Goal: Task Accomplishment & Management: Use online tool/utility

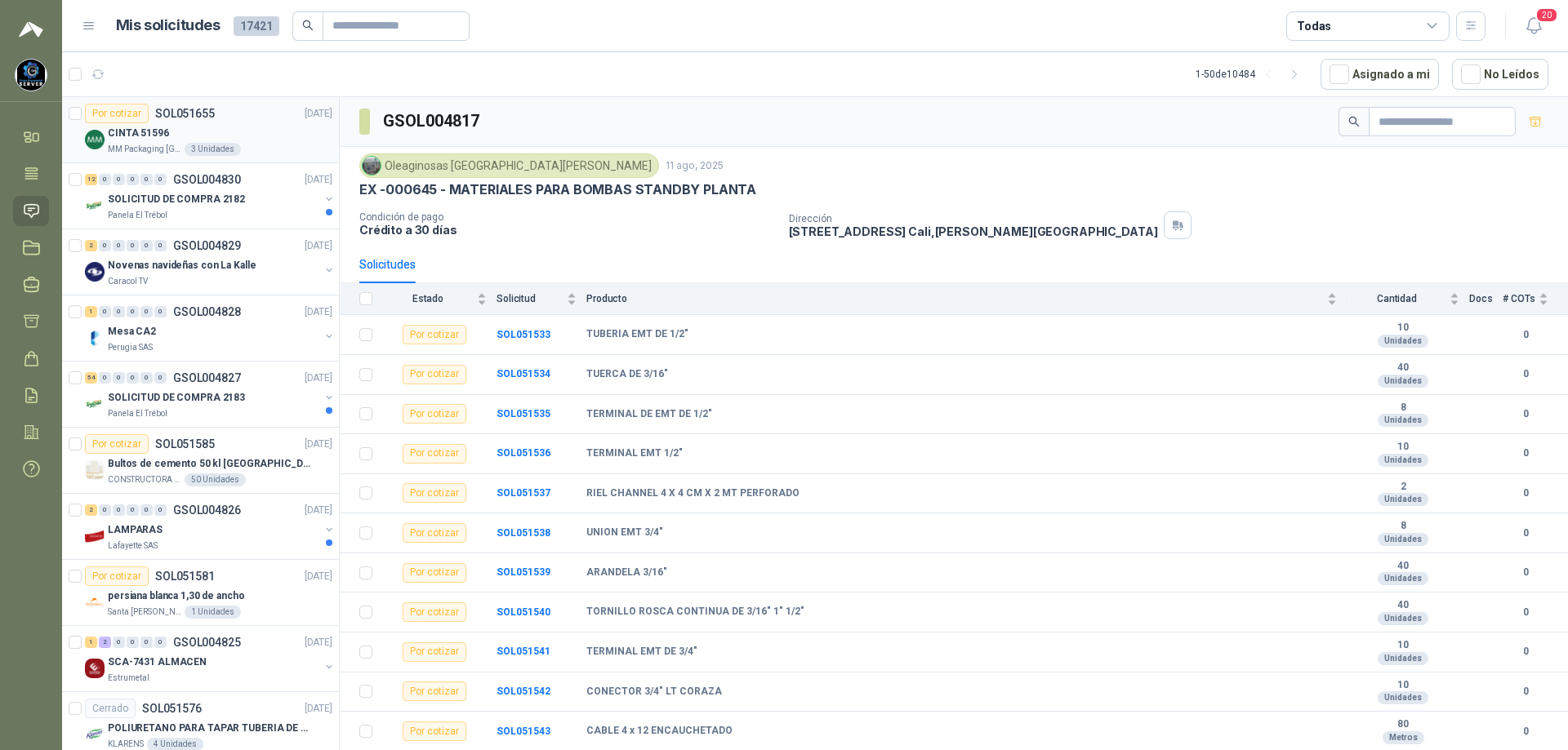
click at [224, 150] on div "3 Unidades" at bounding box center [213, 150] width 57 height 13
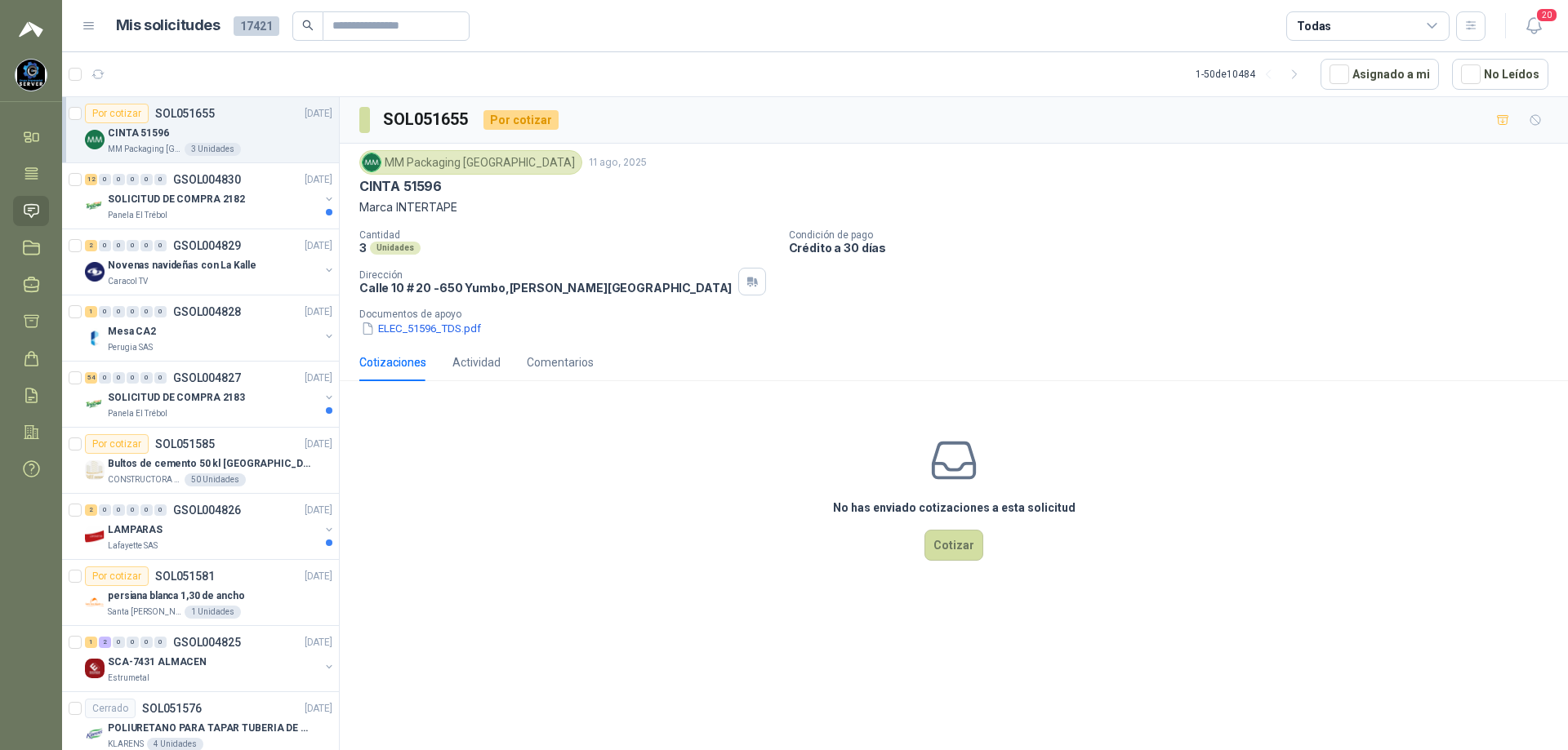
click at [172, 143] on p "MM Packaging [GEOGRAPHIC_DATA]" at bounding box center [144, 150] width 74 height 13
click at [402, 330] on button "ELEC_51596_TDS.pdf" at bounding box center [421, 328] width 123 height 17
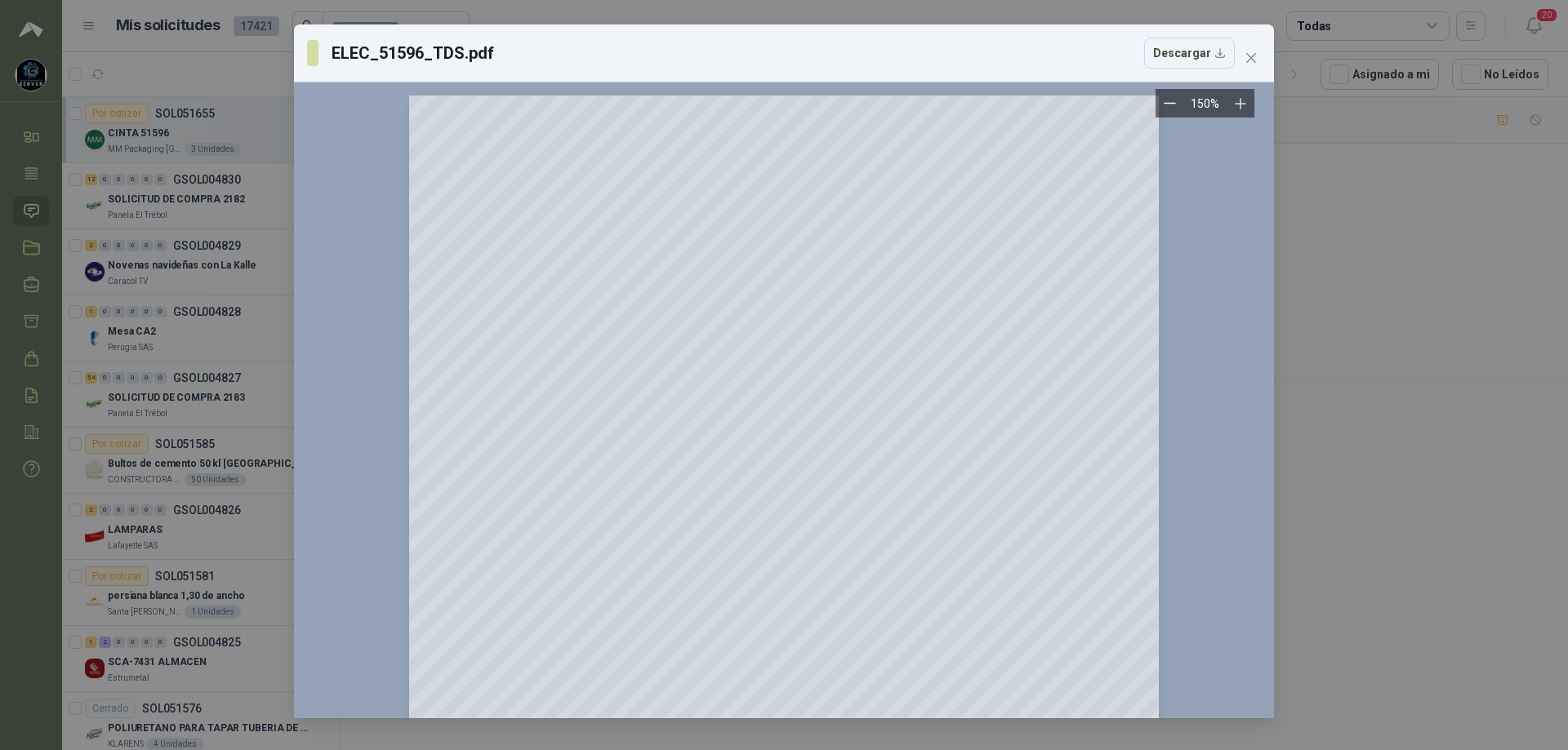
scroll to position [360, 0]
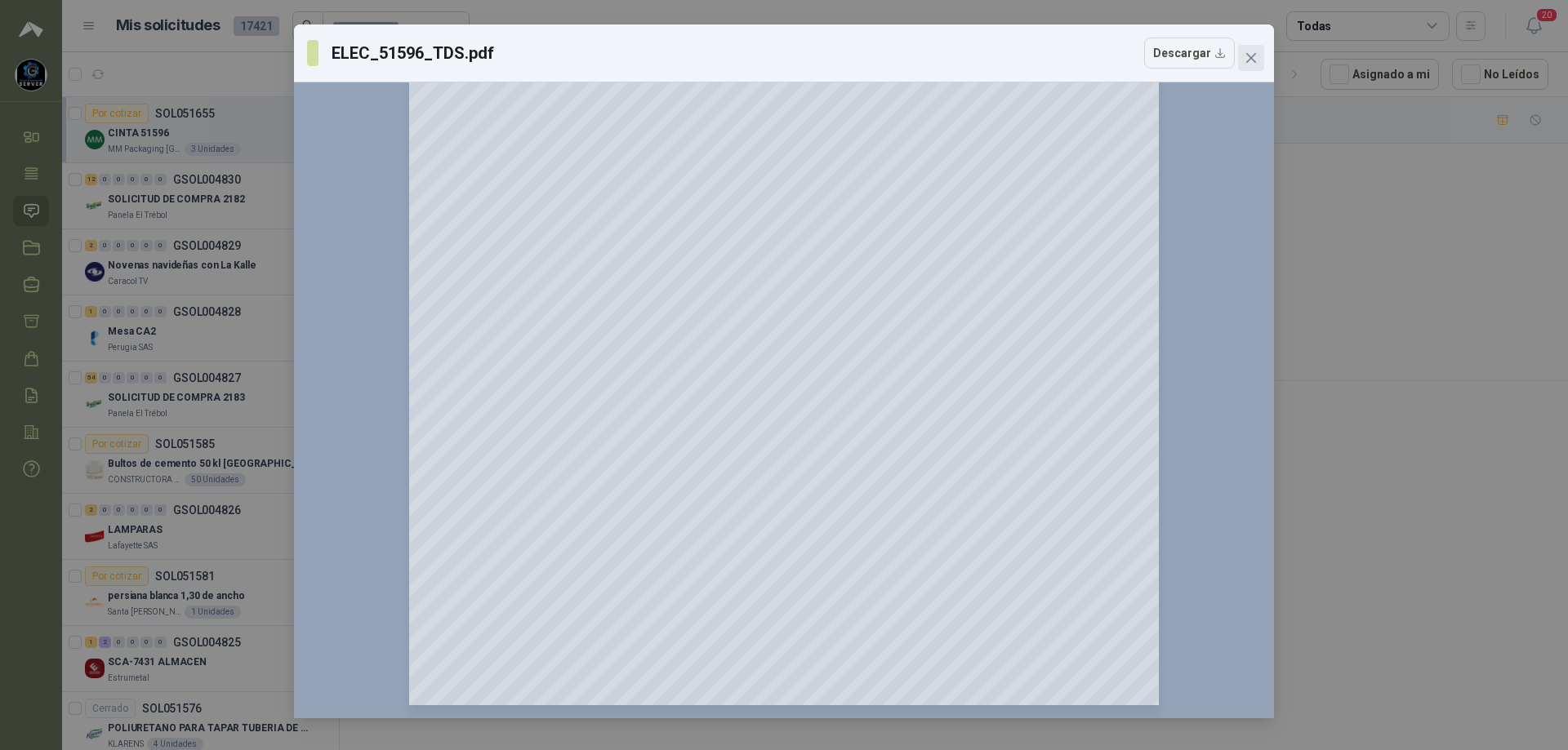
click at [1246, 56] on icon "close" at bounding box center [1251, 57] width 13 height 13
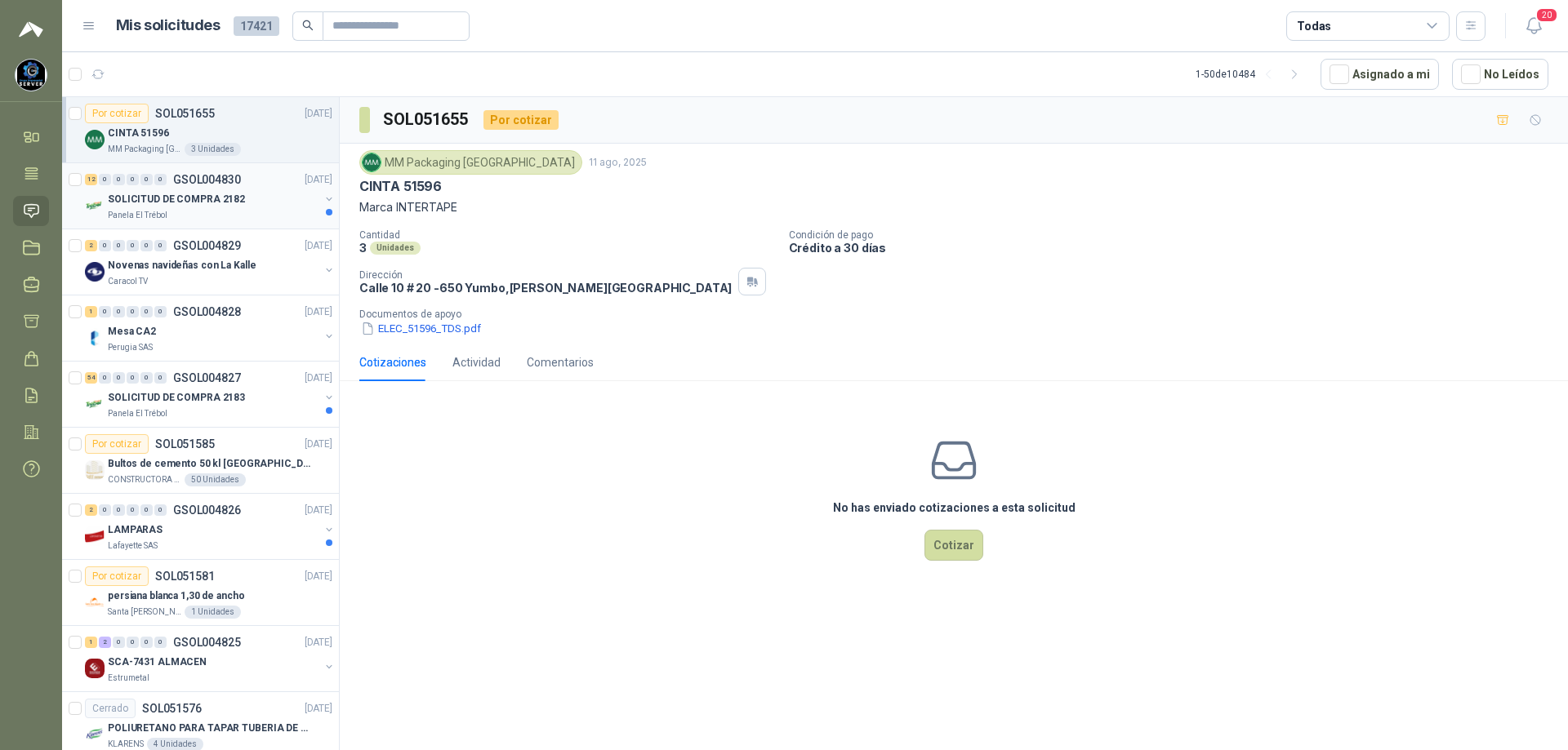
click at [204, 202] on p "SOLICITUD DE COMPRA 2182" at bounding box center [176, 199] width 137 height 16
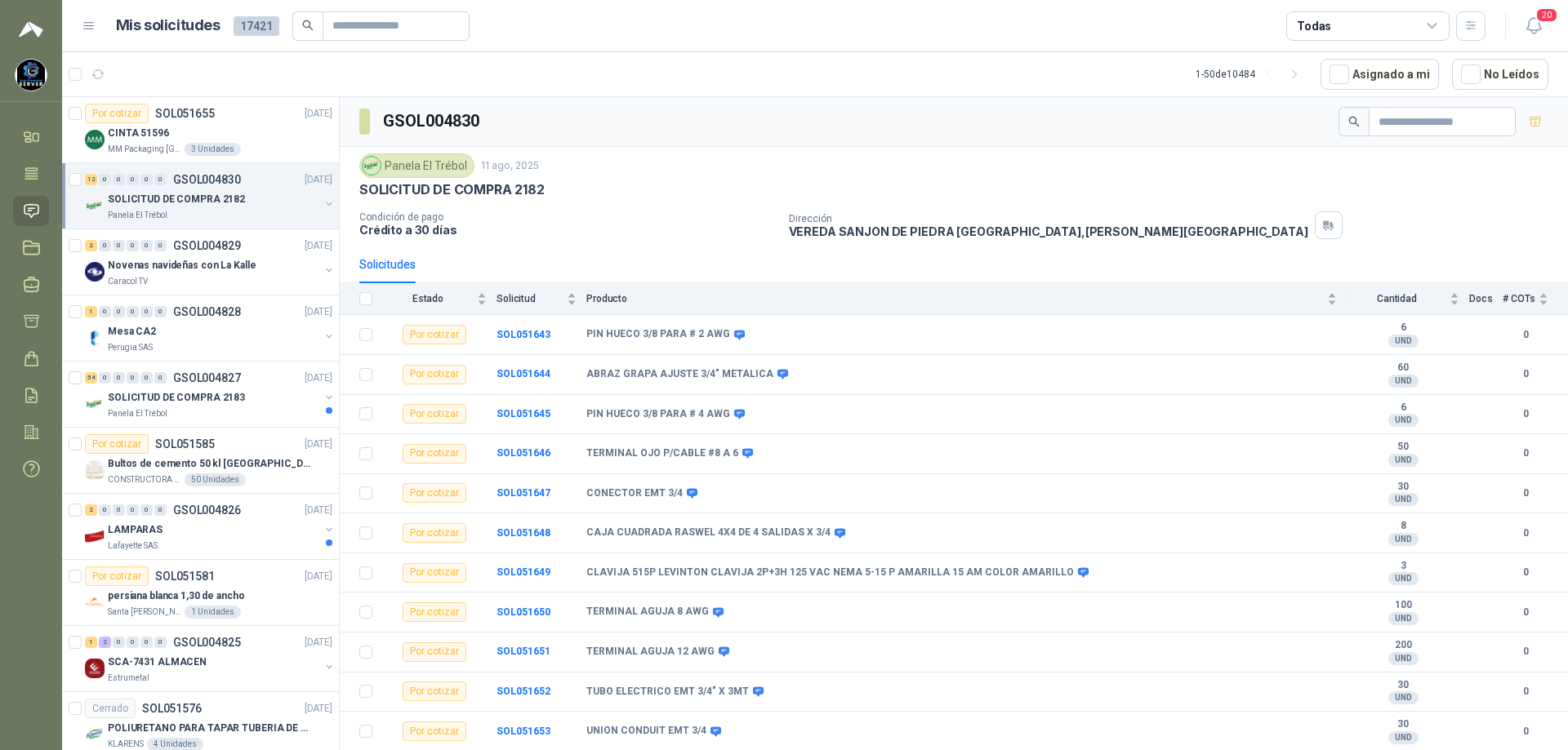
scroll to position [35, 0]
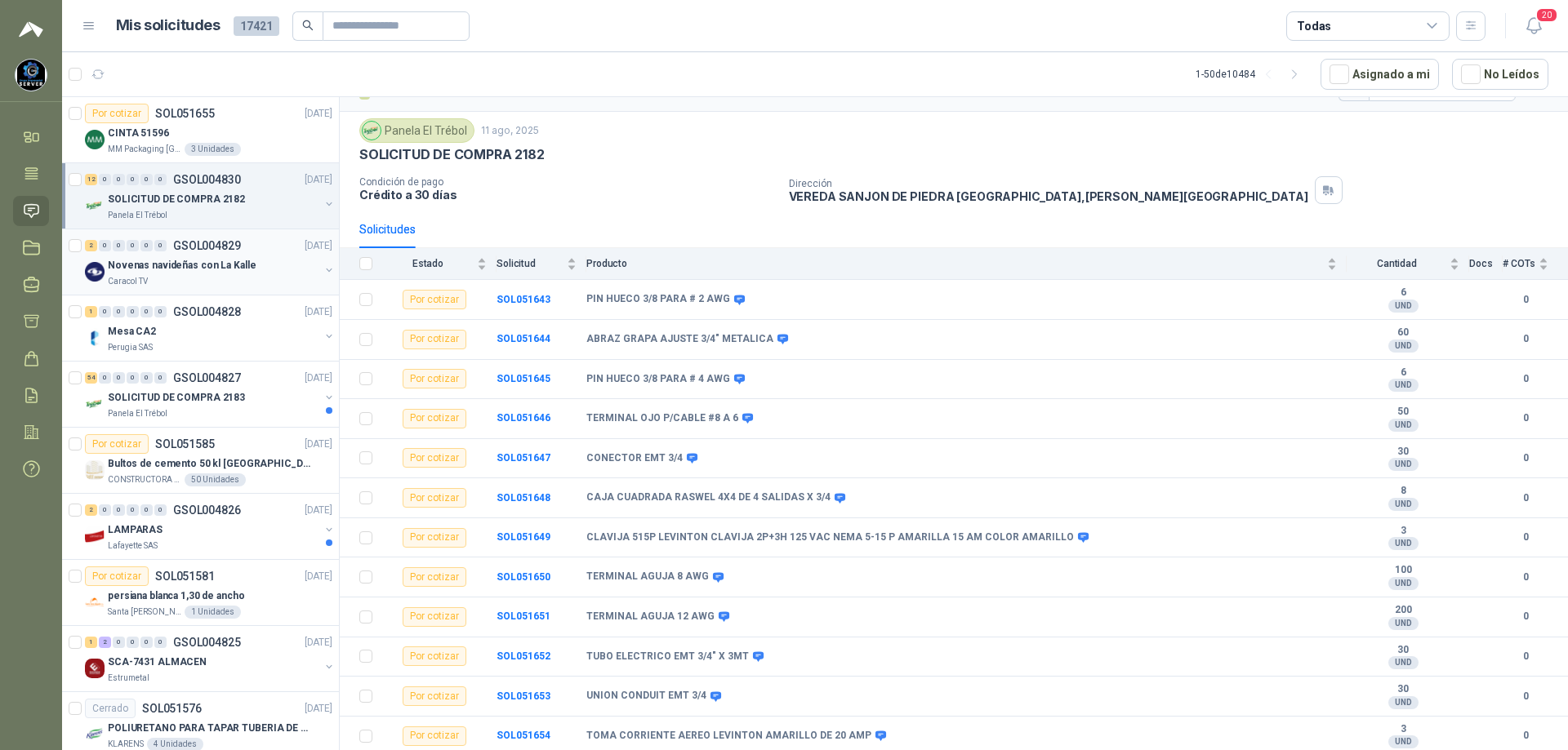
click at [219, 284] on div "Caracol TV" at bounding box center [214, 282] width 212 height 13
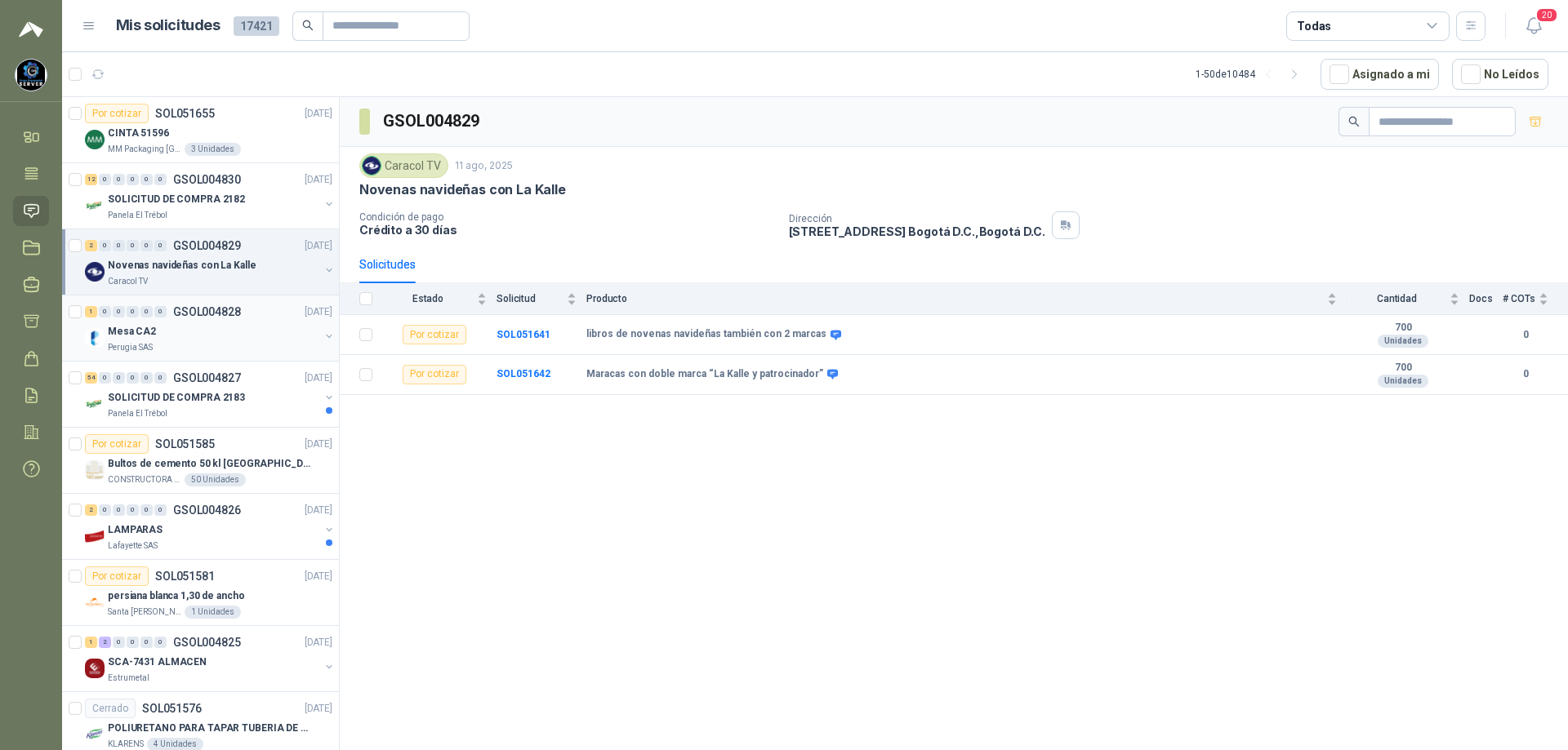
click at [233, 352] on div "Perugia SAS" at bounding box center [214, 348] width 212 height 13
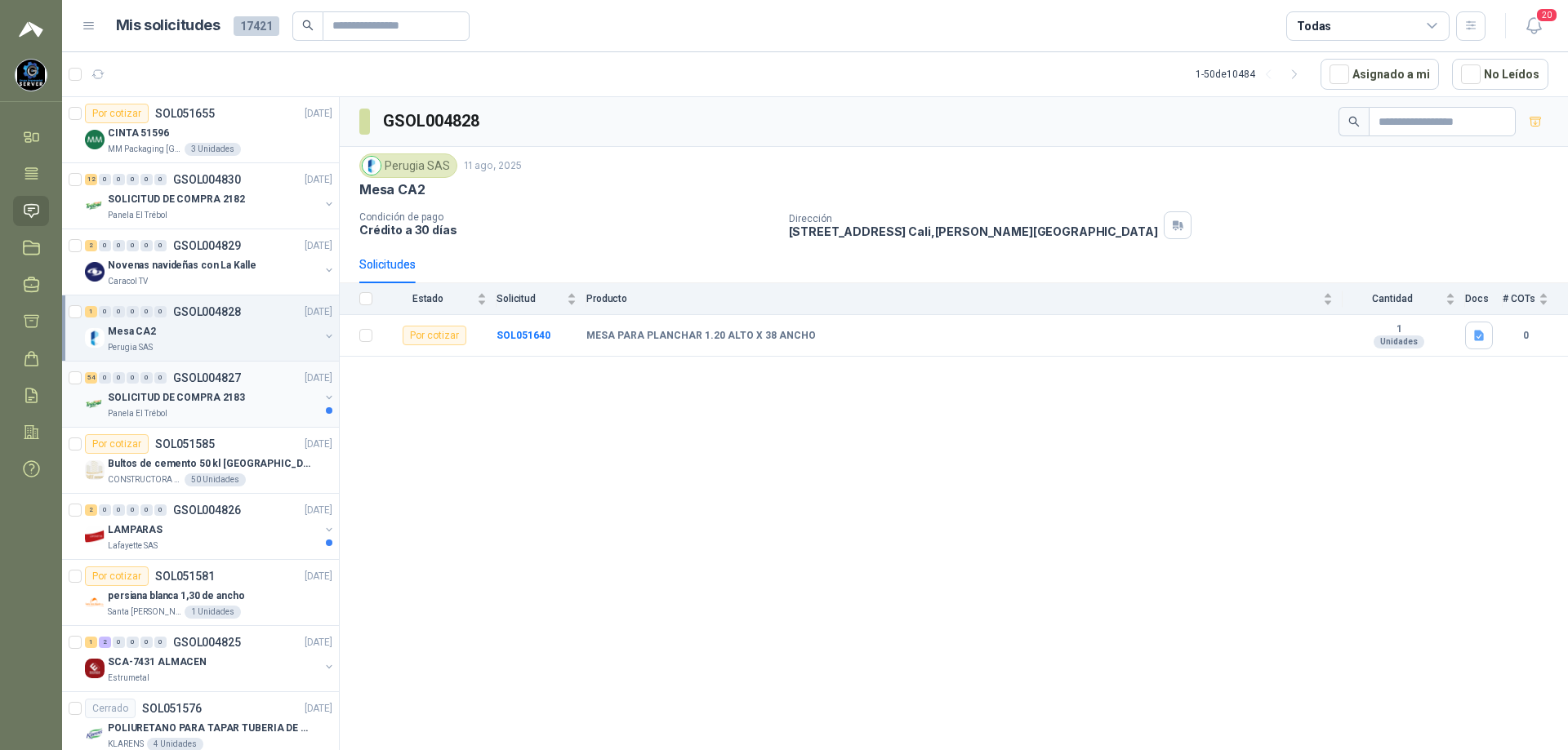
click at [205, 403] on p "SOLICITUD DE COMPRA 2183" at bounding box center [176, 398] width 137 height 16
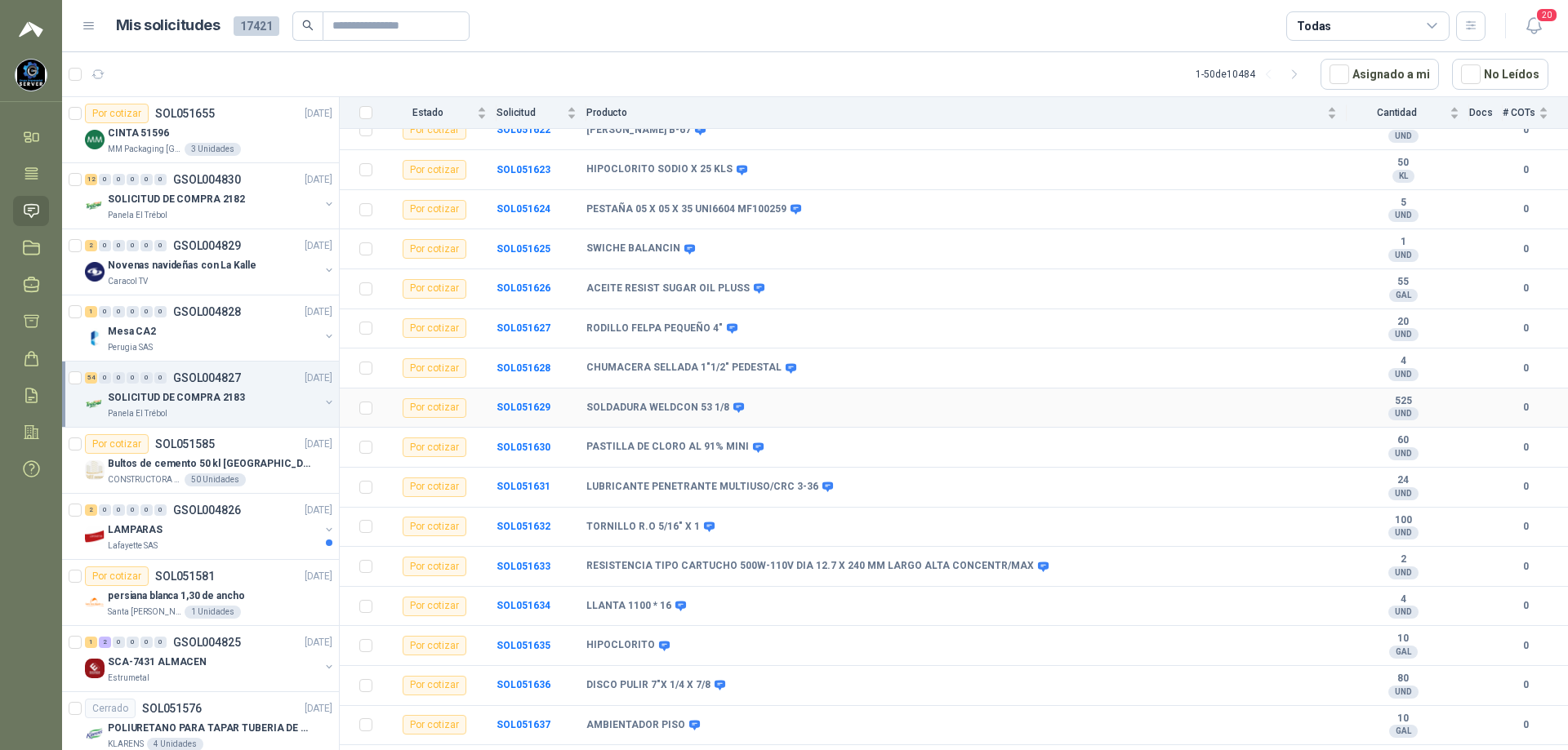
scroll to position [1702, 0]
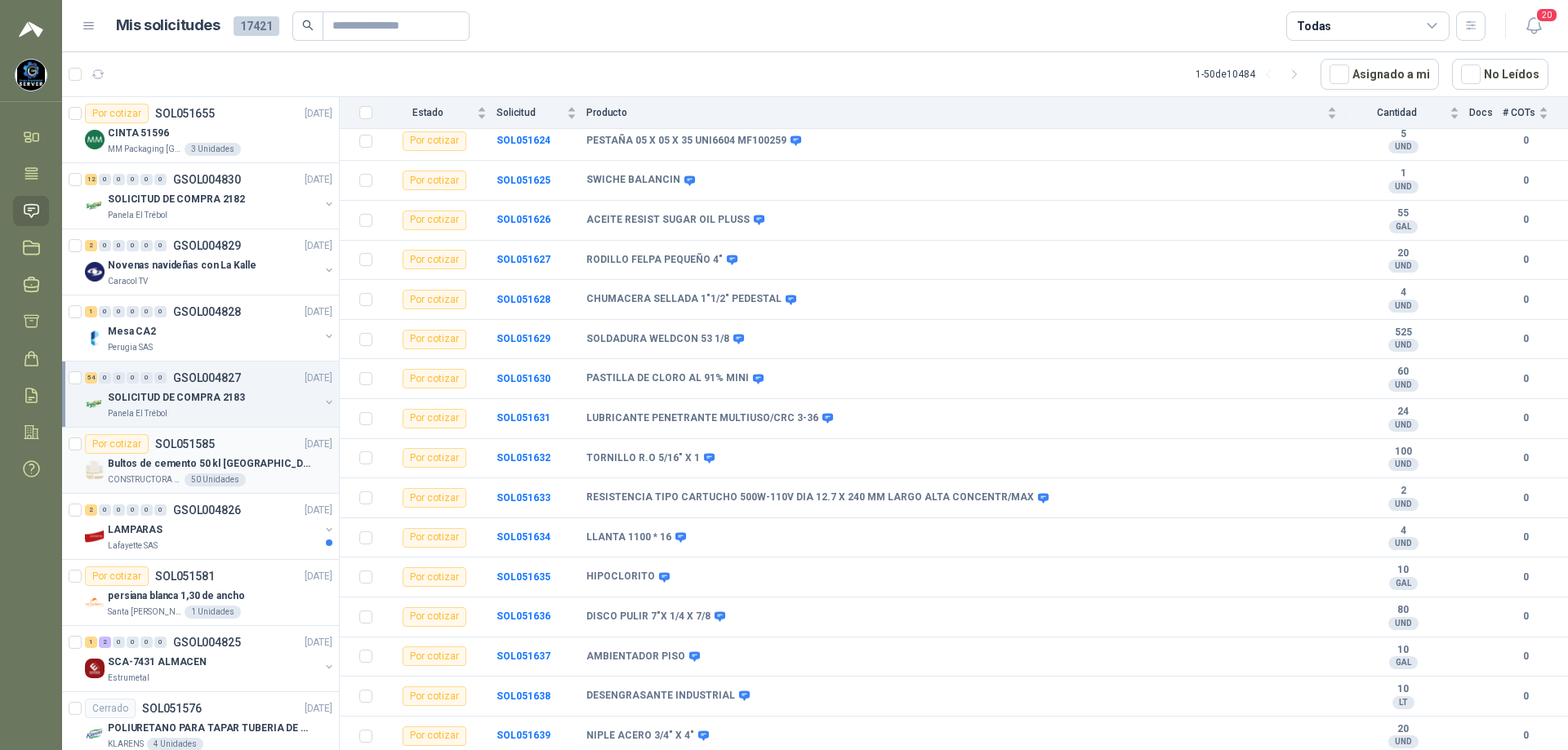
click at [252, 470] on p "Bultos de cemento 50 kl [GEOGRAPHIC_DATA]" at bounding box center [209, 464] width 204 height 16
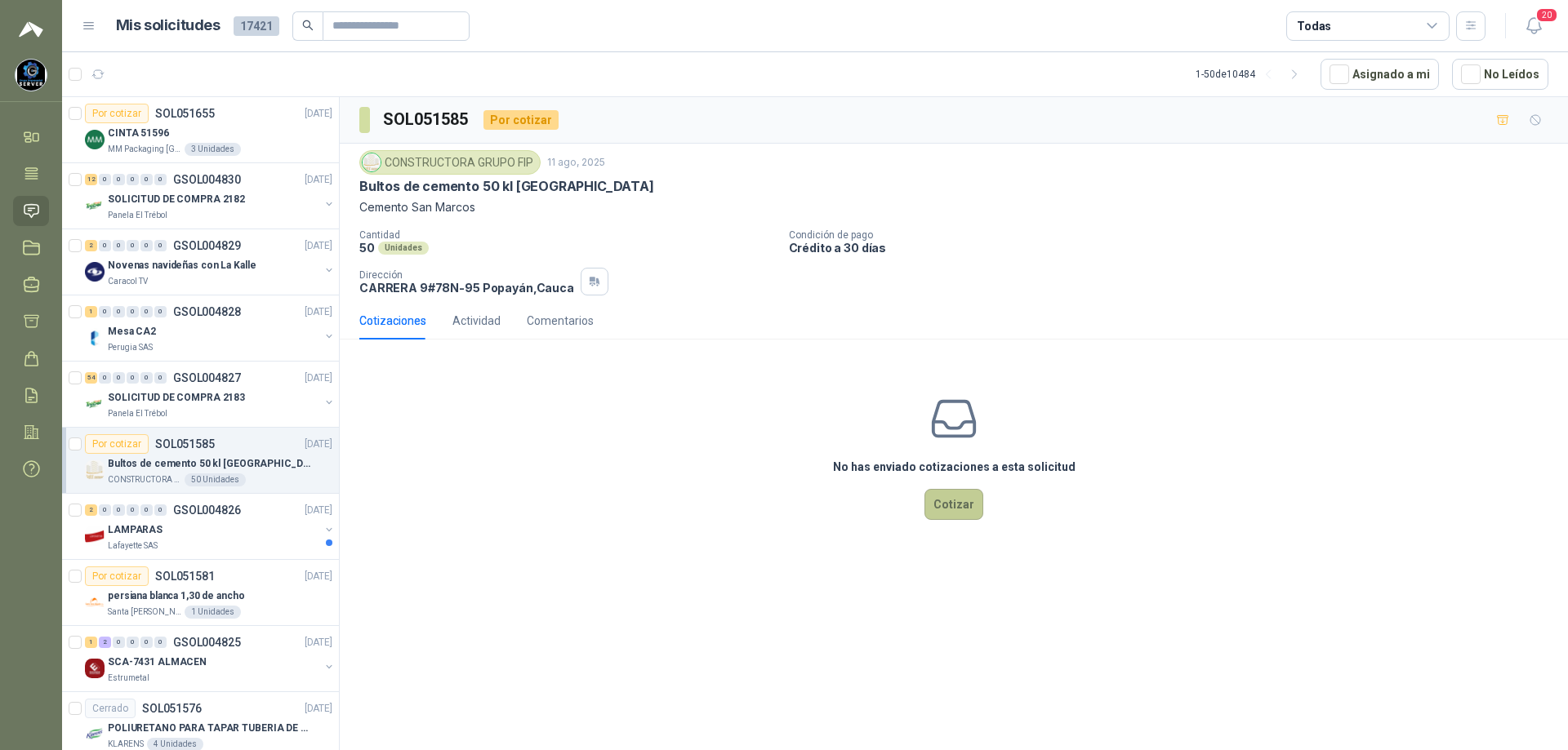
click at [947, 499] on button "Cotizar" at bounding box center [954, 505] width 58 height 31
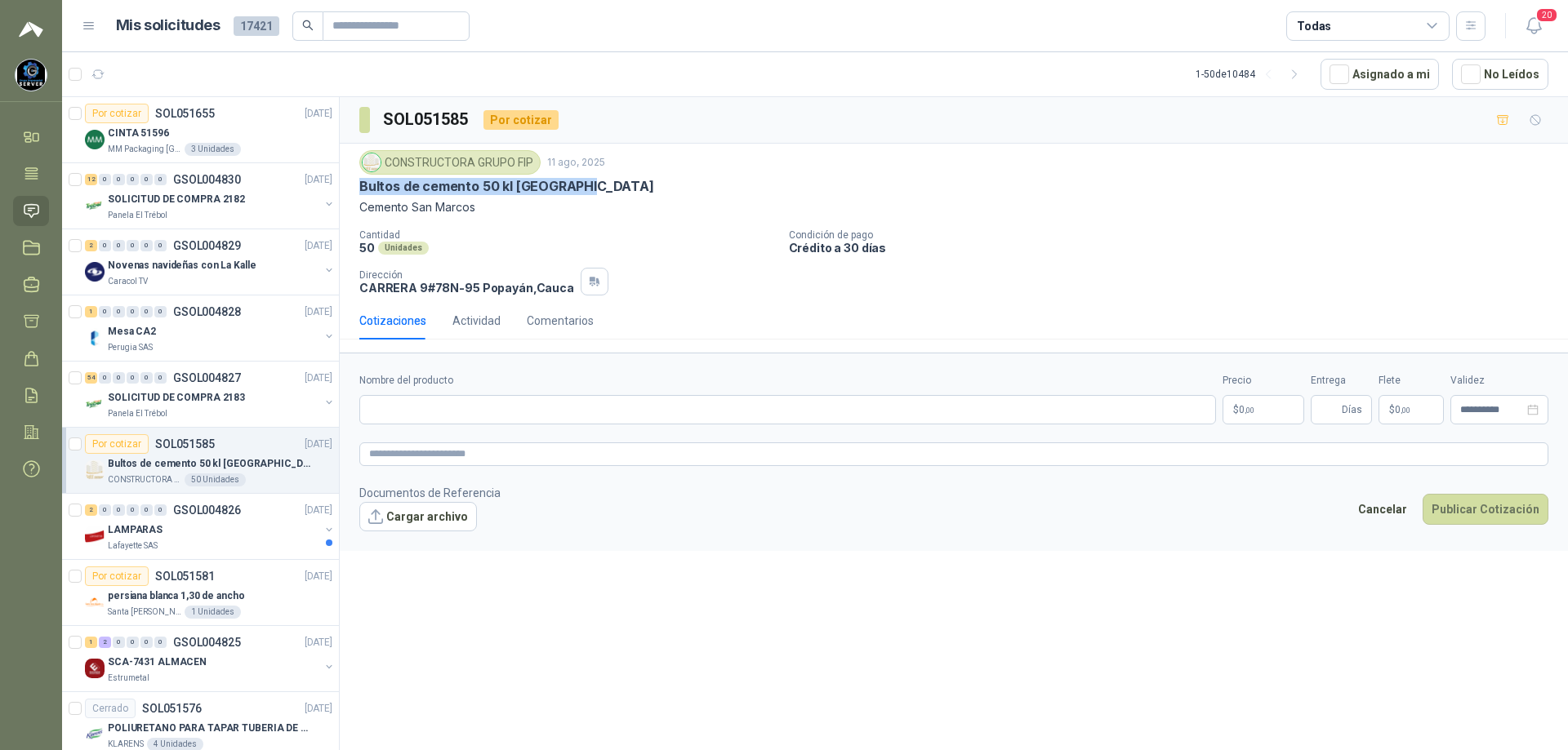
drag, startPoint x: 613, startPoint y: 189, endPoint x: 361, endPoint y: 182, distance: 252.1
click at [361, 182] on div "Bultos de cemento 50 kl [GEOGRAPHIC_DATA]" at bounding box center [954, 186] width 1189 height 17
copy p "Bultos de cemento 50 kl [GEOGRAPHIC_DATA]"
click at [485, 401] on input "Nombre del producto" at bounding box center [788, 410] width 857 height 29
paste input "**********"
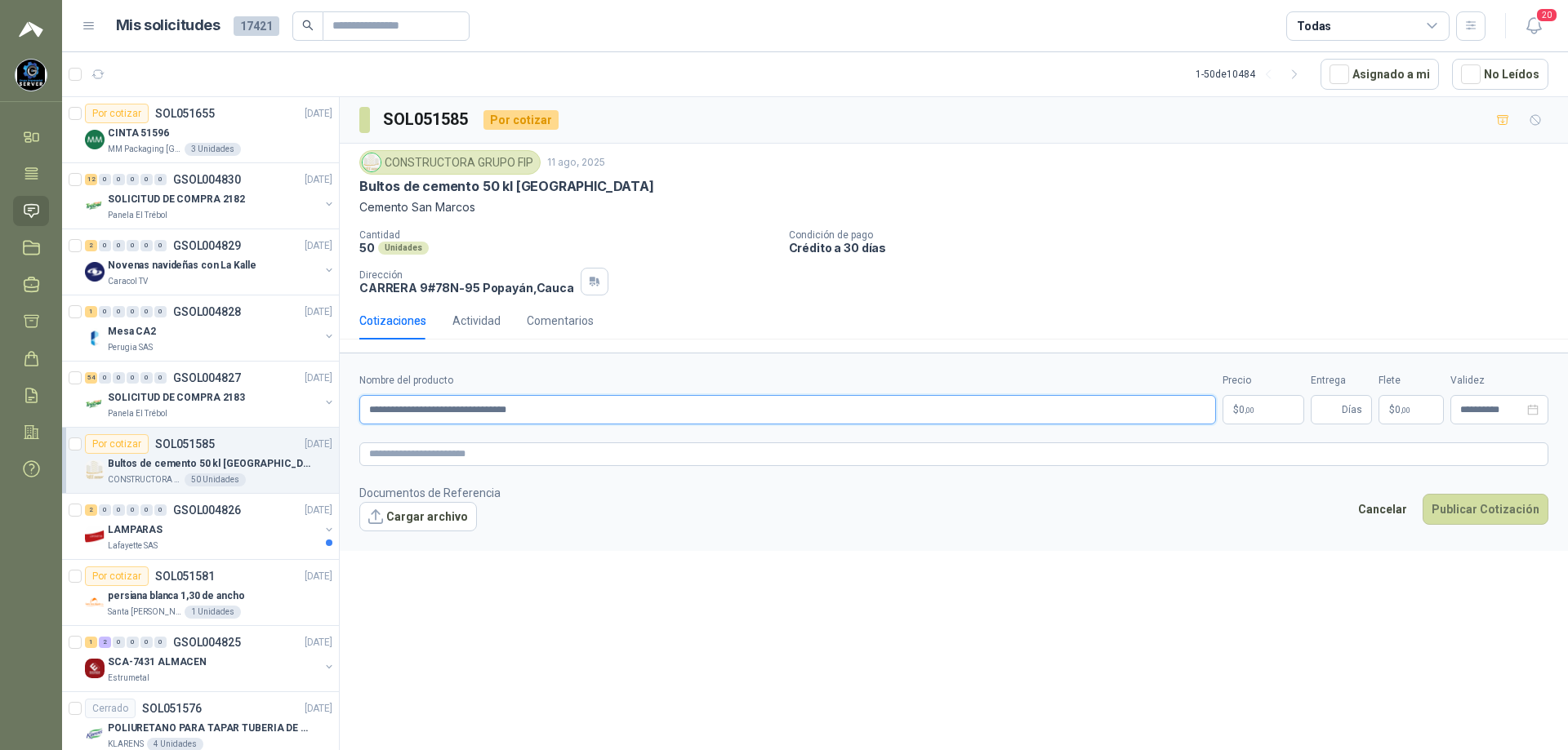
type input "**********"
click at [1246, 402] on body "[PERSON_NAME] GRUPO EMPRESARIAL SERVER SAS Inicio Tareas Solicitudes Licitacion…" at bounding box center [784, 375] width 1568 height 750
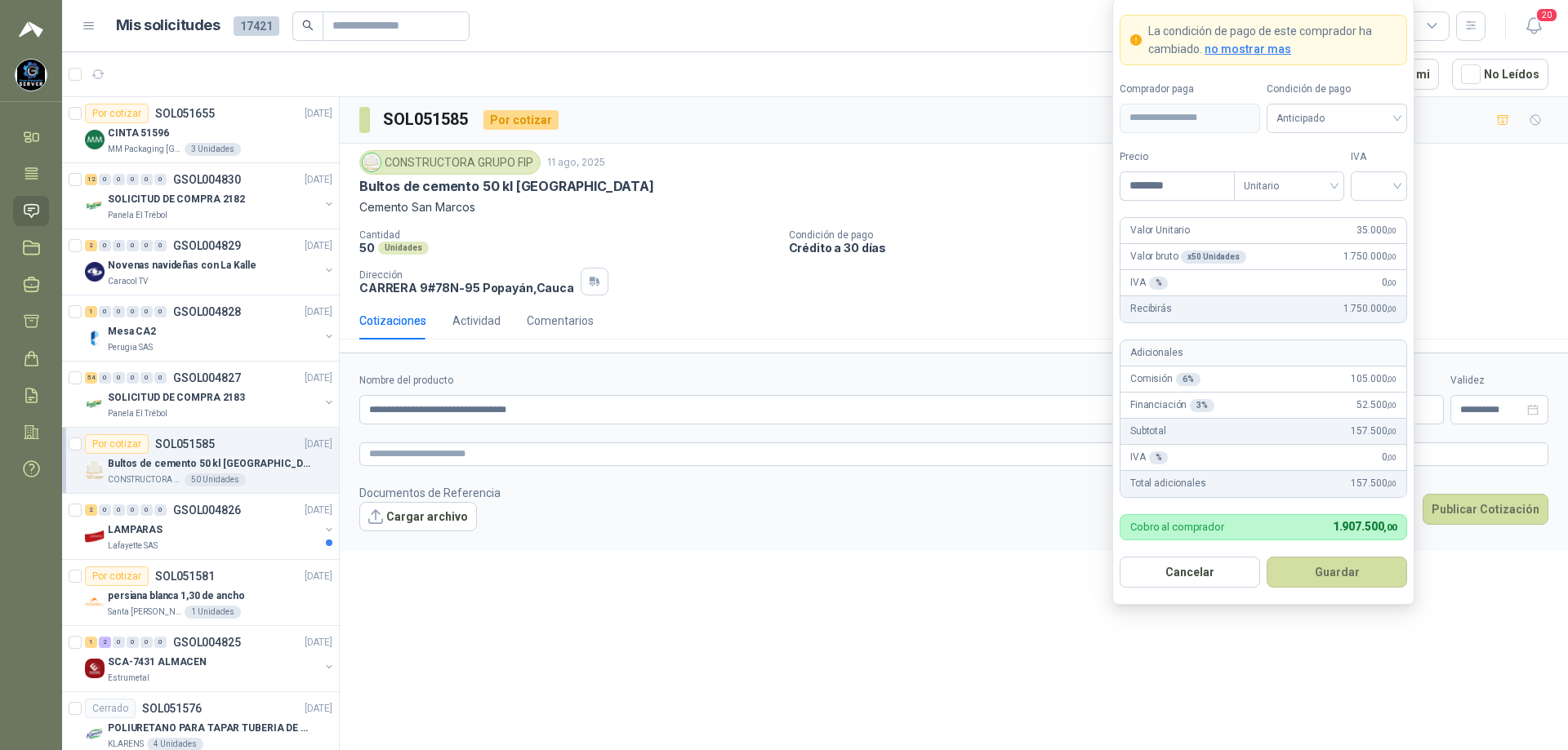
type input "********"
click at [1385, 202] on form "**********" at bounding box center [1263, 301] width 302 height 608
click at [1385, 184] on input "search" at bounding box center [1379, 184] width 37 height 25
click at [1375, 214] on div "19%" at bounding box center [1378, 220] width 30 height 18
click at [1368, 109] on span "Anticipado" at bounding box center [1337, 118] width 120 height 25
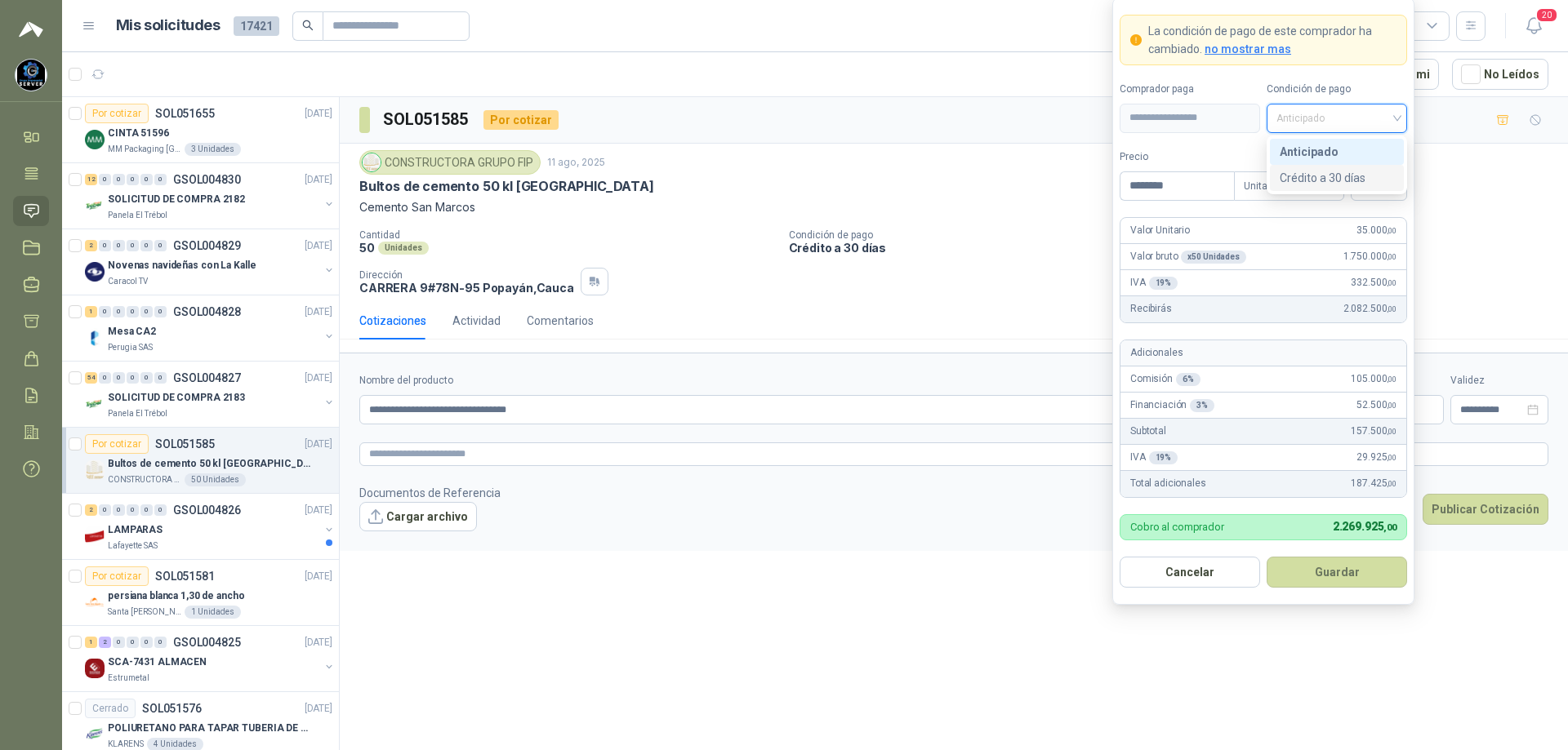
click at [1336, 174] on div "Crédito a 30 días" at bounding box center [1336, 178] width 114 height 18
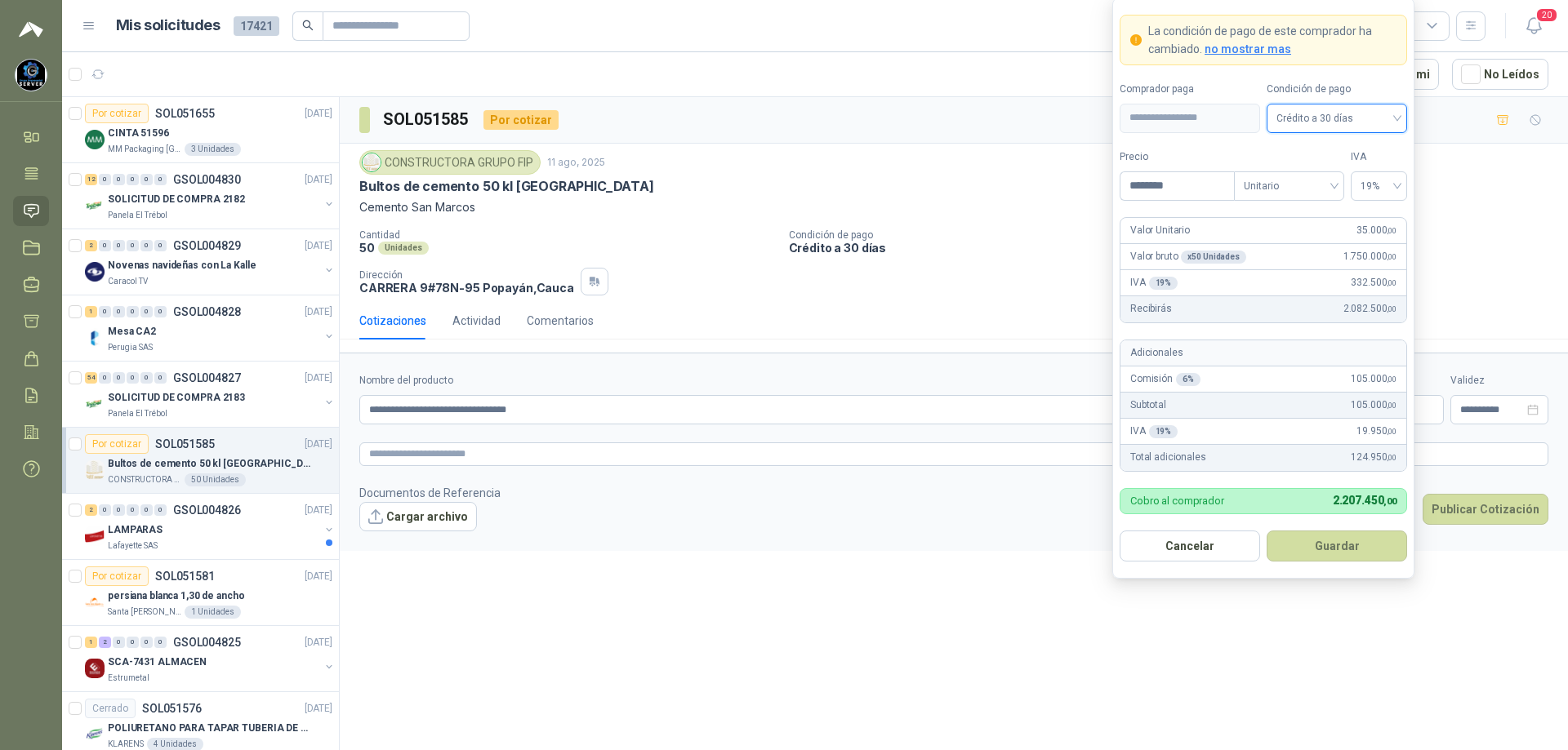
click at [1312, 540] on button "Guardar" at bounding box center [1337, 547] width 141 height 31
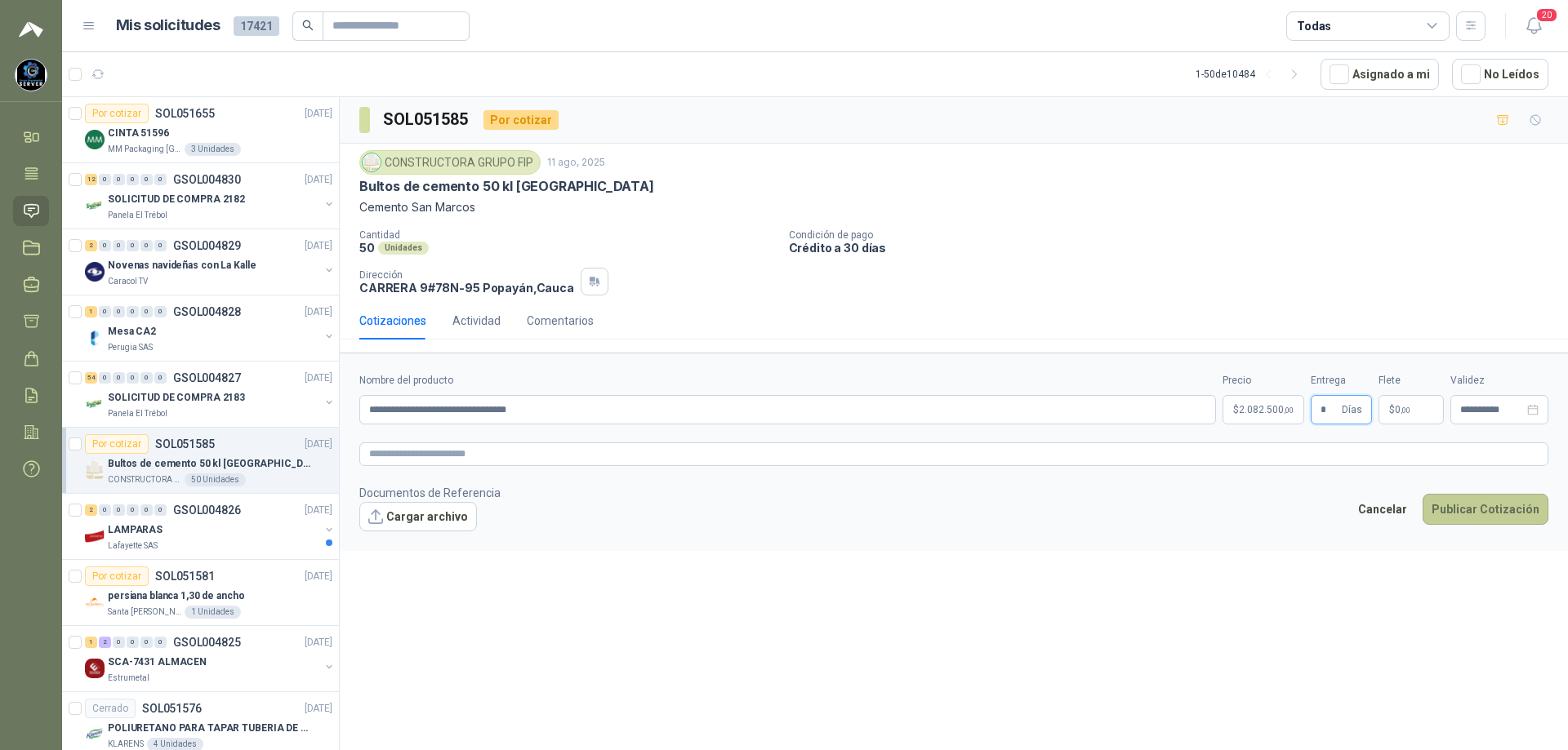
type input "*"
click at [1483, 501] on button "Publicar Cotización" at bounding box center [1486, 509] width 126 height 31
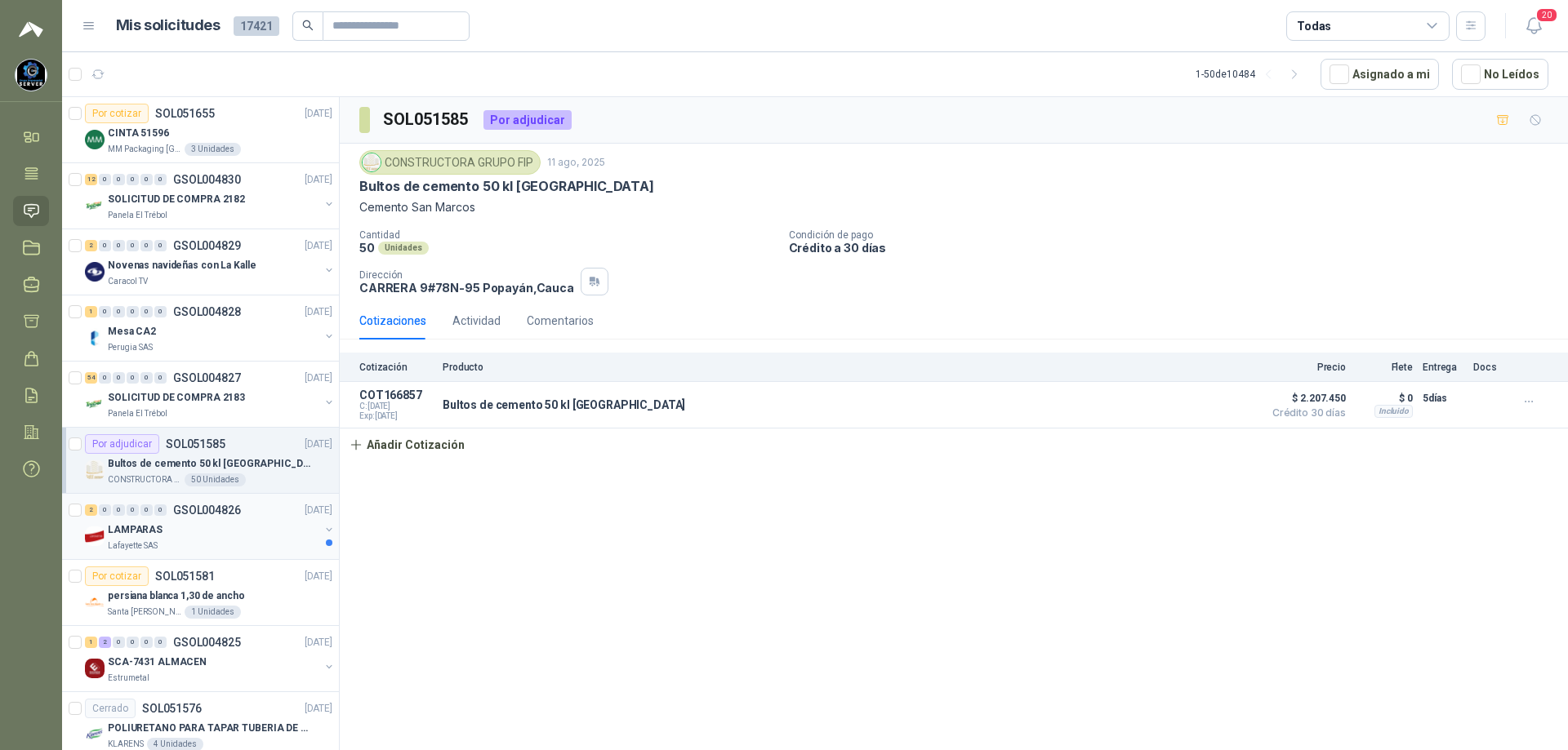
click at [193, 525] on div "LAMPARAS" at bounding box center [214, 529] width 212 height 19
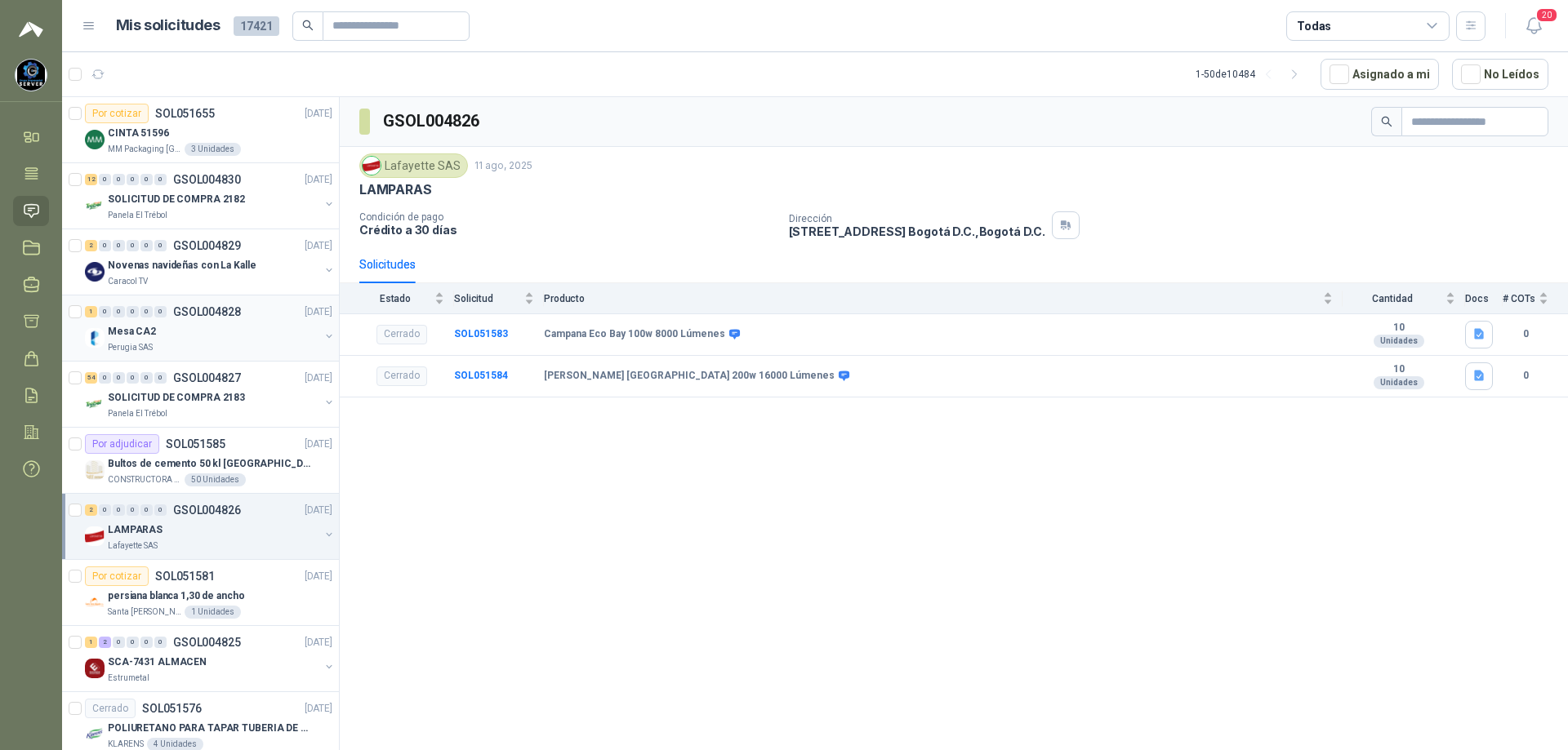
scroll to position [163, 0]
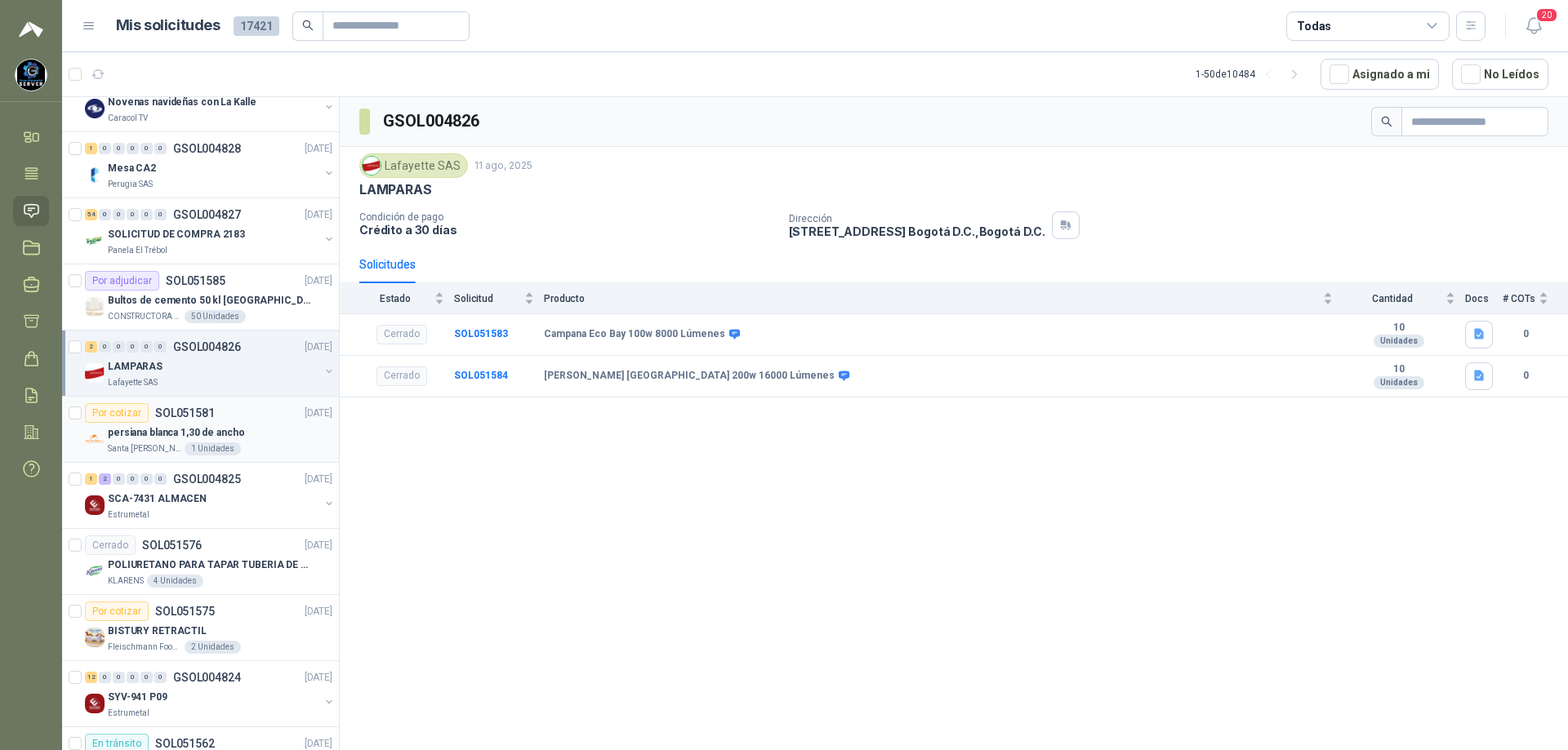
click at [244, 428] on div "persiana blanca 1,30 de ancho" at bounding box center [220, 432] width 225 height 19
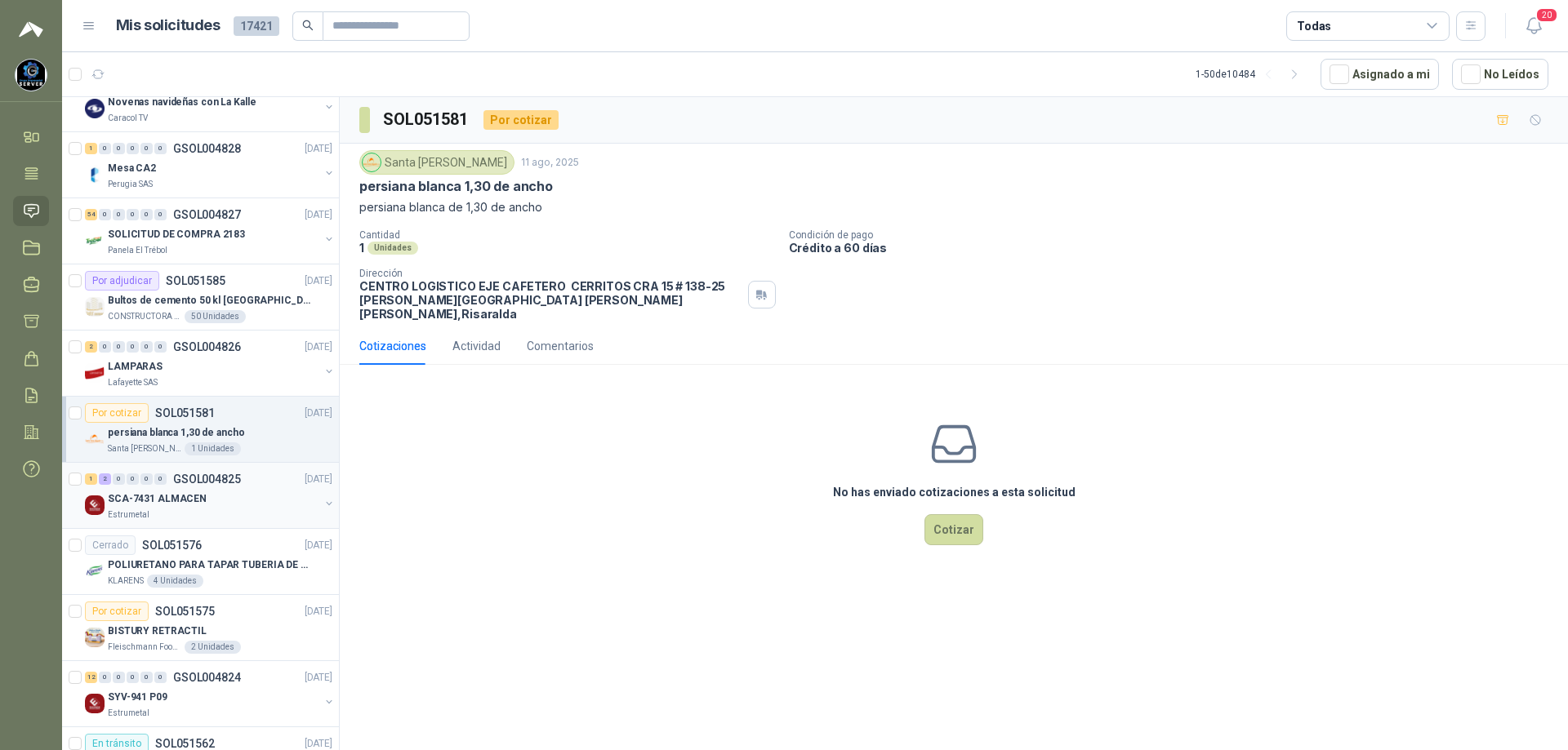
click at [248, 498] on div "SCA-7431 ALMACEN" at bounding box center [214, 498] width 212 height 19
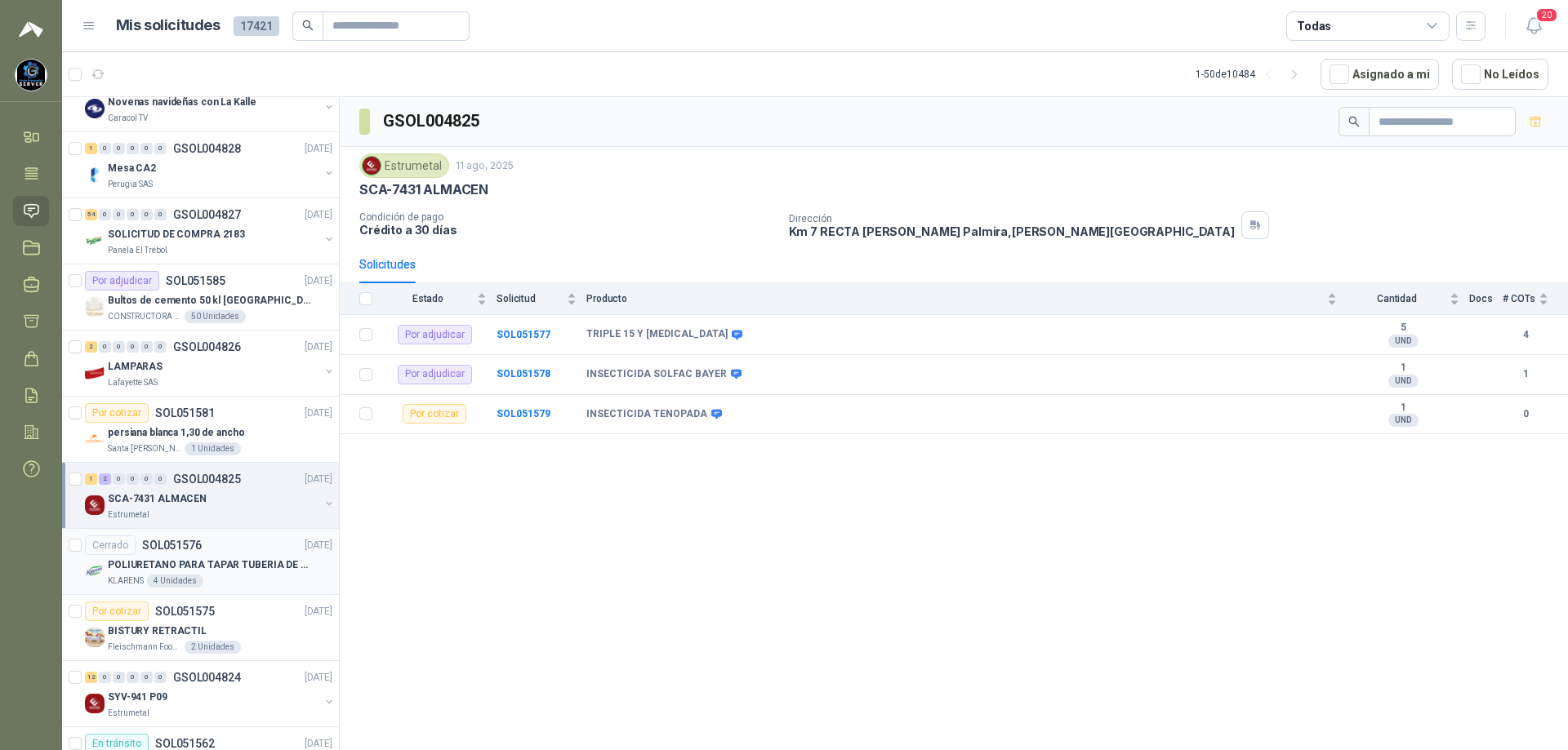
click at [224, 547] on div "Cerrado SOL051576 [DATE]" at bounding box center [208, 545] width 247 height 19
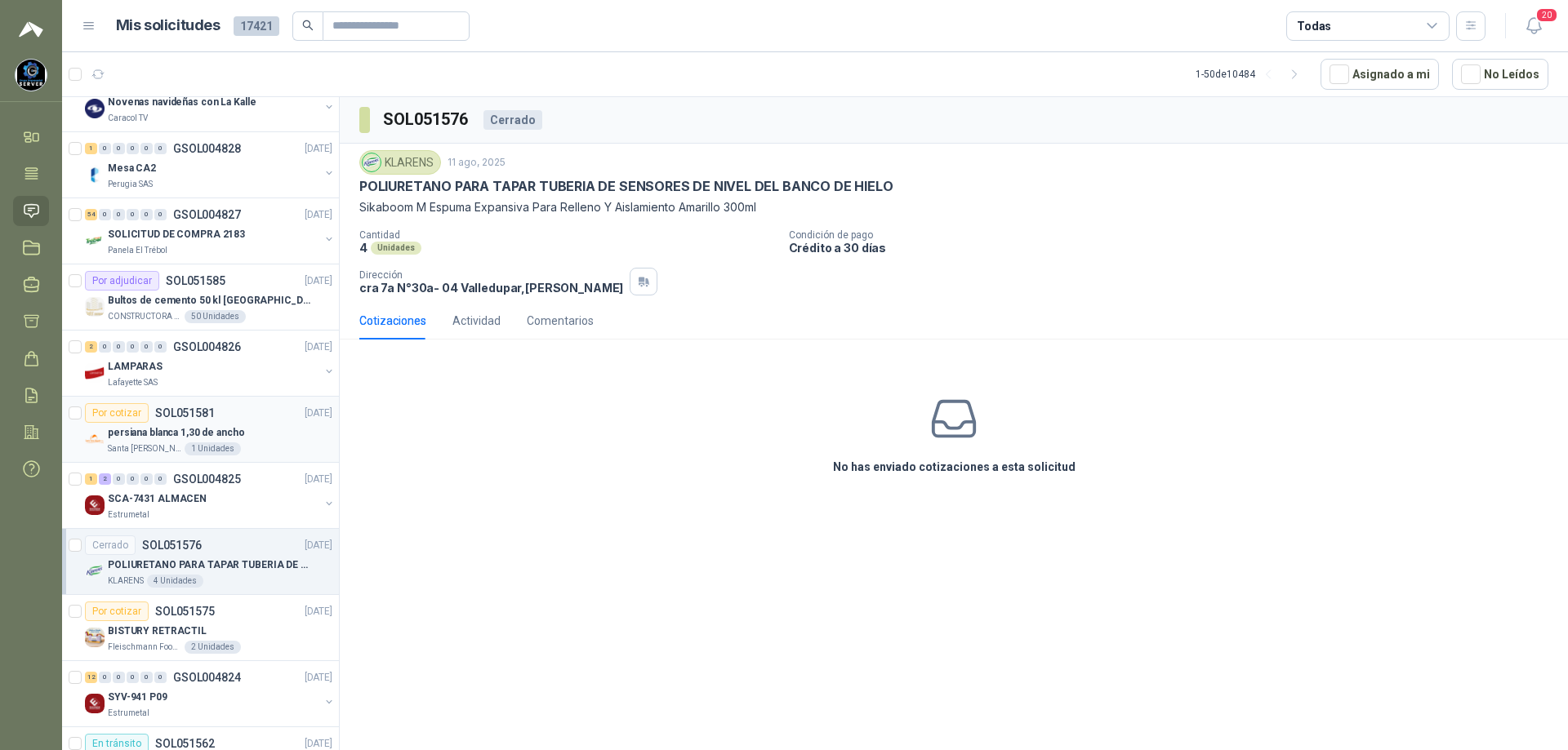
scroll to position [327, 0]
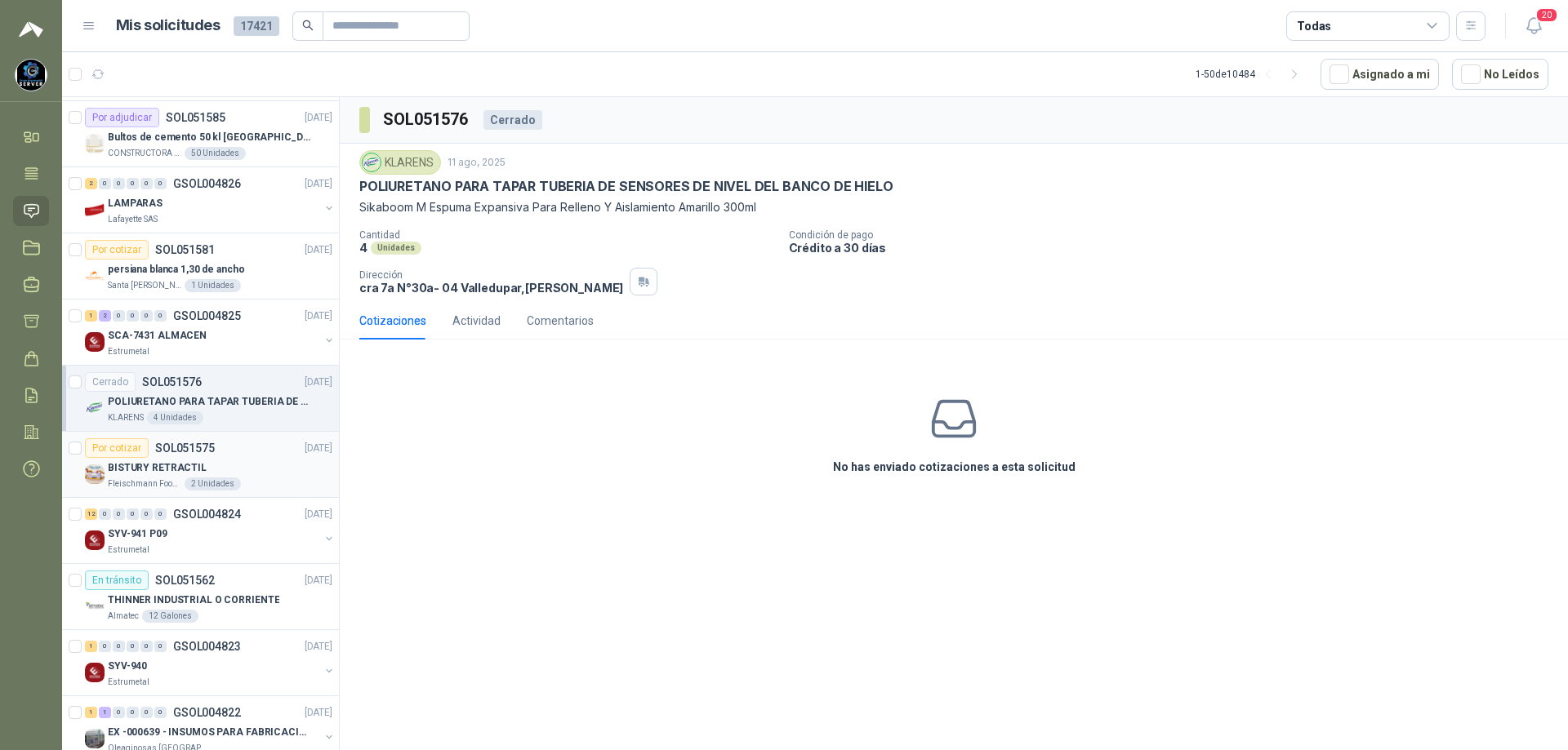
click at [246, 445] on div "Por cotizar SOL051575 [DATE]" at bounding box center [208, 447] width 247 height 19
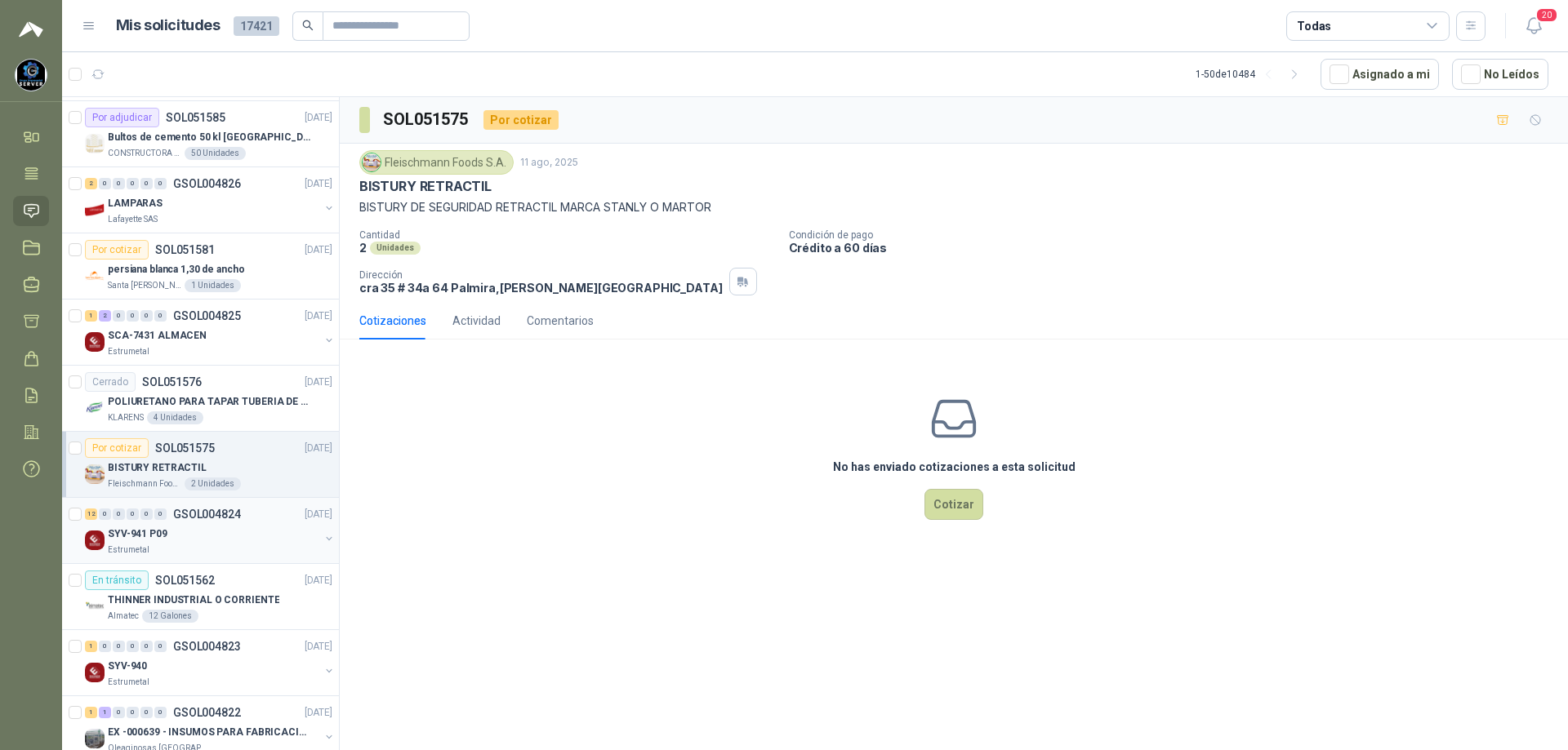
click at [246, 513] on div "12 0 0 0 0 0 GSOL004824 [DATE]" at bounding box center [210, 514] width 251 height 19
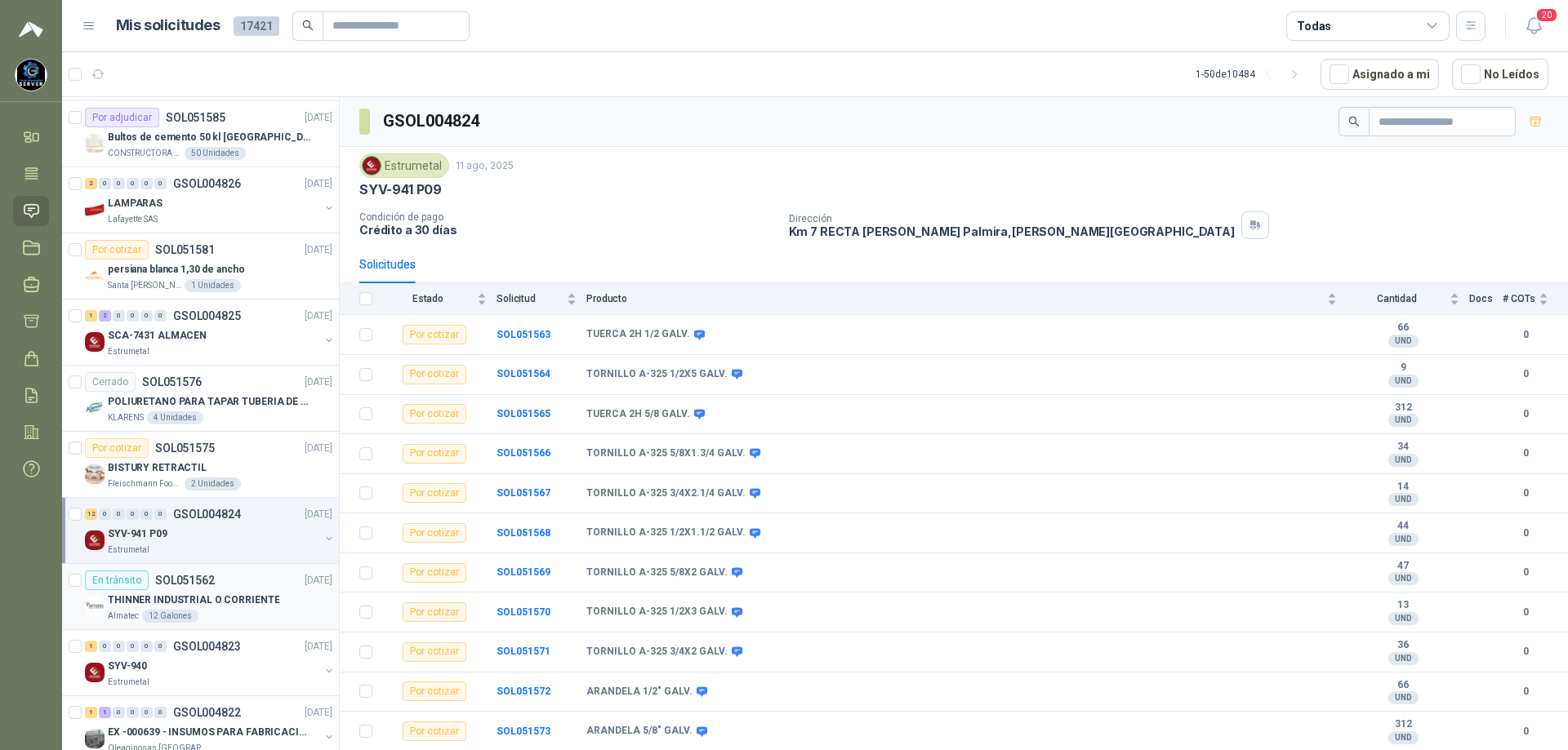
click at [252, 595] on p "THINNER INDUSTRIAL O CORRIENTE" at bounding box center [193, 600] width 172 height 16
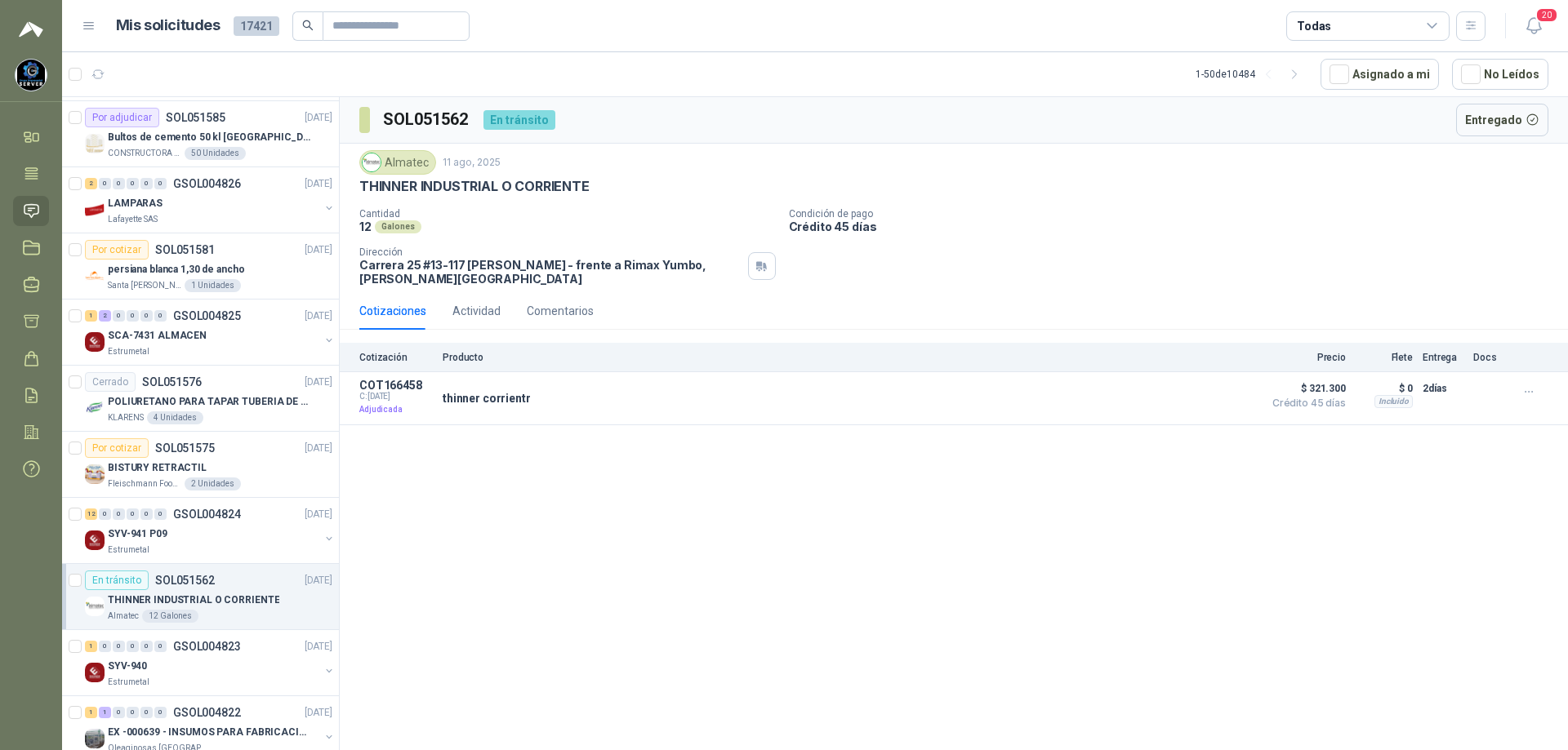
scroll to position [490, 0]
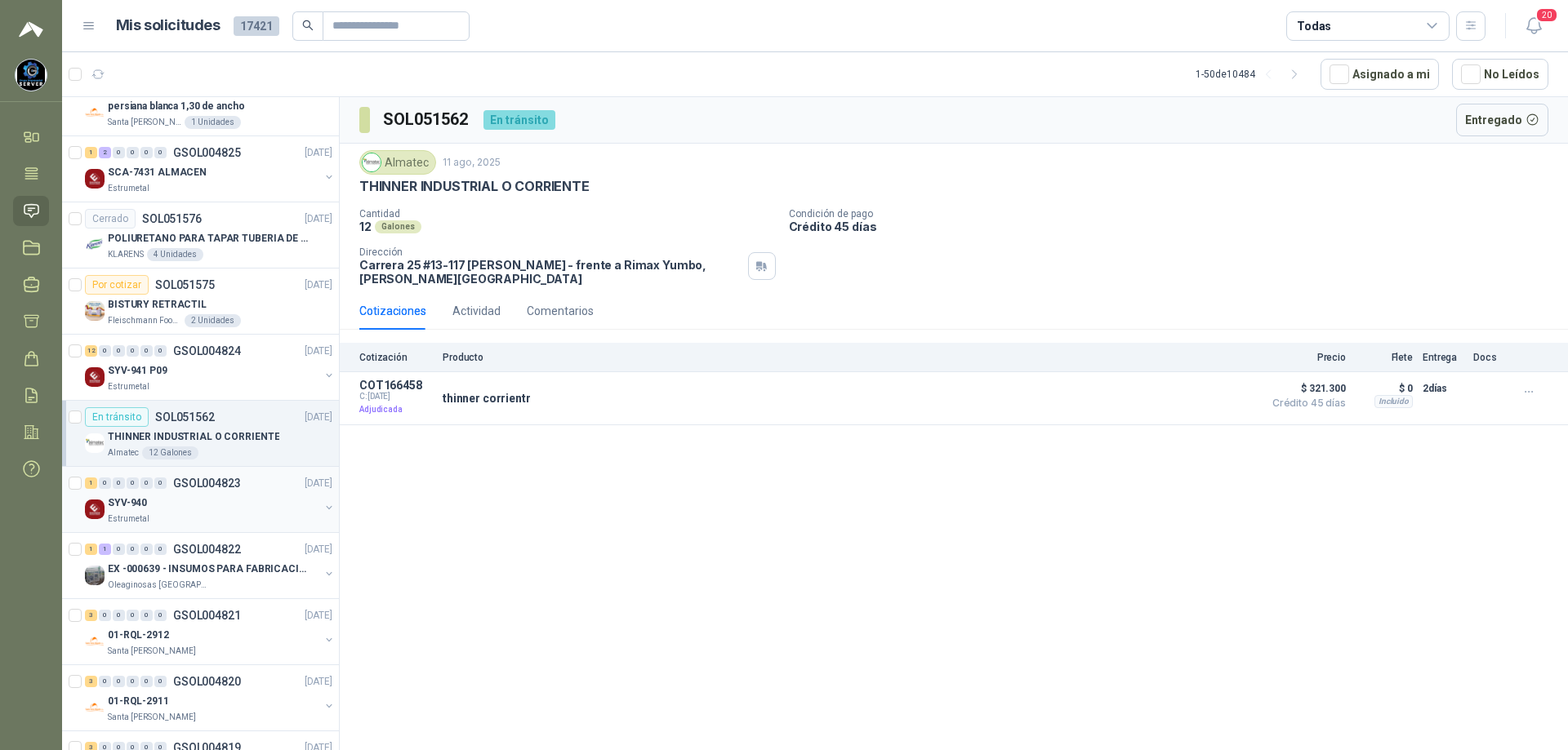
click at [227, 484] on p "GSOL004823" at bounding box center [207, 483] width 68 height 12
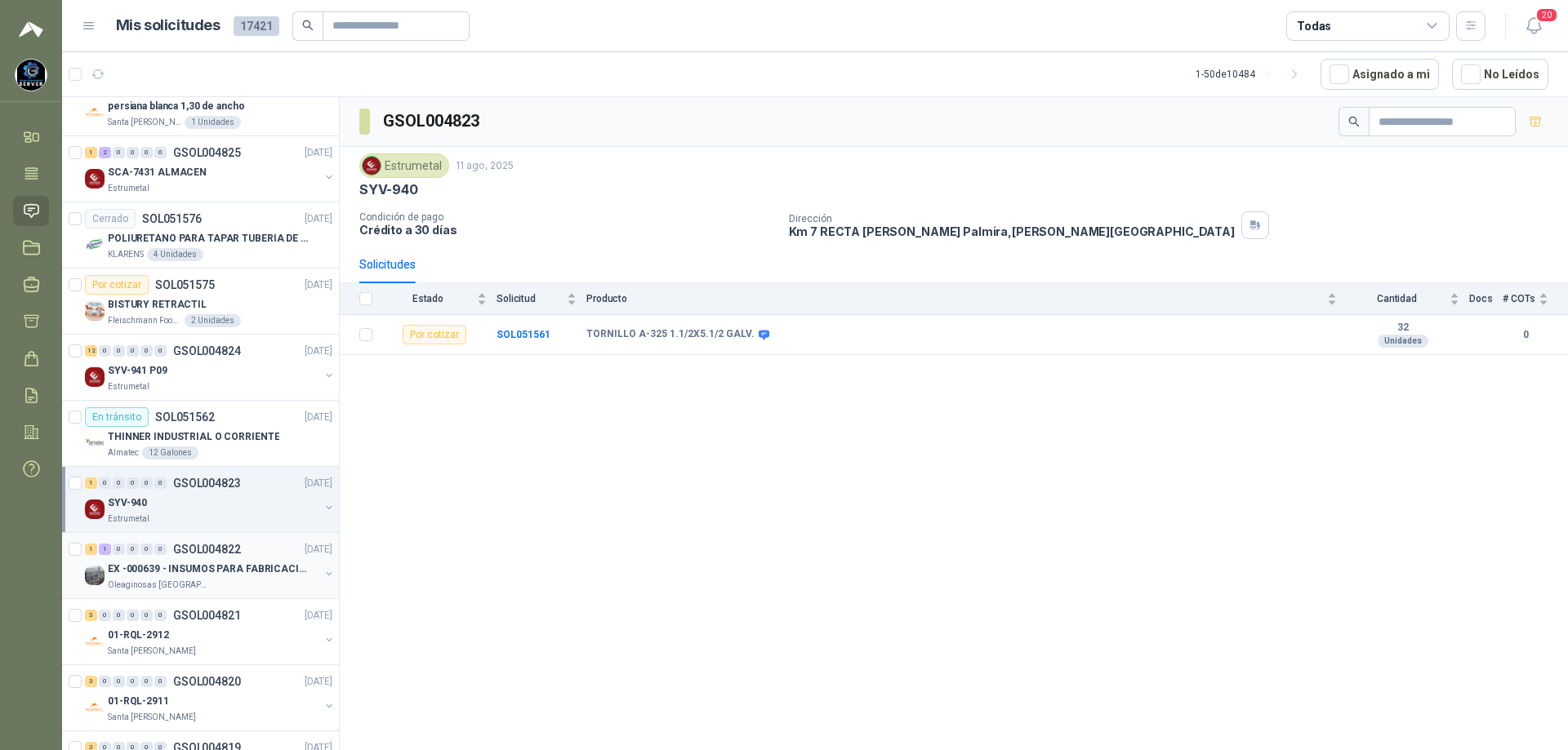
click at [237, 570] on p "EX -000639 - INSUMOS PARA FABRICACION DE MALLA TAM" at bounding box center [209, 569] width 204 height 16
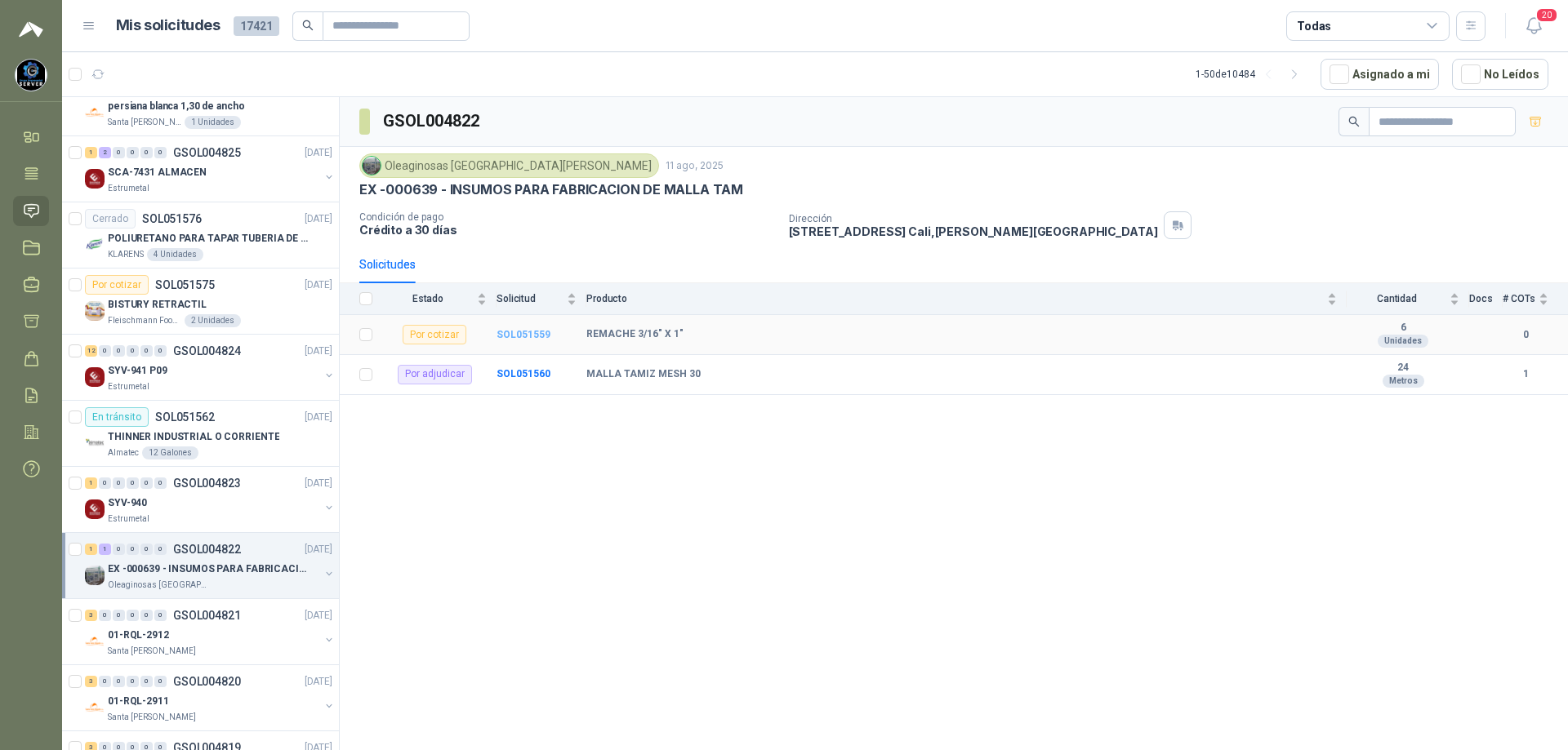
click at [521, 337] on b "SOL051559" at bounding box center [523, 335] width 54 height 12
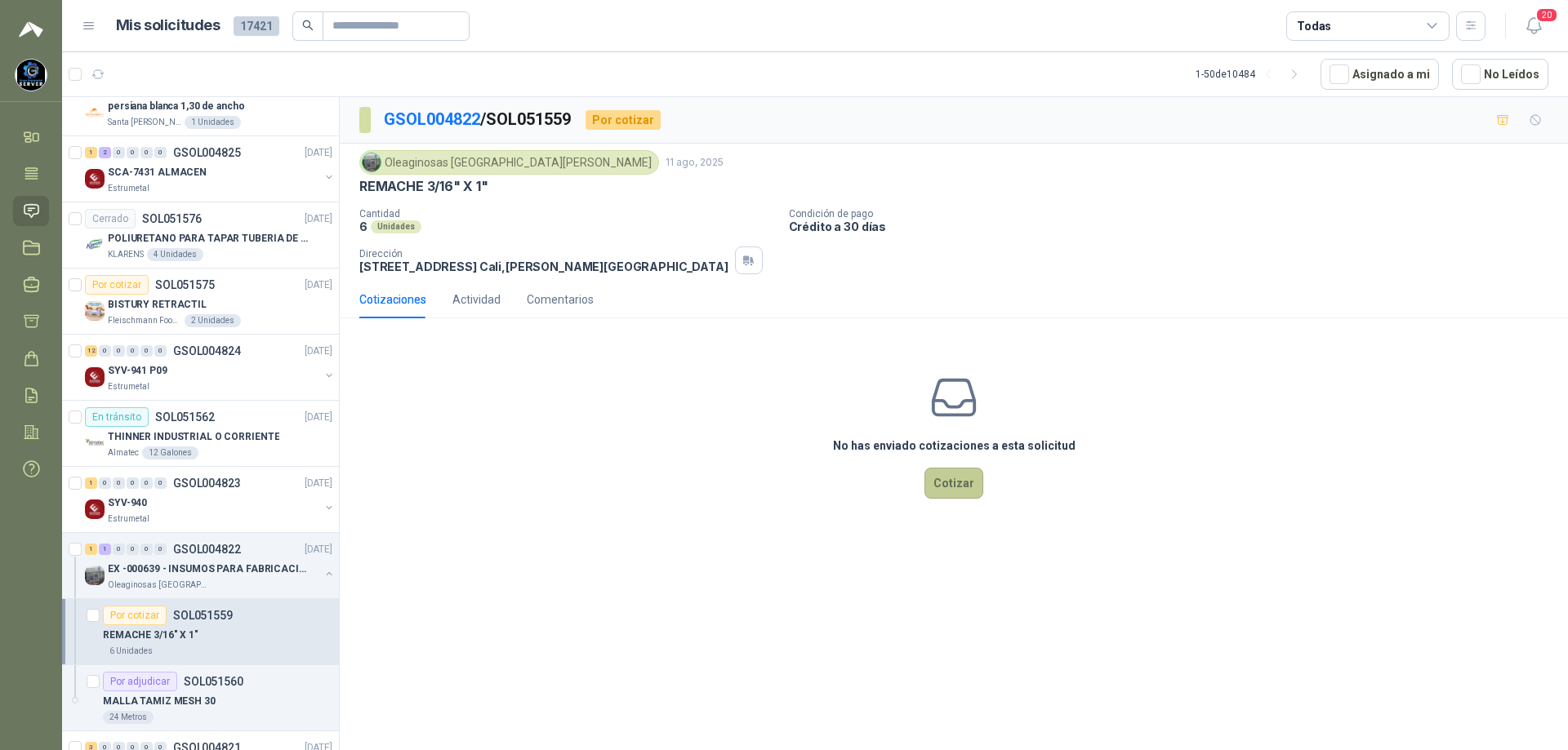
click at [936, 480] on button "Cotizar" at bounding box center [954, 484] width 58 height 31
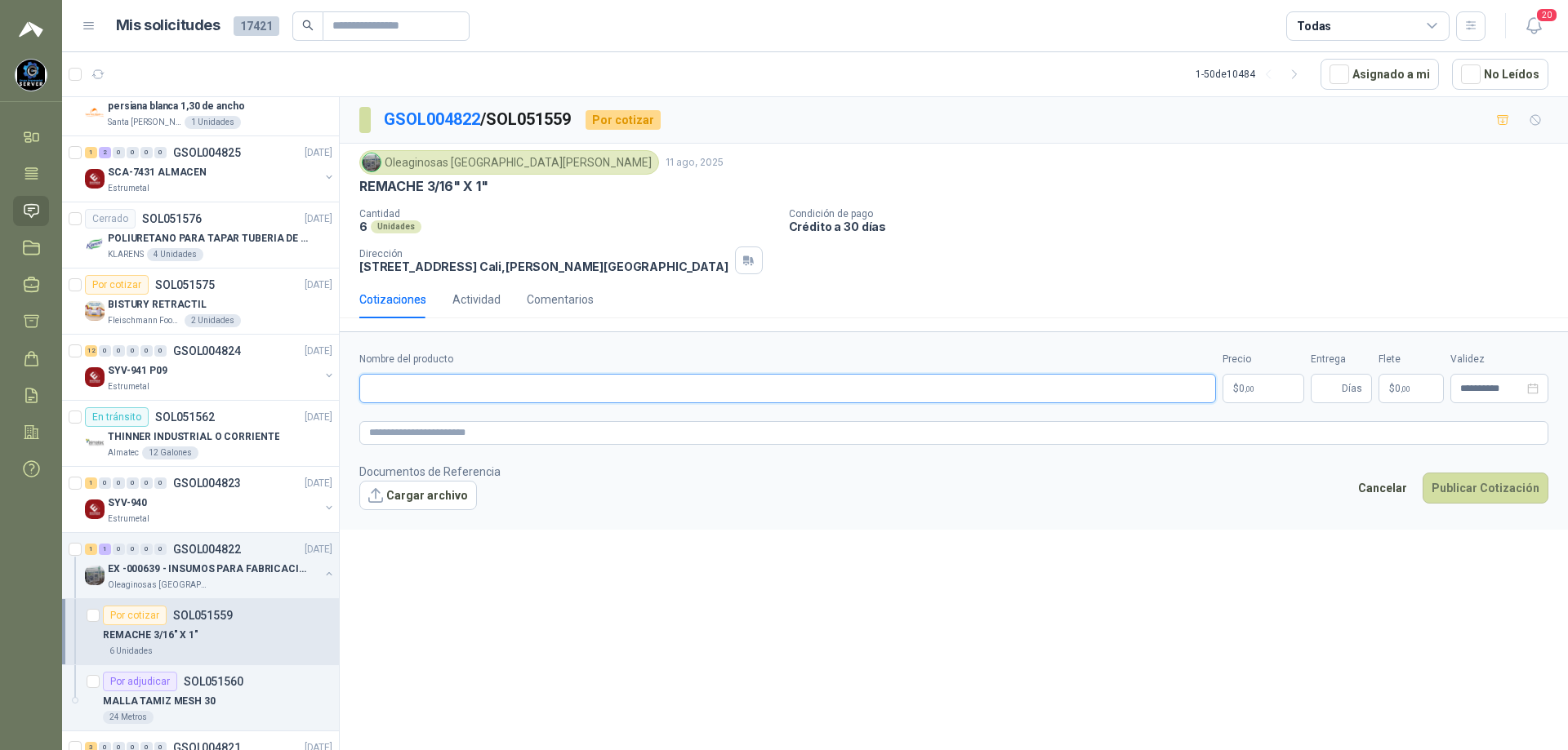
paste input "**********"
drag, startPoint x: 1071, startPoint y: 387, endPoint x: 268, endPoint y: 419, distance: 803.6
click at [268, 419] on div "Por cotizar SOL051655 [DATE] CINTA 51596 MM Packaging Colombia 3 Unidades 12 0 …" at bounding box center [815, 426] width 1506 height 660
type input "*"
drag, startPoint x: 472, startPoint y: 386, endPoint x: 440, endPoint y: 382, distance: 32.2
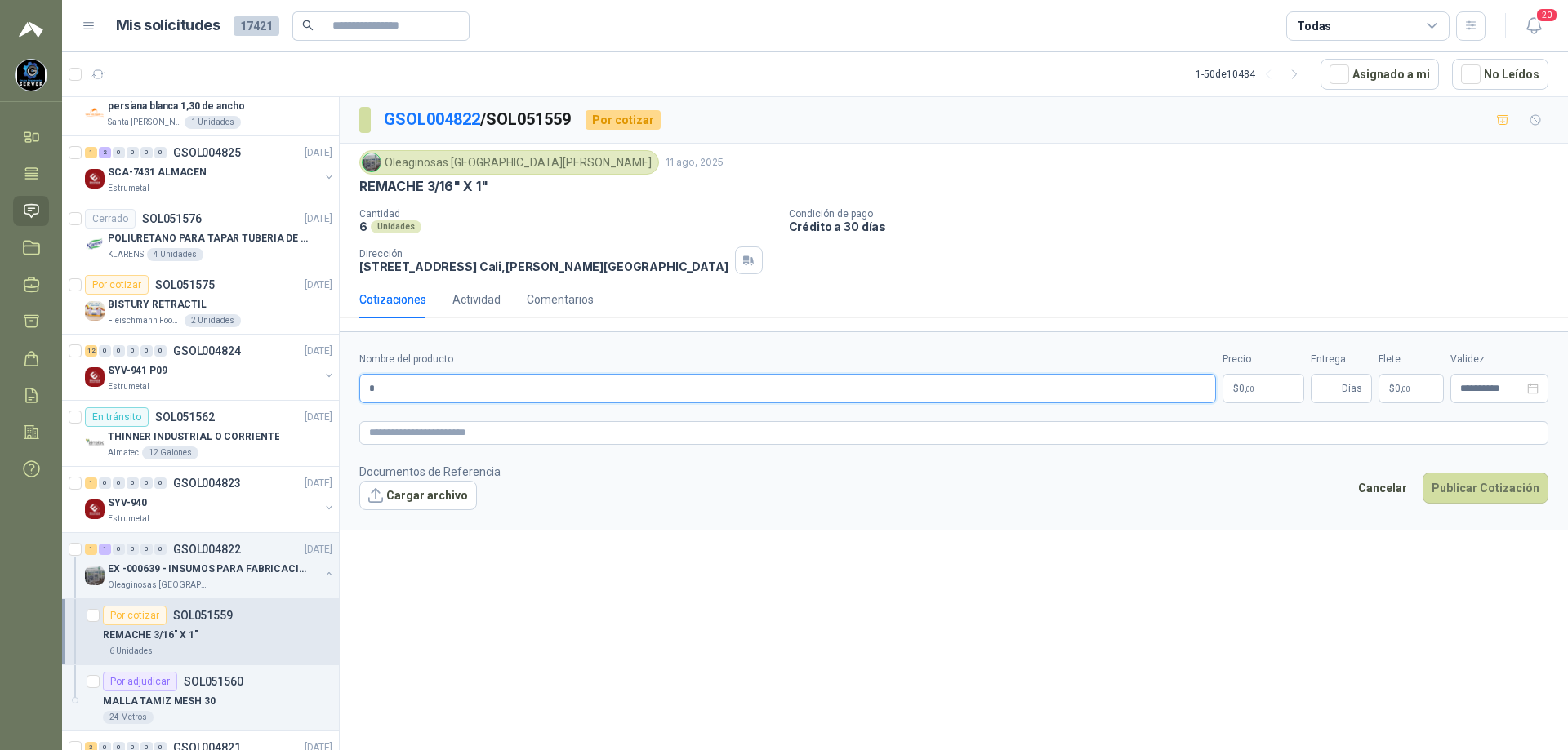
click at [442, 382] on input "*" at bounding box center [788, 389] width 857 height 29
click at [434, 392] on input "*" at bounding box center [788, 389] width 857 height 29
paste input "**********"
type input "**********"
click at [1257, 383] on body "[PERSON_NAME] GRUPO EMPRESARIAL SERVER SAS Inicio Tareas Solicitudes Licitacion…" at bounding box center [784, 375] width 1568 height 750
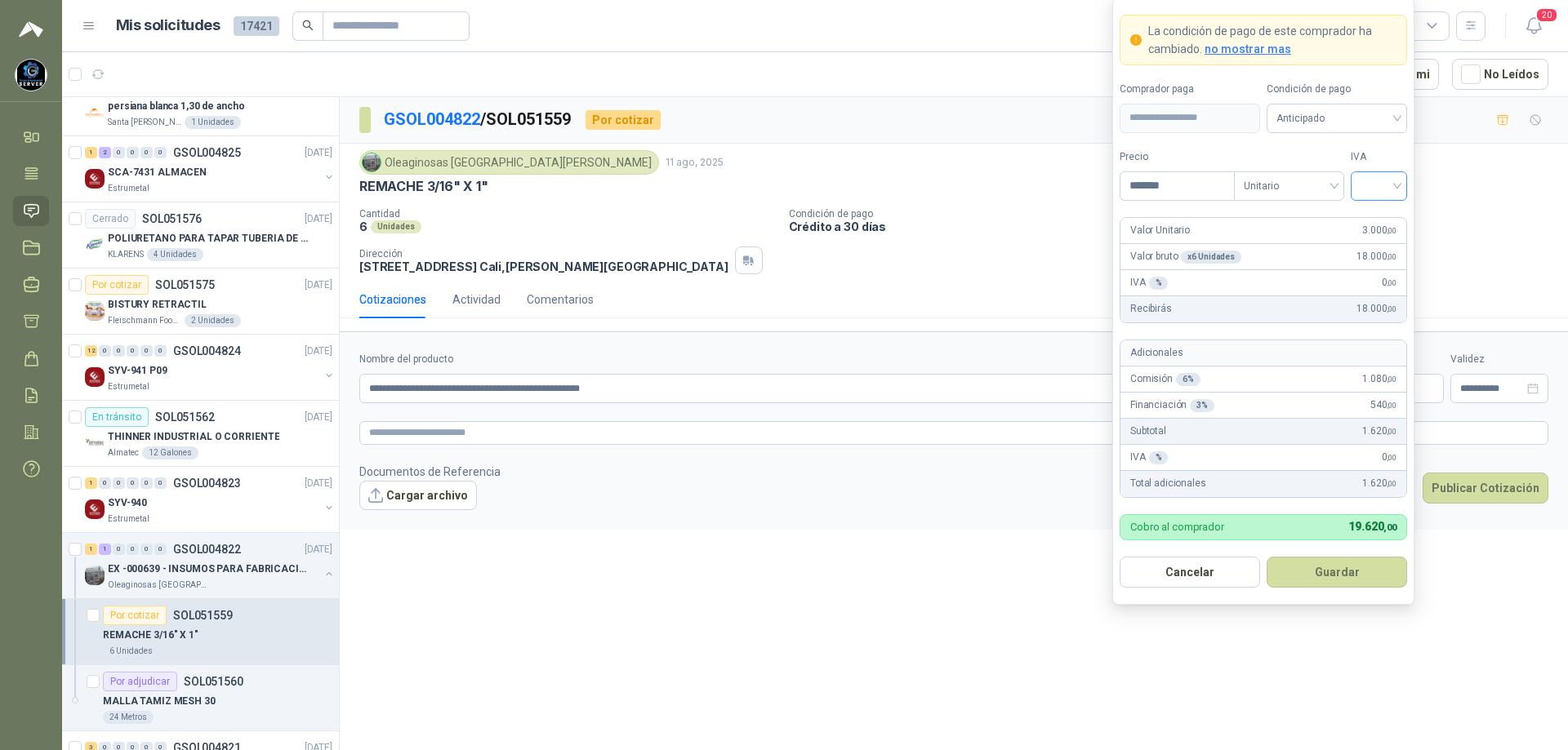
click at [1398, 185] on div at bounding box center [1379, 186] width 57 height 29
type input "*******"
click at [1390, 214] on div "19%" at bounding box center [1378, 220] width 30 height 18
click at [1365, 120] on span "Anticipado" at bounding box center [1337, 118] width 120 height 25
click at [1339, 165] on div "Crédito a 30 días" at bounding box center [1336, 178] width 134 height 26
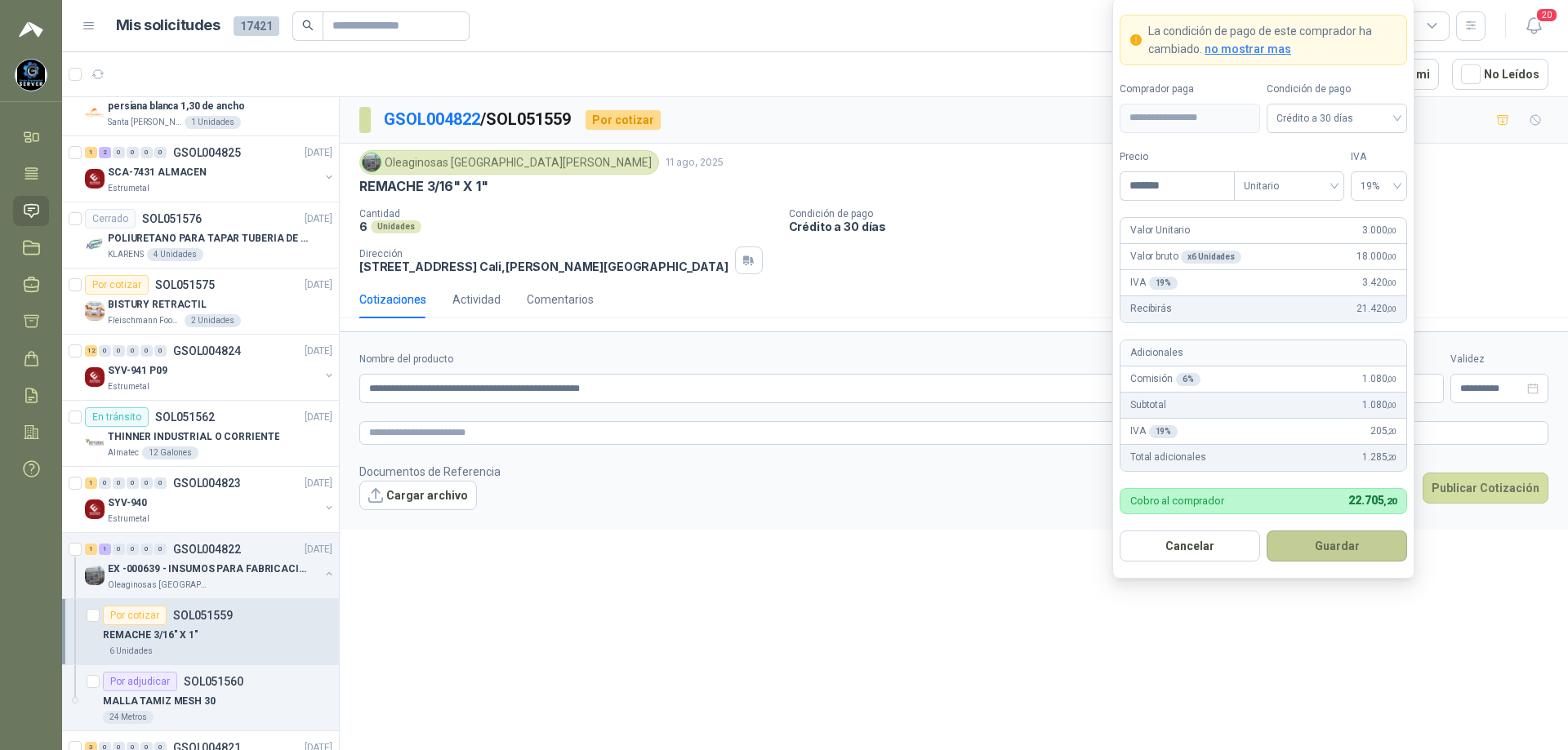
click at [1329, 551] on button "Guardar" at bounding box center [1337, 547] width 141 height 31
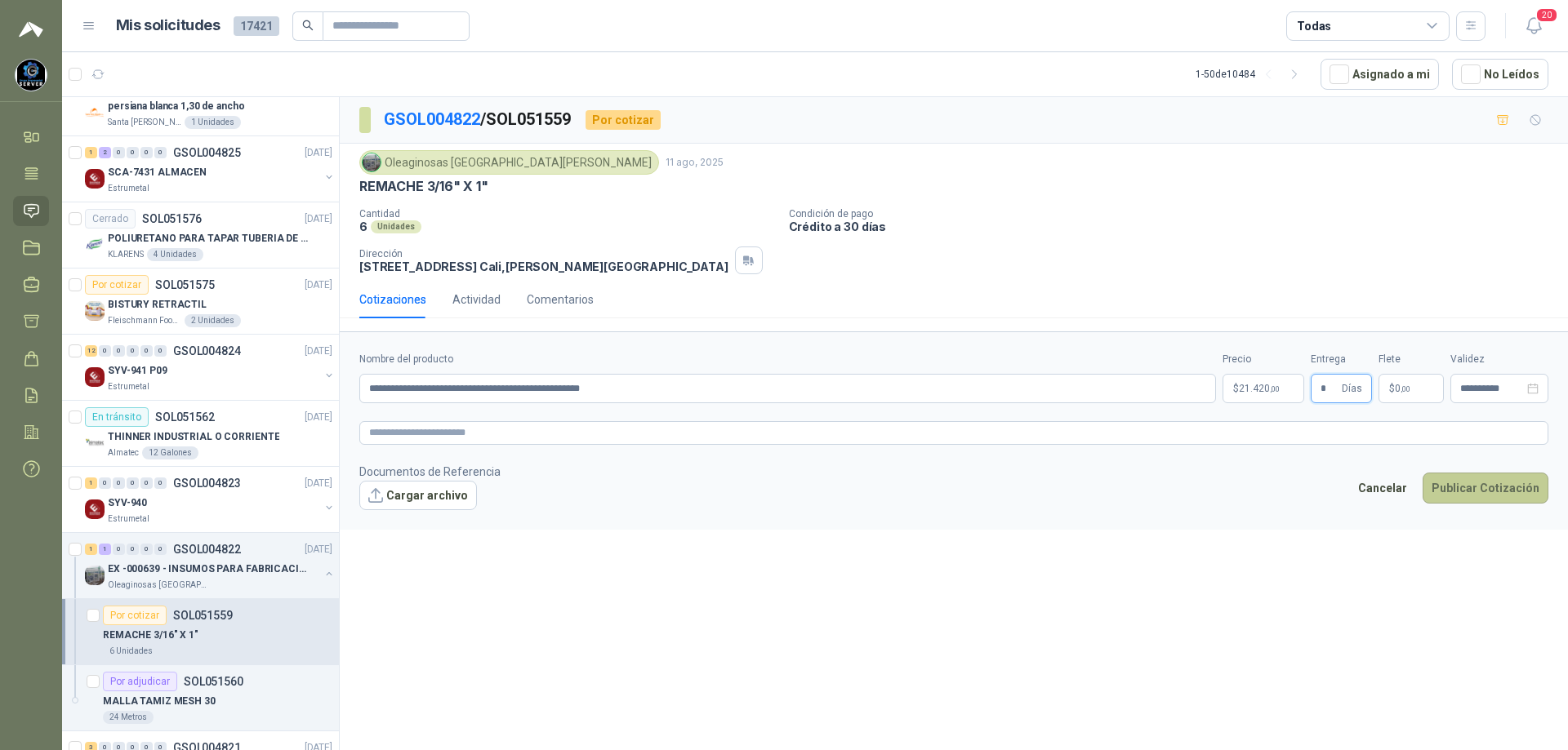
type input "*"
click at [1470, 486] on button "Publicar Cotización" at bounding box center [1486, 488] width 126 height 31
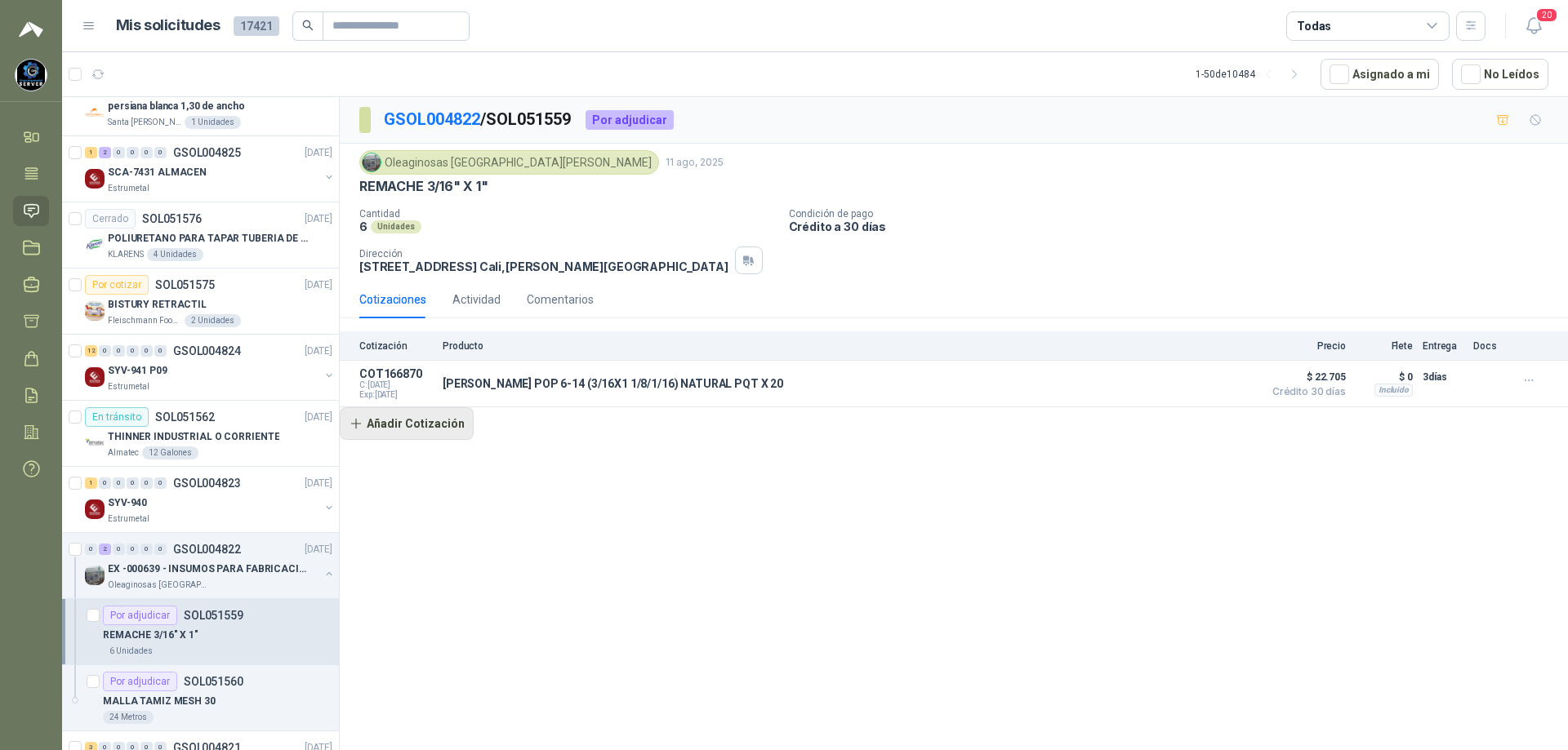
click at [430, 424] on button "Añadir Cotización" at bounding box center [406, 423] width 134 height 33
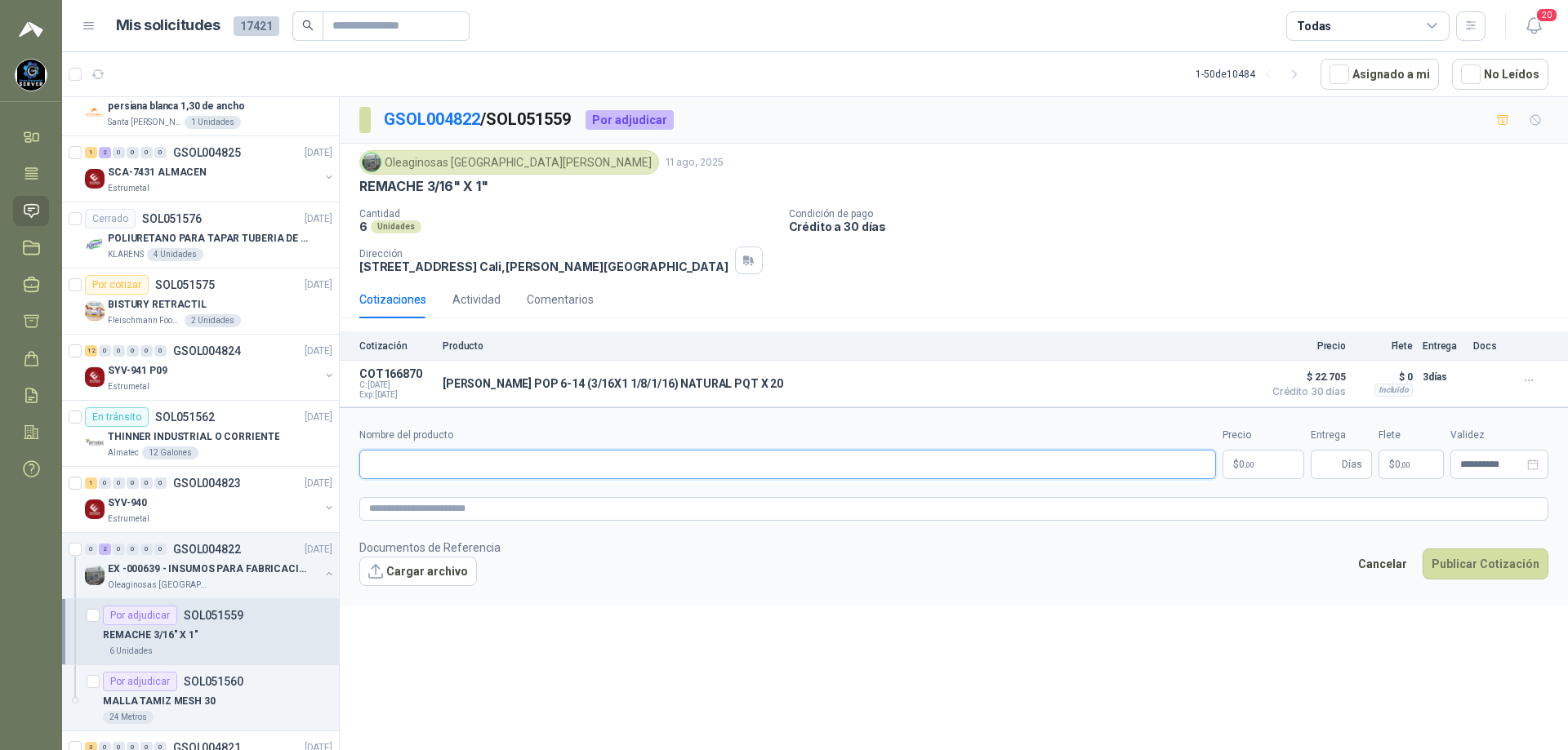
paste input "**********"
type input "**********"
click at [1253, 483] on form "**********" at bounding box center [954, 505] width 1228 height 198
click at [1252, 467] on span ",00" at bounding box center [1249, 465] width 10 height 9
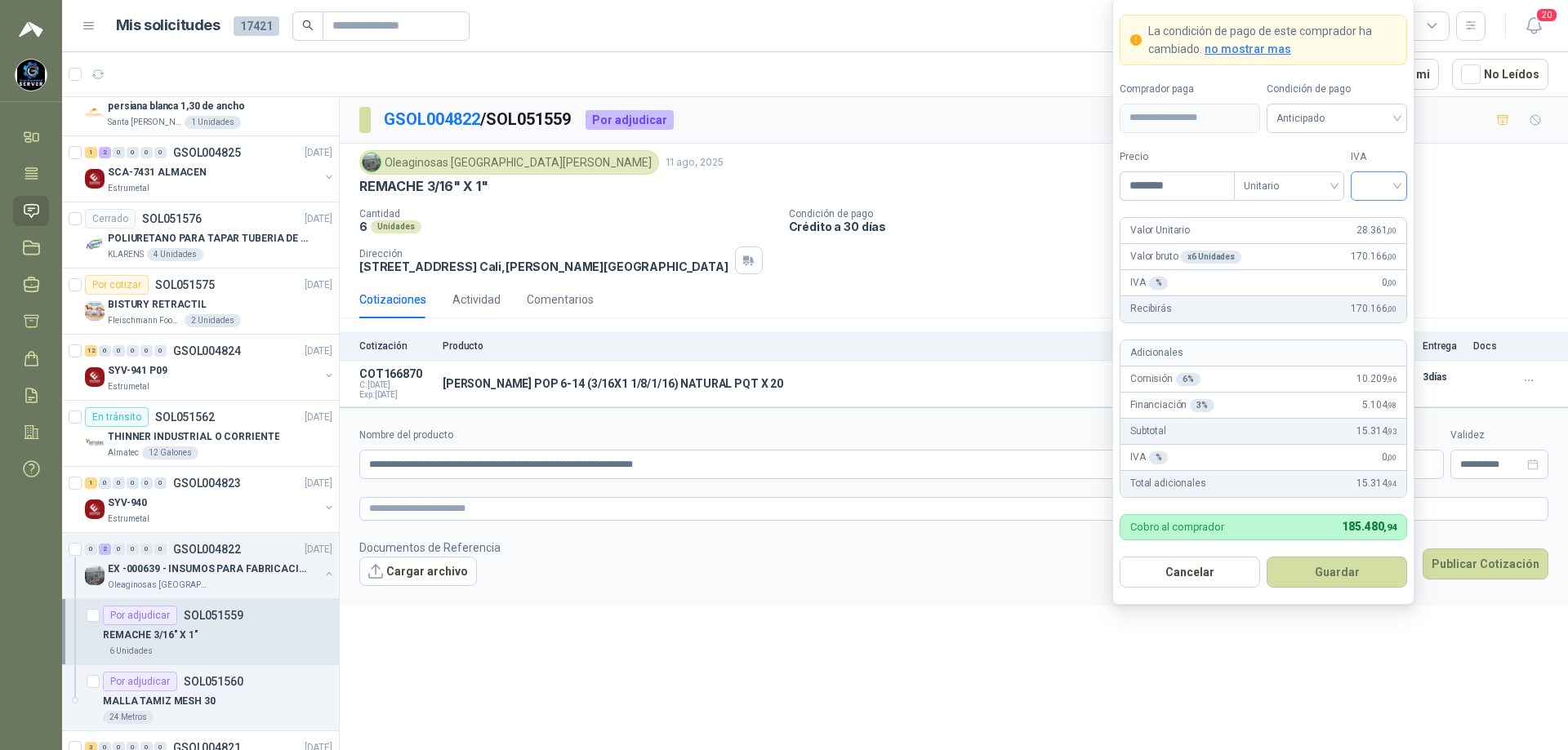
type input "********"
click at [1385, 188] on input "search" at bounding box center [1379, 184] width 37 height 25
click at [1380, 219] on div "19%" at bounding box center [1378, 220] width 30 height 18
click at [1377, 116] on span "Anticipado" at bounding box center [1337, 118] width 120 height 25
click at [1321, 182] on div "Crédito a 30 días" at bounding box center [1336, 178] width 114 height 18
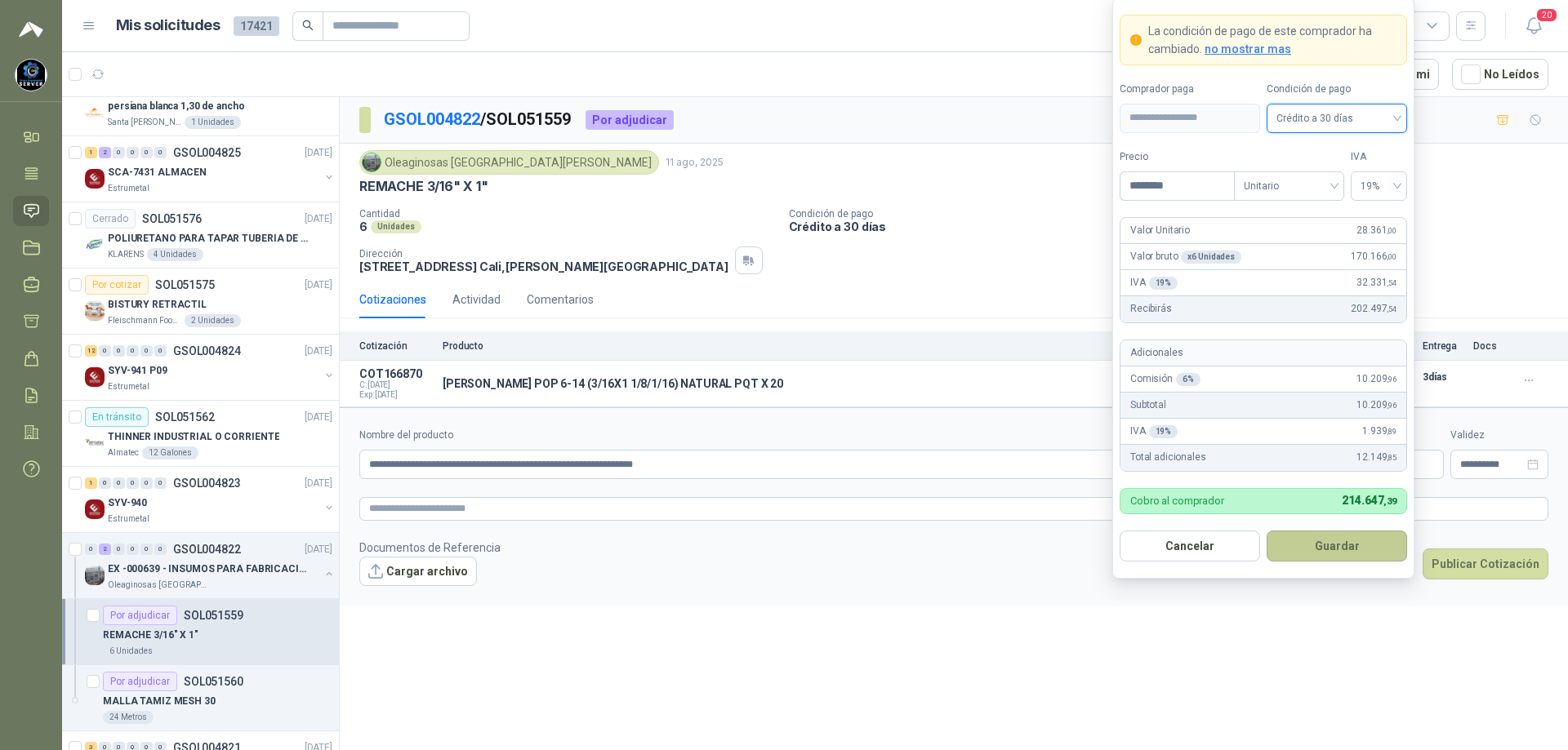
click at [1330, 554] on button "Guardar" at bounding box center [1337, 547] width 141 height 31
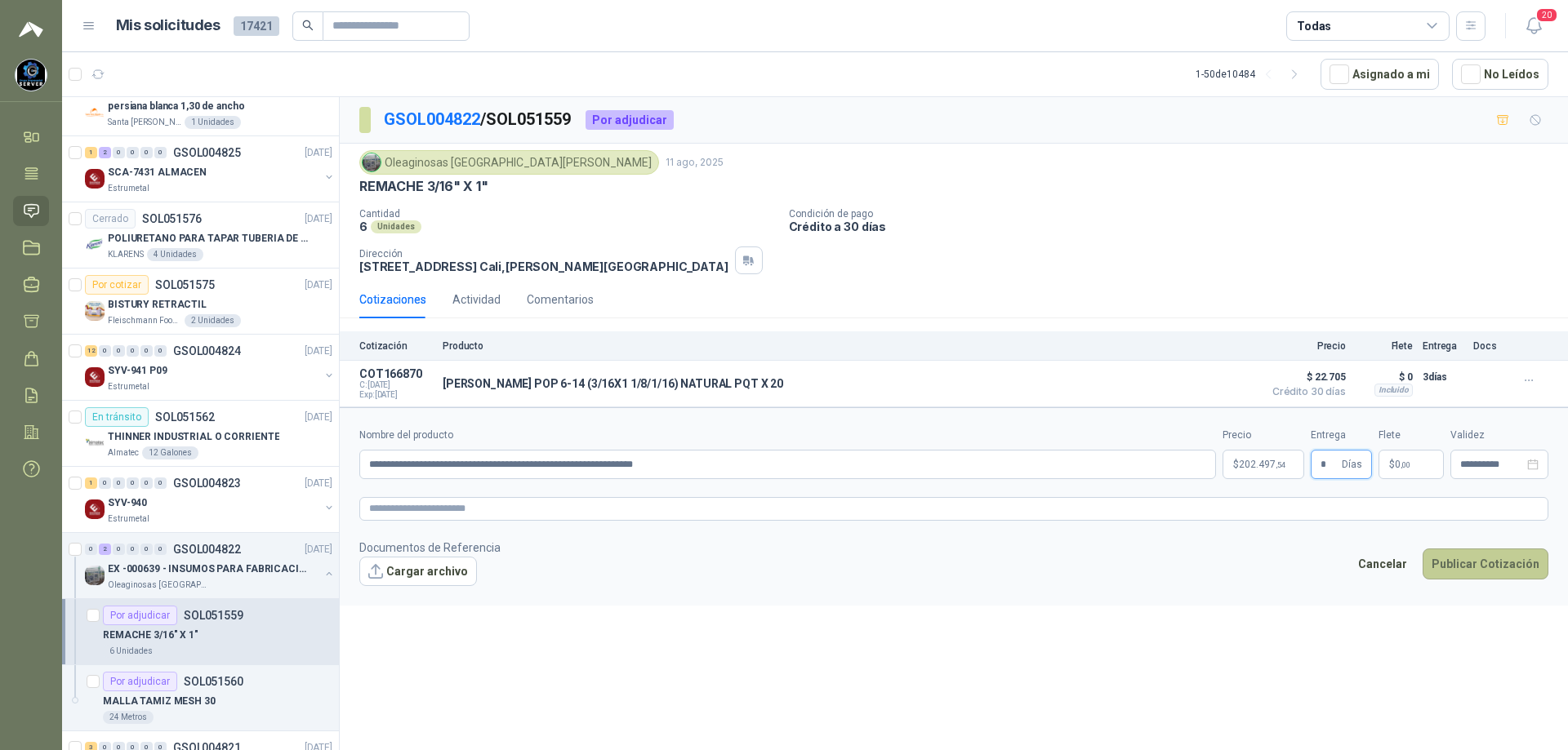
type input "*"
click at [1475, 555] on button "Publicar Cotización" at bounding box center [1486, 564] width 126 height 31
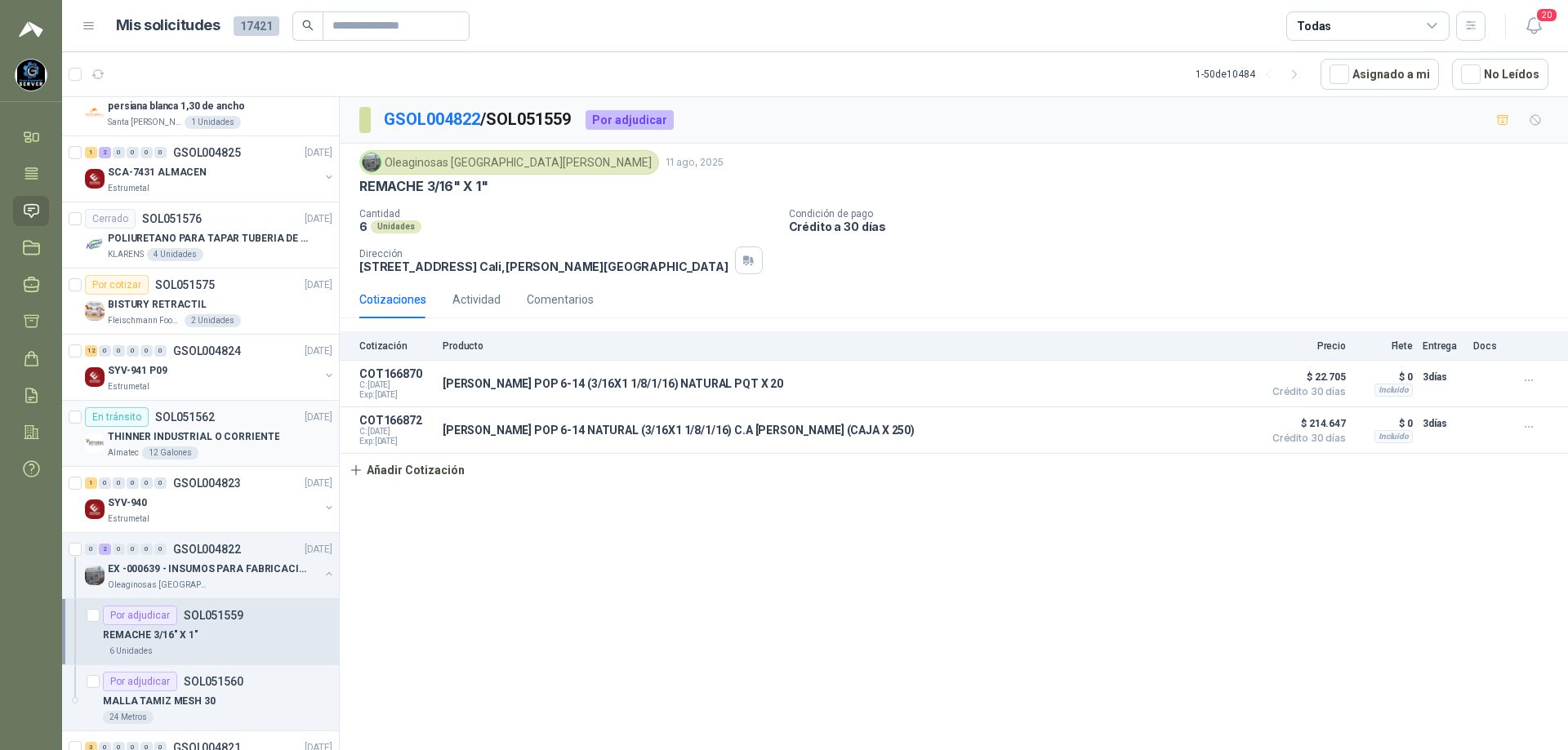
scroll to position [653, 0]
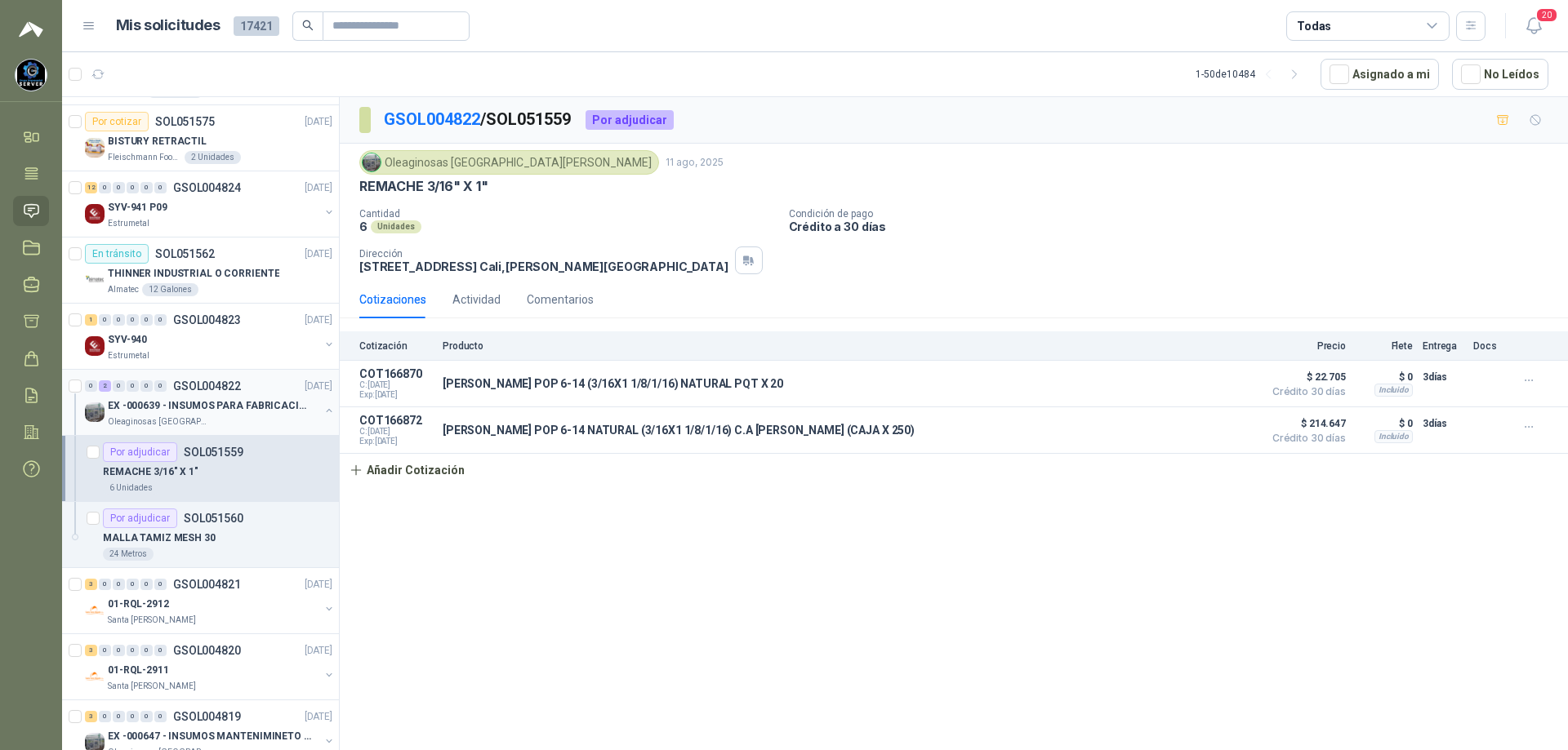
click at [225, 421] on div "Oleaginosas [GEOGRAPHIC_DATA][PERSON_NAME]" at bounding box center [214, 422] width 212 height 13
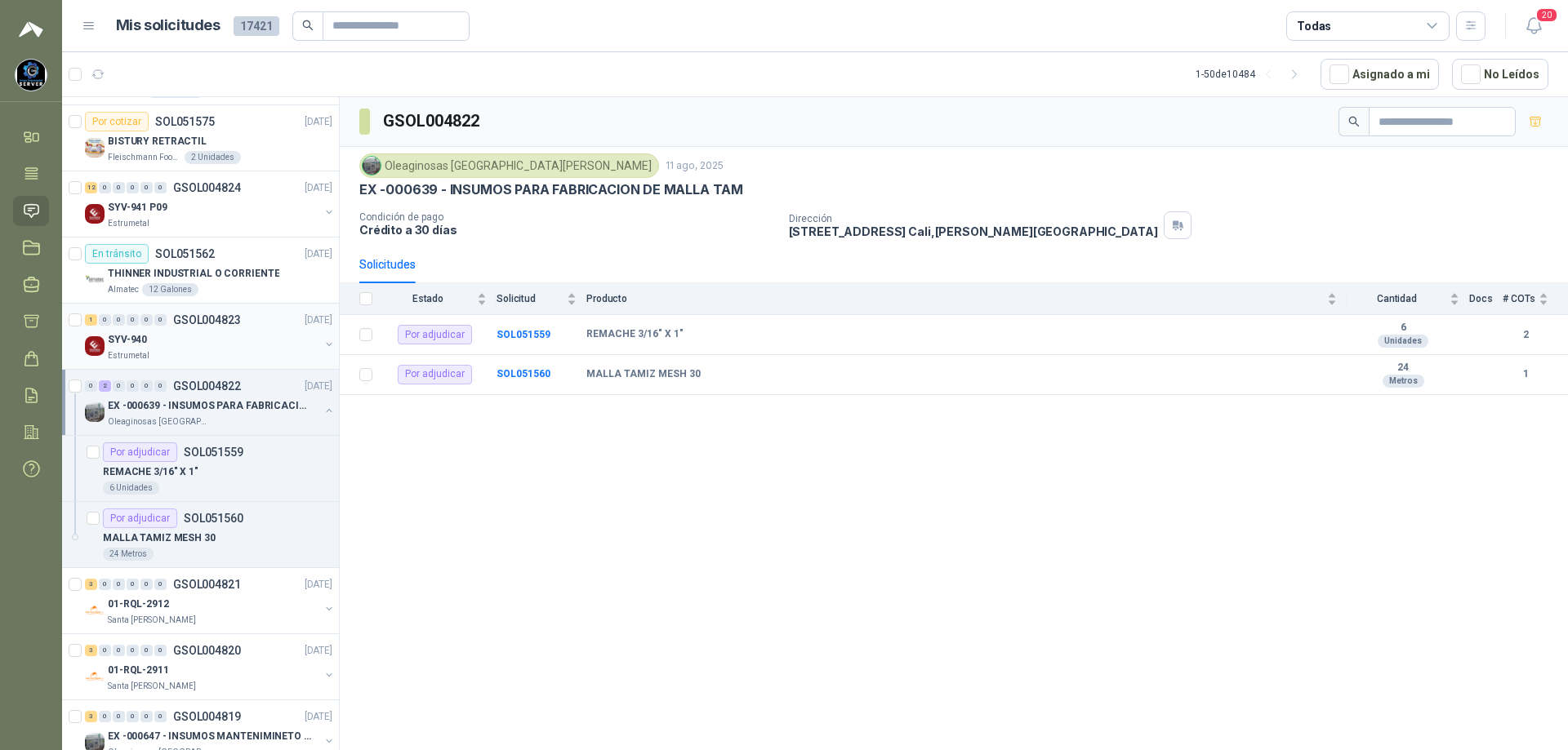
scroll to position [817, 0]
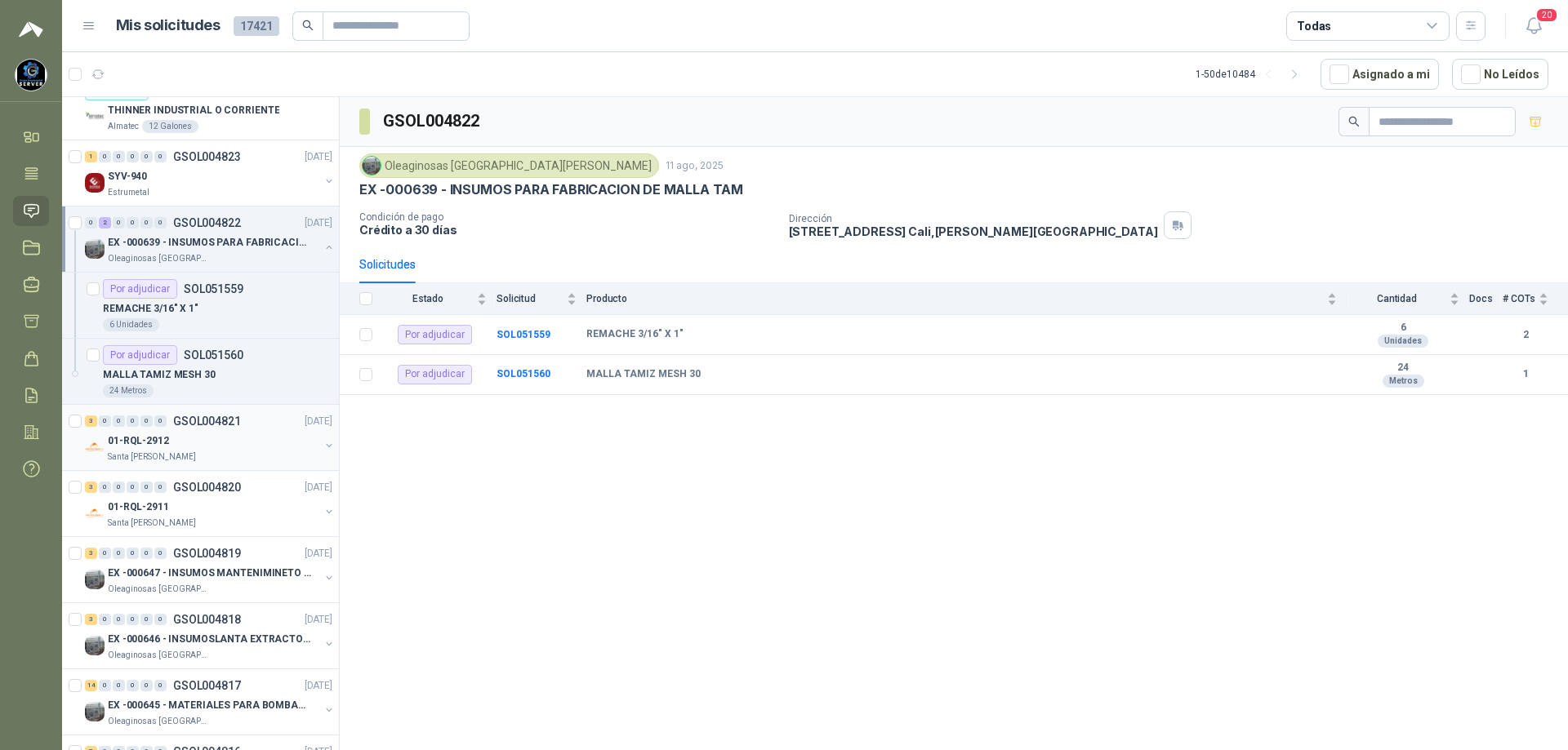
click at [227, 434] on div "01-RQL-2912" at bounding box center [214, 440] width 212 height 19
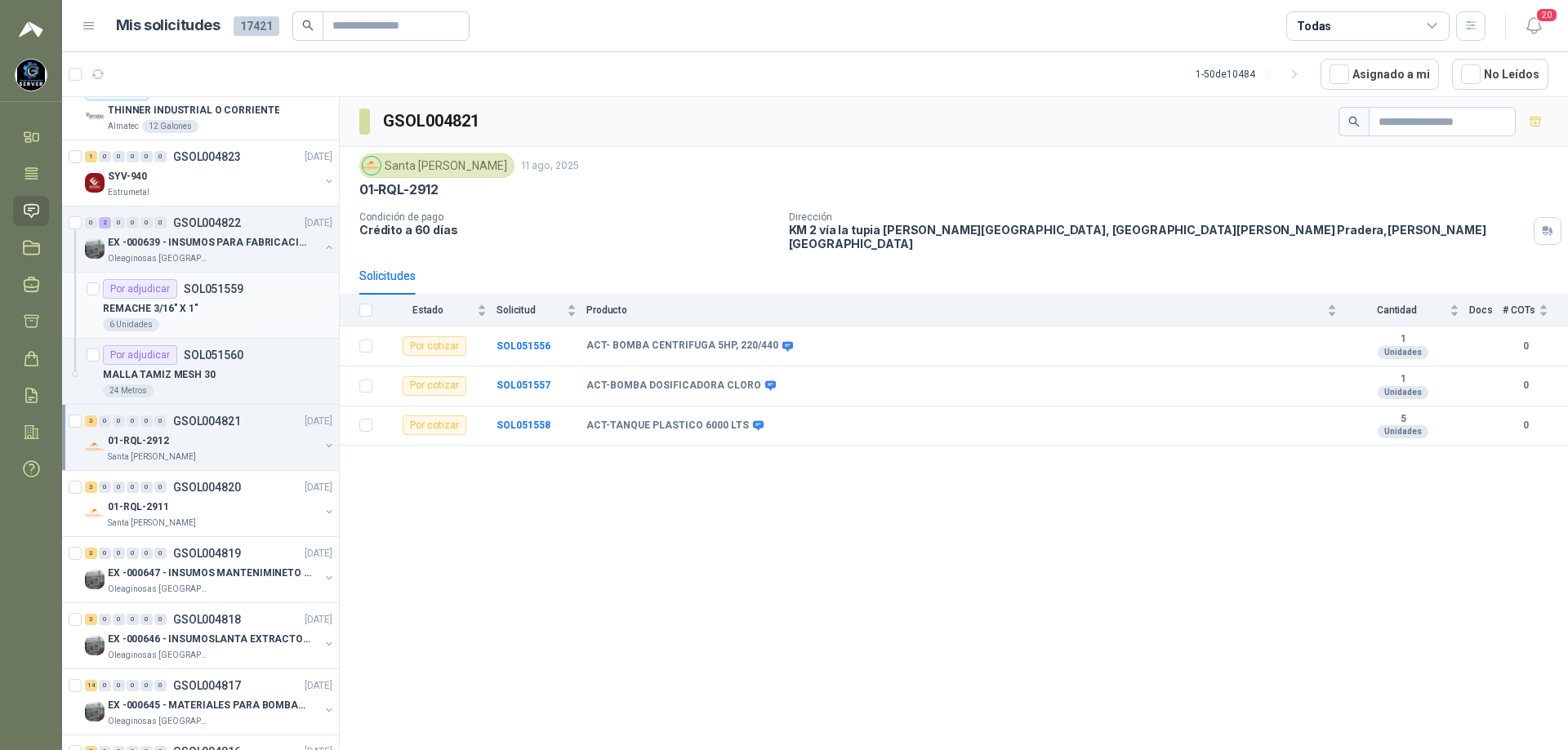
scroll to position [898, 0]
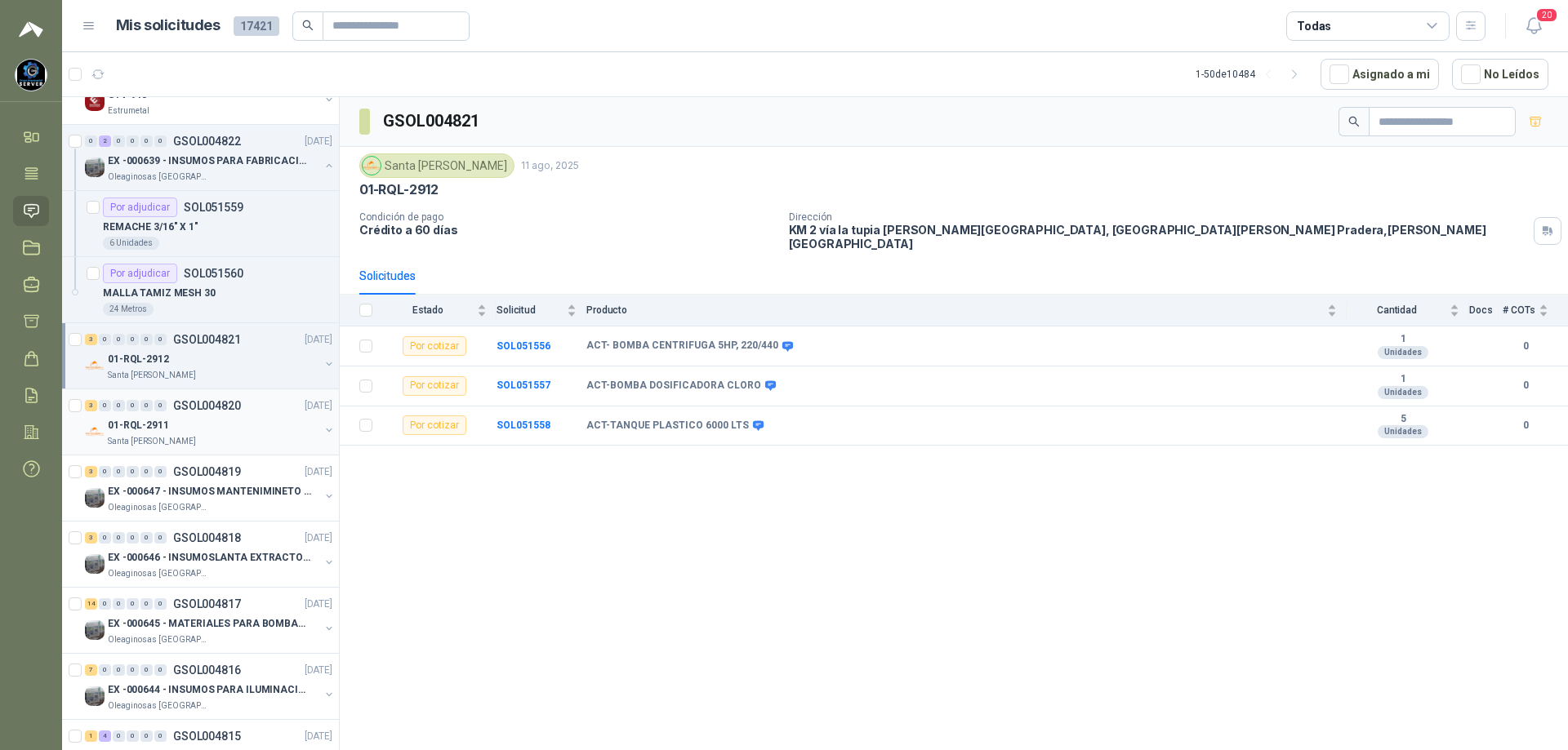
click at [193, 429] on div "01-RQL-2911" at bounding box center [214, 424] width 212 height 19
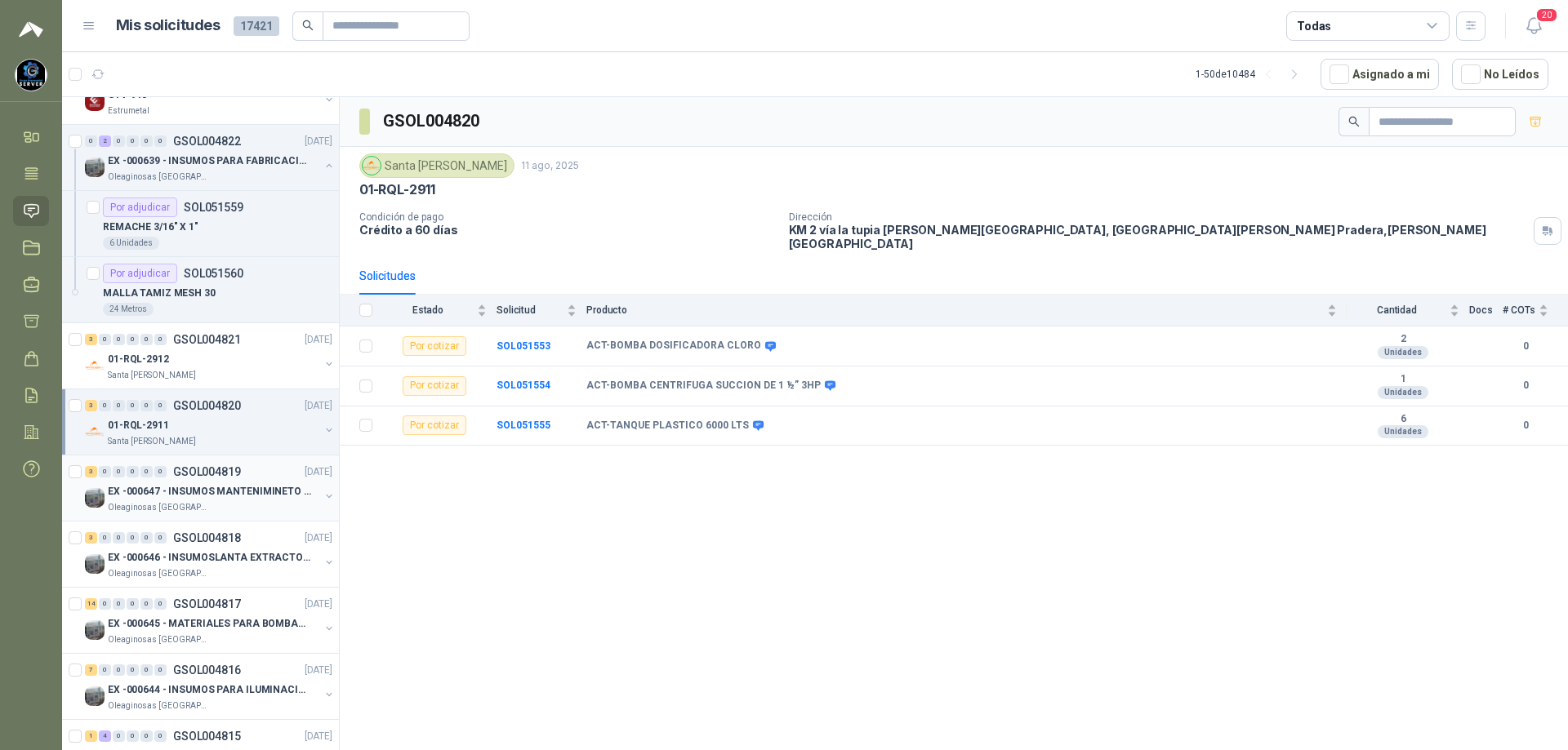
click at [209, 500] on div "EX -000647 - INSUMOS MANTENIMINETO MECANICO" at bounding box center [214, 491] width 212 height 19
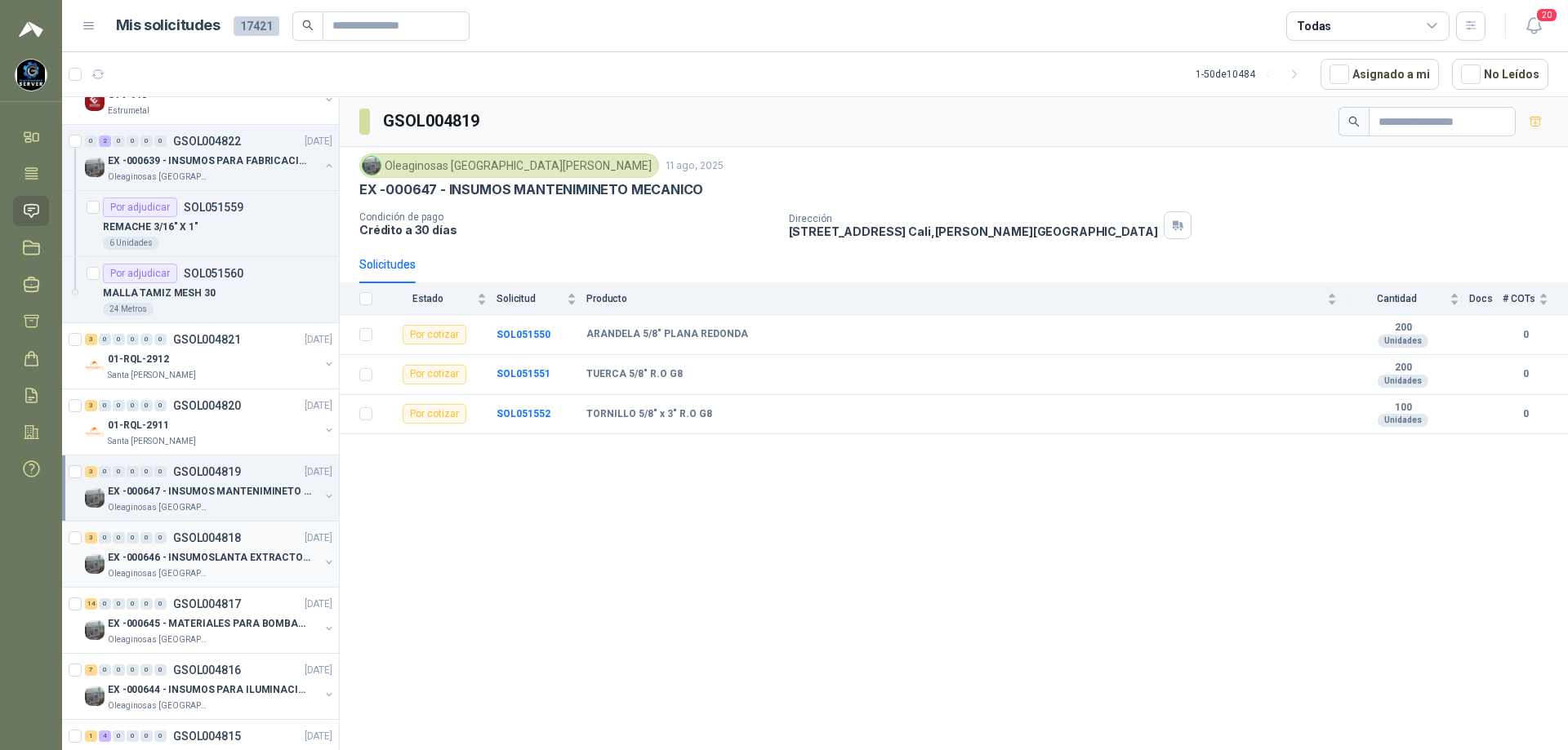
click at [220, 532] on p "GSOL004818" at bounding box center [207, 537] width 68 height 12
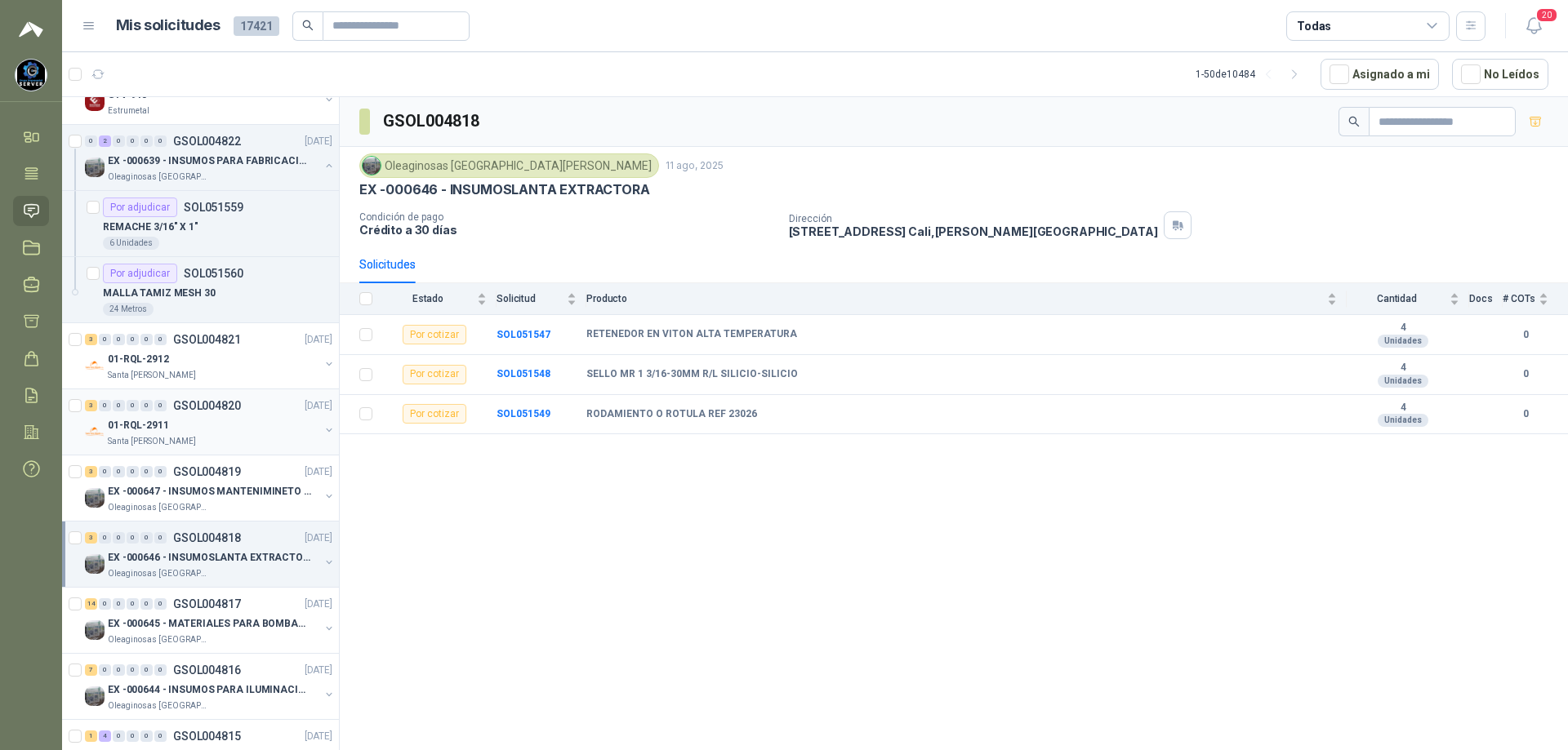
scroll to position [980, 0]
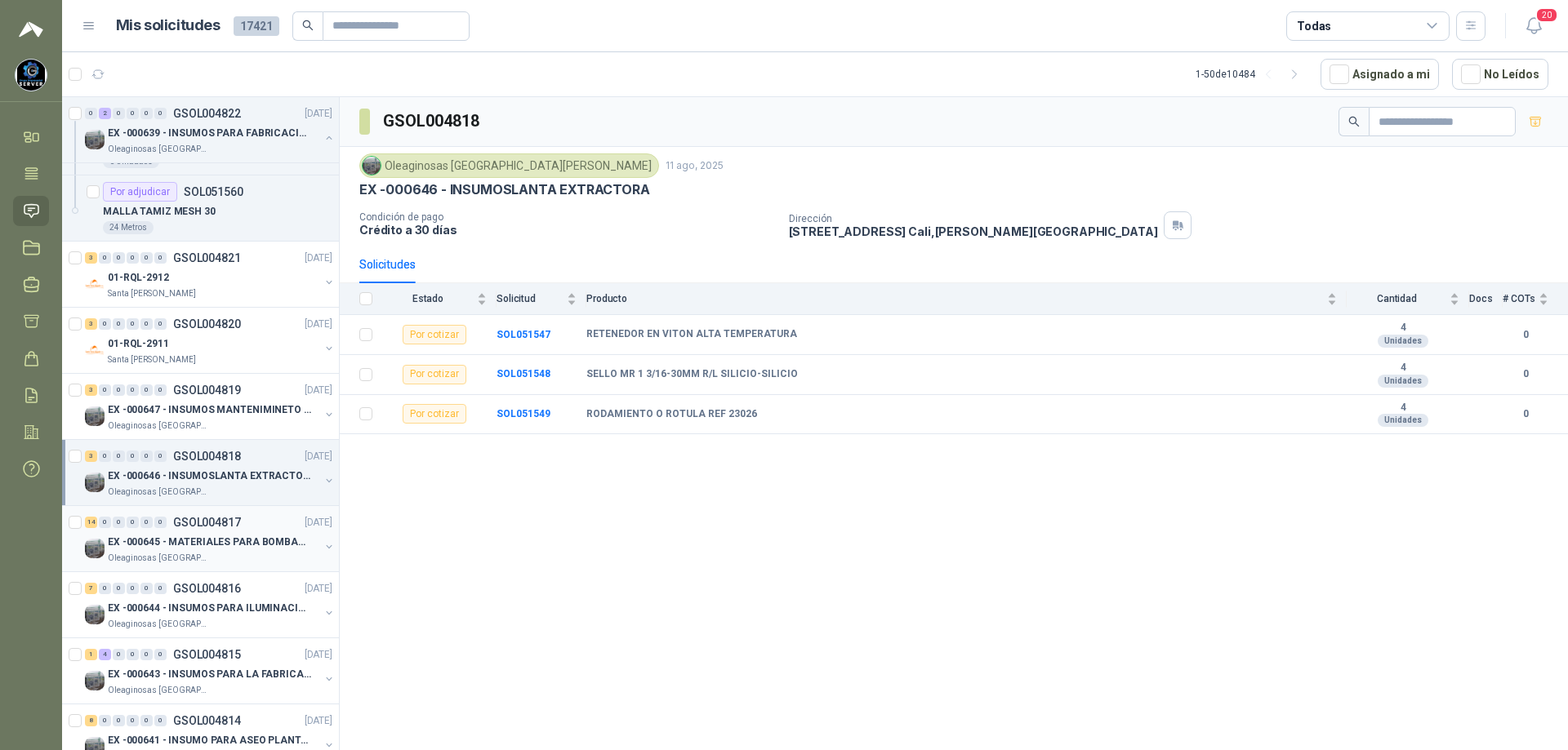
click at [235, 544] on p "EX -000645 - MATERIALES PARA BOMBAS STANDBY PLANTA" at bounding box center [209, 542] width 204 height 16
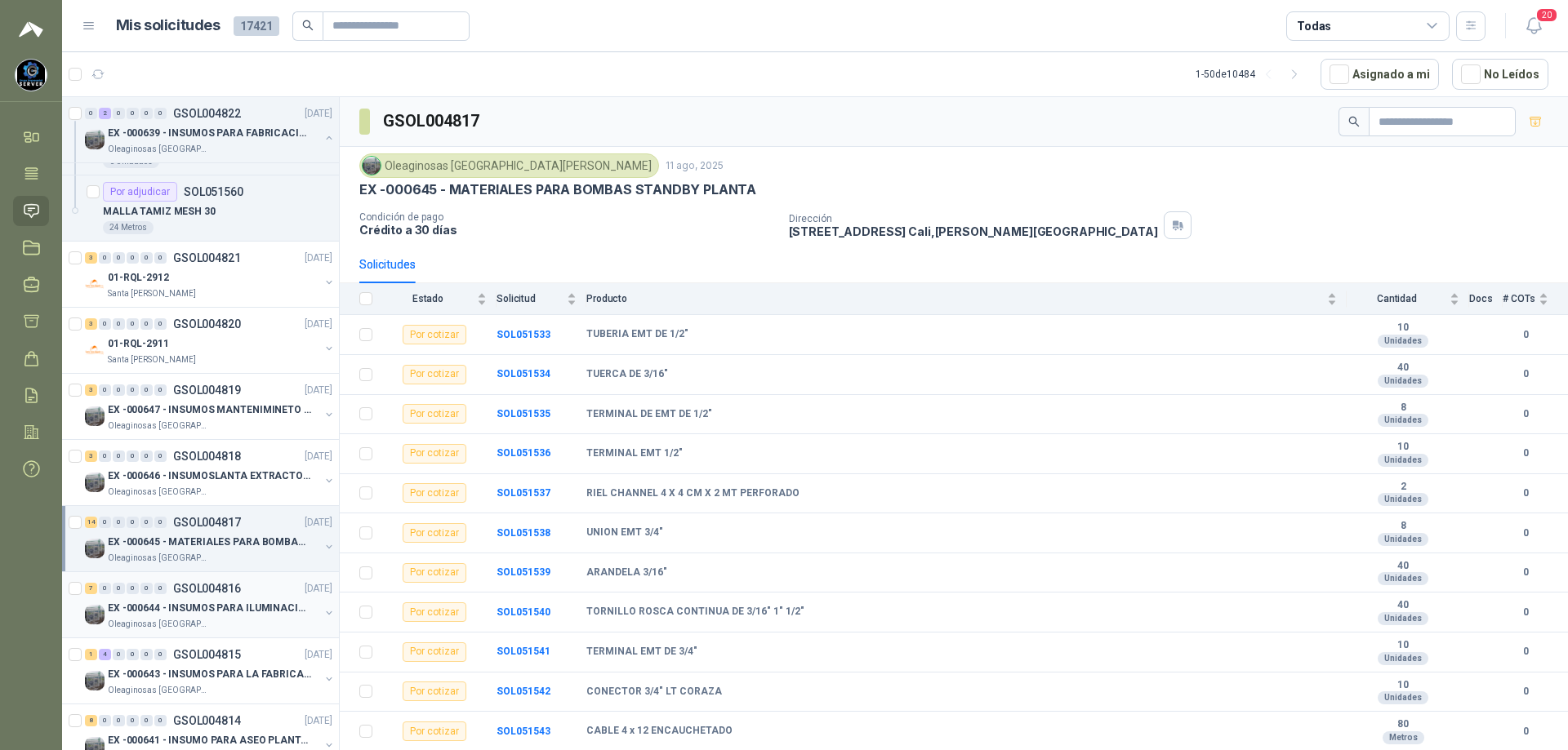
click at [240, 612] on p "EX -000644 - INSUMOS PARA ILUMINACIONN ZONA DE CLA" at bounding box center [209, 609] width 204 height 16
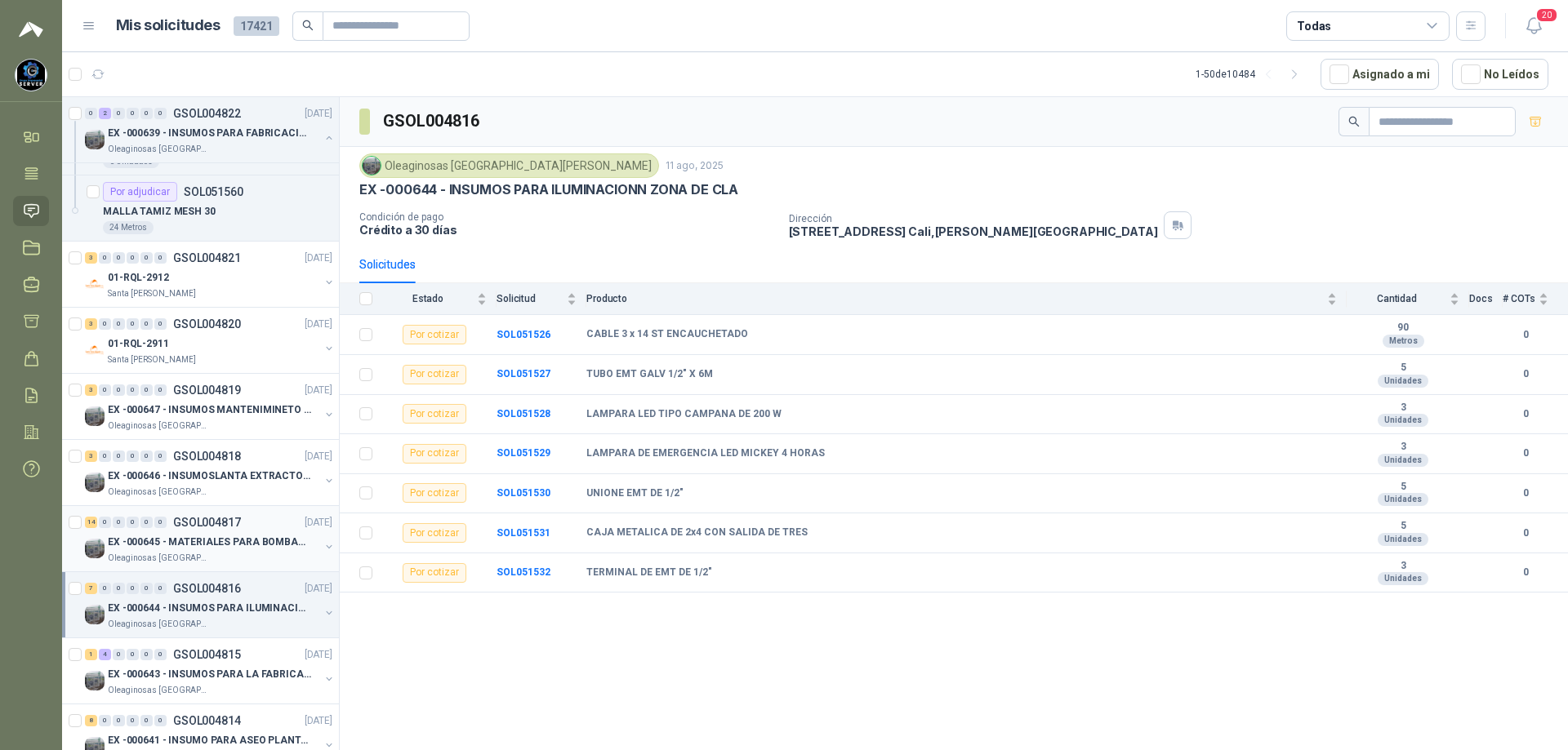
click at [236, 531] on div "14 0 0 0 0 0 GSOL004817 [DATE]" at bounding box center [210, 522] width 251 height 19
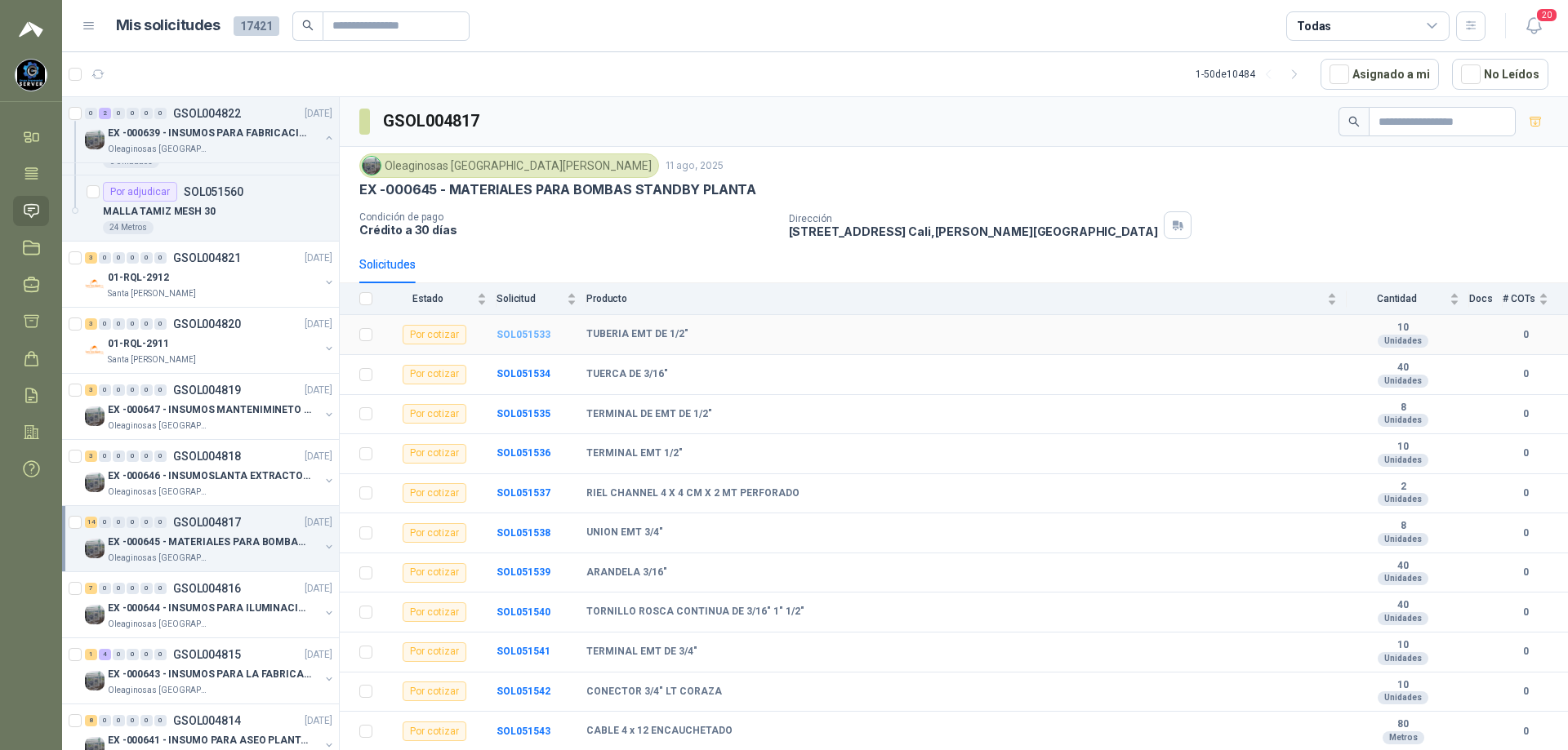
click at [537, 336] on b "SOL051533" at bounding box center [523, 335] width 54 height 12
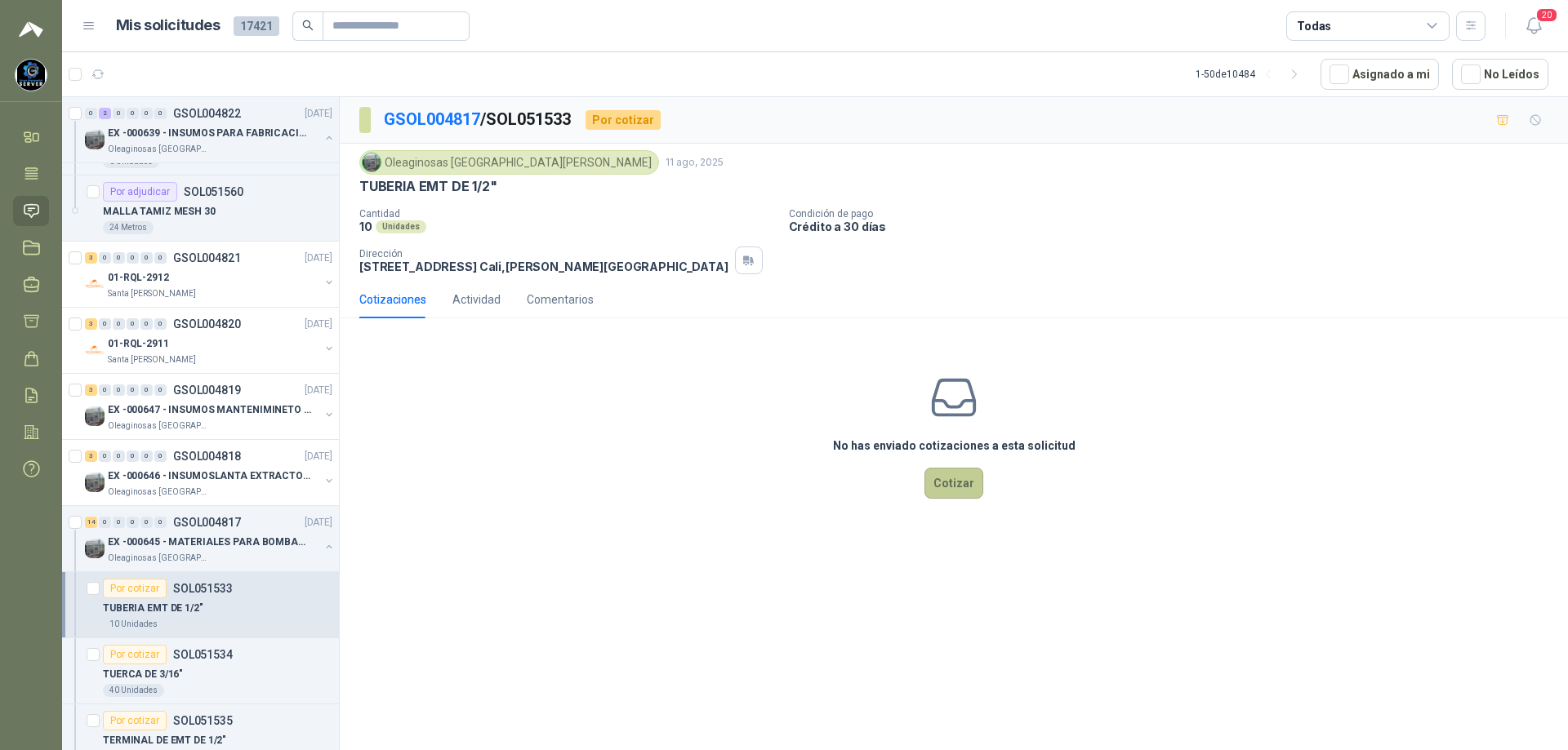
click at [957, 471] on button "Cotizar" at bounding box center [954, 484] width 58 height 31
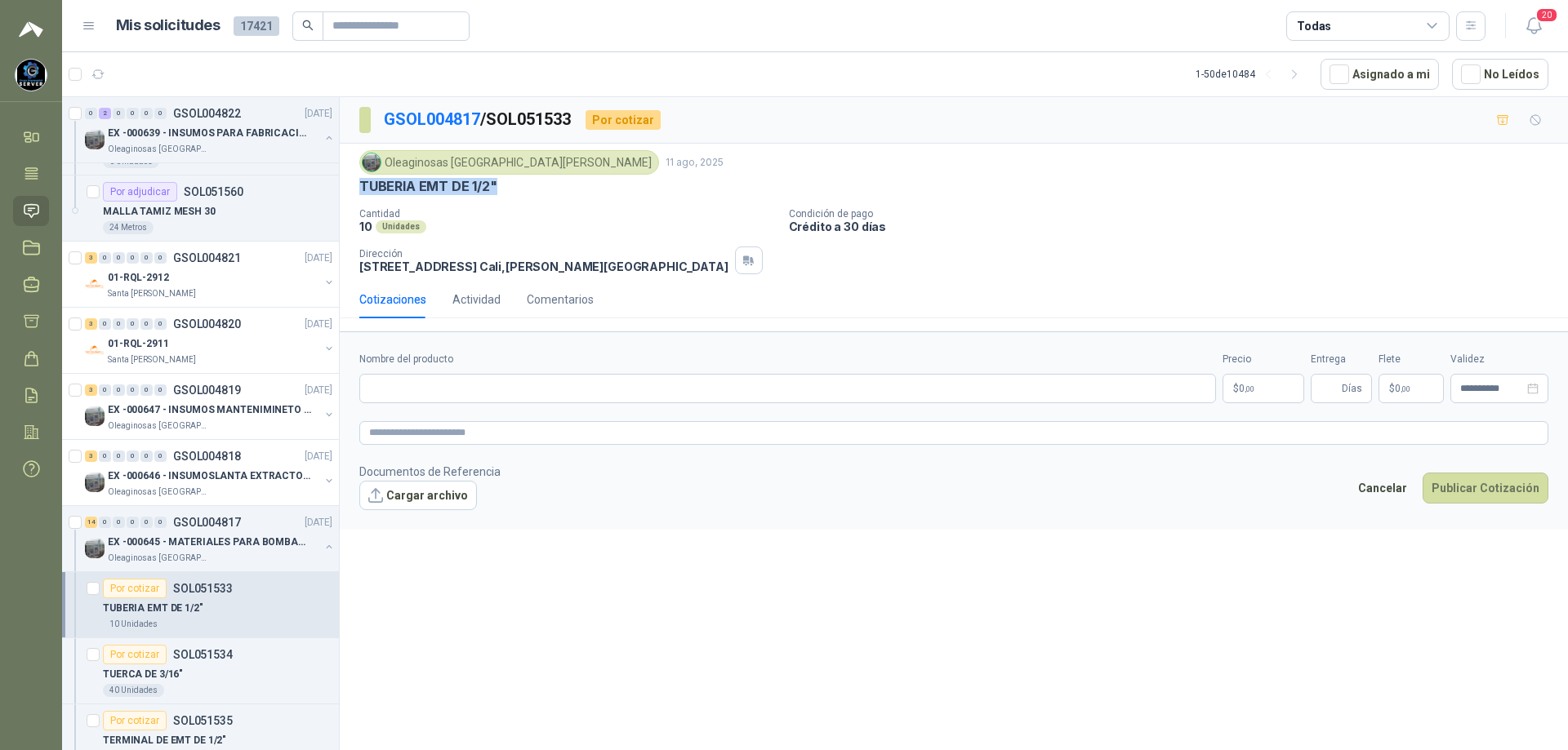
drag, startPoint x: 510, startPoint y: 182, endPoint x: 357, endPoint y: 184, distance: 153.0
click at [357, 184] on div "Oleaginosas [GEOGRAPHIC_DATA][PERSON_NAME] 11 ago, 2025 TUBERIA EMT DE 1/2" Can…" at bounding box center [954, 212] width 1228 height 137
copy p "TUBERIA EMT DE 1/2""
paste input "**********"
type input "**********"
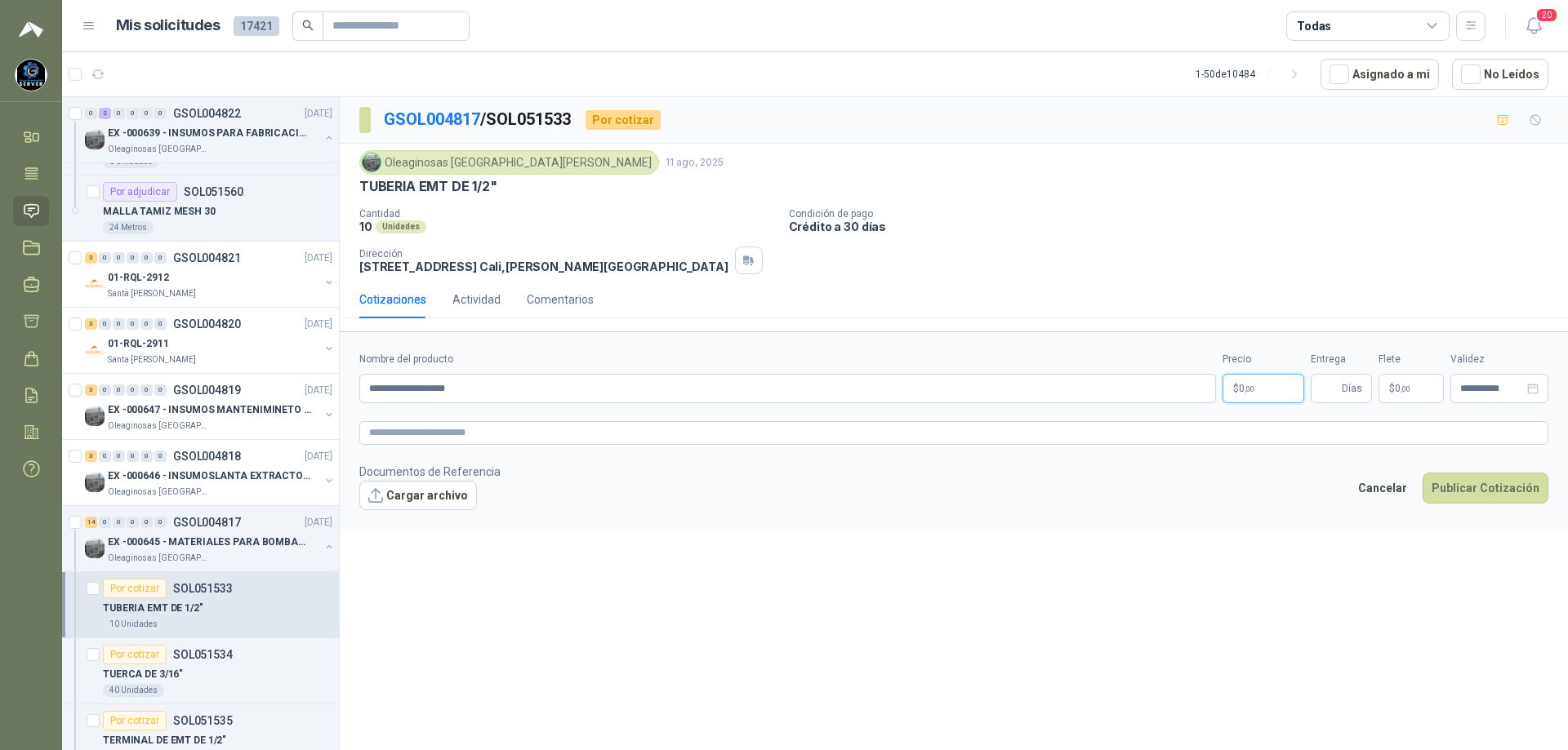
click at [1233, 388] on body "[PERSON_NAME] GRUPO EMPRESARIAL SERVER SAS Inicio Tareas Solicitudes Licitacion…" at bounding box center [784, 375] width 1568 height 750
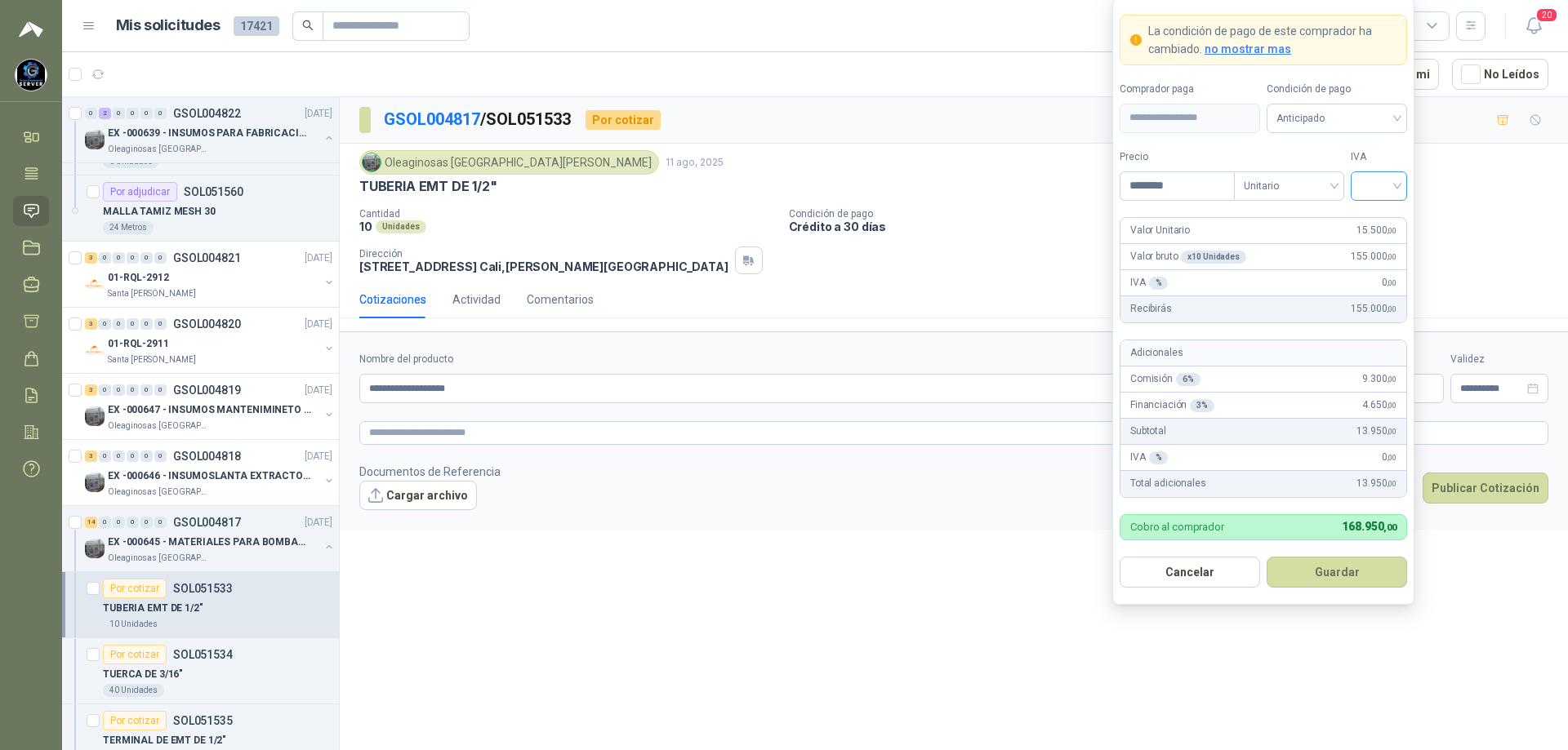
click at [1401, 182] on div at bounding box center [1379, 186] width 57 height 29
type input "********"
click at [1384, 215] on div "19%" at bounding box center [1378, 220] width 30 height 18
click at [1375, 115] on span "Anticipado" at bounding box center [1337, 118] width 120 height 25
click at [1340, 176] on div "Crédito a 30 días" at bounding box center [1336, 178] width 114 height 18
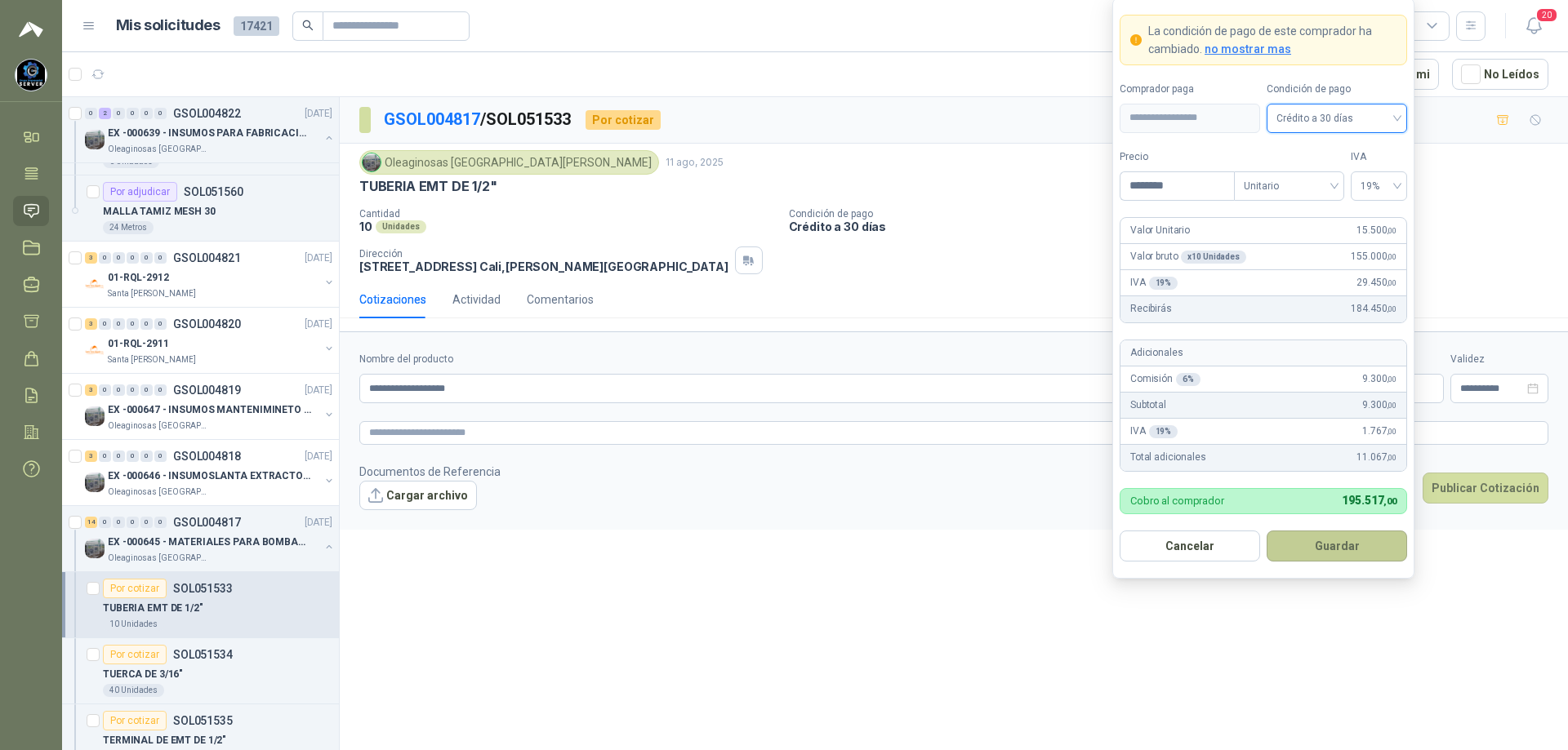
click at [1331, 546] on button "Guardar" at bounding box center [1337, 547] width 141 height 31
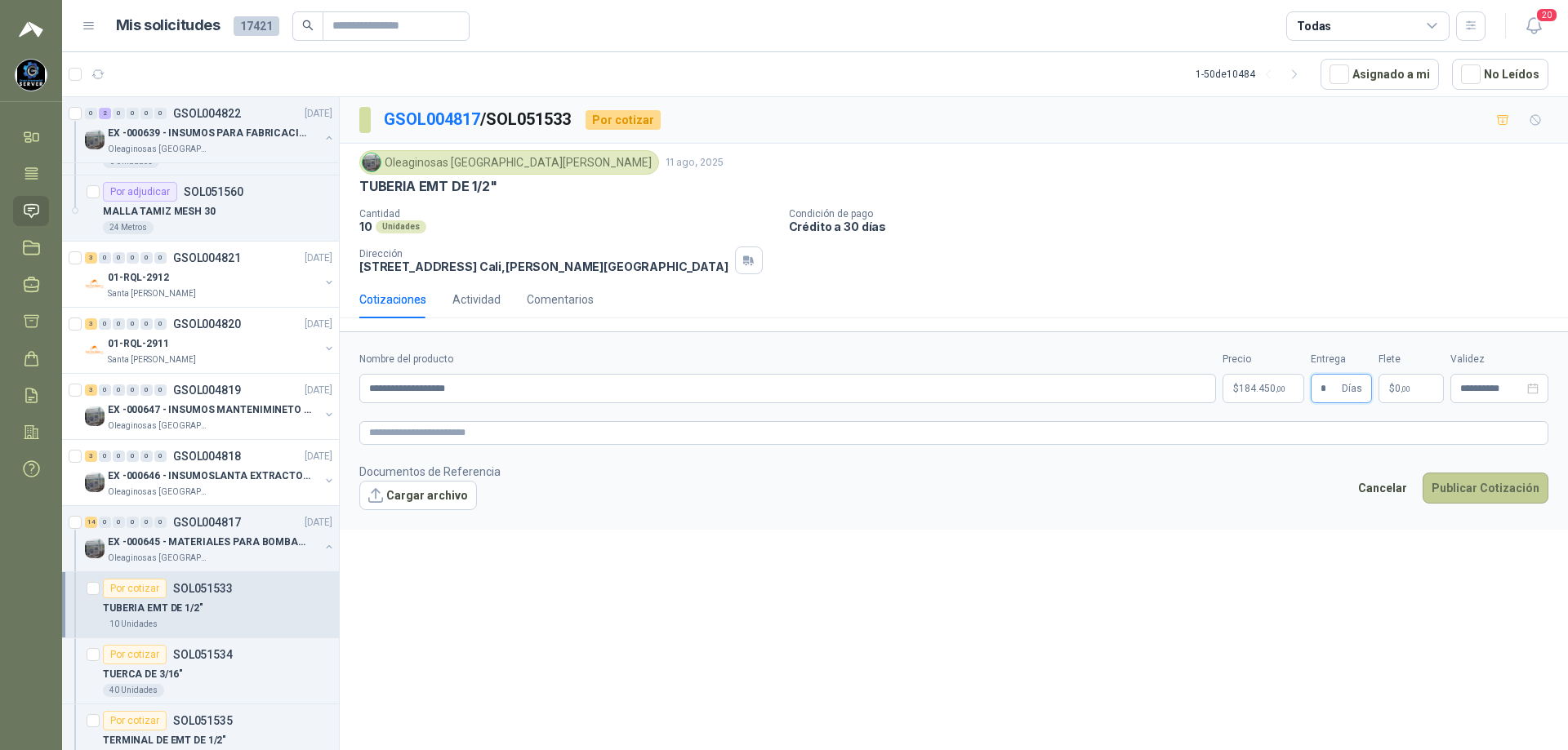
type input "*"
click at [1455, 482] on button "Publicar Cotización" at bounding box center [1486, 488] width 126 height 31
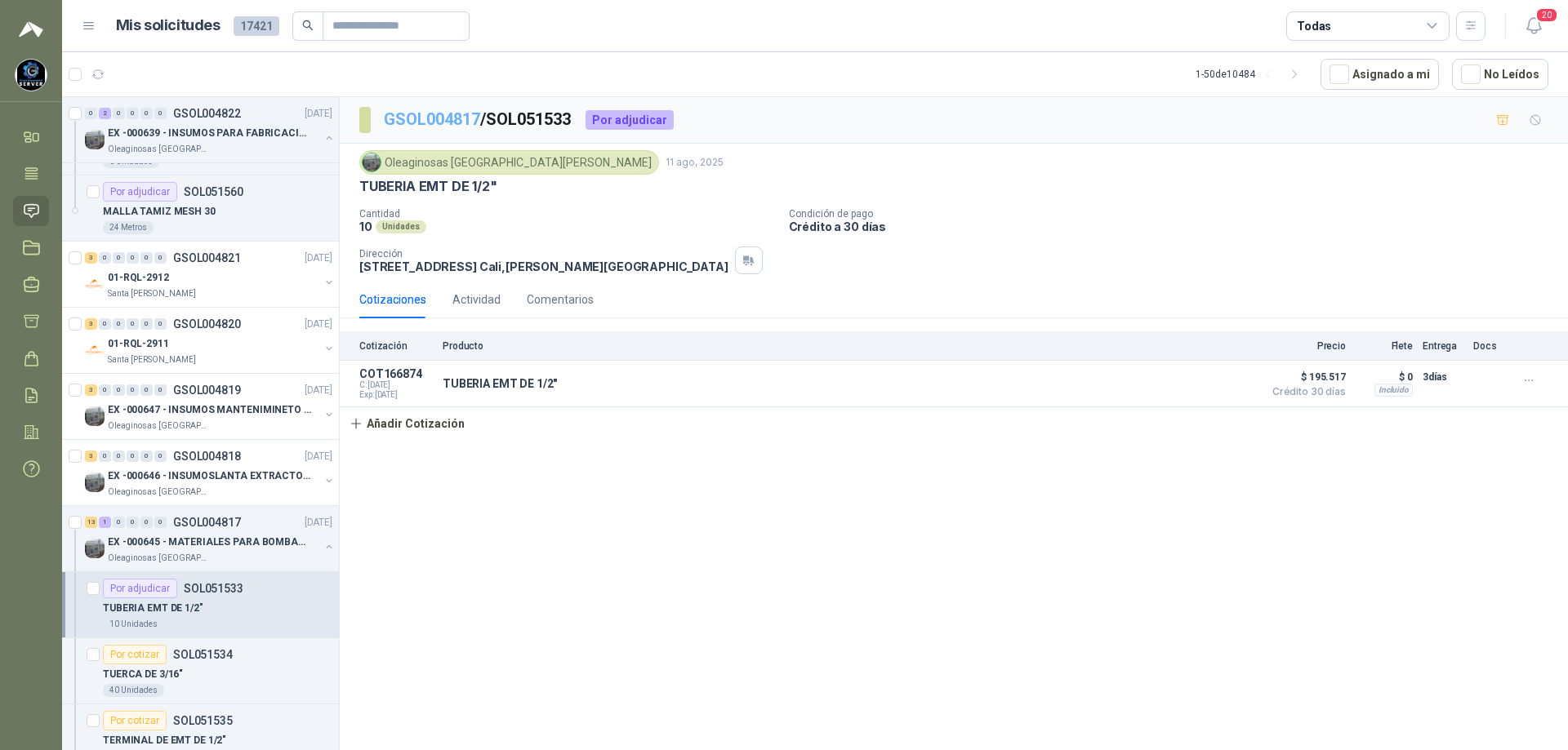
click at [446, 126] on link "GSOL004817" at bounding box center [433, 119] width 97 height 19
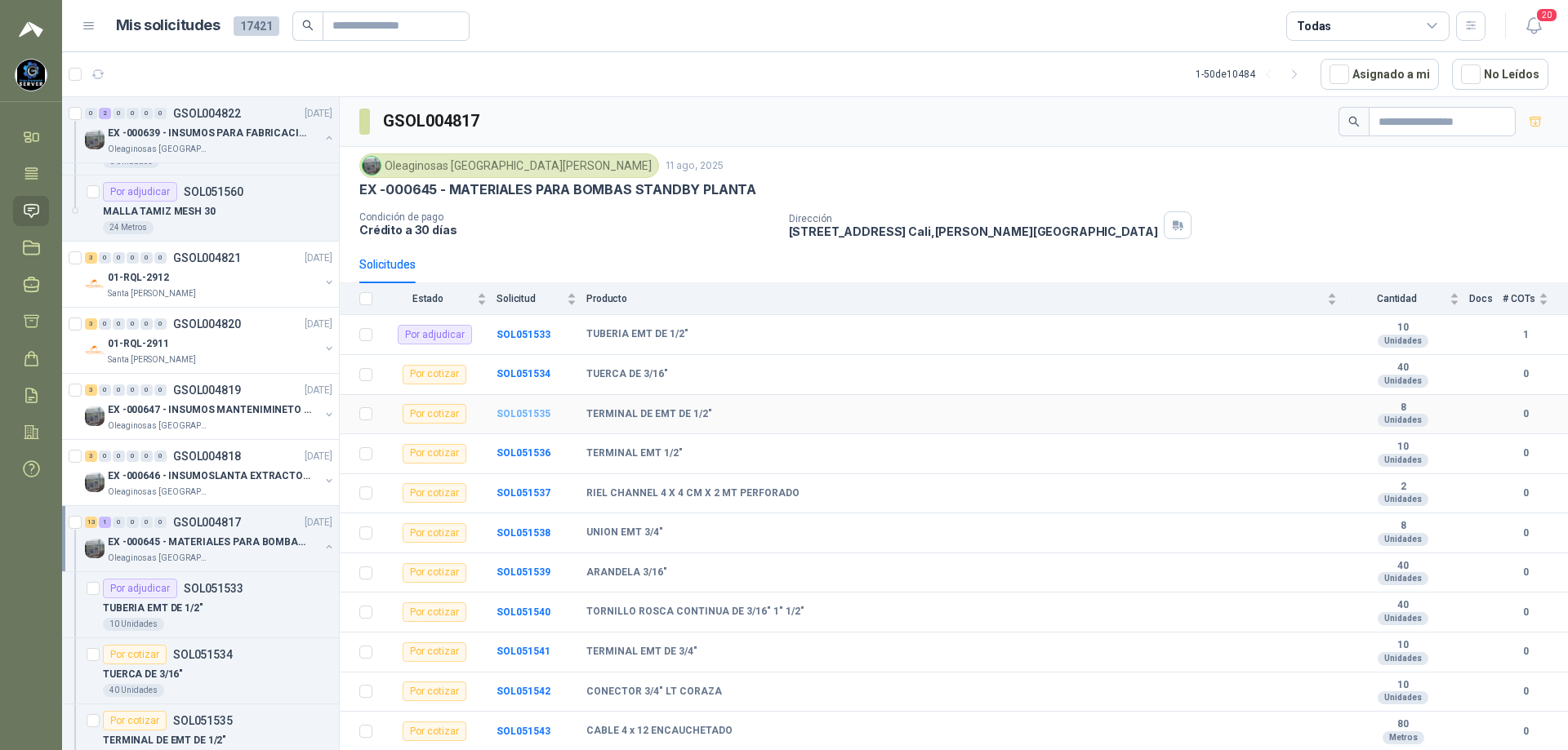
click at [529, 408] on b "SOL051535" at bounding box center [523, 413] width 54 height 12
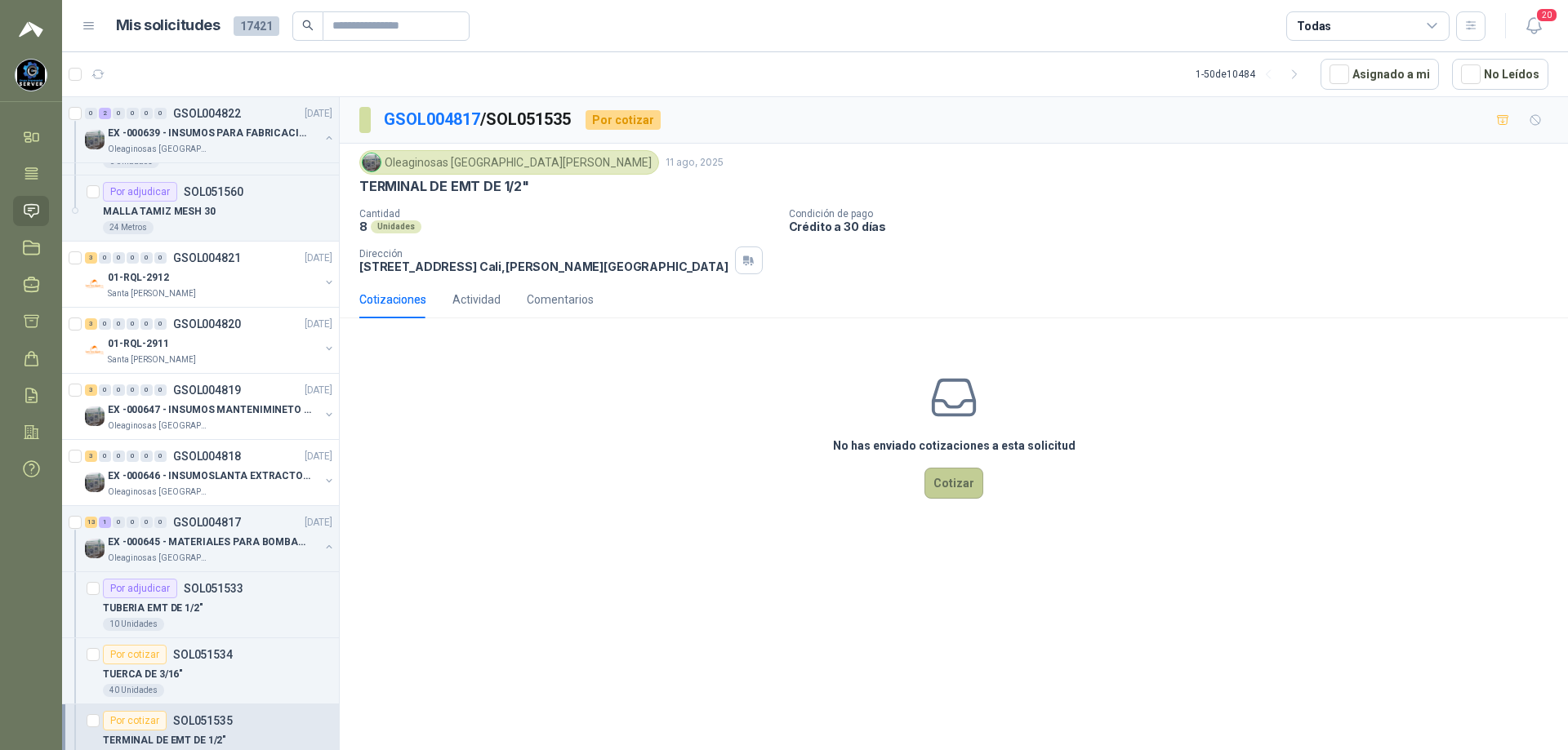
click at [954, 483] on button "Cotizar" at bounding box center [954, 484] width 58 height 31
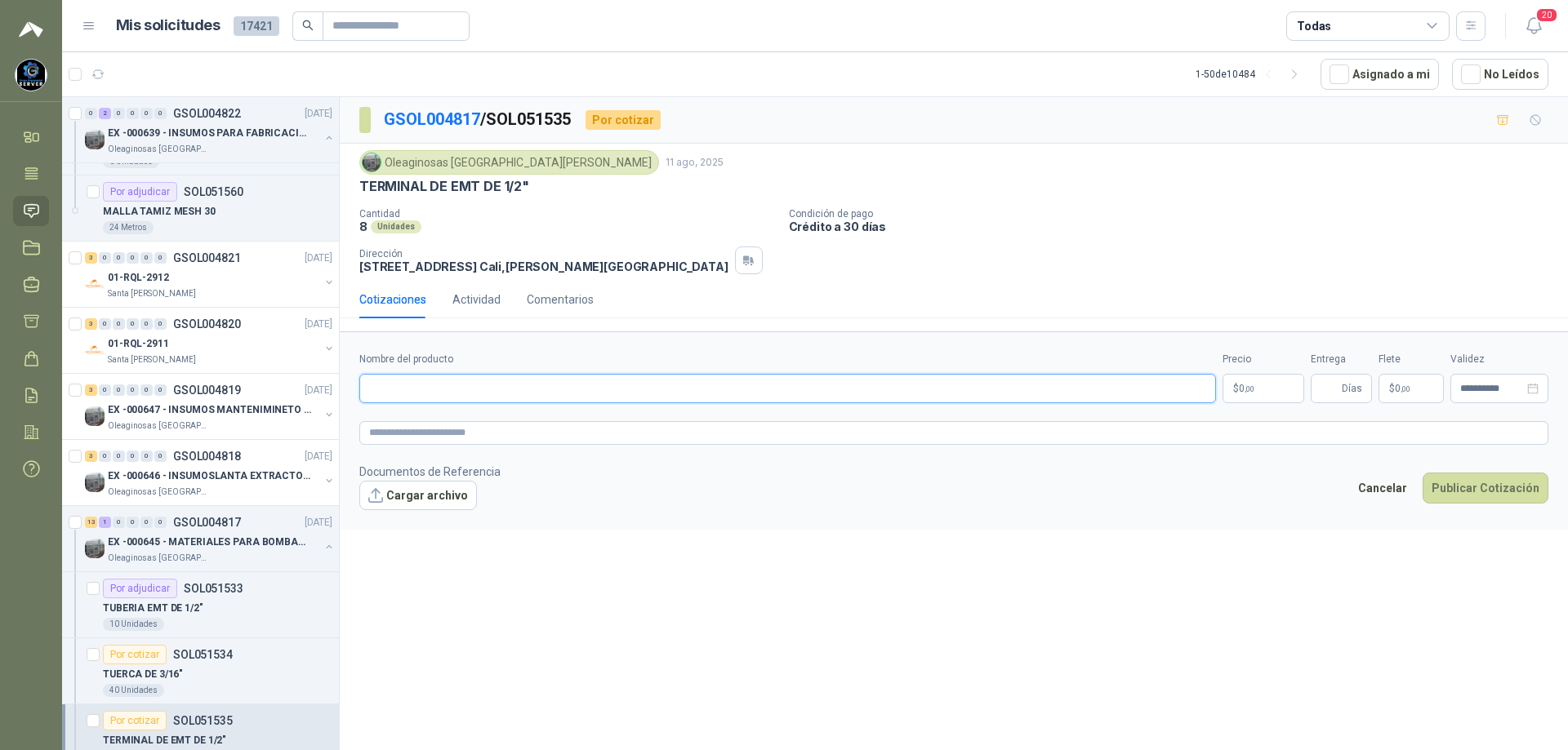
paste input "**********"
type input "**********"
click at [1260, 391] on body "[PERSON_NAME] GRUPO EMPRESARIAL SERVER SAS Inicio Tareas Solicitudes Licitacion…" at bounding box center [784, 375] width 1568 height 750
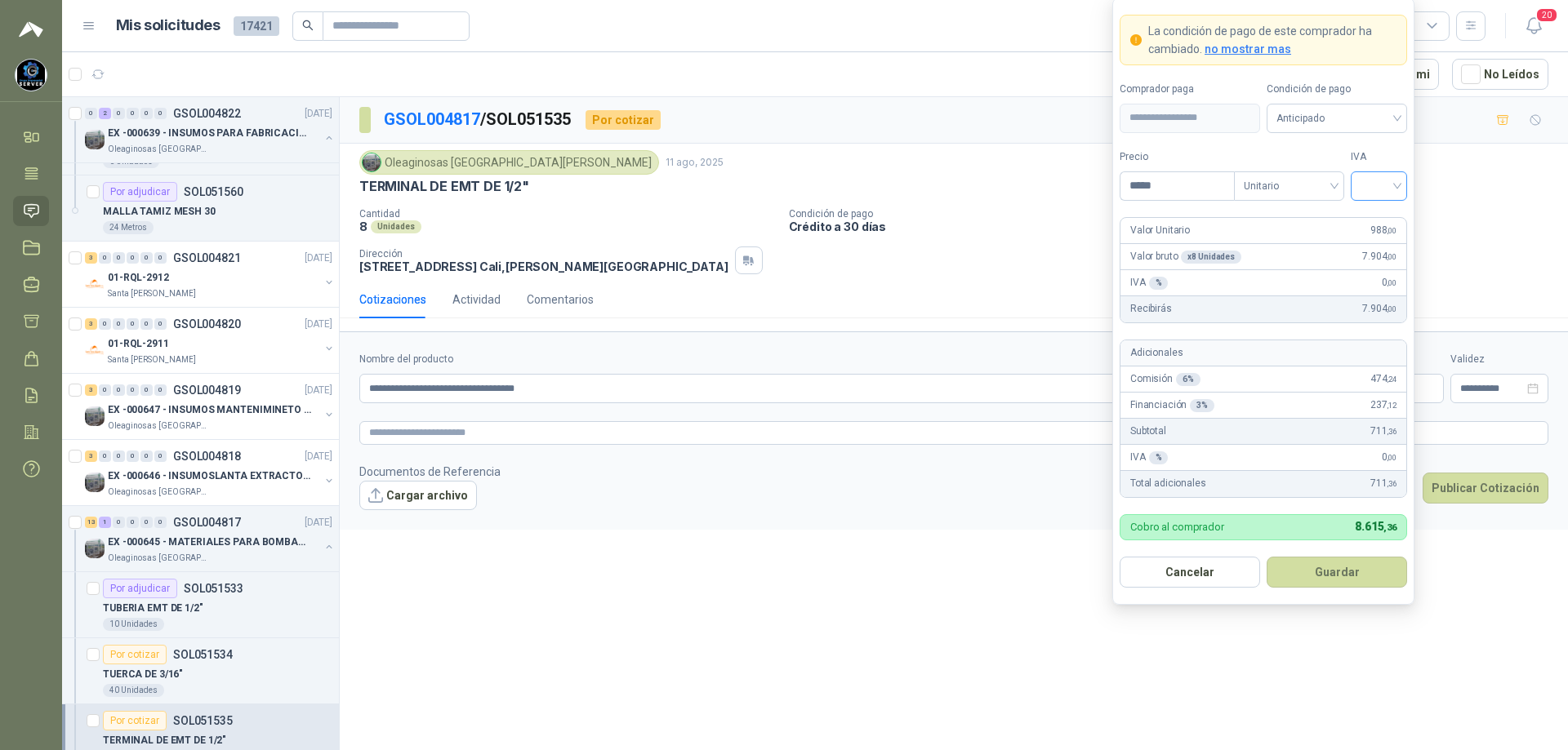
click at [1398, 176] on div at bounding box center [1379, 186] width 57 height 29
type input "*****"
click at [1382, 218] on div "19%" at bounding box center [1378, 220] width 30 height 18
click at [1365, 117] on span "Anticipado" at bounding box center [1337, 118] width 120 height 25
click at [1337, 183] on div "Crédito a 30 días" at bounding box center [1336, 178] width 114 height 18
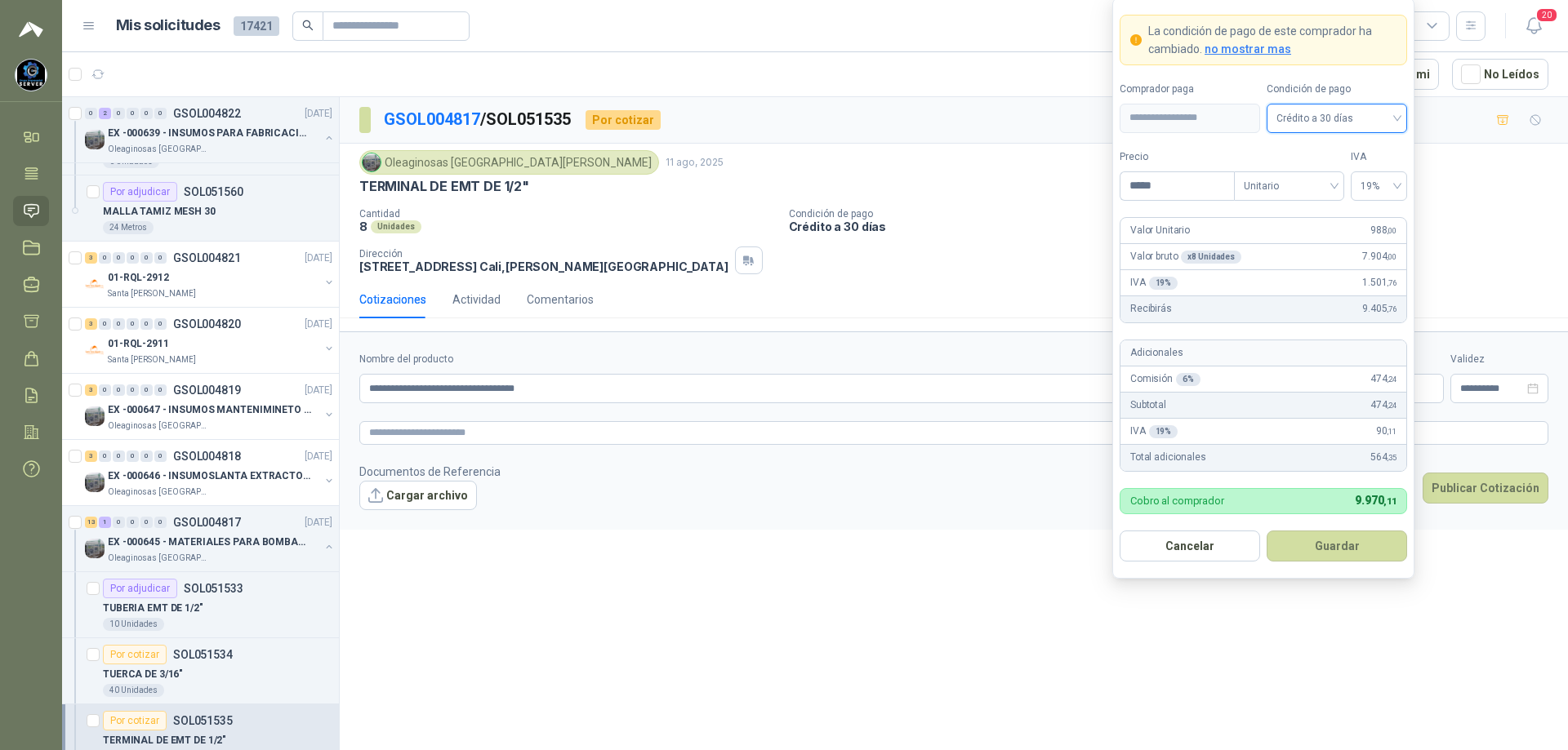
click at [1335, 549] on button "Guardar" at bounding box center [1337, 547] width 141 height 31
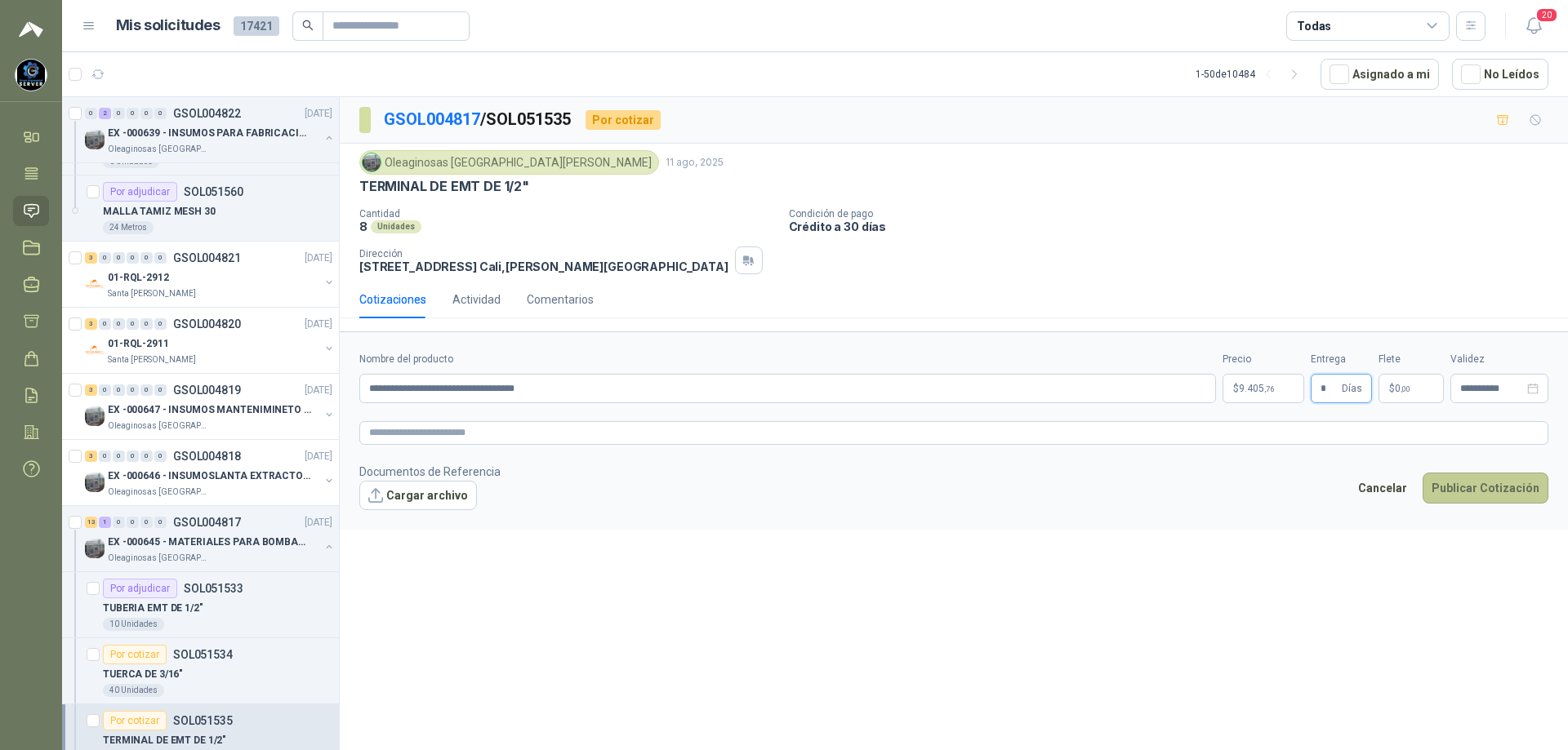
type input "*"
click at [1468, 482] on button "Publicar Cotización" at bounding box center [1486, 488] width 126 height 31
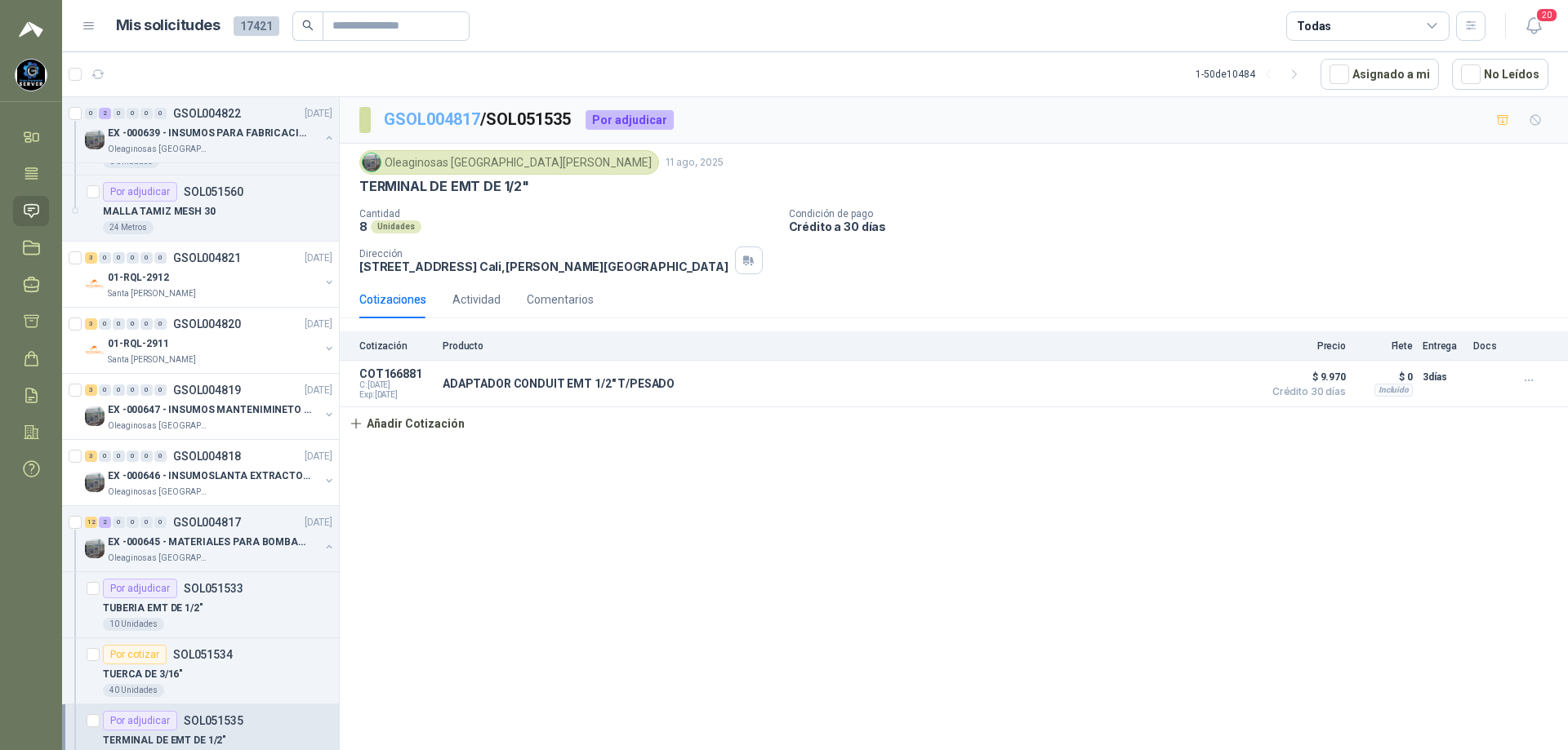
click at [448, 116] on link "GSOL004817" at bounding box center [433, 119] width 97 height 19
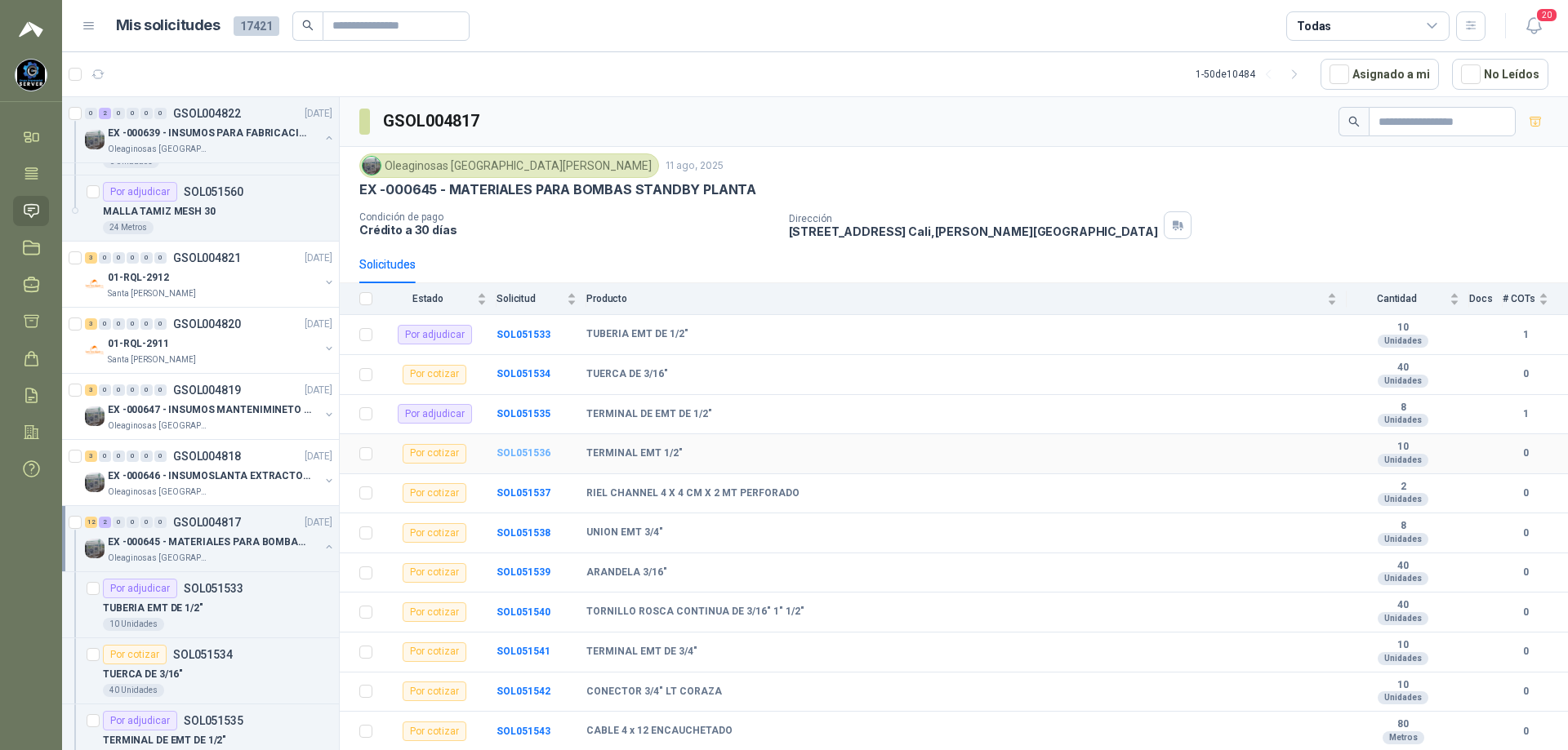
click at [539, 452] on b "SOL051536" at bounding box center [523, 453] width 54 height 12
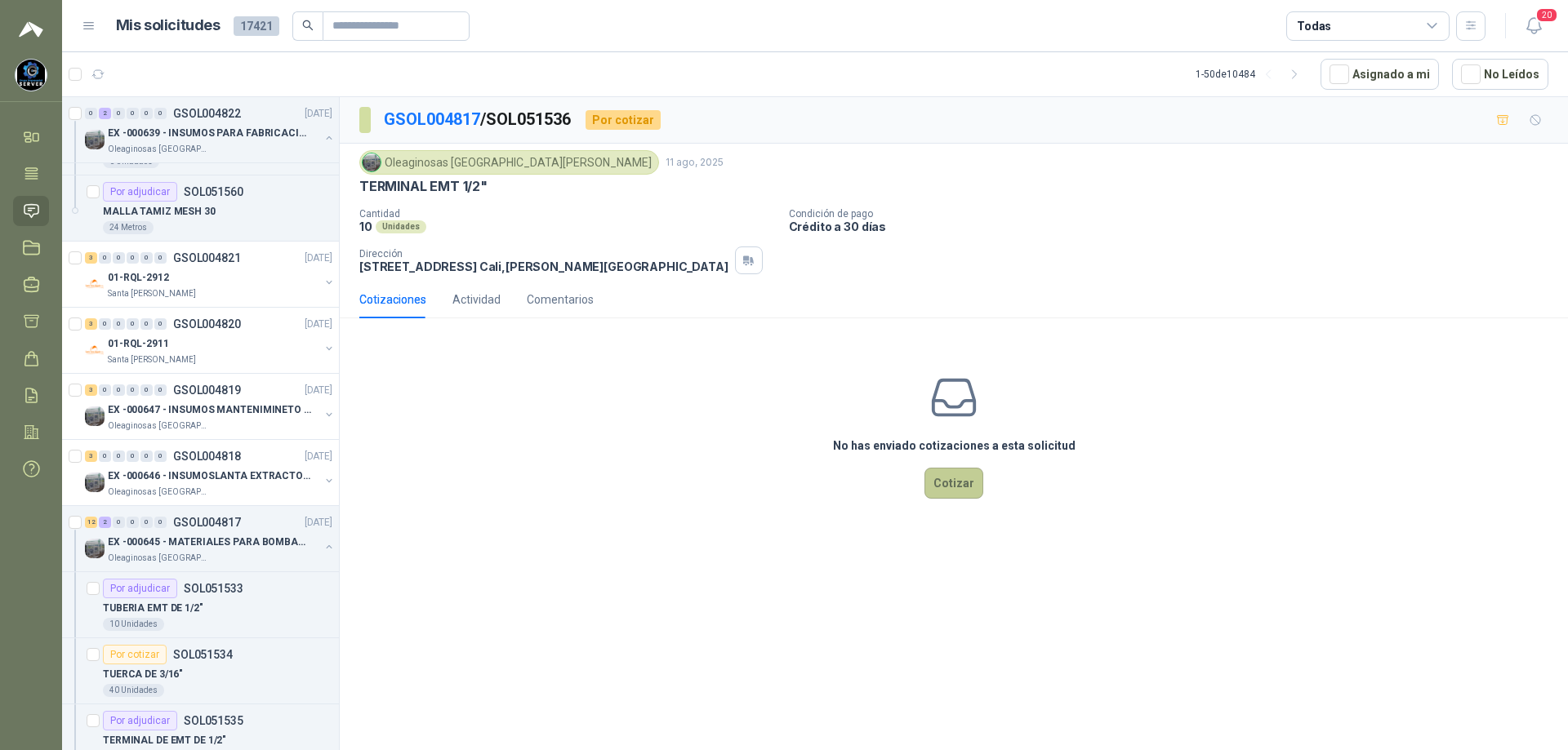
click at [967, 484] on button "Cotizar" at bounding box center [954, 484] width 58 height 31
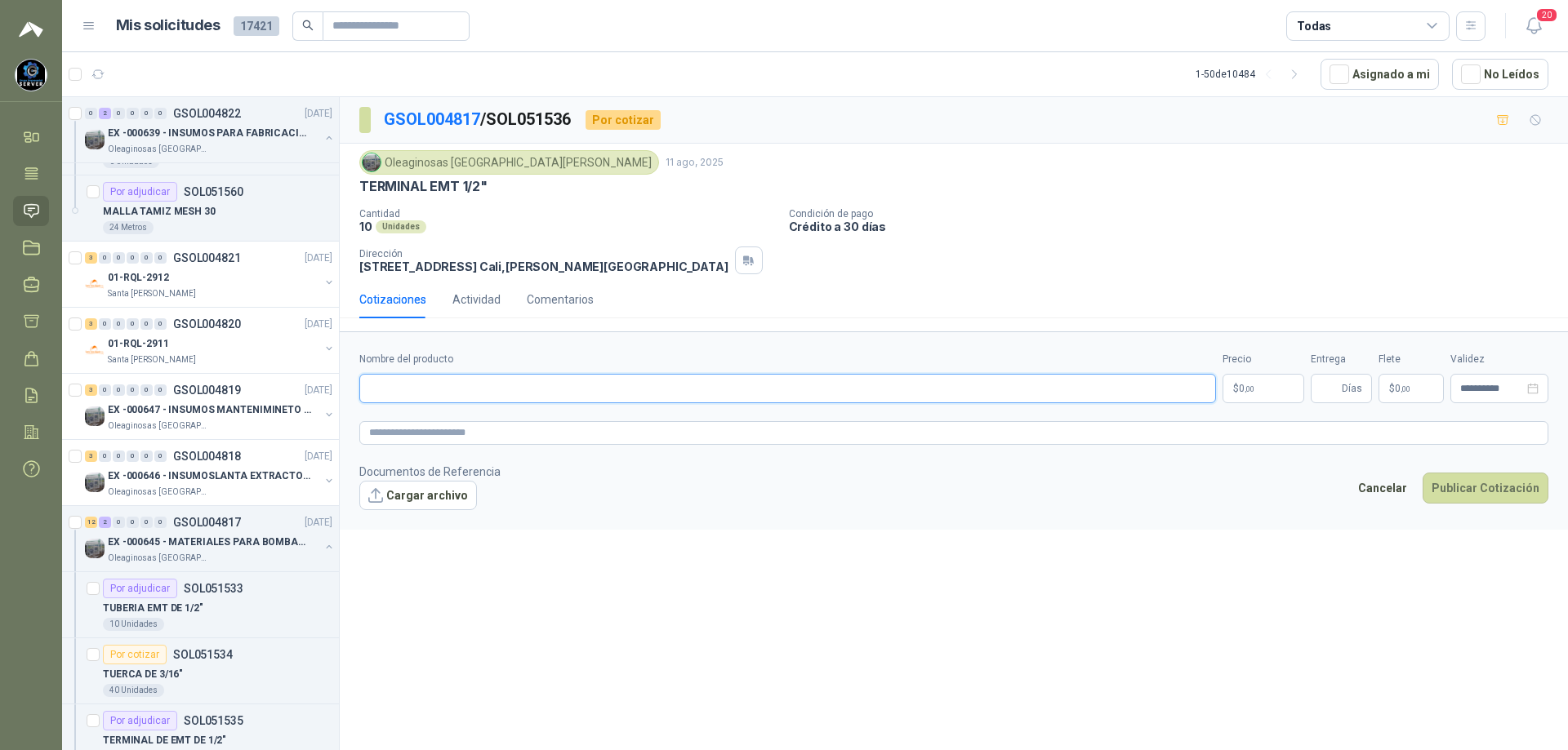
paste input "**********"
type input "**********"
click at [1265, 387] on body "[PERSON_NAME] GRUPO EMPRESARIAL SERVER SAS Inicio Tareas Solicitudes Licitacion…" at bounding box center [784, 375] width 1568 height 750
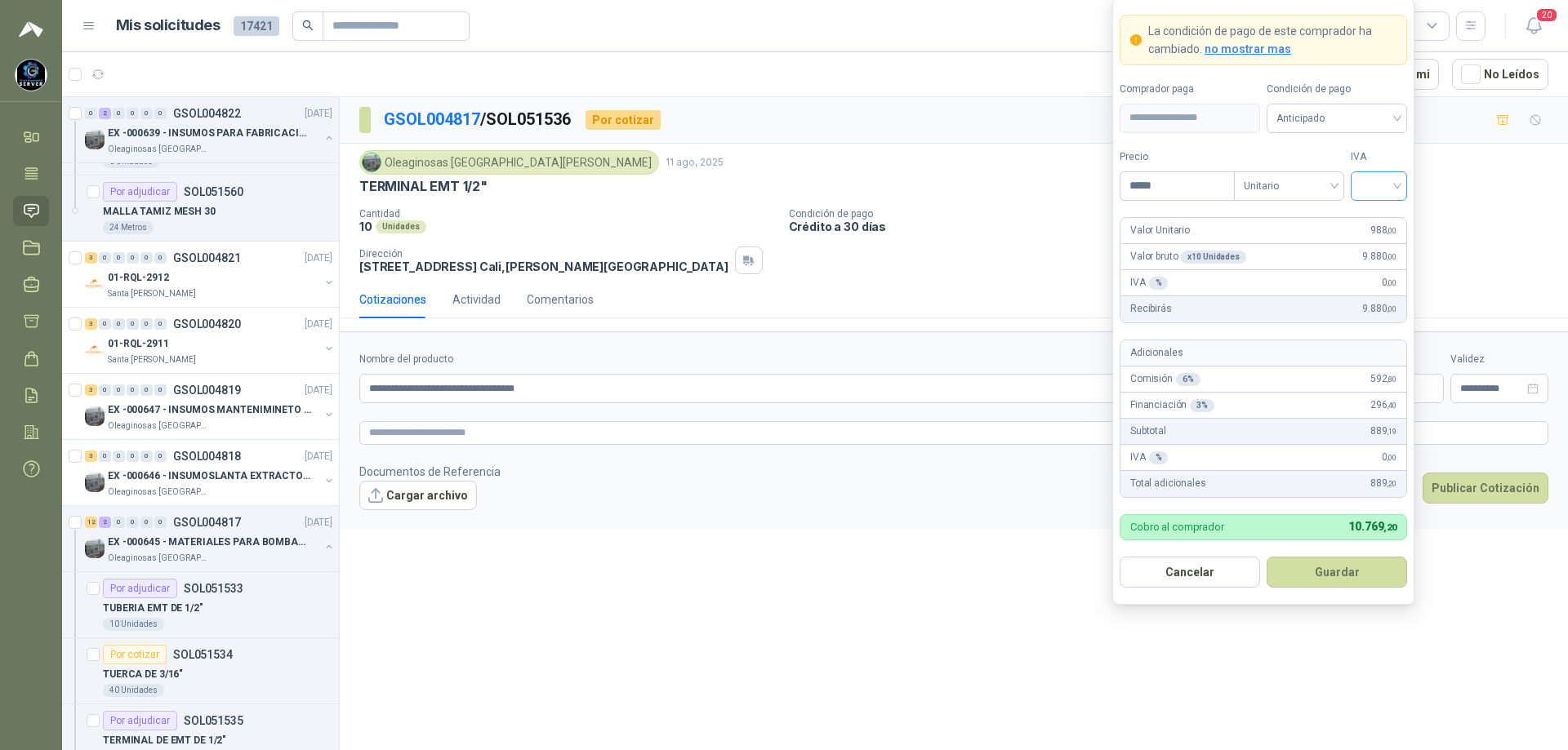
type input "*****"
click at [1385, 176] on input "search" at bounding box center [1379, 184] width 37 height 25
click at [1383, 203] on div "19 5 19% 5% 0%" at bounding box center [1379, 245] width 57 height 85
click at [1380, 214] on div "19%" at bounding box center [1378, 220] width 30 height 18
click at [1380, 120] on span "Anticipado" at bounding box center [1337, 118] width 120 height 25
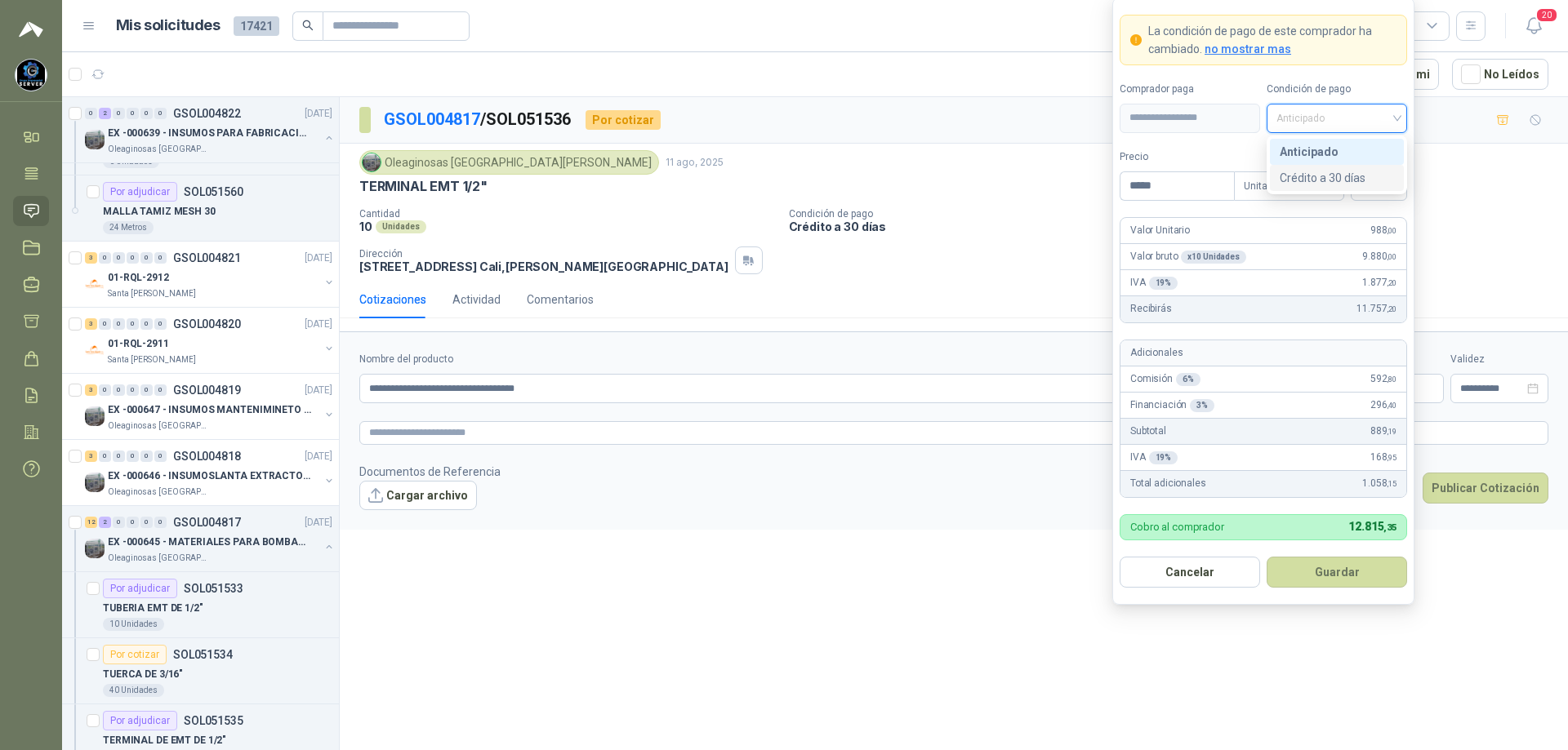
click at [1339, 177] on div "Crédito a 30 días" at bounding box center [1336, 178] width 114 height 18
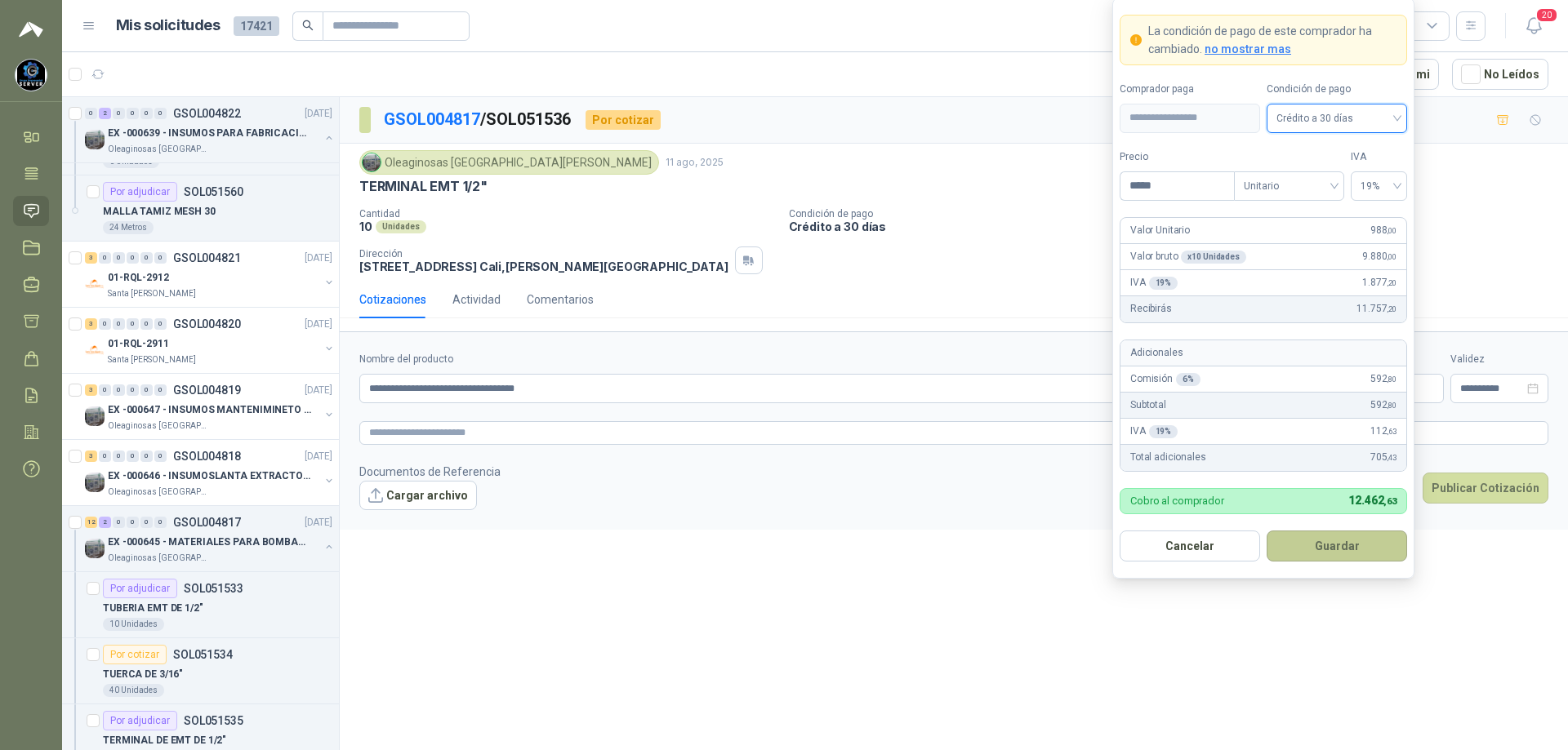
click at [1331, 543] on button "Guardar" at bounding box center [1337, 547] width 141 height 31
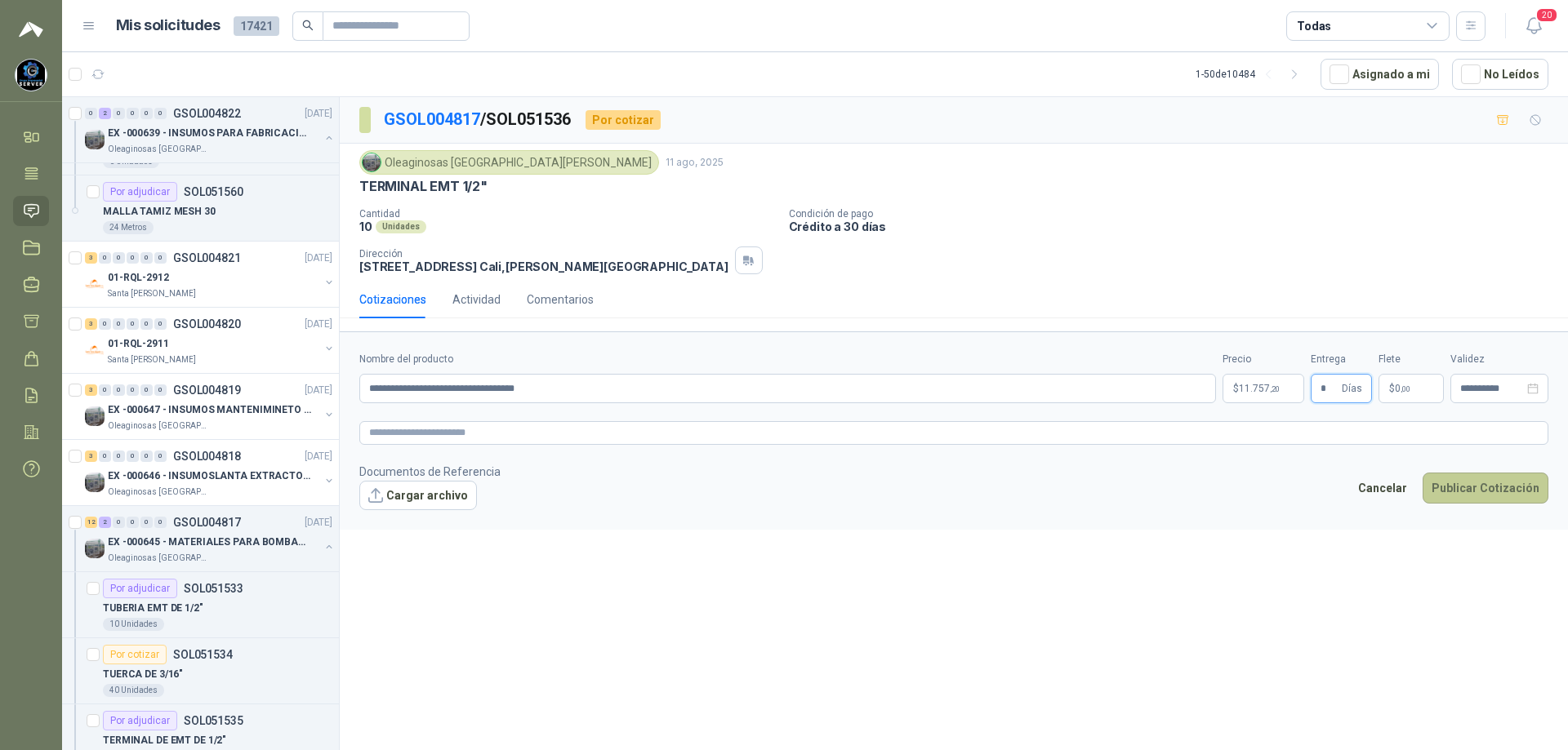
type input "*"
click at [1479, 486] on button "Publicar Cotización" at bounding box center [1486, 488] width 126 height 31
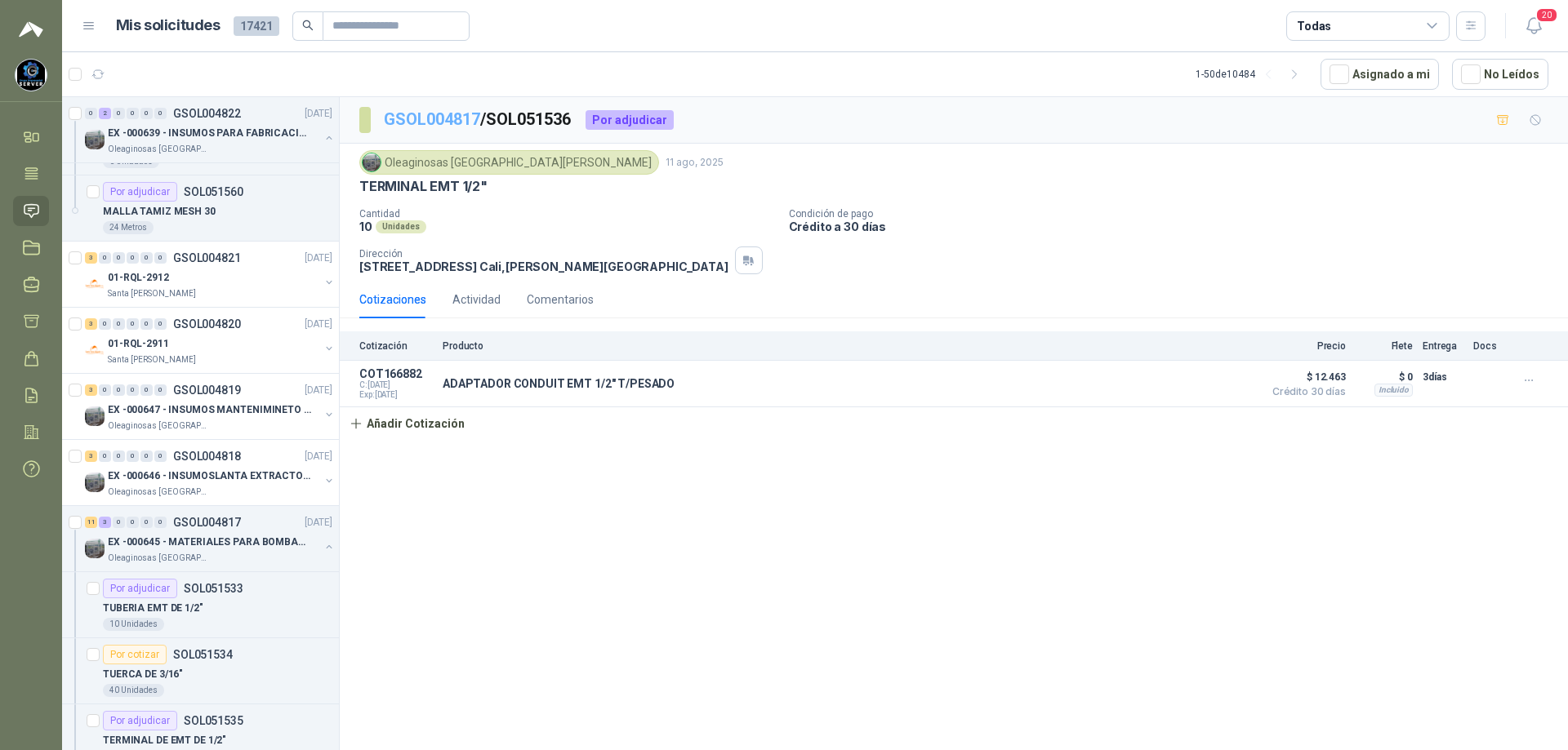
click at [427, 123] on link "GSOL004817" at bounding box center [433, 119] width 97 height 19
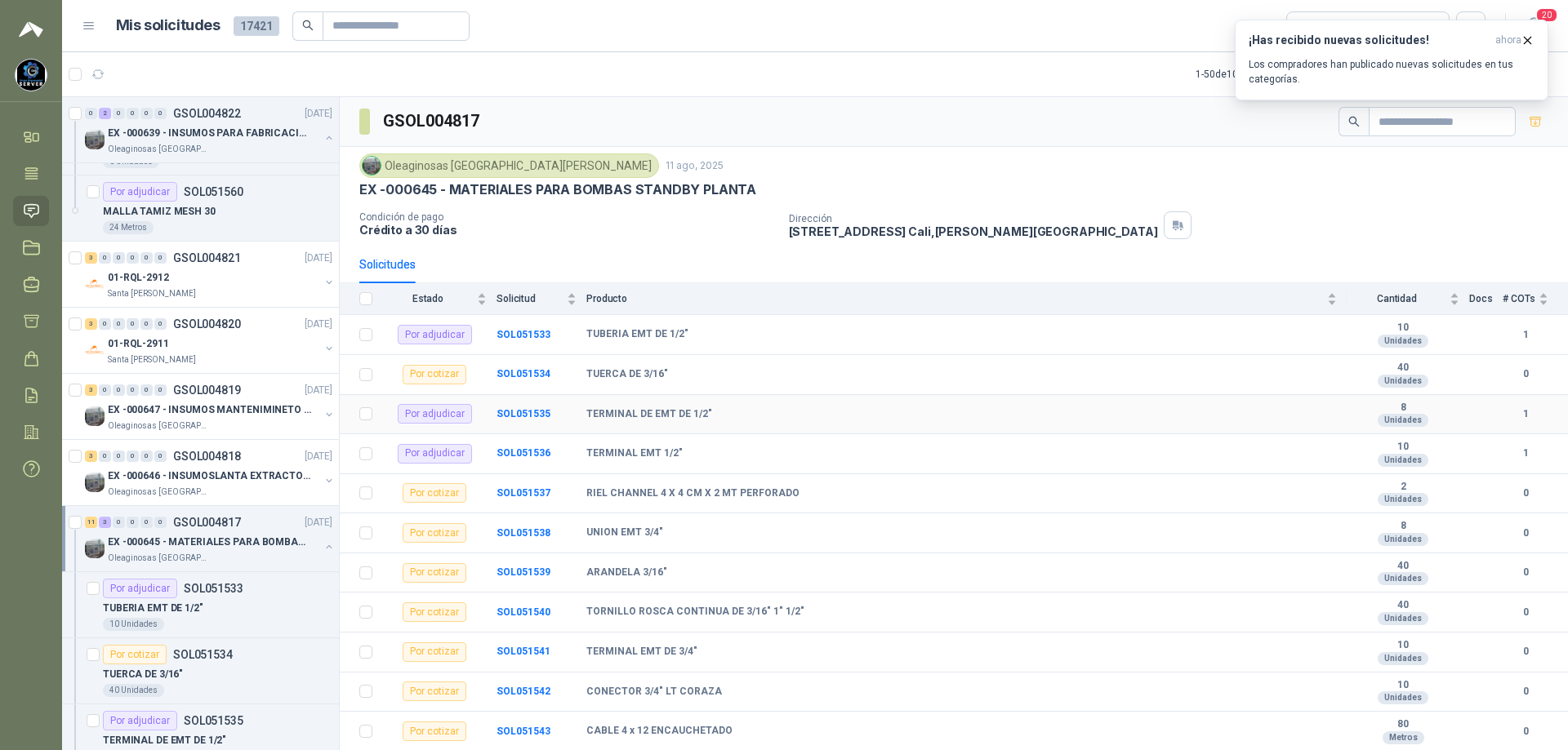
scroll to position [81, 0]
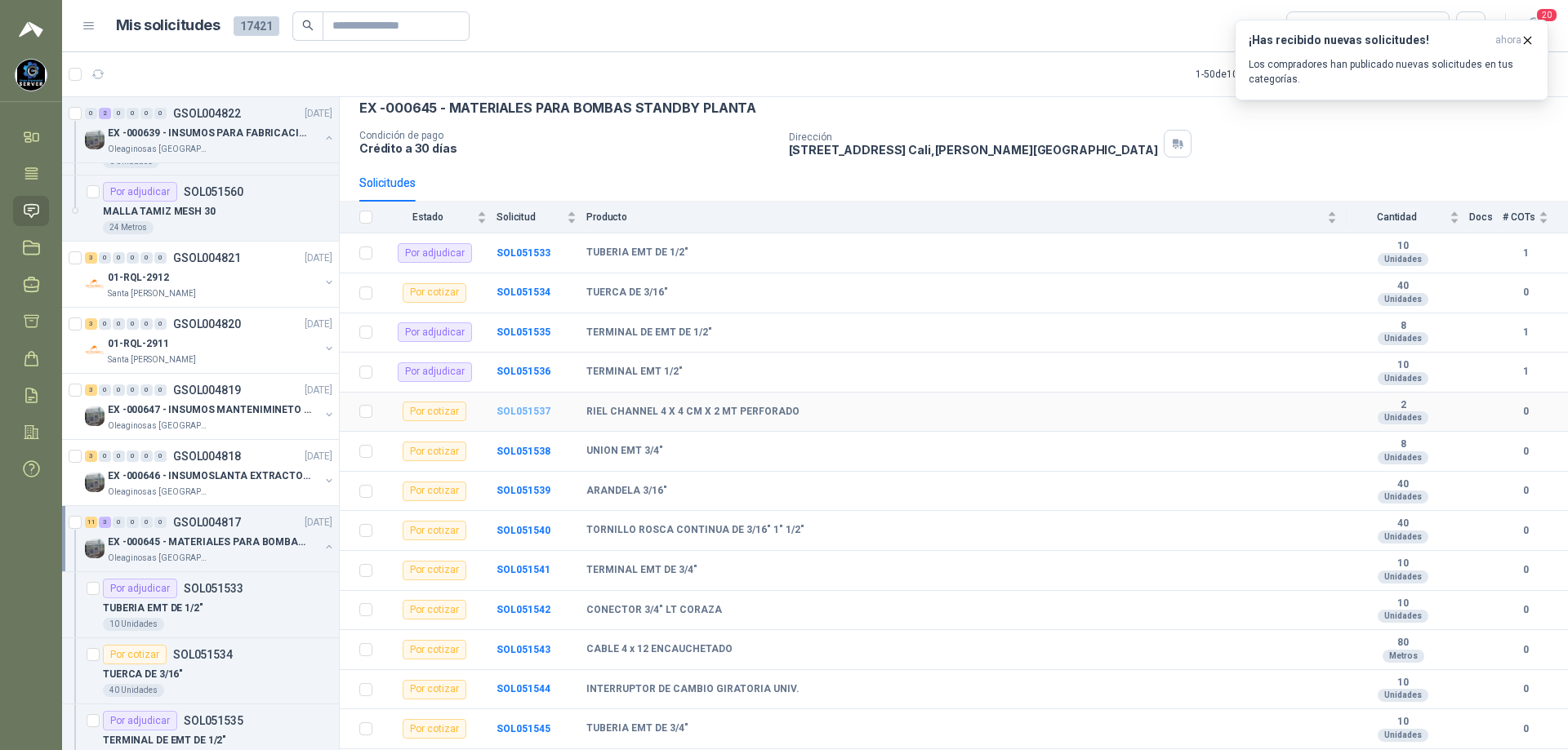
click at [513, 411] on b "SOL051537" at bounding box center [523, 411] width 54 height 12
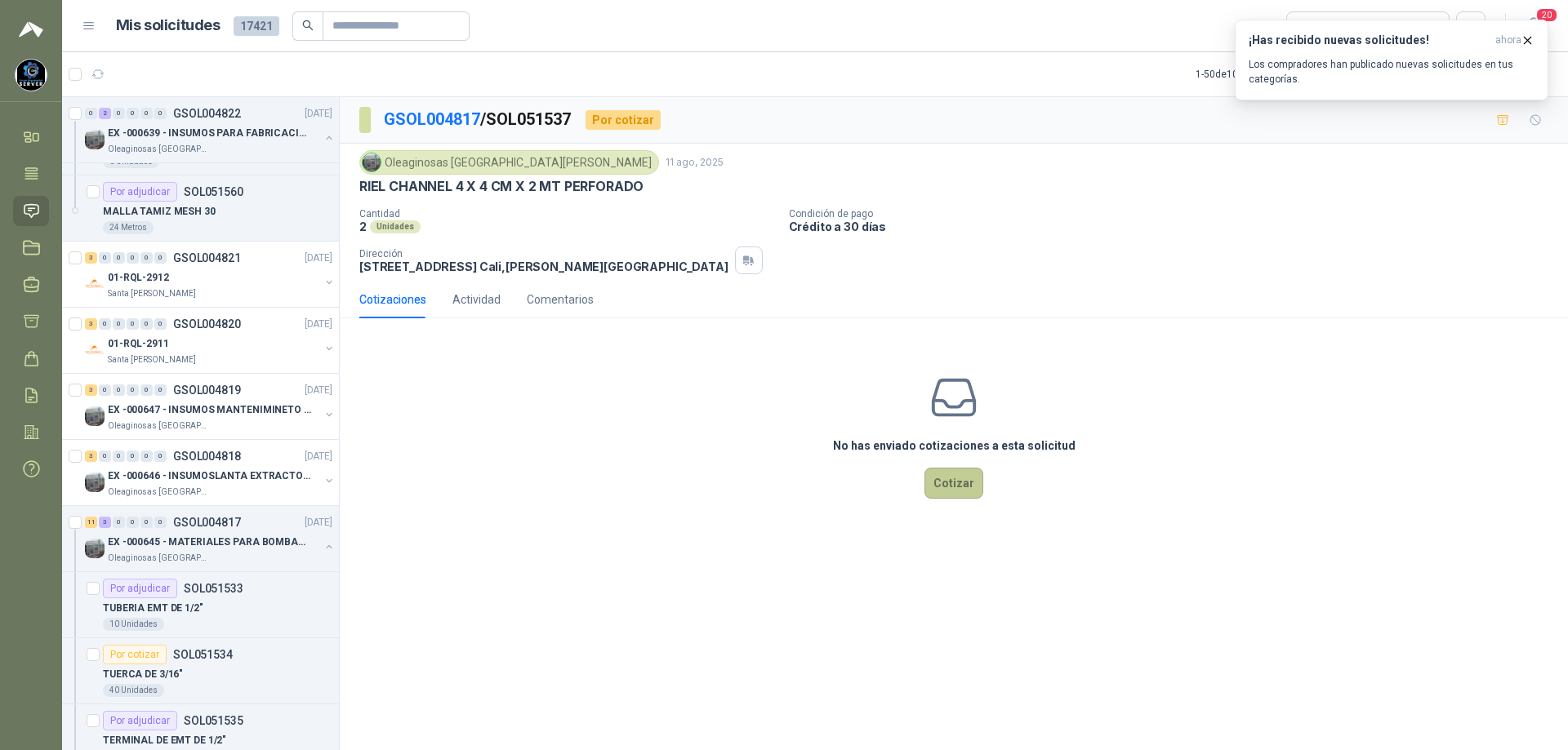
click at [950, 469] on div "No has enviado cotizaciones a esta solicitud Cotizar" at bounding box center [954, 435] width 1228 height 208
drag, startPoint x: 1236, startPoint y: 446, endPoint x: 1127, endPoint y: 464, distance: 110.5
click at [1236, 445] on div "No has enviado cotizaciones a esta solicitud Cotizar" at bounding box center [954, 435] width 1228 height 208
click at [955, 474] on button "Cotizar" at bounding box center [954, 484] width 58 height 31
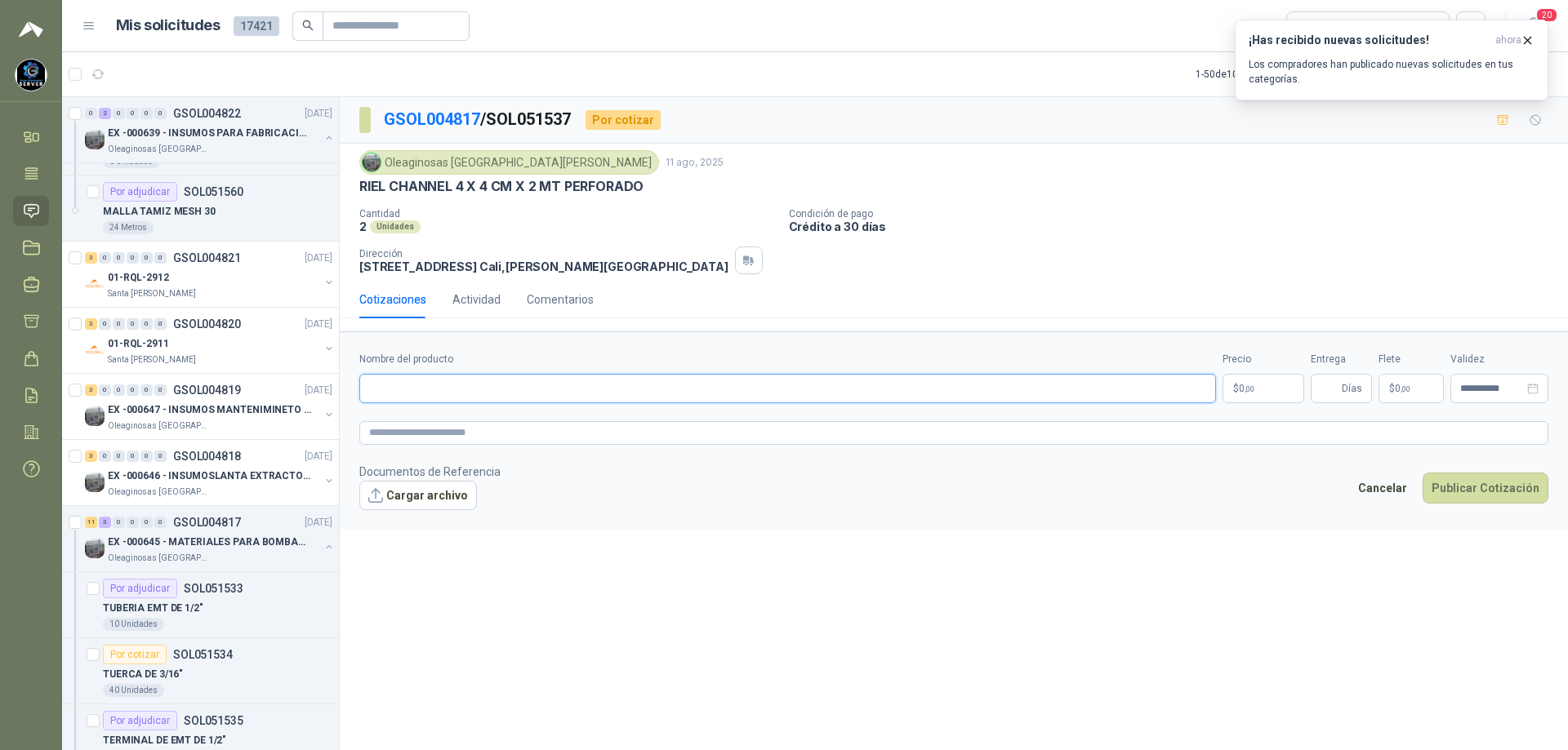
paste input "**********"
type input "**********"
click at [1259, 390] on p "$ 0 ,00" at bounding box center [1262, 389] width 81 height 29
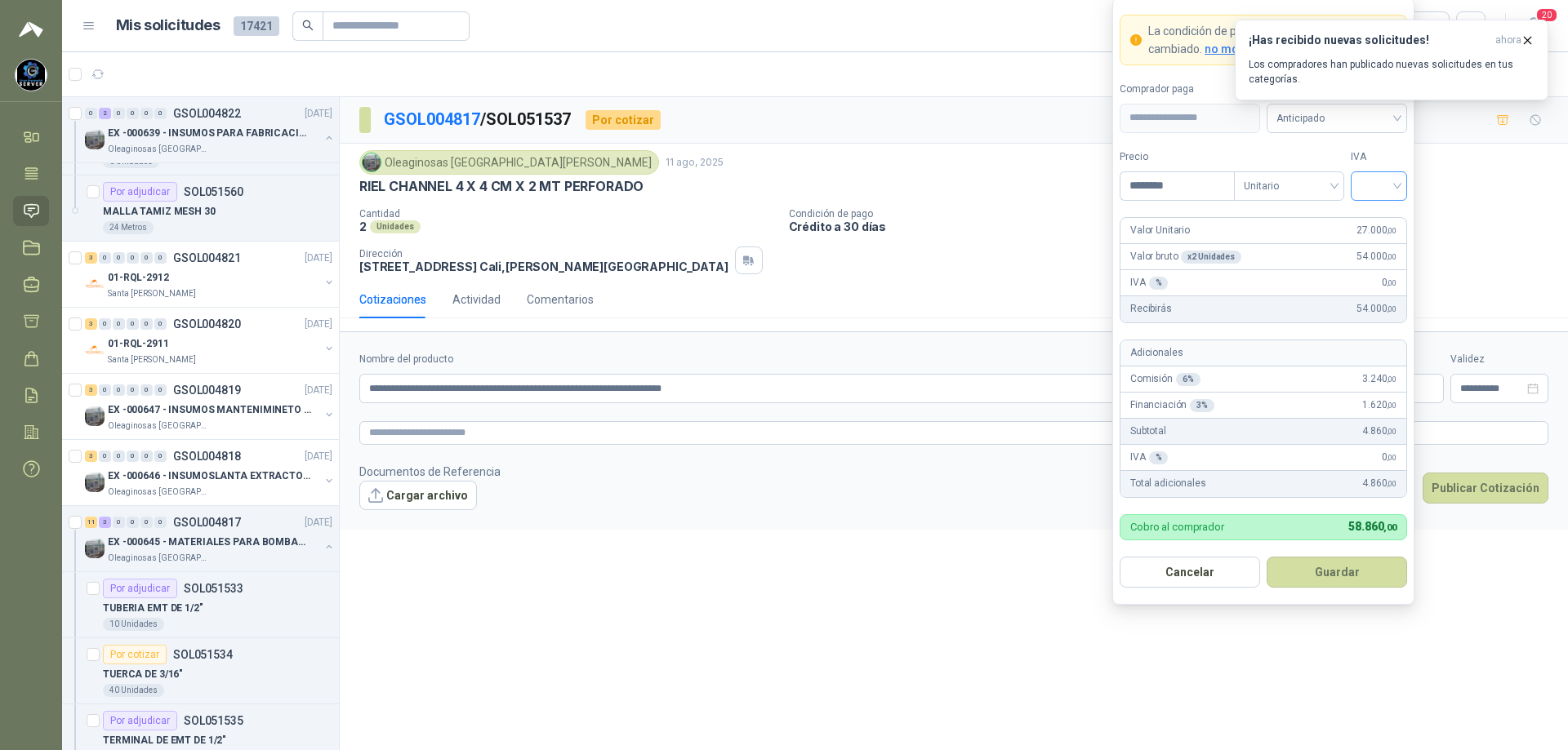
type input "********"
click at [1395, 192] on input "search" at bounding box center [1379, 184] width 37 height 25
click at [1386, 219] on div "19%" at bounding box center [1378, 220] width 30 height 18
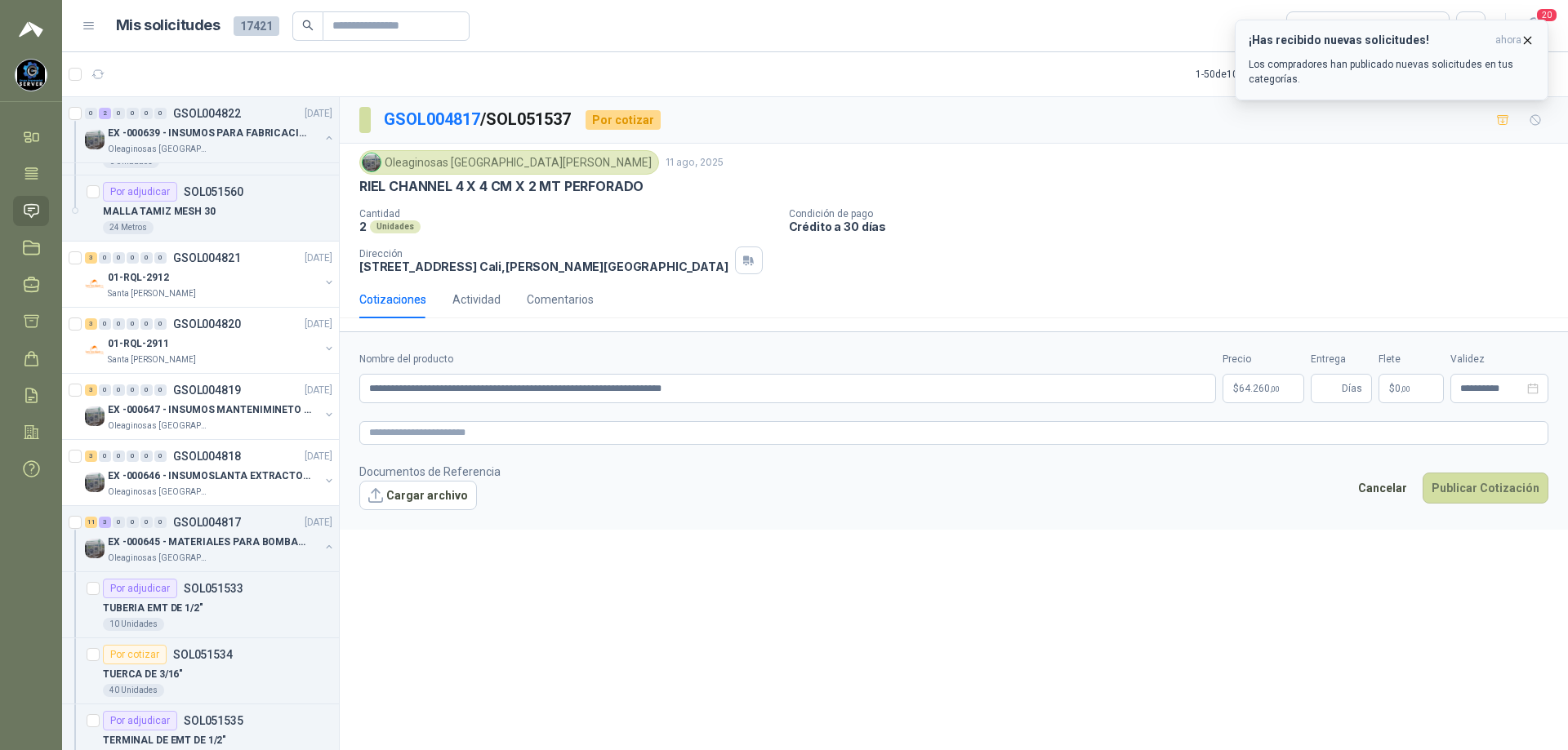
click at [1525, 36] on icon "button" at bounding box center [1527, 40] width 14 height 14
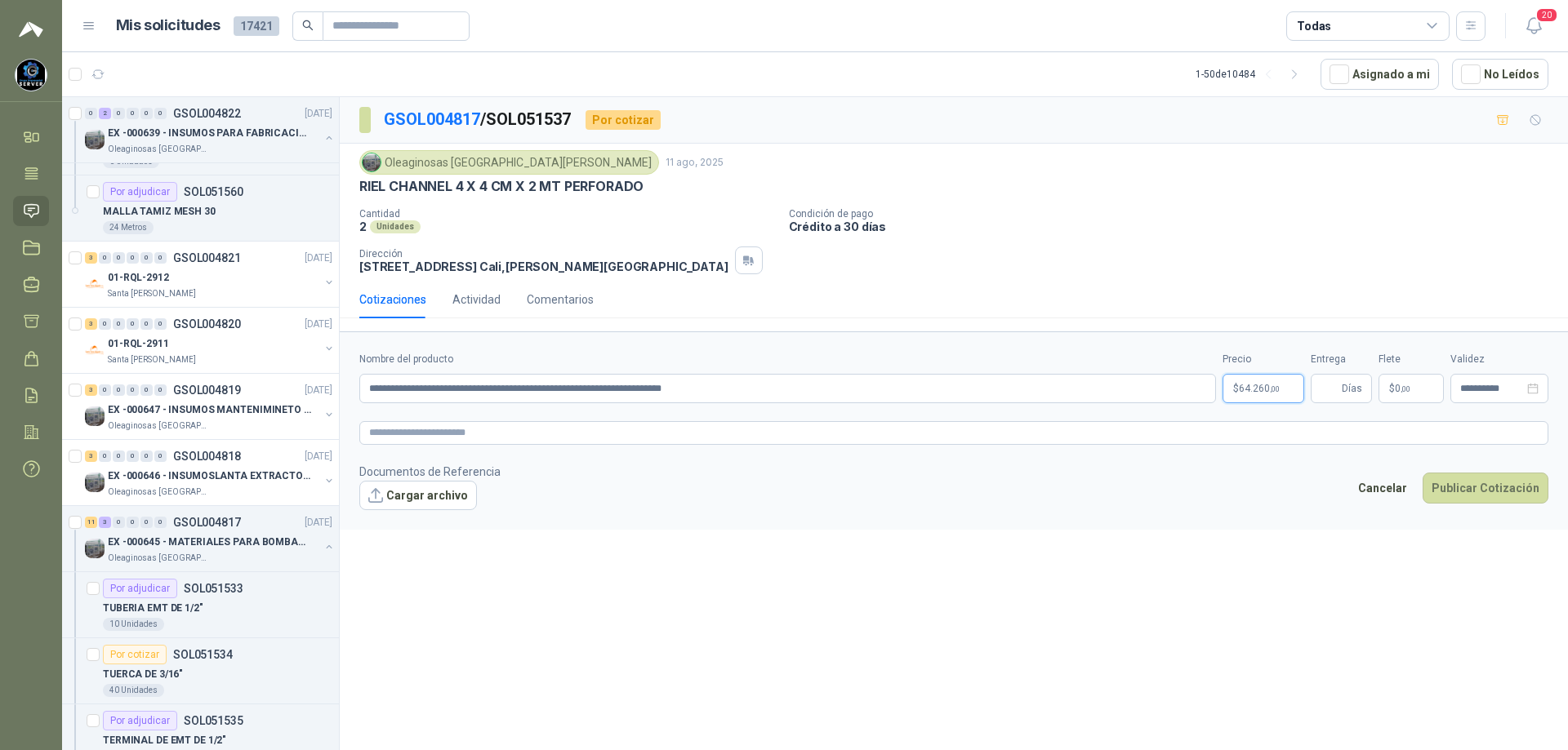
click at [1273, 385] on body "[PERSON_NAME] GRUPO EMPRESARIAL SERVER SAS Inicio Tareas Solicitudes Licitacion…" at bounding box center [784, 375] width 1568 height 750
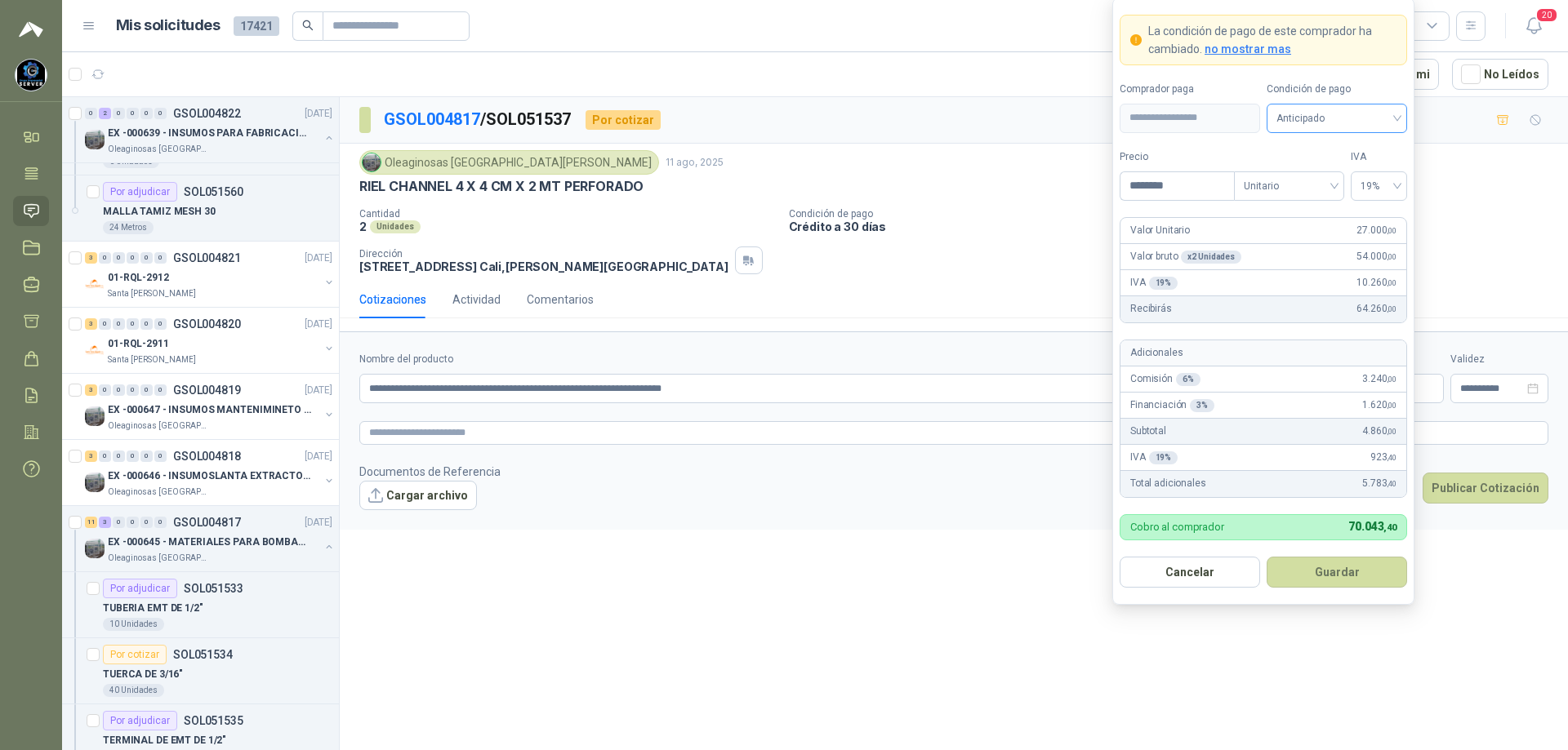
click at [1393, 121] on span "Anticipado" at bounding box center [1337, 118] width 120 height 25
click at [1315, 180] on div "Crédito a 30 días" at bounding box center [1336, 178] width 114 height 18
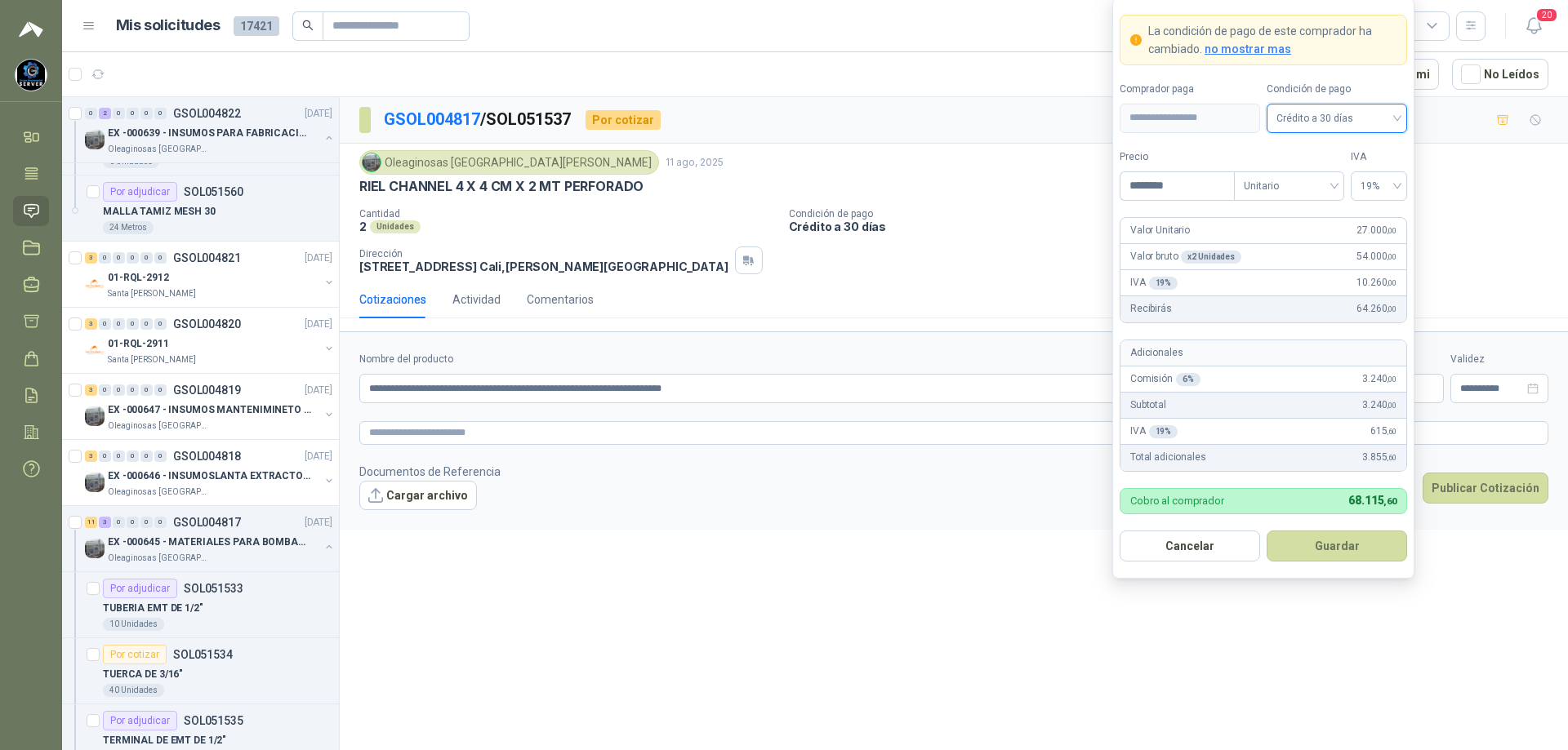
click at [1325, 546] on button "Guardar" at bounding box center [1337, 547] width 141 height 31
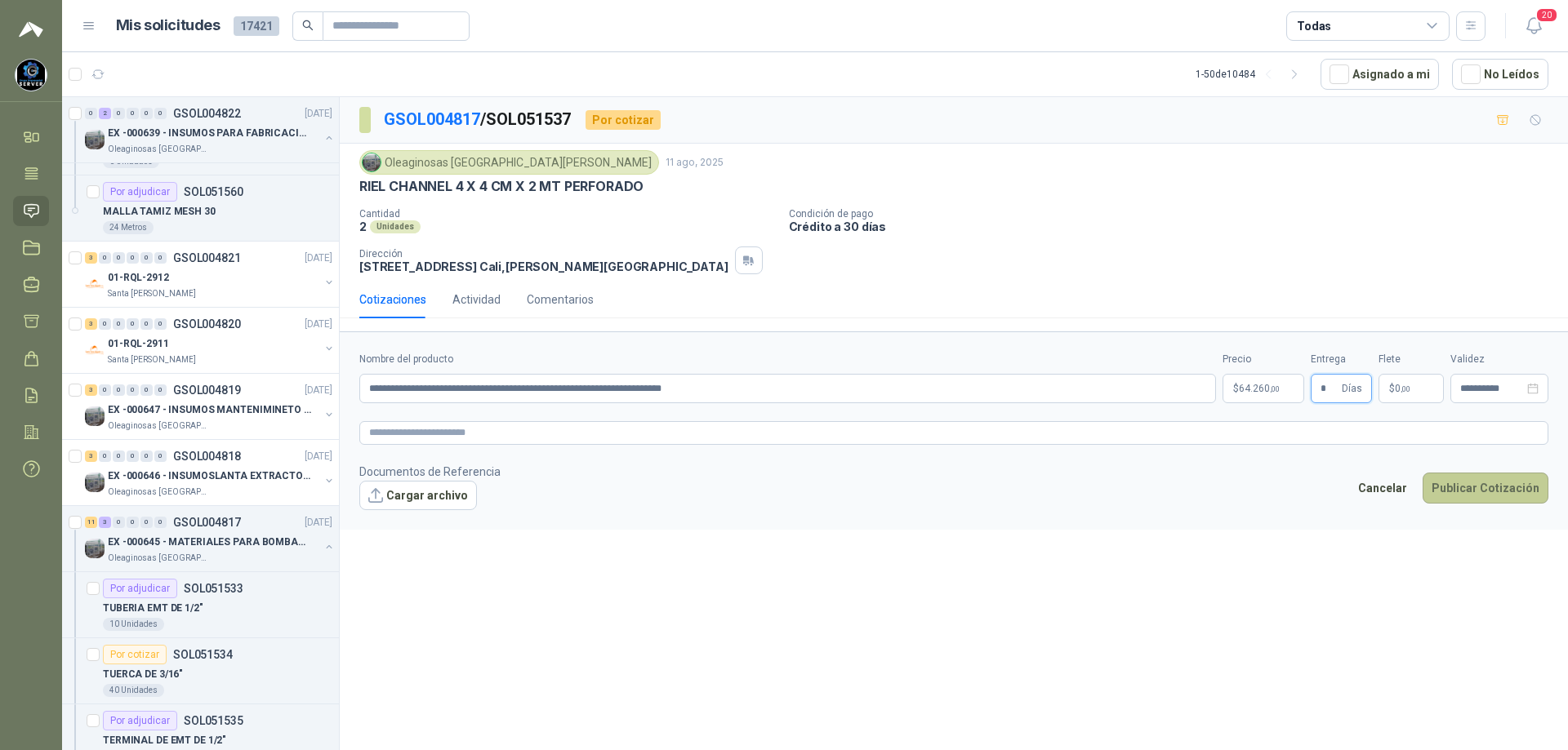
type input "*"
click at [1496, 489] on button "Publicar Cotización" at bounding box center [1486, 488] width 126 height 31
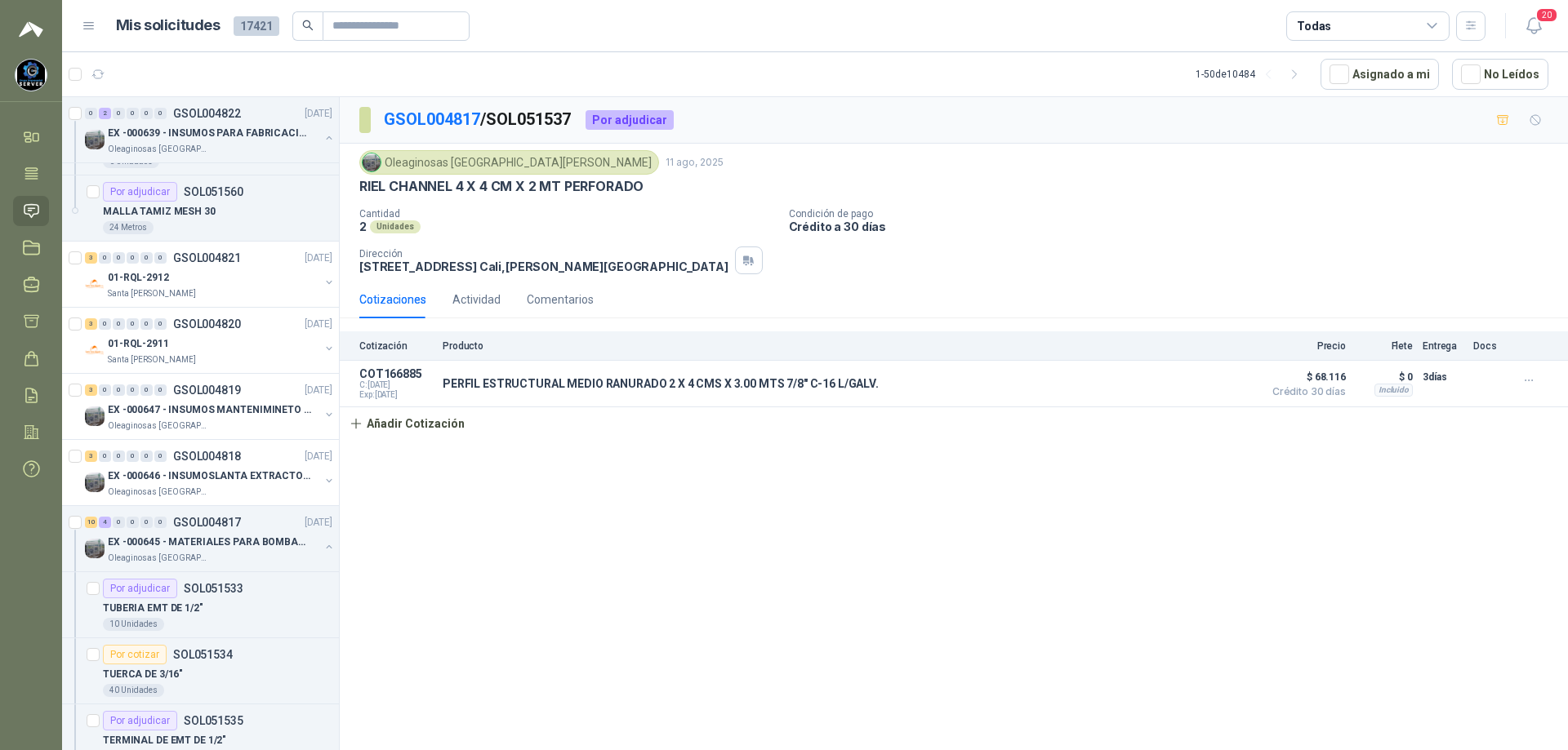
click at [437, 109] on p "GSOL004817 / SOL051537" at bounding box center [478, 120] width 189 height 26
click at [436, 112] on link "GSOL004817" at bounding box center [433, 119] width 97 height 19
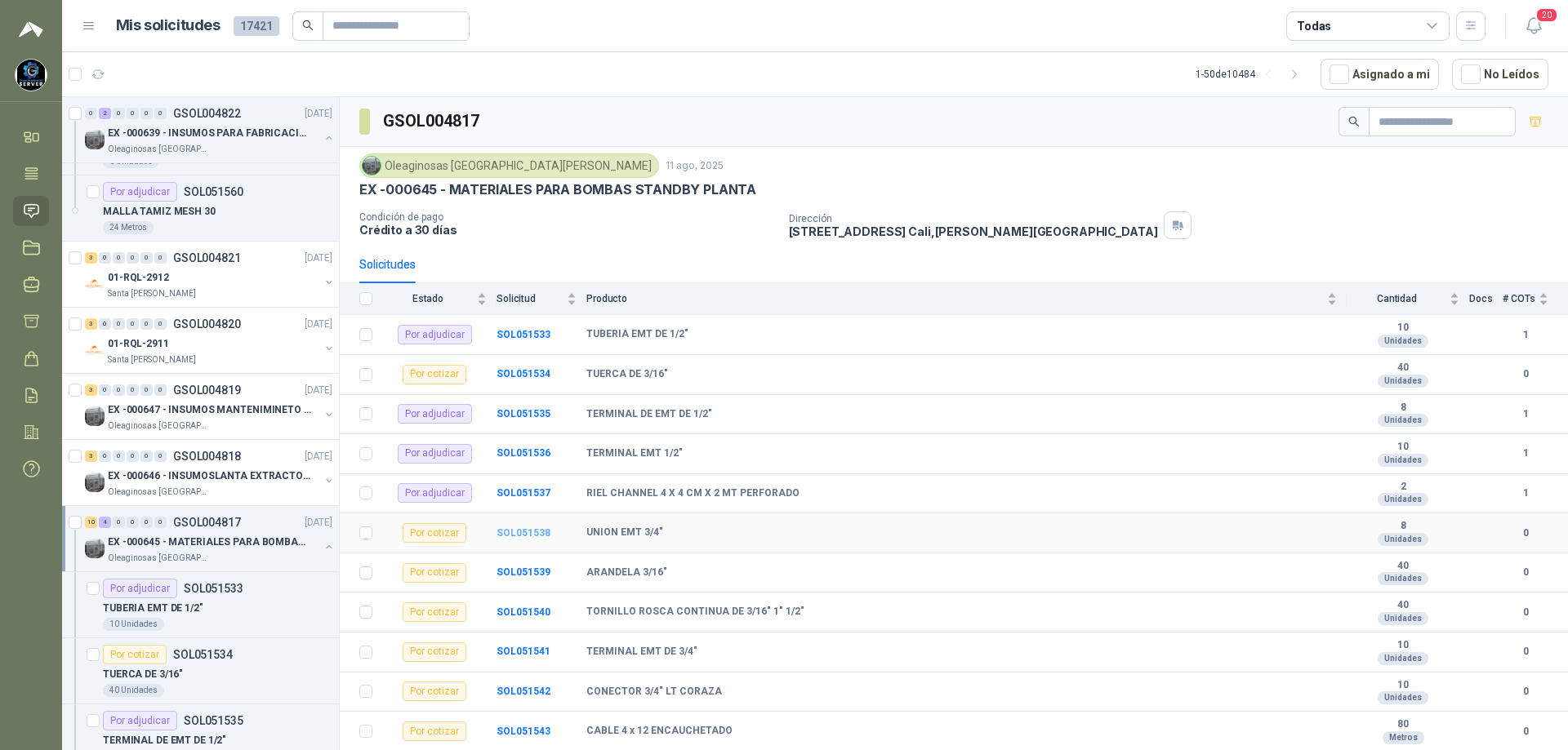
click at [524, 536] on b "SOL051538" at bounding box center [523, 533] width 54 height 12
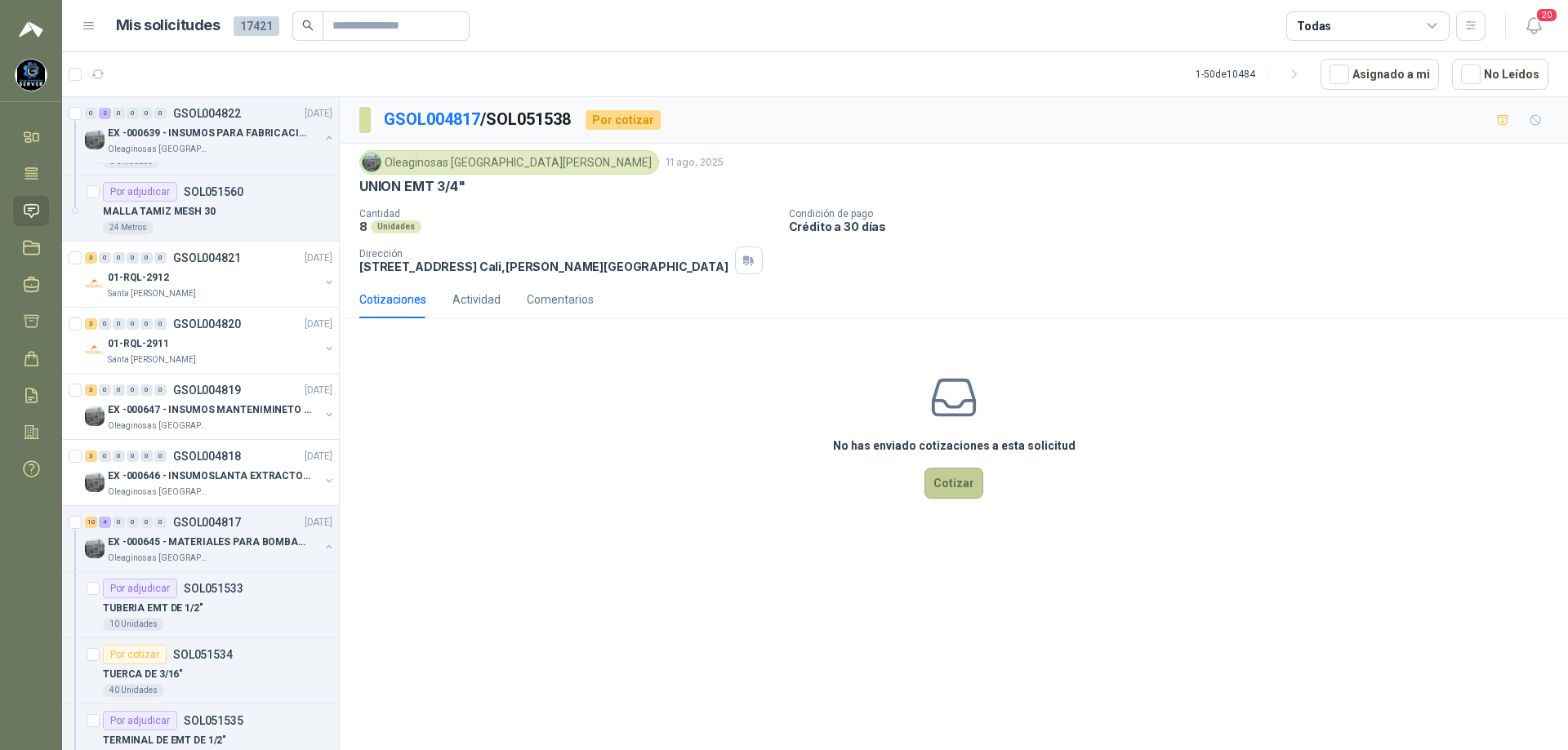
click at [954, 490] on button "Cotizar" at bounding box center [954, 484] width 58 height 31
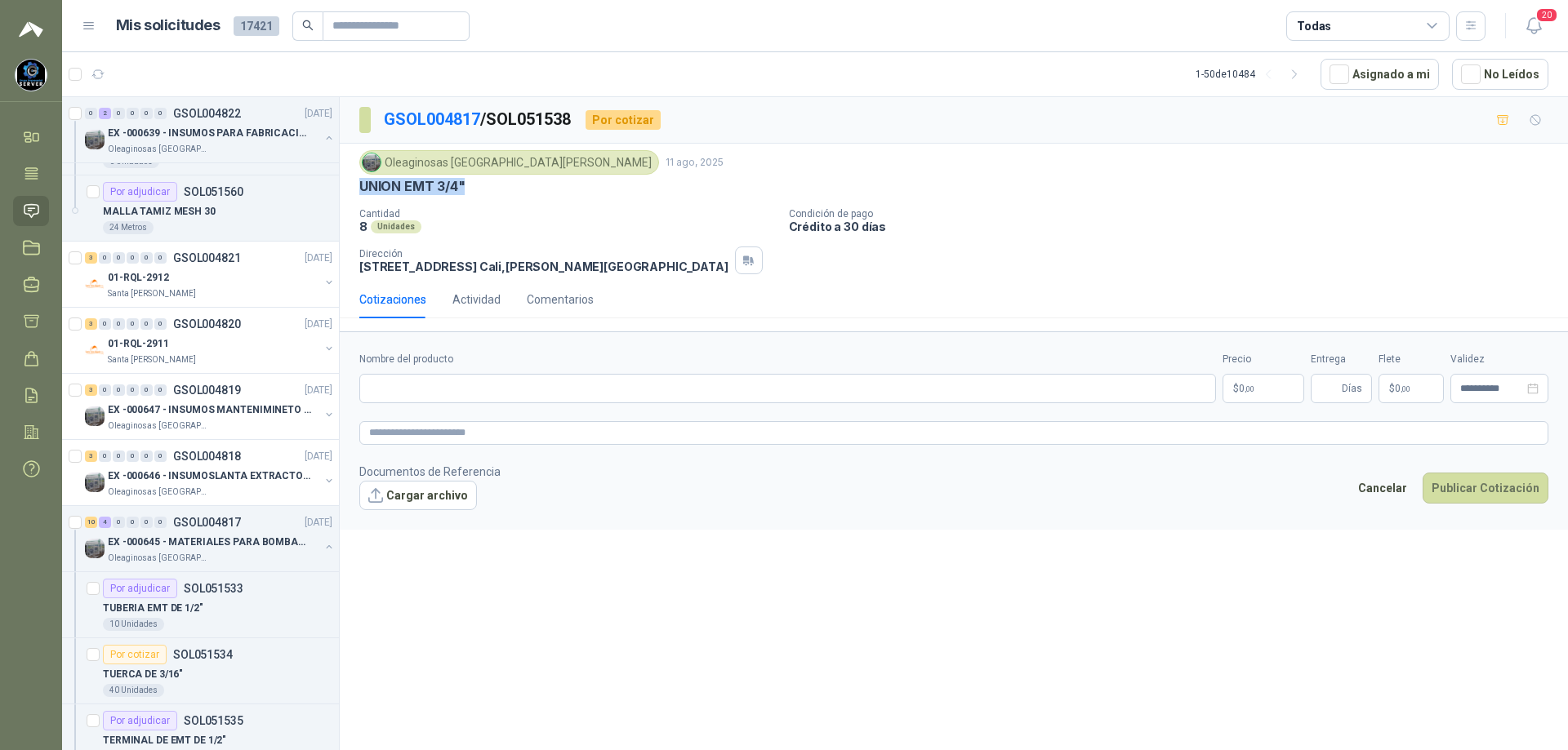
drag, startPoint x: 478, startPoint y: 183, endPoint x: 361, endPoint y: 182, distance: 117.0
click at [361, 182] on div "UNION EMT 3/4"" at bounding box center [954, 186] width 1189 height 17
copy p "UNION EMT 3/4""
click at [423, 391] on input "Nombre del producto" at bounding box center [788, 389] width 857 height 29
paste input "**********"
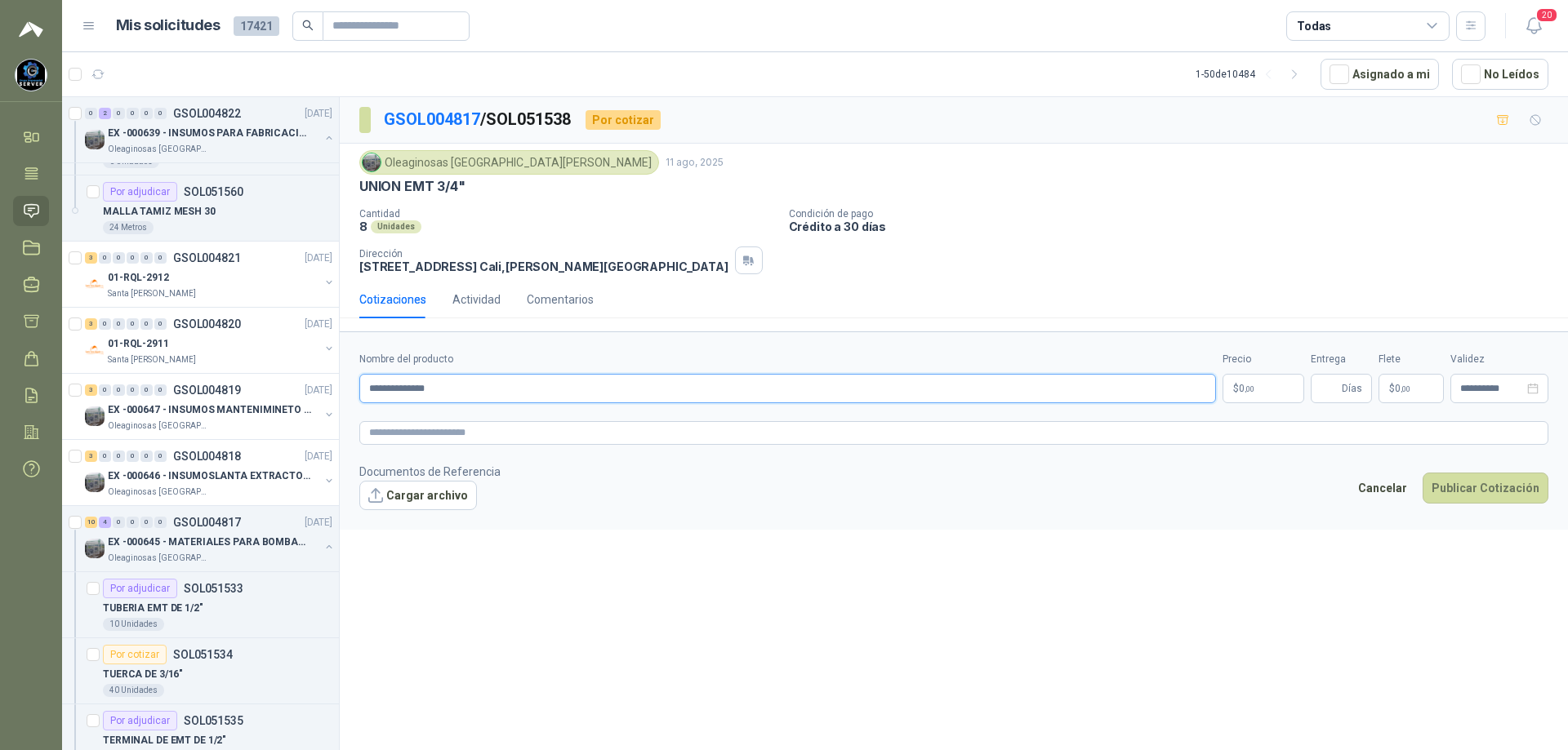
type input "**********"
click at [1249, 384] on span "0 ,00" at bounding box center [1246, 389] width 16 height 10
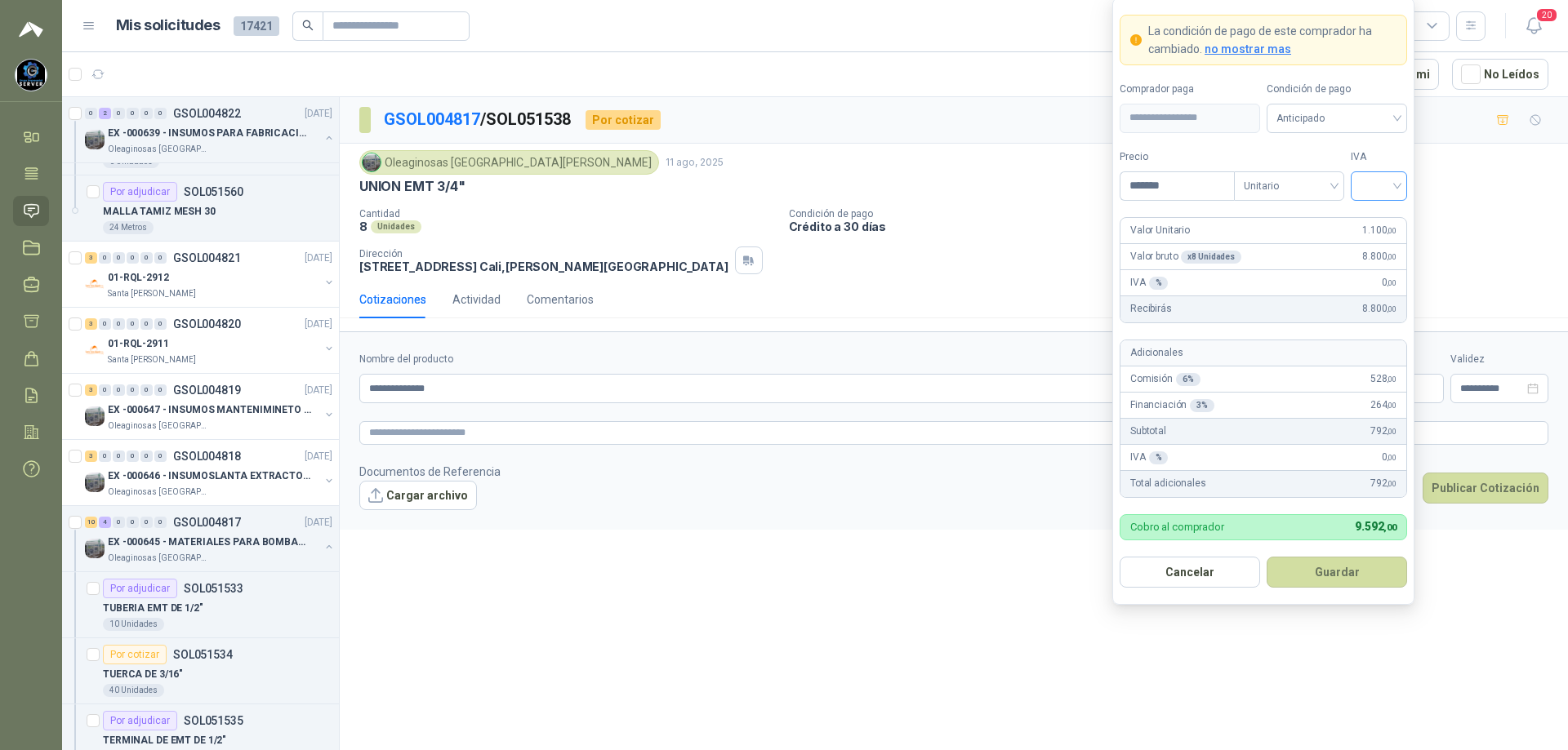
click at [1400, 182] on div at bounding box center [1379, 186] width 57 height 29
type input "*******"
click at [1392, 207] on div "19%" at bounding box center [1379, 219] width 50 height 26
click at [1363, 121] on span "Anticipado" at bounding box center [1337, 118] width 120 height 25
click at [1349, 176] on div "Crédito a 30 días" at bounding box center [1336, 178] width 114 height 18
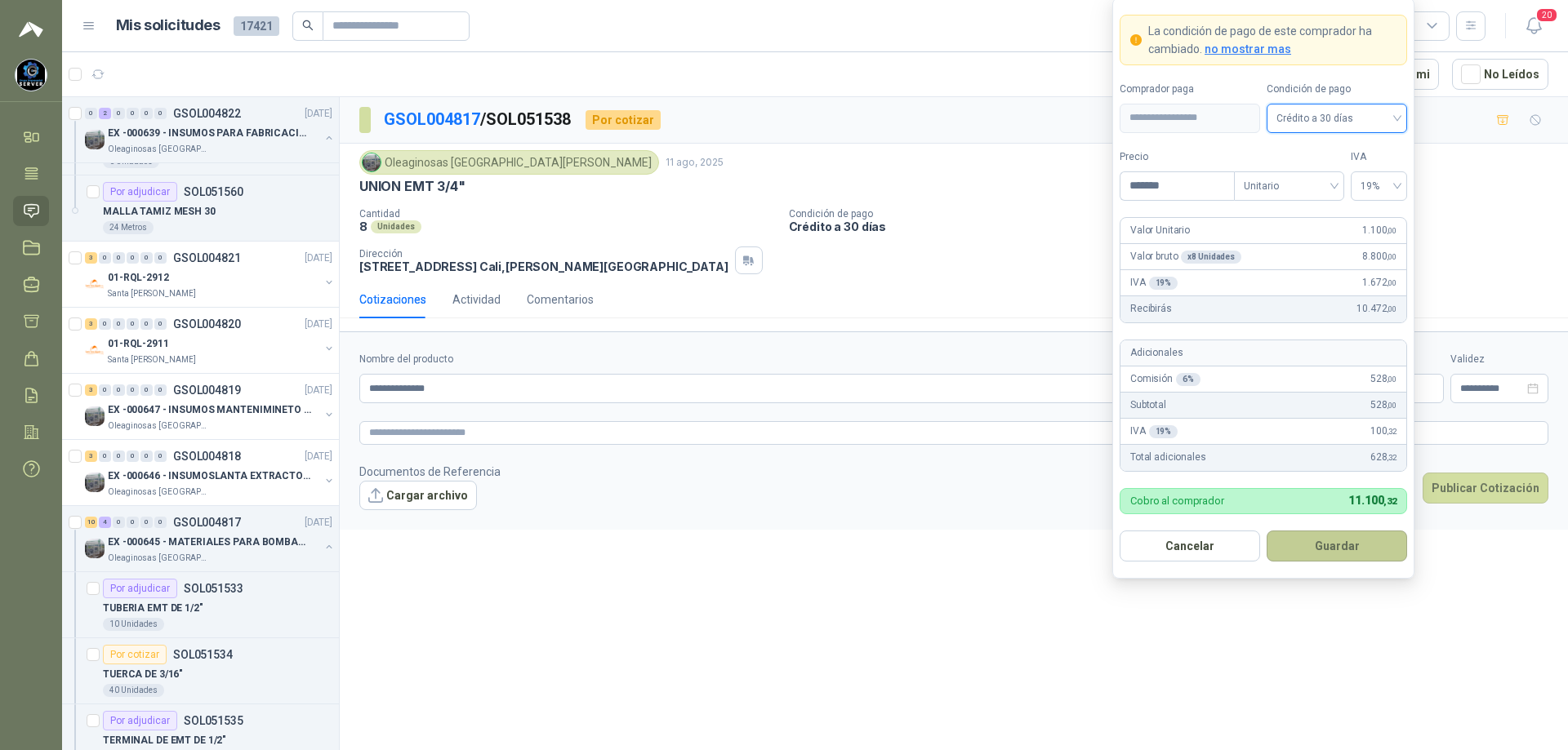
click at [1339, 551] on button "Guardar" at bounding box center [1337, 547] width 141 height 31
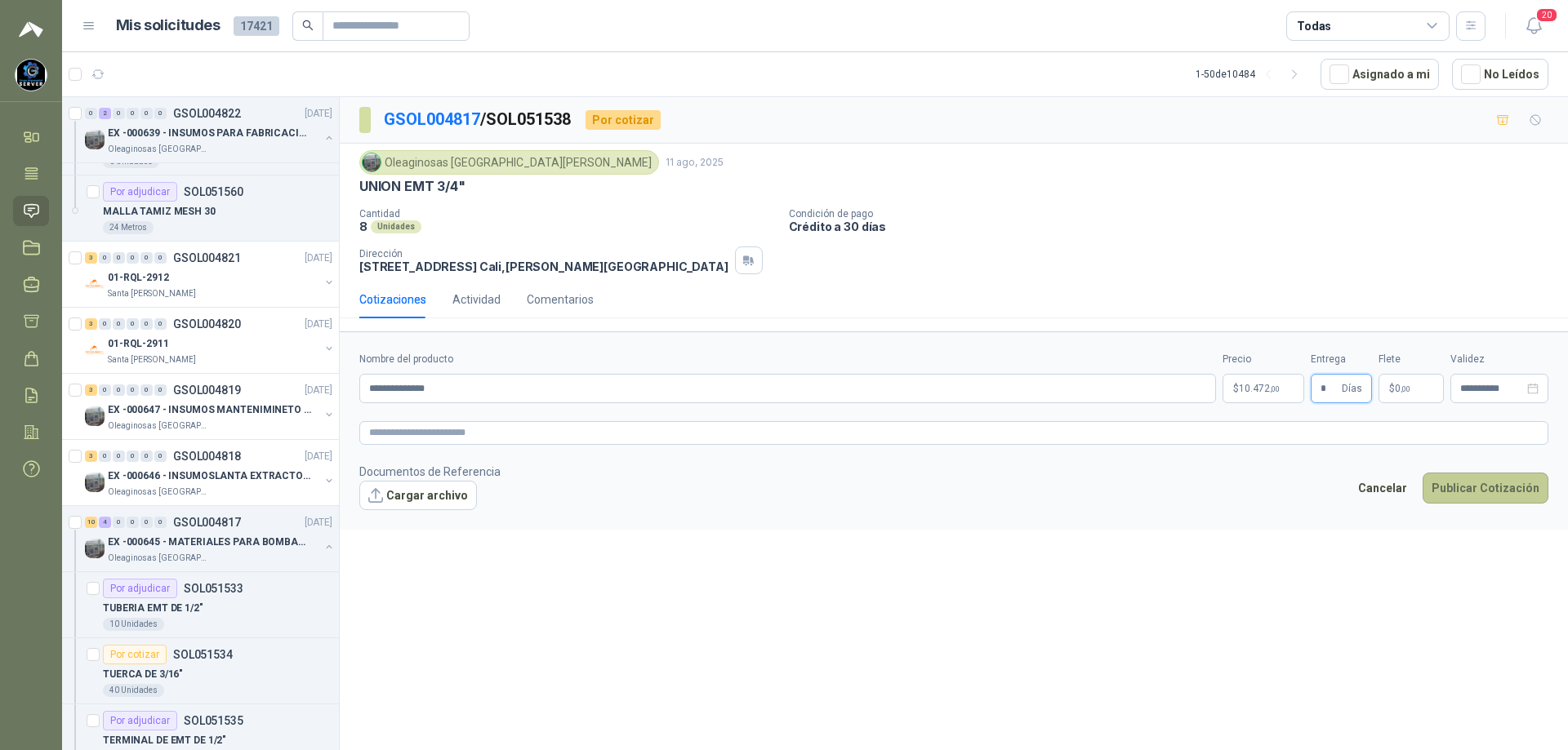
type input "*"
click at [1463, 479] on button "Publicar Cotización" at bounding box center [1486, 488] width 126 height 31
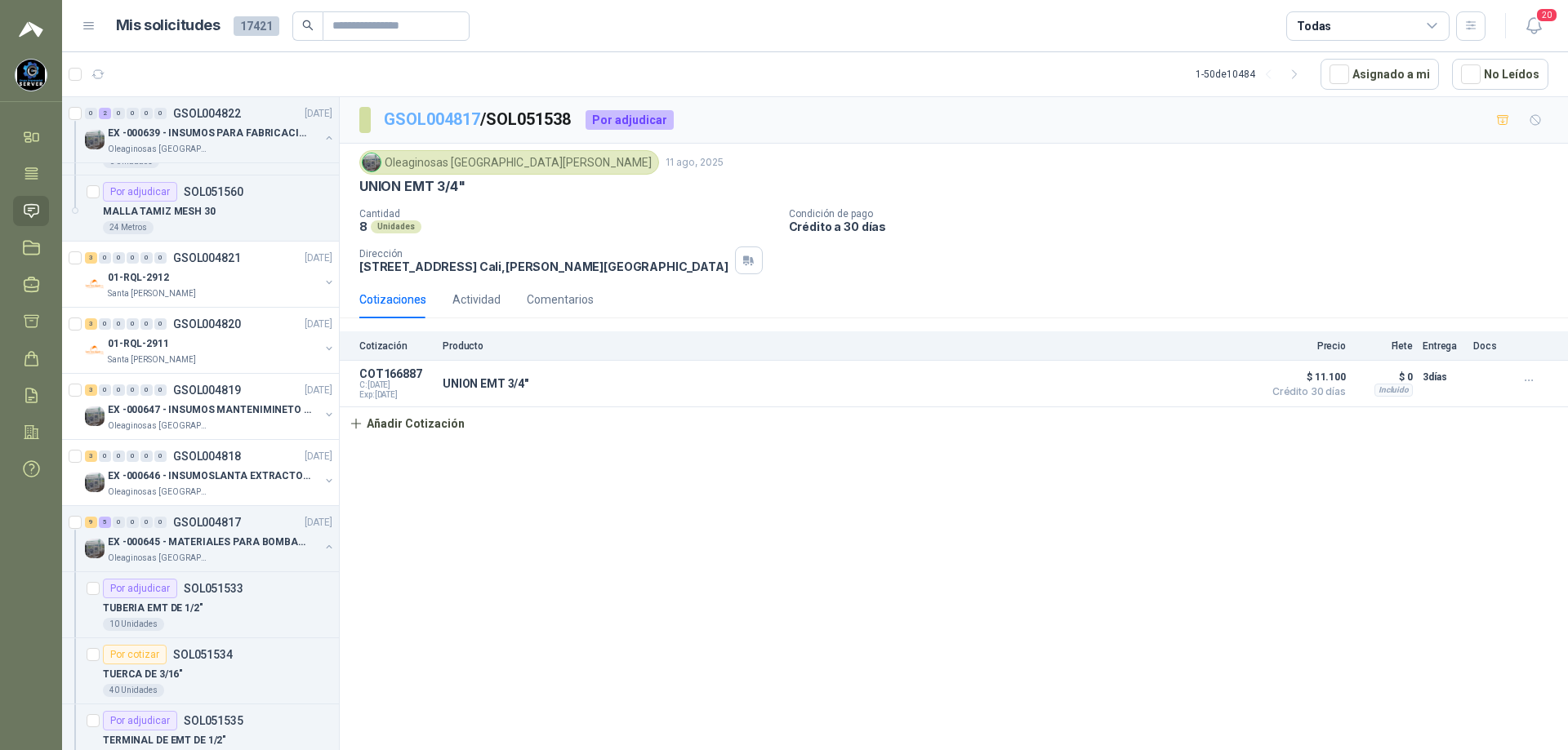
click at [418, 116] on link "GSOL004817" at bounding box center [433, 119] width 97 height 19
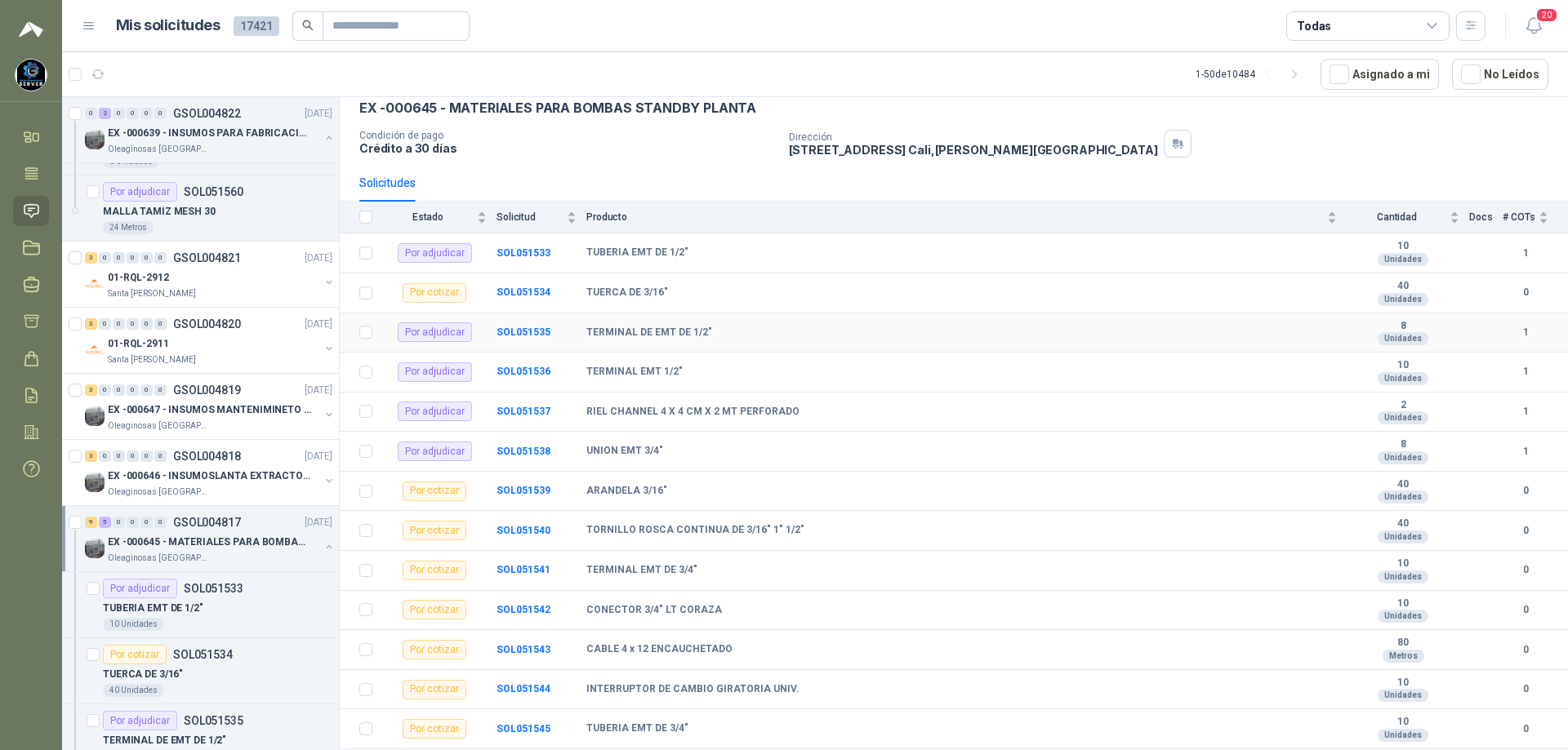
scroll to position [115, 0]
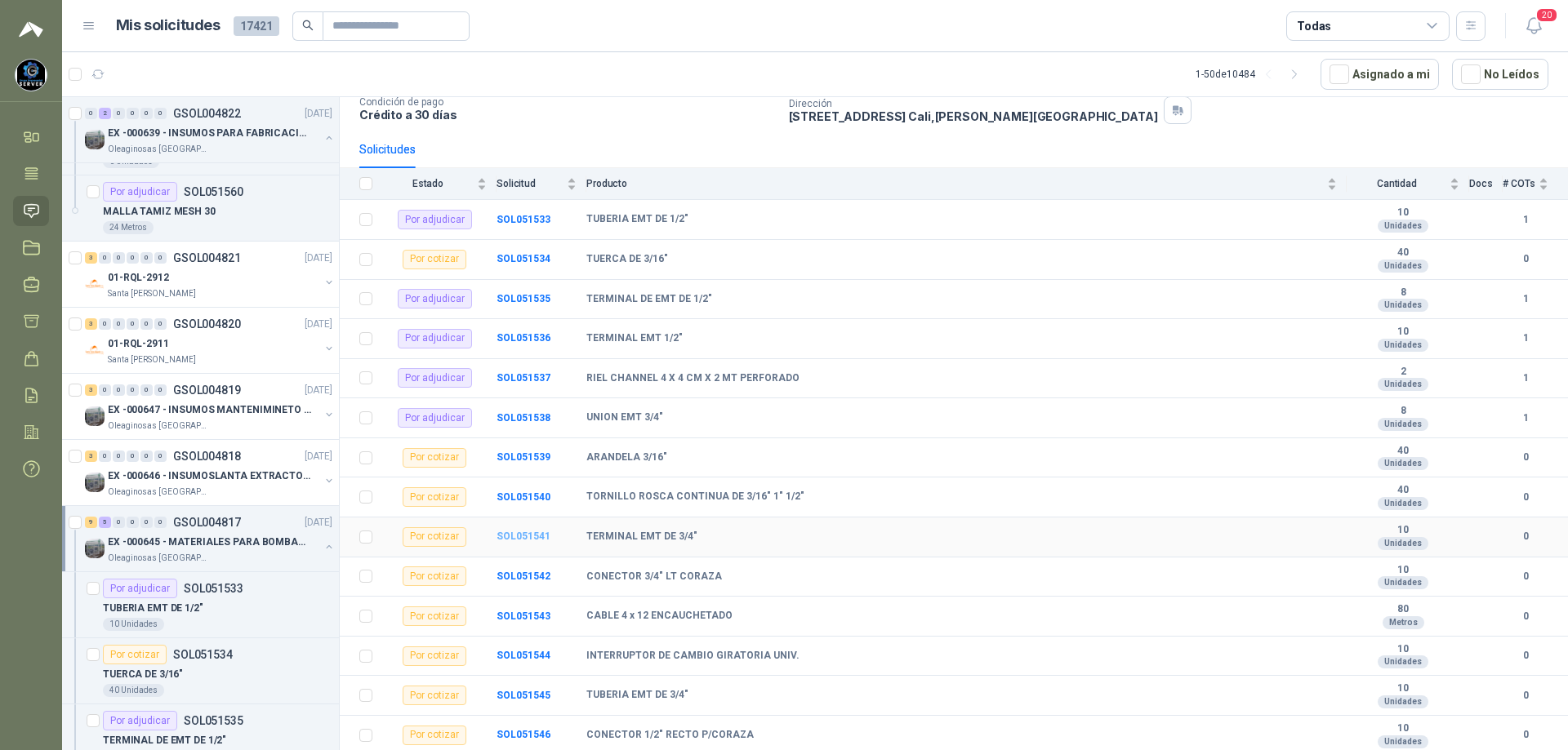
click at [529, 533] on b "SOL051541" at bounding box center [523, 536] width 54 height 12
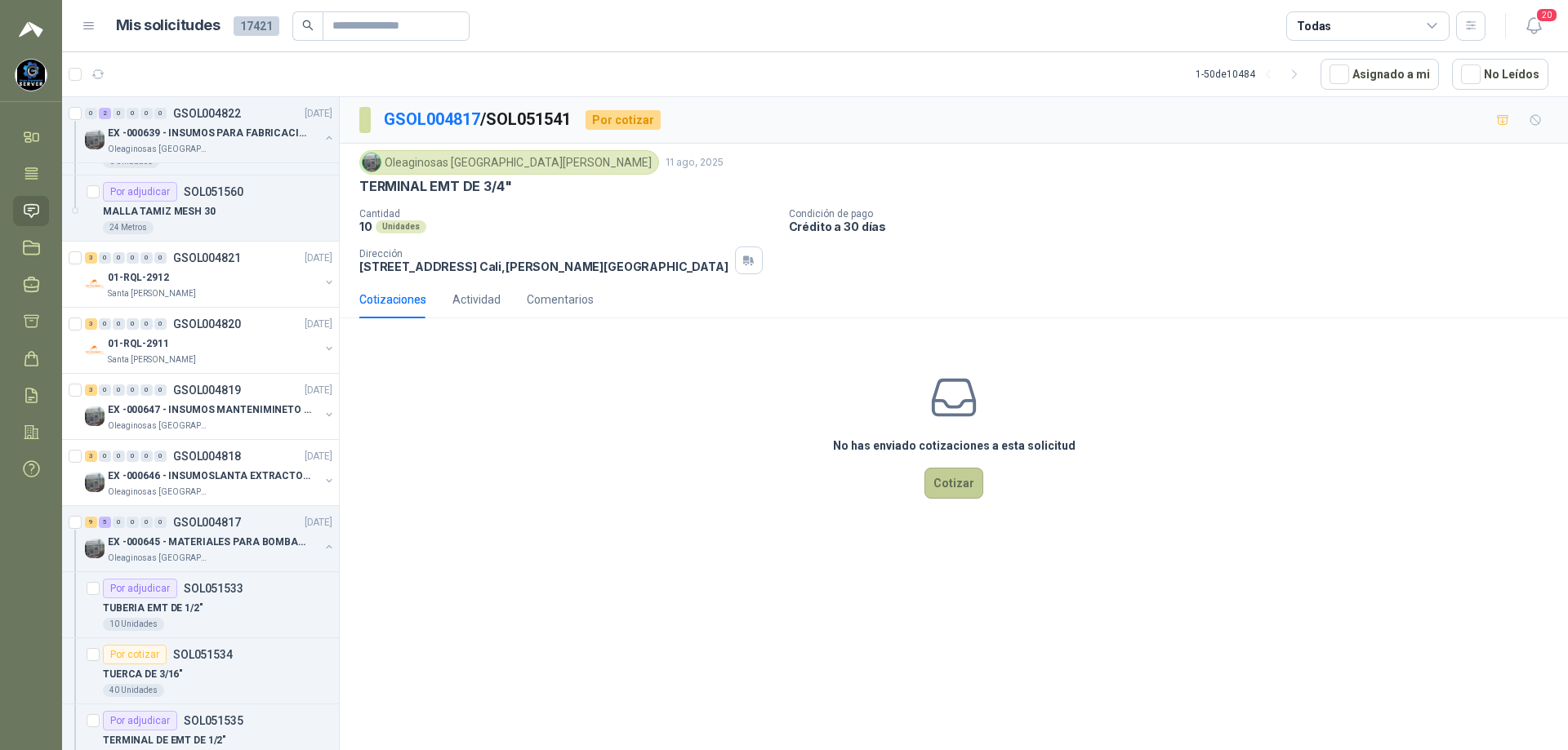
click at [935, 488] on button "Cotizar" at bounding box center [954, 484] width 58 height 31
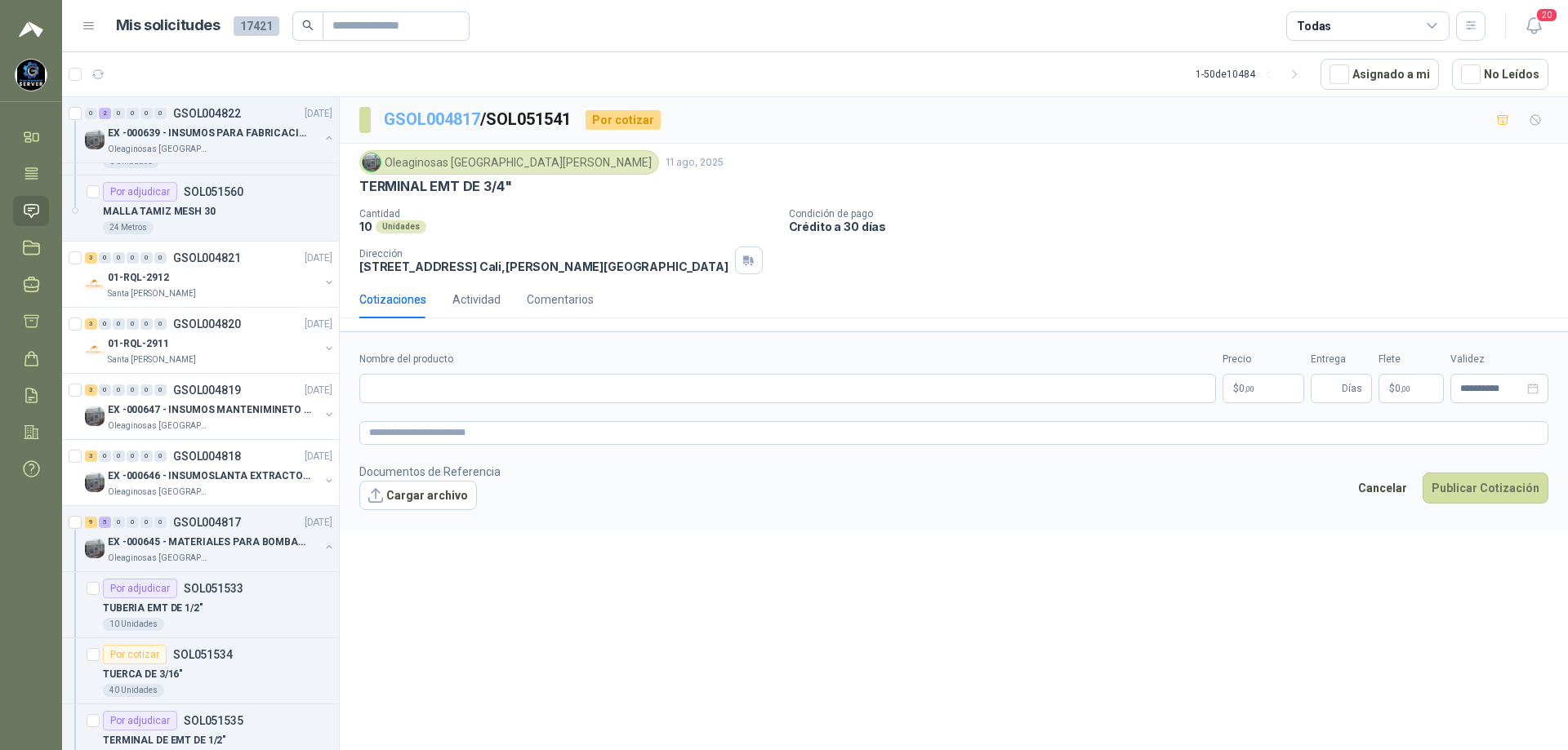
click at [423, 116] on link "GSOL004817" at bounding box center [433, 119] width 97 height 19
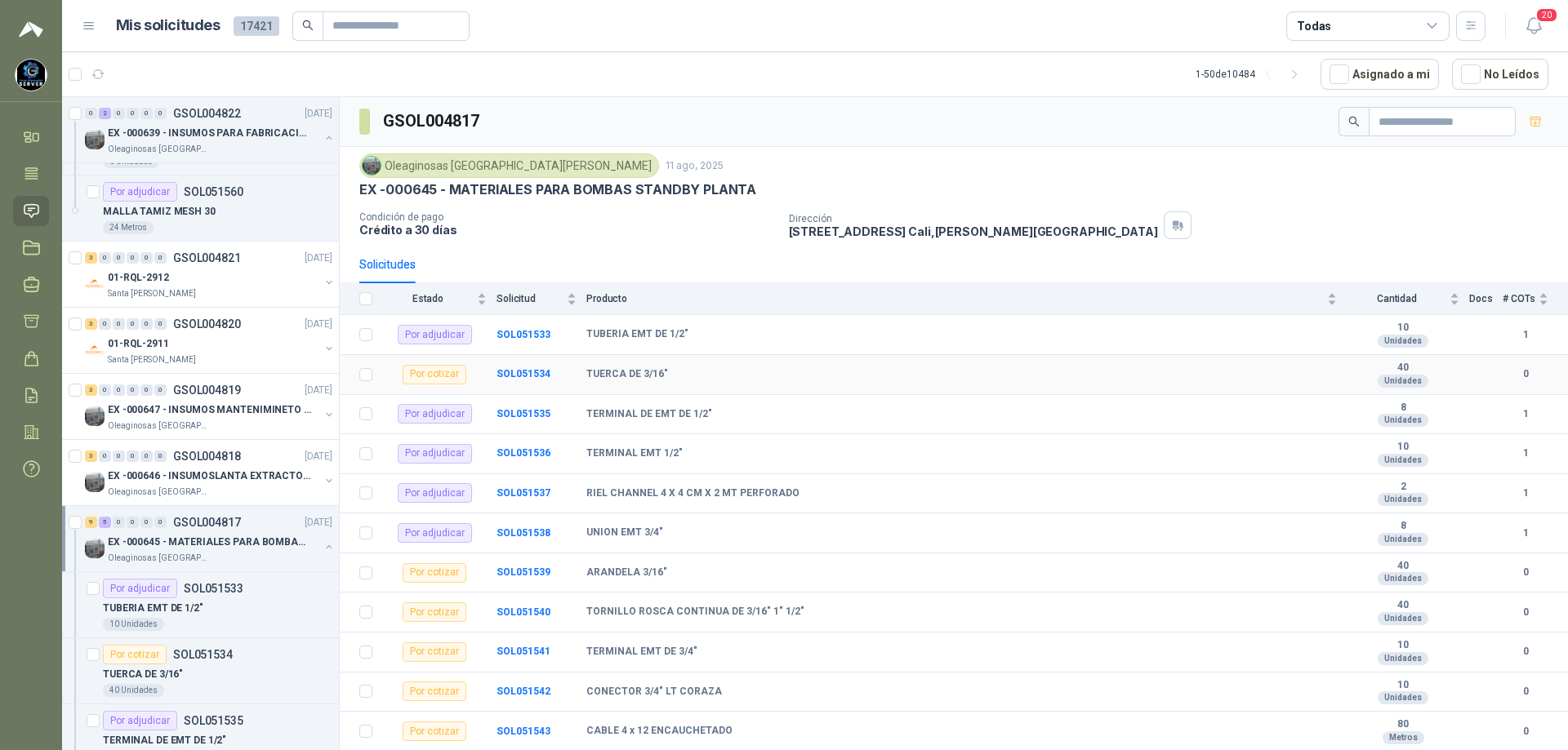
scroll to position [81, 0]
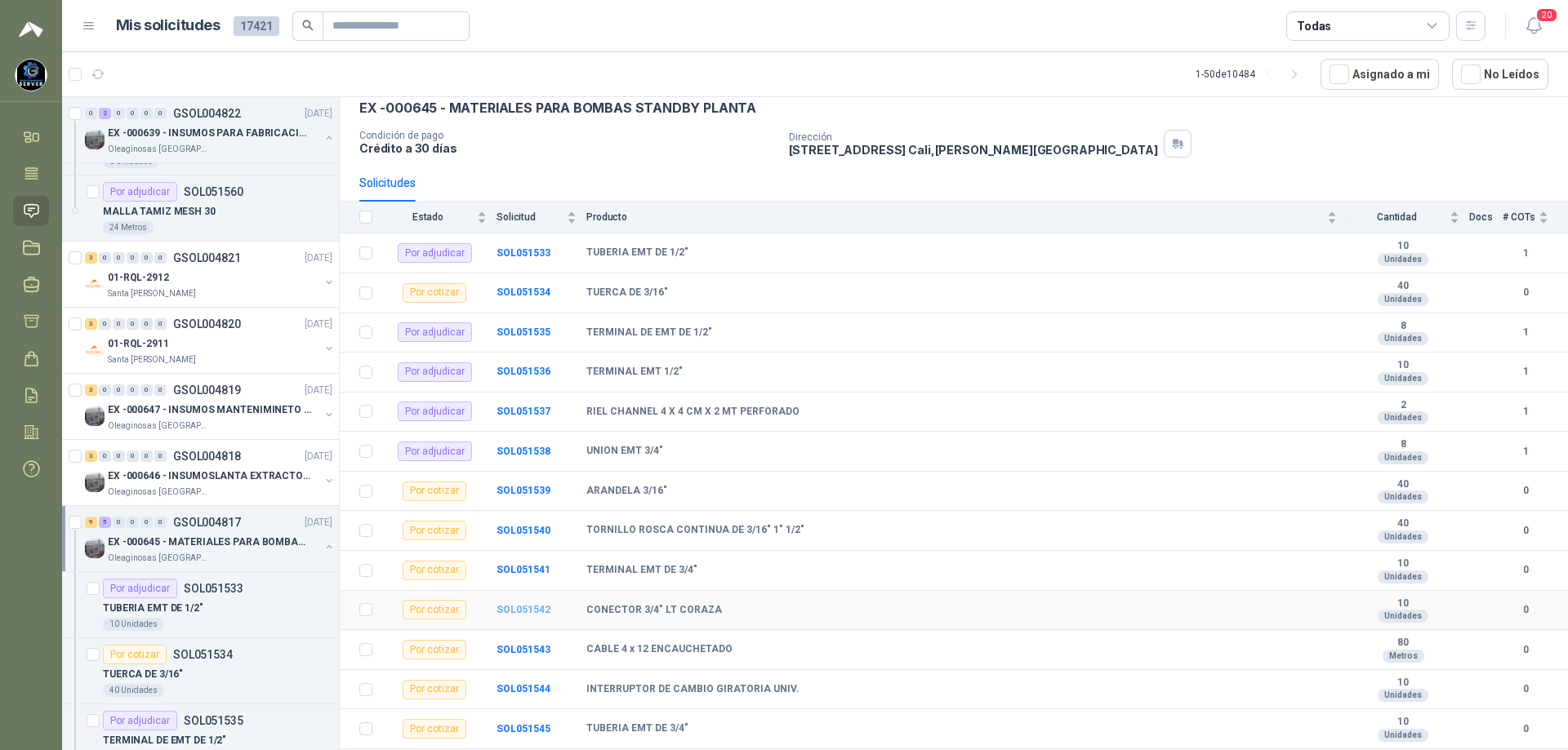
click at [538, 609] on b "SOL051542" at bounding box center [523, 609] width 54 height 12
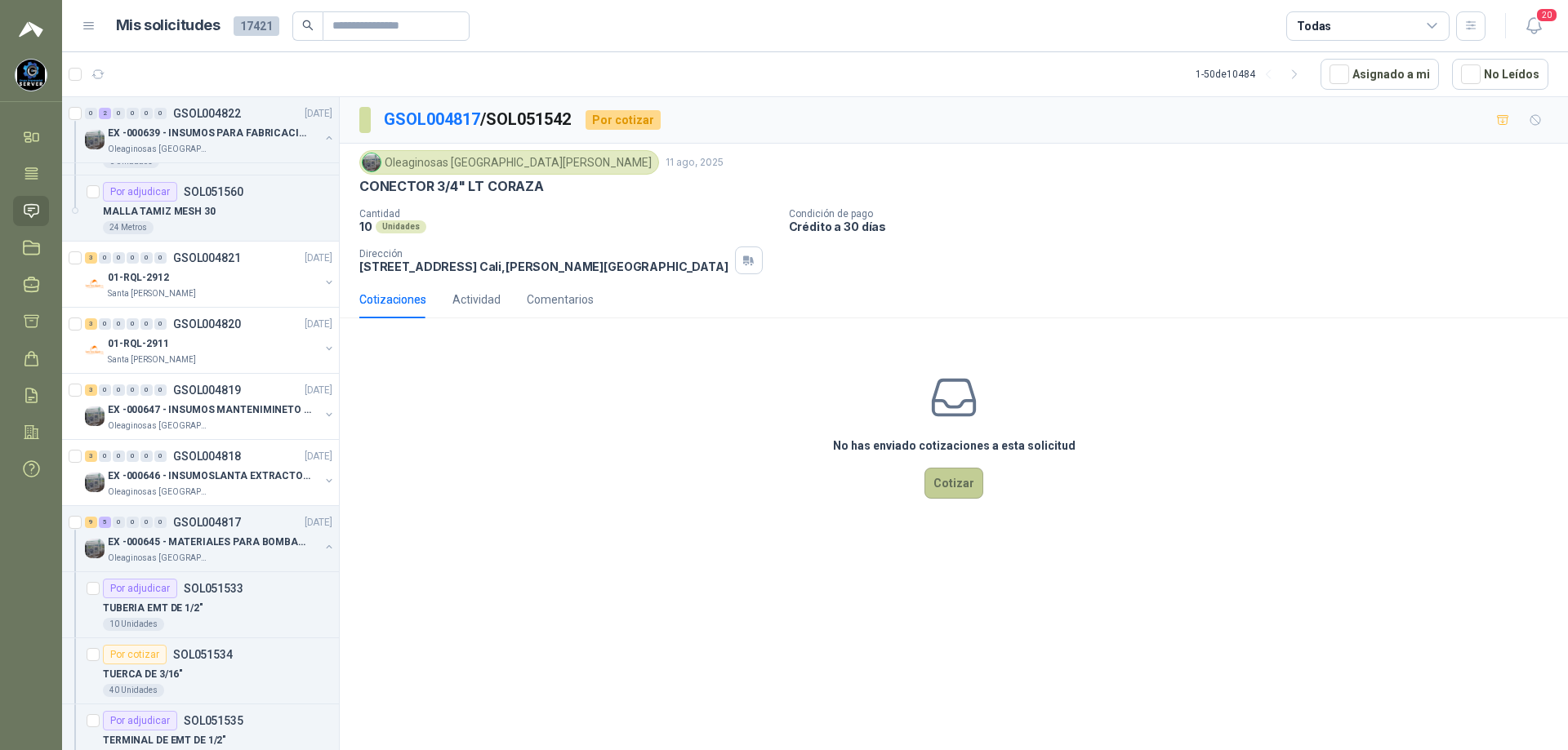
click at [950, 481] on button "Cotizar" at bounding box center [954, 484] width 58 height 31
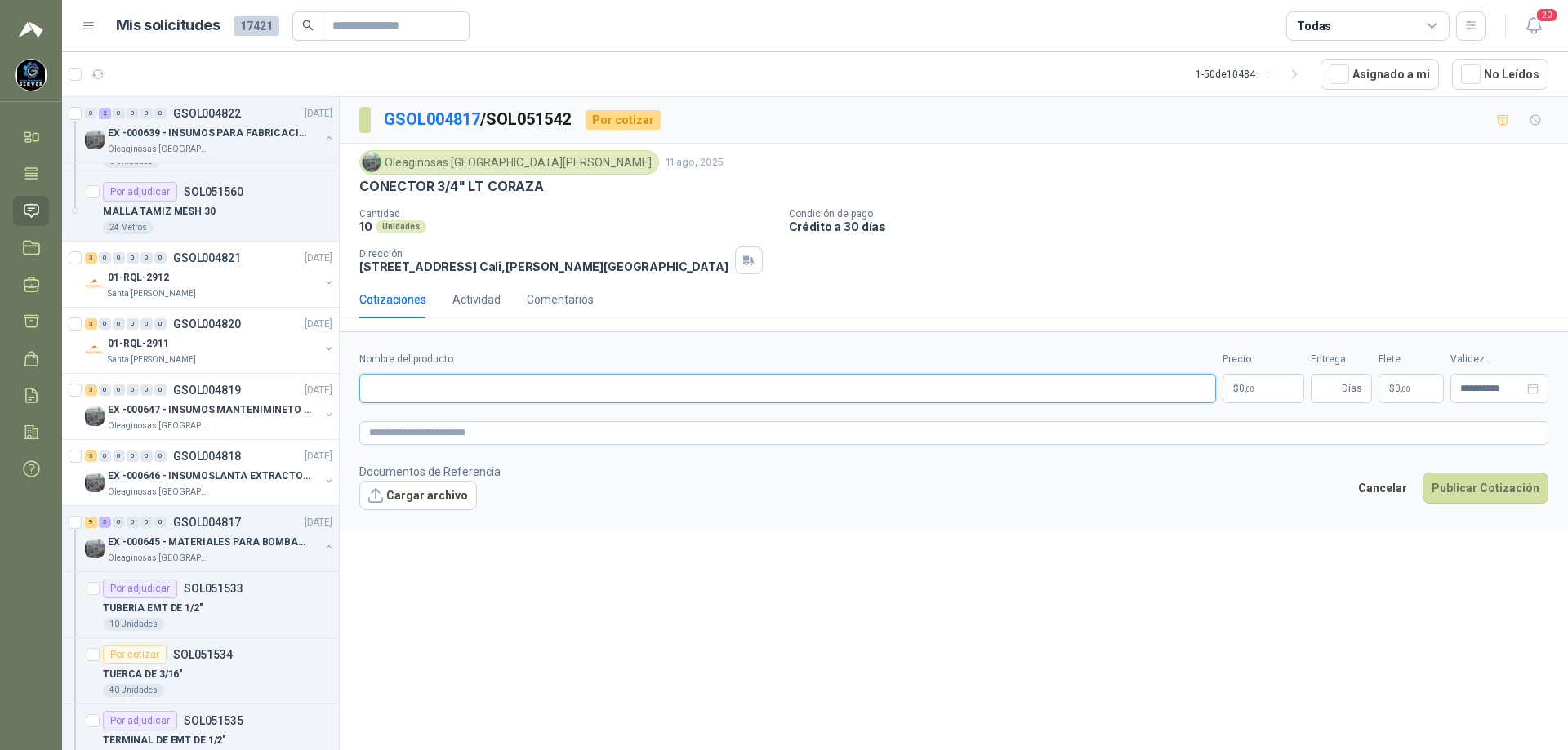
paste input "**********"
type input "**********"
click at [1269, 394] on body "[PERSON_NAME] GRUPO EMPRESARIAL SERVER SAS Inicio Tareas Solicitudes Licitacion…" at bounding box center [784, 375] width 1568 height 750
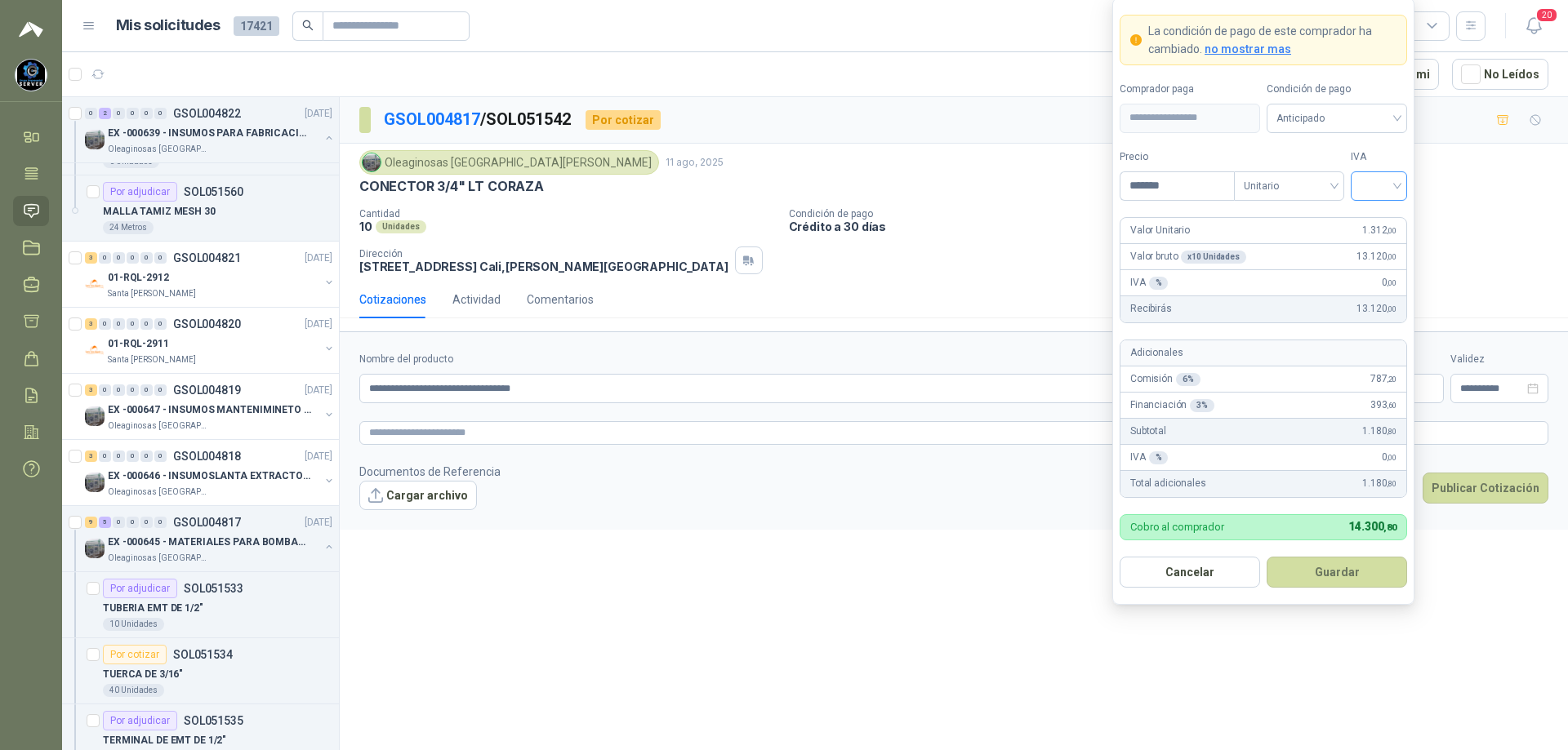
type input "*******"
click at [1392, 190] on input "search" at bounding box center [1379, 184] width 37 height 25
click at [1369, 214] on div "19%" at bounding box center [1378, 220] width 30 height 18
click at [1362, 120] on span "Anticipado" at bounding box center [1337, 118] width 120 height 25
click at [1348, 174] on div "Crédito a 30 días" at bounding box center [1336, 178] width 114 height 18
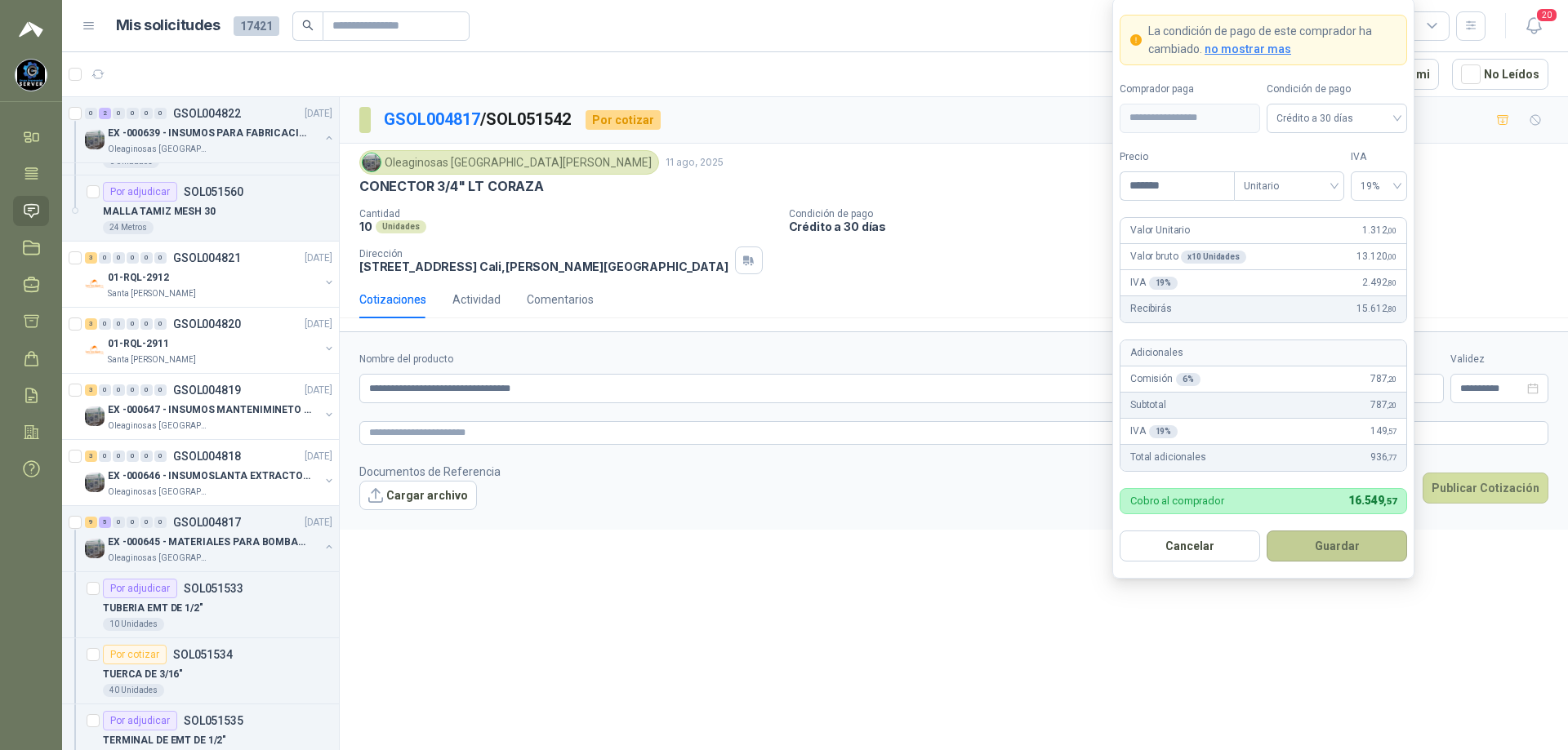
click at [1318, 543] on button "Guardar" at bounding box center [1337, 547] width 141 height 31
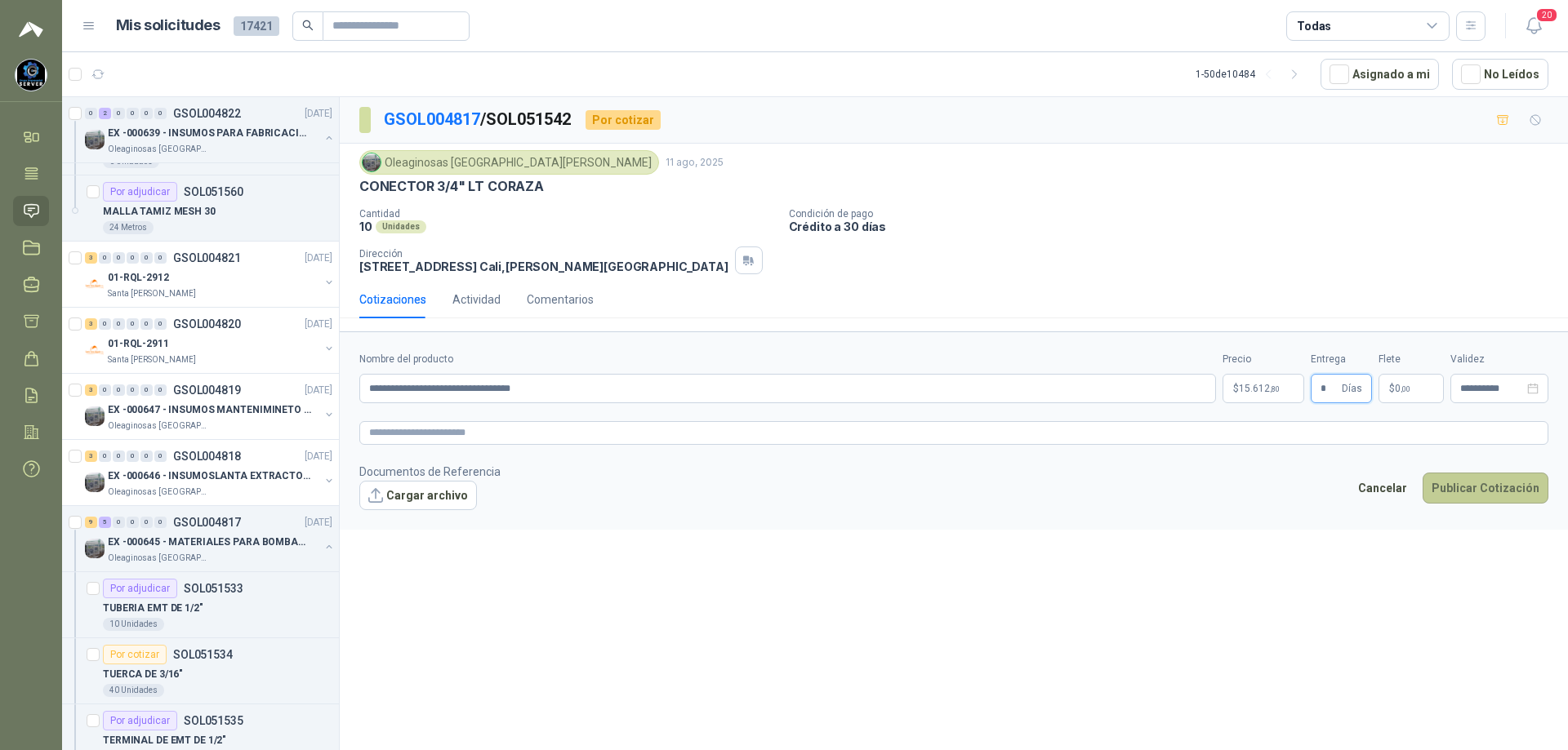
type input "*"
click at [1475, 491] on button "Publicar Cotización" at bounding box center [1486, 488] width 126 height 31
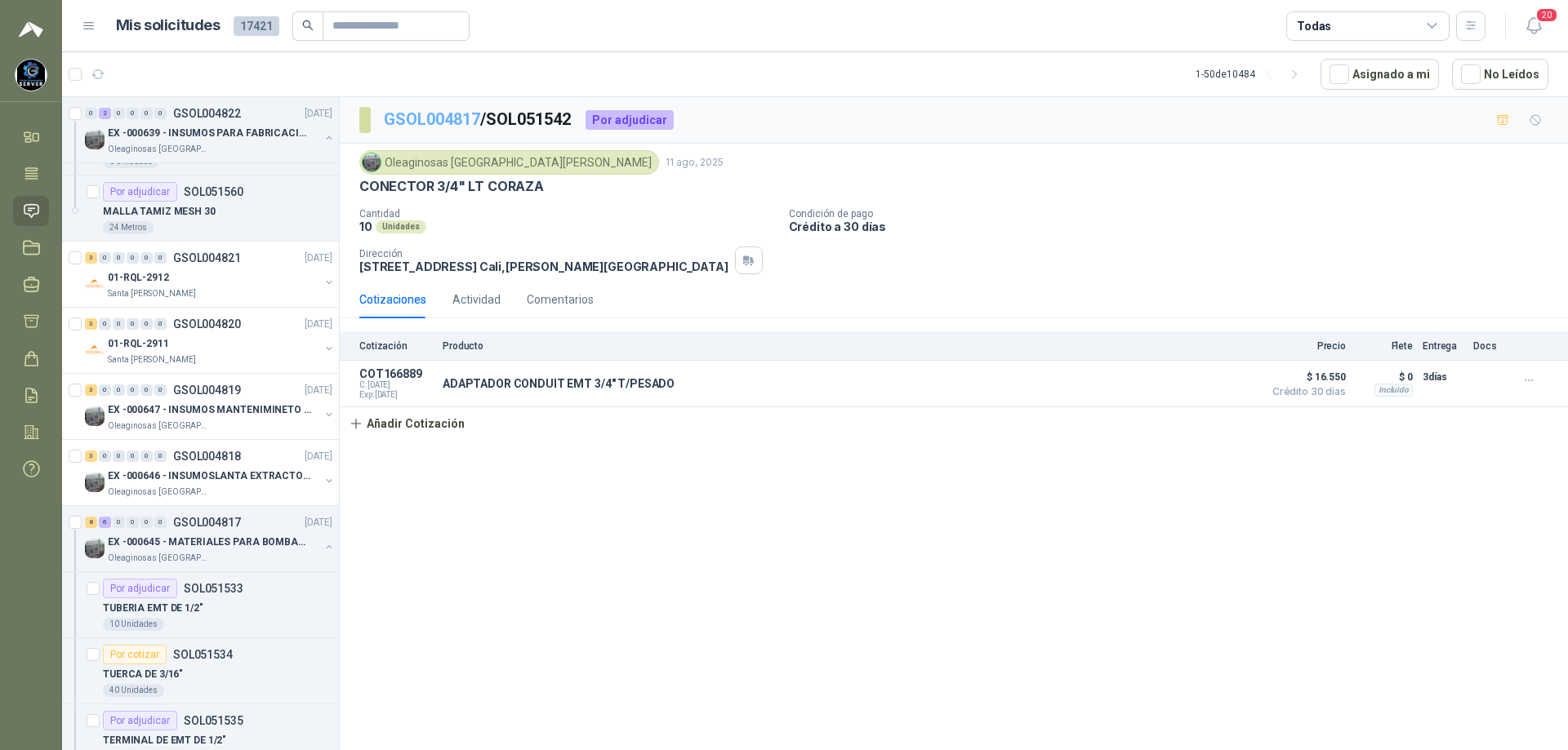
click at [417, 112] on link "GSOL004817" at bounding box center [433, 119] width 97 height 19
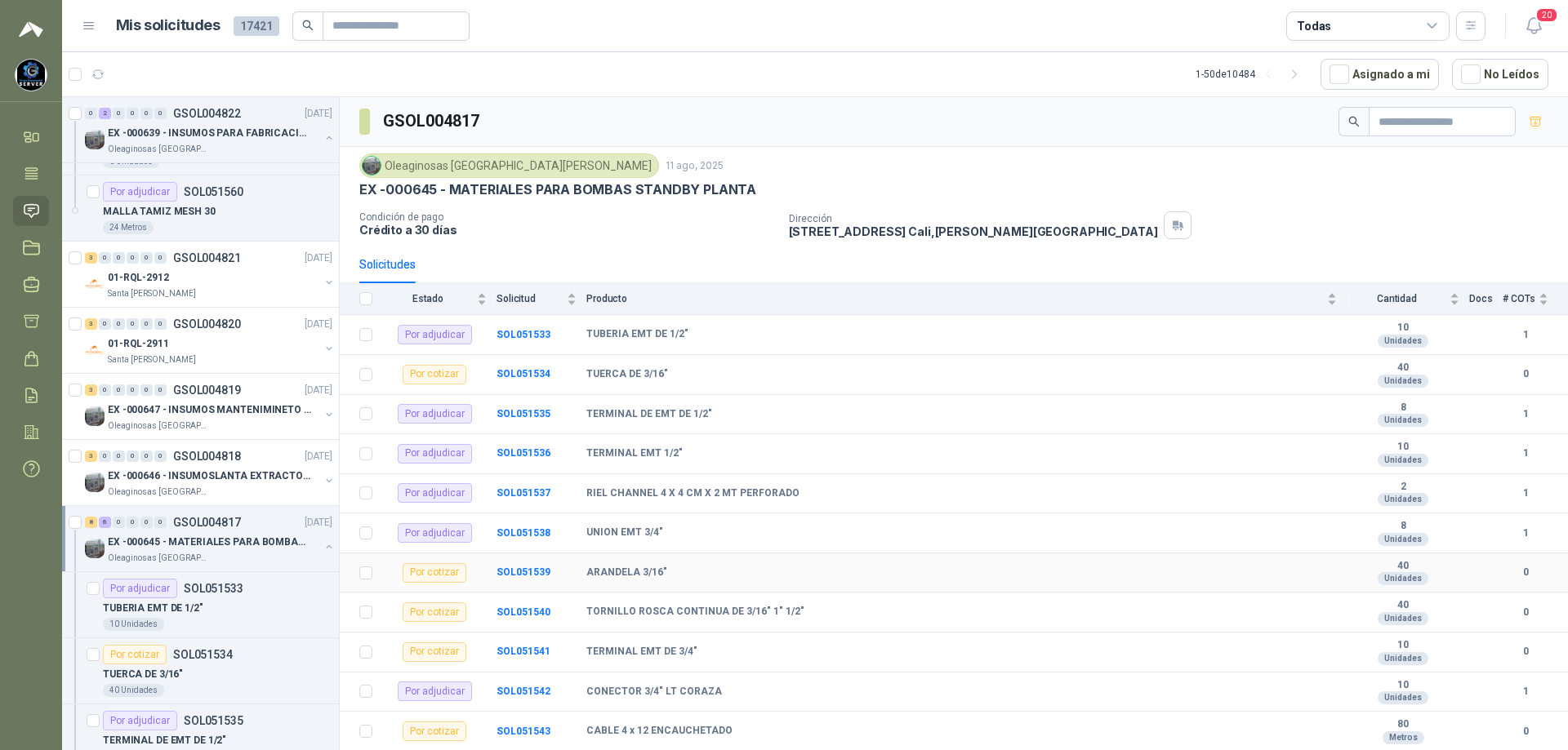
scroll to position [115, 0]
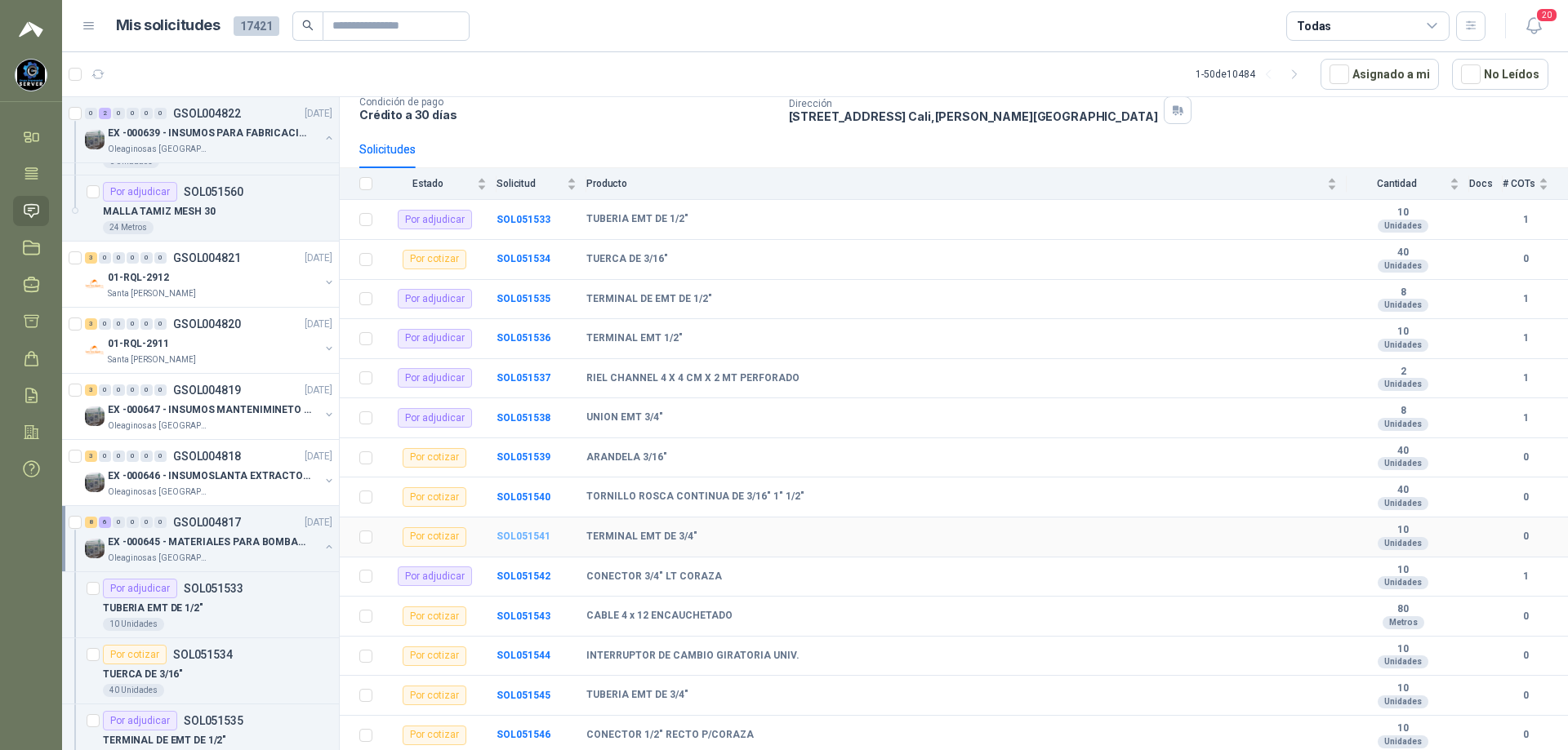
click at [516, 533] on b "SOL051541" at bounding box center [523, 536] width 54 height 12
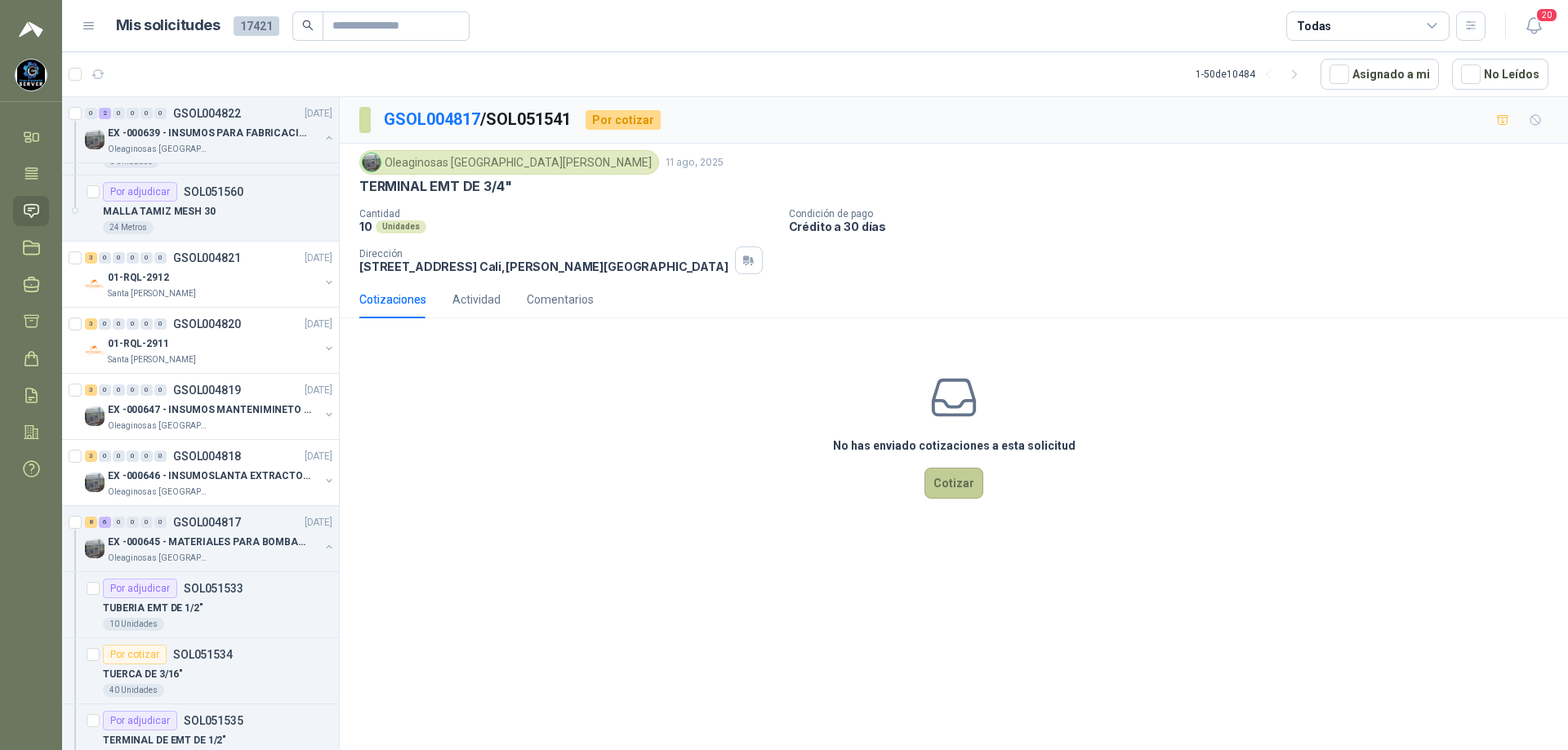
click at [944, 474] on button "Cotizar" at bounding box center [954, 484] width 58 height 31
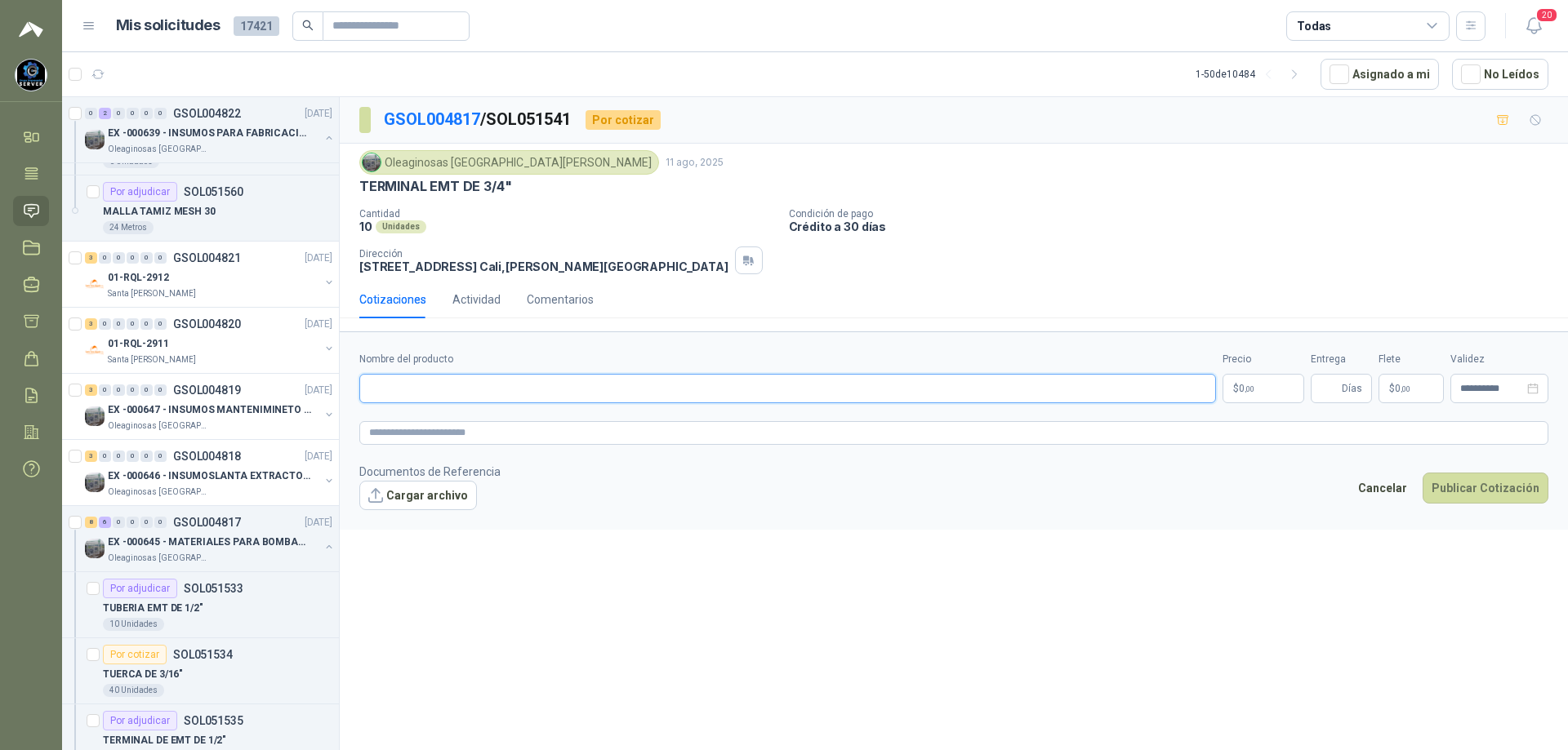
click at [523, 387] on input "Nombre del producto" at bounding box center [788, 389] width 857 height 29
paste input "**********"
type input "**********"
click at [1254, 386] on span ",00" at bounding box center [1249, 389] width 10 height 9
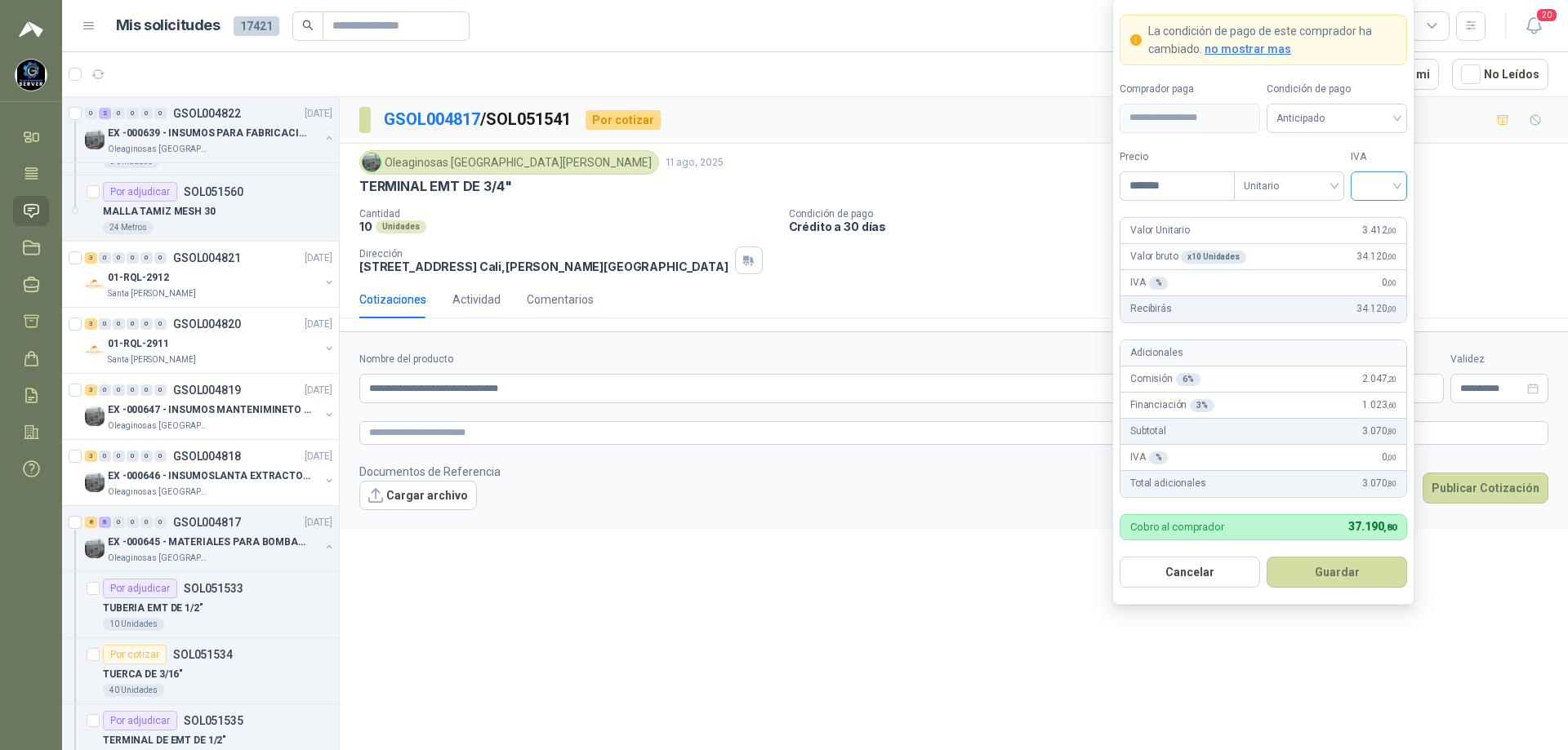
click at [1398, 186] on div at bounding box center [1379, 186] width 57 height 29
type input "*******"
click at [1375, 222] on div "19%" at bounding box center [1378, 220] width 30 height 18
click at [1375, 116] on span "Anticipado" at bounding box center [1337, 118] width 120 height 25
click at [1343, 174] on div "Crédito a 30 días" at bounding box center [1336, 178] width 114 height 18
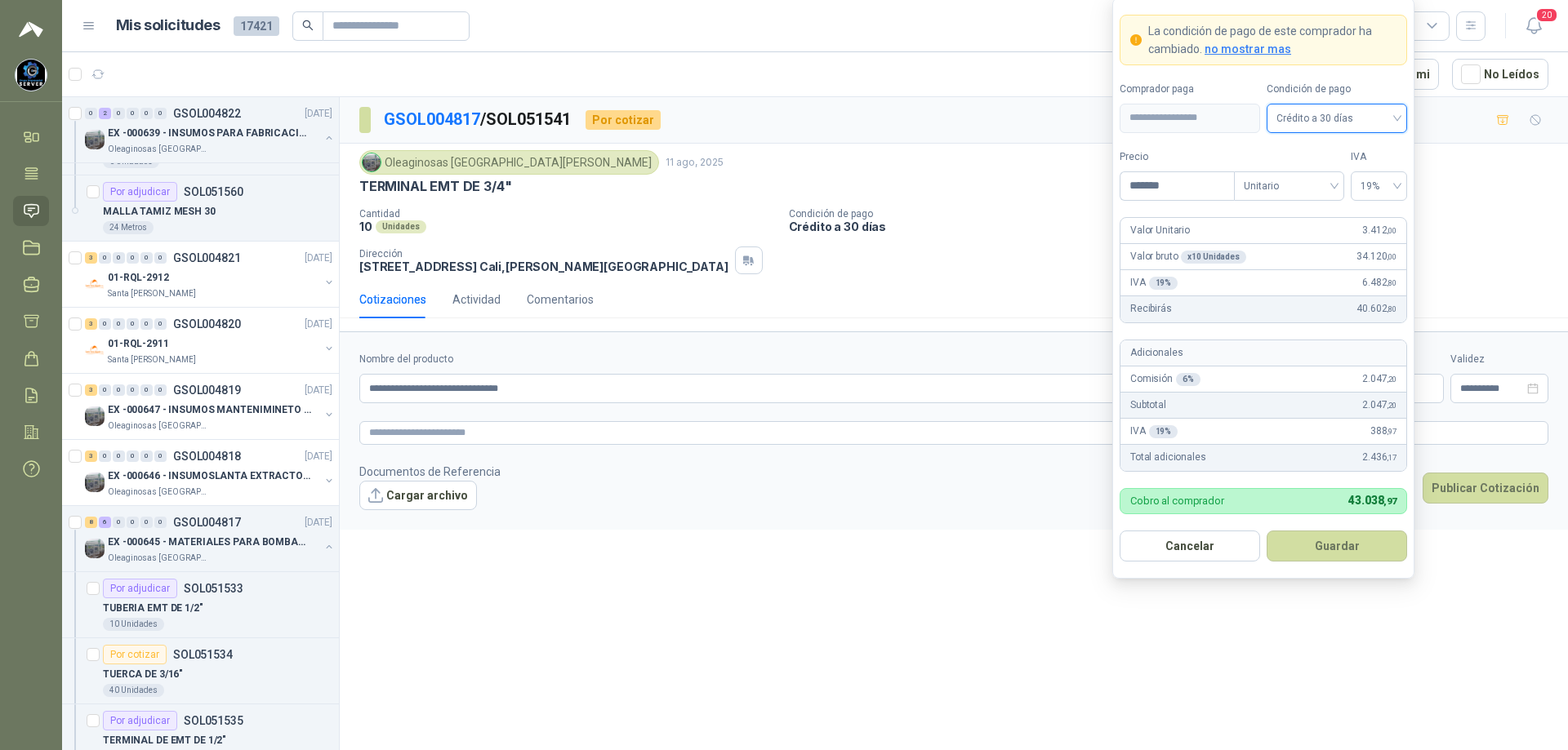
click at [1336, 557] on button "Guardar" at bounding box center [1337, 547] width 141 height 31
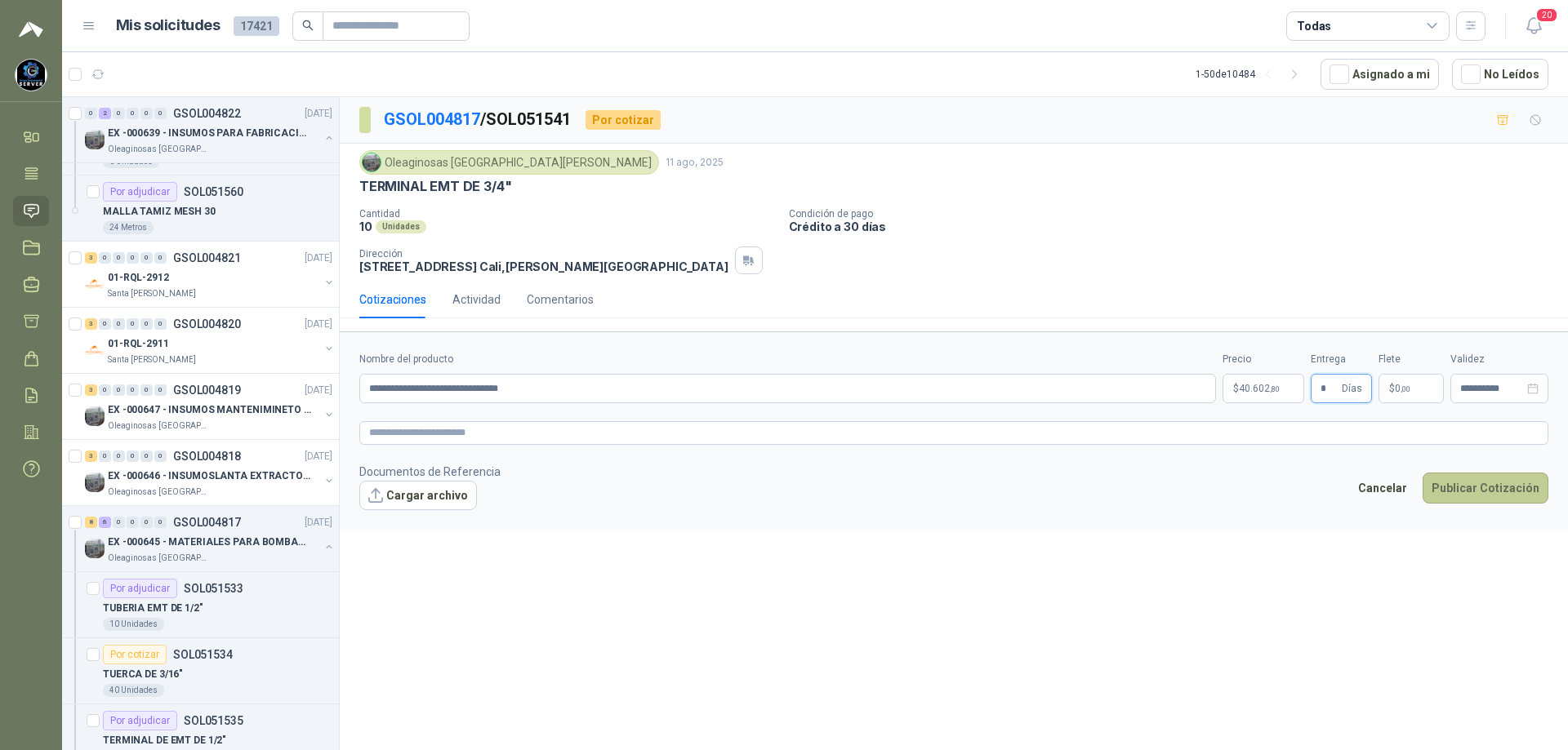
type input "*"
click at [1471, 484] on button "Publicar Cotización" at bounding box center [1486, 488] width 126 height 31
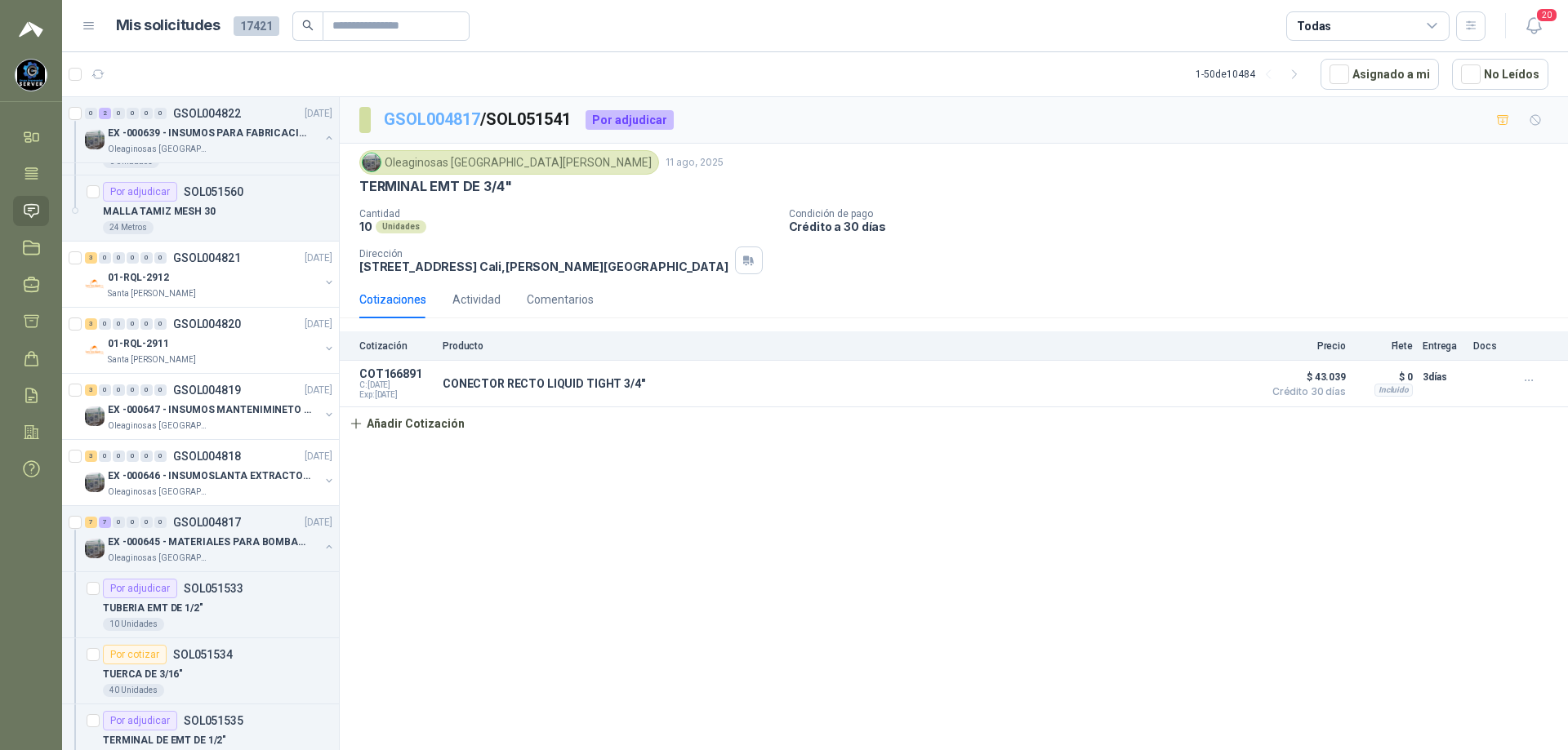
click at [461, 111] on link "GSOL004817" at bounding box center [433, 119] width 97 height 19
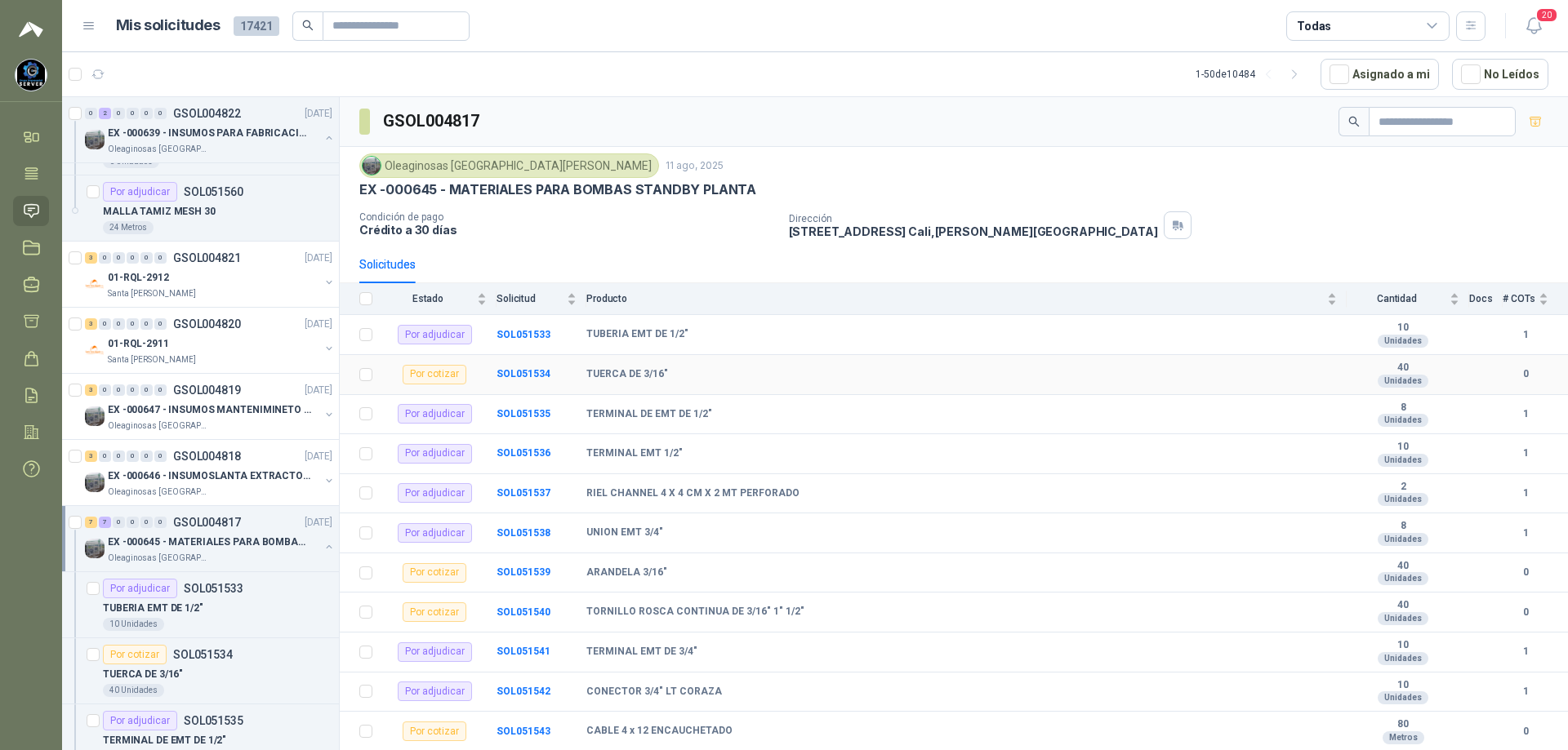
scroll to position [115, 0]
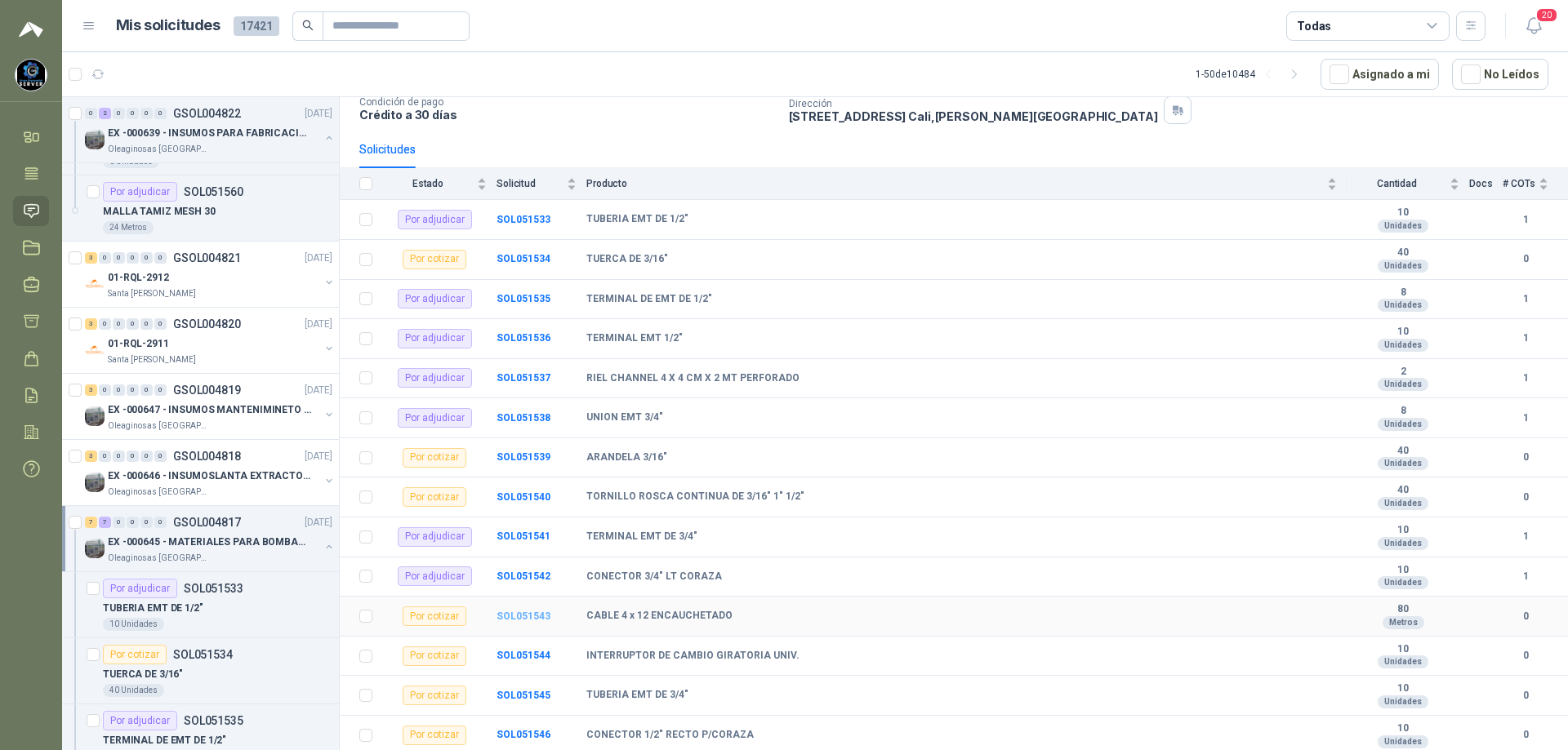
click at [515, 614] on b "SOL051543" at bounding box center [523, 616] width 54 height 12
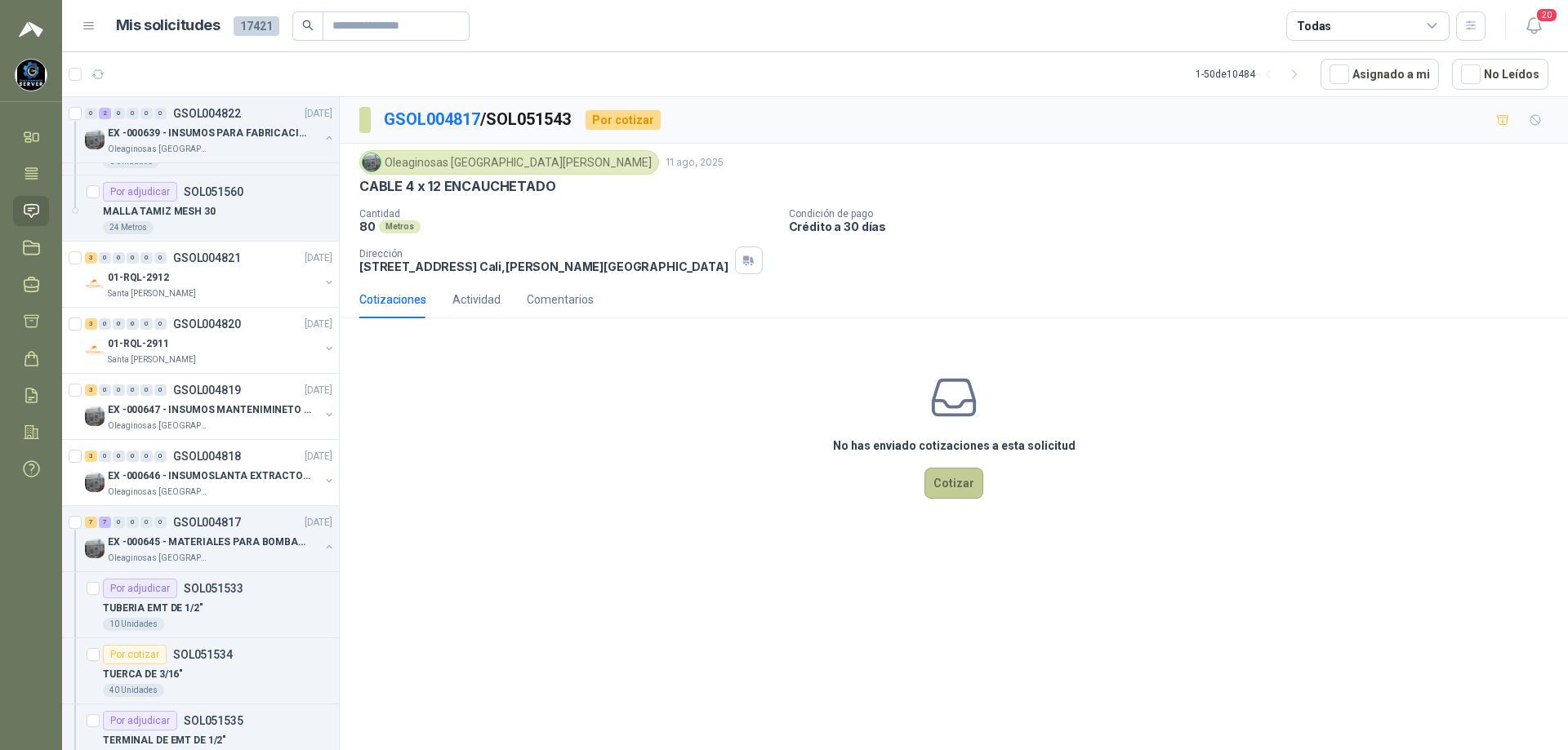
click at [942, 493] on button "Cotizar" at bounding box center [954, 484] width 58 height 31
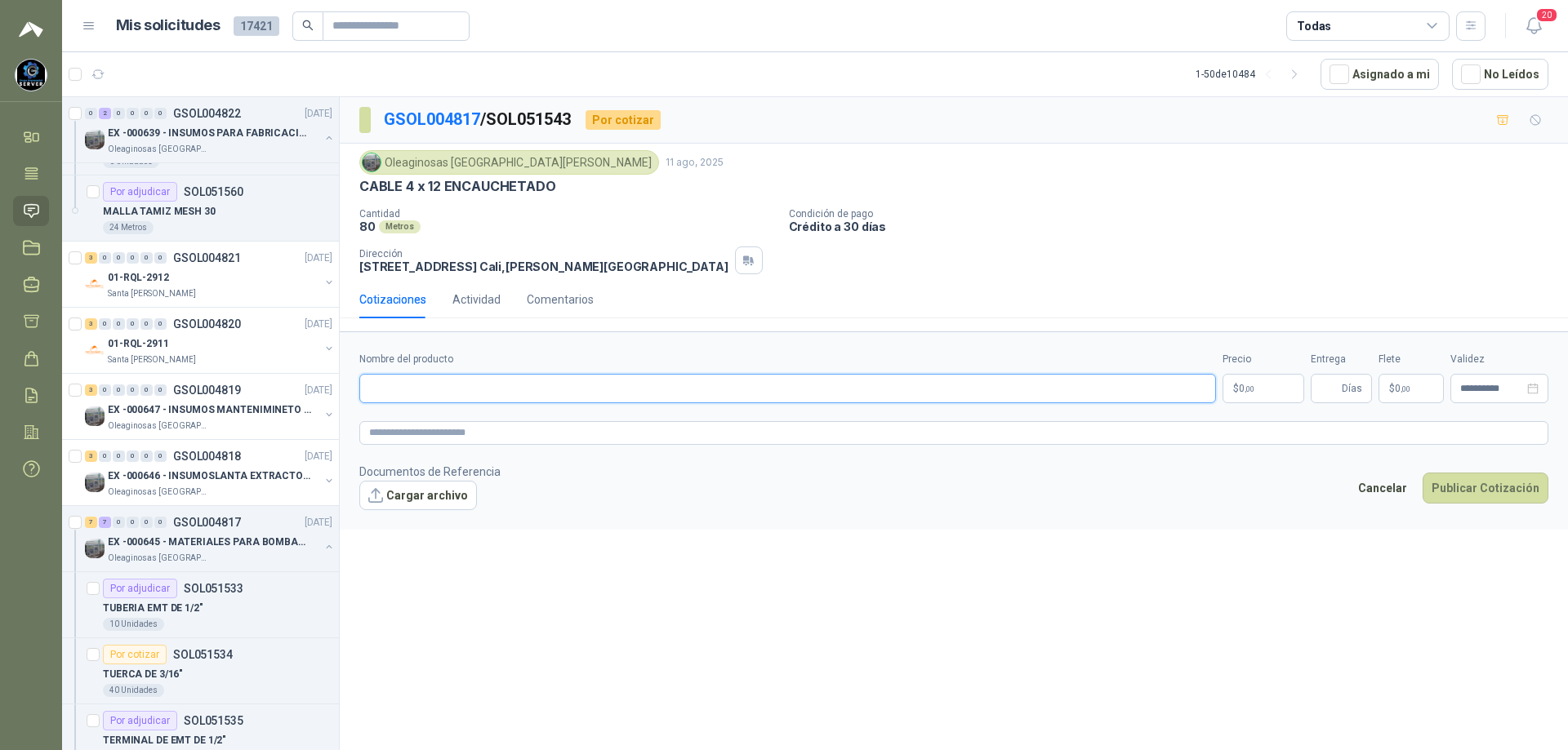
paste input "**********"
type input "**********"
click at [1263, 391] on p "$ 0 ,00" at bounding box center [1262, 389] width 81 height 29
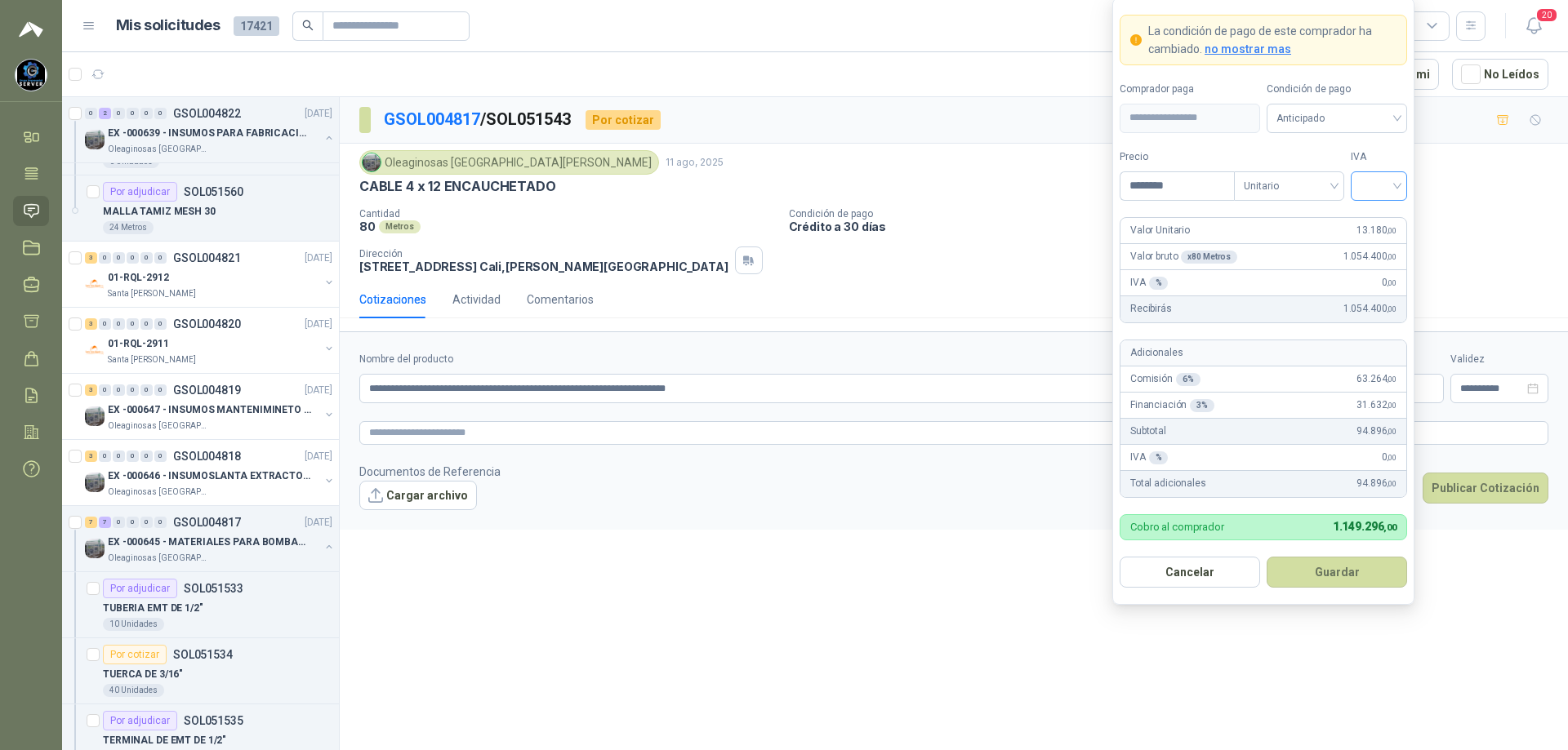
type input "********"
click at [1389, 182] on input "search" at bounding box center [1379, 184] width 37 height 25
click at [1380, 214] on div "19%" at bounding box center [1378, 220] width 30 height 18
click at [1370, 116] on span "Anticipado" at bounding box center [1337, 118] width 120 height 25
click at [1330, 177] on div "Crédito a 30 días" at bounding box center [1336, 178] width 114 height 18
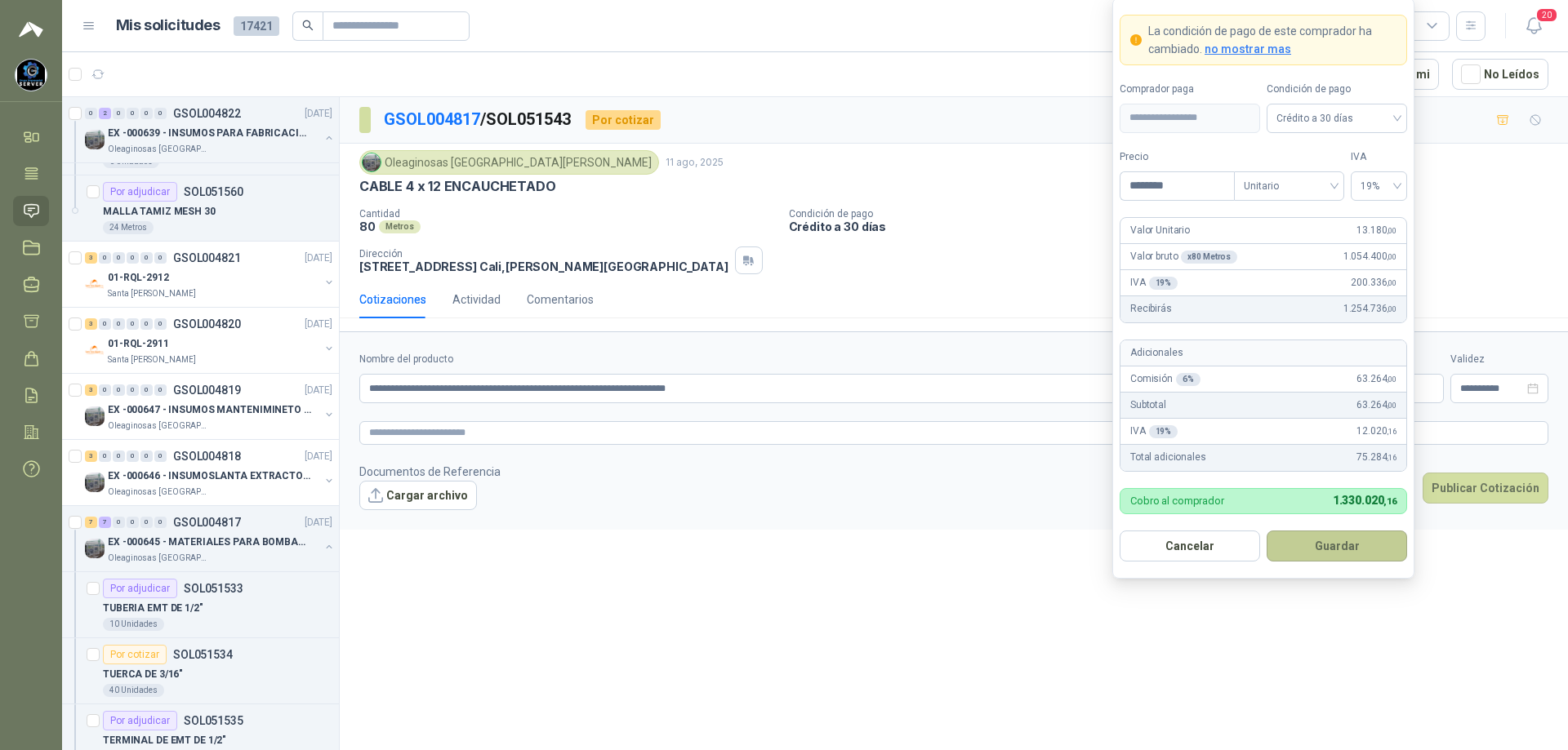
click at [1320, 547] on button "Guardar" at bounding box center [1337, 547] width 141 height 31
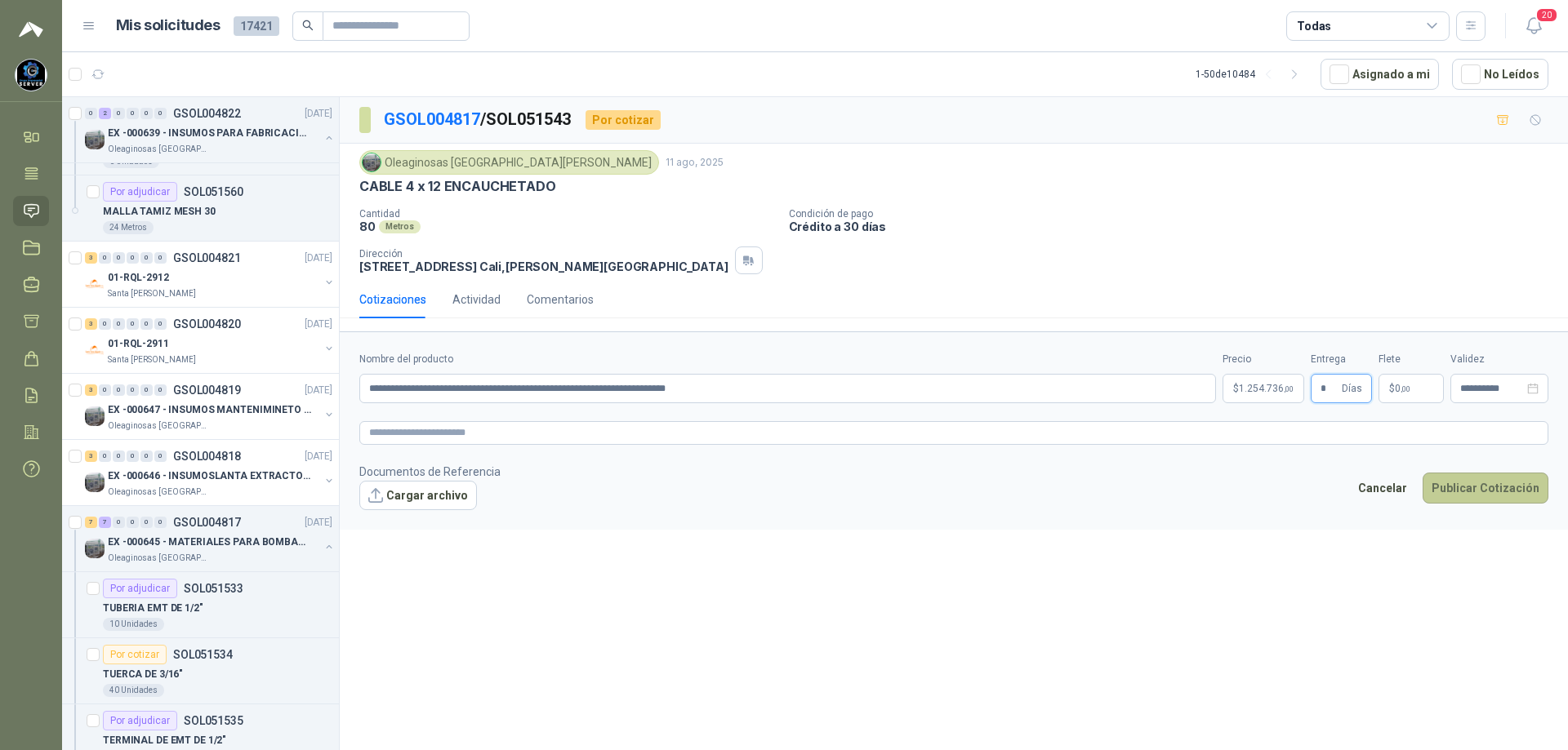
type input "*"
click at [1489, 489] on button "Publicar Cotización" at bounding box center [1486, 488] width 126 height 31
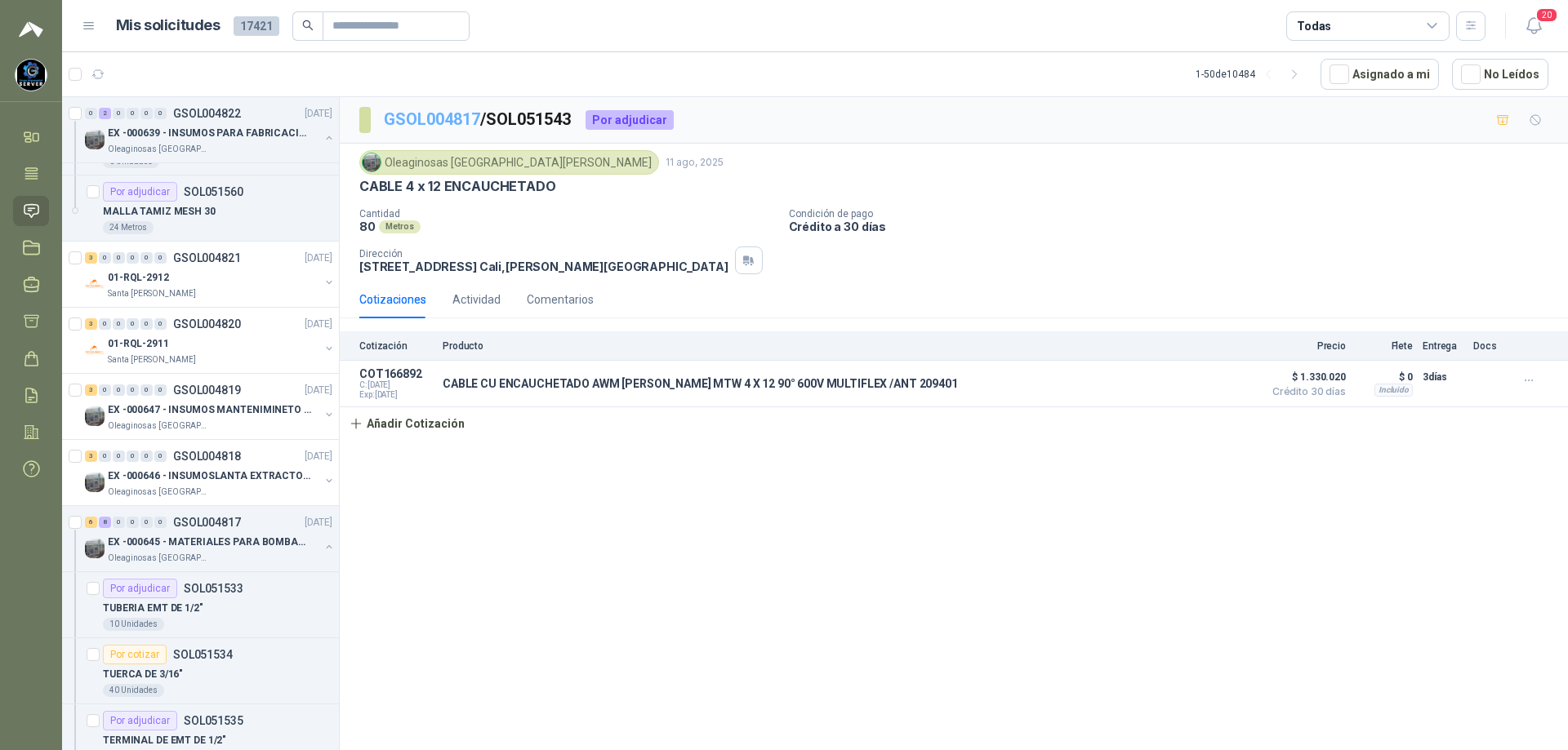
click at [452, 113] on link "GSOL004817" at bounding box center [433, 119] width 97 height 19
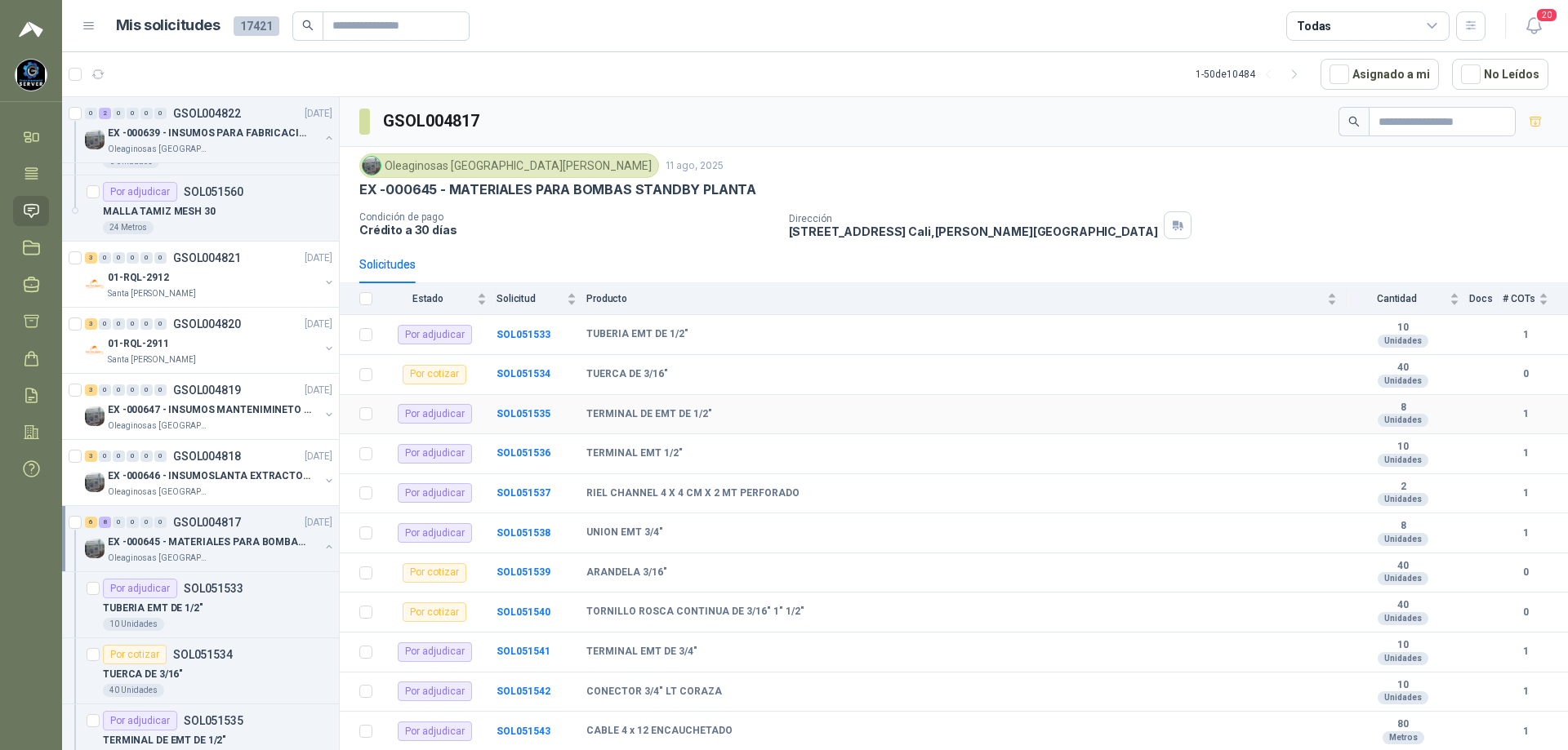
scroll to position [115, 0]
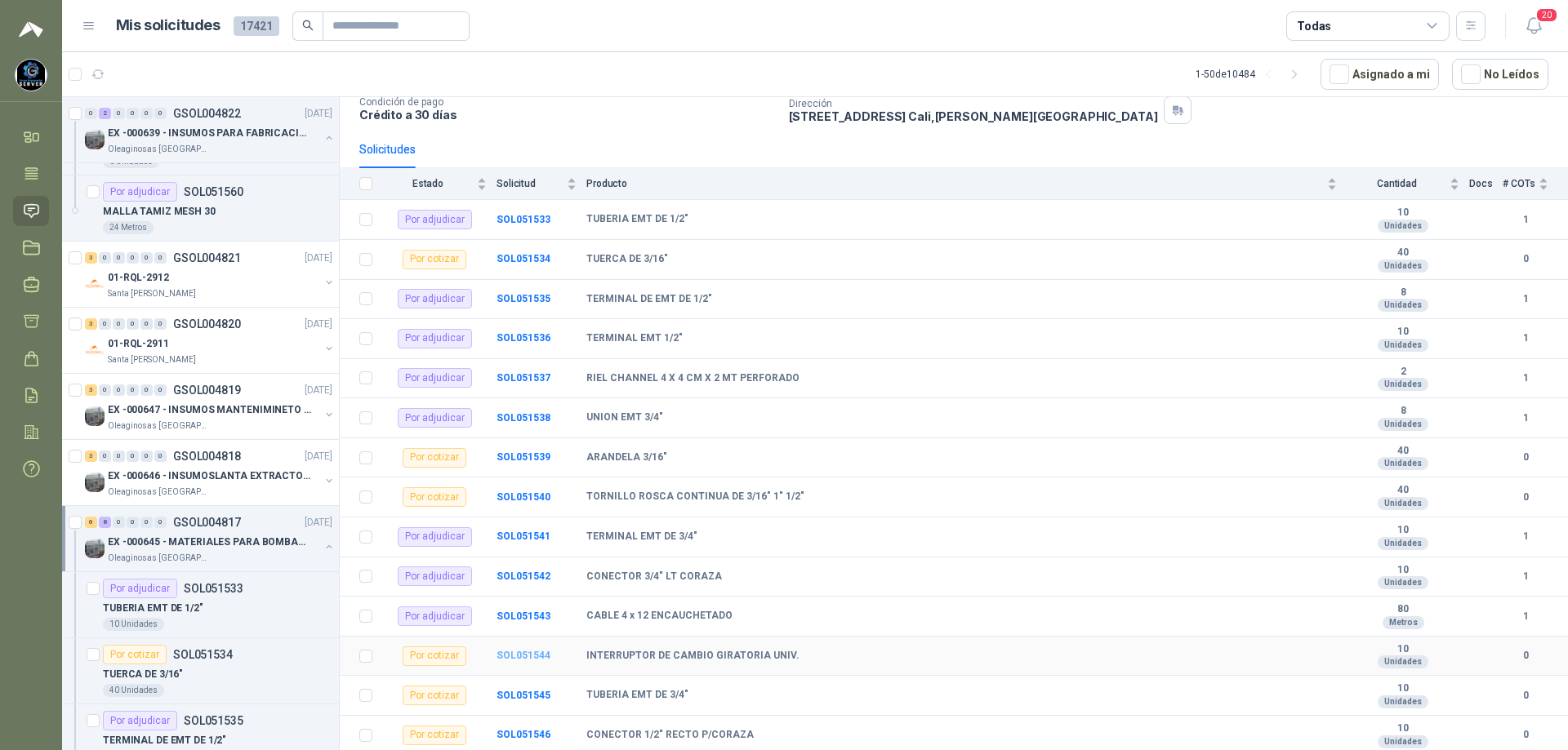
click at [513, 654] on b "SOL051544" at bounding box center [523, 655] width 54 height 12
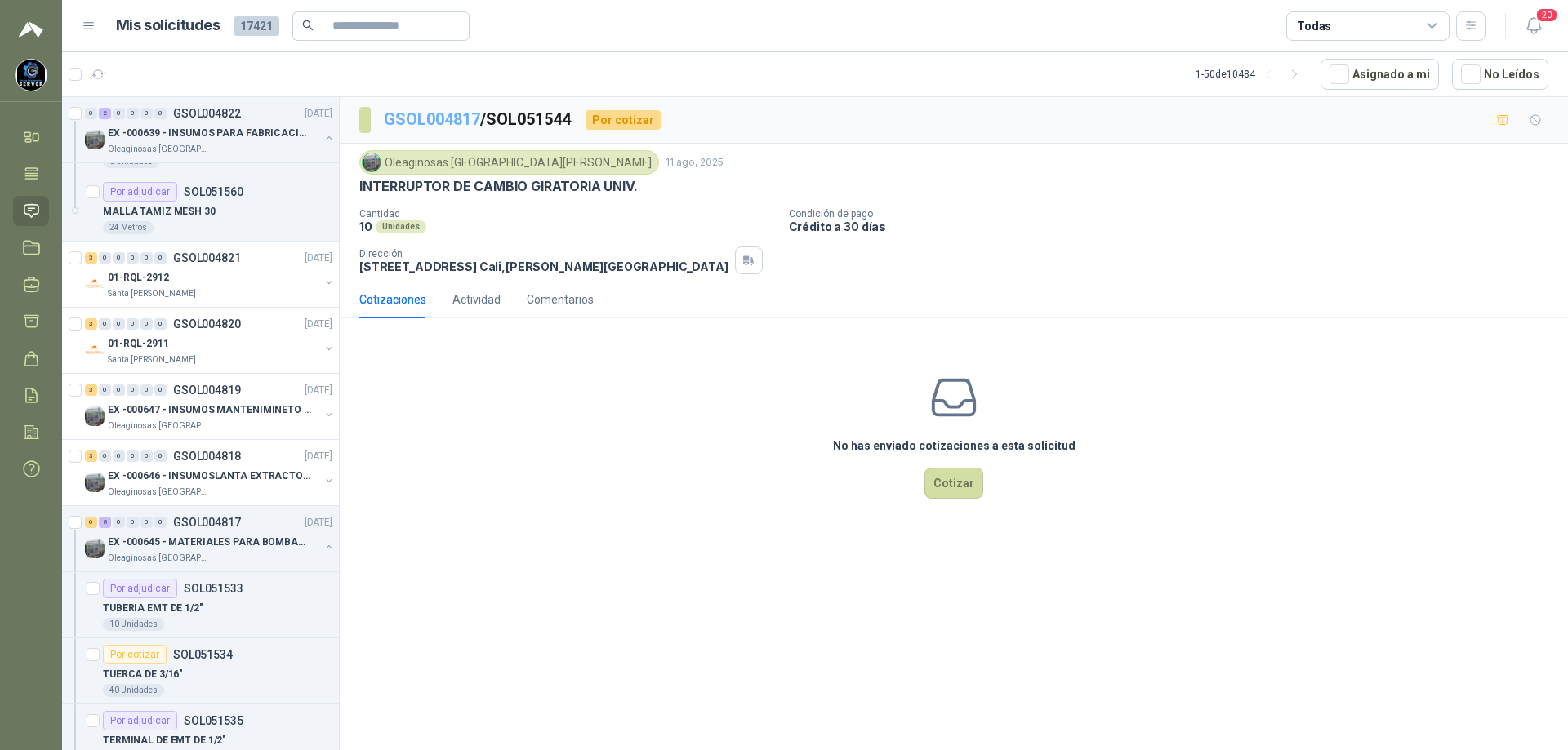
click at [428, 120] on link "GSOL004817" at bounding box center [433, 119] width 97 height 19
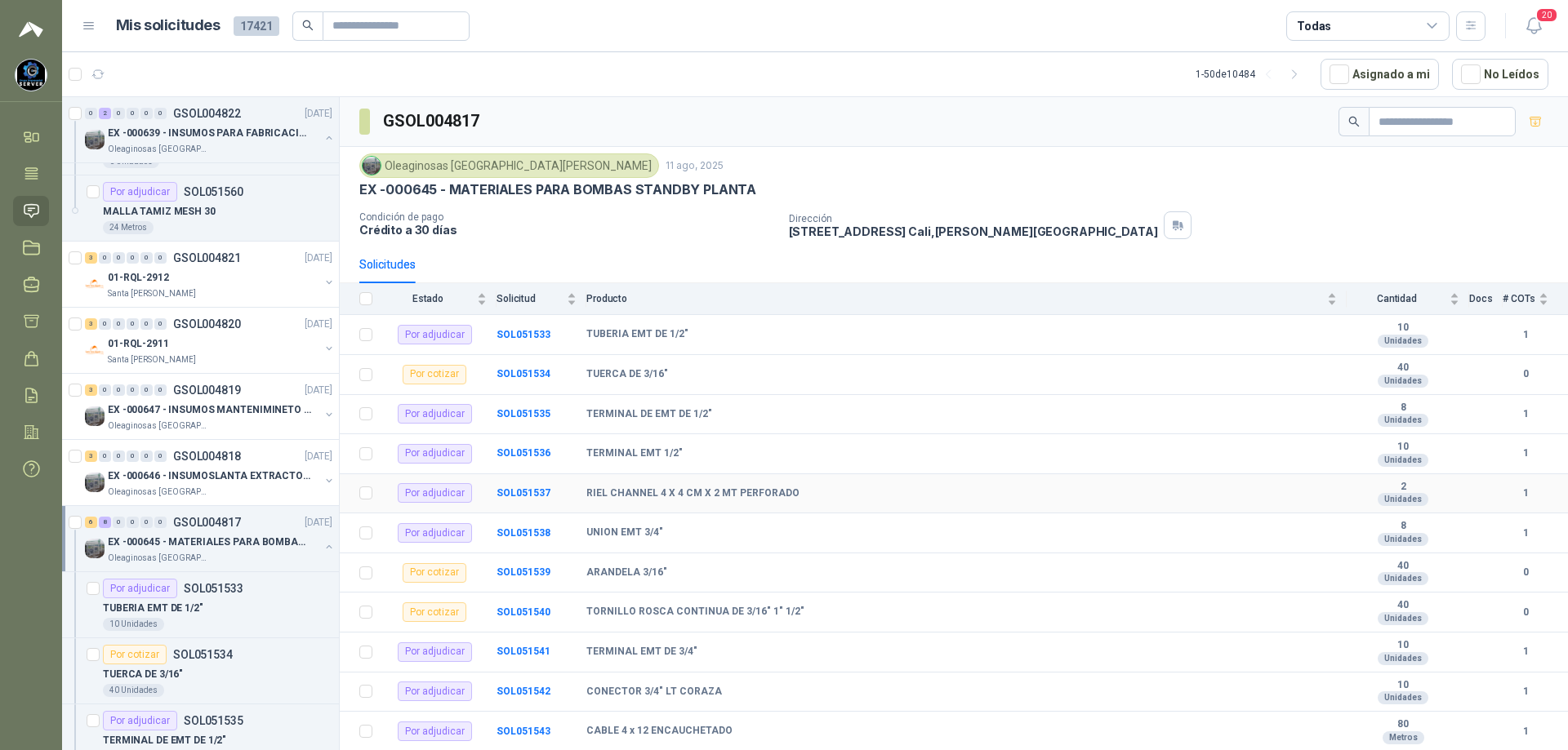
scroll to position [115, 0]
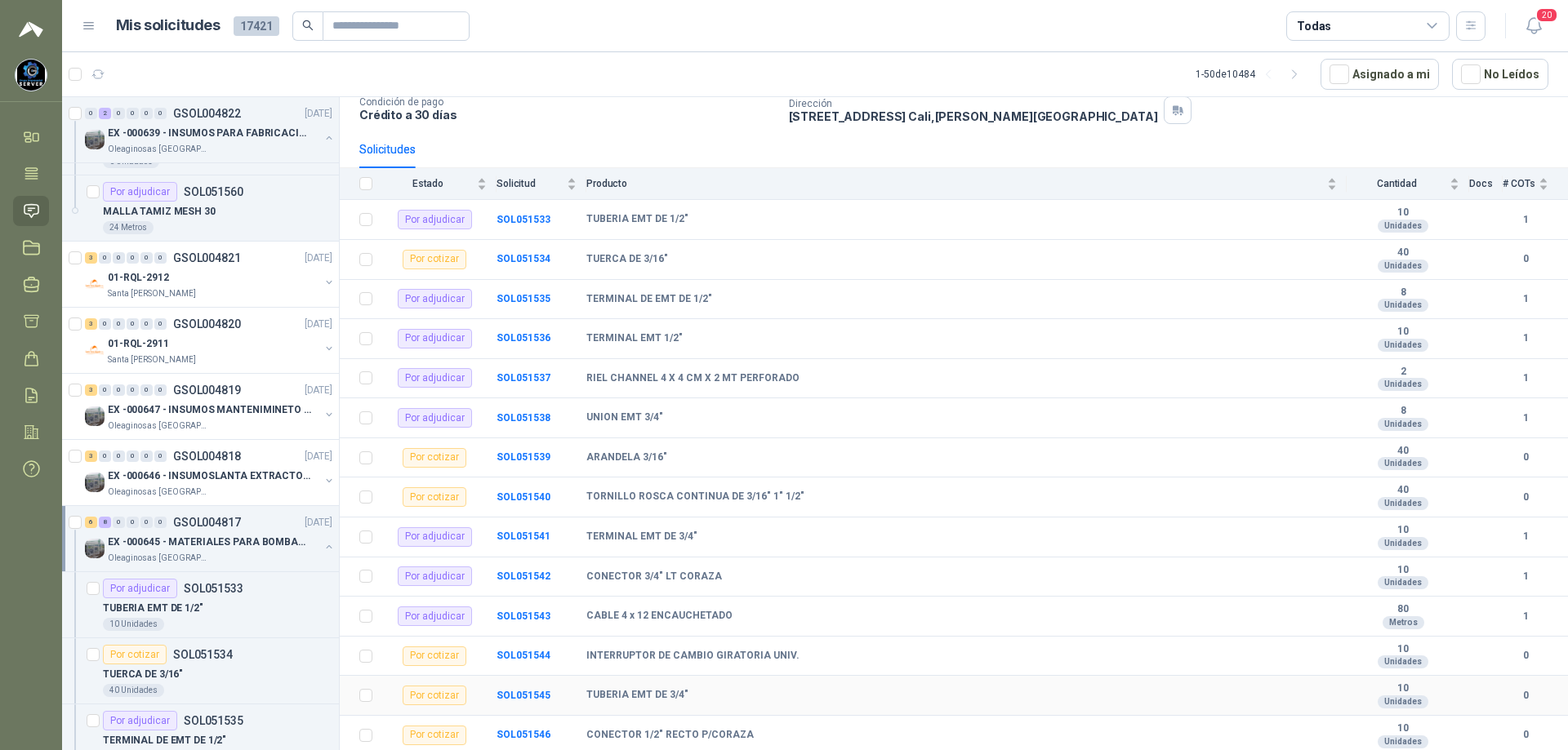
click at [524, 687] on td "SOL051545" at bounding box center [541, 696] width 89 height 40
click at [519, 690] on b "SOL051545" at bounding box center [523, 695] width 54 height 12
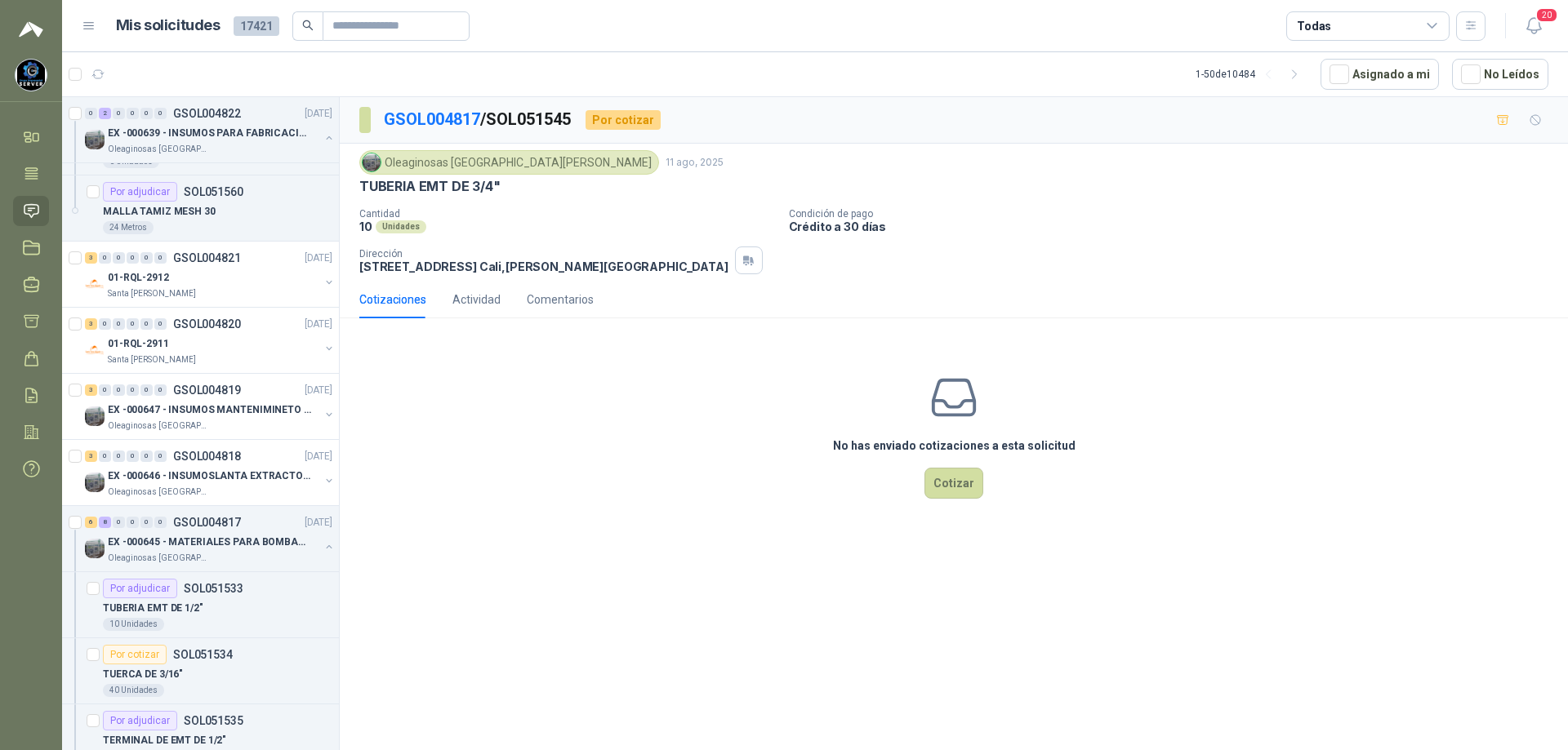
click at [953, 500] on div "No has enviado cotizaciones a esta solicitud Cotizar" at bounding box center [954, 435] width 1228 height 208
click at [940, 483] on button "Cotizar" at bounding box center [954, 484] width 58 height 31
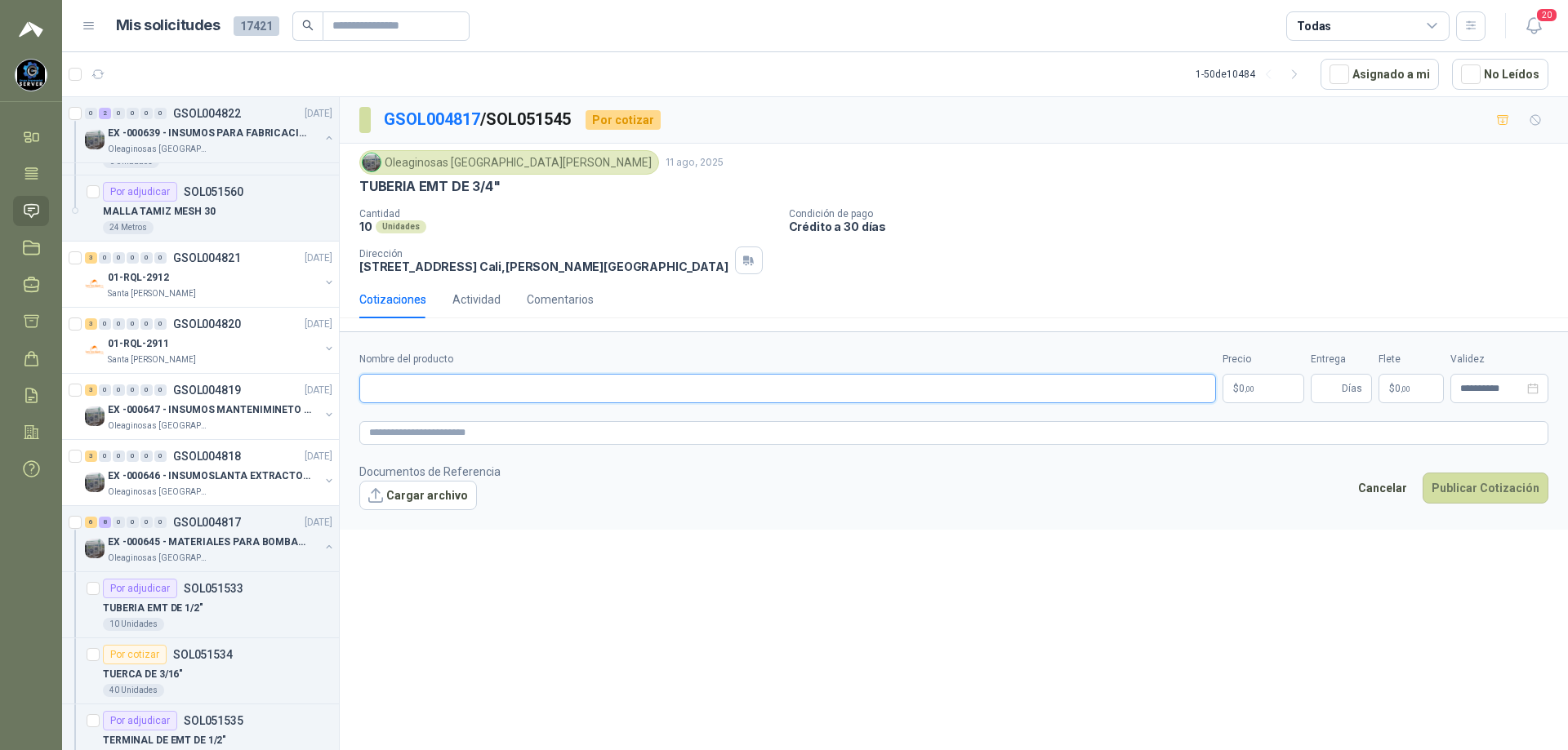
paste input "**********"
type input "**********"
click at [1246, 389] on body "[PERSON_NAME] GRUPO EMPRESARIAL SERVER SAS Inicio Tareas Solicitudes Licitacion…" at bounding box center [784, 375] width 1568 height 750
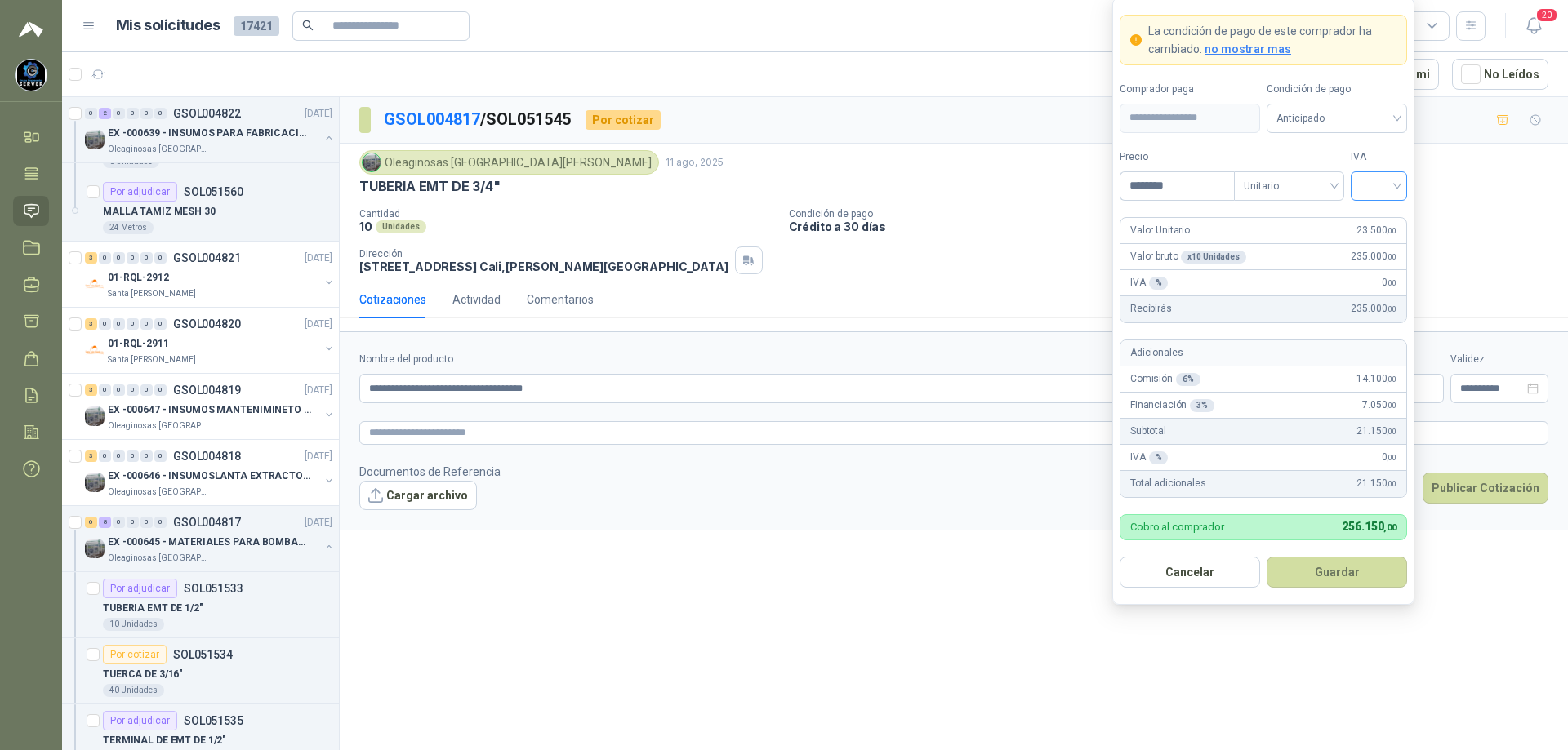
click at [1401, 185] on div at bounding box center [1379, 186] width 57 height 29
type input "********"
click at [1373, 221] on div "19%" at bounding box center [1378, 220] width 30 height 18
click at [1357, 109] on span "Anticipado" at bounding box center [1337, 118] width 120 height 25
click at [1323, 175] on div "Crédito a 30 días" at bounding box center [1336, 178] width 114 height 18
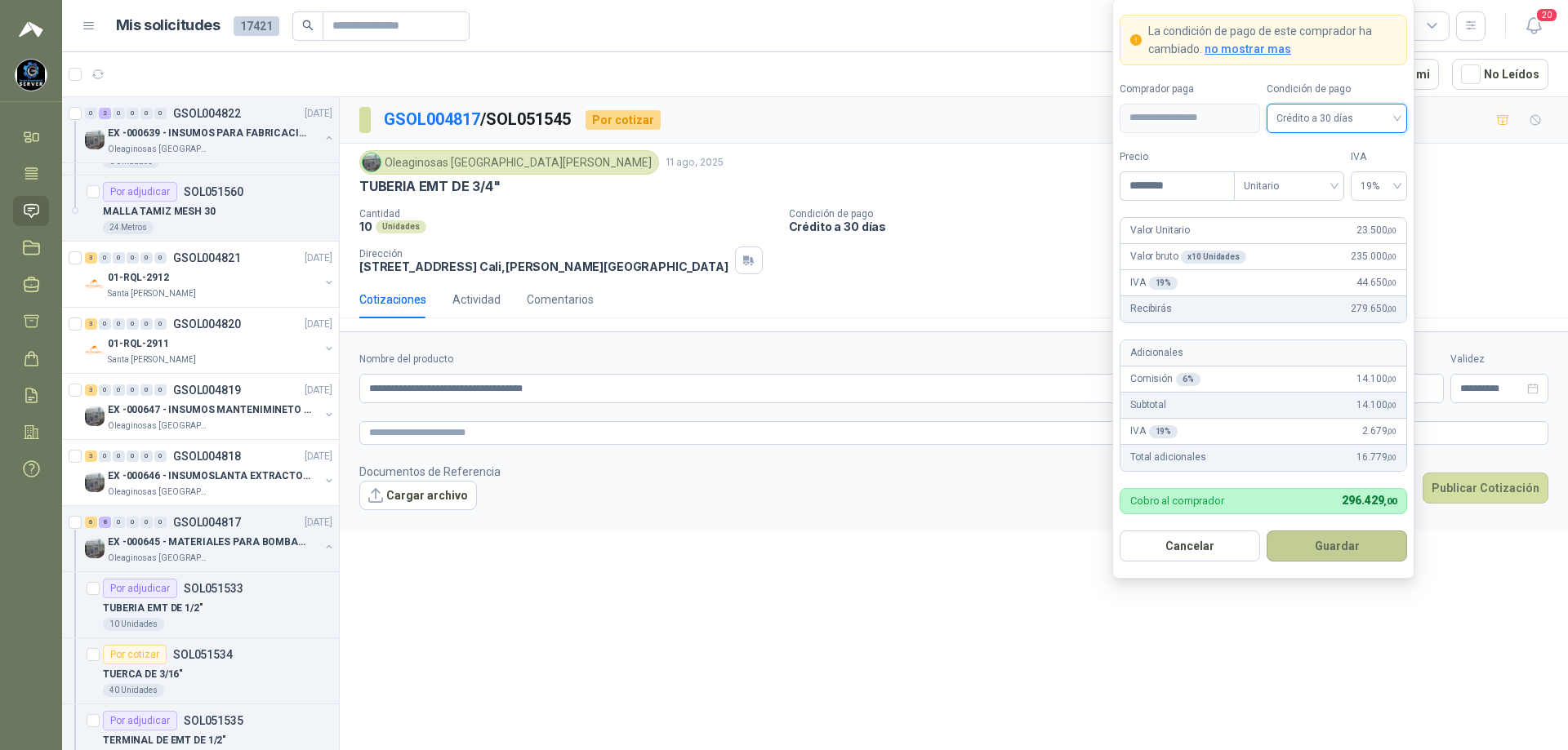
click at [1324, 547] on button "Guardar" at bounding box center [1337, 547] width 141 height 31
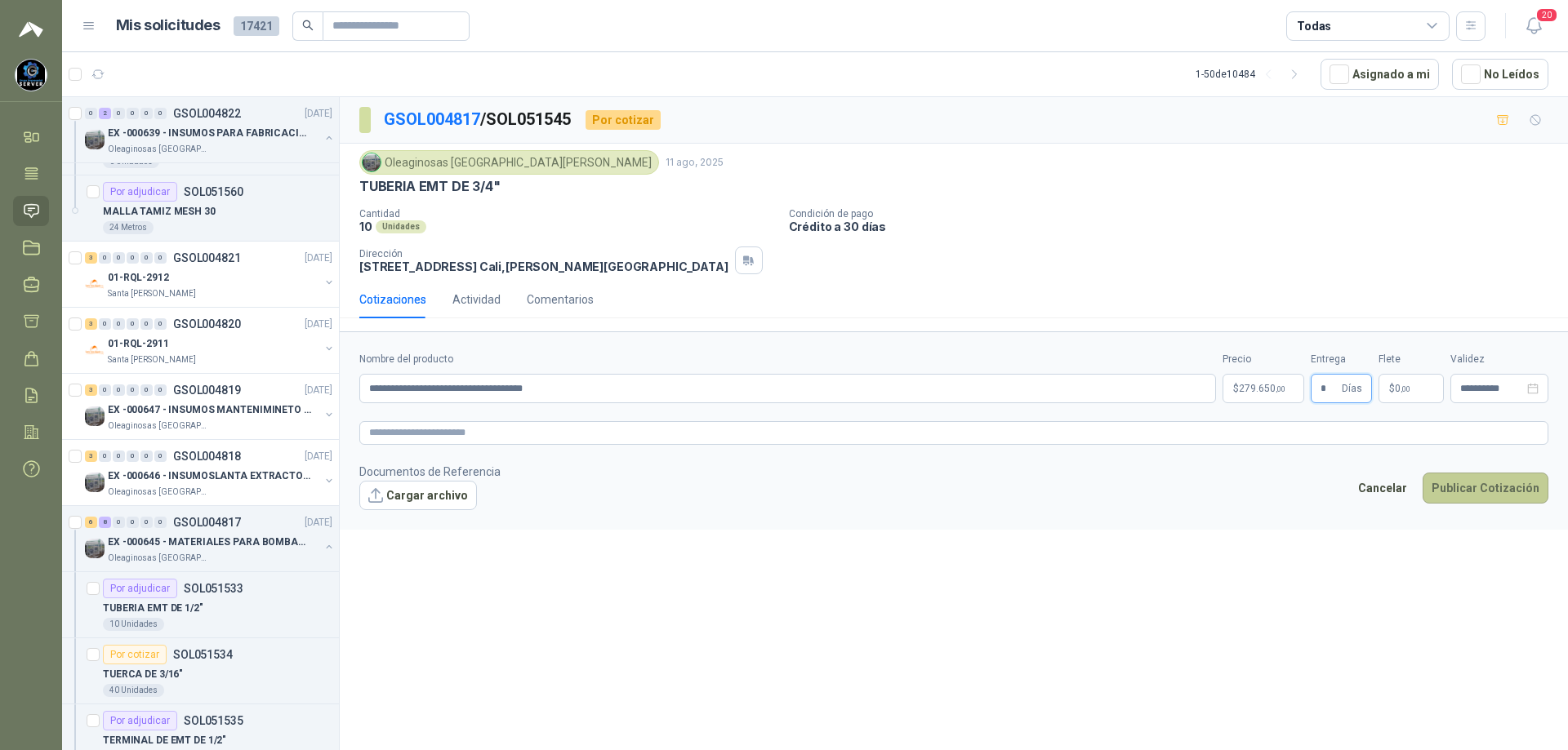
type input "*"
click at [1474, 500] on button "Publicar Cotización" at bounding box center [1486, 488] width 126 height 31
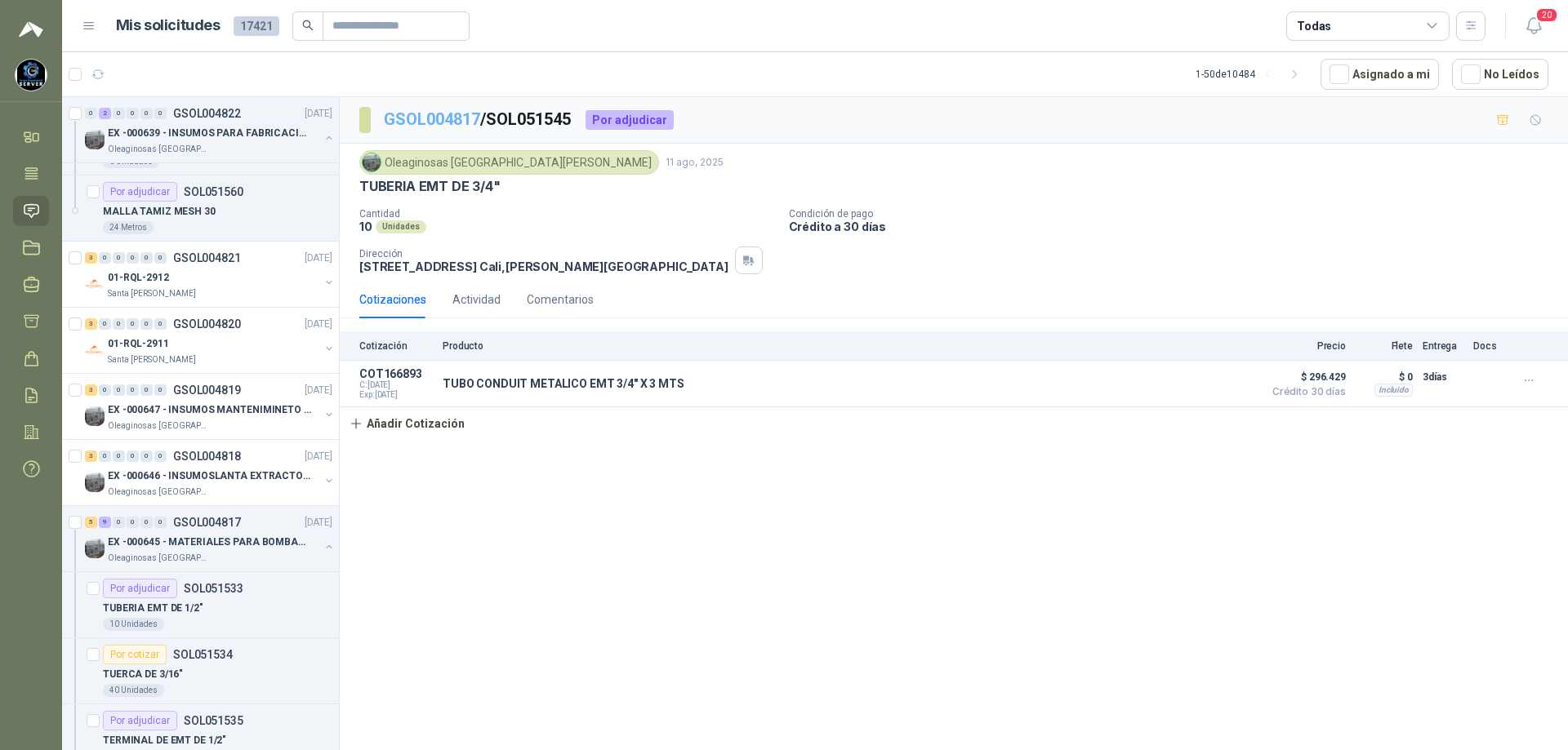
click at [446, 127] on link "GSOL004817" at bounding box center [433, 119] width 97 height 19
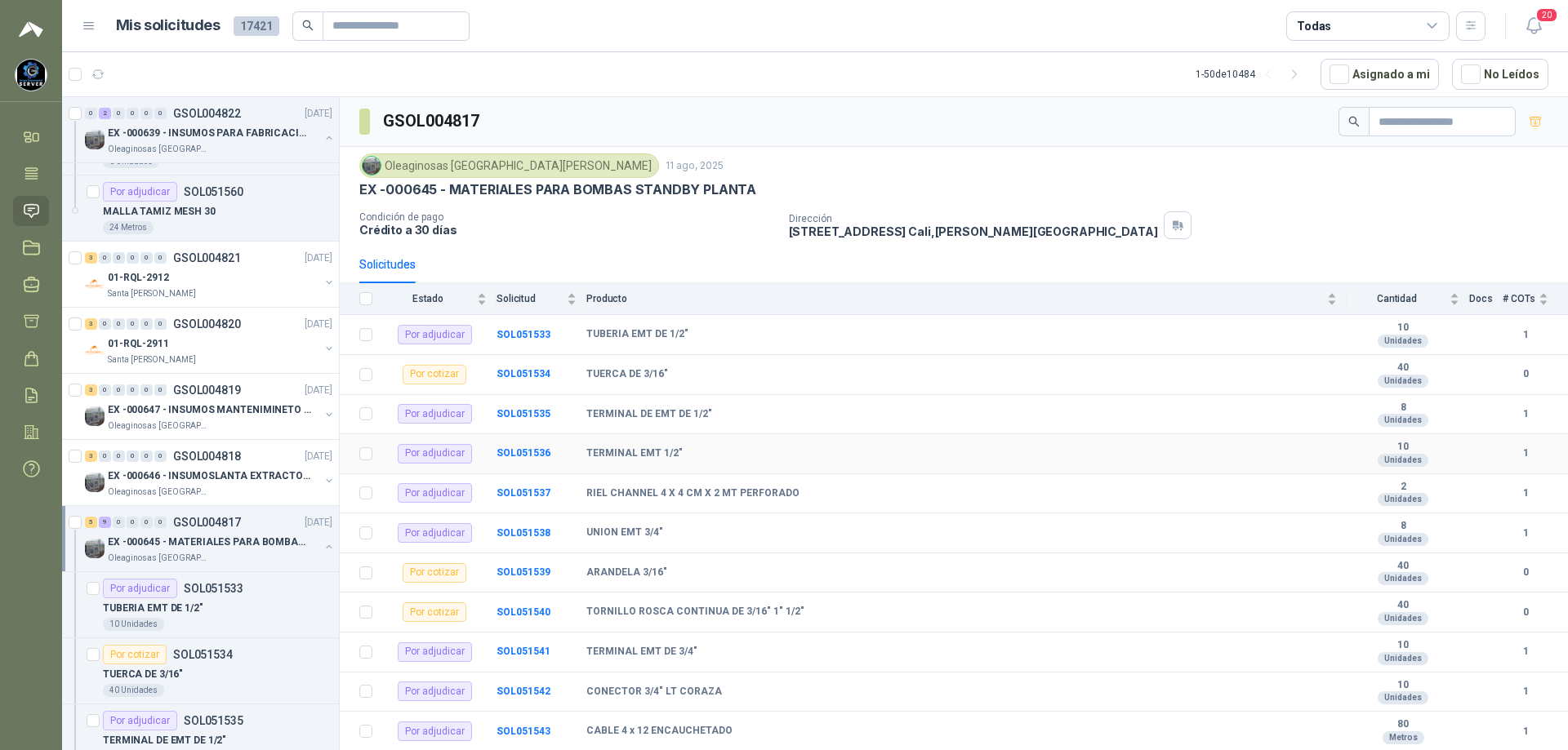
scroll to position [115, 0]
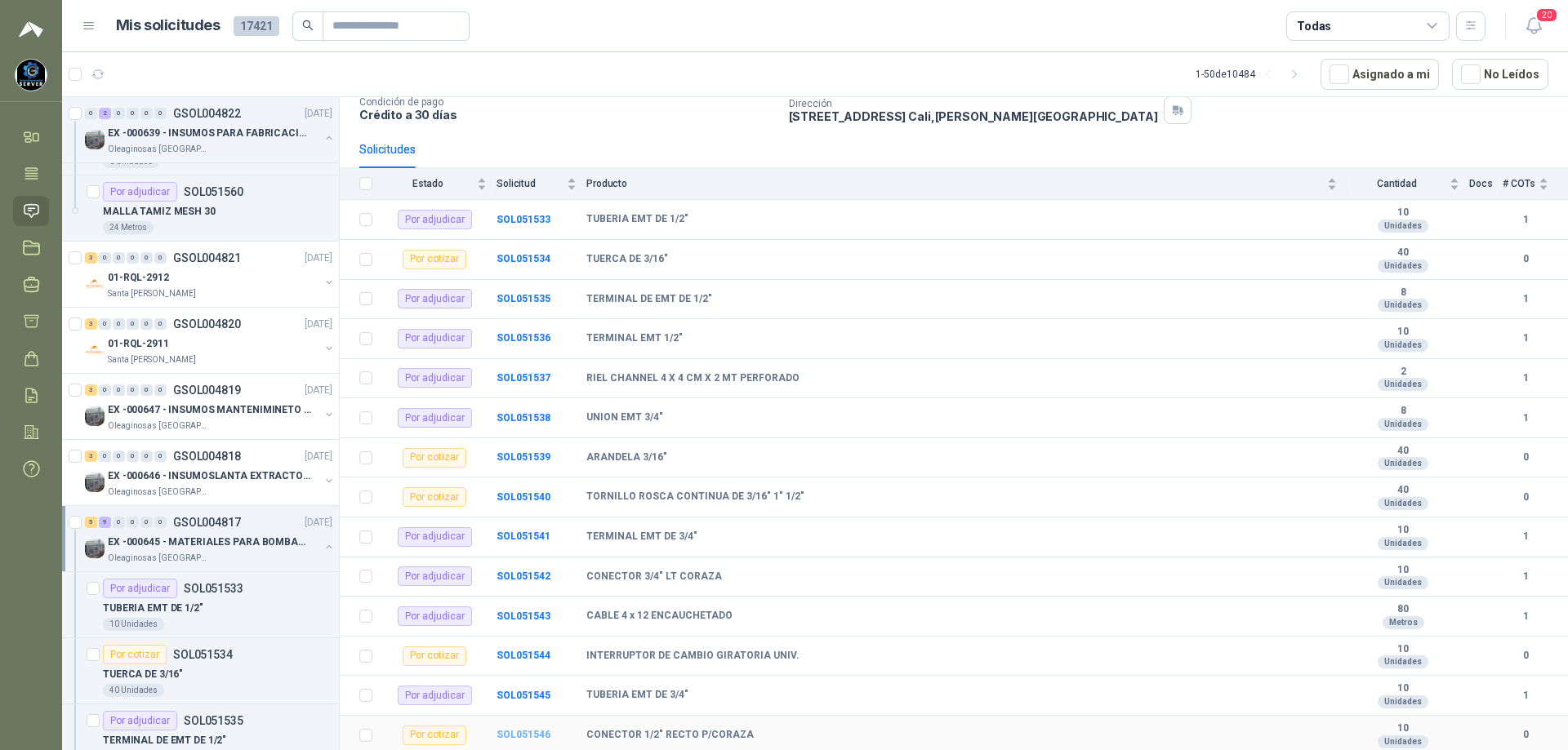
click at [543, 731] on b "SOL051546" at bounding box center [523, 734] width 54 height 12
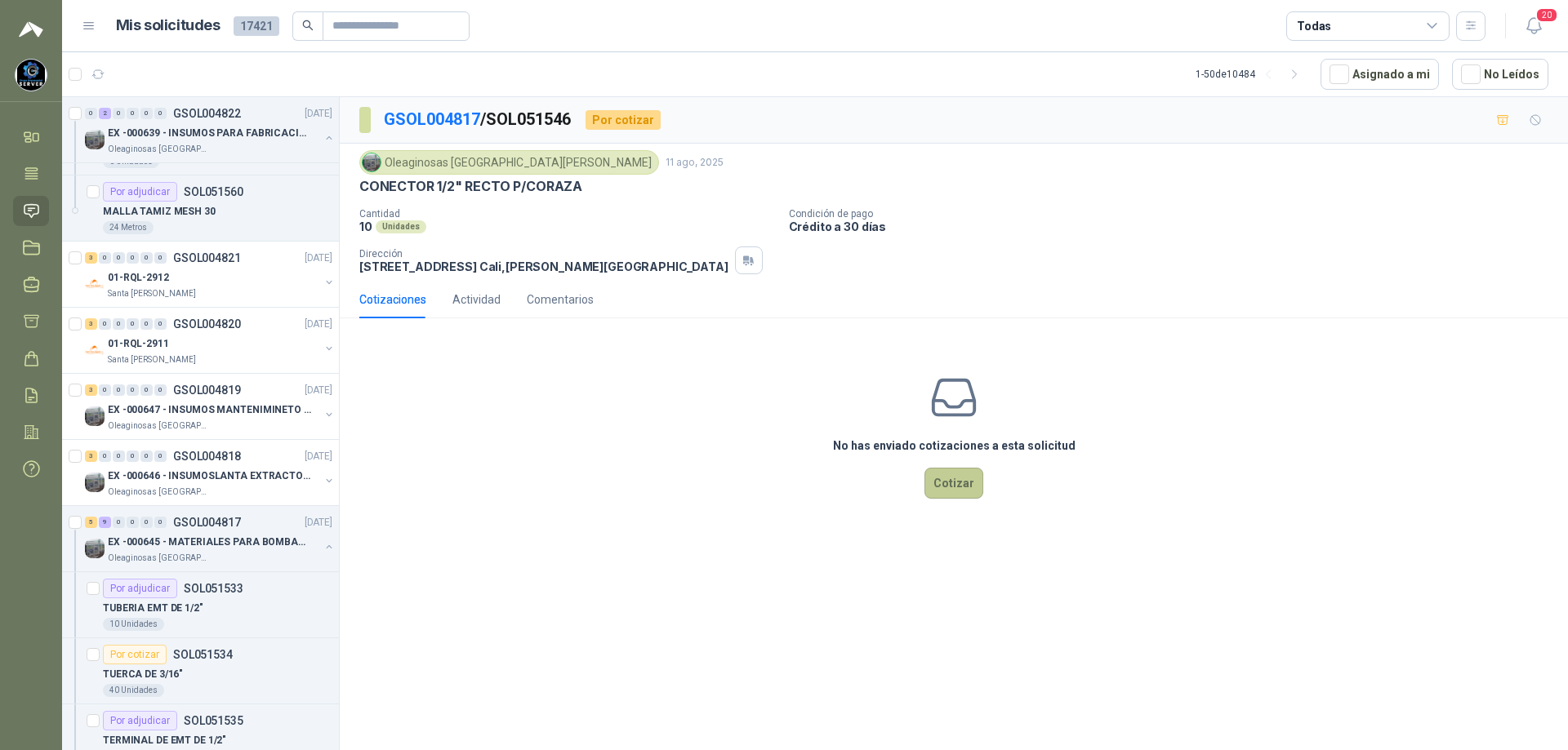
click at [948, 488] on button "Cotizar" at bounding box center [954, 484] width 58 height 31
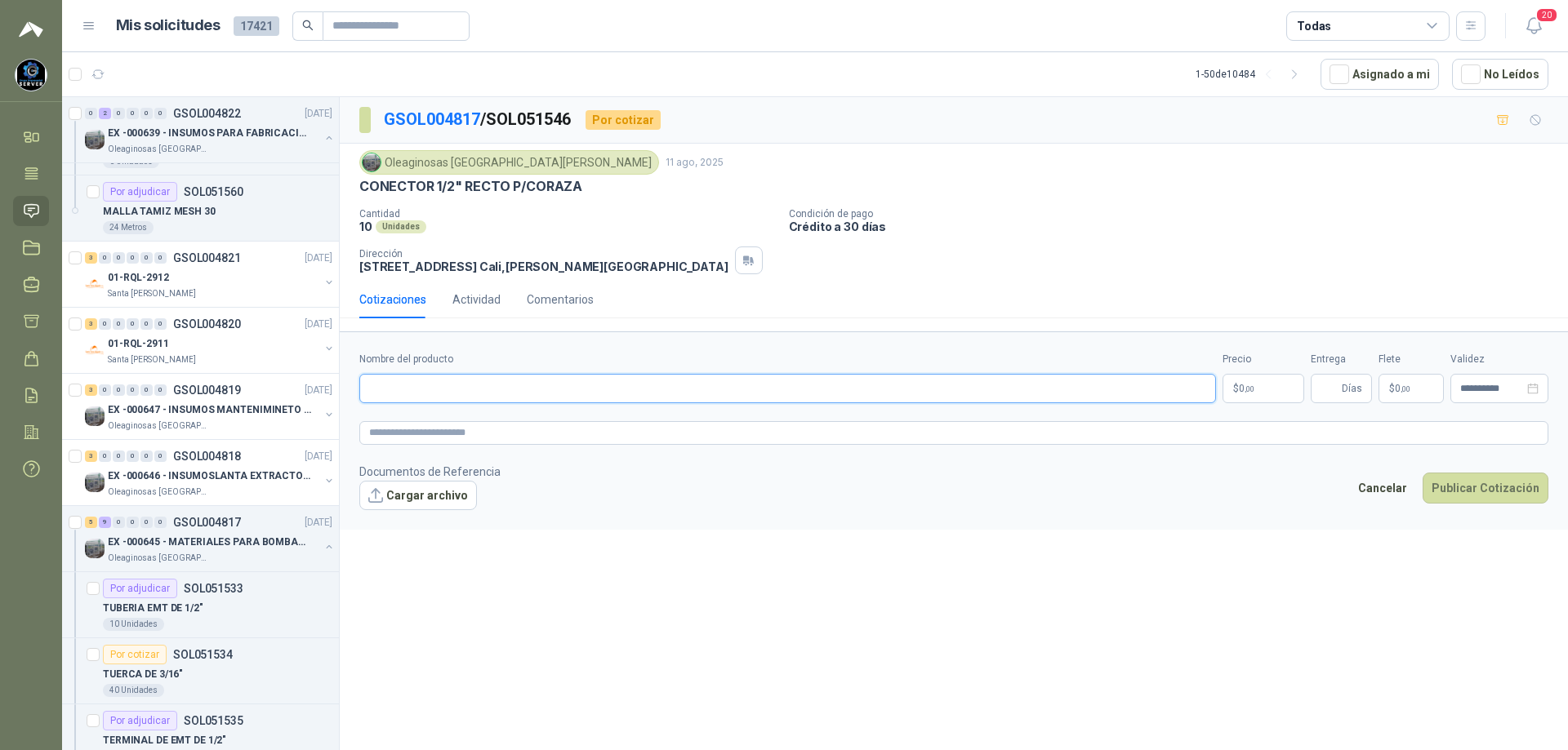
paste input "**********"
type input "**********"
click at [1249, 381] on body "[PERSON_NAME] GRUPO EMPRESARIAL SERVER SAS Inicio Tareas Solicitudes Licitacion…" at bounding box center [784, 375] width 1568 height 750
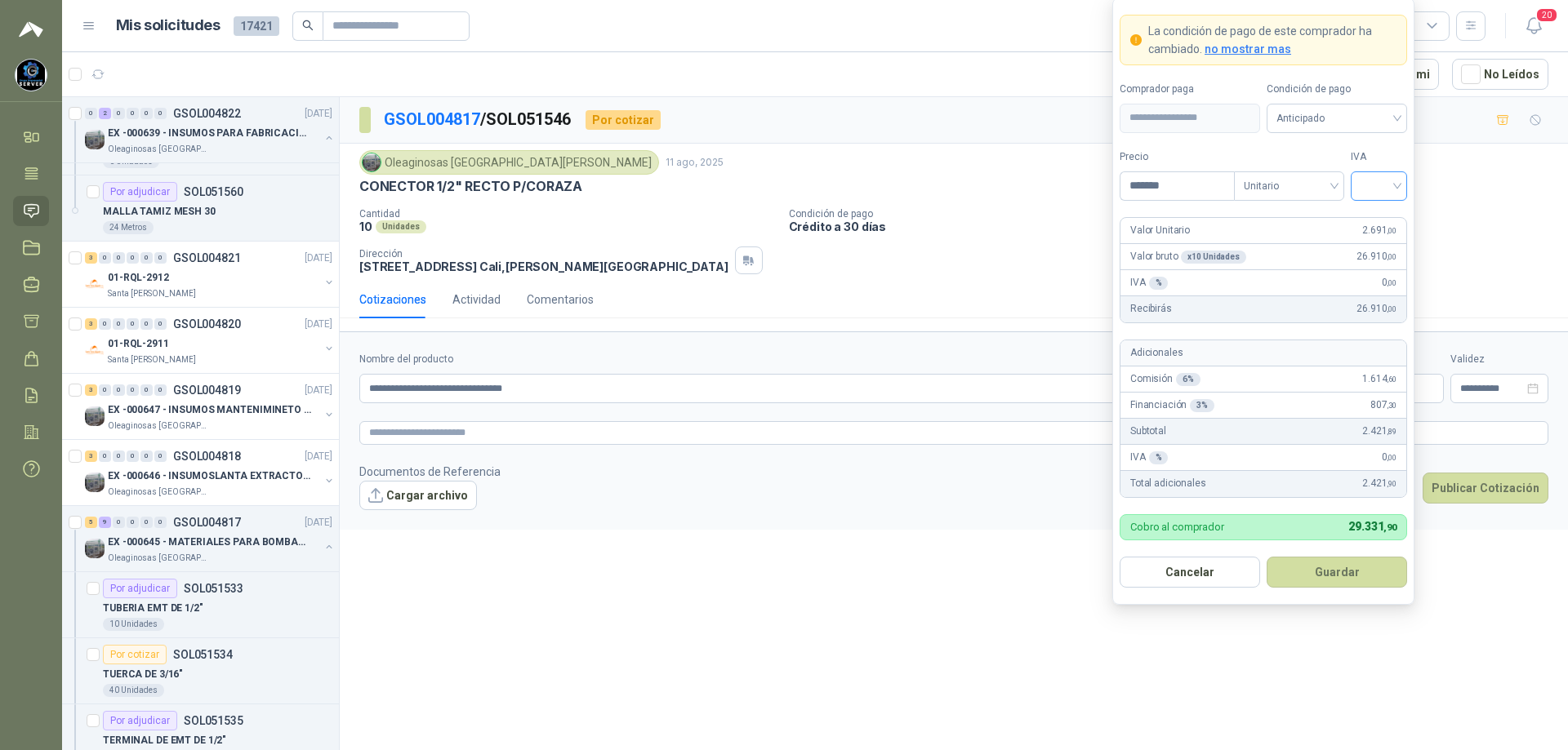
click at [1397, 189] on div at bounding box center [1379, 186] width 57 height 29
type input "*******"
click at [1377, 221] on div "19%" at bounding box center [1378, 220] width 30 height 18
click at [1367, 119] on span "Anticipado" at bounding box center [1337, 118] width 120 height 25
click at [1336, 170] on div "Crédito a 30 días" at bounding box center [1336, 178] width 114 height 18
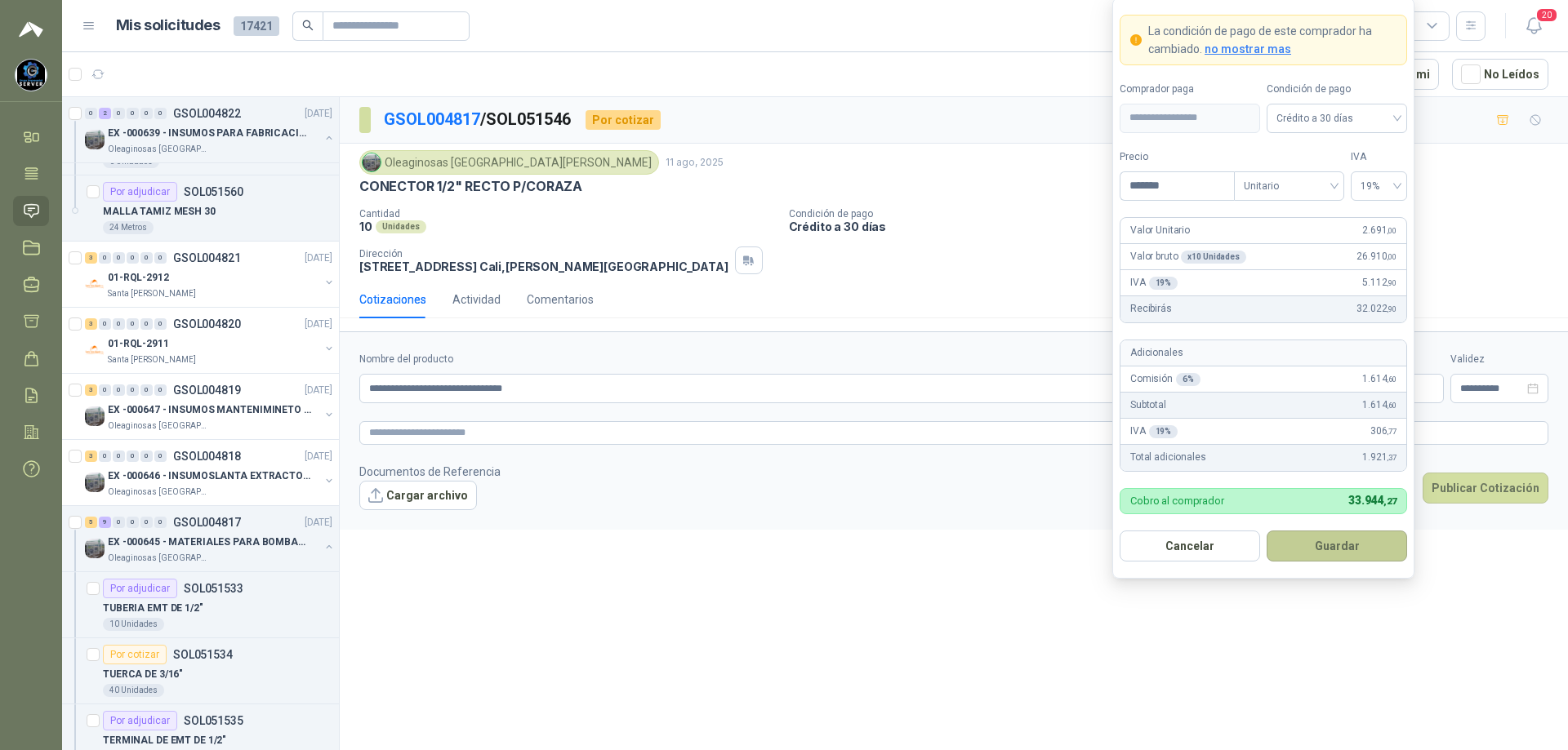
click at [1302, 539] on button "Guardar" at bounding box center [1337, 547] width 141 height 31
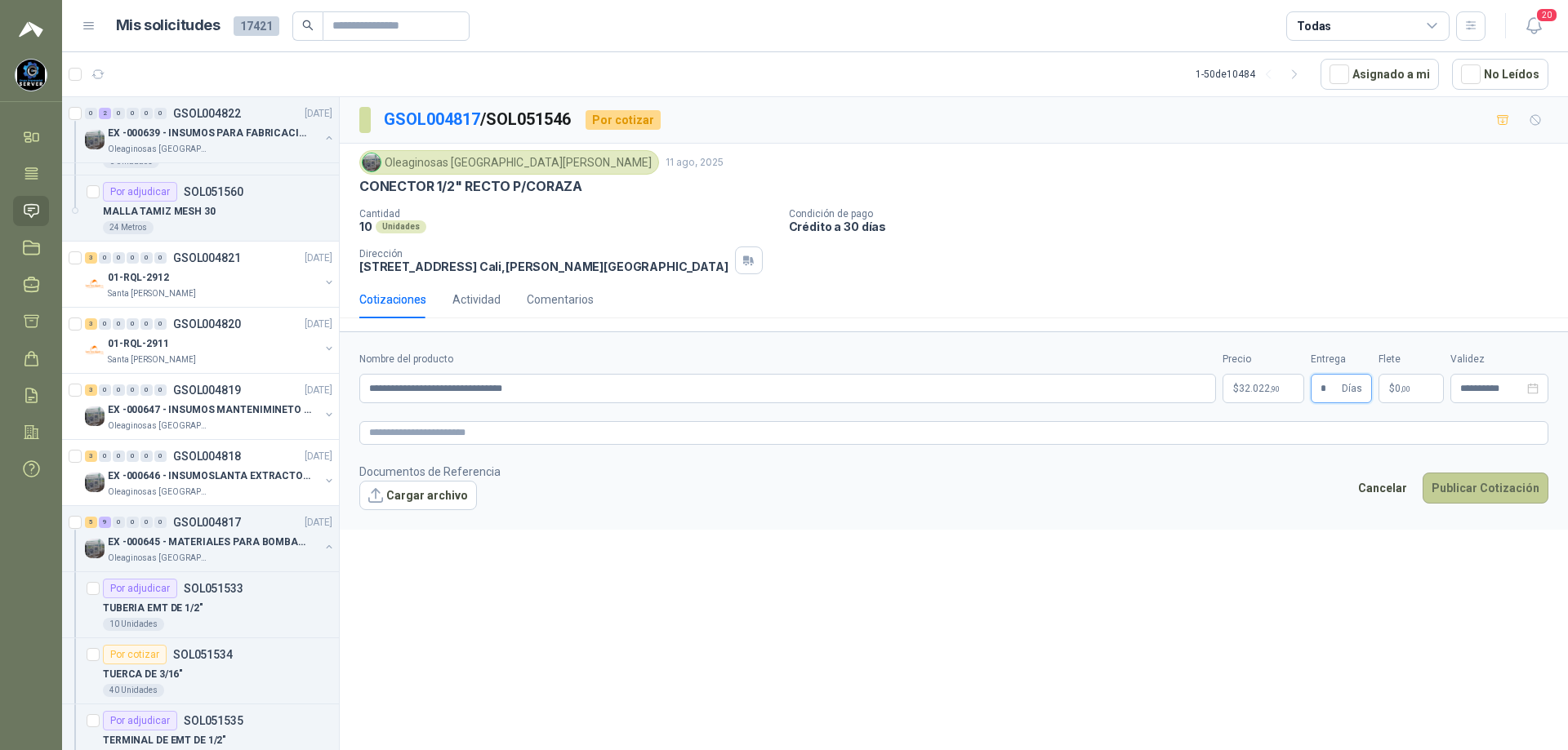
type input "*"
click at [1494, 500] on button "Publicar Cotización" at bounding box center [1486, 488] width 126 height 31
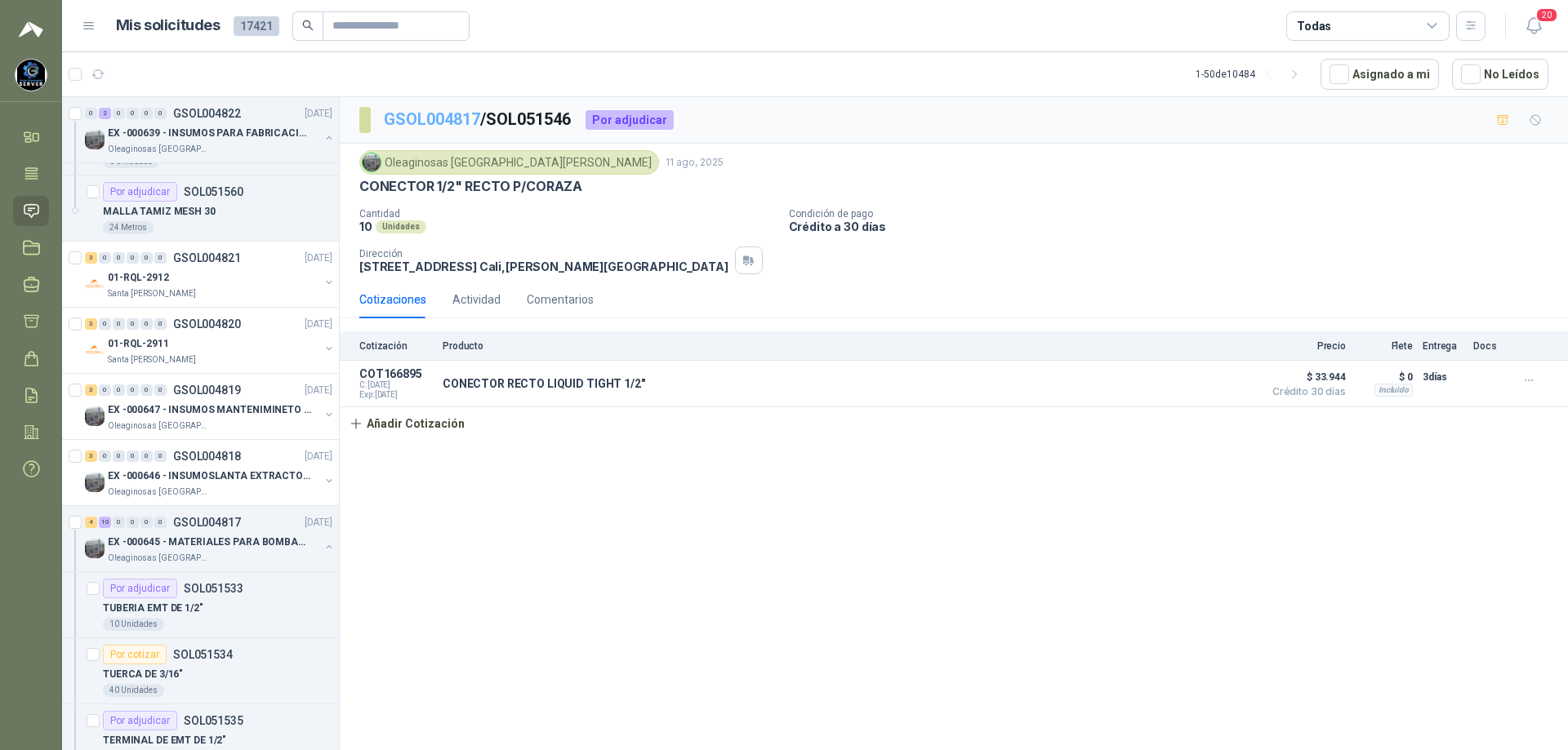
click at [452, 117] on link "GSOL004817" at bounding box center [433, 119] width 97 height 19
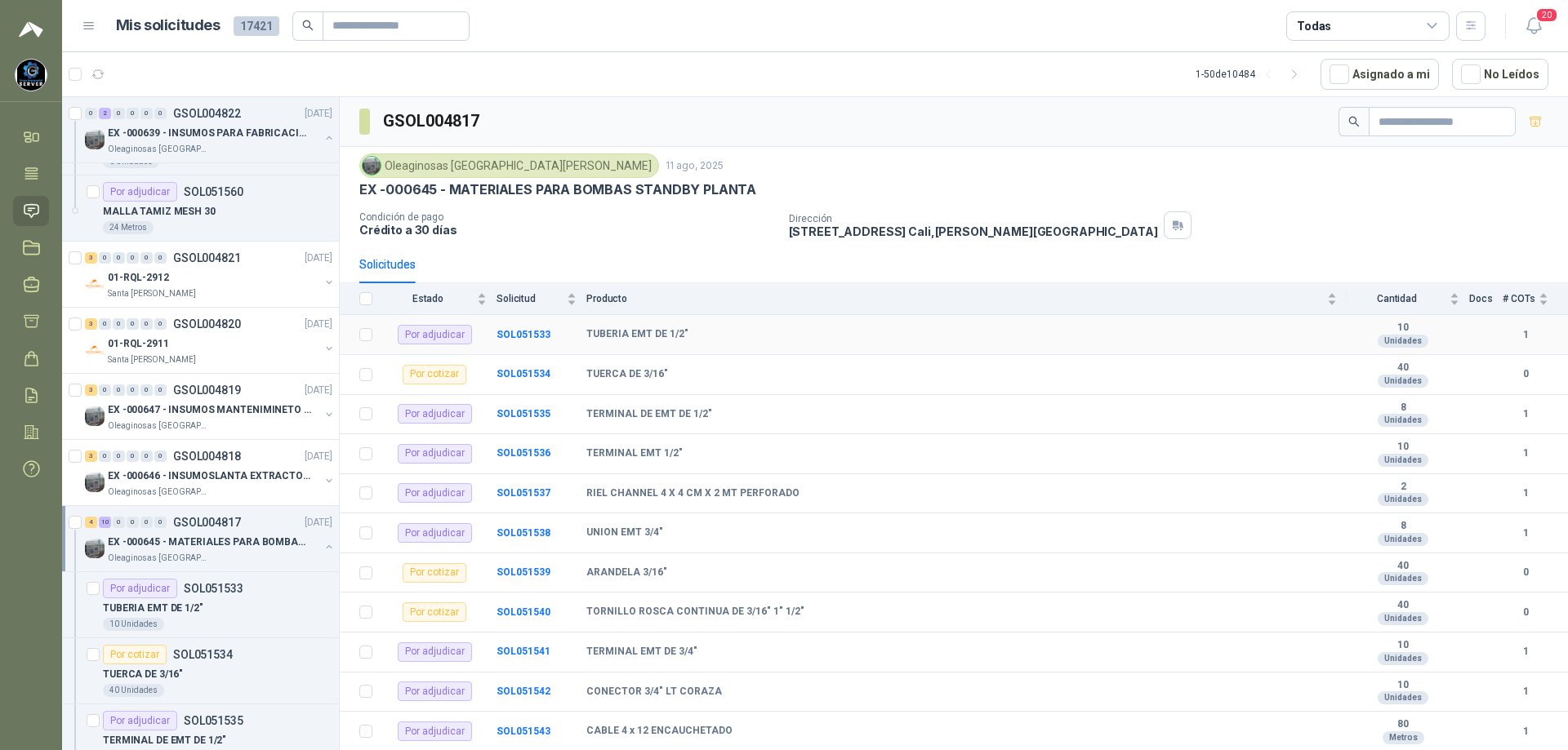
scroll to position [115, 0]
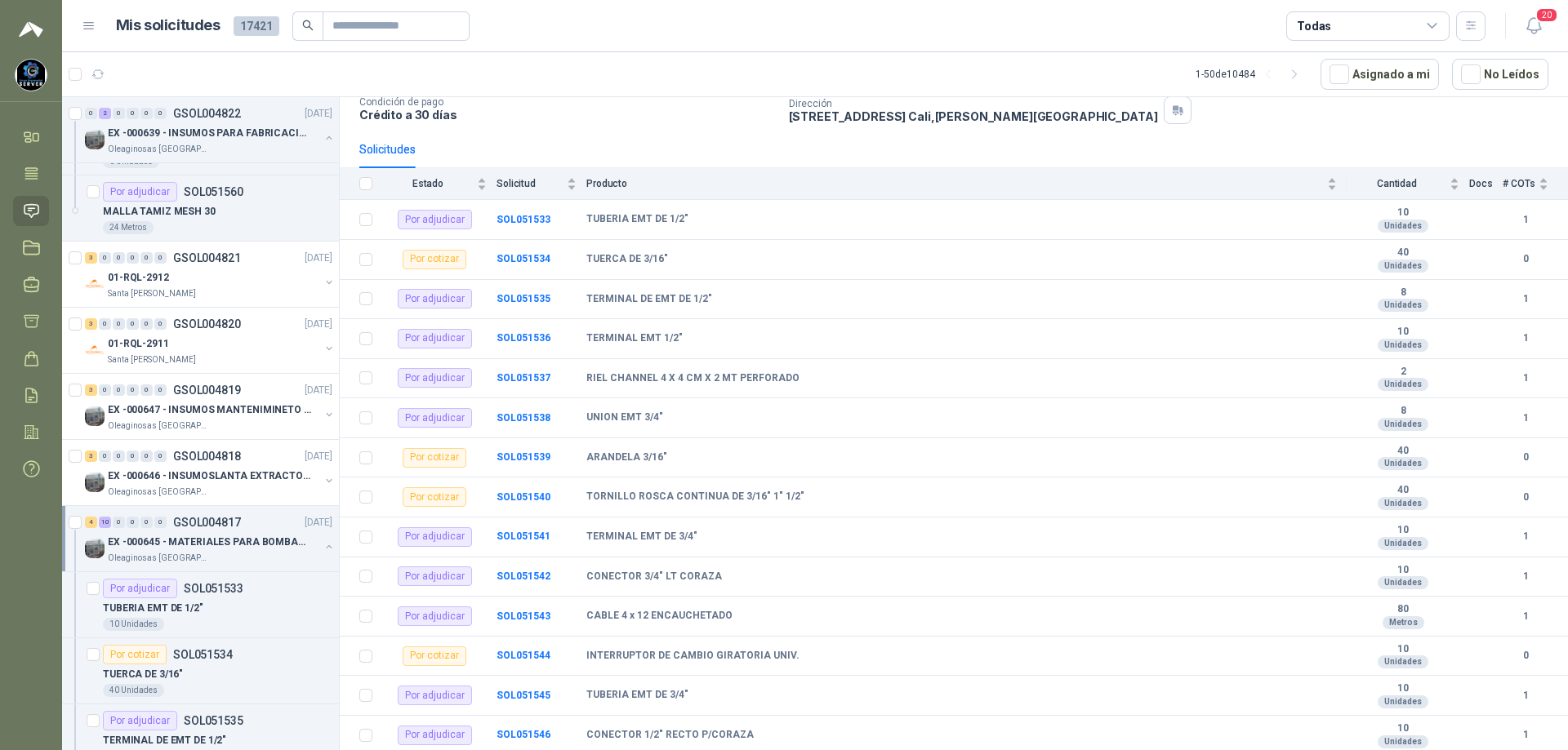
click at [191, 565] on div "4 10 0 0 0 0 GSOL004817 [DATE] EX -000645 - MATERIALES PARA BOMBAS STANDBY PLAN…" at bounding box center [200, 539] width 277 height 66
click at [189, 537] on p "EX -000645 - MATERIALES PARA BOMBAS STANDBY PLANTA" at bounding box center [209, 542] width 204 height 16
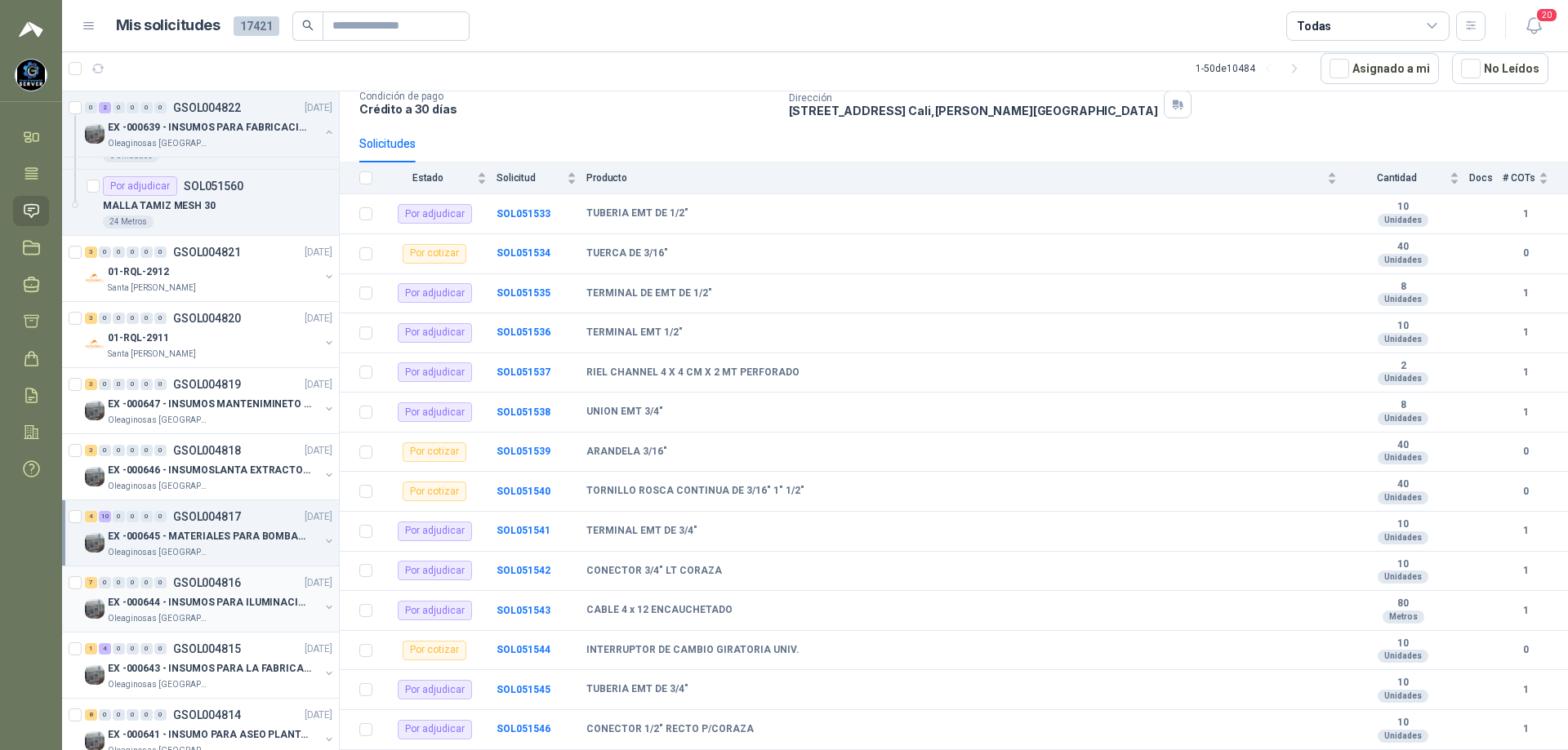
scroll to position [1143, 0]
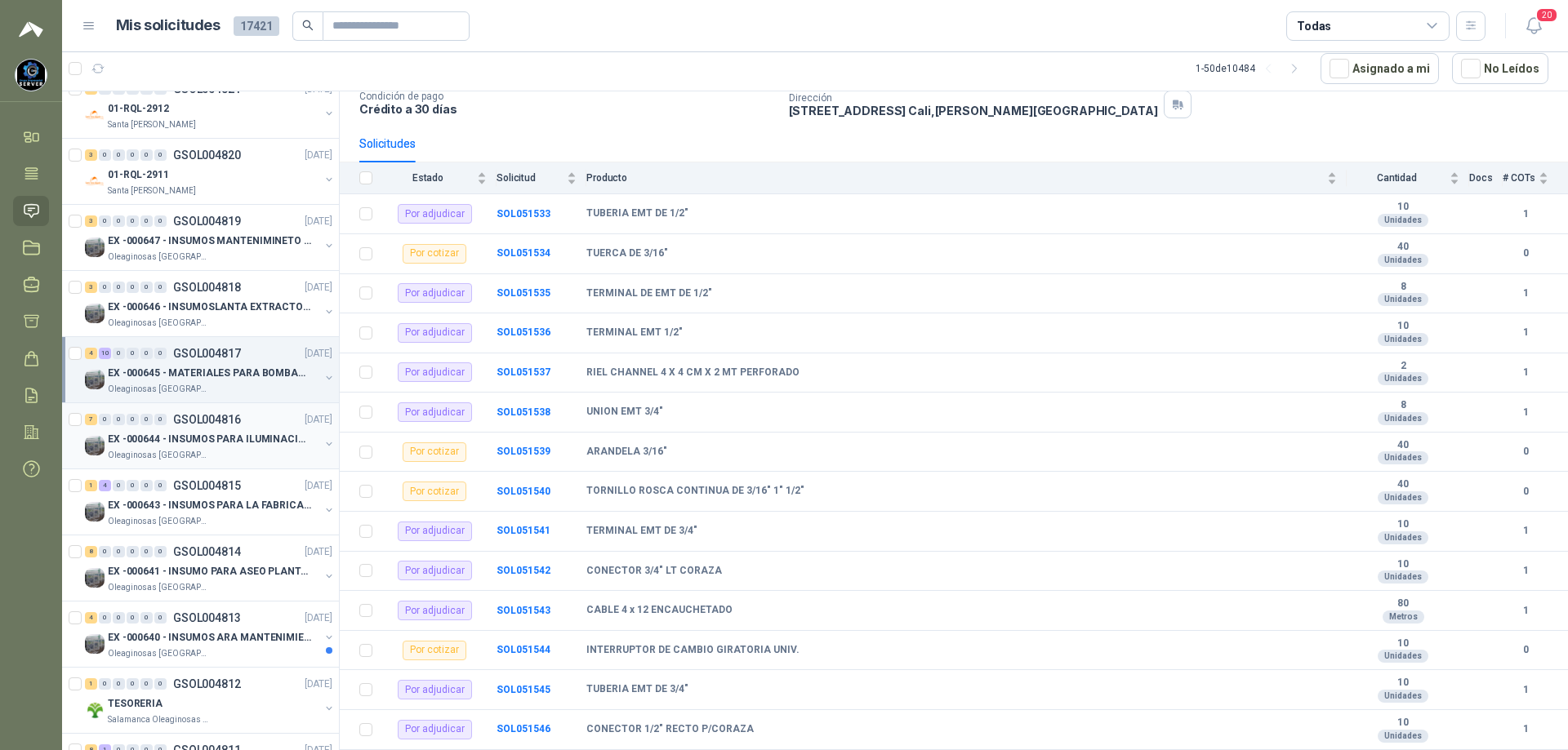
click at [221, 432] on p "EX -000644 - INSUMOS PARA ILUMINACIONN ZONA DE CLA" at bounding box center [209, 439] width 204 height 16
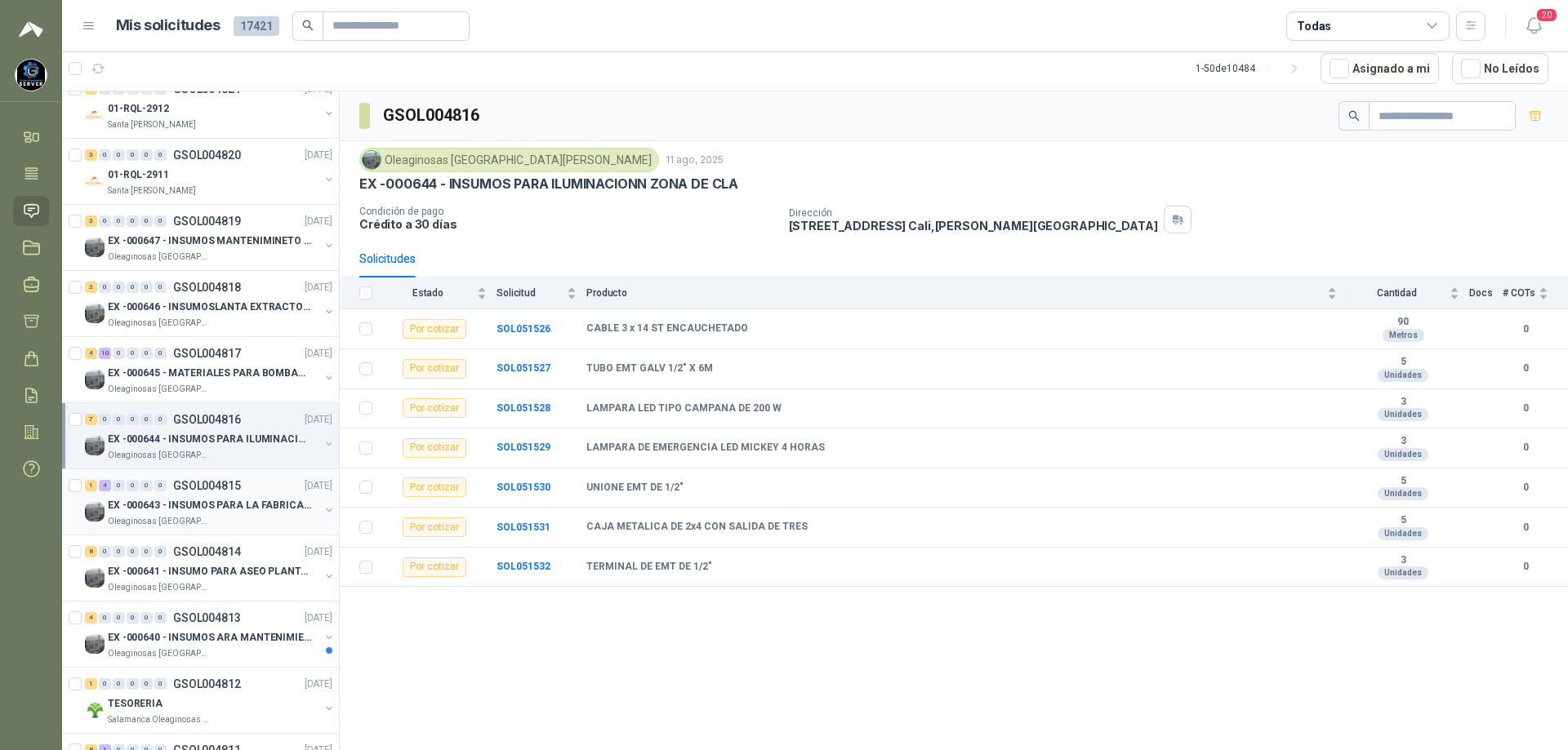
click at [173, 507] on p "EX -000643 - INSUMOS PARA LA FABRICACION DE PLATAF" at bounding box center [209, 505] width 204 height 16
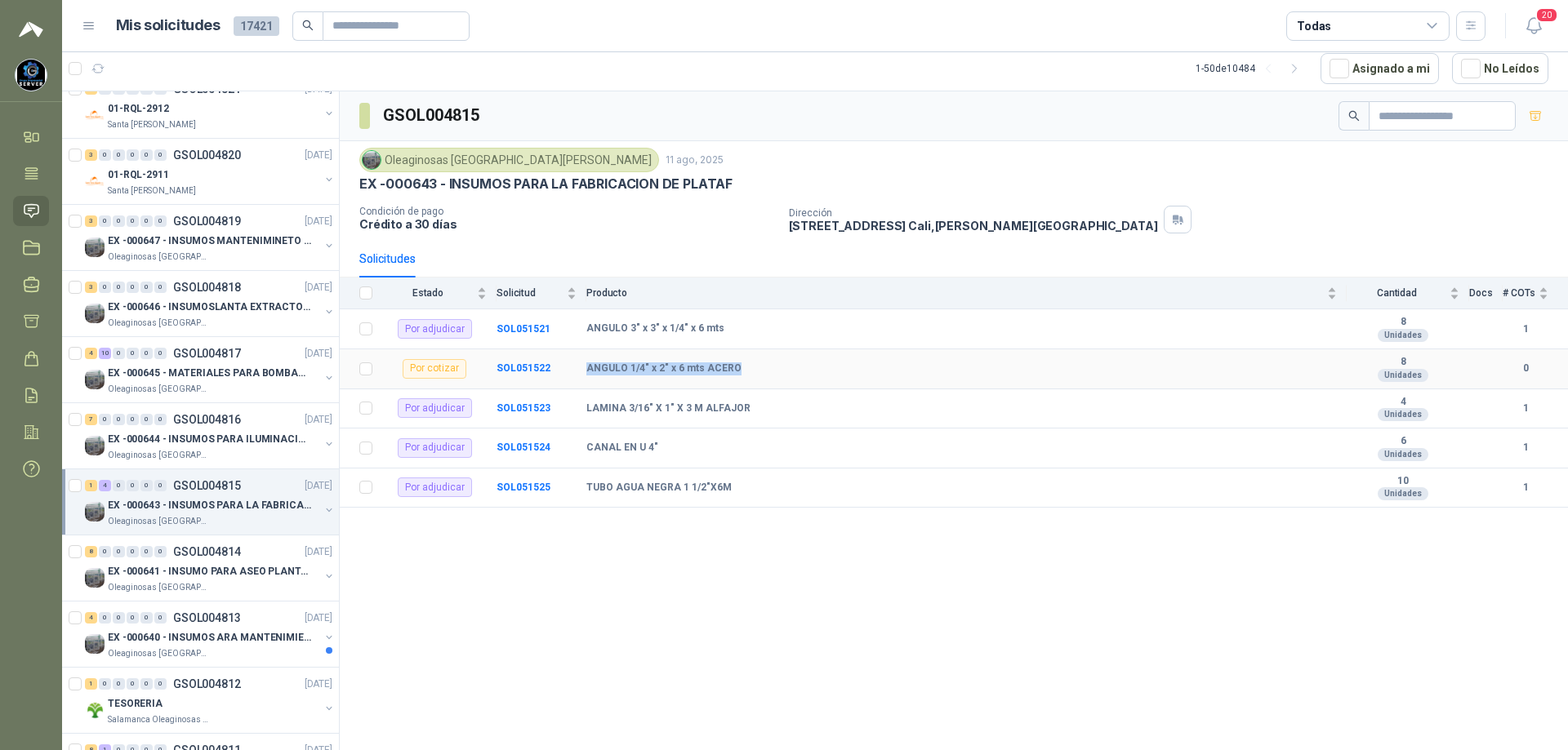
drag, startPoint x: 748, startPoint y: 364, endPoint x: 587, endPoint y: 365, distance: 161.0
click at [587, 365] on div "ANGULO 1/4" x 2" x 6 mts ACERO" at bounding box center [961, 369] width 750 height 13
copy b "ANGULO 1/4" x 2" x 6 mts ACERO"
click at [172, 591] on p "Oleaginosas [GEOGRAPHIC_DATA][PERSON_NAME]" at bounding box center [159, 588] width 103 height 13
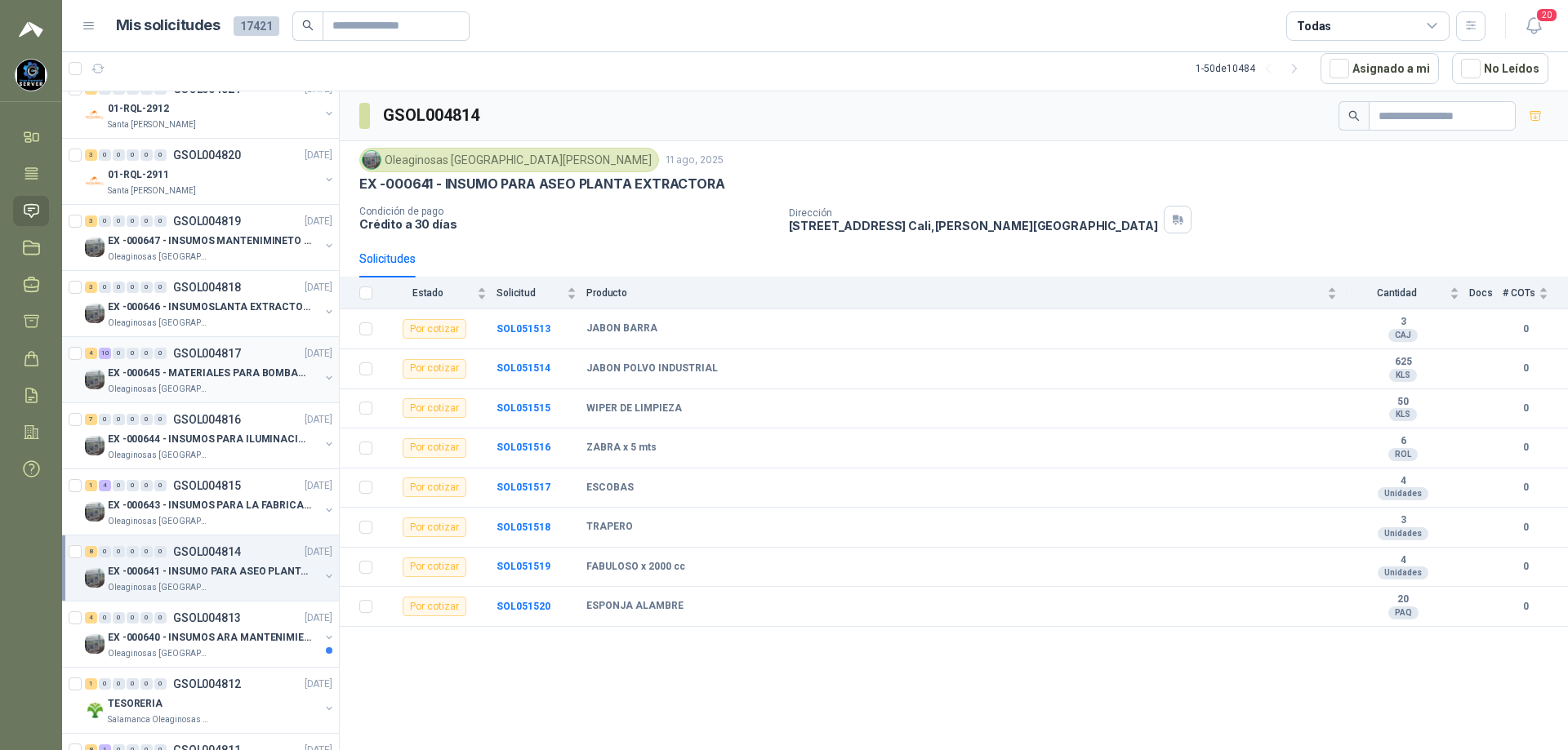
click at [224, 384] on div "Oleaginosas [GEOGRAPHIC_DATA][PERSON_NAME]" at bounding box center [214, 390] width 212 height 13
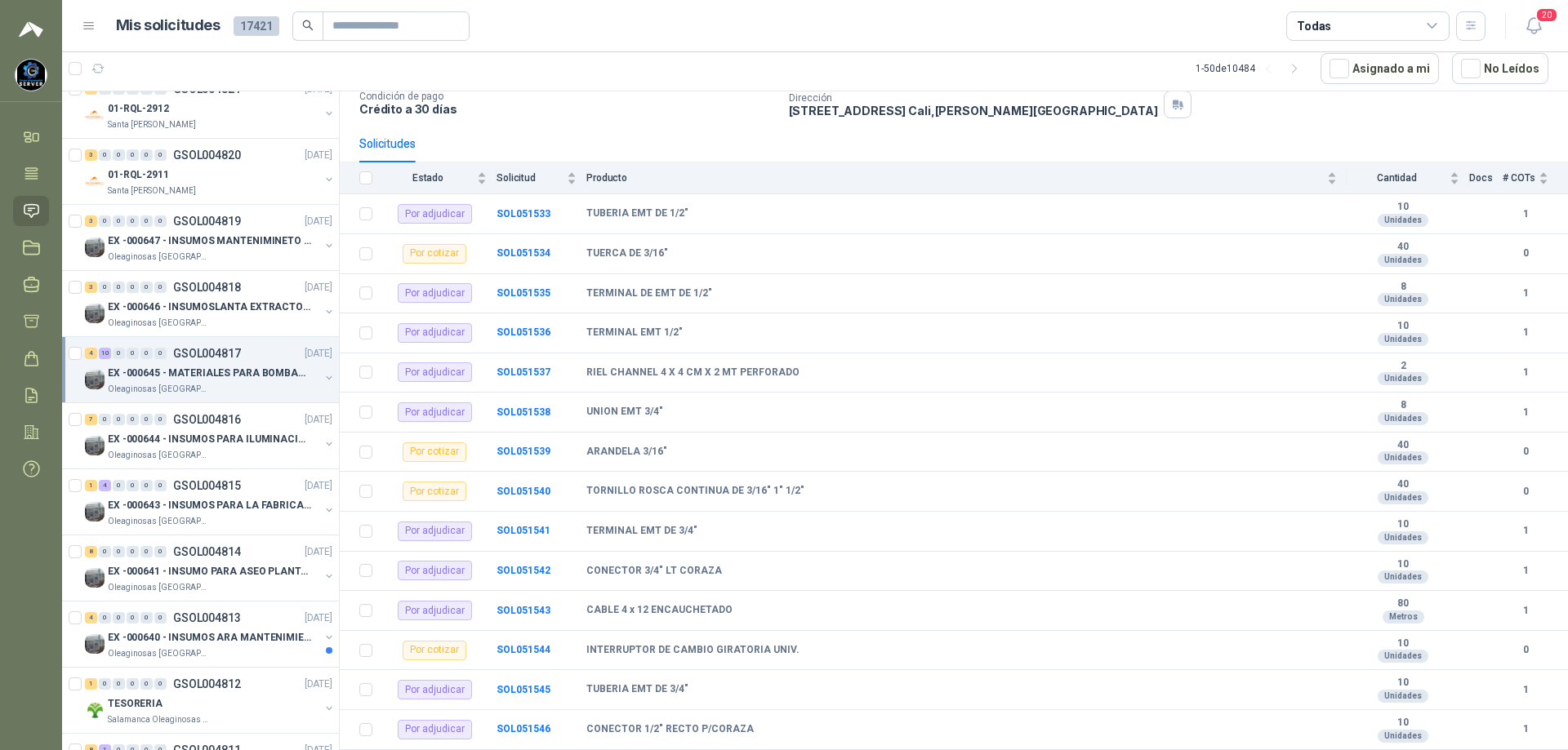
scroll to position [1061, 0]
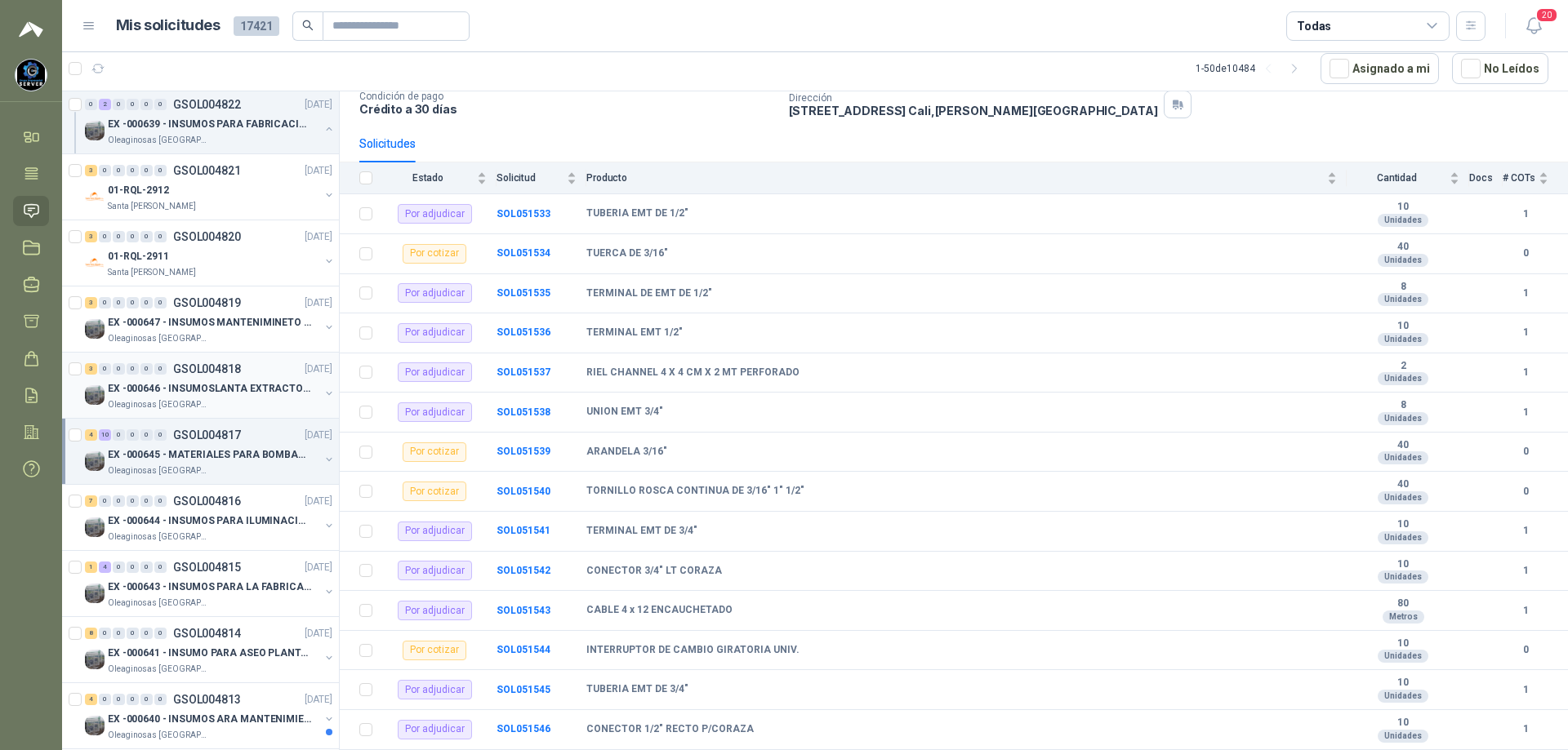
click at [220, 399] on div "Oleaginosas [GEOGRAPHIC_DATA][PERSON_NAME]" at bounding box center [214, 405] width 212 height 13
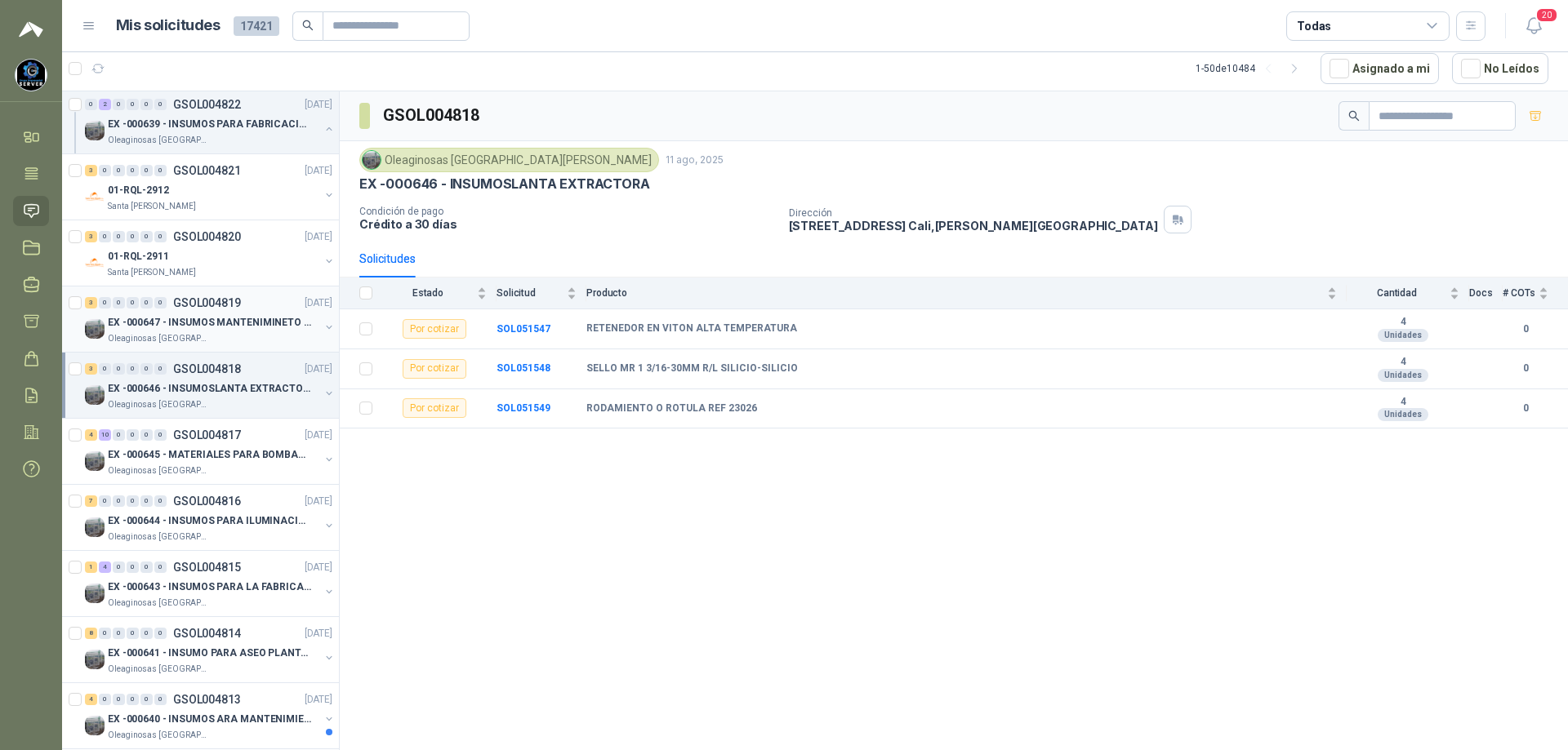
click at [256, 326] on p "EX -000647 - INSUMOS MANTENIMINETO MECANICO" at bounding box center [209, 322] width 204 height 16
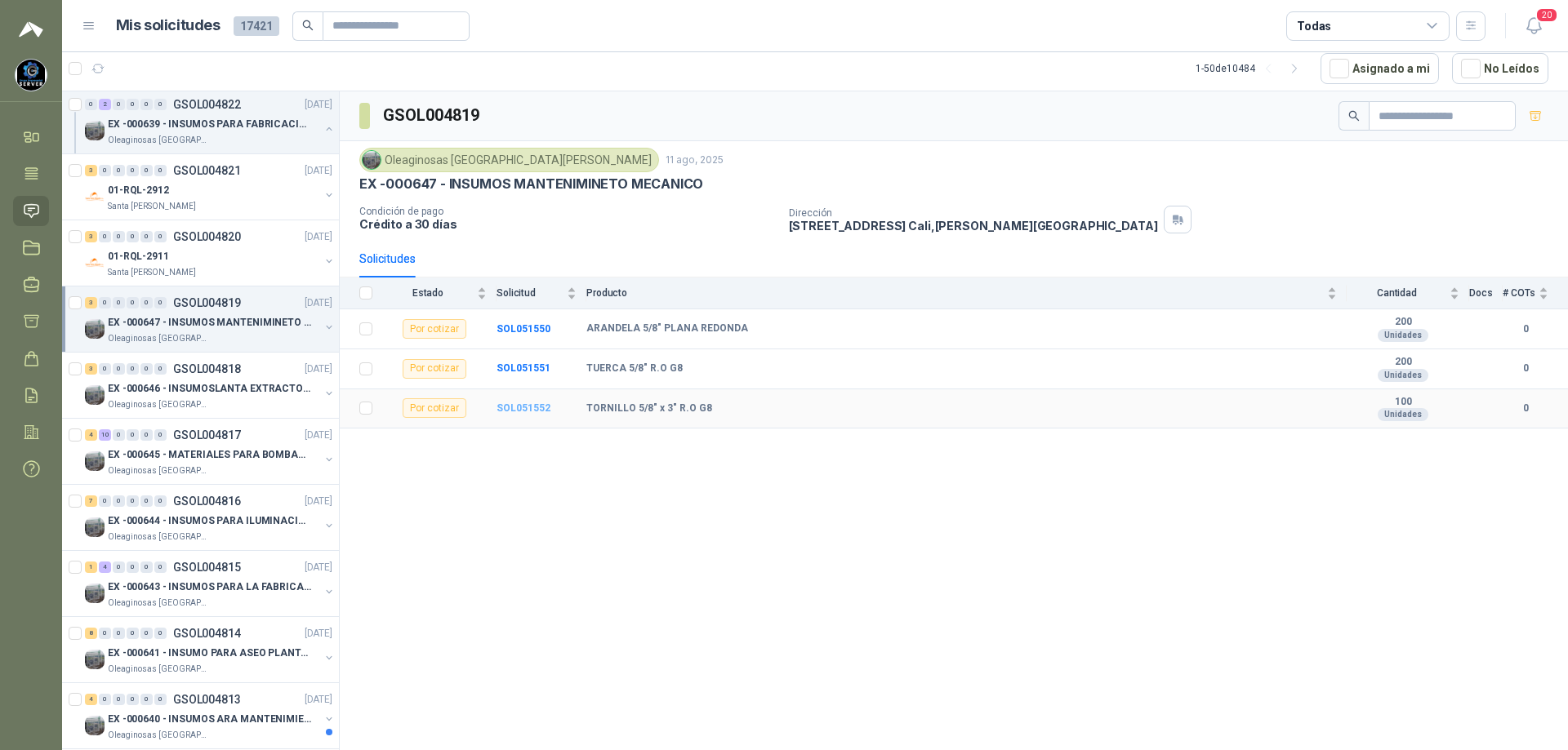
click at [536, 406] on b "SOL051552" at bounding box center [523, 408] width 54 height 12
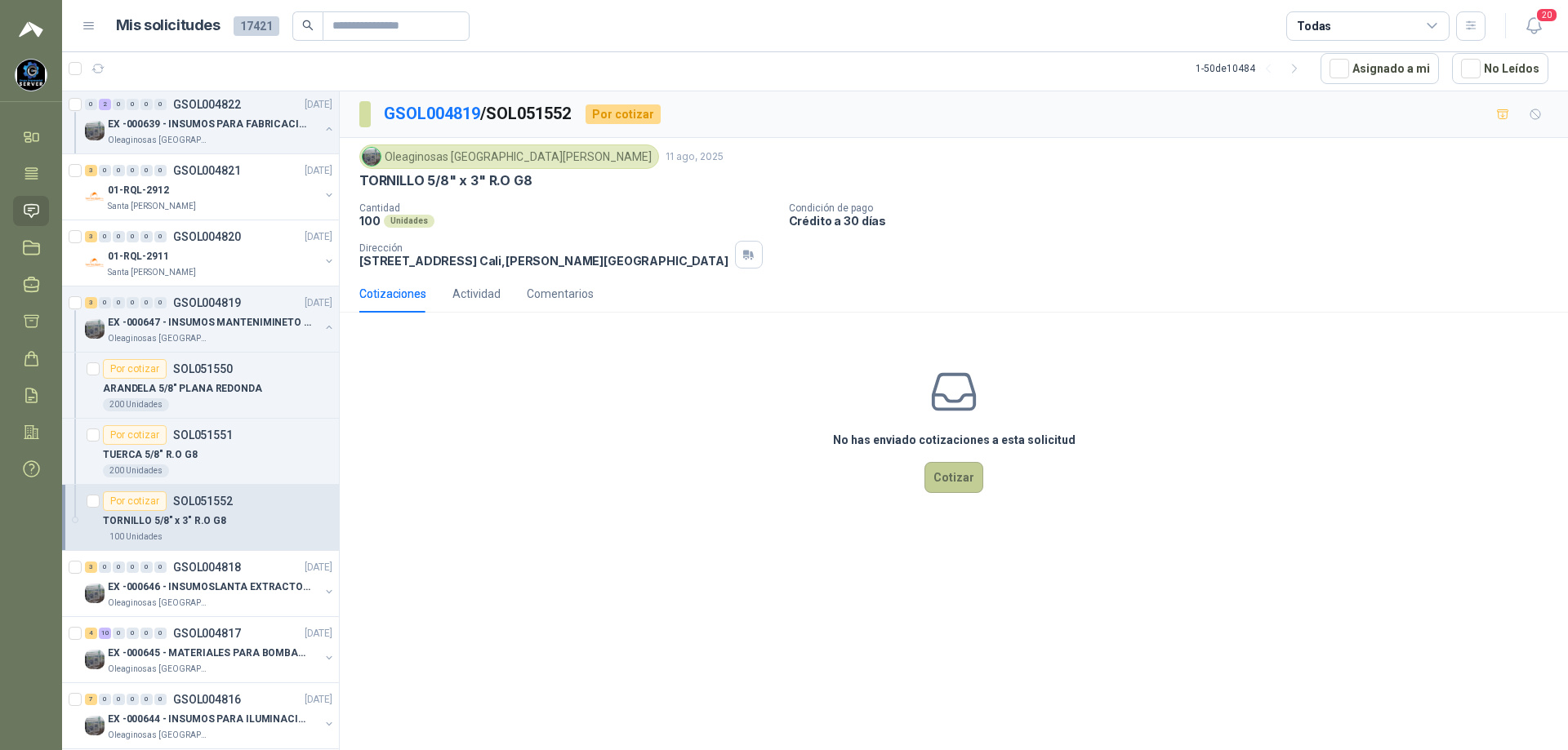
click at [953, 474] on button "Cotizar" at bounding box center [954, 477] width 58 height 31
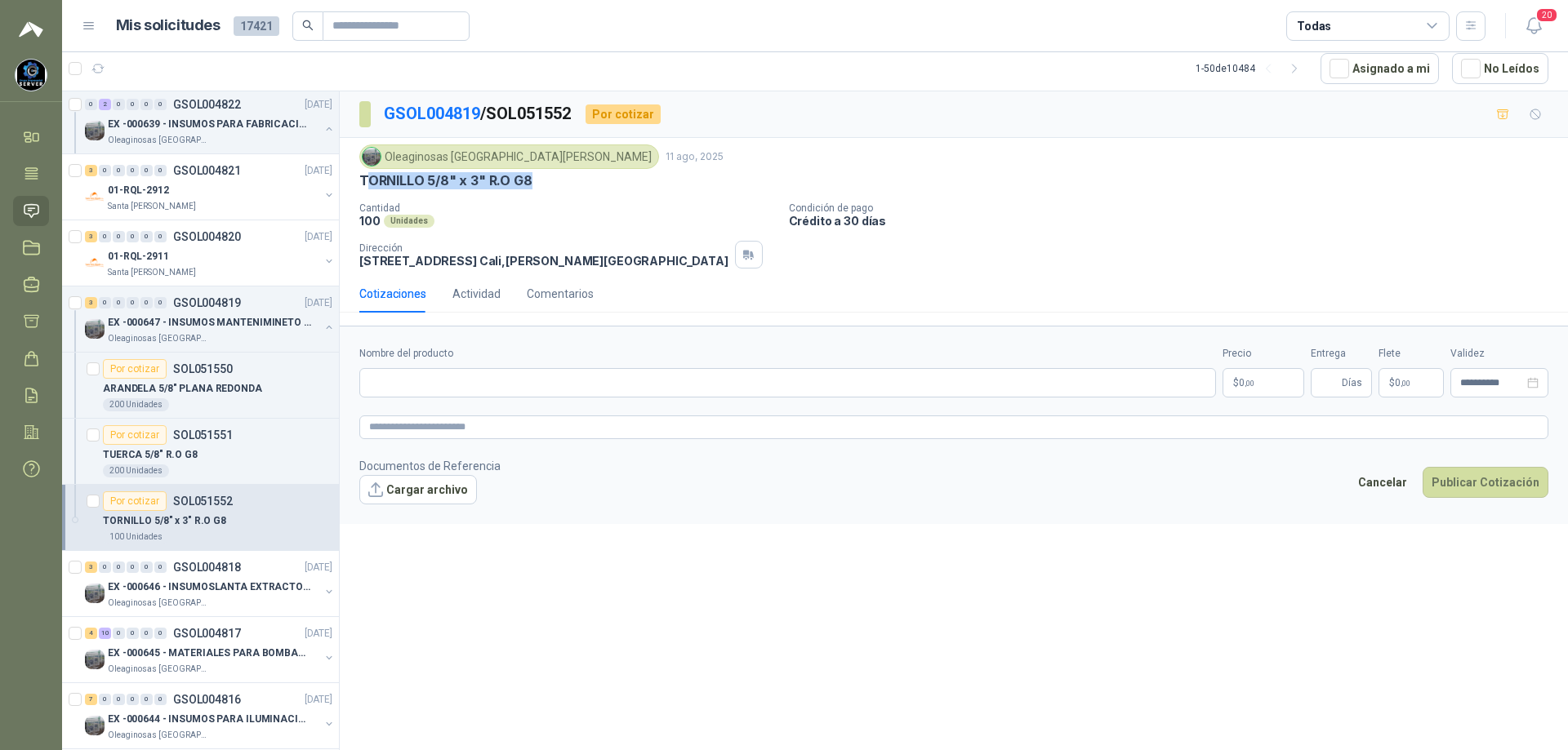
drag, startPoint x: 542, startPoint y: 178, endPoint x: 363, endPoint y: 189, distance: 179.3
click at [363, 189] on div "TORNILLO 5/8" x 3" R.O G8" at bounding box center [954, 181] width 1189 height 17
click at [544, 174] on div "TORNILLO 5/8" x 3" R.O G8" at bounding box center [954, 181] width 1189 height 17
drag, startPoint x: 533, startPoint y: 180, endPoint x: 361, endPoint y: 182, distance: 172.0
click at [361, 182] on div "TORNILLO 5/8" x 3" R.O G8" at bounding box center [954, 181] width 1189 height 17
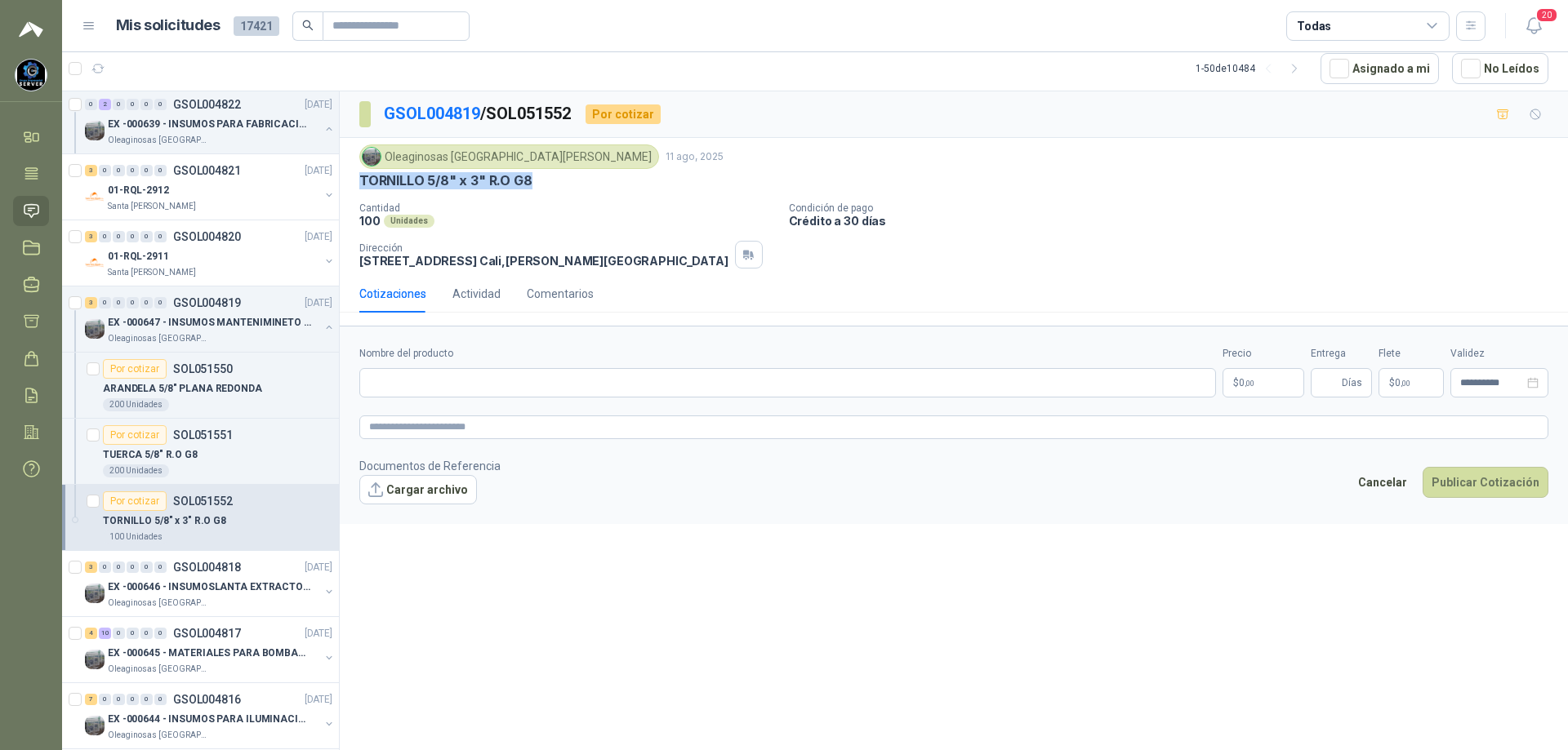
copy p "TORNILLO 5/8" x 3" R.O G8"
paste input "**********"
type input "**********"
click at [1246, 386] on span ",00" at bounding box center [1249, 383] width 10 height 9
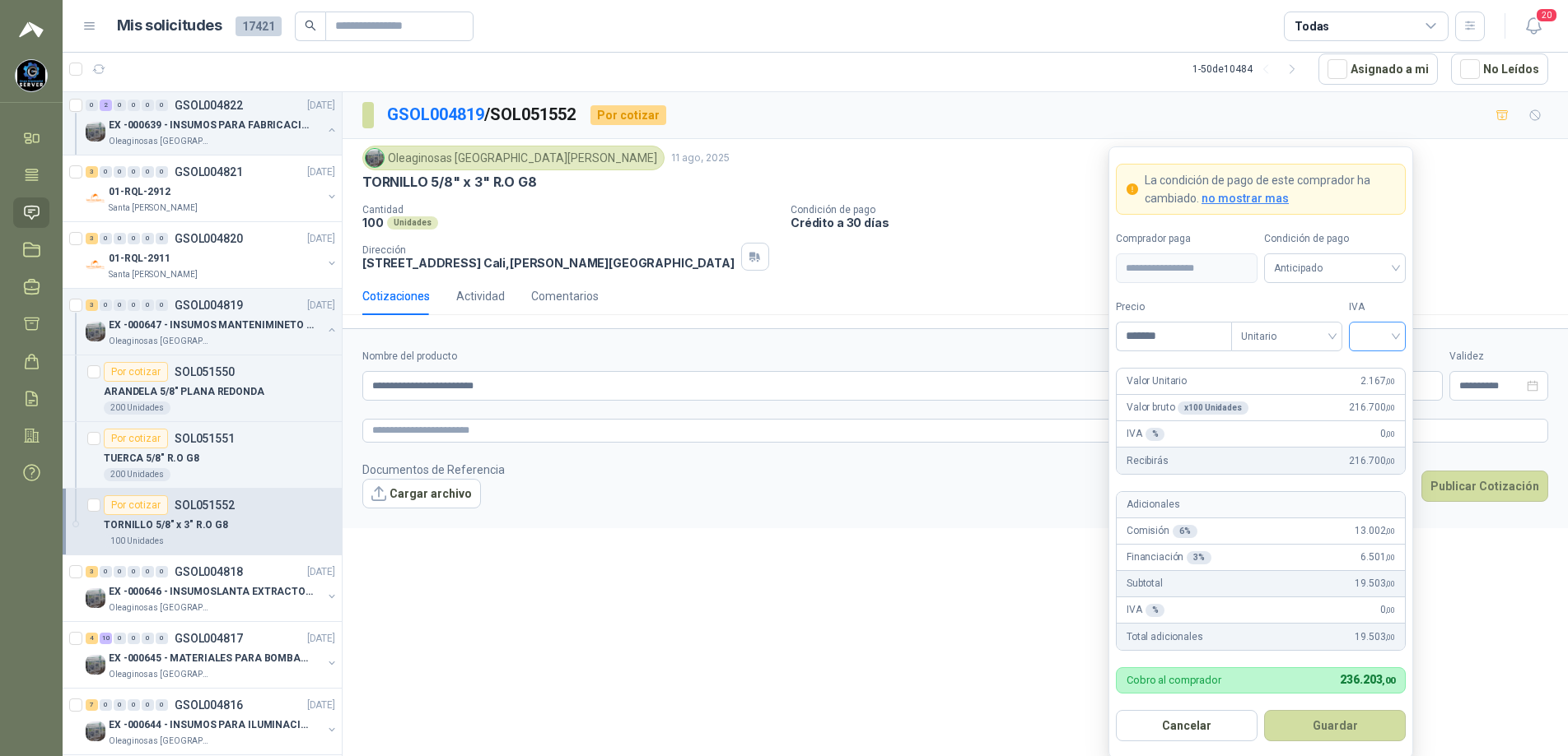
type input "*******"
click at [1385, 332] on input "search" at bounding box center [1377, 335] width 37 height 25
click at [1376, 369] on div "19%" at bounding box center [1377, 372] width 30 height 18
click at [1374, 273] on span "Anticipado" at bounding box center [1334, 268] width 121 height 25
click at [1326, 335] on div "Crédito a 30 días" at bounding box center [1334, 329] width 115 height 18
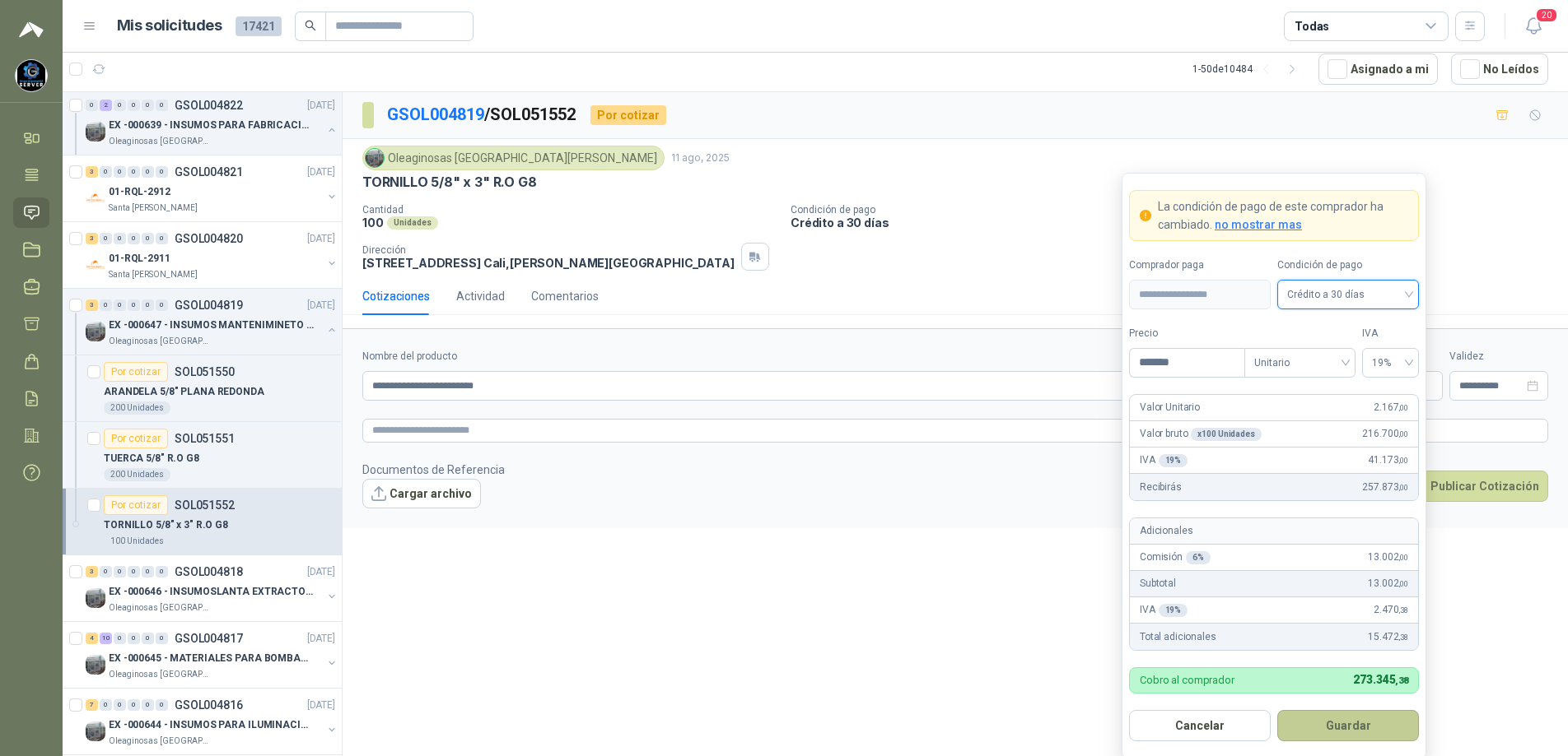
click at [1342, 722] on button "Guardar" at bounding box center [1348, 726] width 142 height 31
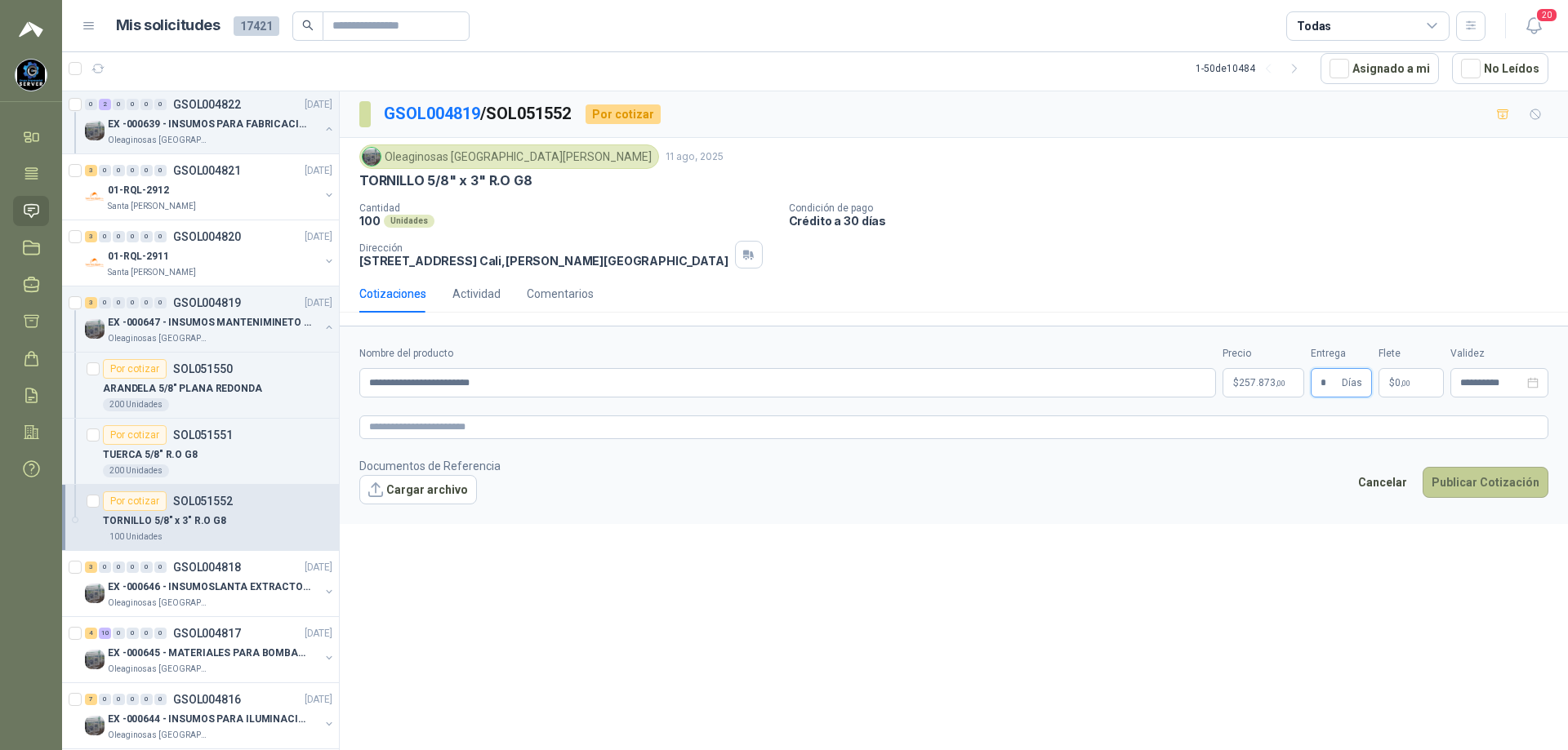
type input "*"
click at [1479, 479] on button "Publicar Cotización" at bounding box center [1486, 483] width 126 height 31
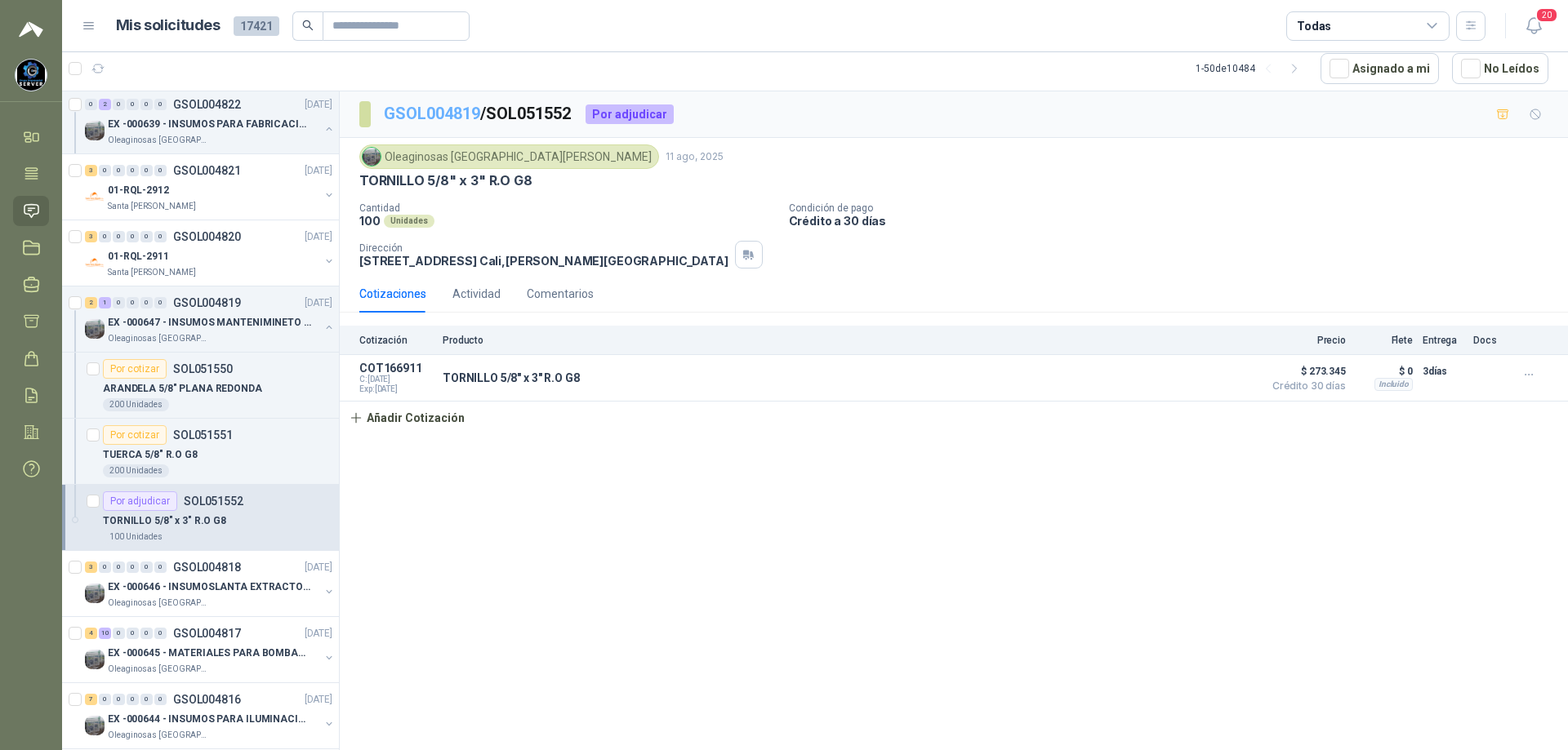
click at [443, 116] on link "GSOL004819" at bounding box center [433, 113] width 97 height 19
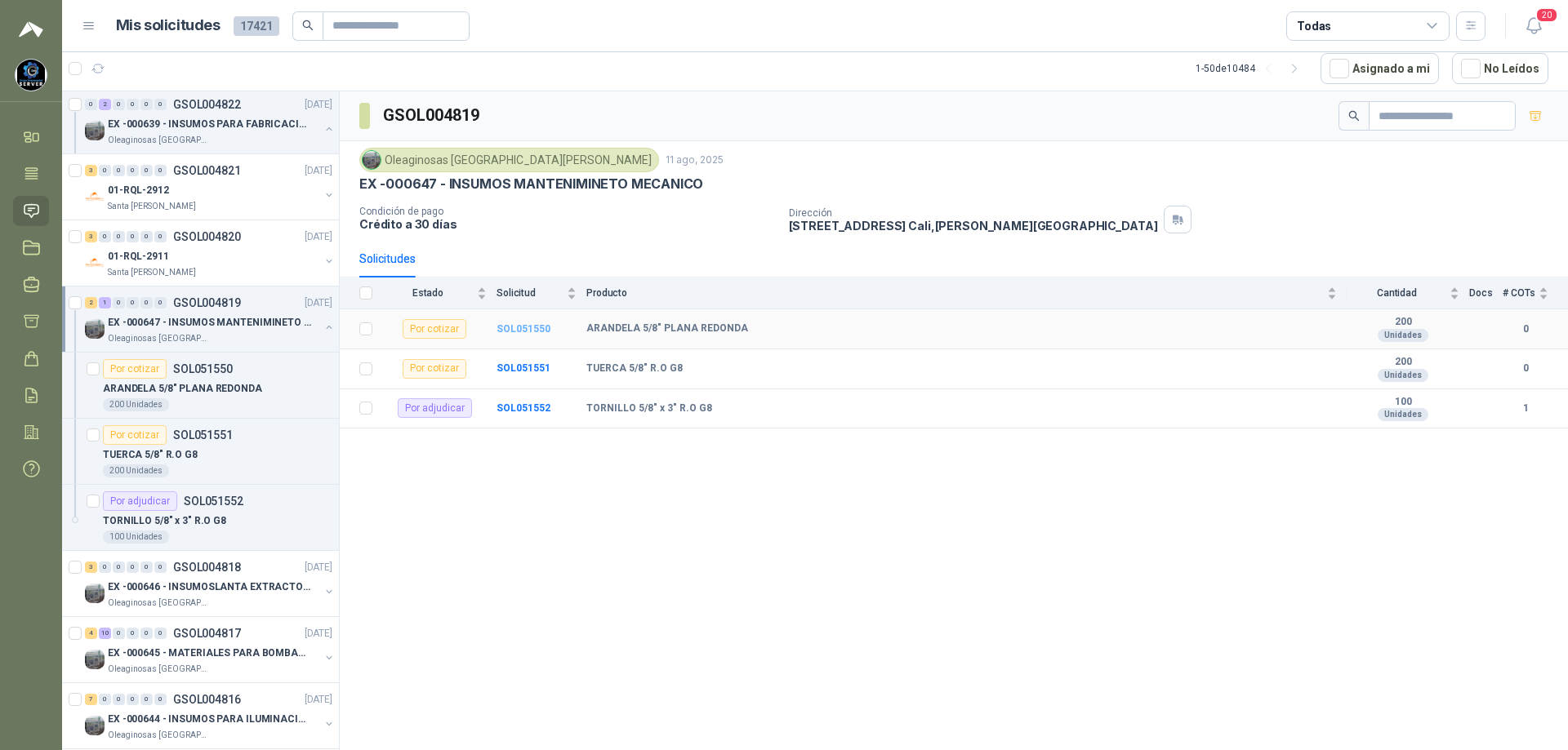
click at [529, 331] on b "SOL051550" at bounding box center [523, 328] width 54 height 12
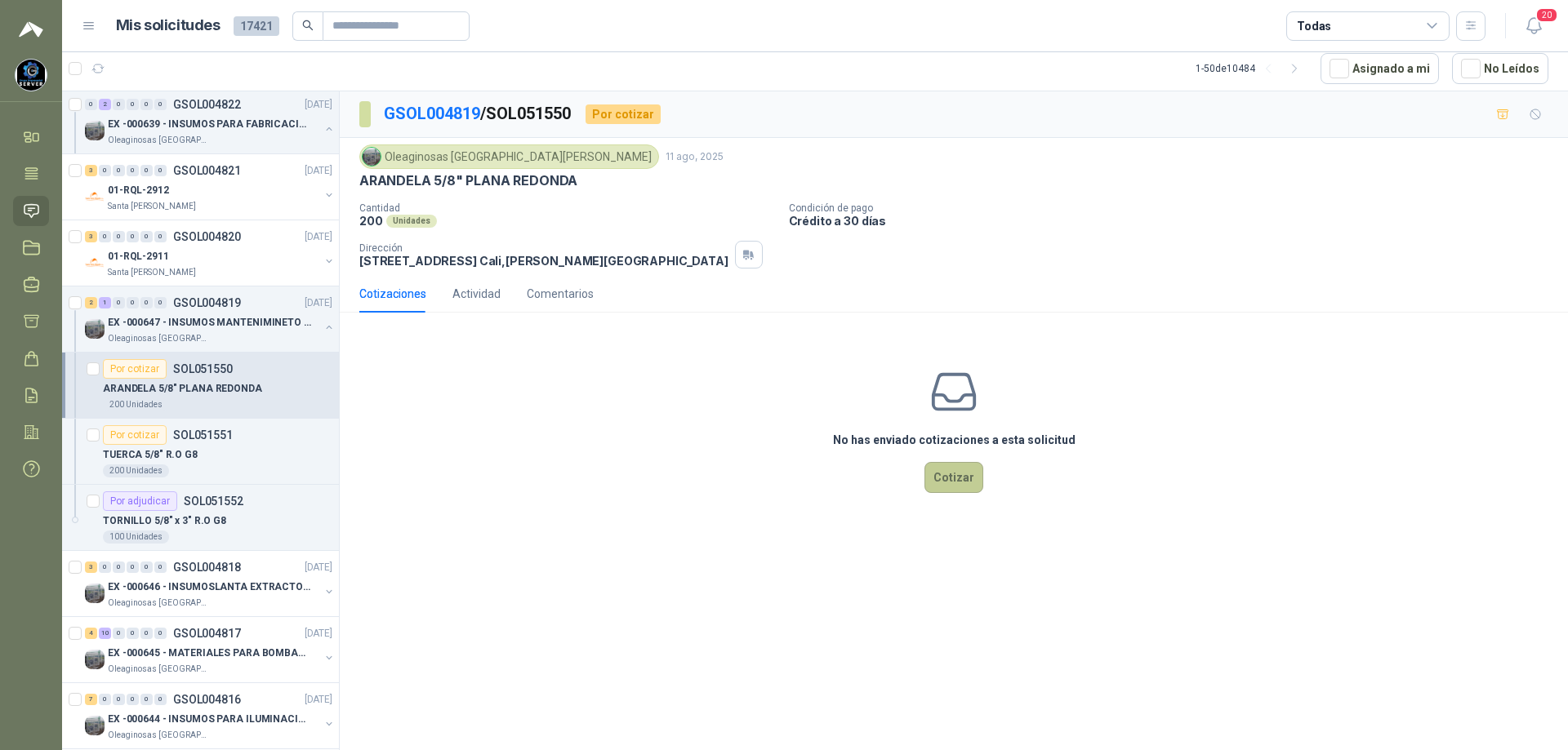
click at [950, 492] on button "Cotizar" at bounding box center [954, 477] width 58 height 31
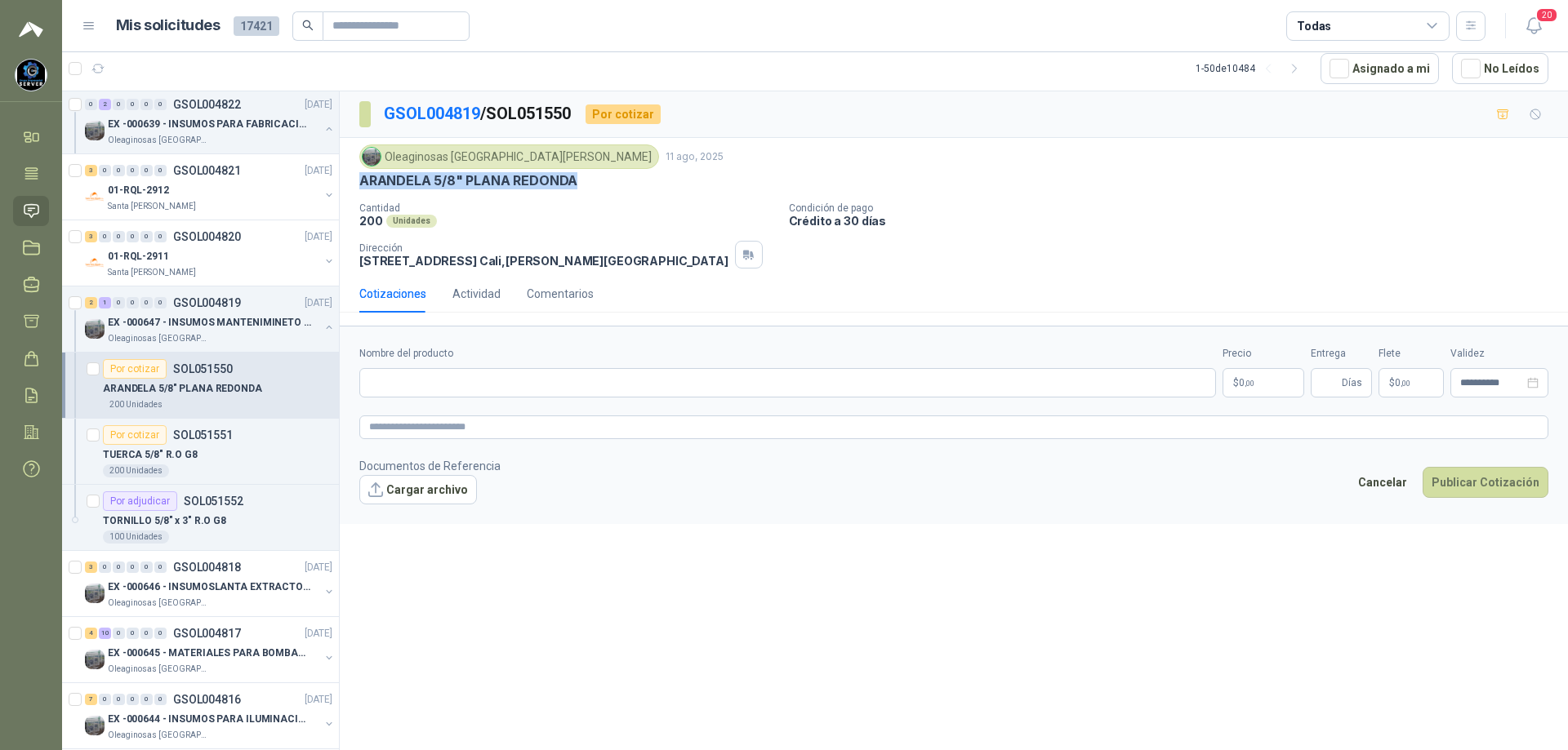
drag, startPoint x: 585, startPoint y: 183, endPoint x: 359, endPoint y: 180, distance: 226.0
click at [359, 180] on div "Oleaginosas [GEOGRAPHIC_DATA][PERSON_NAME] 11 ago, 2025 ARANDELA 5/8" PLANA RED…" at bounding box center [954, 206] width 1228 height 137
copy p "ARANDELA 5/8" PLANA REDONDA"
paste input "**********"
type input "**********"
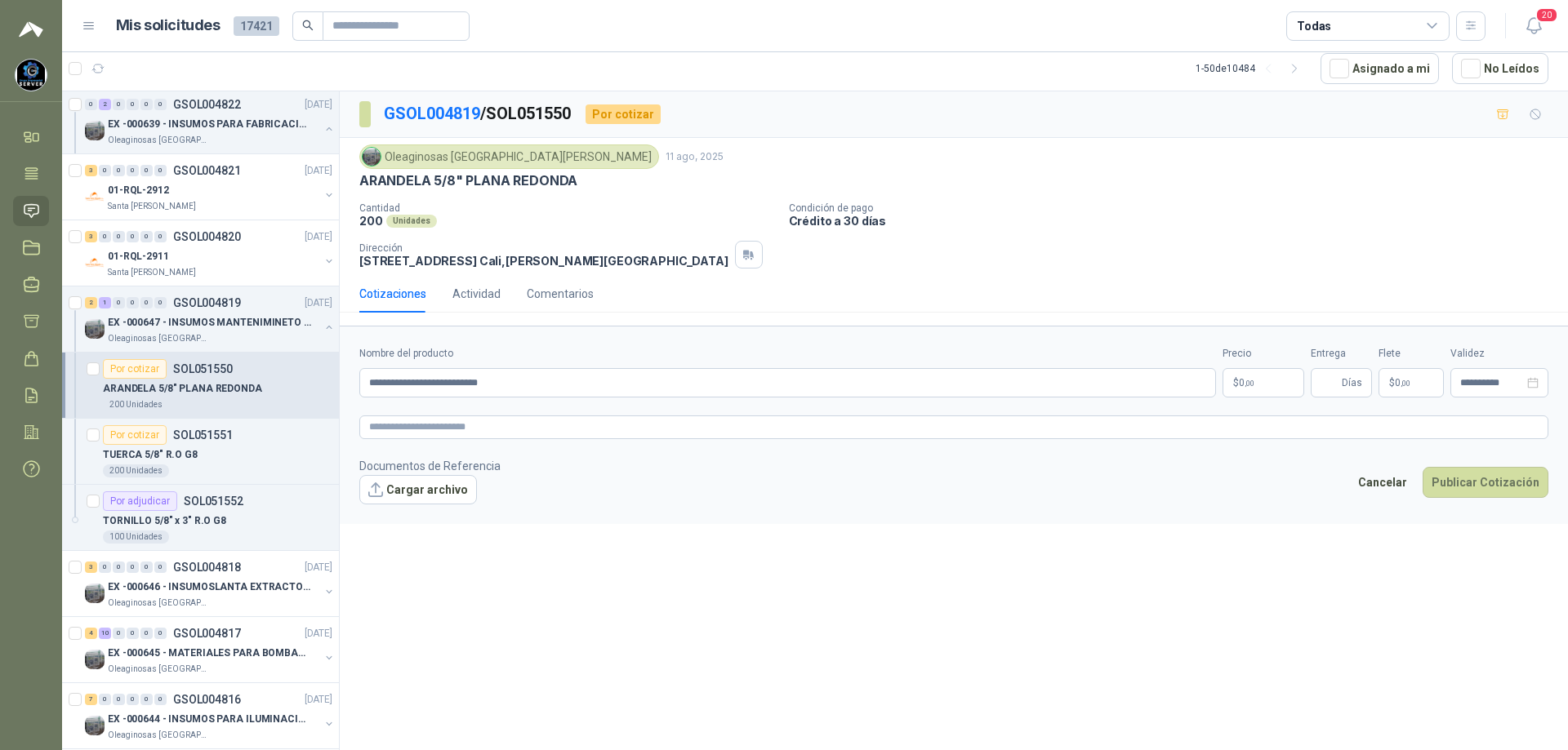
click at [1261, 380] on body "[PERSON_NAME] GRUPO EMPRESARIAL SERVER SAS Inicio Tareas Solicitudes Licitacion…" at bounding box center [784, 375] width 1568 height 750
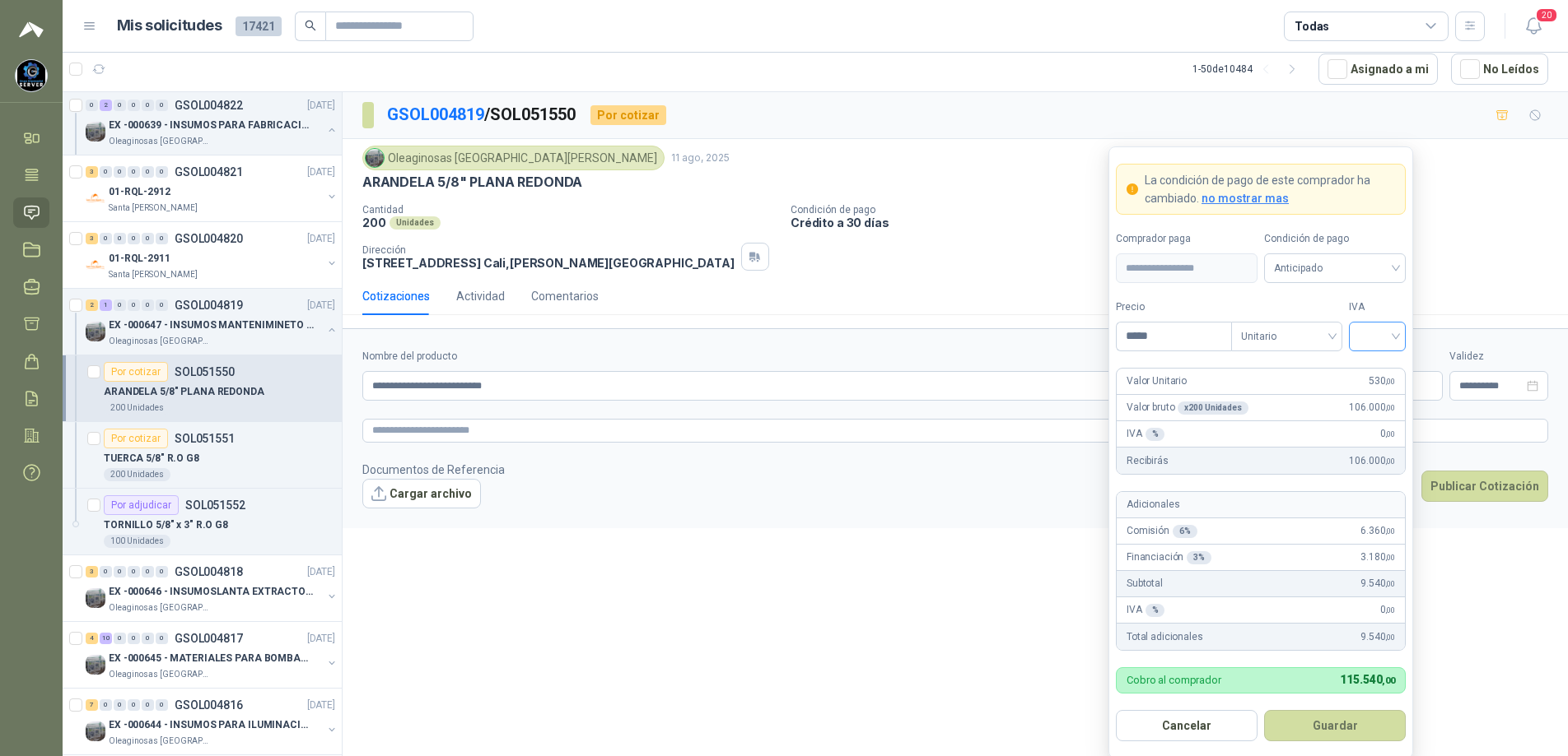
click at [1399, 328] on div at bounding box center [1378, 337] width 57 height 29
type input "*****"
click at [1373, 366] on div "19%" at bounding box center [1377, 372] width 30 height 18
click at [1362, 281] on span "Anticipado" at bounding box center [1334, 268] width 121 height 25
click at [1320, 327] on div "Crédito a 30 días" at bounding box center [1334, 329] width 115 height 18
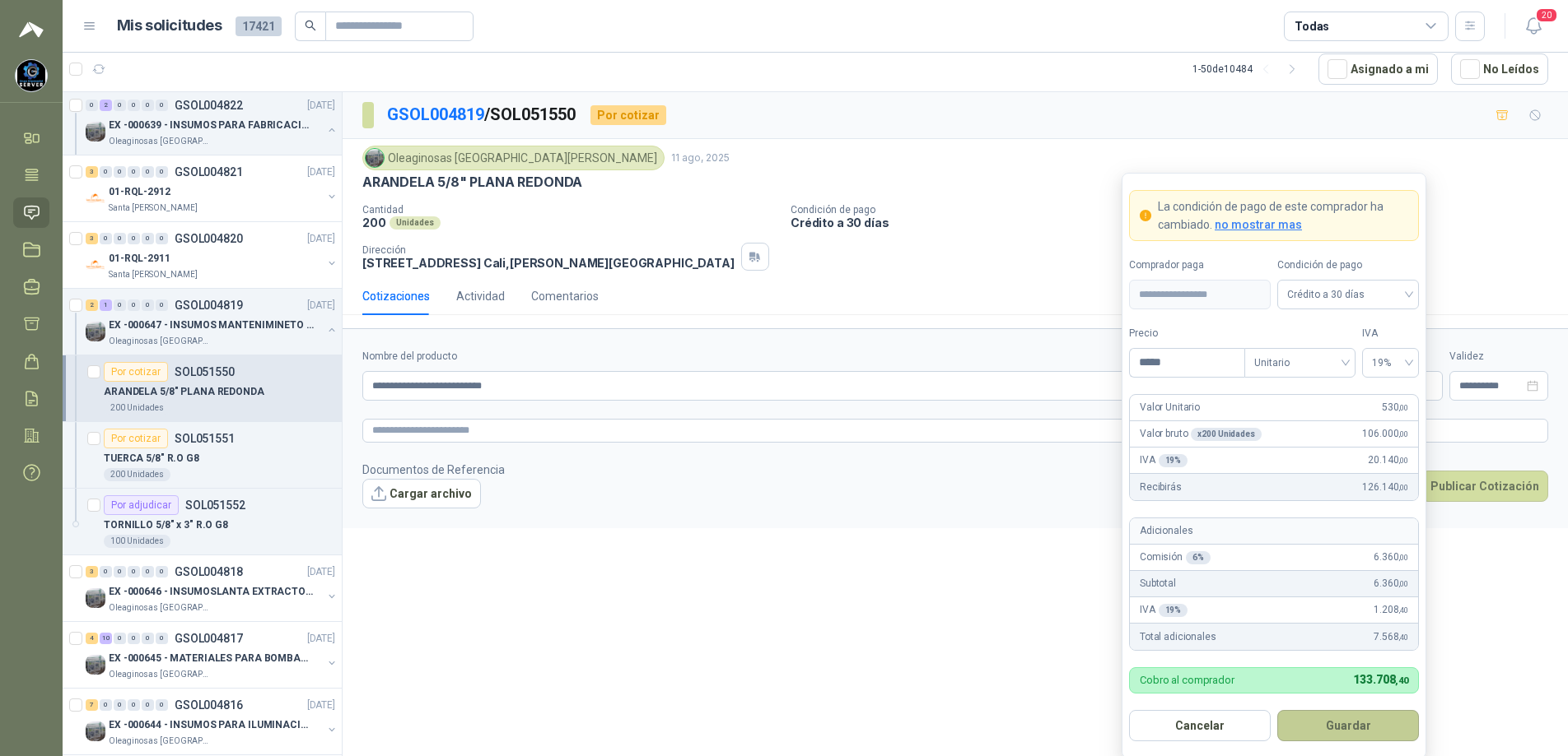
click at [1305, 734] on button "Guardar" at bounding box center [1348, 726] width 142 height 31
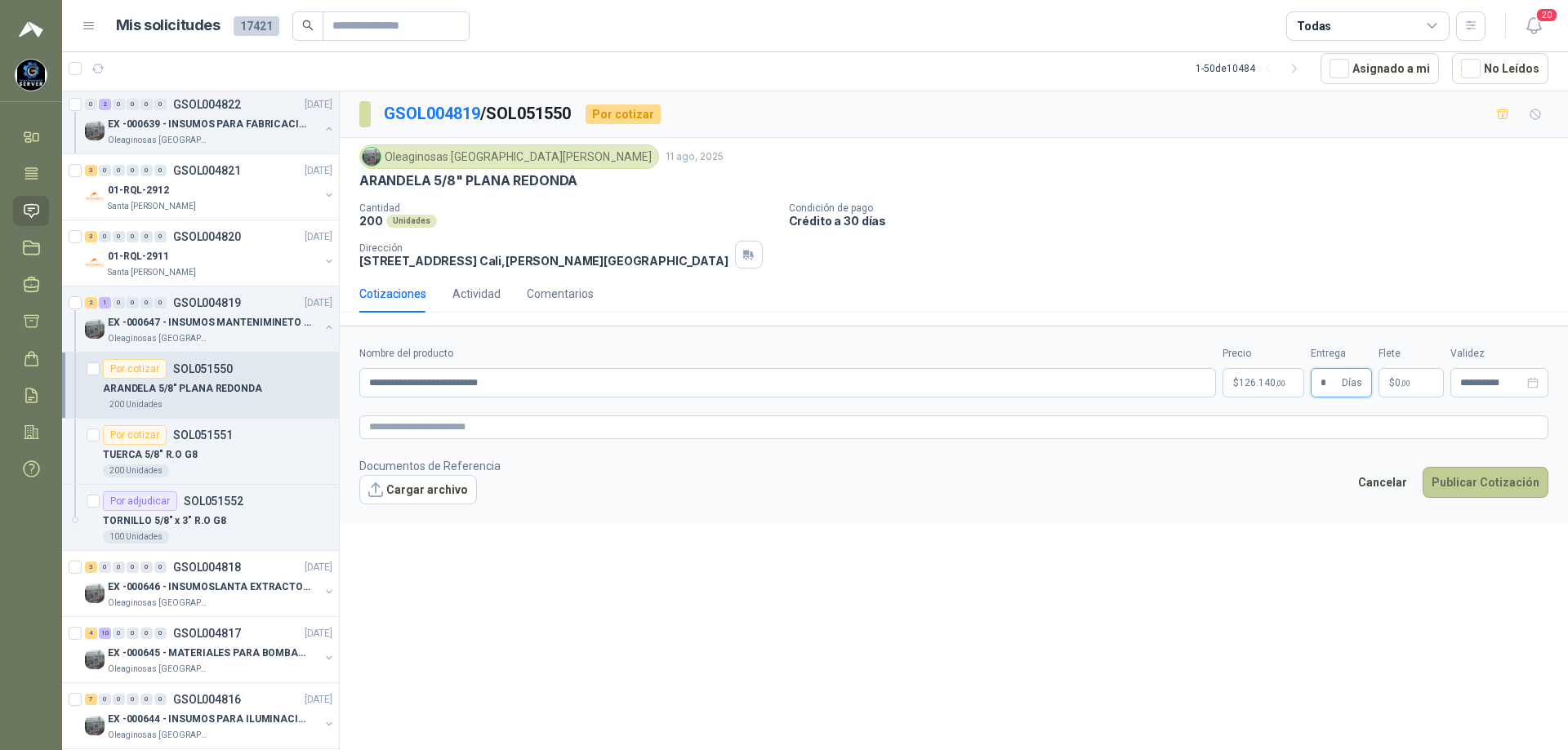
type input "*"
click at [1447, 472] on button "Publicar Cotización" at bounding box center [1486, 483] width 126 height 31
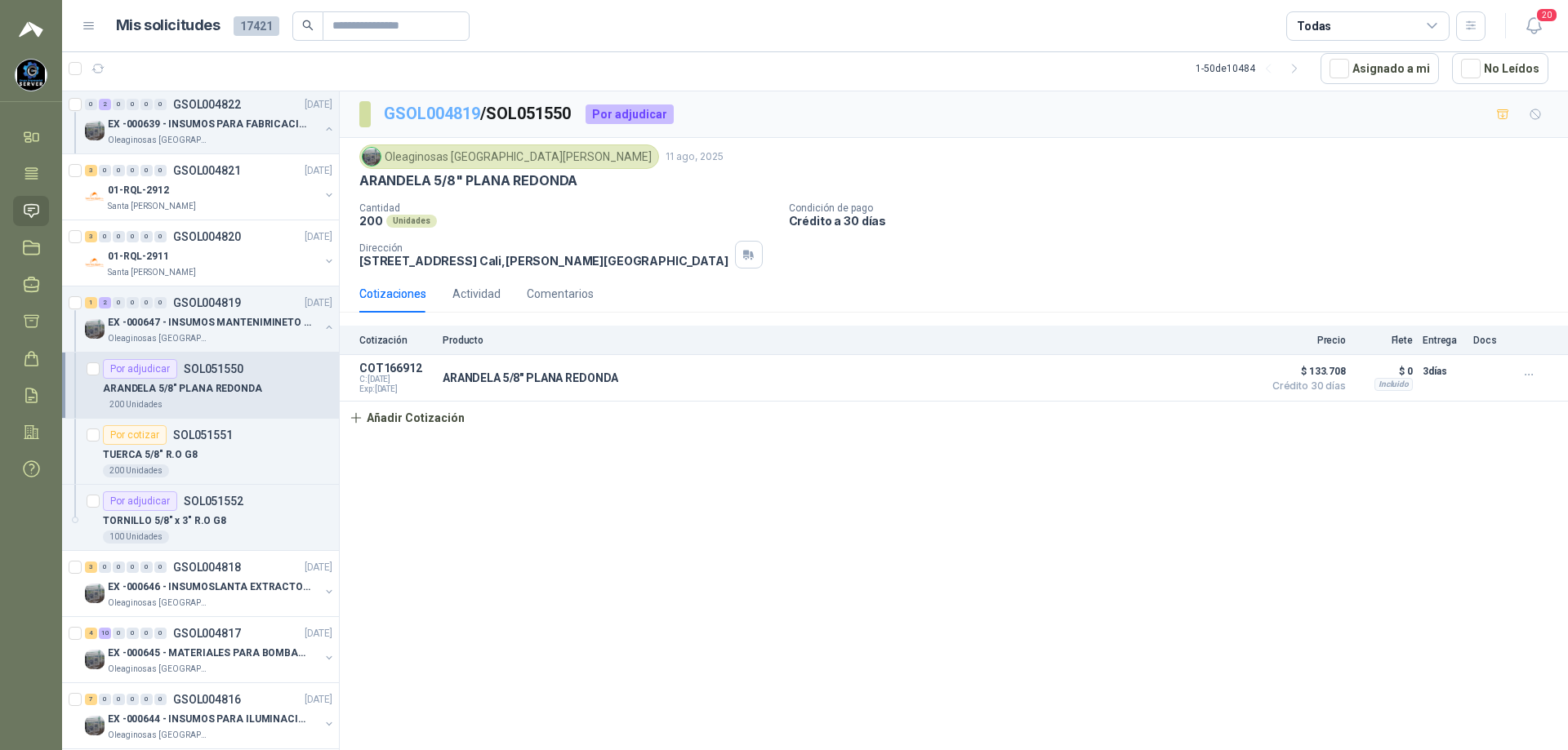
click at [434, 114] on link "GSOL004819" at bounding box center [433, 113] width 97 height 19
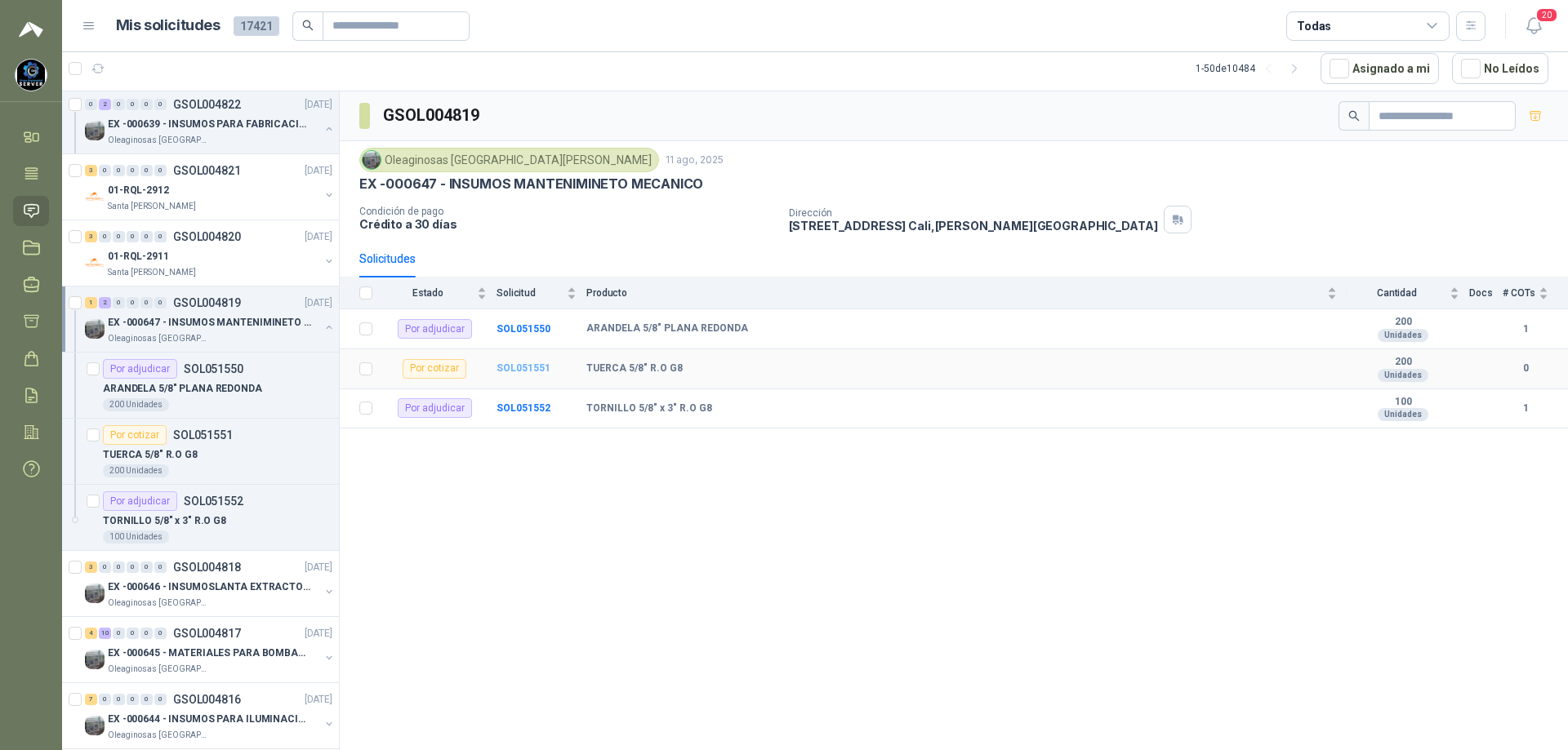
click at [534, 366] on b "SOL051551" at bounding box center [523, 368] width 54 height 12
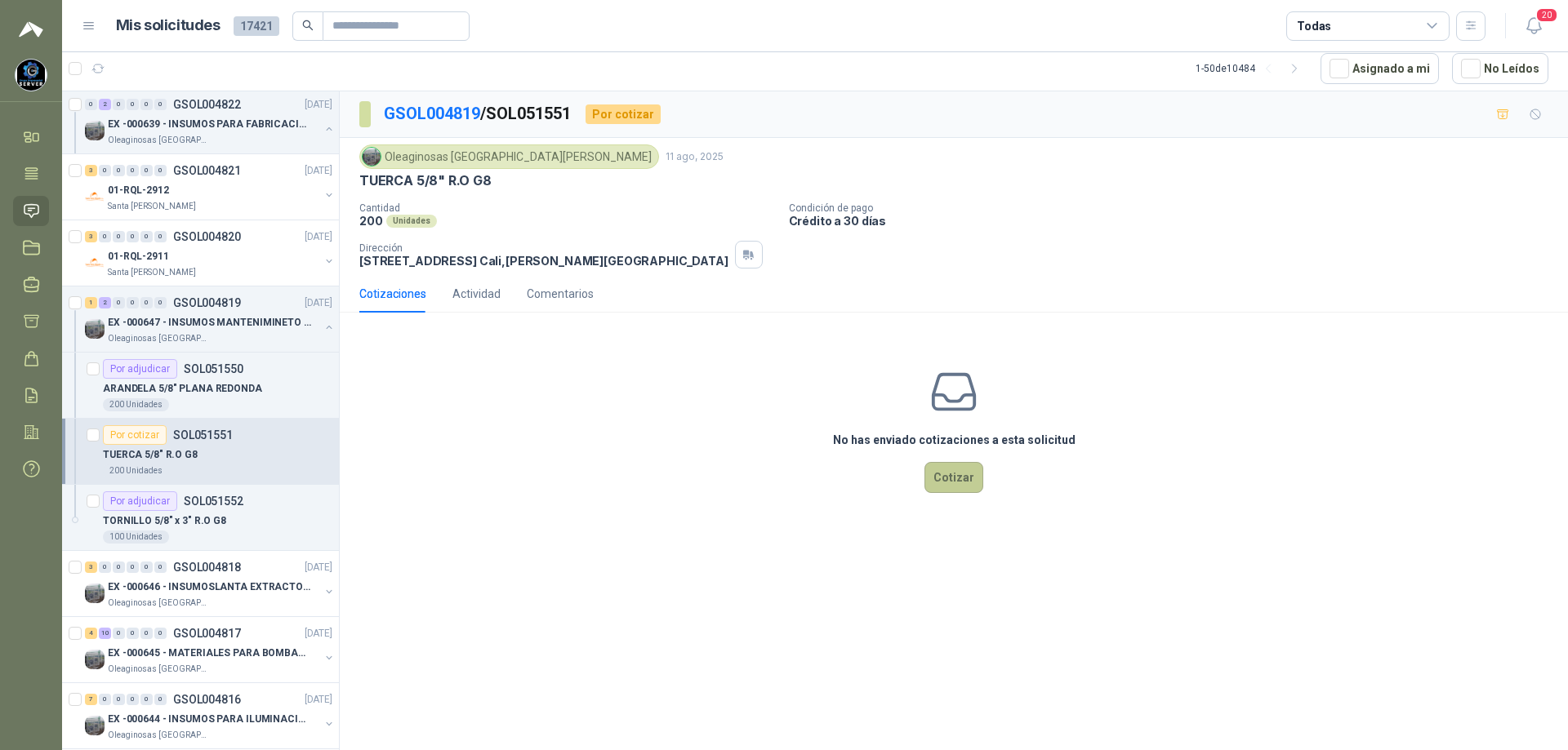
click at [931, 481] on button "Cotizar" at bounding box center [954, 477] width 58 height 31
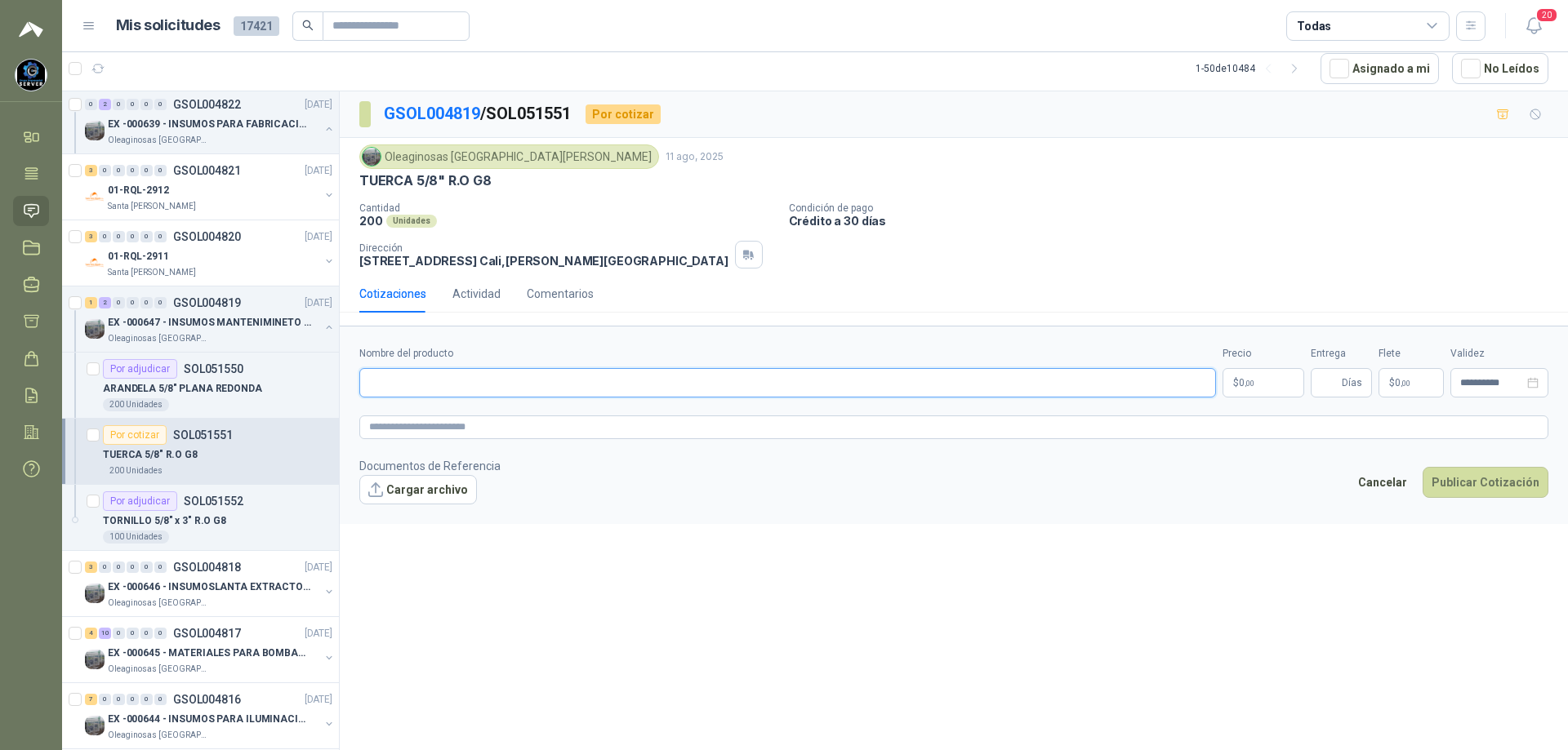
paste input "**********"
type input "**********"
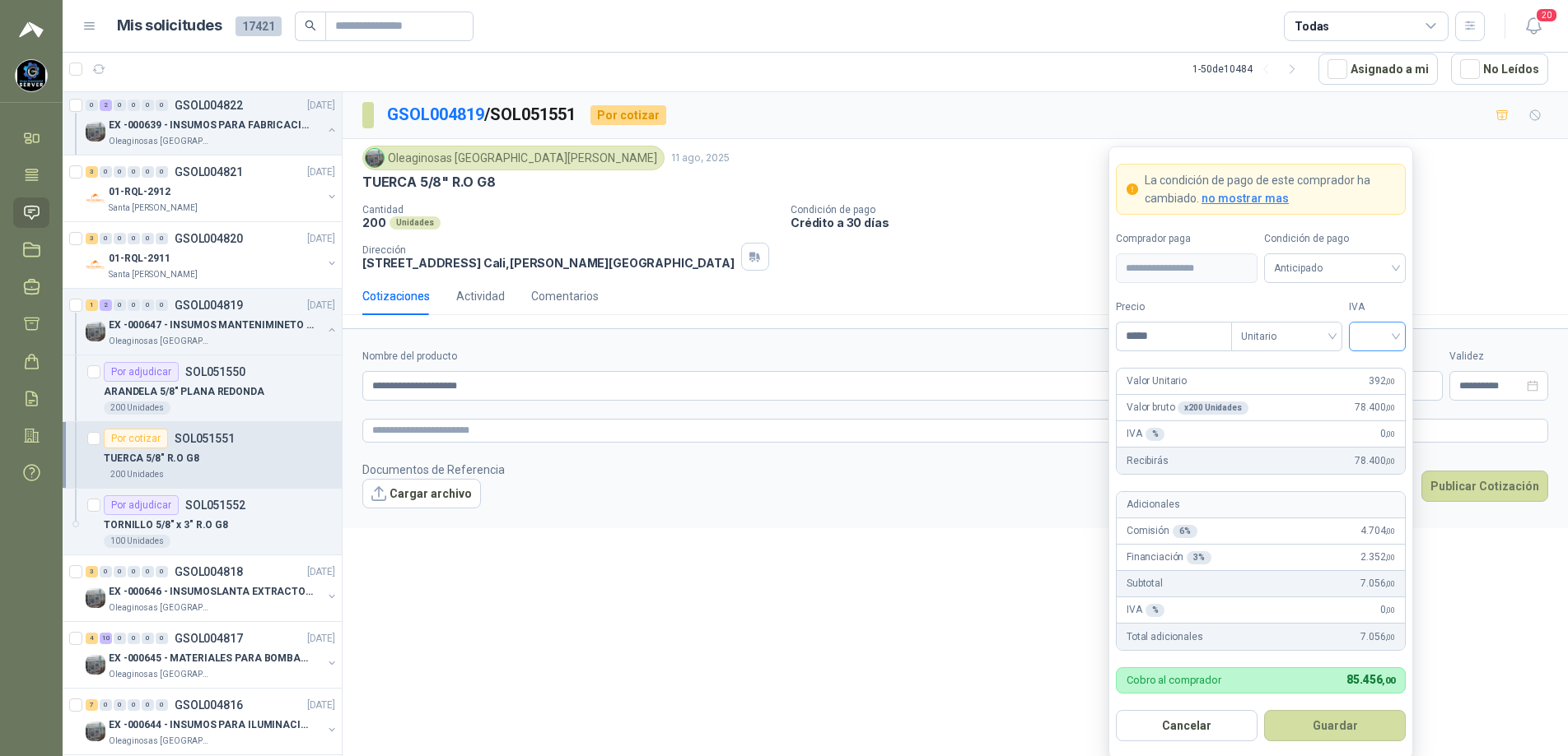
click at [1401, 332] on div at bounding box center [1378, 337] width 57 height 29
type input "*****"
click at [1378, 364] on div "19%" at bounding box center [1377, 372] width 30 height 18
click at [1367, 269] on span "Anticipado" at bounding box center [1334, 268] width 121 height 25
click at [1340, 320] on div "Crédito a 30 días" at bounding box center [1334, 329] width 115 height 18
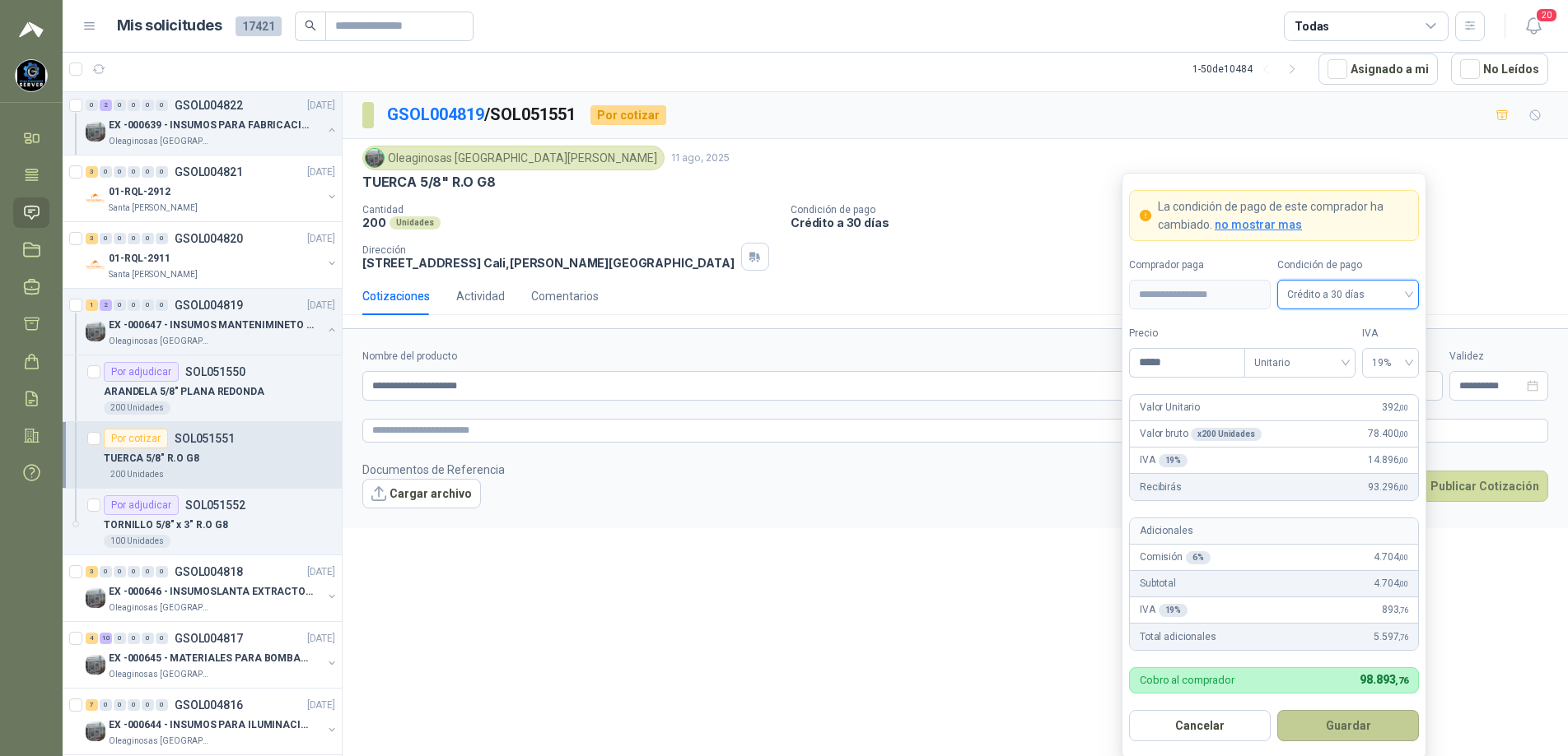
click at [1309, 727] on button "Guardar" at bounding box center [1348, 726] width 142 height 31
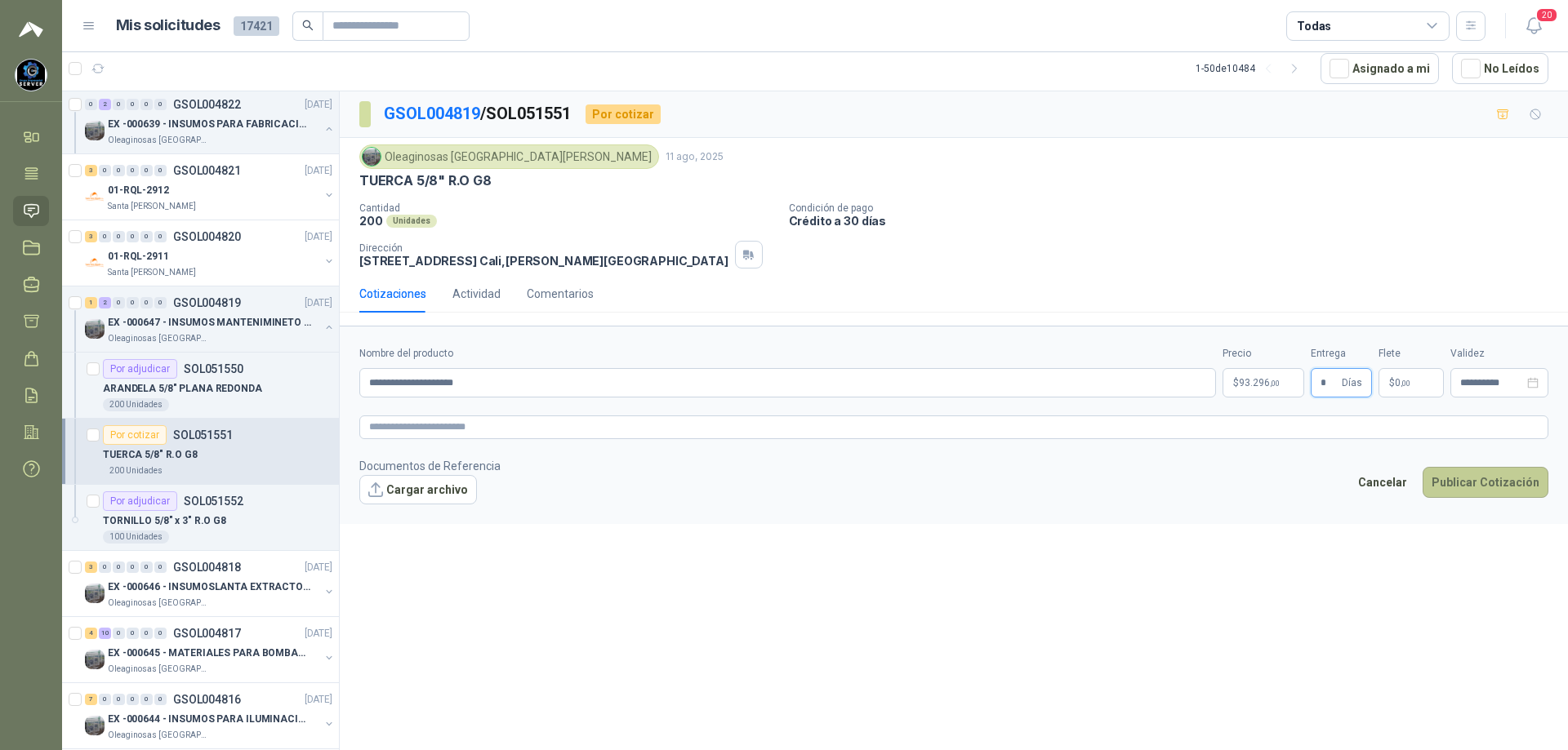
type input "*"
click at [1479, 476] on button "Publicar Cotización" at bounding box center [1486, 483] width 126 height 31
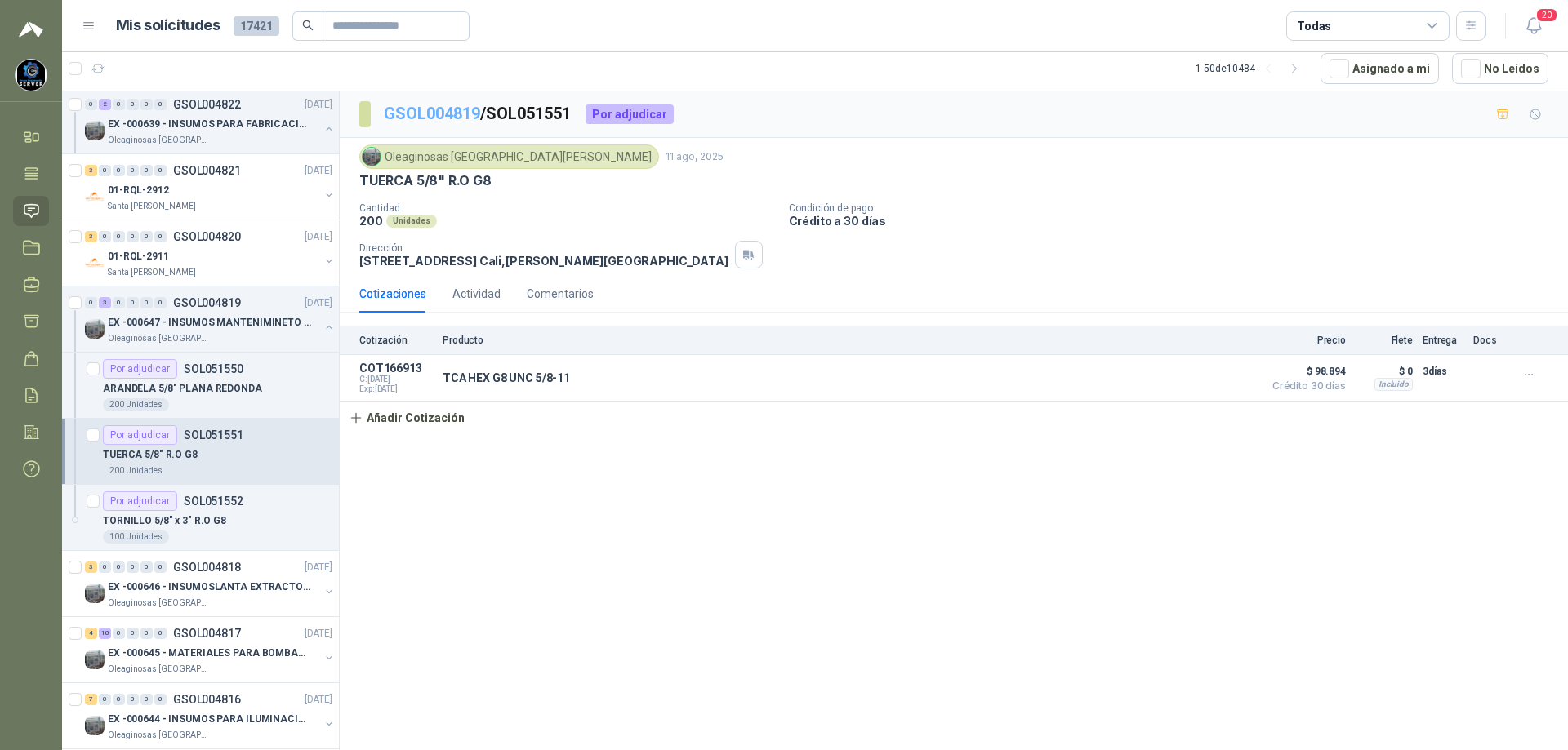
click at [456, 113] on link "GSOL004819" at bounding box center [433, 113] width 97 height 19
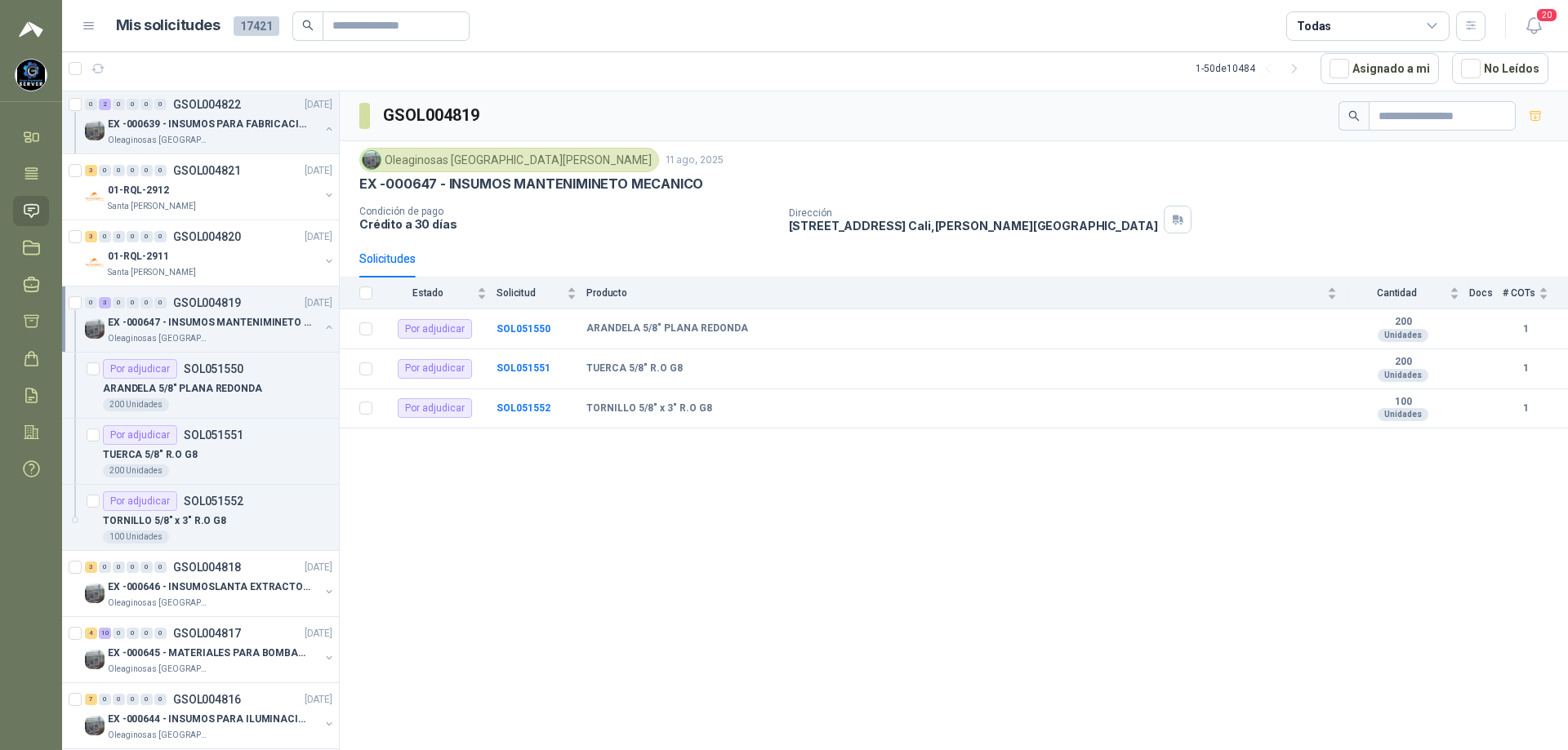
click at [224, 327] on p "EX -000647 - INSUMOS MANTENIMINETO MECANICO" at bounding box center [209, 322] width 204 height 16
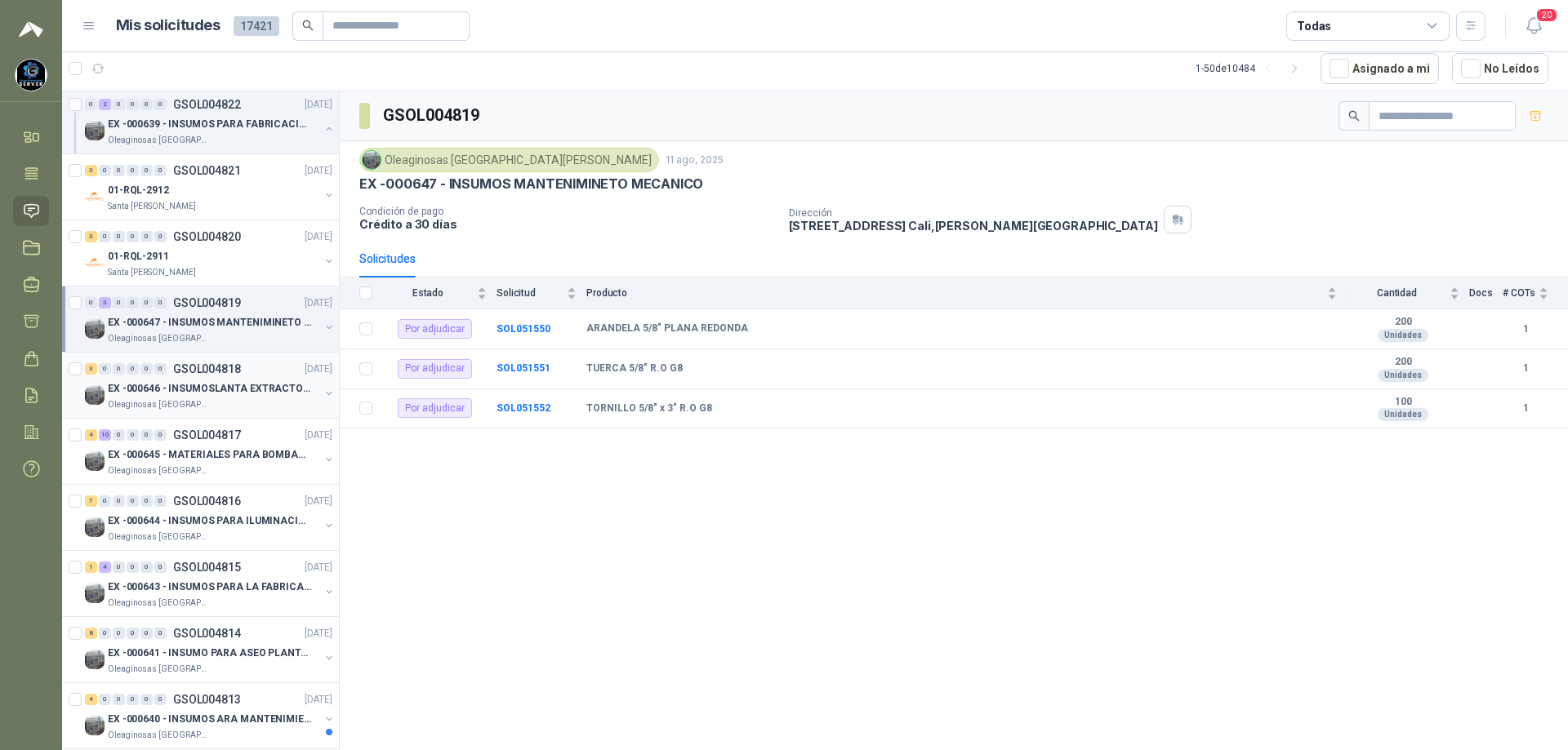
click at [216, 380] on div "EX -000646 - INSUMOSLANTA EXTRACTORA" at bounding box center [214, 388] width 212 height 19
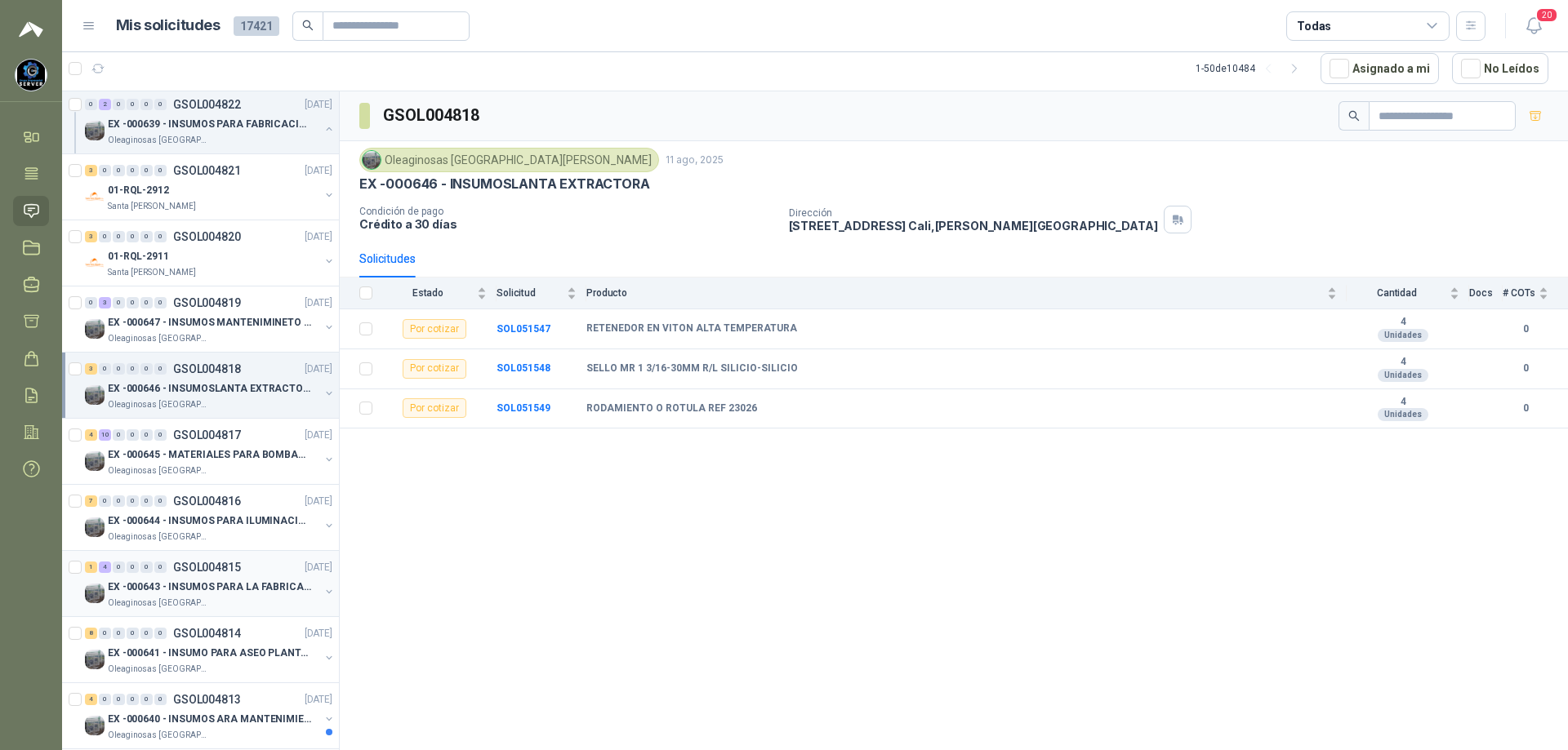
scroll to position [1307, 0]
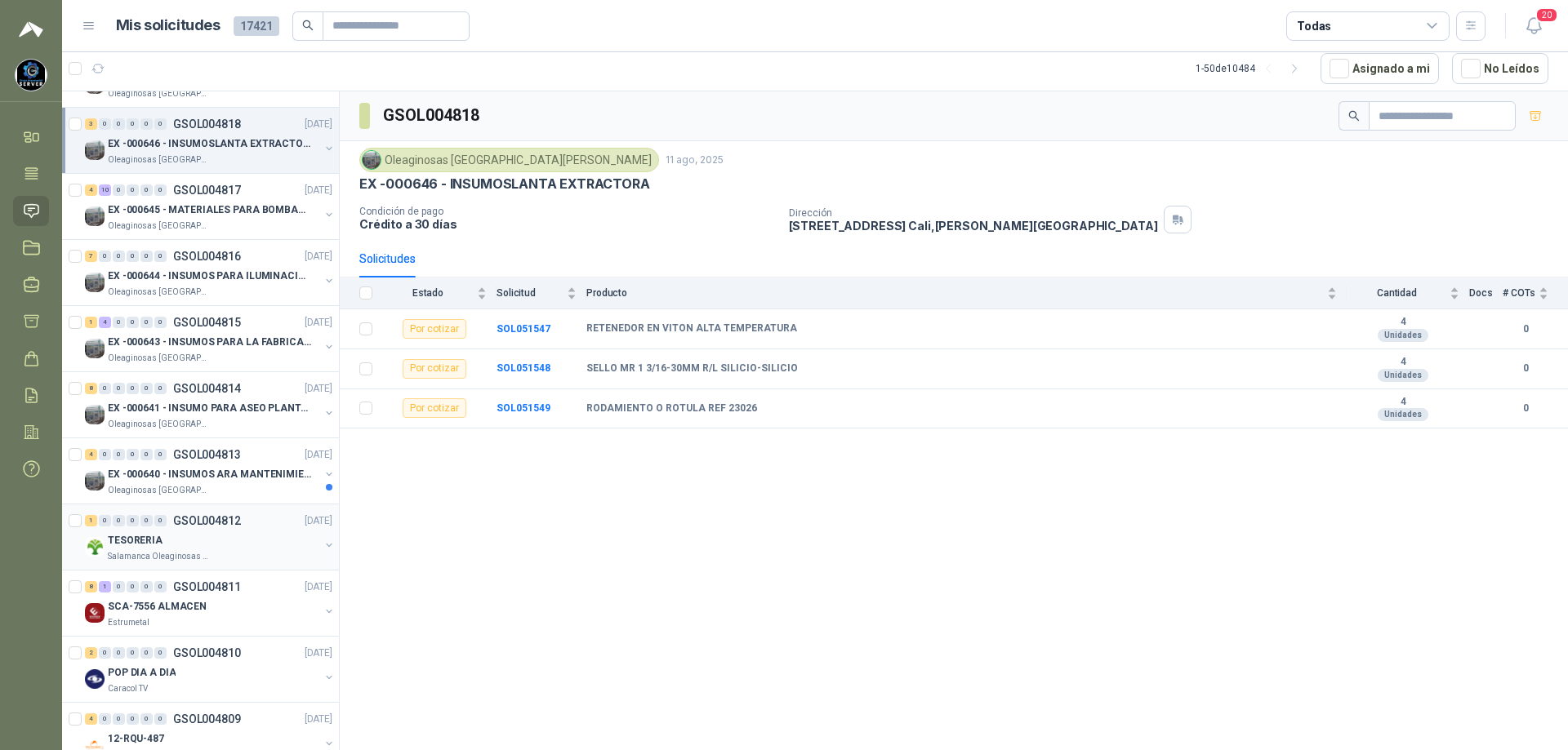
click at [233, 528] on div "1 0 0 0 0 0 GSOL004812 [DATE]" at bounding box center [210, 520] width 251 height 19
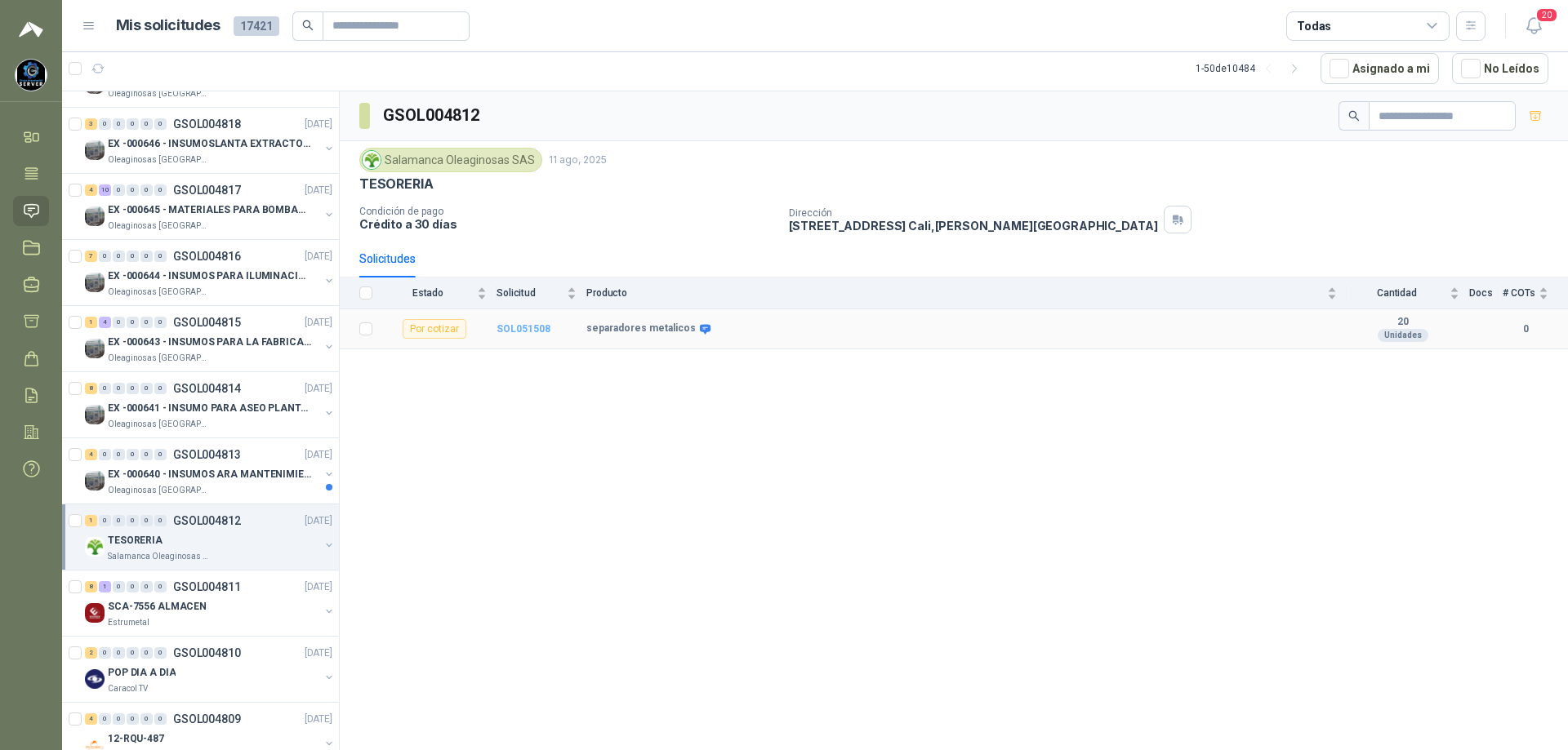
click at [528, 324] on b "SOL051508" at bounding box center [523, 328] width 54 height 12
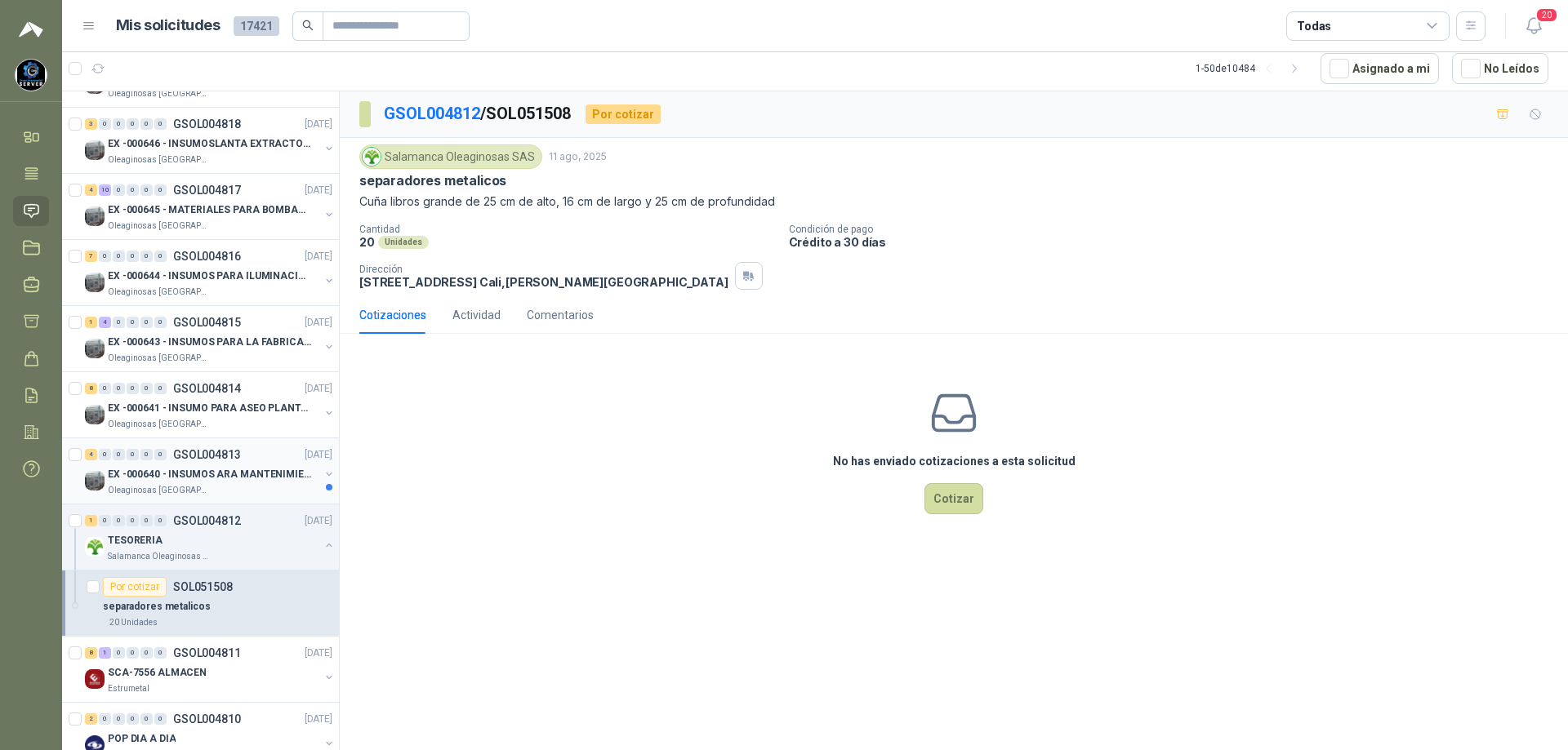
scroll to position [1470, 0]
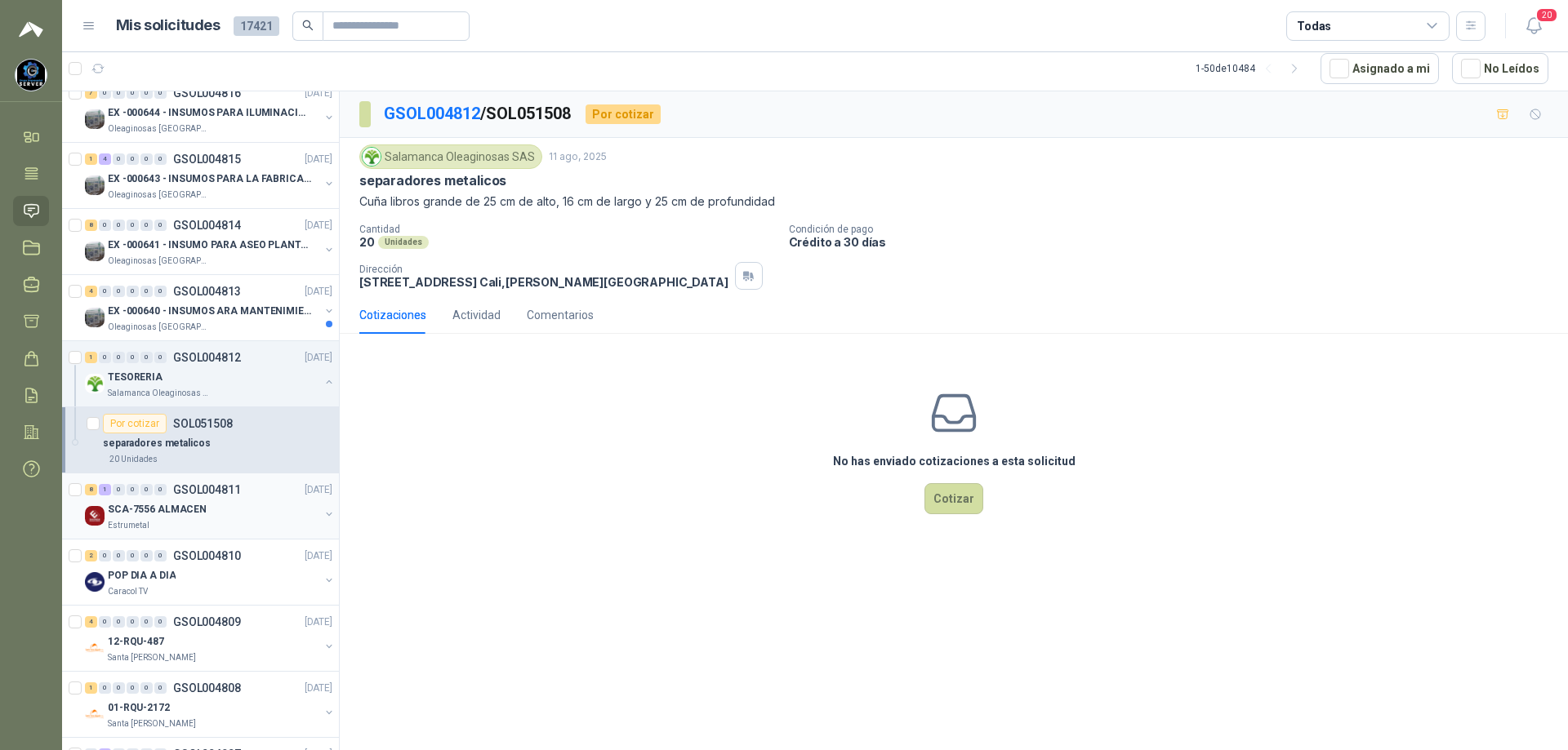
click at [224, 510] on div "SCA-7556 ALMACEN" at bounding box center [214, 509] width 212 height 19
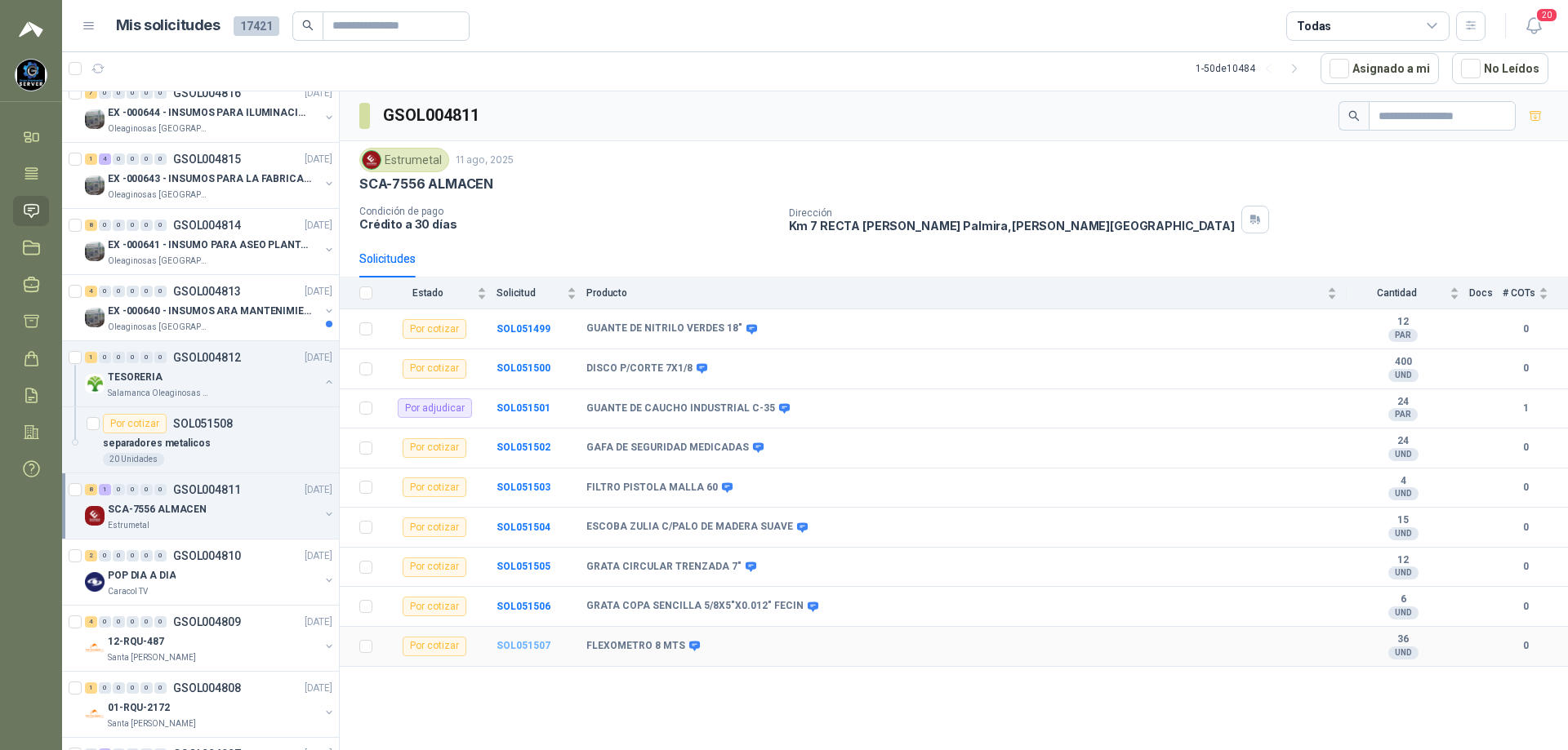
click at [538, 643] on b "SOL051507" at bounding box center [523, 645] width 54 height 12
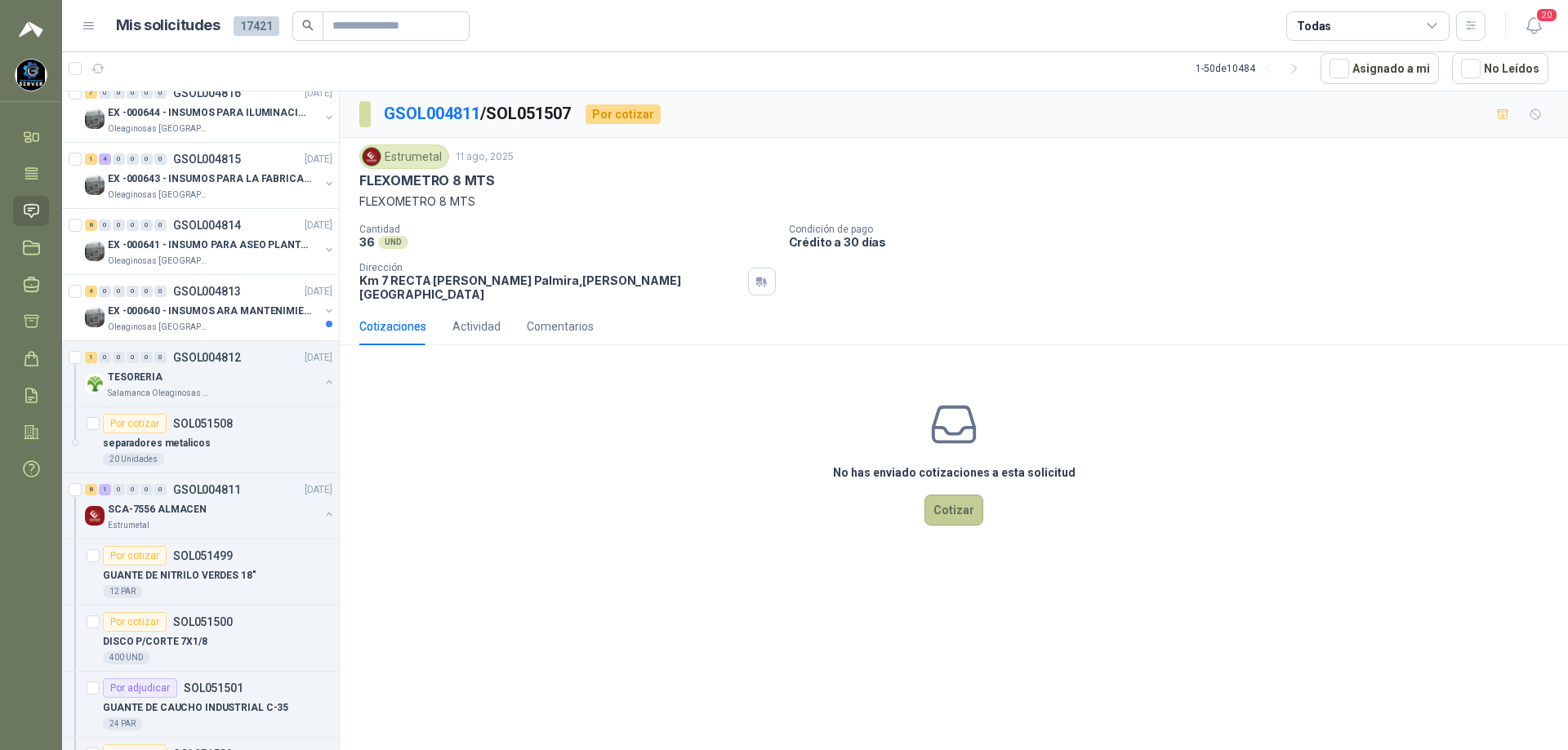
click at [967, 496] on button "Cotizar" at bounding box center [954, 510] width 58 height 31
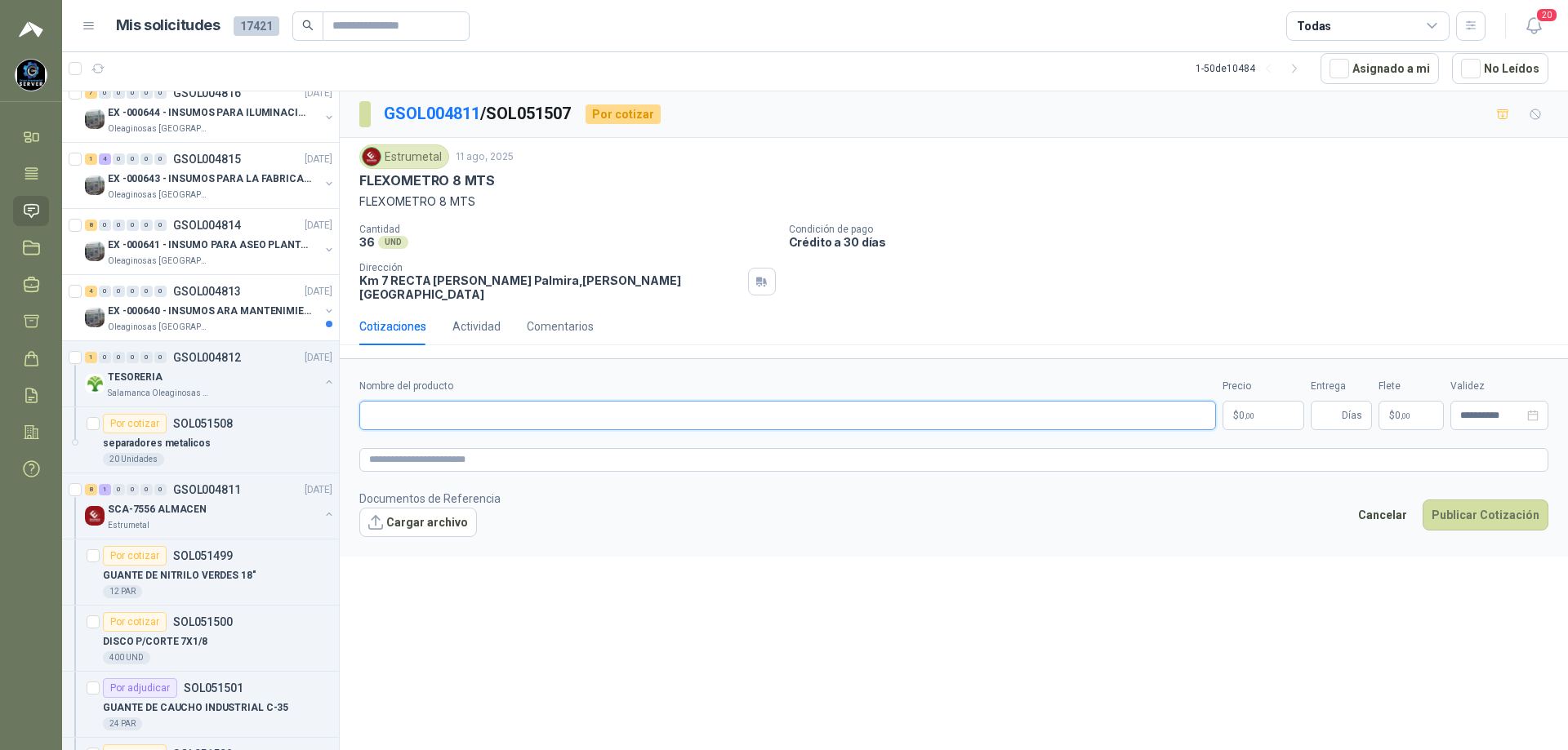
paste input "**********"
type input "**********"
click at [1261, 401] on p "$ 0 ,00" at bounding box center [1262, 415] width 81 height 29
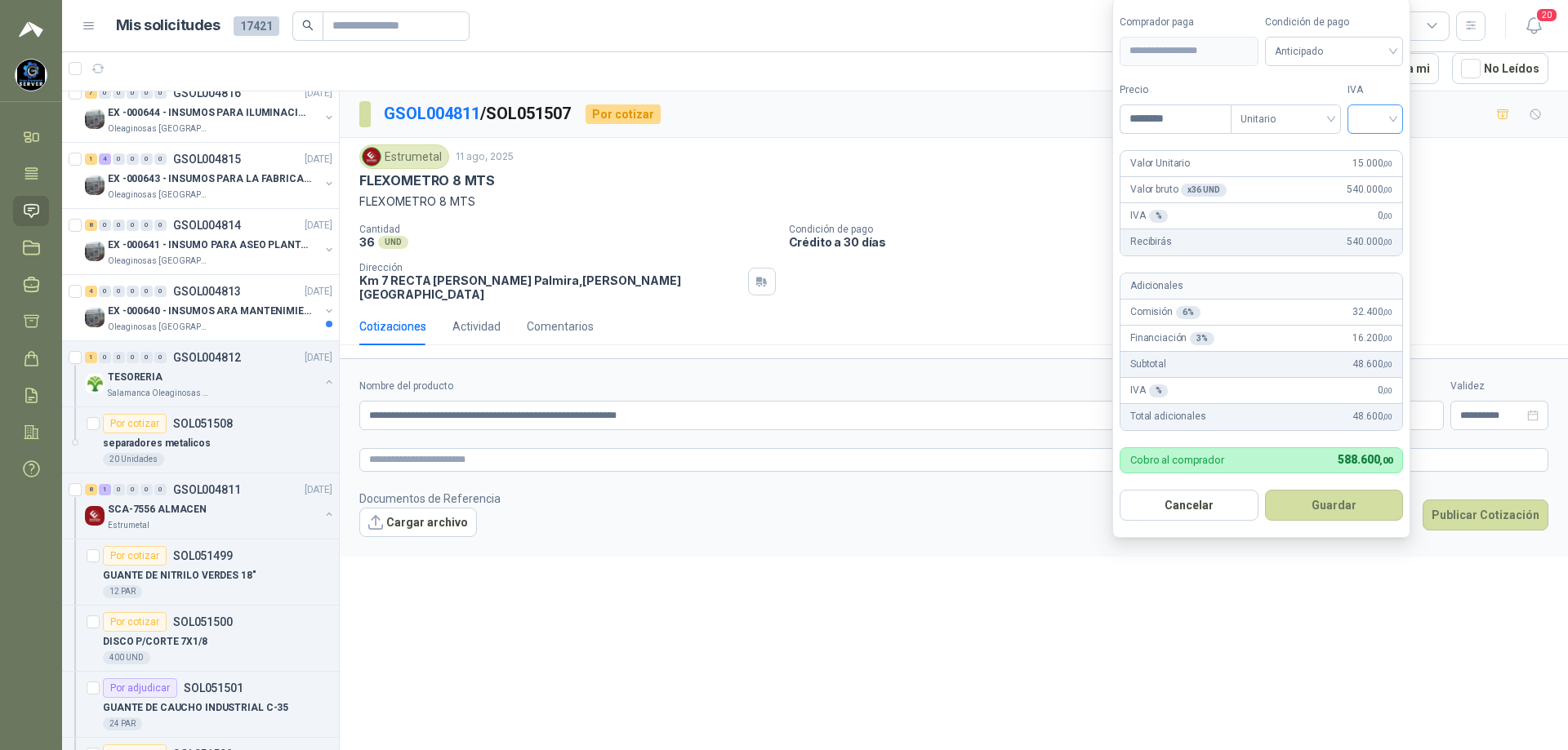
type input "********"
click at [1393, 119] on input "search" at bounding box center [1375, 117] width 36 height 25
click at [1393, 152] on div "19%" at bounding box center [1378, 152] width 30 height 18
click at [1375, 51] on span "Anticipado" at bounding box center [1337, 51] width 120 height 25
click at [1351, 104] on div "Crédito a 30 días" at bounding box center [1336, 111] width 114 height 18
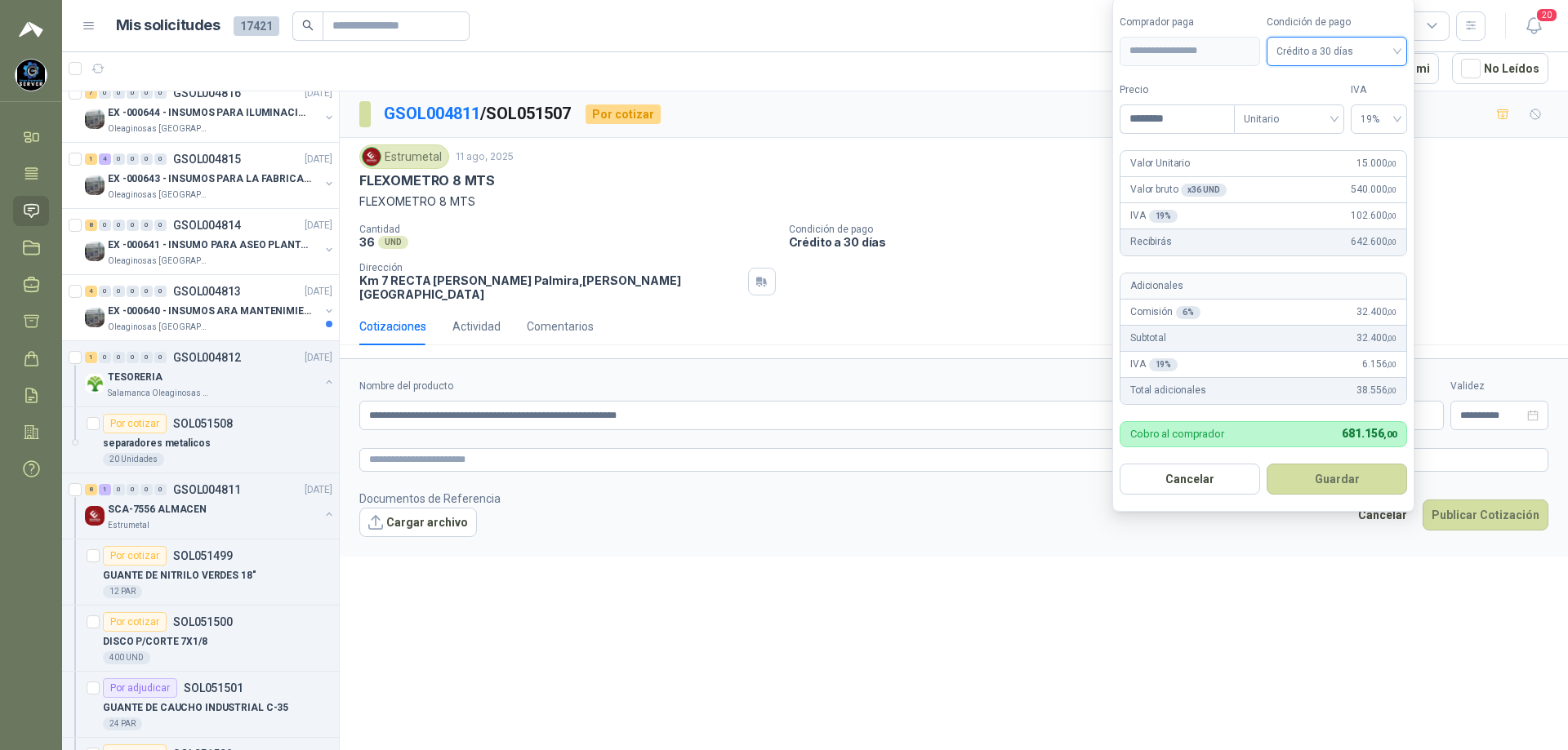
click at [1330, 480] on button "Guardar" at bounding box center [1337, 479] width 141 height 31
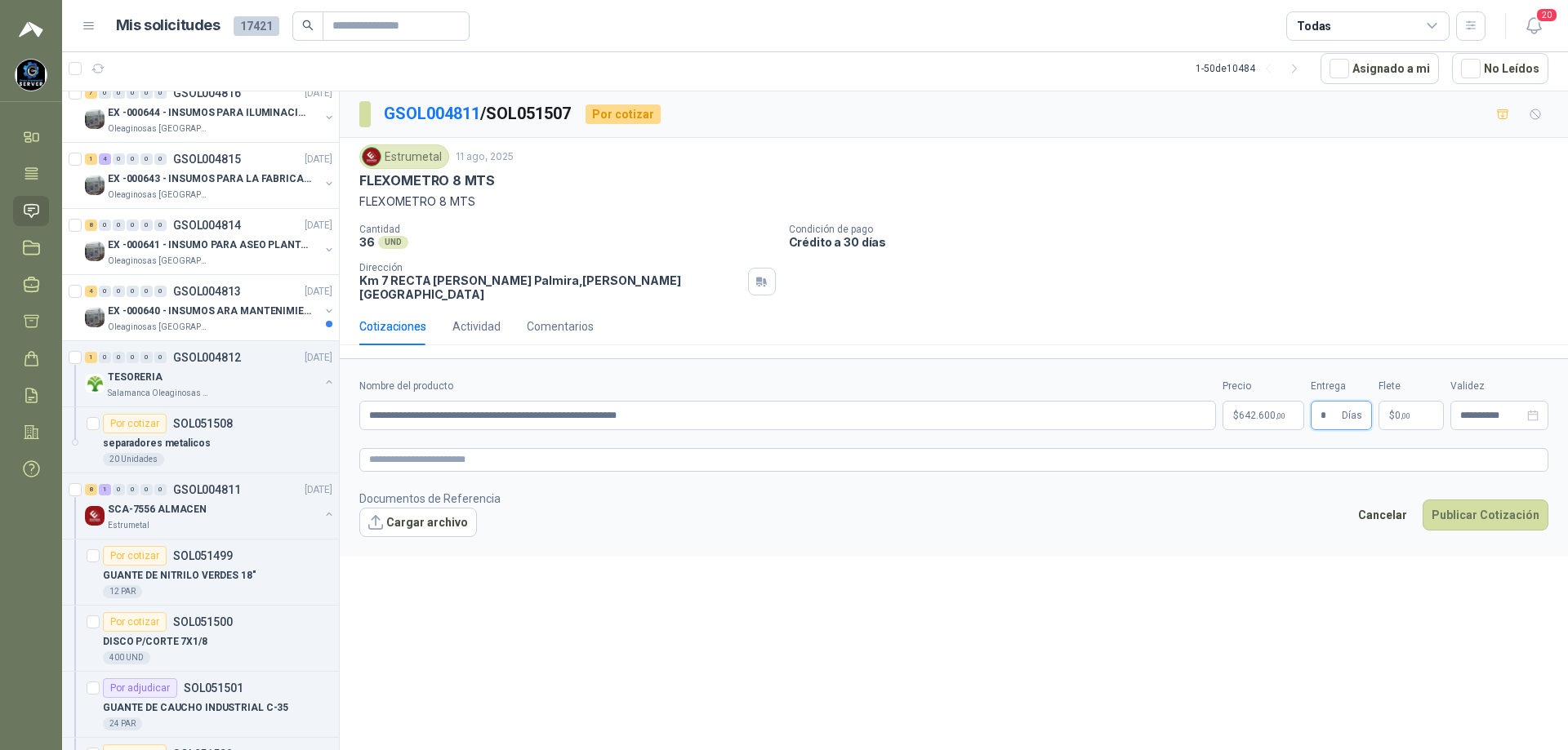
type input "*"
click at [434, 508] on button "Cargar archivo" at bounding box center [418, 523] width 118 height 29
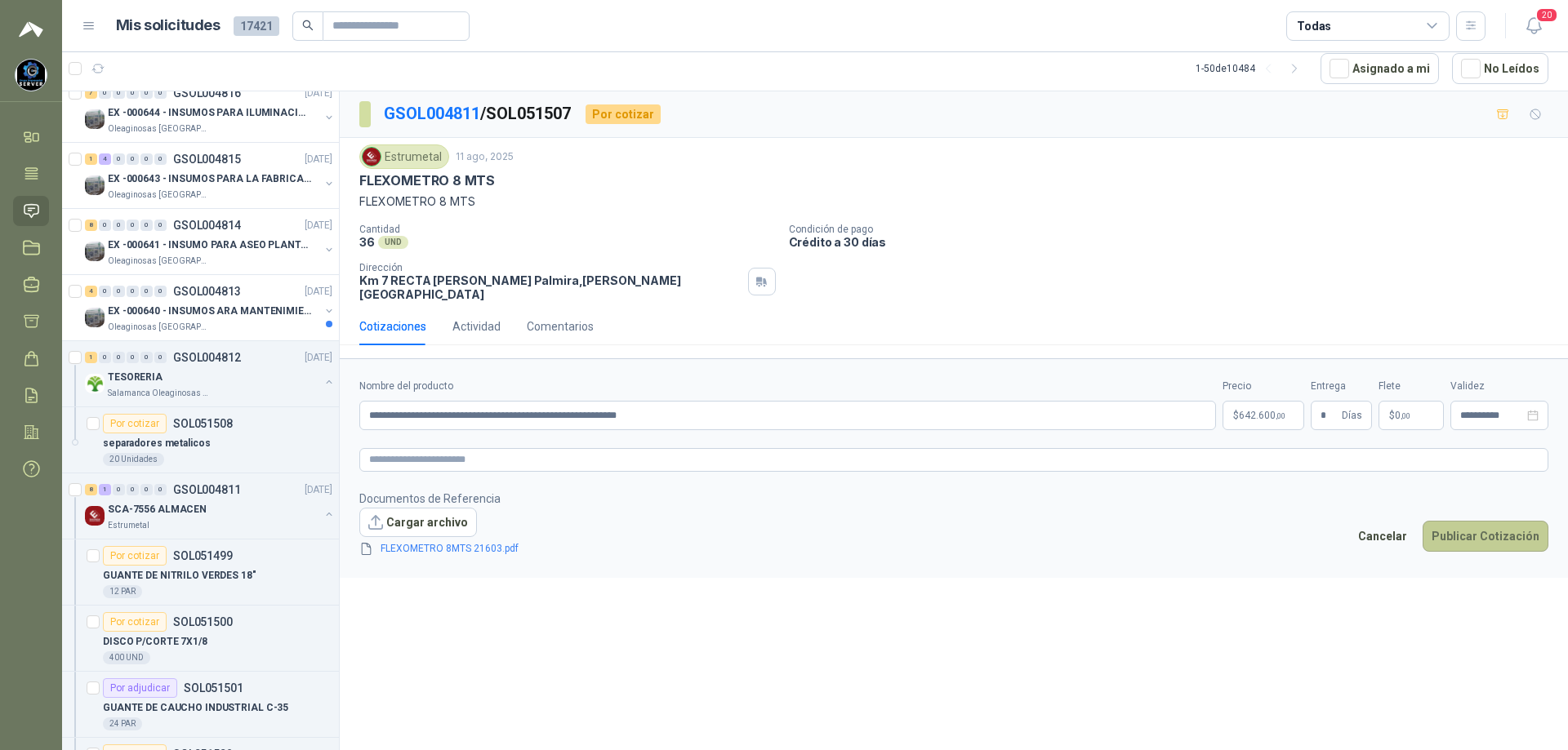
click at [1473, 523] on button "Publicar Cotización" at bounding box center [1486, 536] width 126 height 31
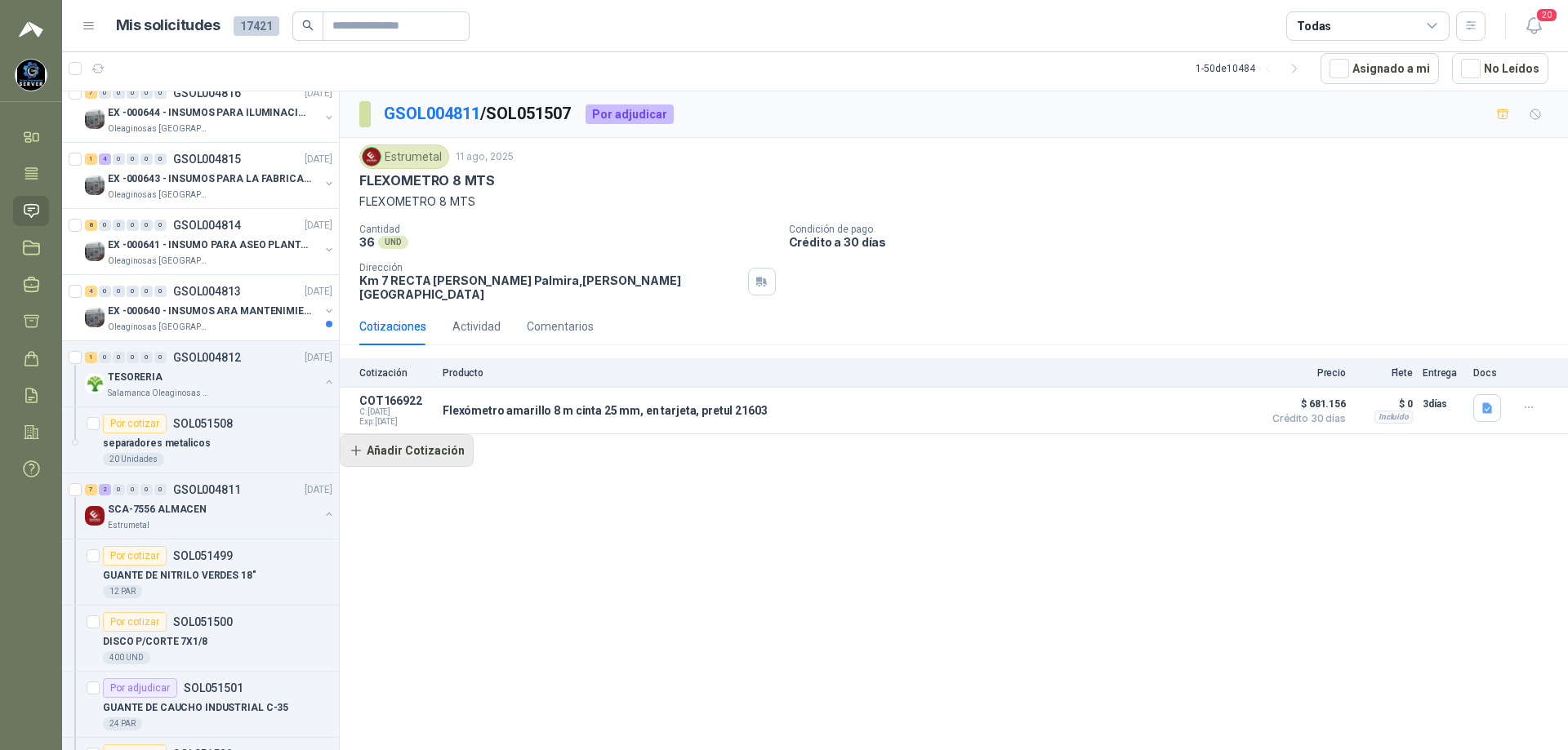
click at [439, 444] on button "Añadir Cotización" at bounding box center [406, 451] width 134 height 33
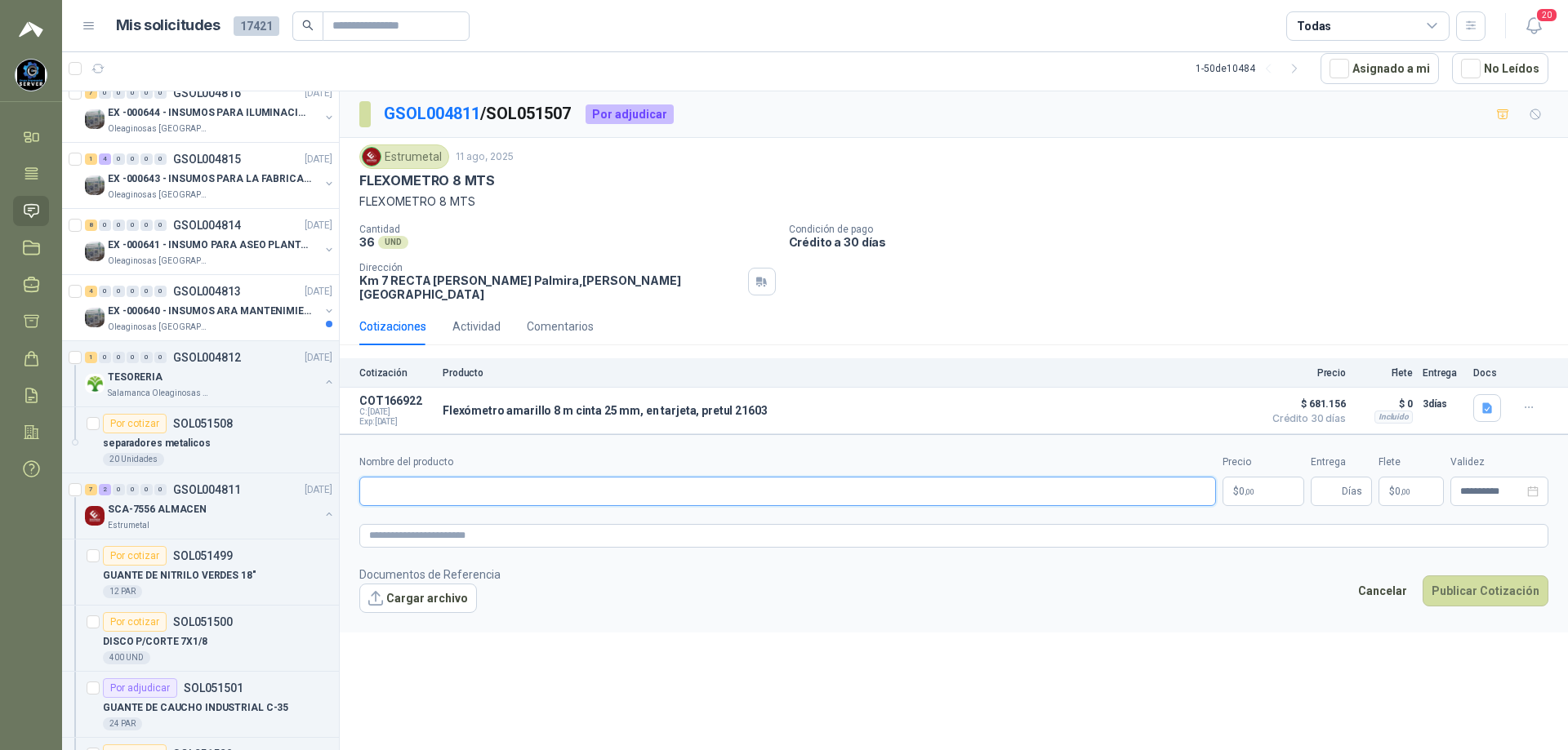
paste input "**********"
type input "**********"
click at [1253, 487] on span ",00" at bounding box center [1249, 492] width 10 height 9
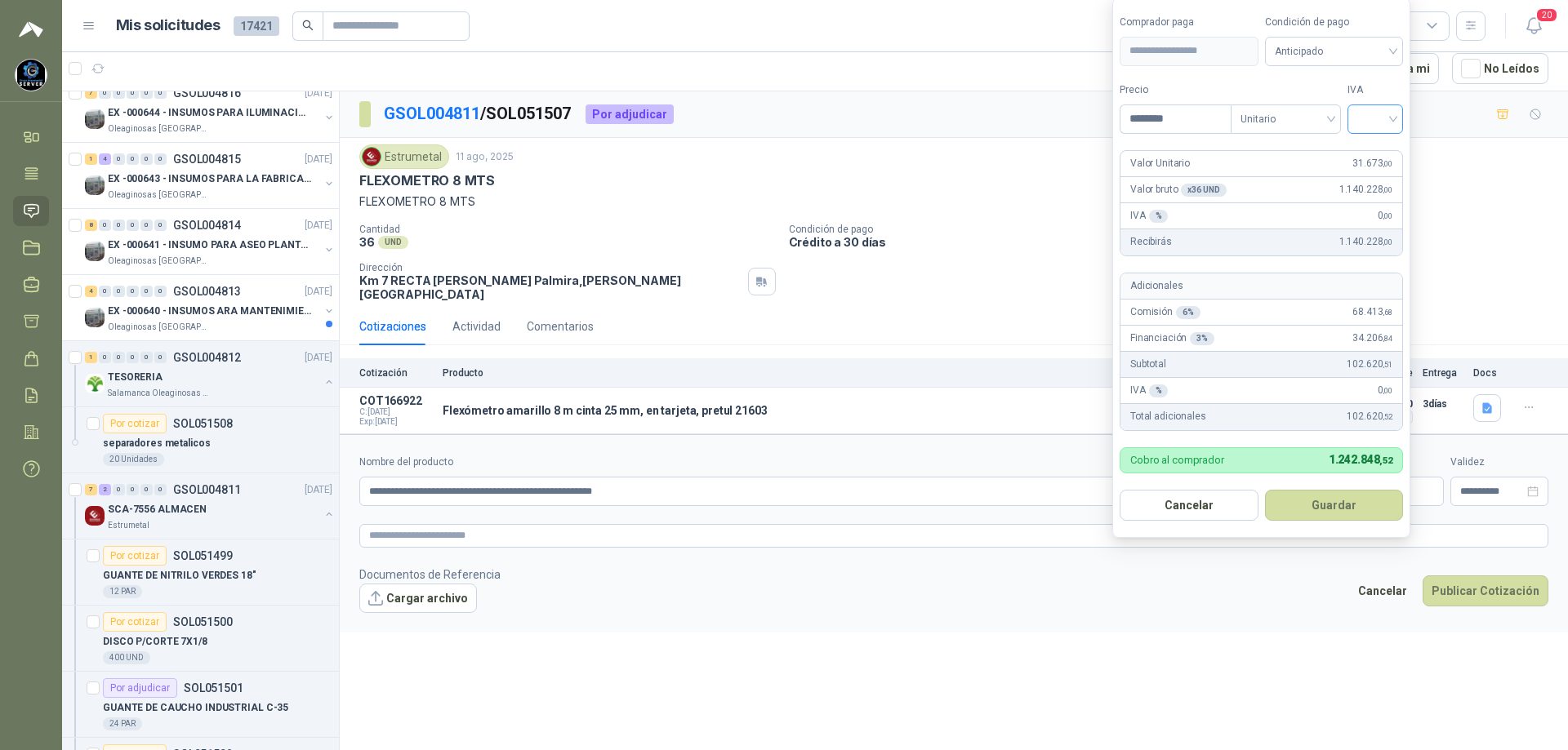
type input "********"
click at [1392, 112] on input "search" at bounding box center [1375, 117] width 36 height 25
click at [1393, 143] on div "19%" at bounding box center [1378, 152] width 30 height 18
click at [1366, 47] on span "Anticipado" at bounding box center [1337, 51] width 120 height 25
click at [1337, 109] on div "Crédito a 30 días" at bounding box center [1336, 111] width 114 height 18
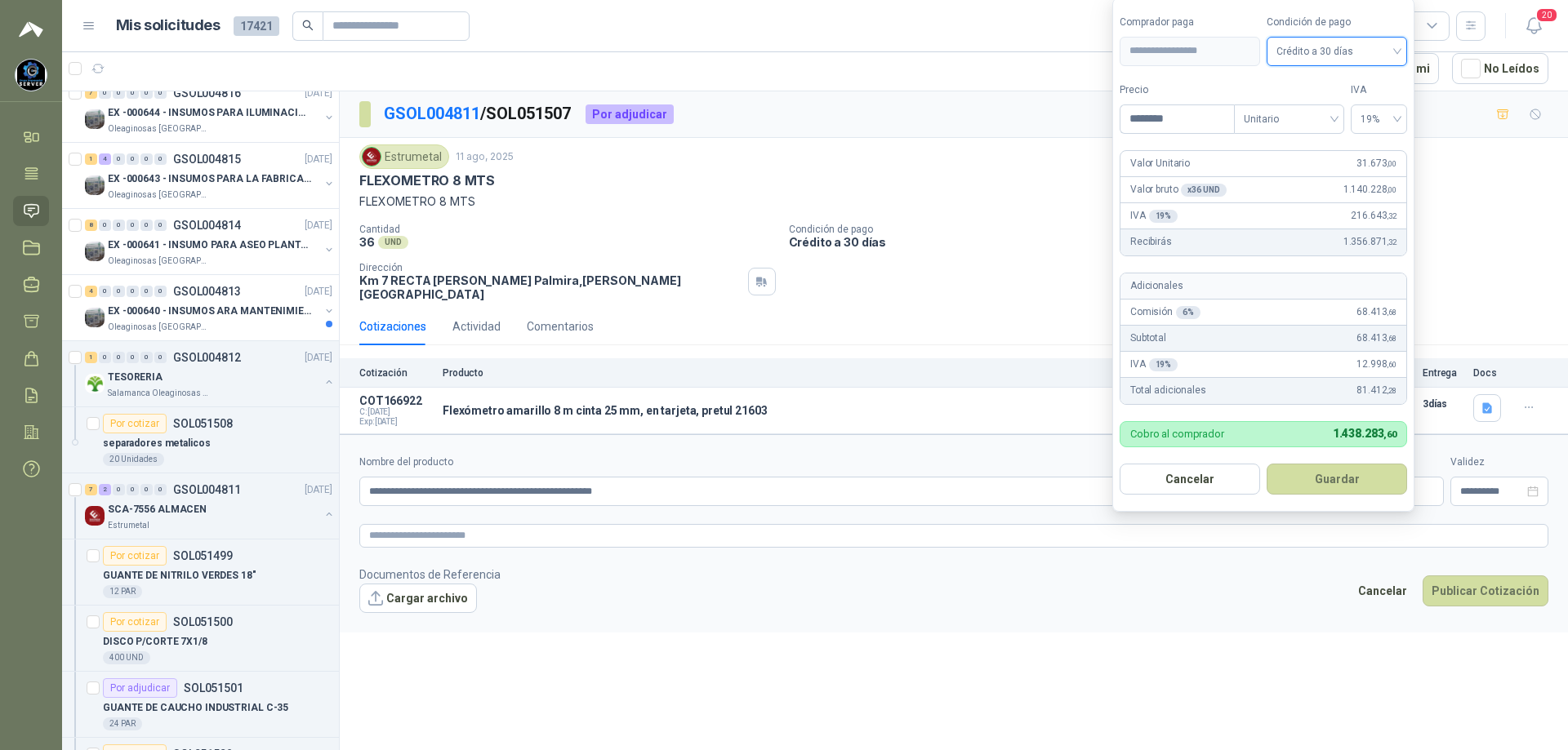
click at [1315, 480] on button "Guardar" at bounding box center [1337, 479] width 141 height 31
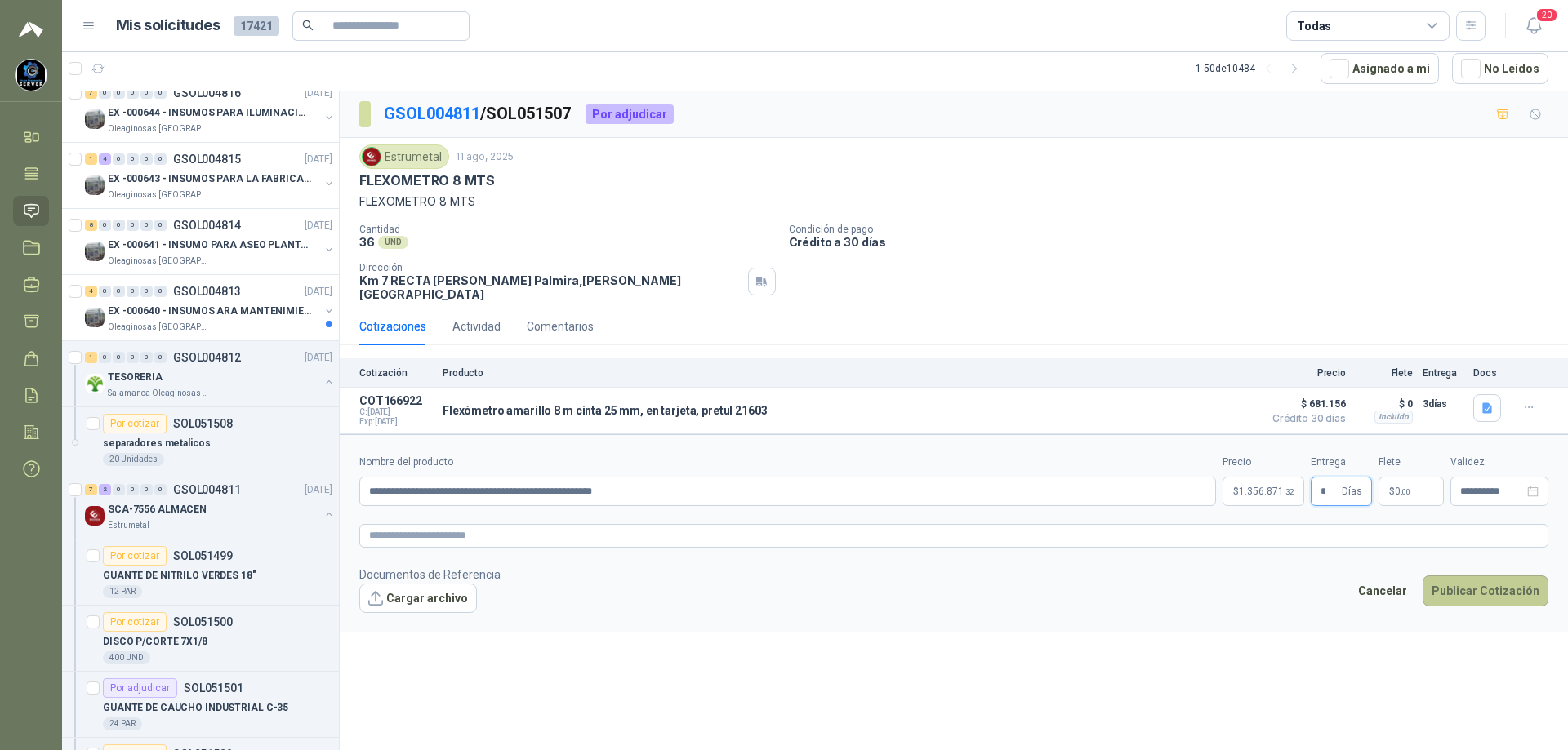
type input "*"
click at [1467, 576] on button "Publicar Cotización" at bounding box center [1486, 591] width 126 height 31
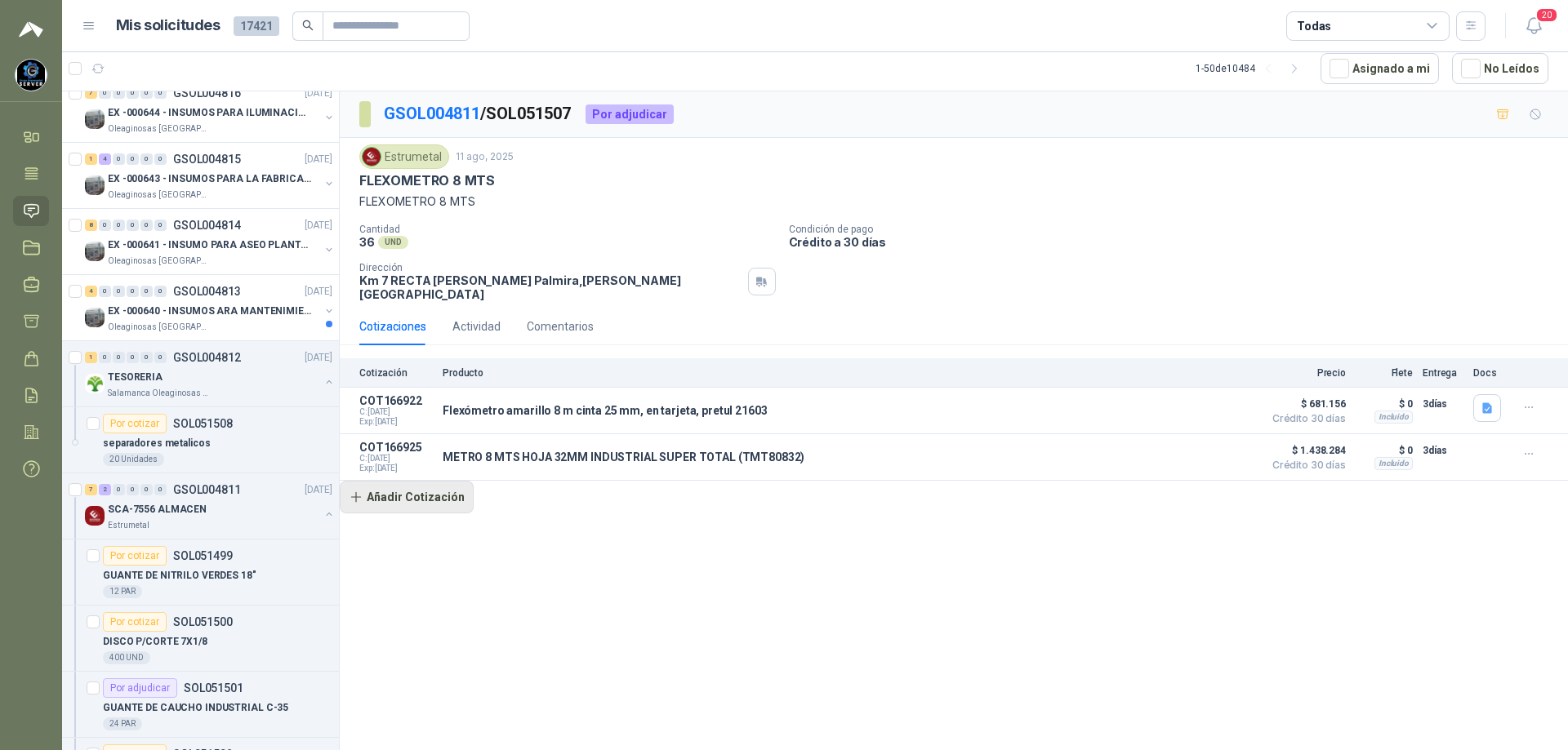
click at [441, 481] on button "Añadir Cotización" at bounding box center [406, 497] width 134 height 33
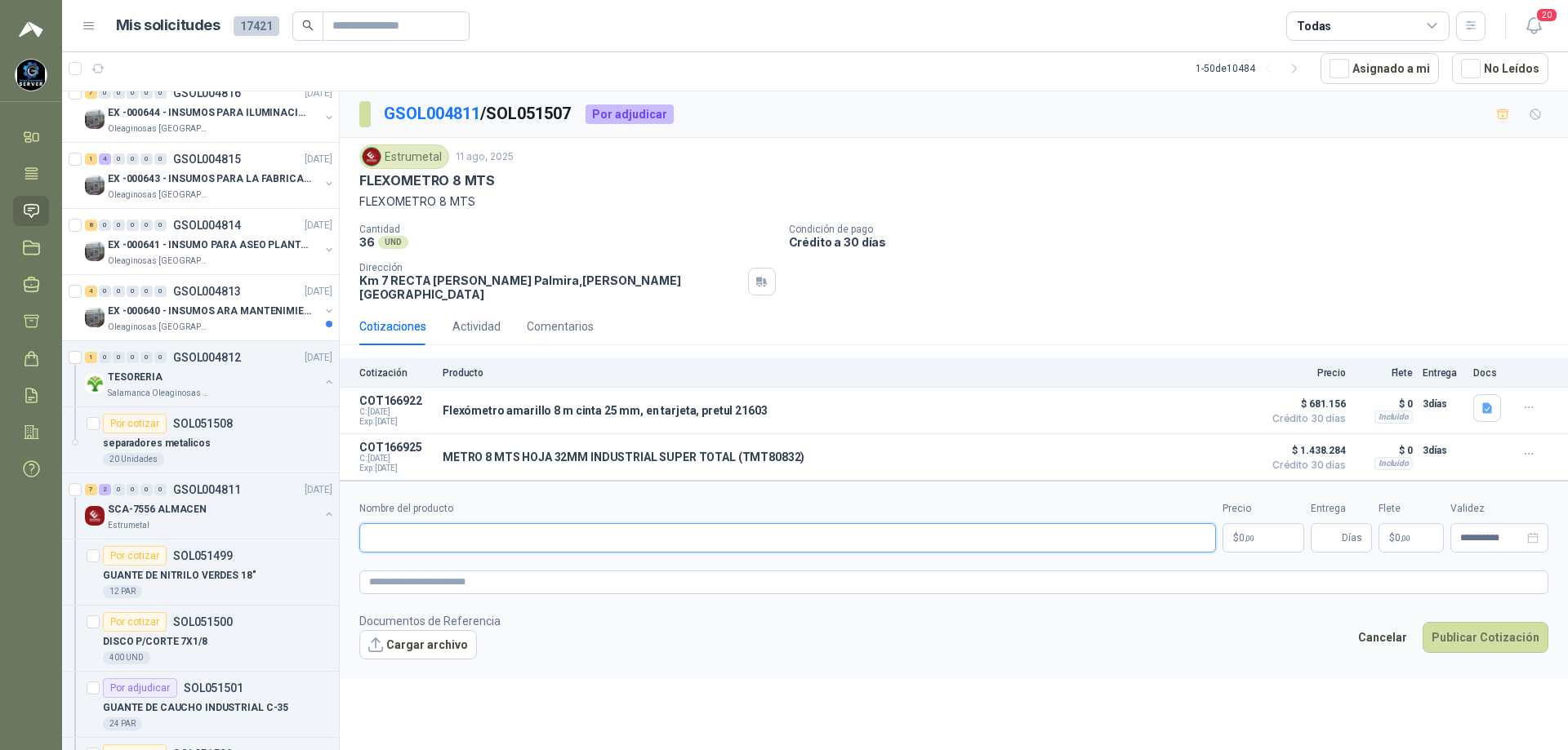
paste input "**********"
type input "**********"
click at [1245, 527] on body "[PERSON_NAME] GRUPO EMPRESARIAL SERVER SAS Inicio Tareas Solicitudes Licitacion…" at bounding box center [784, 375] width 1568 height 750
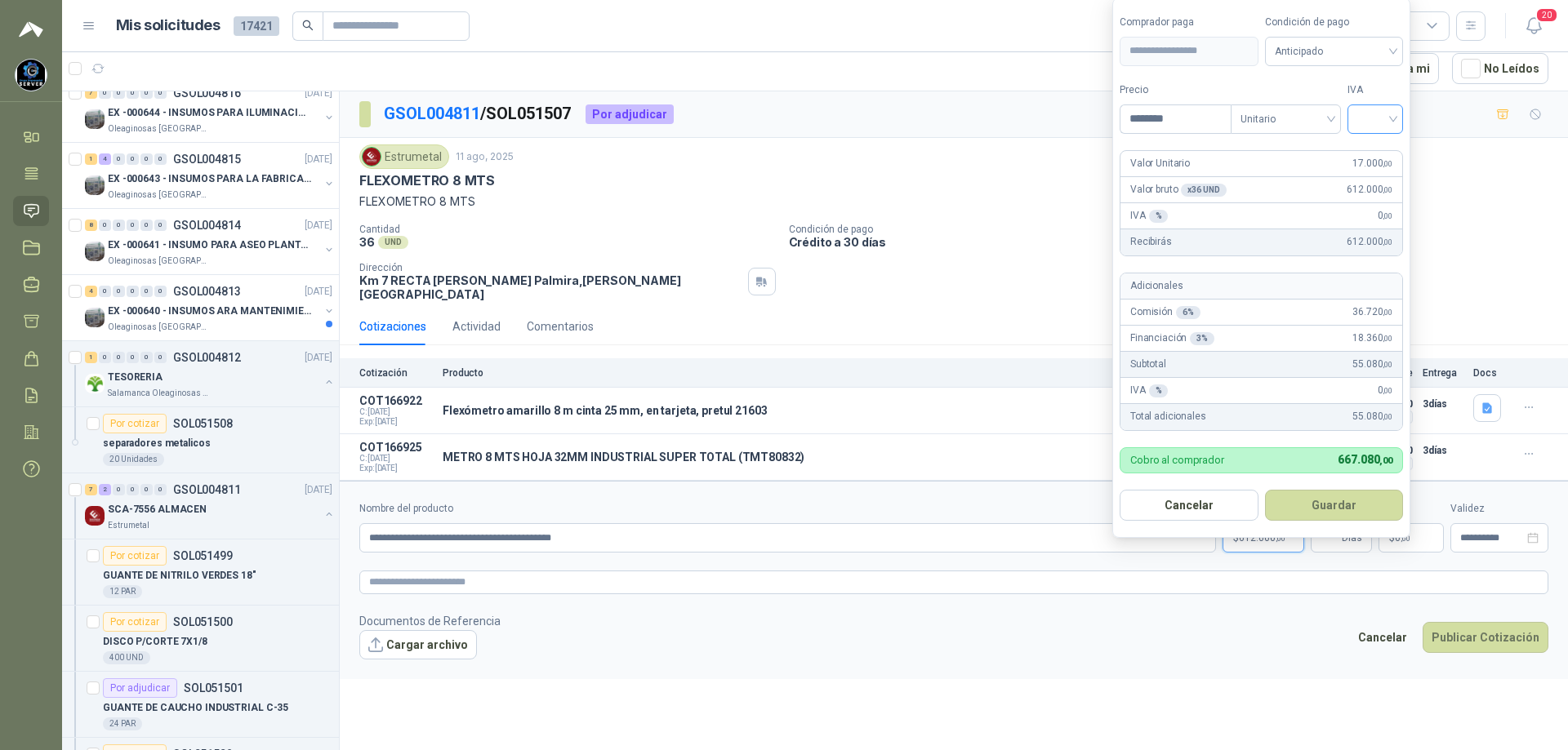
type input "********"
click at [1393, 126] on input "search" at bounding box center [1375, 117] width 36 height 25
click at [1386, 151] on div "19%" at bounding box center [1378, 152] width 30 height 18
click at [1370, 41] on span "Anticipado" at bounding box center [1337, 51] width 120 height 25
click at [1333, 112] on div "Crédito a 30 días" at bounding box center [1336, 111] width 114 height 18
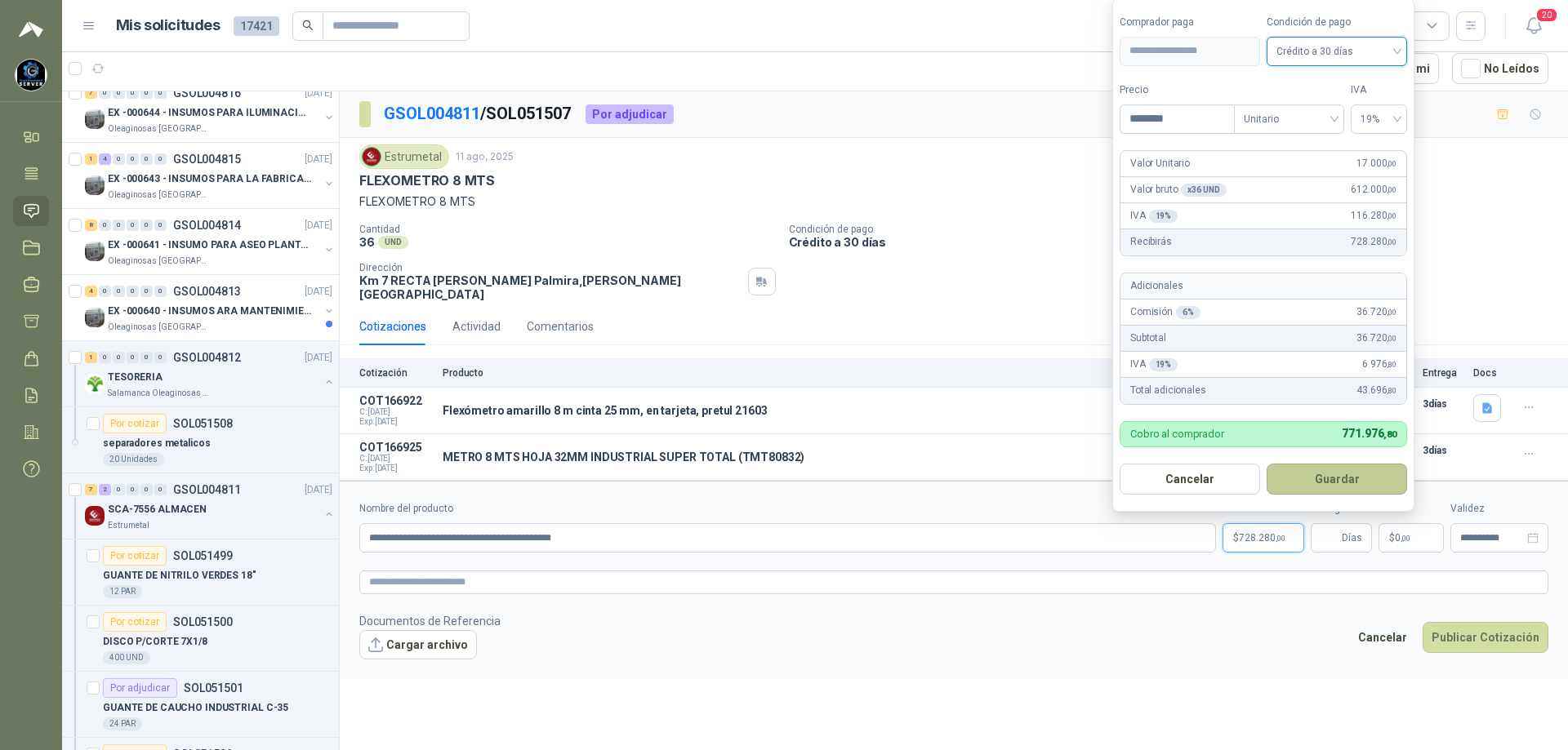
click at [1327, 484] on button "Guardar" at bounding box center [1337, 479] width 141 height 31
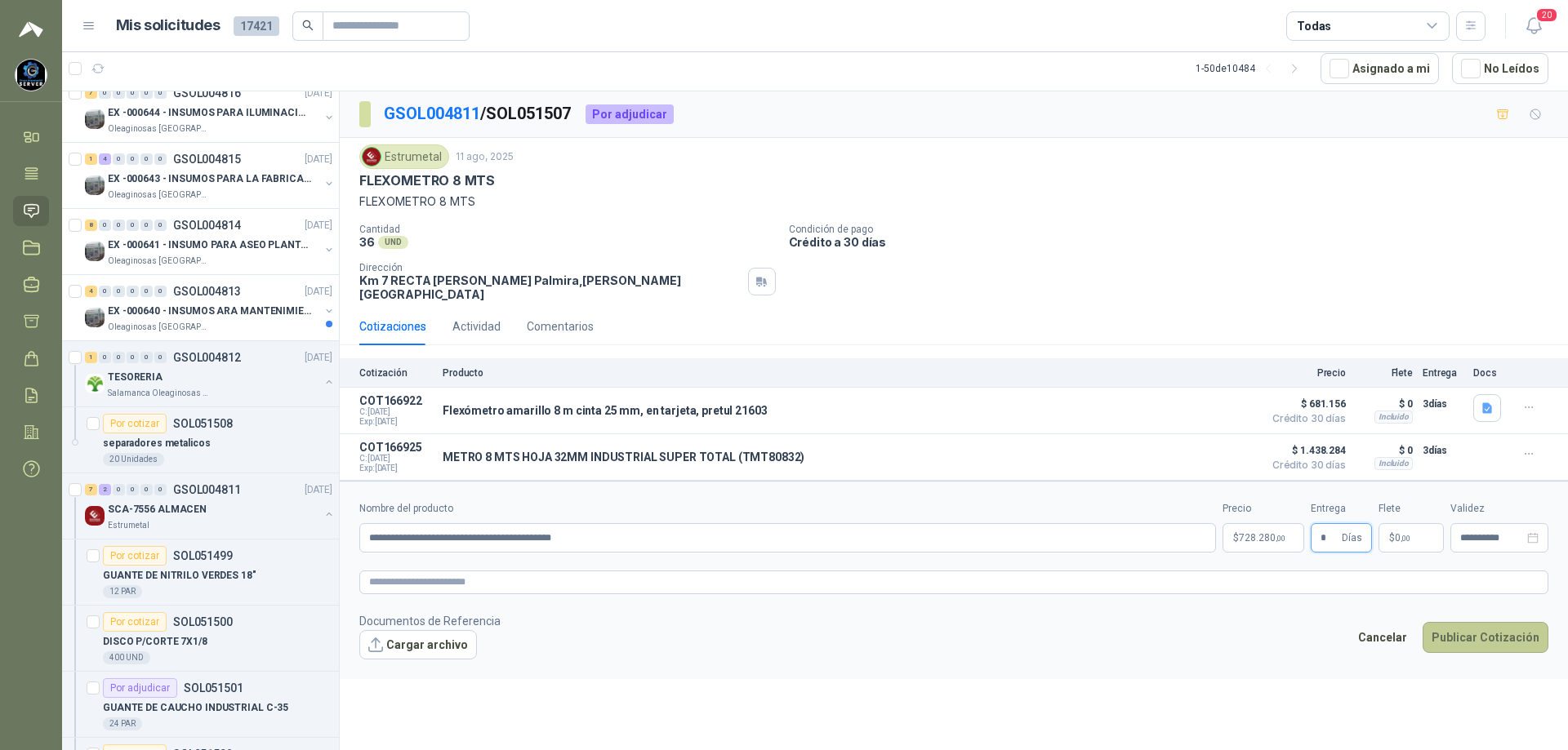
type input "*"
click at [1485, 624] on button "Publicar Cotización" at bounding box center [1486, 638] width 126 height 31
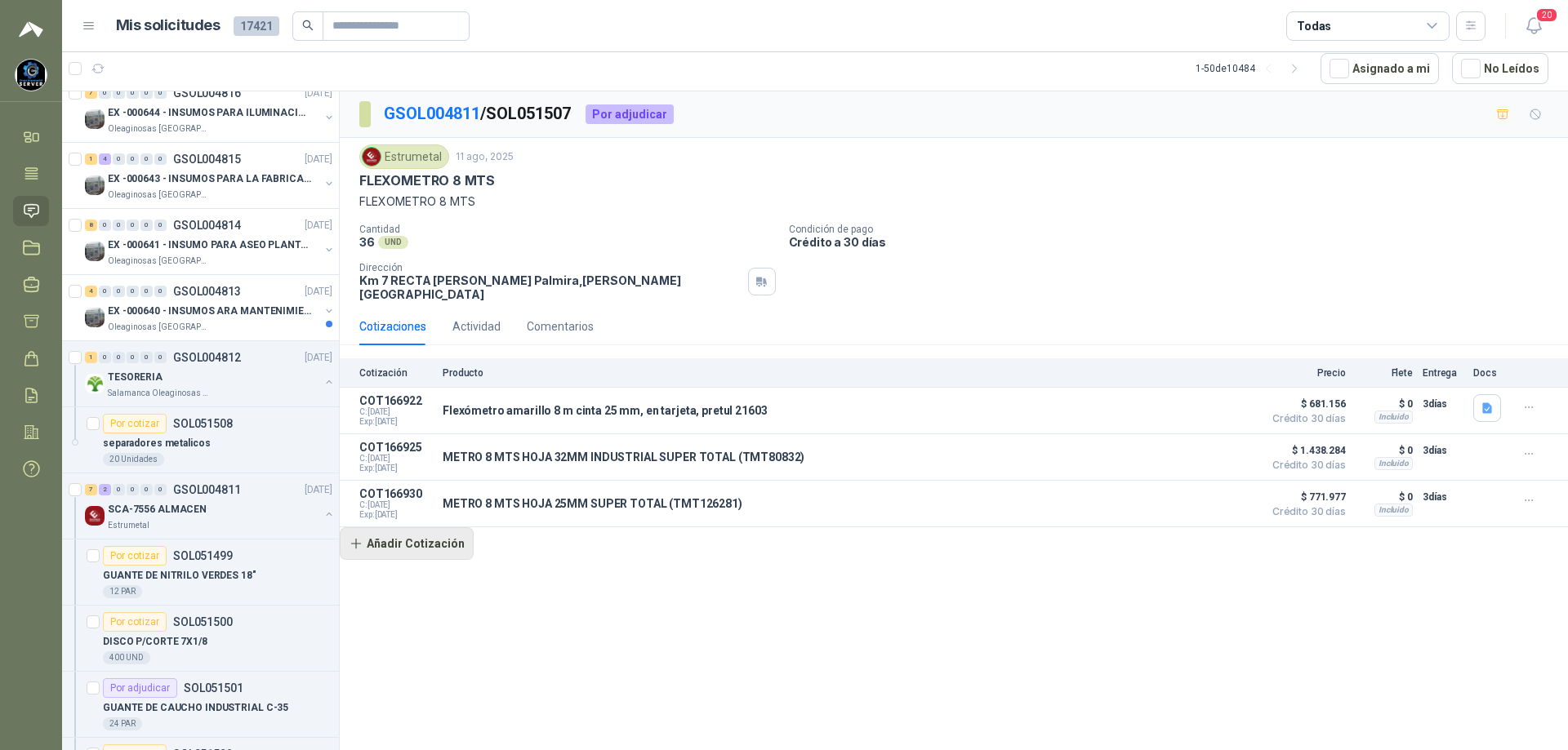
click at [409, 536] on button "Añadir Cotización" at bounding box center [406, 544] width 134 height 33
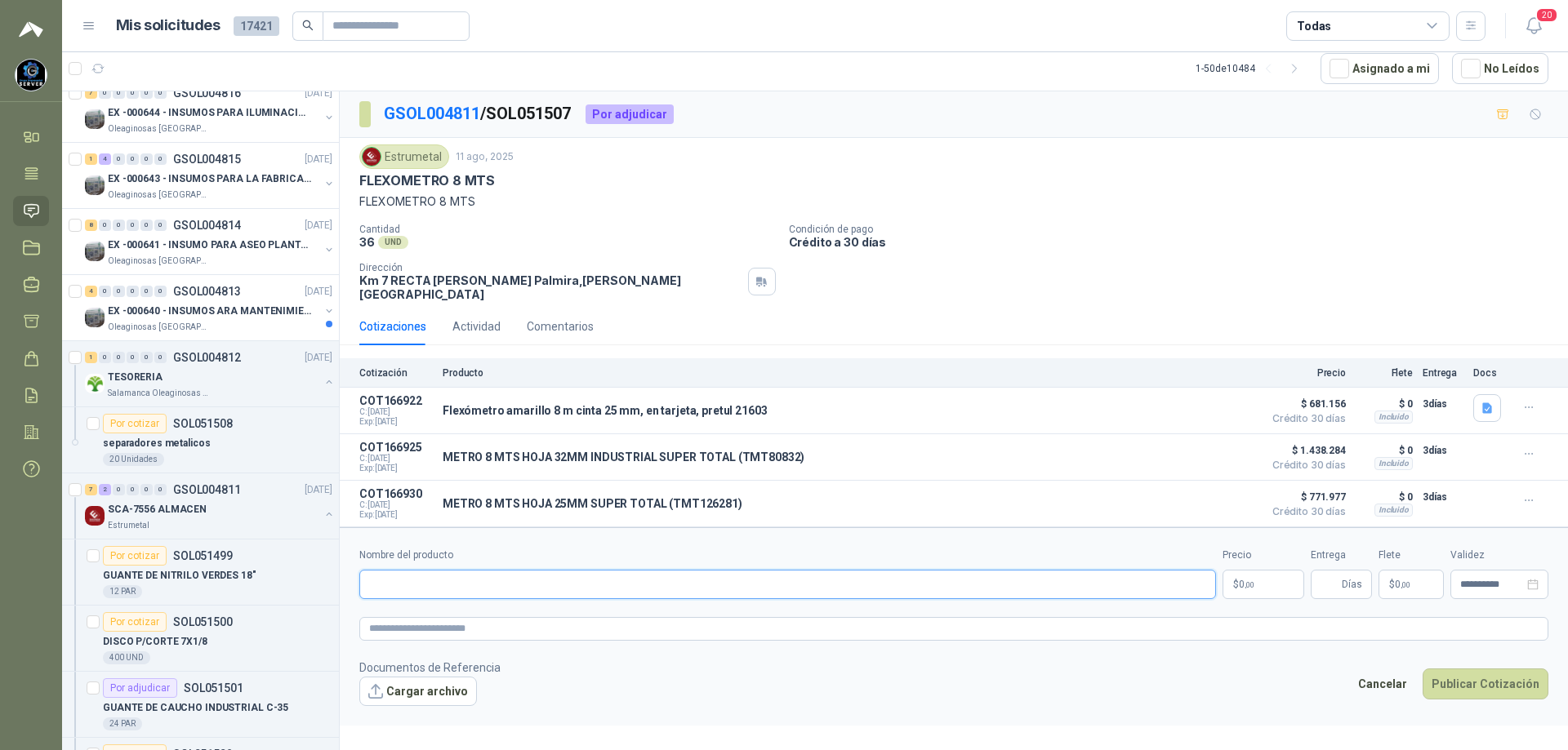
paste input "**********"
type input "**********"
click at [1261, 575] on p "$ 0 ,00" at bounding box center [1262, 585] width 81 height 29
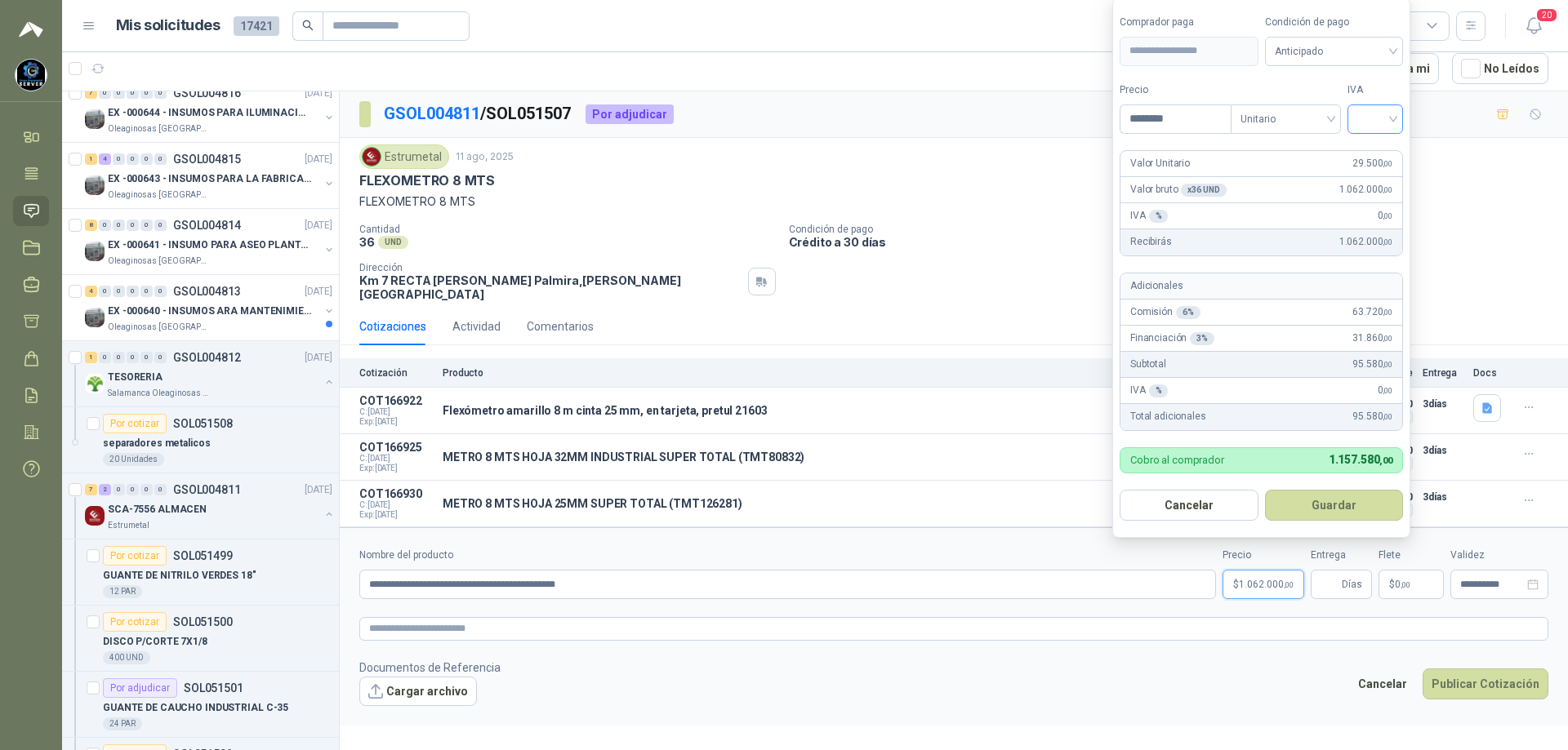
click at [1400, 112] on div at bounding box center [1375, 120] width 56 height 29
type input "********"
click at [1385, 150] on div "19%" at bounding box center [1378, 152] width 30 height 18
click at [1360, 43] on span "Anticipado" at bounding box center [1337, 51] width 120 height 25
click at [1331, 110] on div "Crédito a 30 días" at bounding box center [1336, 111] width 114 height 18
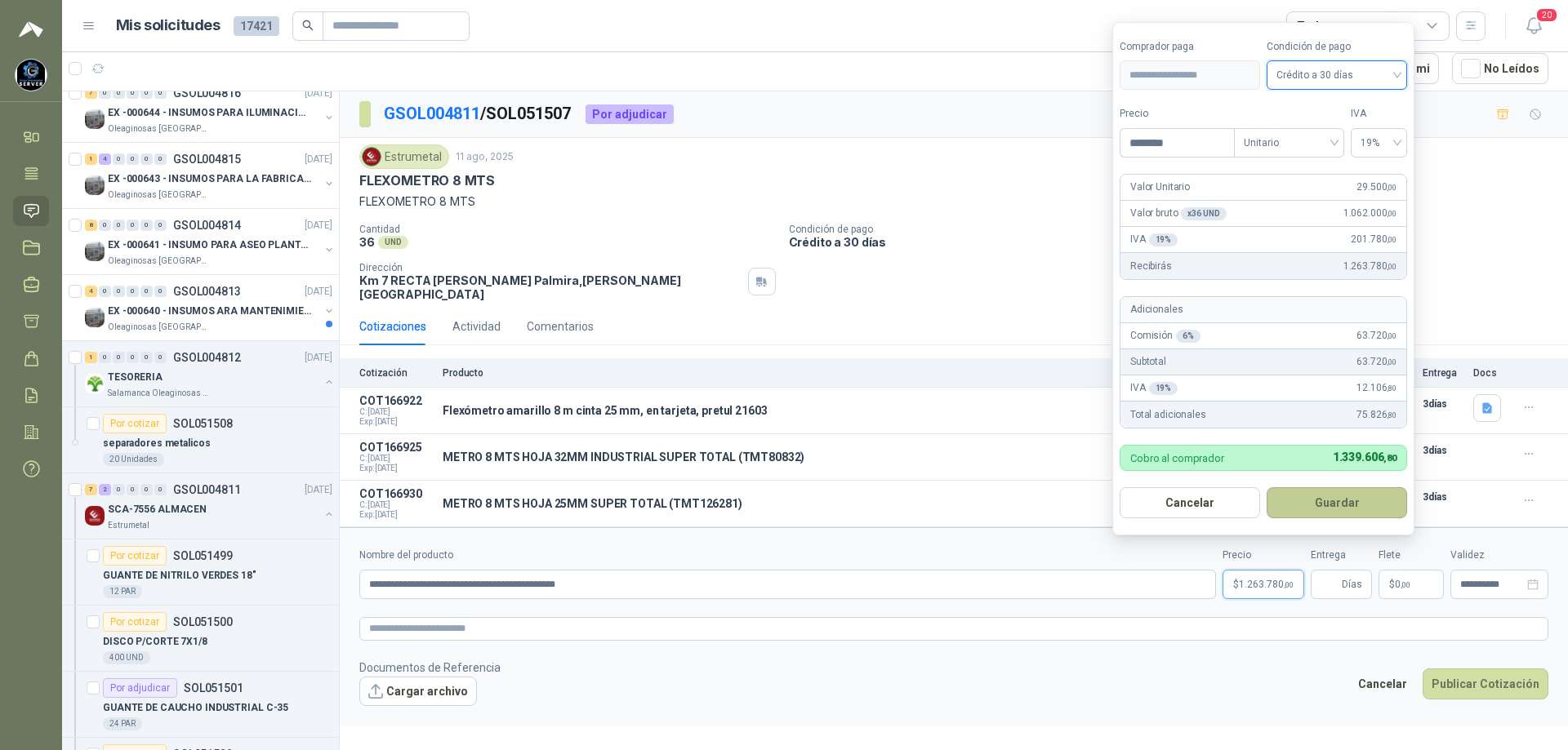
click at [1324, 500] on button "Guardar" at bounding box center [1337, 503] width 141 height 31
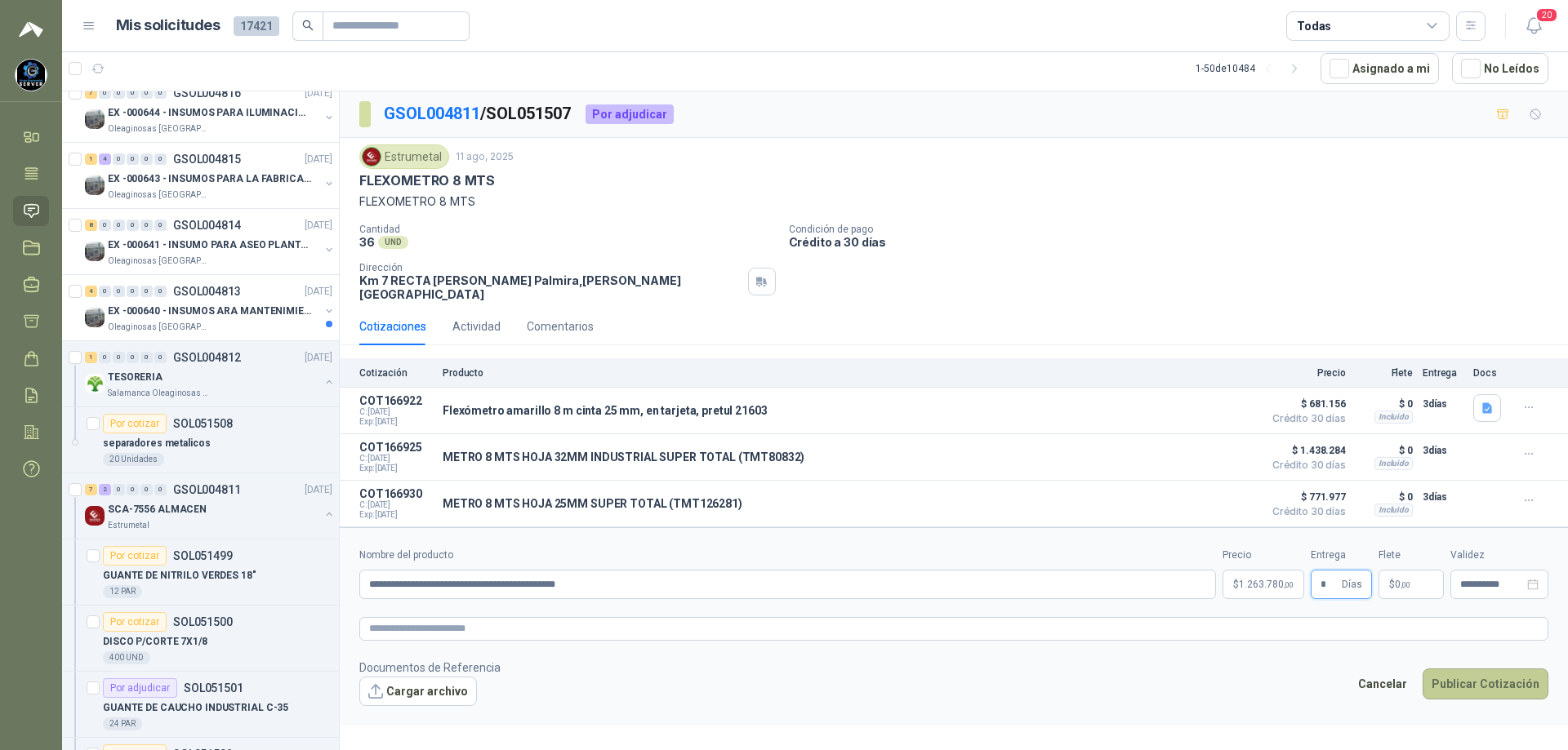
type input "*"
click at [1478, 669] on button "Publicar Cotización" at bounding box center [1486, 684] width 126 height 31
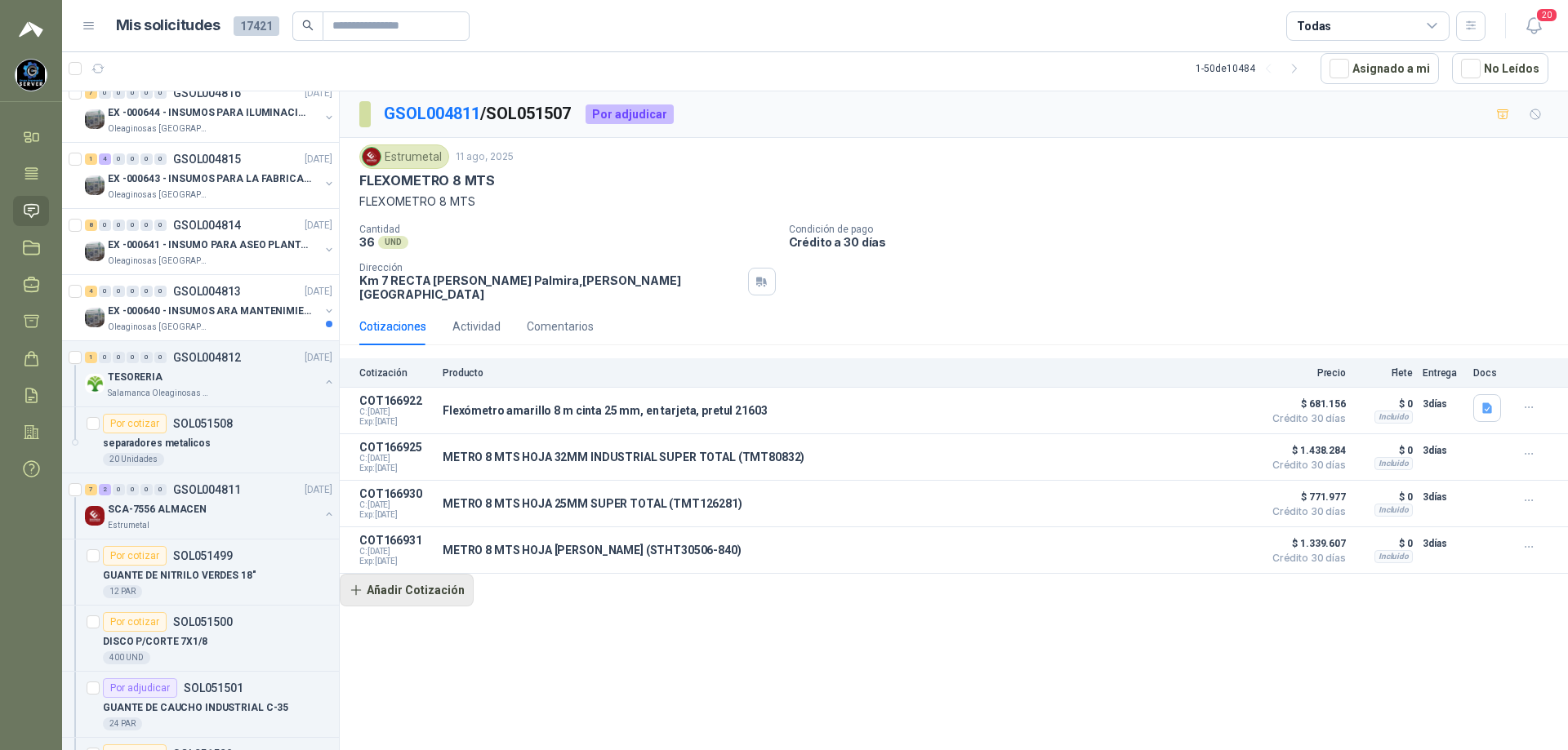
click at [434, 585] on button "Añadir Cotización" at bounding box center [406, 590] width 134 height 33
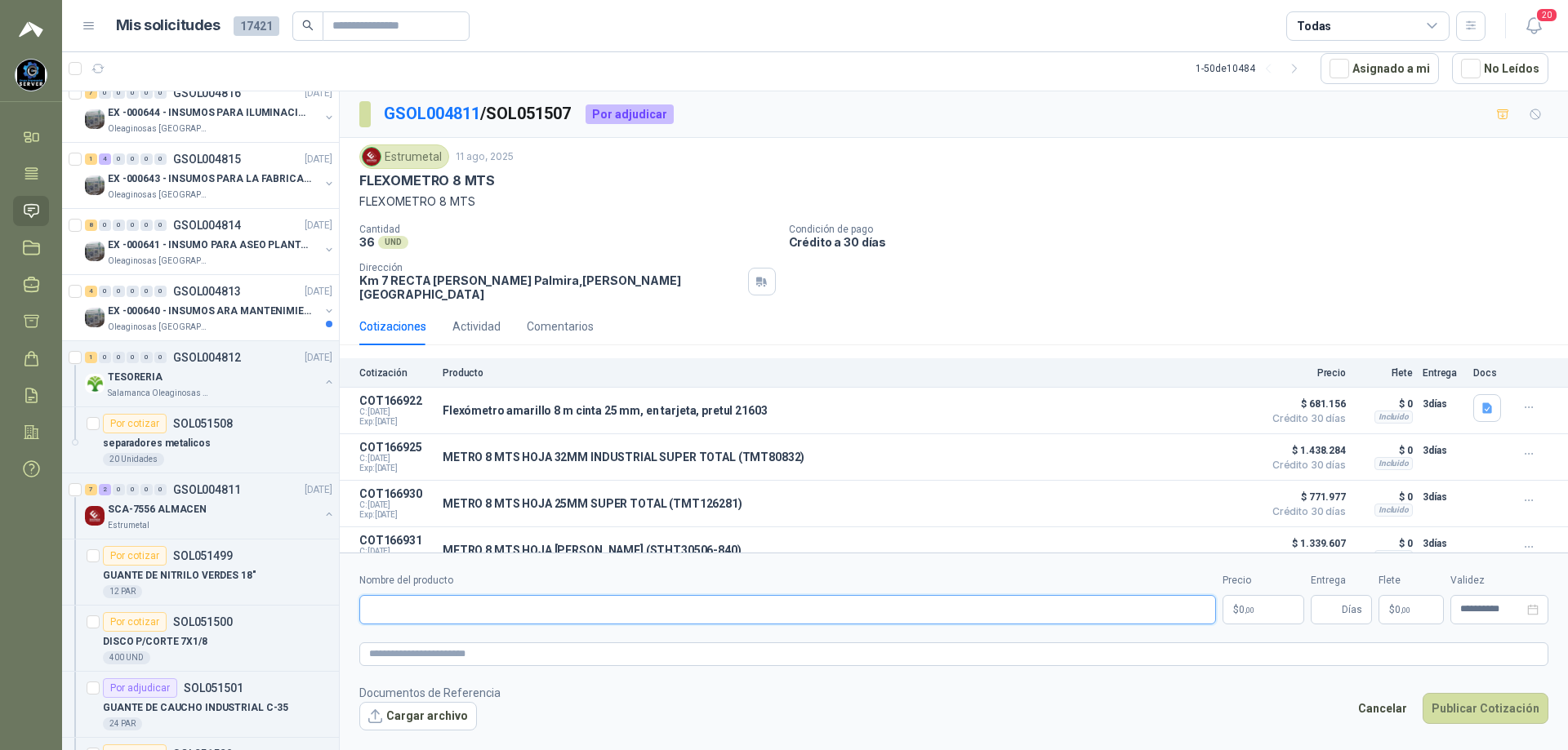
paste input "**********"
type input "**********"
click at [1269, 619] on p "$ 0 ,00" at bounding box center [1262, 609] width 81 height 29
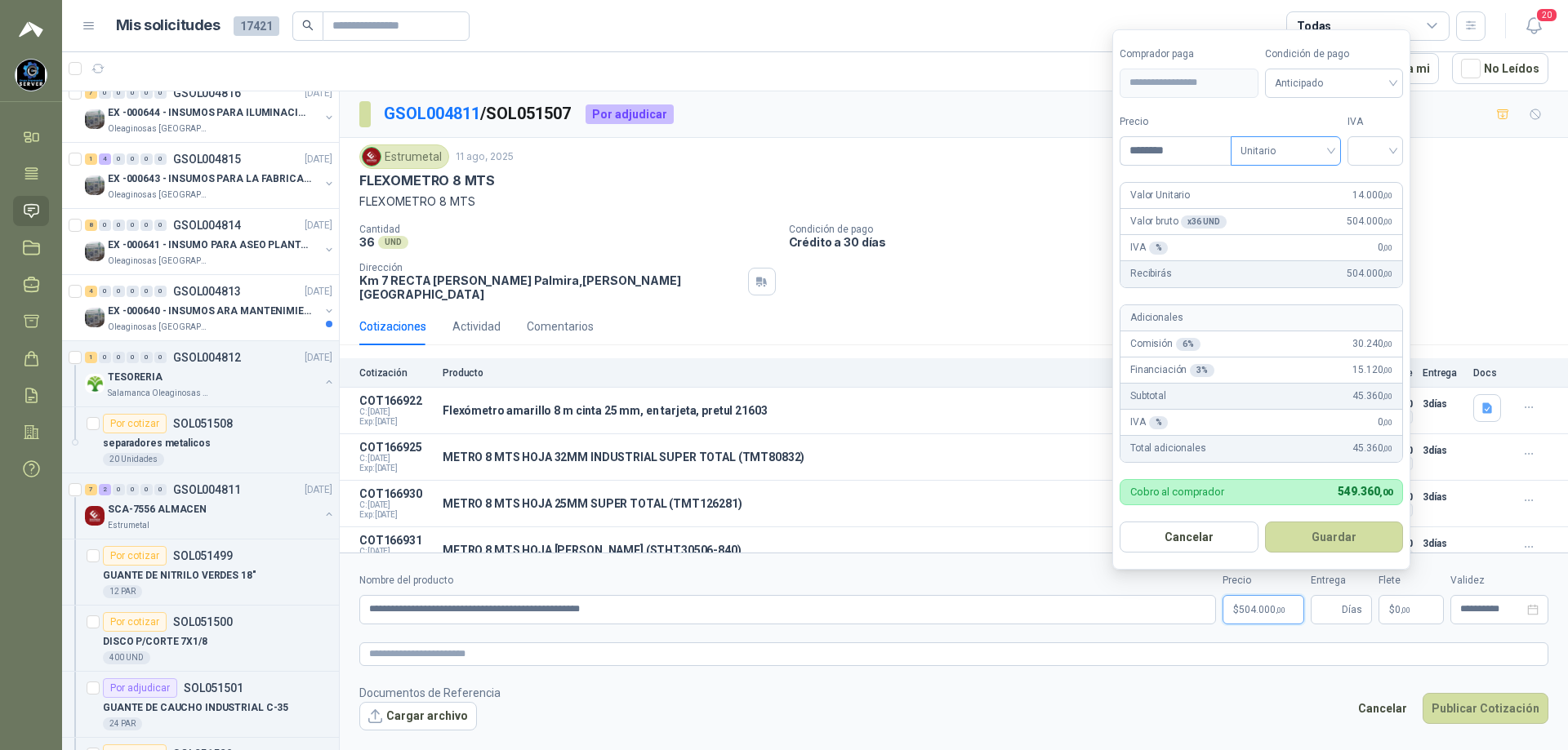
click at [1331, 154] on span "Unitario" at bounding box center [1285, 151] width 90 height 25
type input "********"
click at [1291, 189] on div "Unitario" at bounding box center [1289, 184] width 84 height 18
click at [1393, 141] on input "search" at bounding box center [1375, 149] width 36 height 25
click at [1379, 176] on div "19%" at bounding box center [1378, 184] width 30 height 18
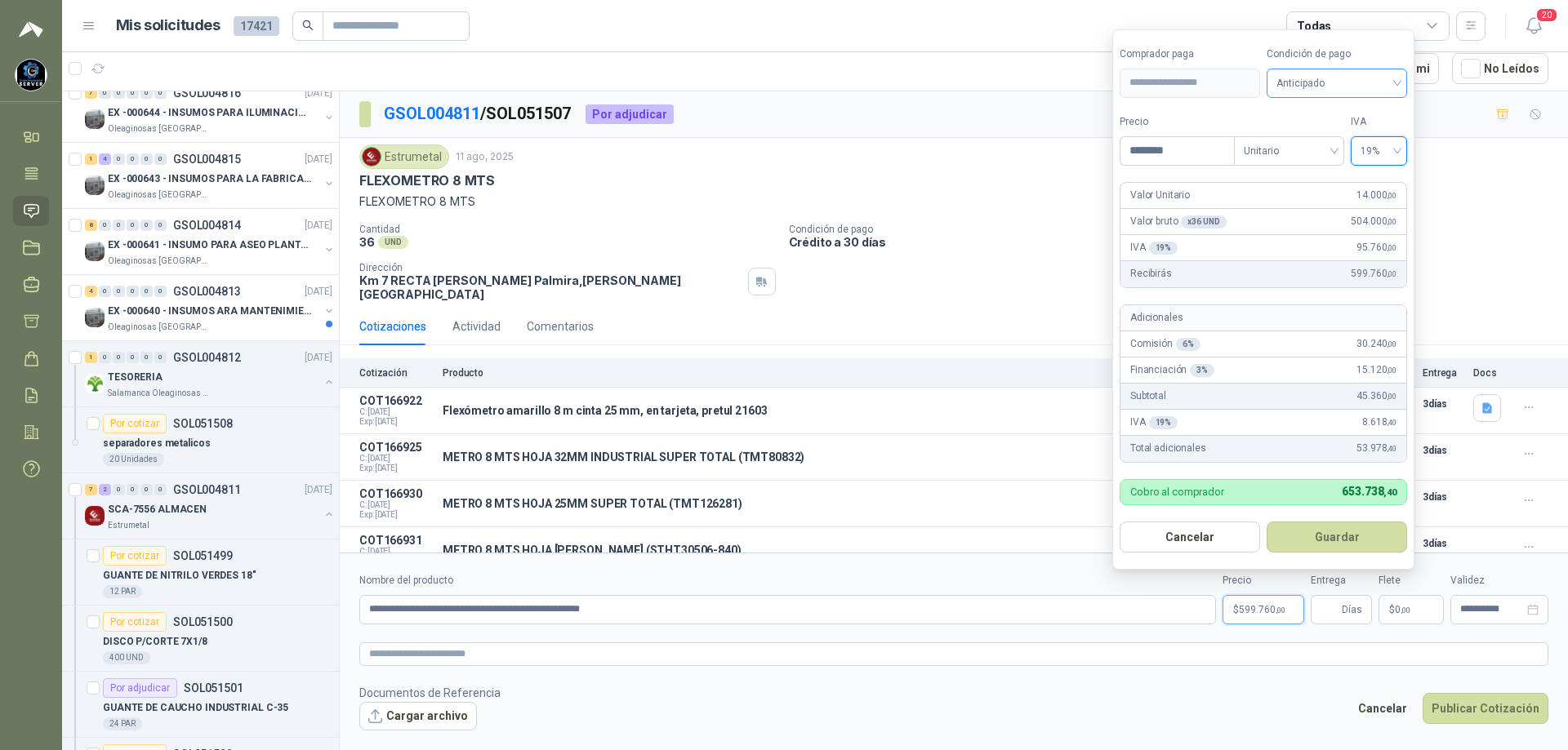
click at [1385, 84] on span "Anticipado" at bounding box center [1337, 83] width 120 height 25
click at [1341, 138] on div "Crédito a 30 días" at bounding box center [1336, 143] width 114 height 18
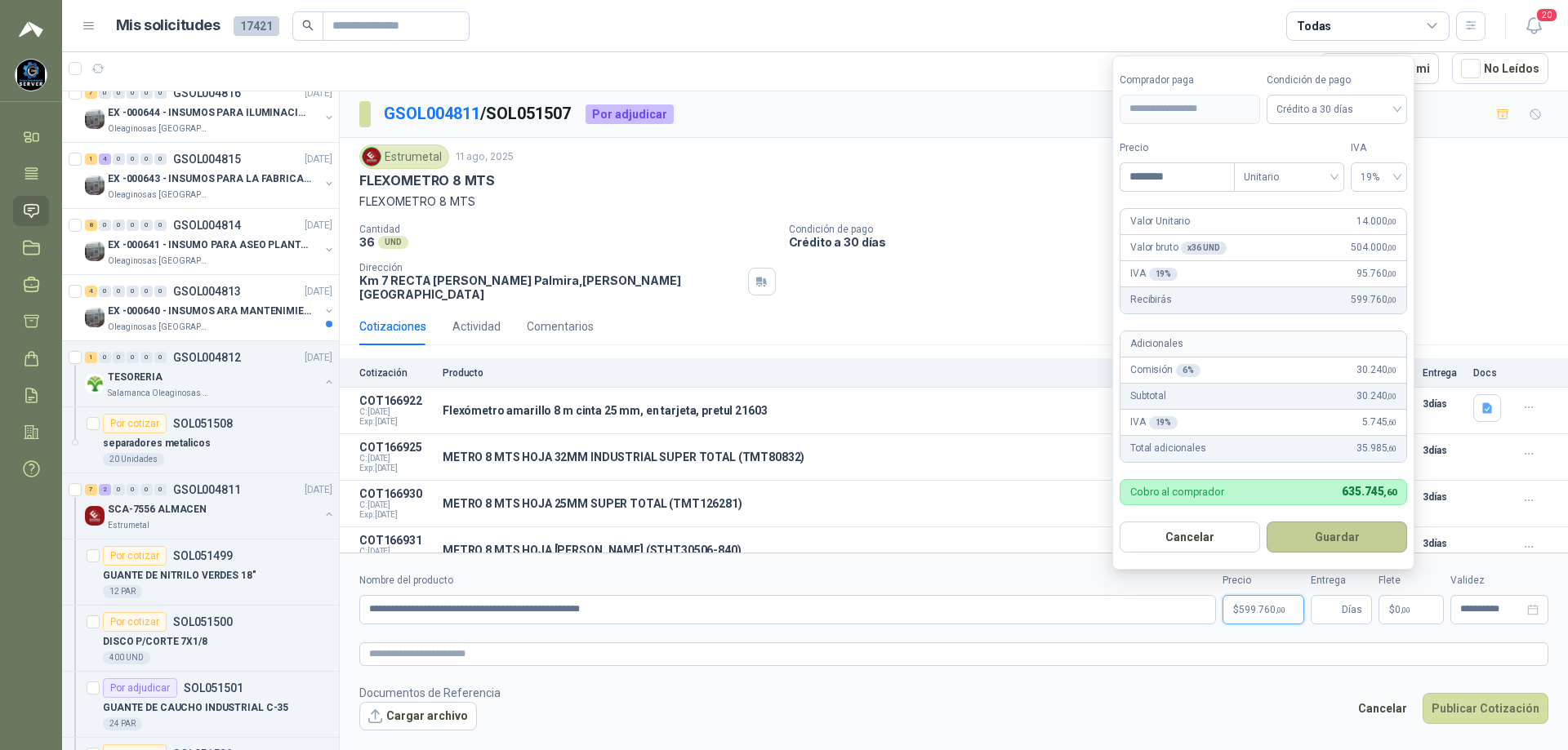
click at [1344, 536] on button "Guardar" at bounding box center [1337, 537] width 141 height 31
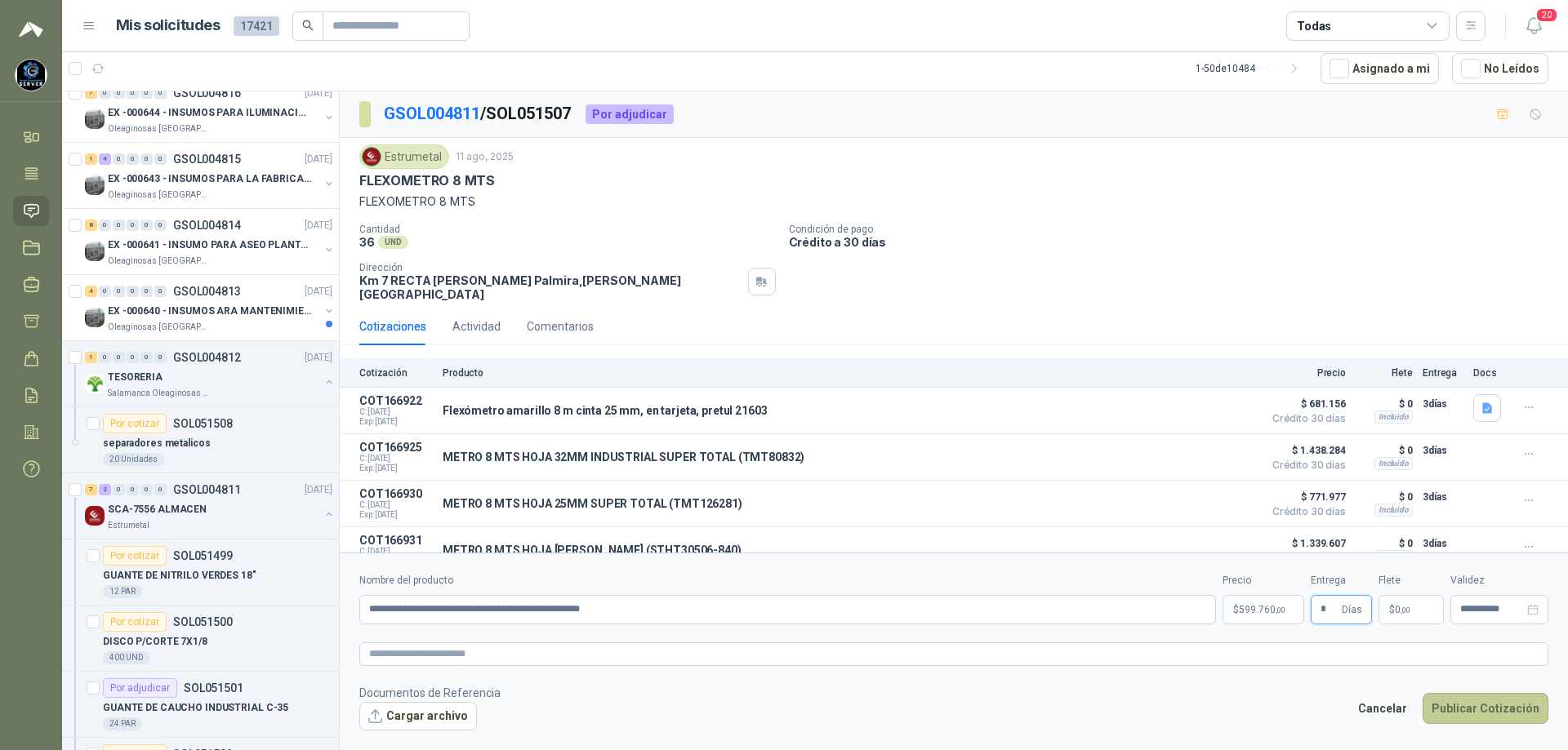
type input "*"
click at [1489, 705] on button "Publicar Cotización" at bounding box center [1486, 709] width 126 height 31
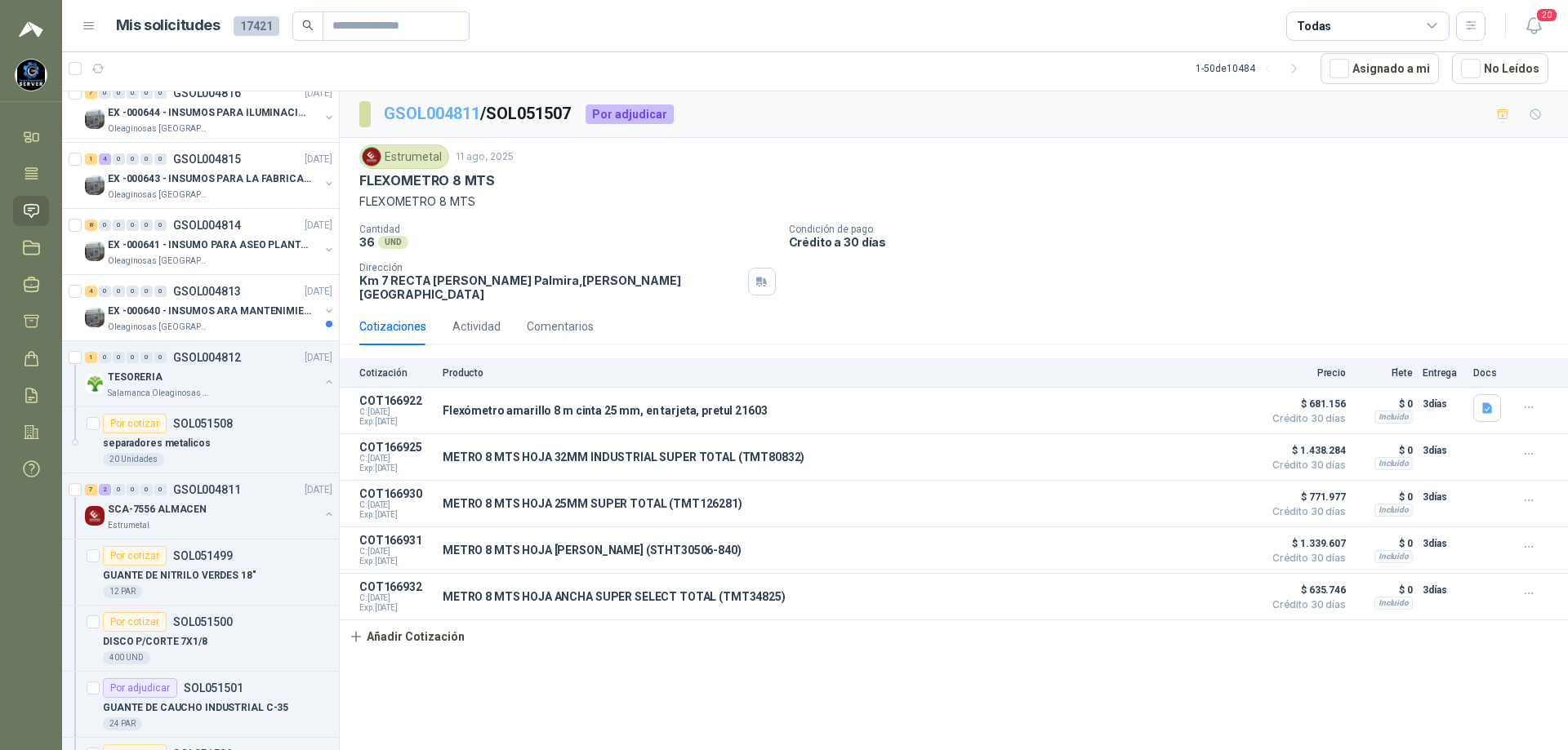
click at [402, 115] on link "GSOL004811" at bounding box center [433, 113] width 97 height 19
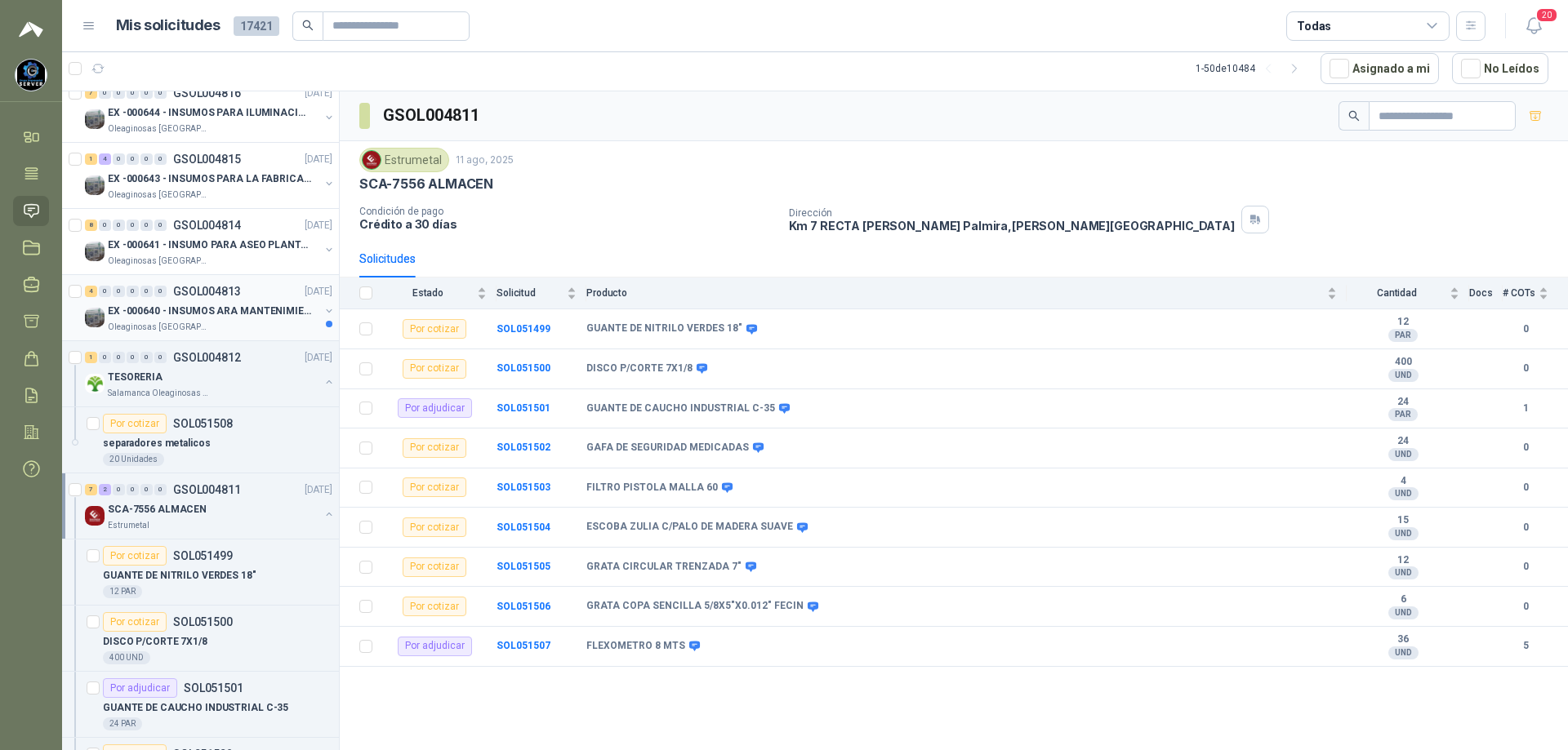
click at [224, 304] on p "EX -000640 - INSUMOS ARA MANTENIMIENTO MECANICO" at bounding box center [209, 311] width 204 height 16
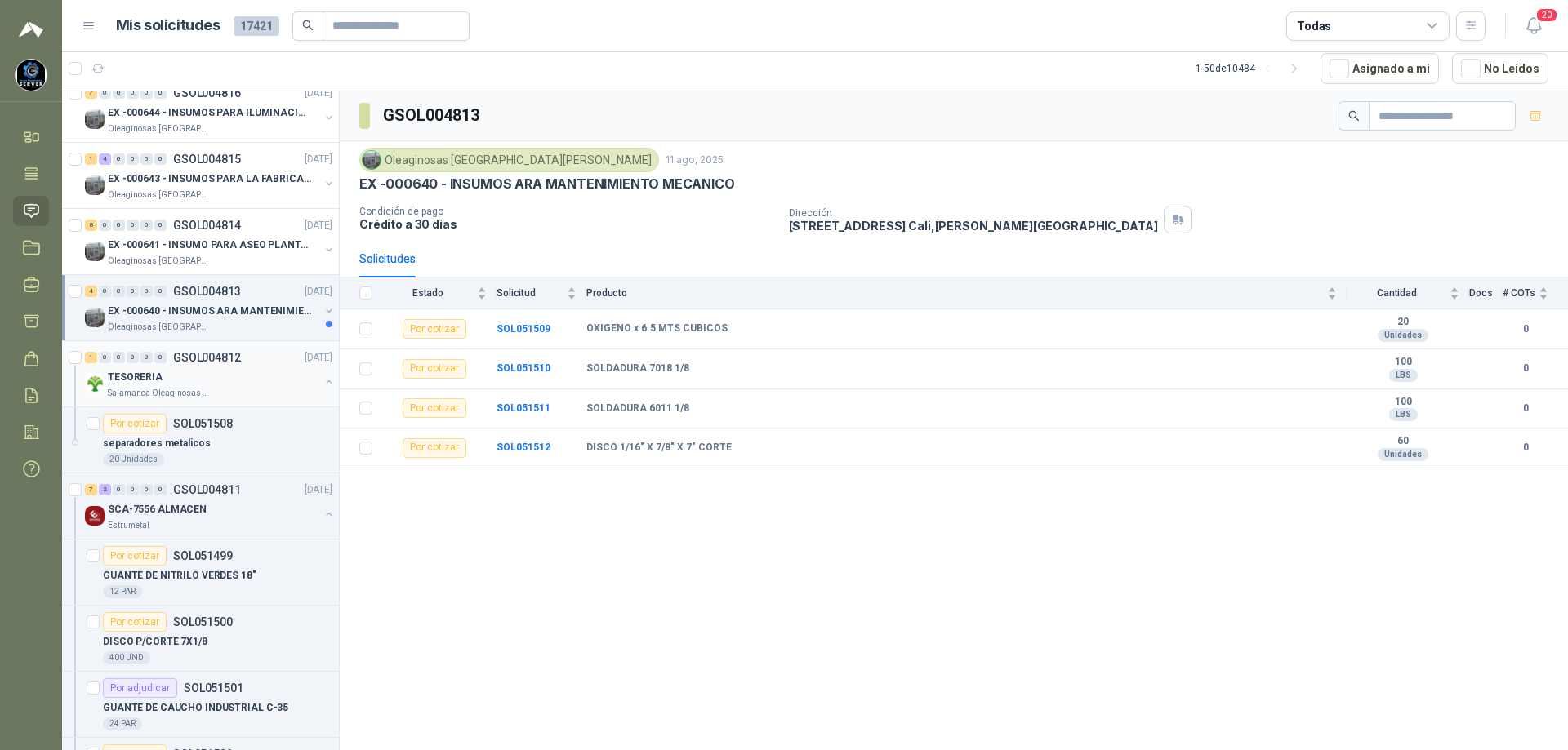
click at [232, 372] on div "TESORERIA" at bounding box center [214, 377] width 212 height 19
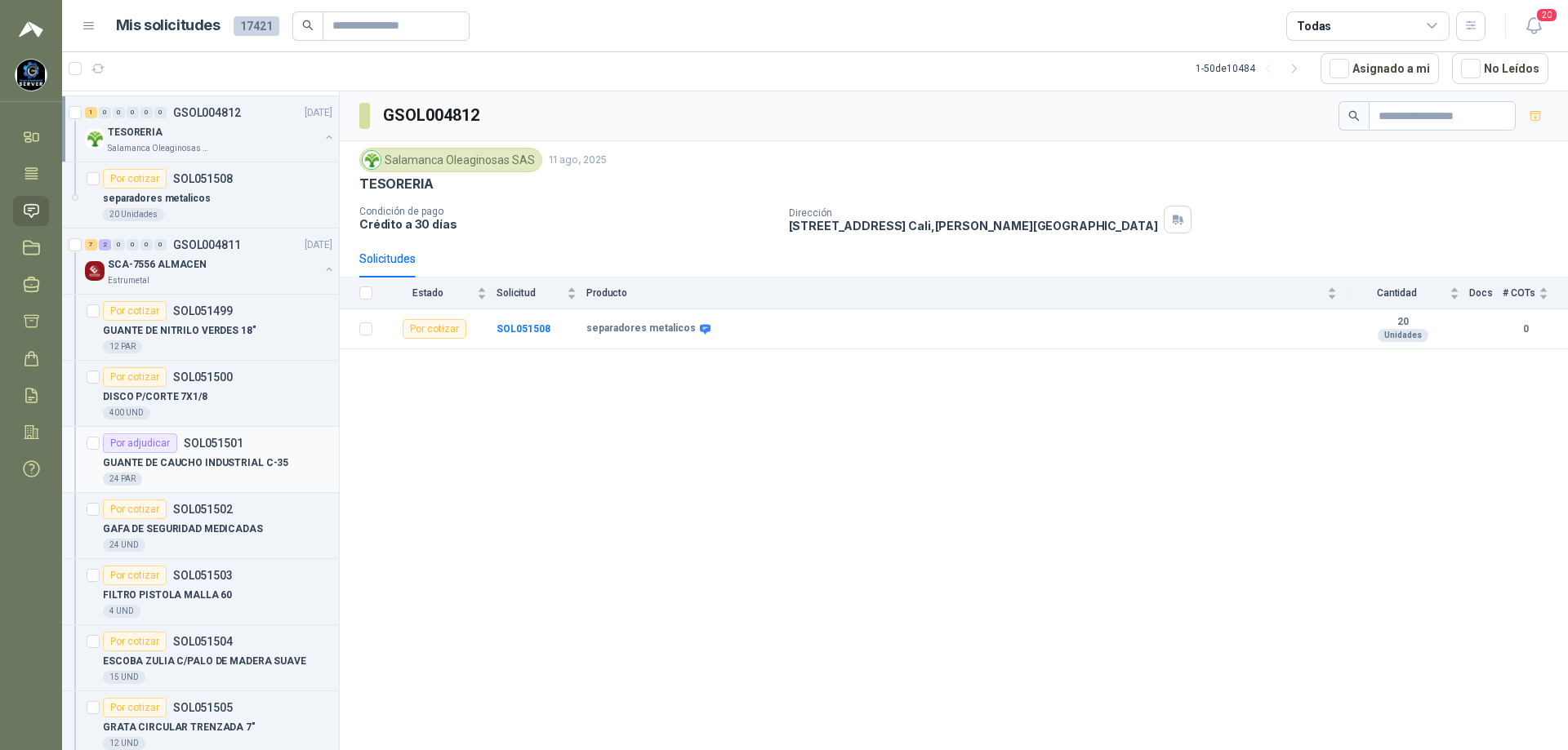
scroll to position [1796, 0]
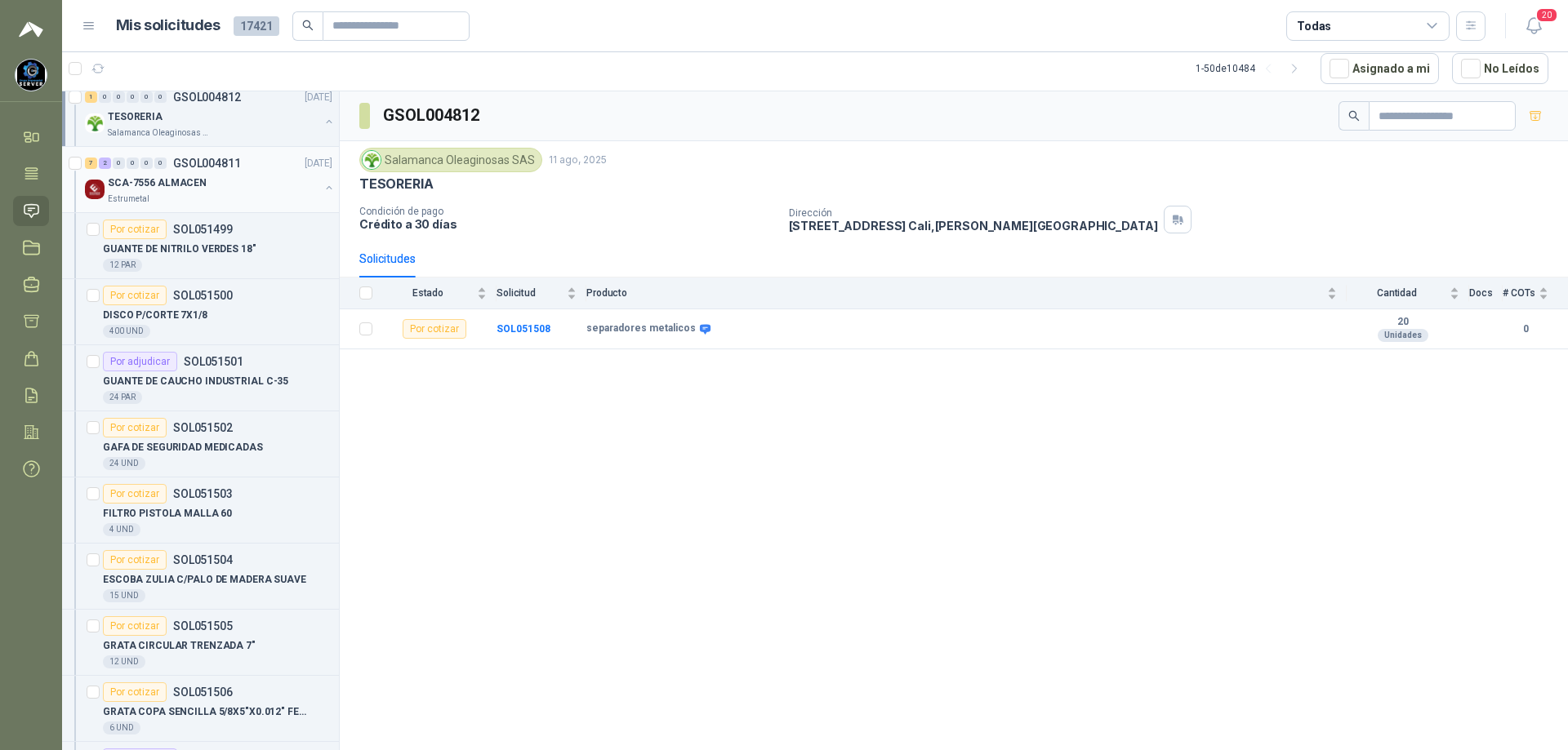
click at [211, 185] on div "SCA-7556 ALMACEN" at bounding box center [214, 182] width 212 height 19
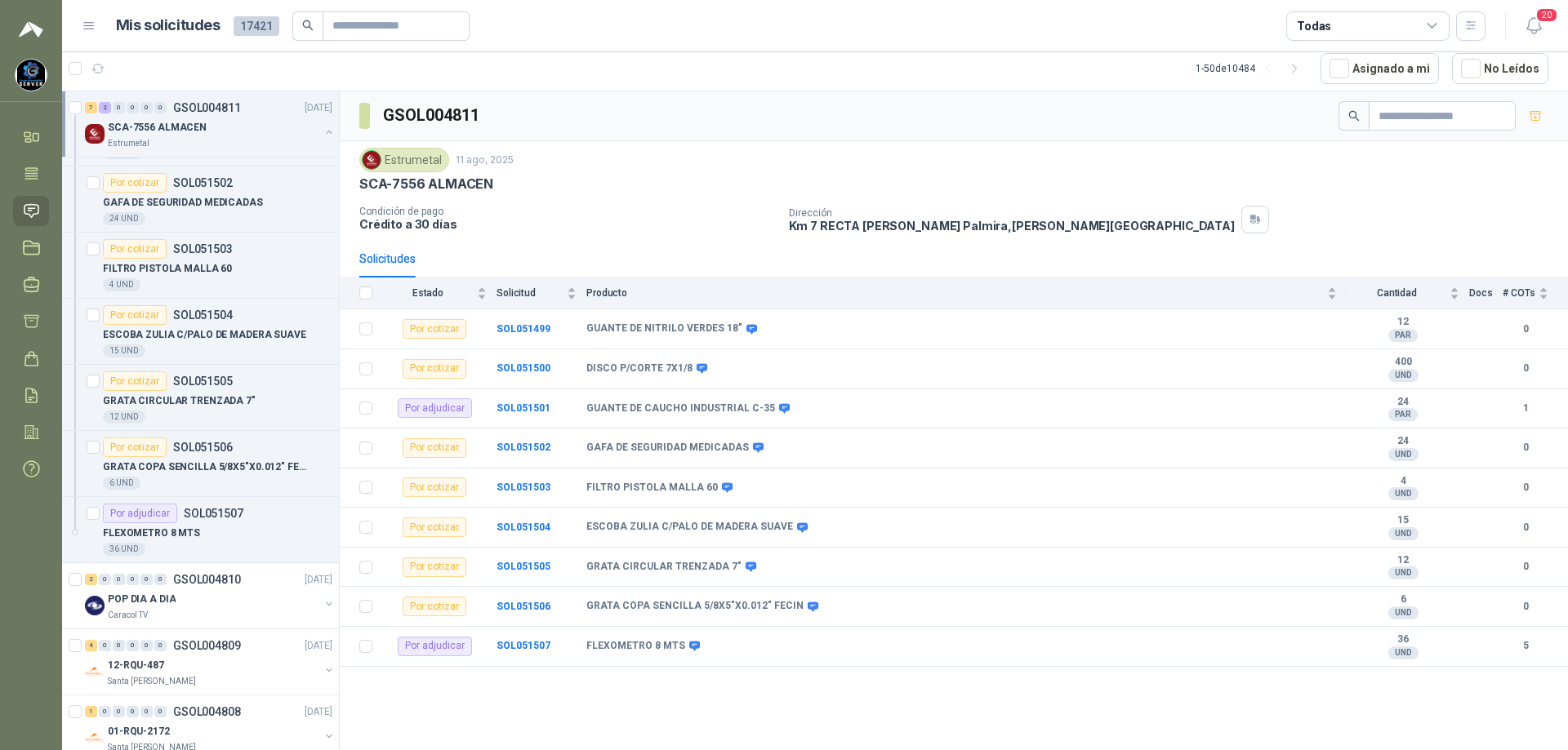
scroll to position [2204, 0]
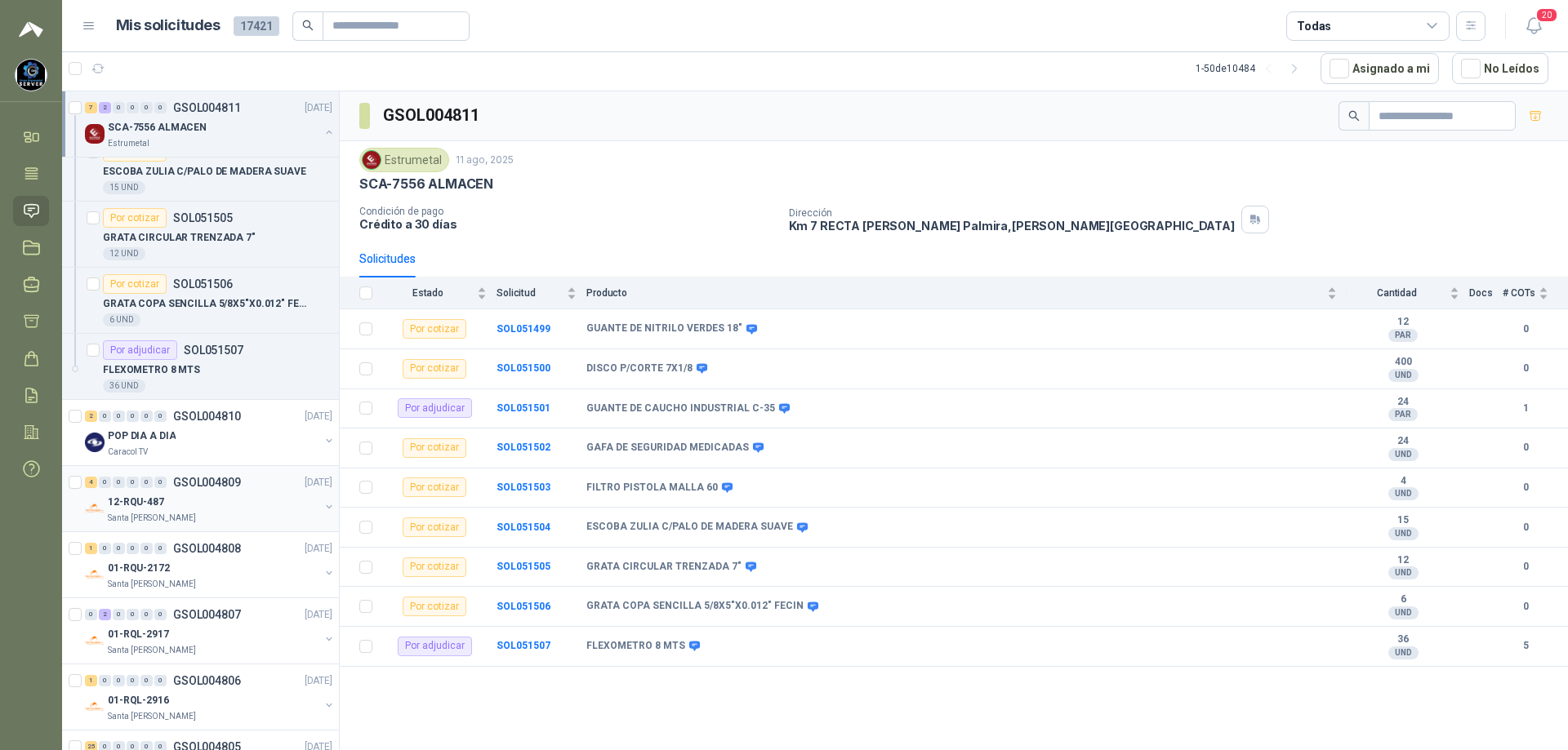
click at [225, 512] on div "Santa [PERSON_NAME]" at bounding box center [214, 518] width 212 height 13
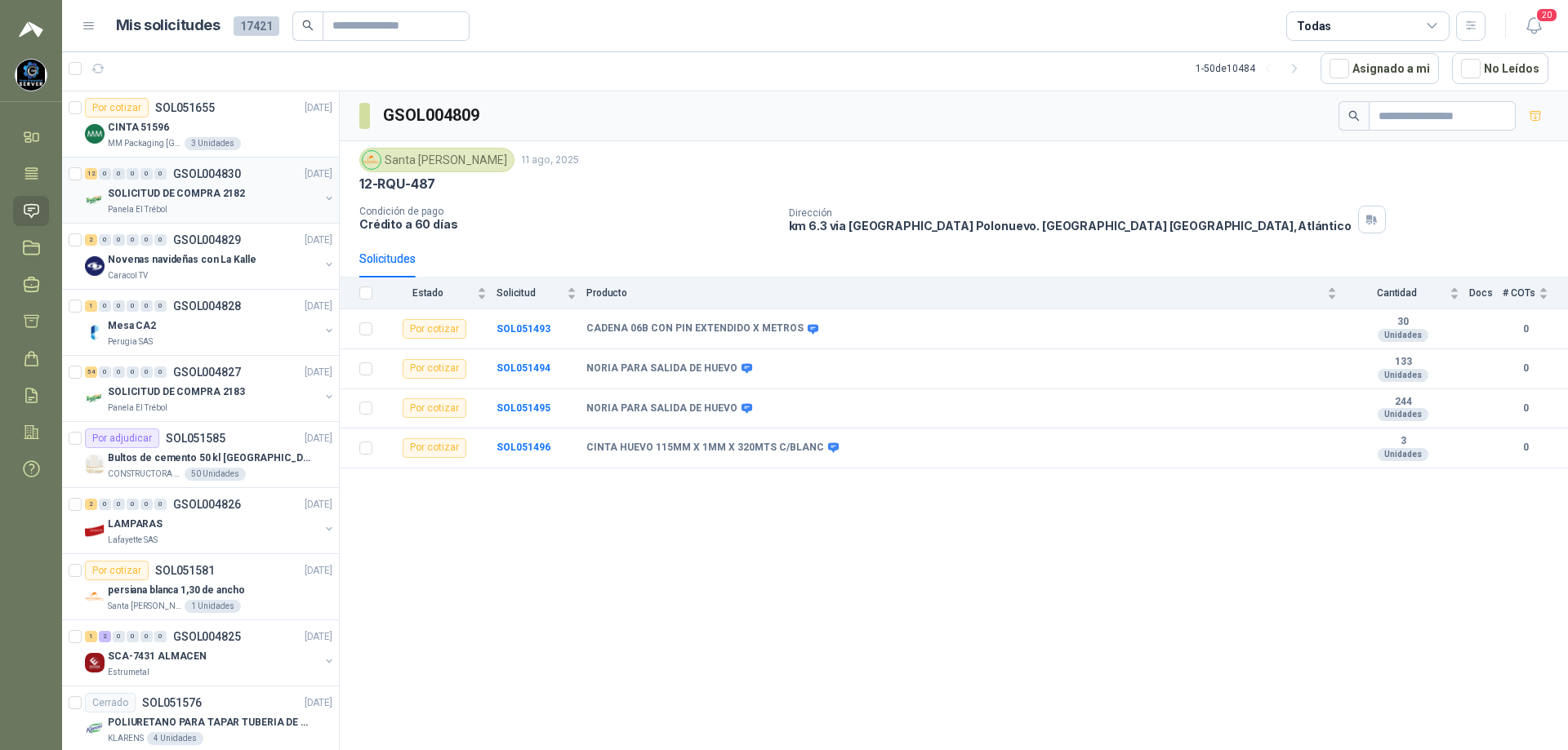
click at [235, 201] on p "SOLICITUD DE COMPRA 2182" at bounding box center [176, 193] width 137 height 16
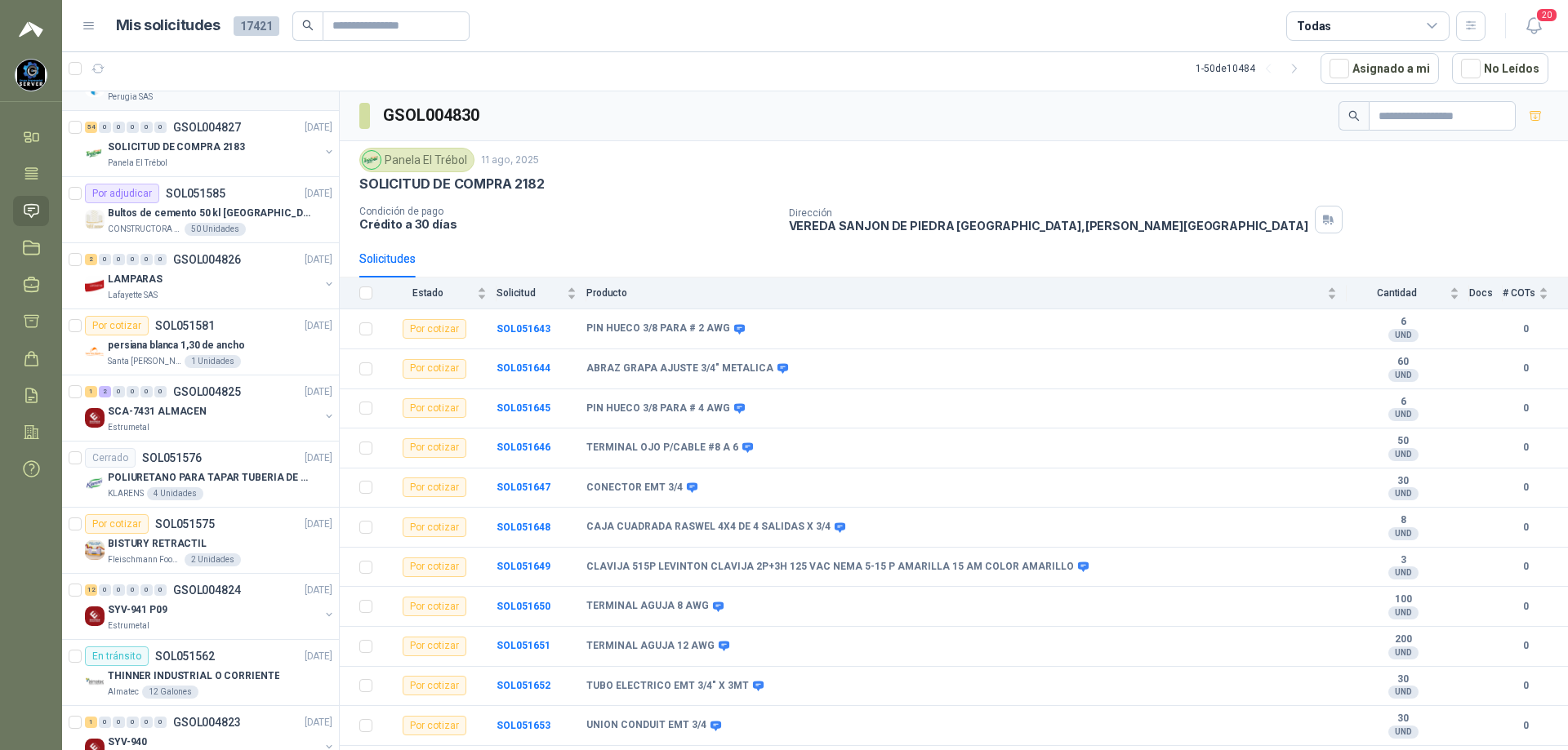
scroll to position [81, 0]
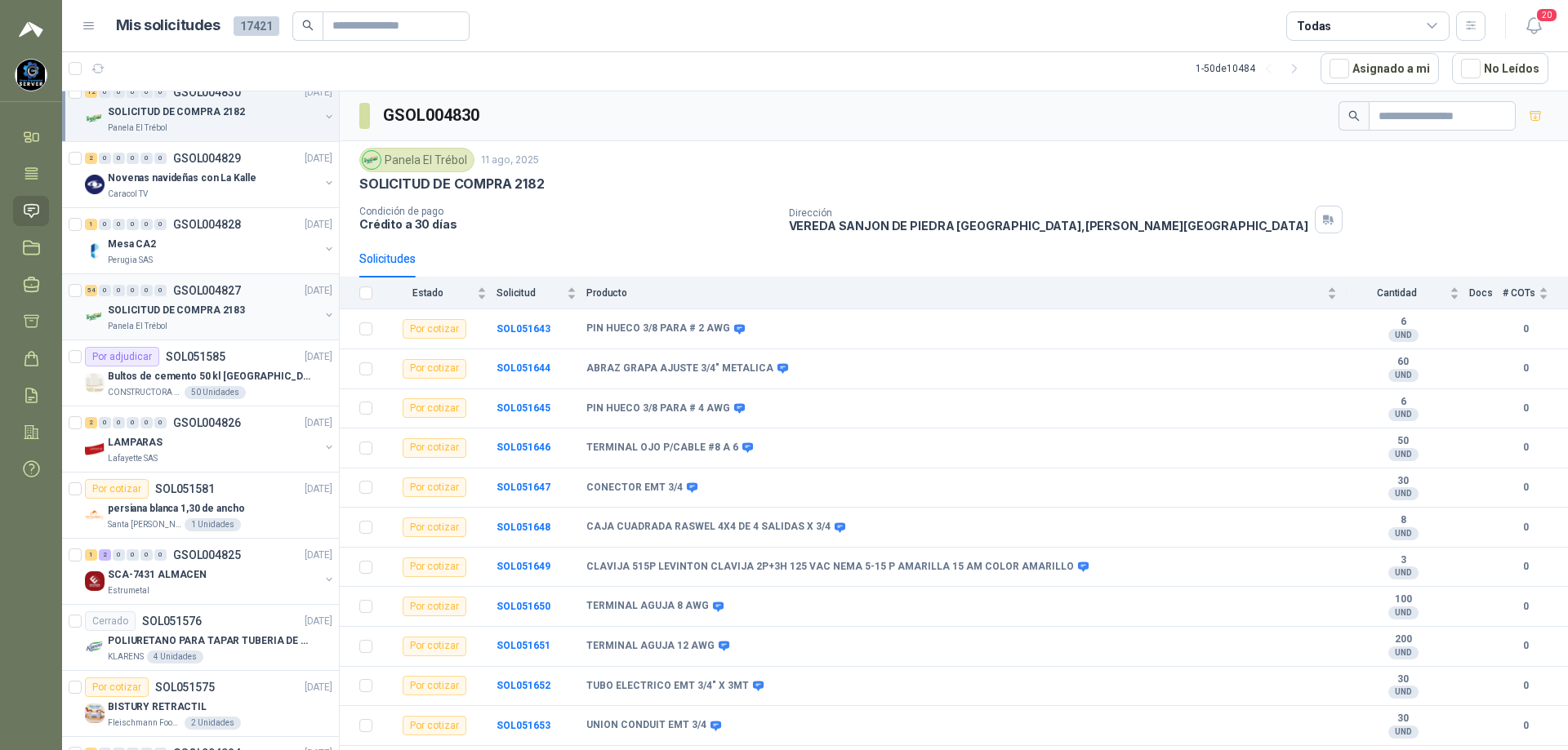
click at [210, 307] on p "SOLICITUD DE COMPRA 2183" at bounding box center [176, 310] width 137 height 16
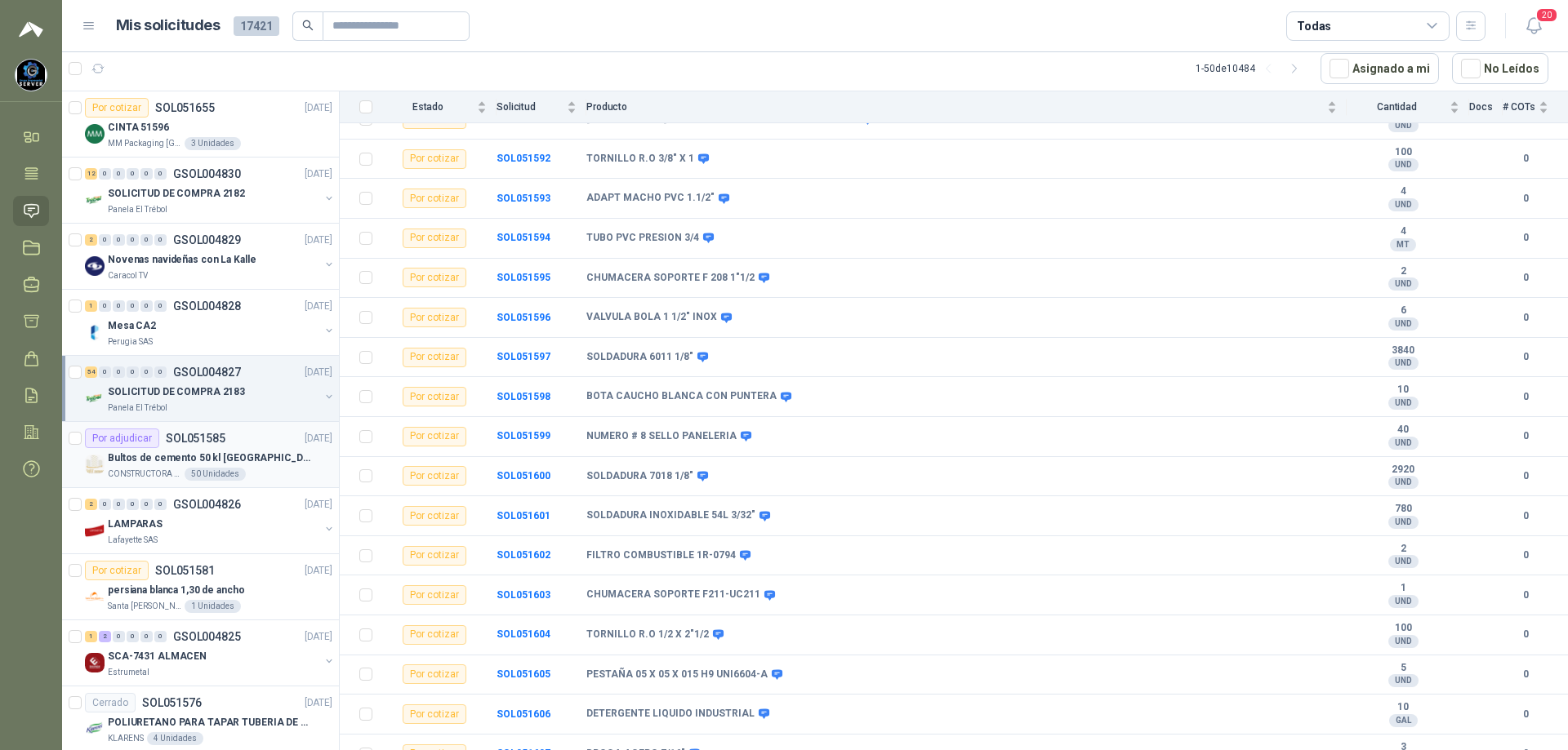
click at [212, 461] on p "Bultos de cemento 50 kl [GEOGRAPHIC_DATA]" at bounding box center [209, 458] width 204 height 16
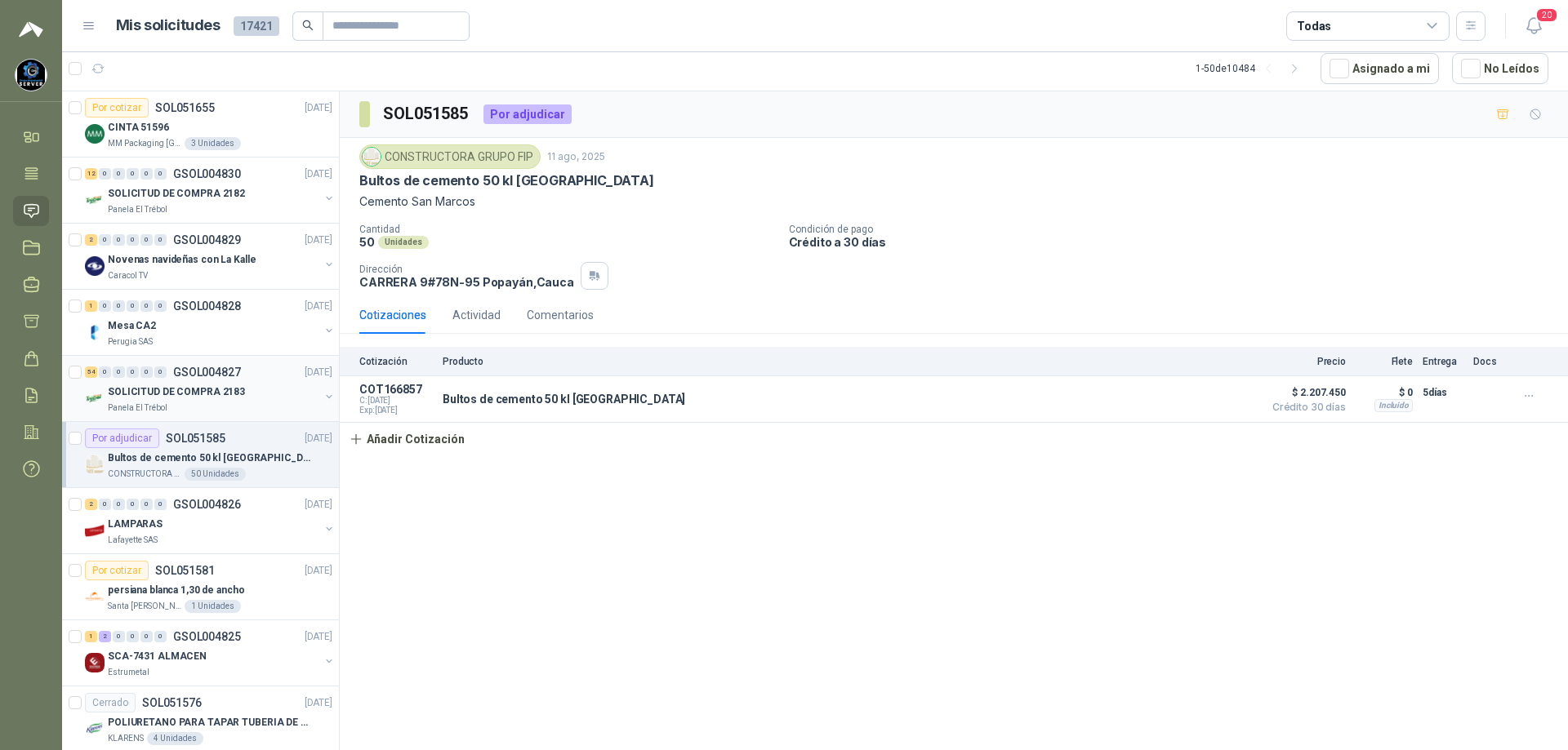
scroll to position [81, 0]
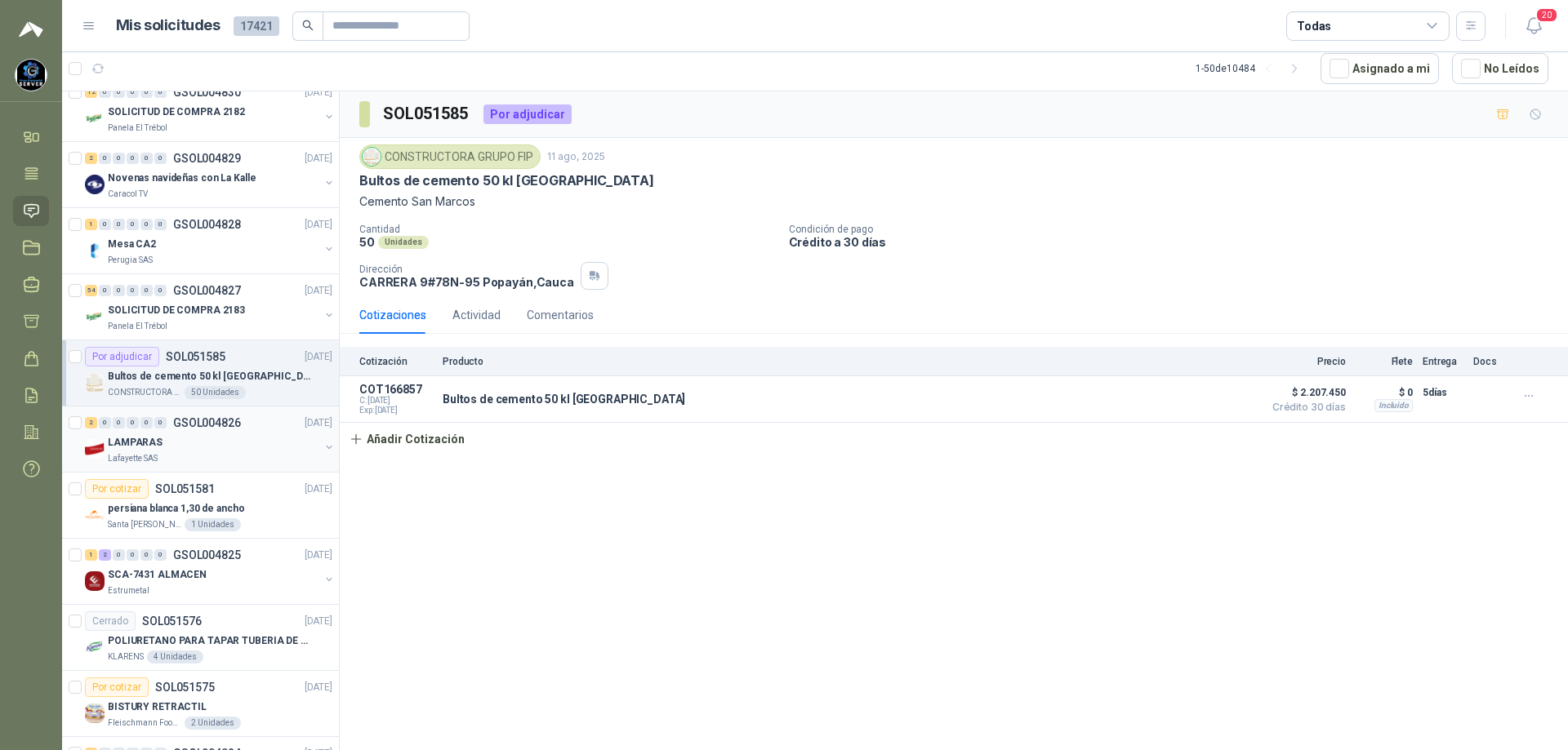
click at [210, 432] on div "2 0 0 0 0 0 GSOL004826 [DATE]" at bounding box center [210, 422] width 251 height 19
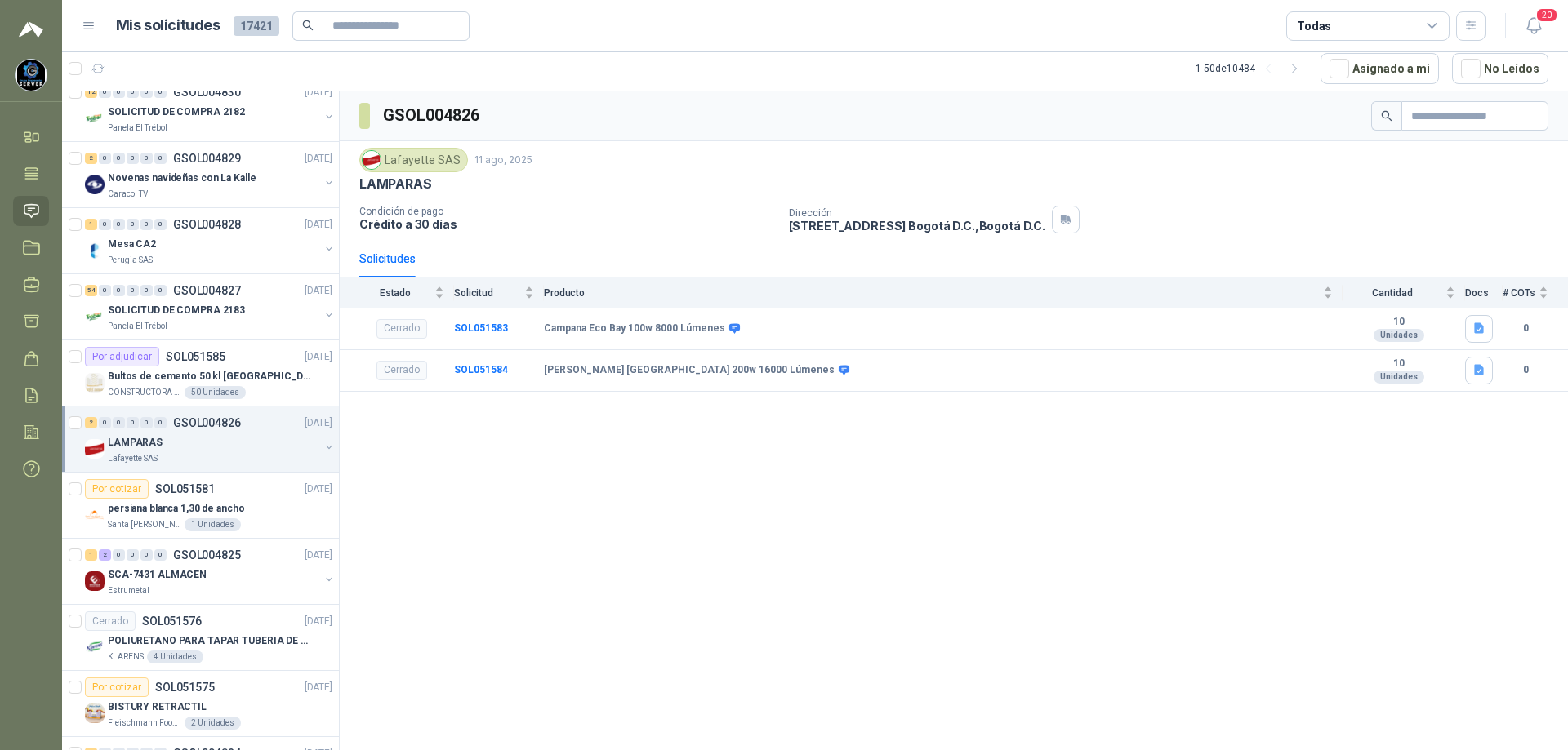
scroll to position [245, 0]
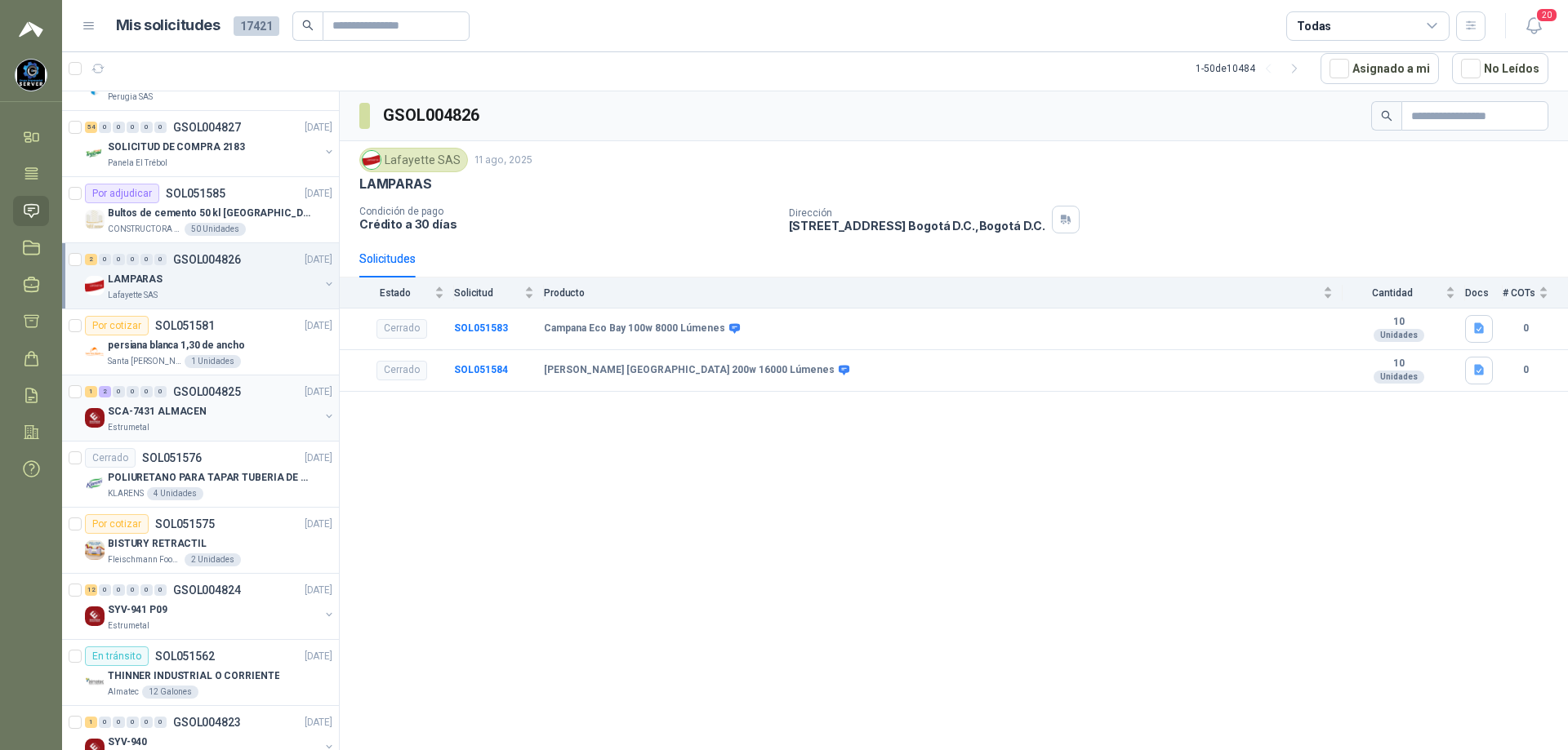
click at [236, 427] on div "Estrumetal" at bounding box center [214, 428] width 212 height 13
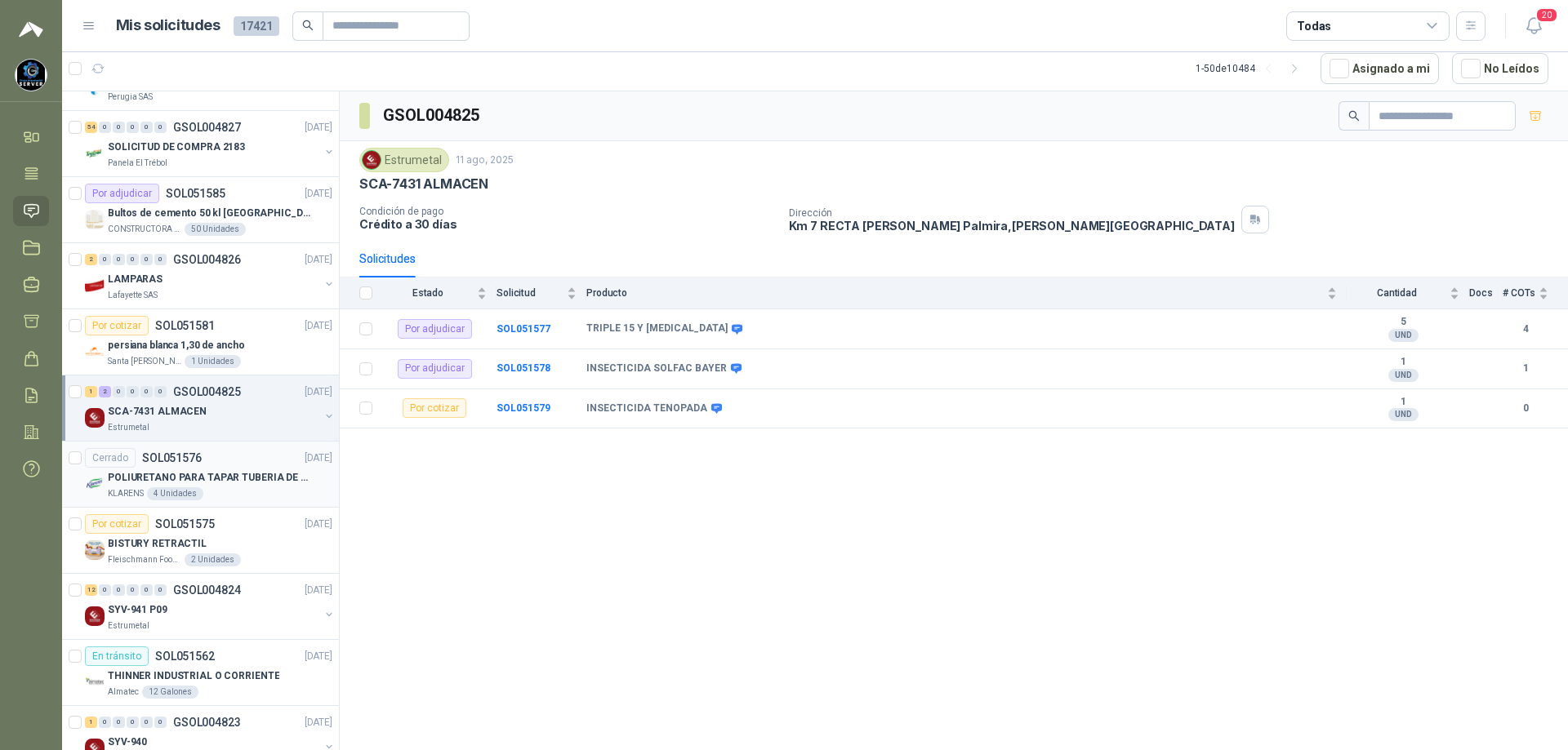
click at [246, 484] on p "POLIURETANO PARA TAPAR TUBERIA DE SENSORES DE NIVEL DEL BANCO DE HIELO" at bounding box center [209, 477] width 204 height 16
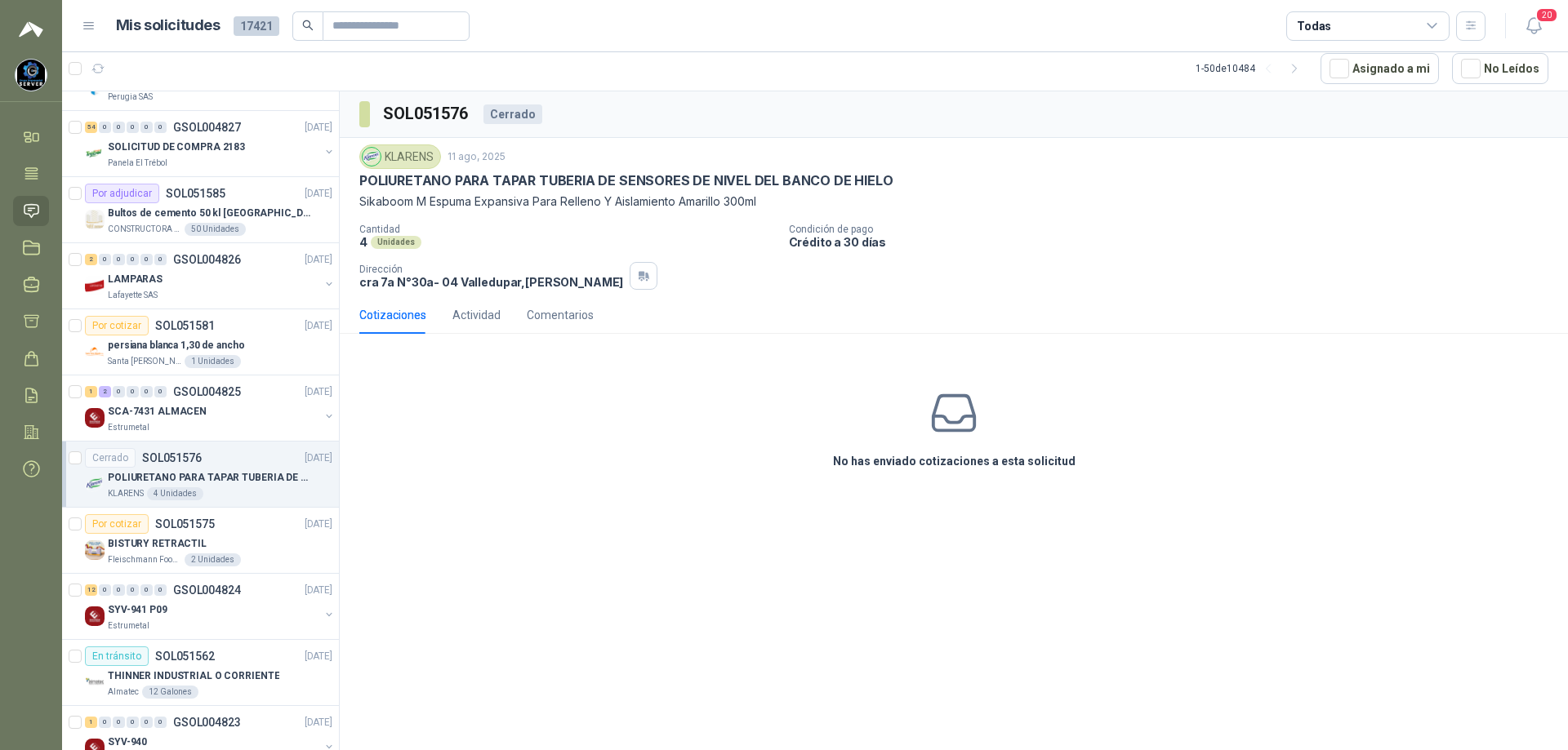
scroll to position [408, 0]
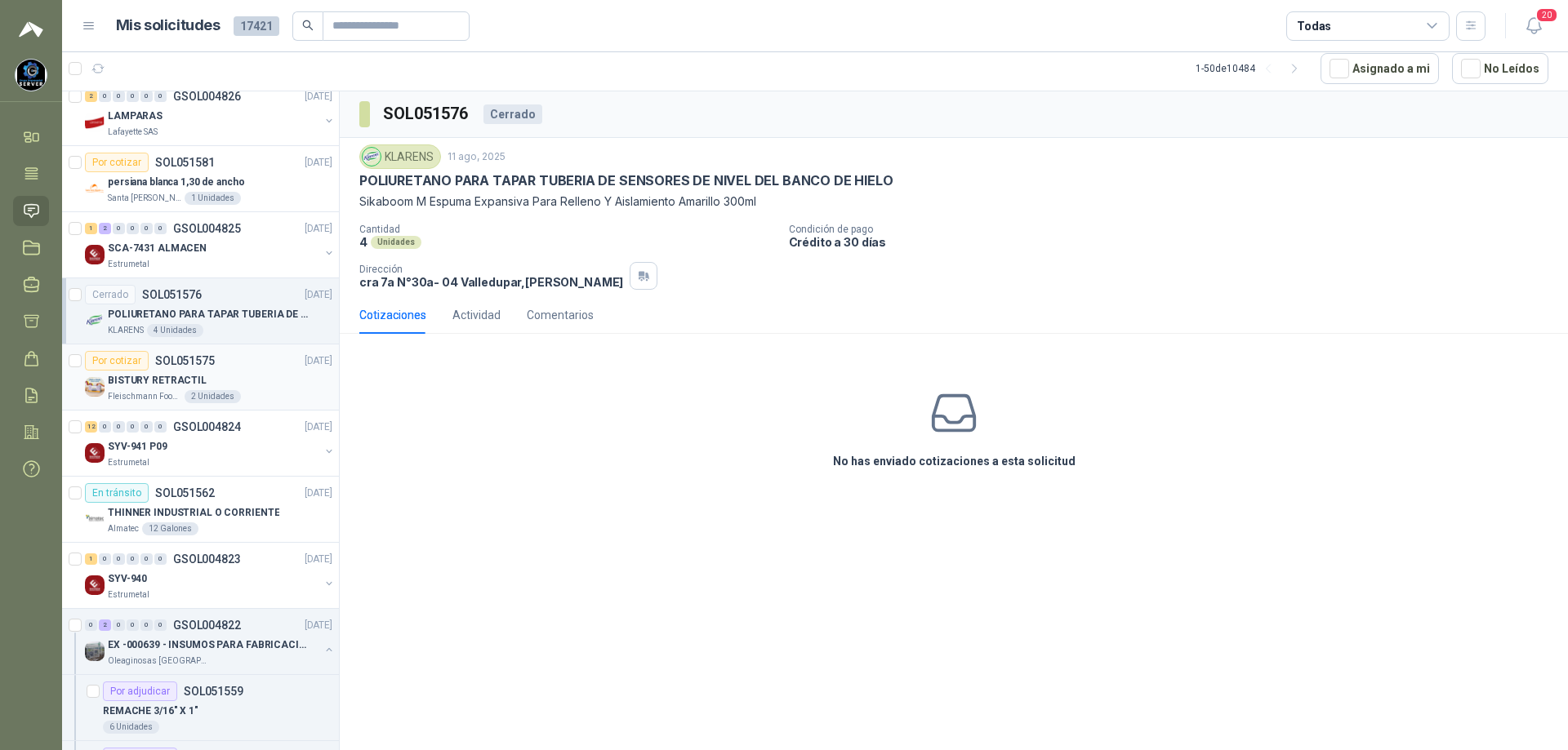
click at [236, 378] on div "BISTURY RETRACTIL" at bounding box center [220, 380] width 225 height 19
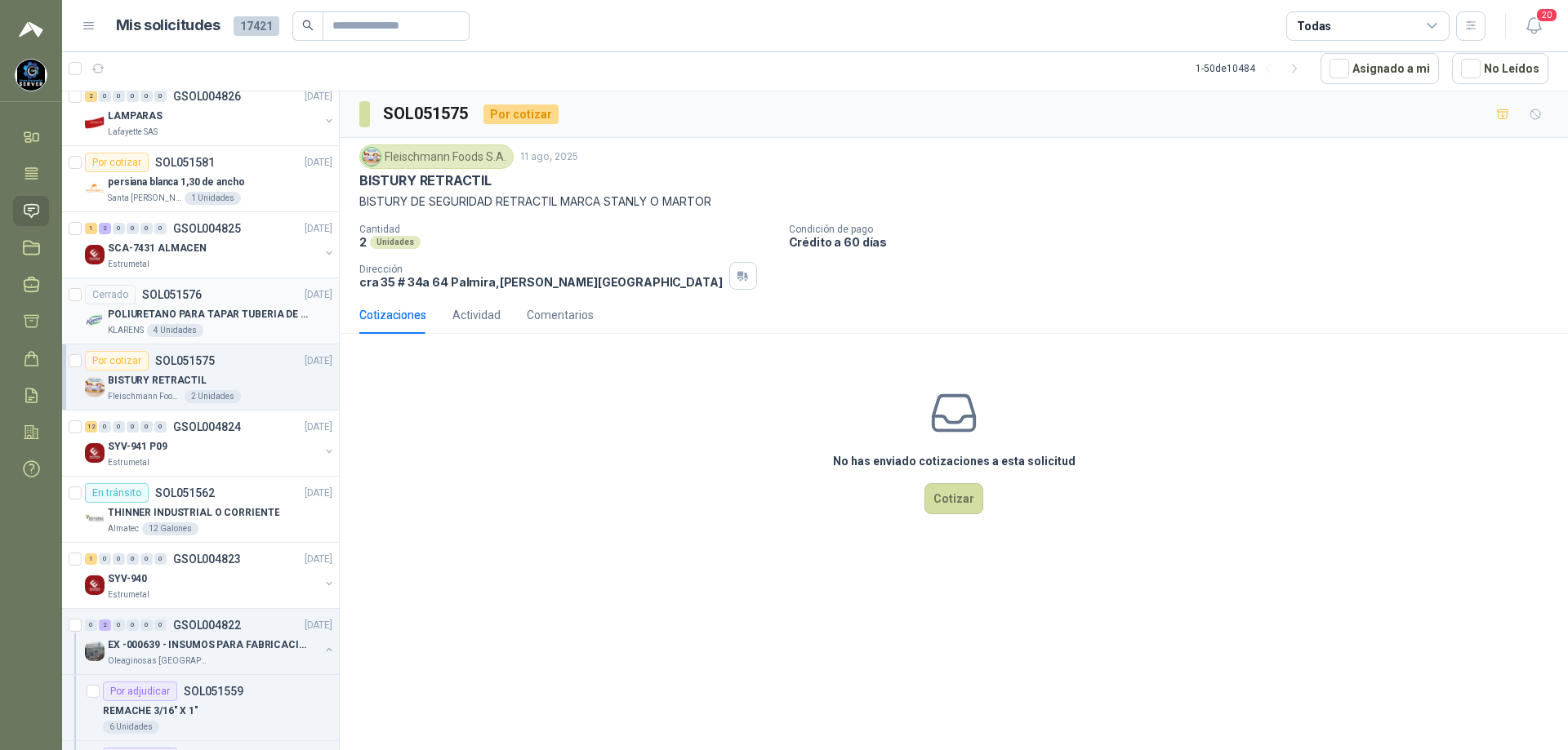
scroll to position [490, 0]
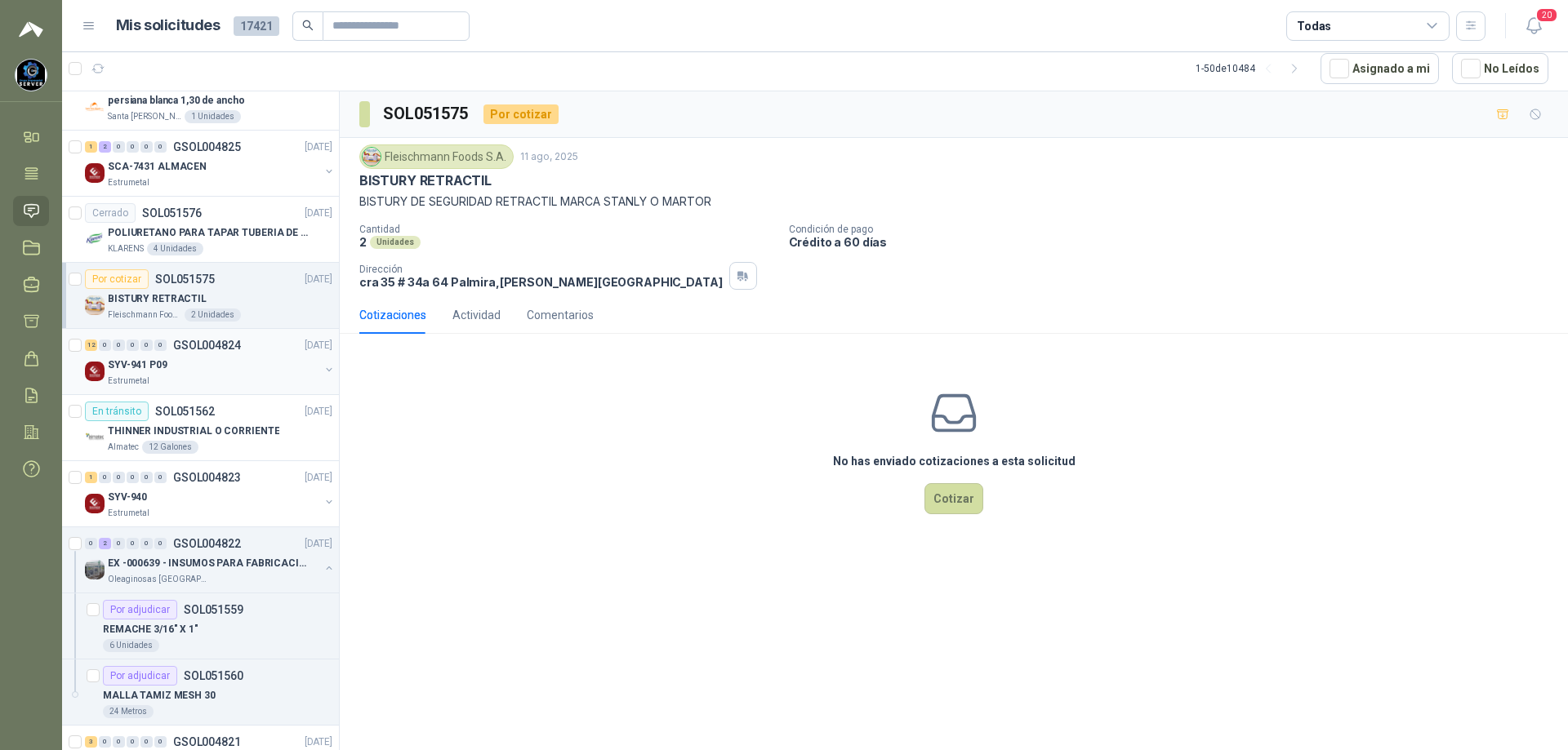
click at [246, 370] on div "SYV-941 P09" at bounding box center [214, 364] width 212 height 19
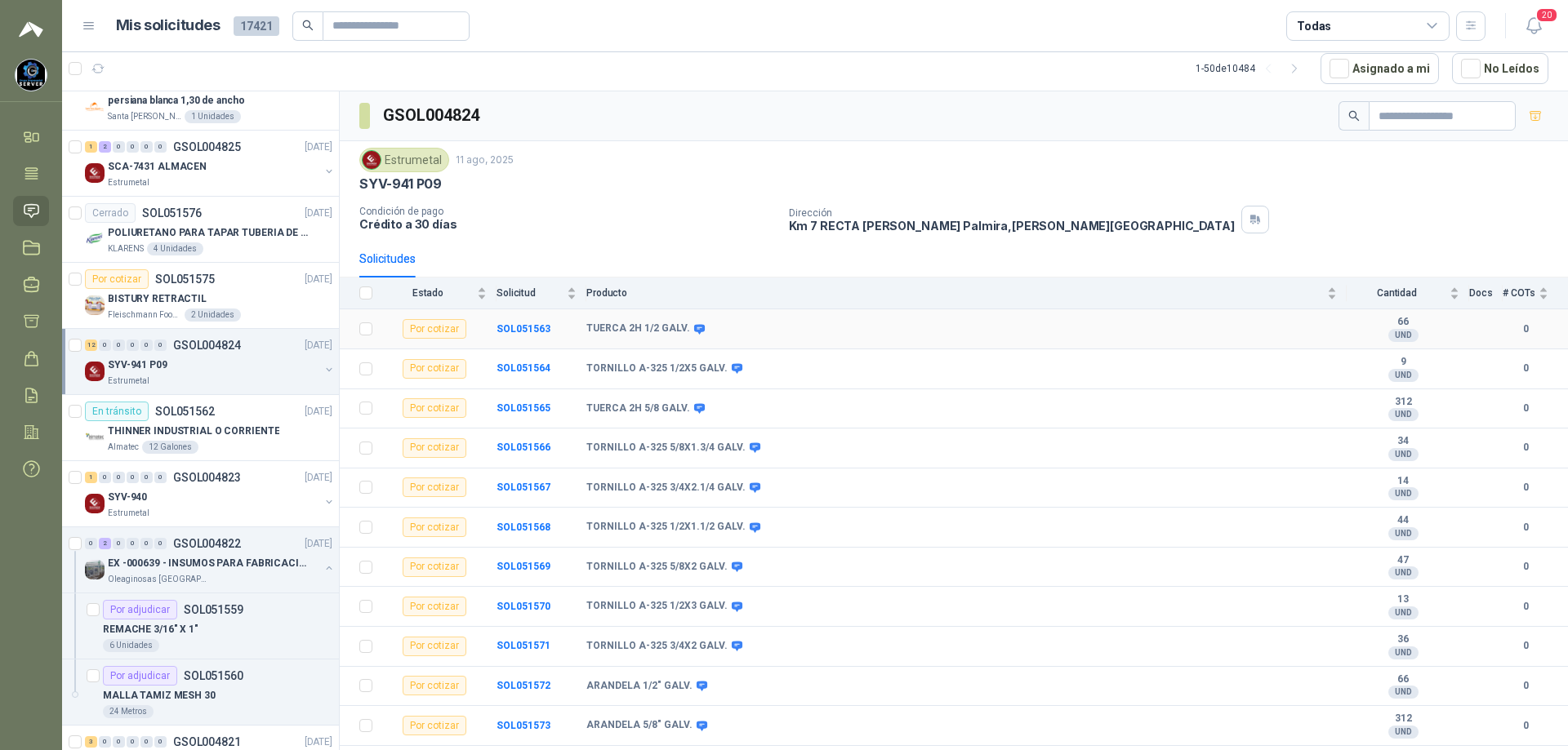
scroll to position [35, 0]
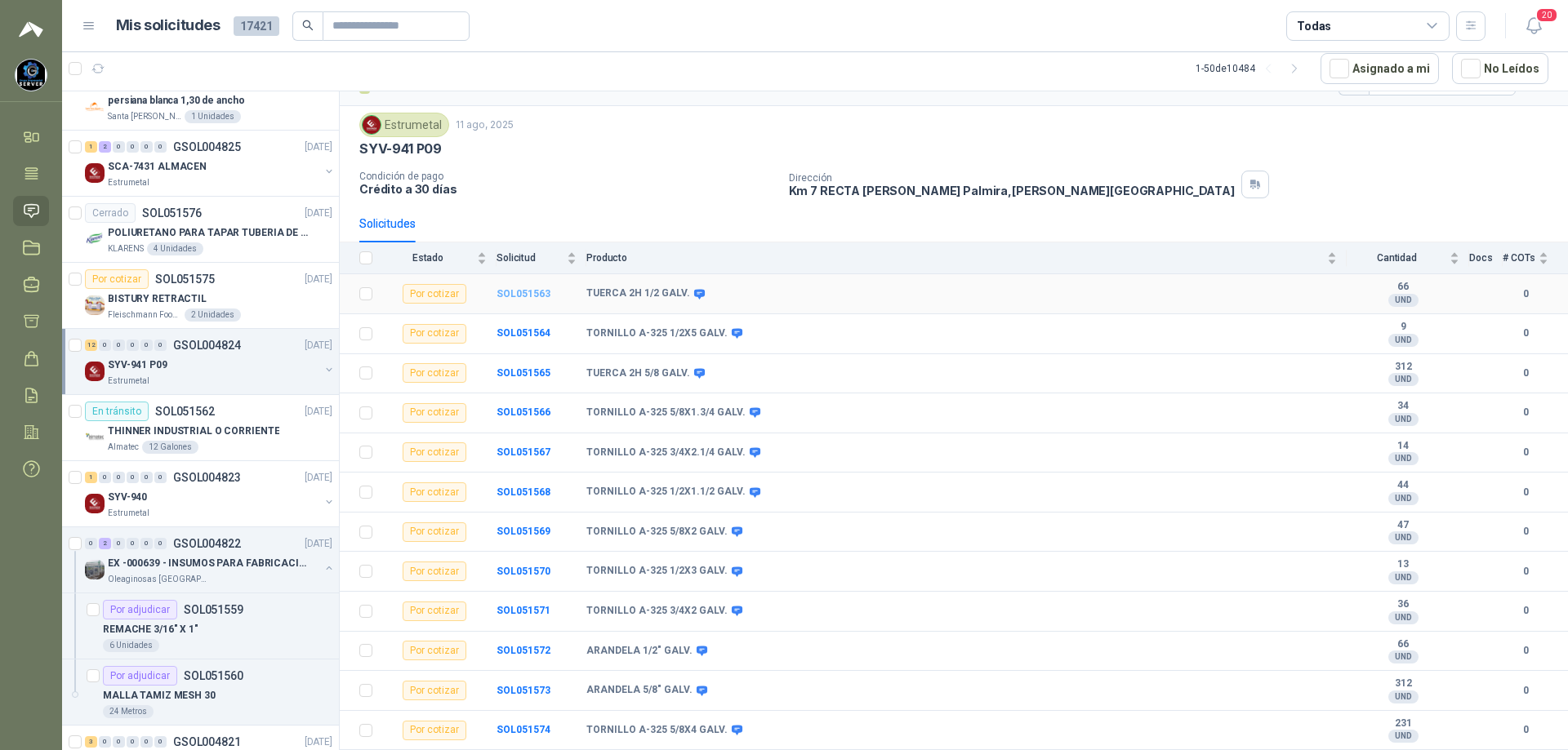
click at [537, 292] on b "SOL051563" at bounding box center [523, 294] width 54 height 12
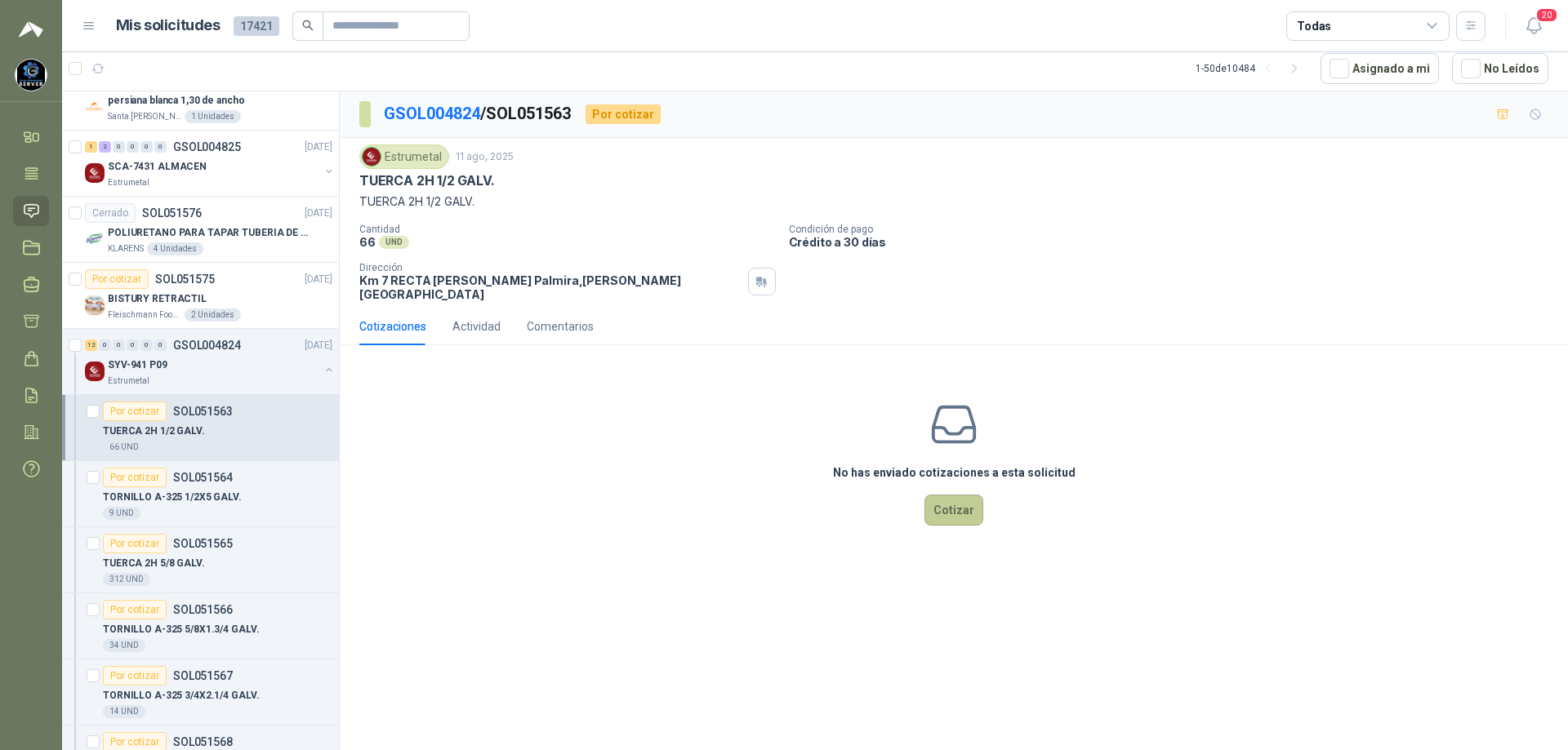
click at [956, 500] on button "Cotizar" at bounding box center [954, 510] width 58 height 31
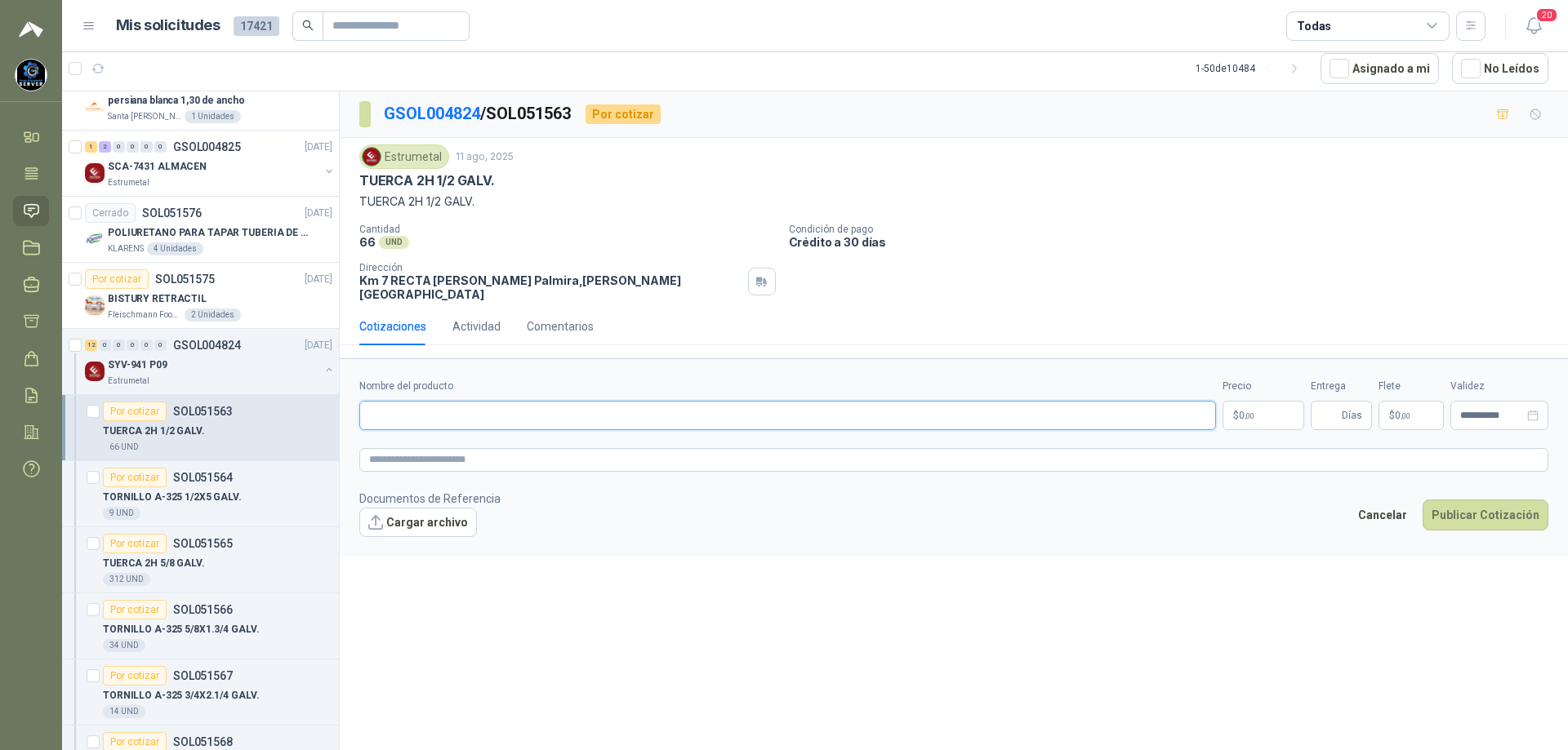
paste input "**********"
type input "**********"
click at [1254, 386] on div "Precio $ 0 ,00" at bounding box center [1262, 404] width 81 height 51
click at [1247, 400] on body "[PERSON_NAME] GRUPO EMPRESARIAL SERVER SAS Inicio Tareas Solicitudes Licitacion…" at bounding box center [784, 375] width 1568 height 750
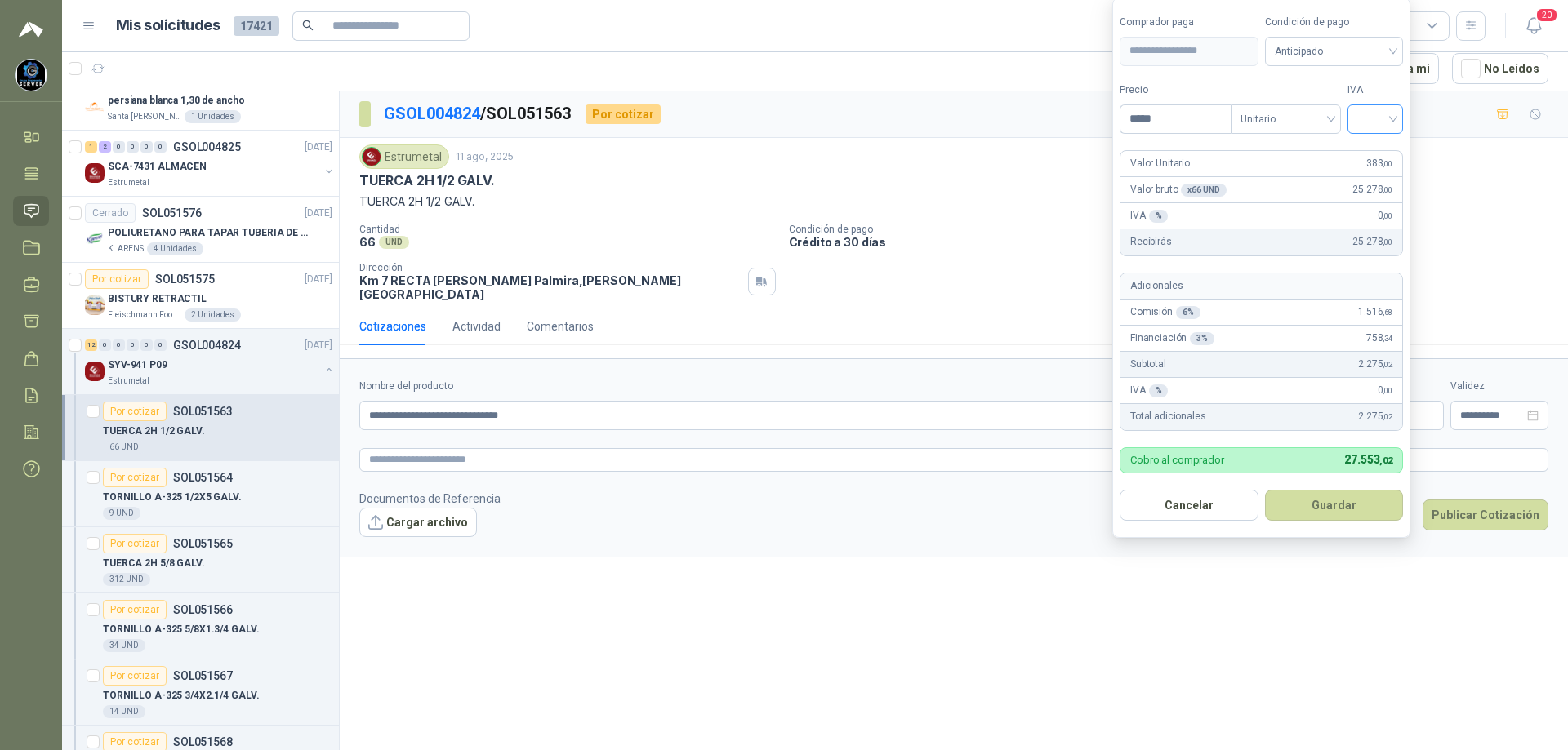
type input "*****"
click at [1376, 120] on input "search" at bounding box center [1375, 117] width 36 height 25
click at [1377, 152] on div "19%" at bounding box center [1378, 152] width 30 height 18
click at [1361, 45] on span "Anticipado" at bounding box center [1337, 51] width 120 height 25
click at [1337, 105] on div "Crédito a 30 días" at bounding box center [1336, 111] width 114 height 18
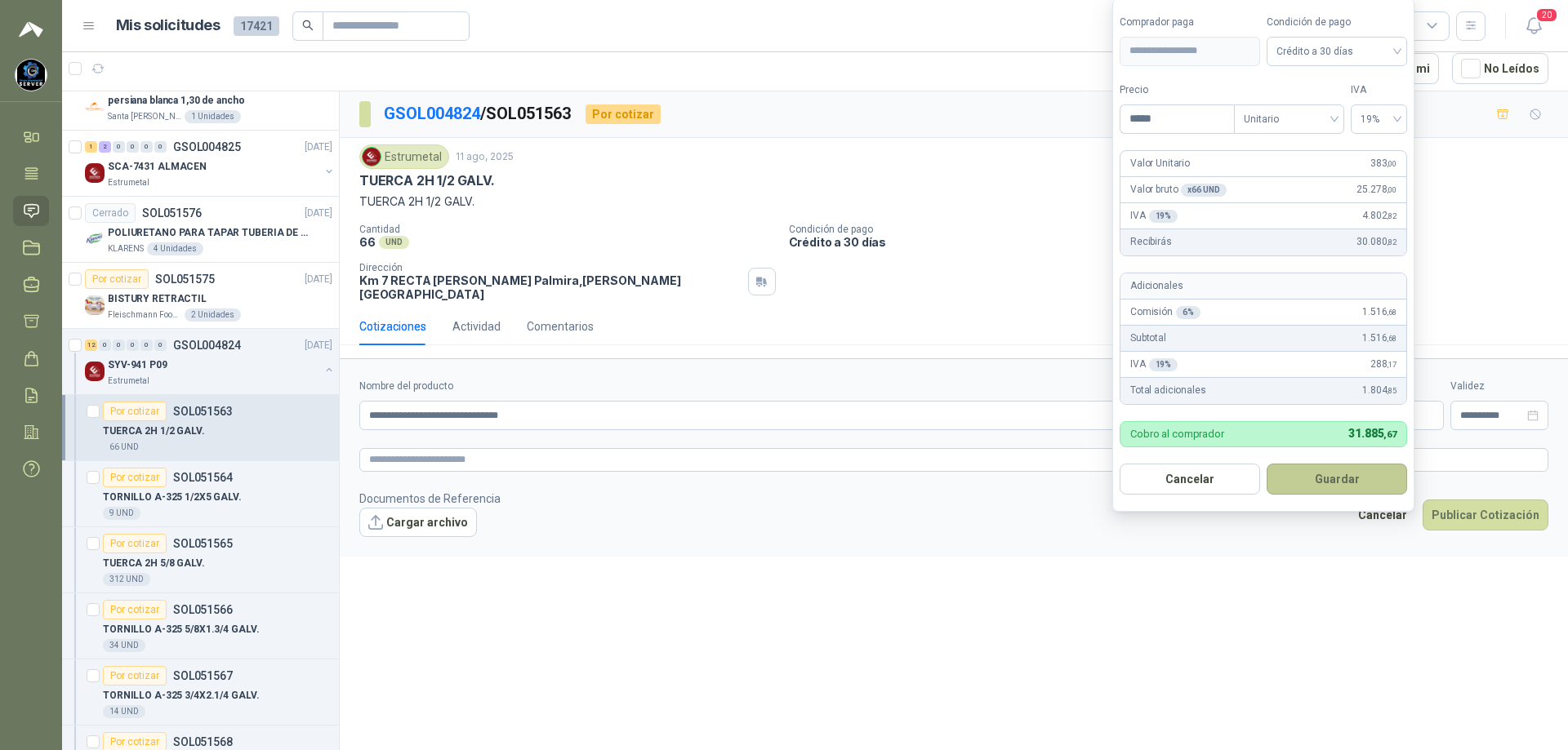
click at [1331, 474] on button "Guardar" at bounding box center [1337, 479] width 141 height 31
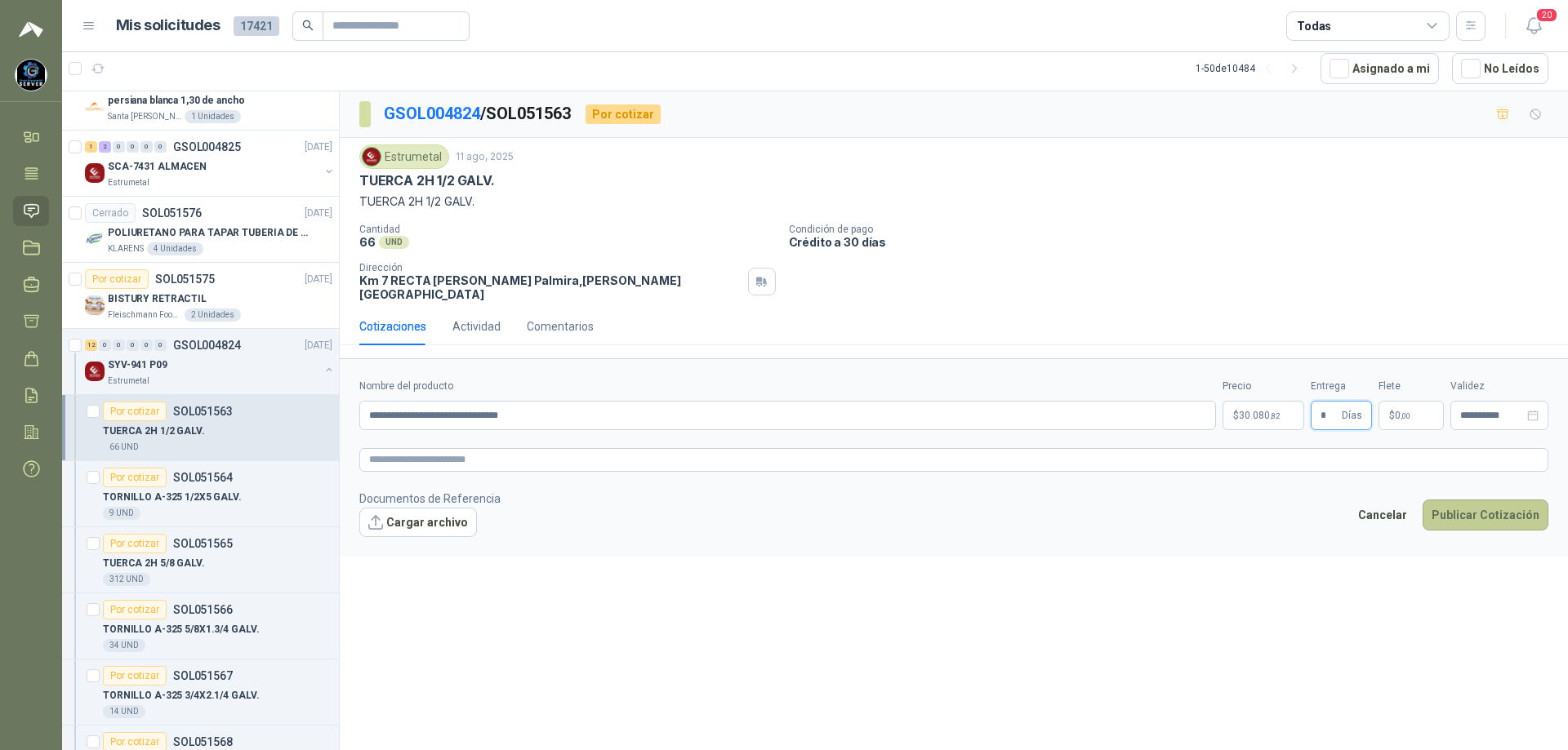
type input "*"
click at [1482, 502] on button "Publicar Cotización" at bounding box center [1486, 516] width 126 height 31
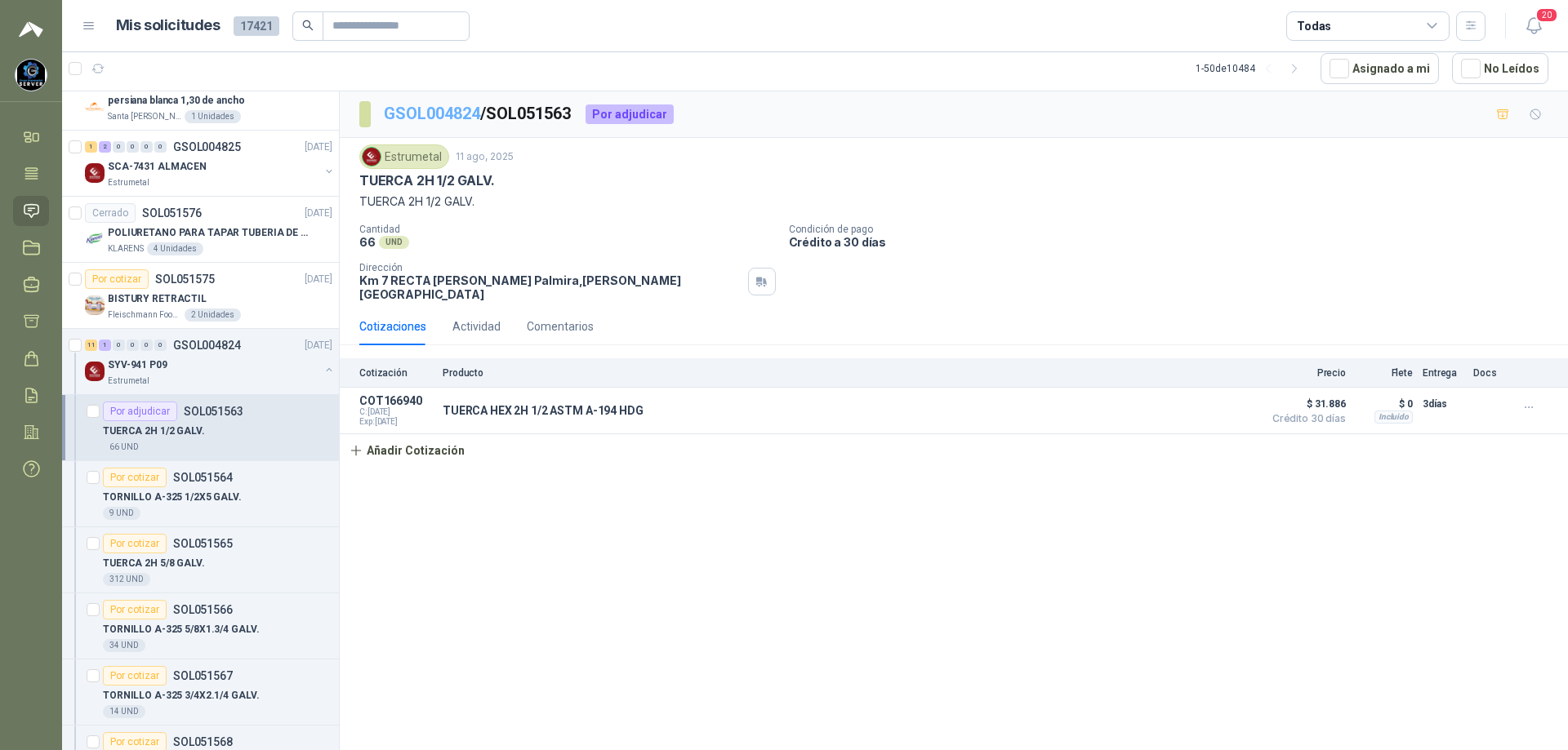
click at [445, 110] on link "GSOL004824" at bounding box center [433, 113] width 97 height 19
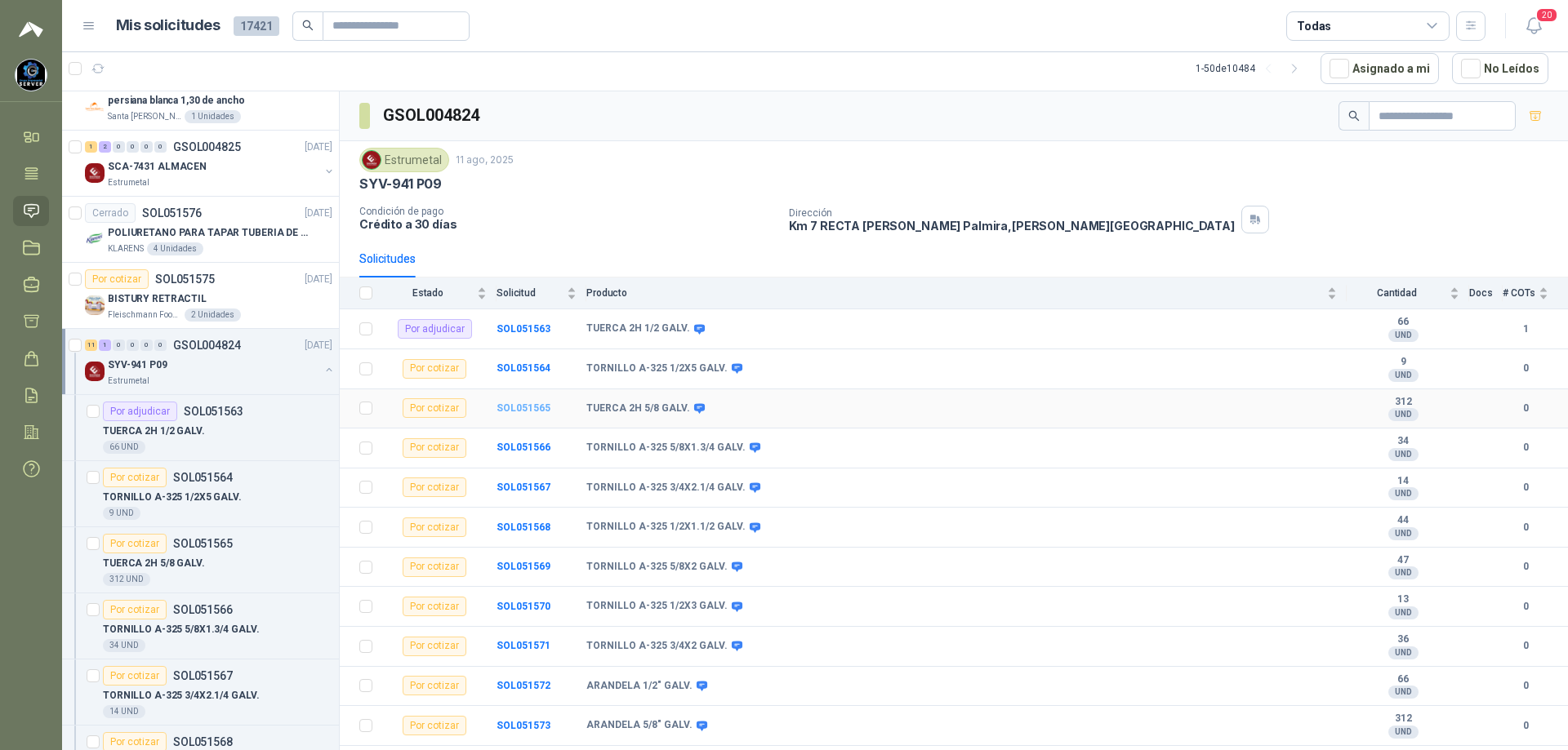
click at [531, 409] on b "SOL051565" at bounding box center [523, 408] width 54 height 12
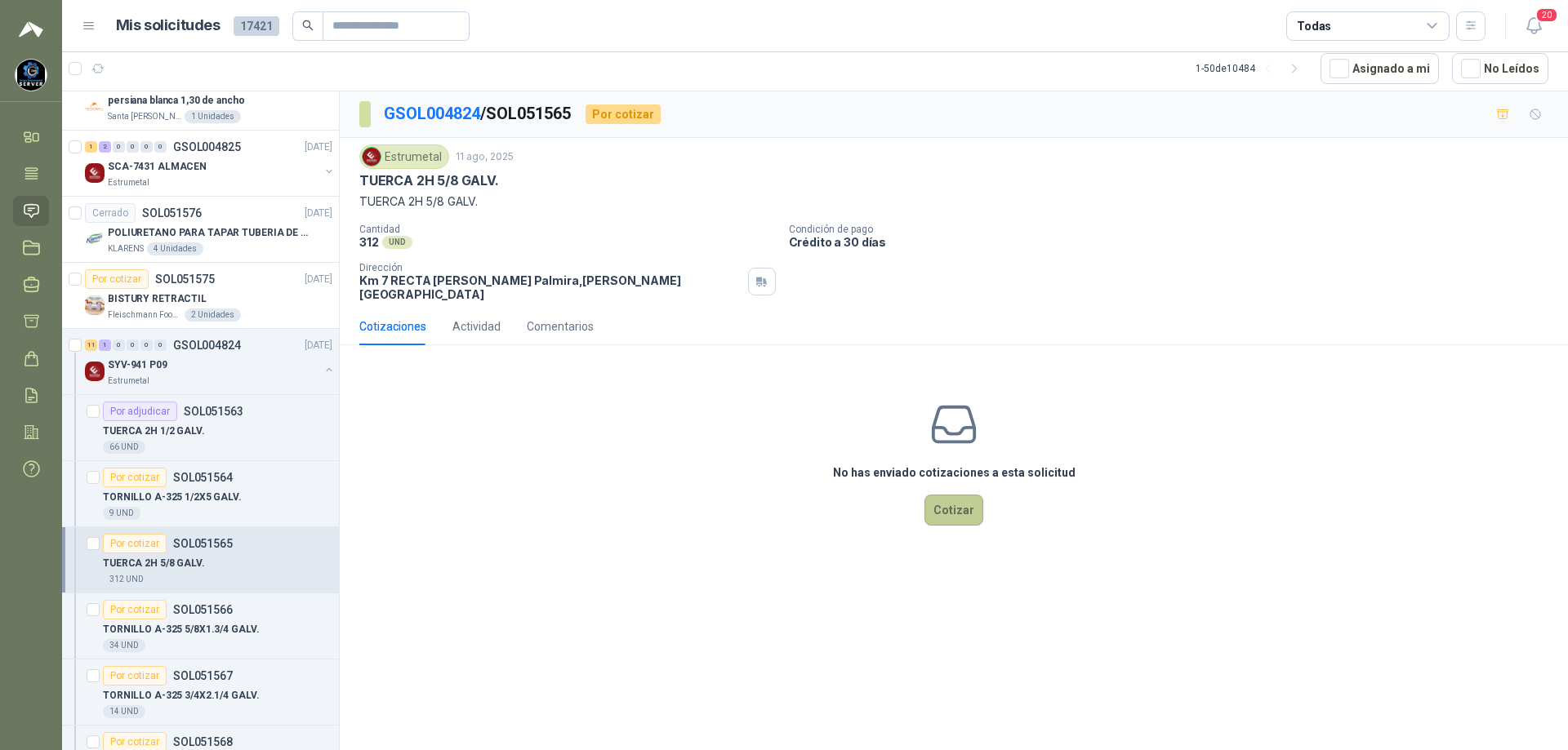
click at [950, 508] on button "Cotizar" at bounding box center [954, 510] width 58 height 31
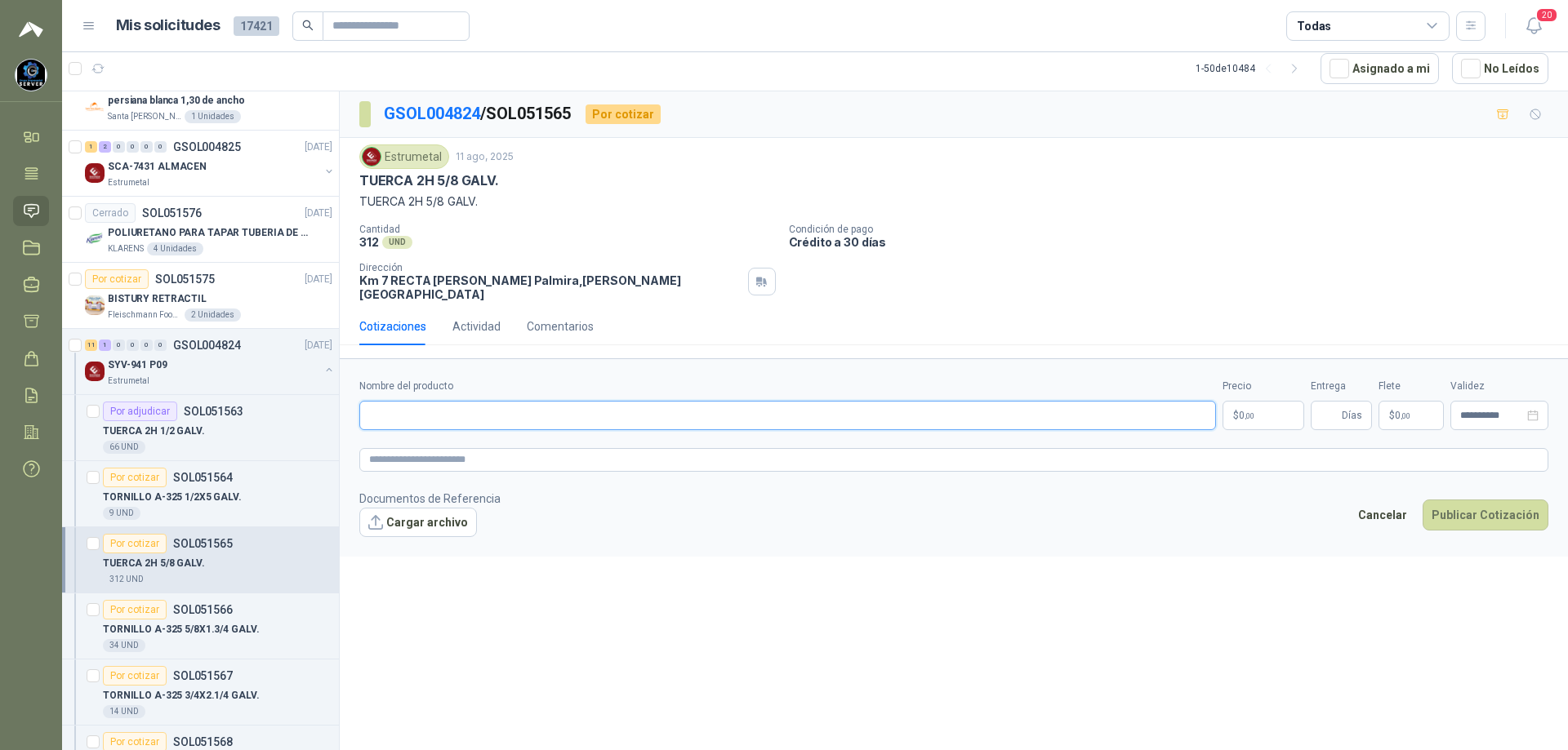
paste input "**********"
type input "**********"
click at [1262, 398] on body "[PERSON_NAME] GRUPO EMPRESARIAL SERVER SAS Inicio Tareas Solicitudes Licitacion…" at bounding box center [784, 375] width 1568 height 750
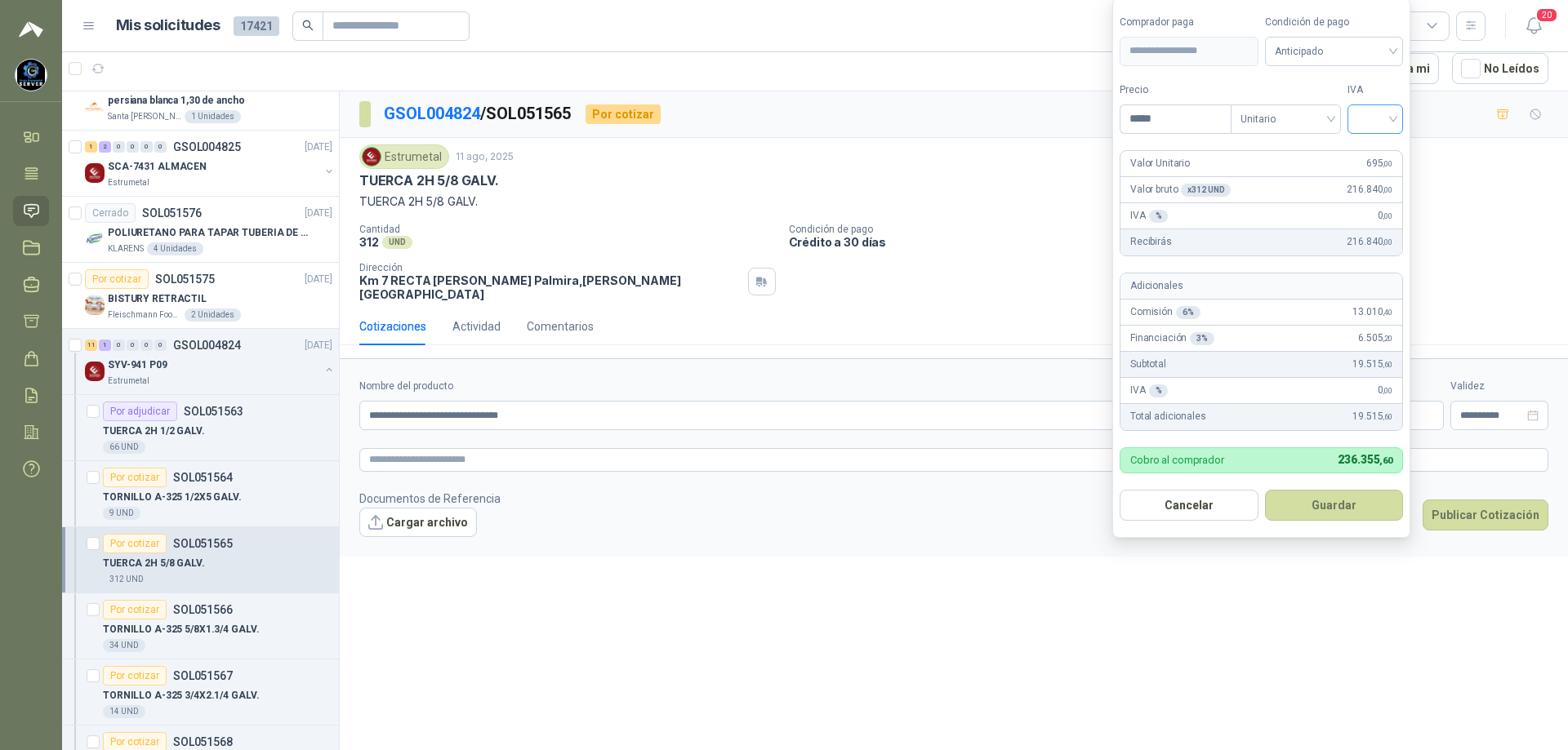
type input "*****"
click at [1393, 120] on input "search" at bounding box center [1375, 117] width 36 height 25
click at [1389, 151] on div "19%" at bounding box center [1378, 152] width 30 height 18
click at [1366, 37] on input "search" at bounding box center [1337, 49] width 120 height 25
click at [1359, 105] on div "Crédito a 30 días" at bounding box center [1336, 111] width 114 height 18
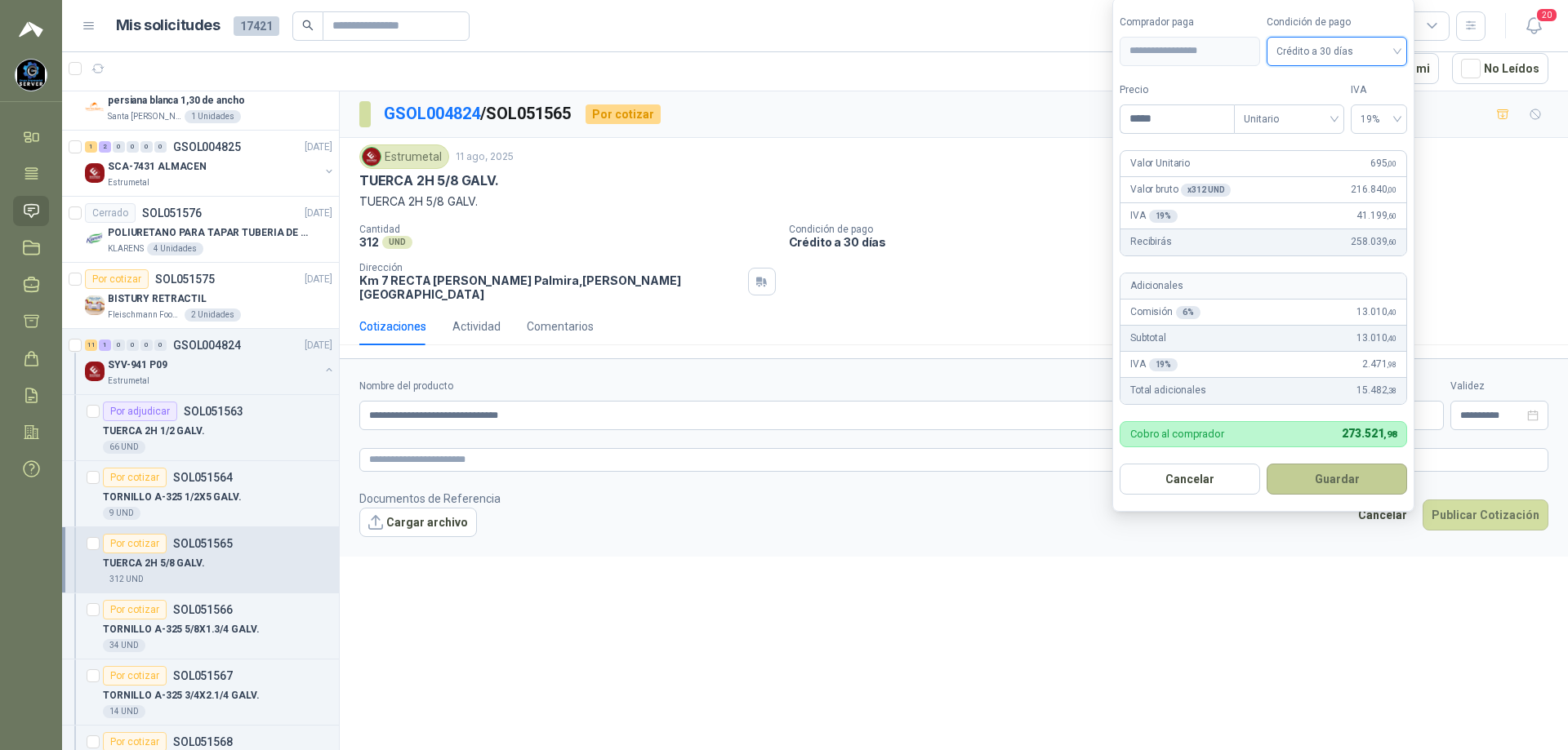
click at [1349, 467] on button "Guardar" at bounding box center [1337, 479] width 141 height 31
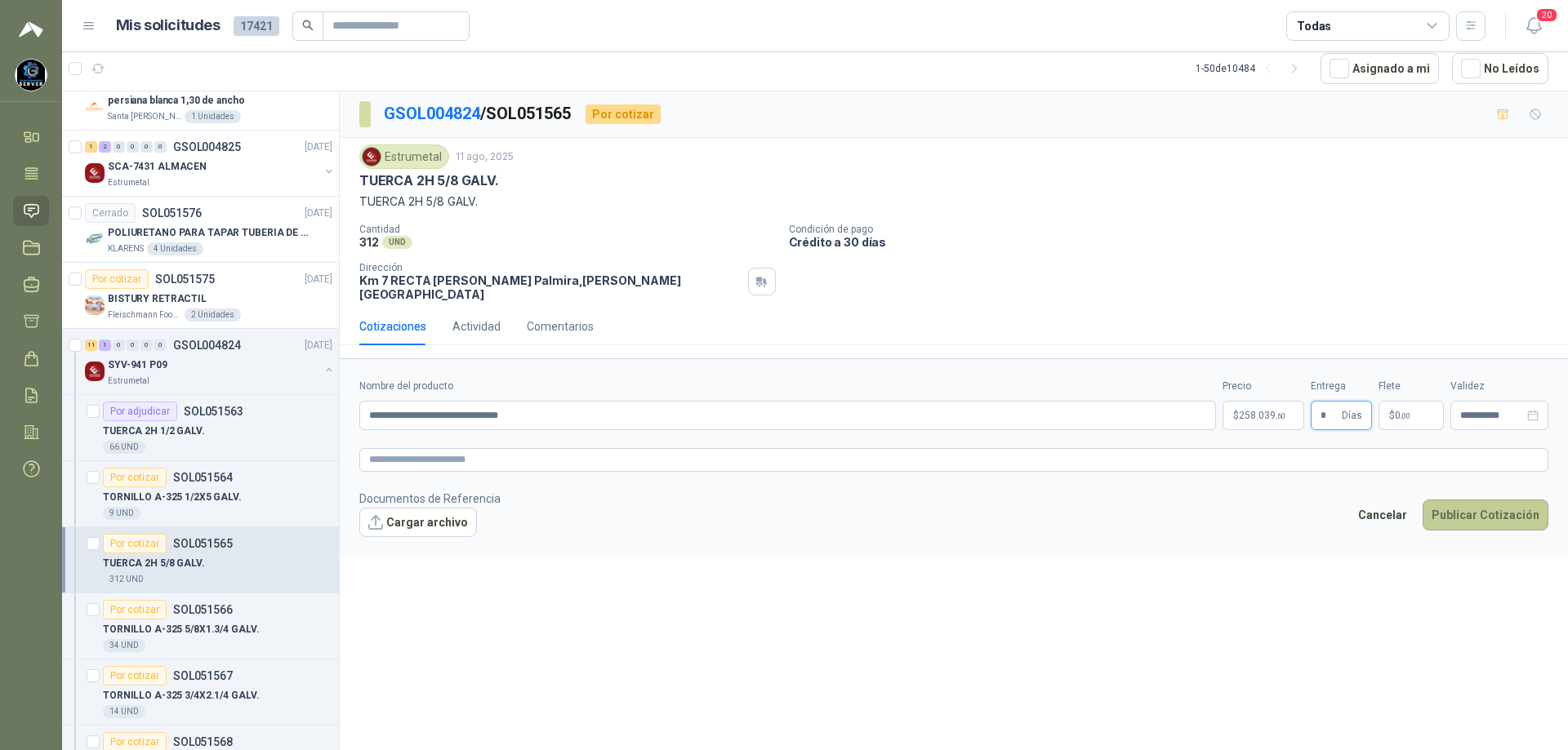
type input "*"
click at [1479, 501] on button "Publicar Cotización" at bounding box center [1486, 516] width 126 height 31
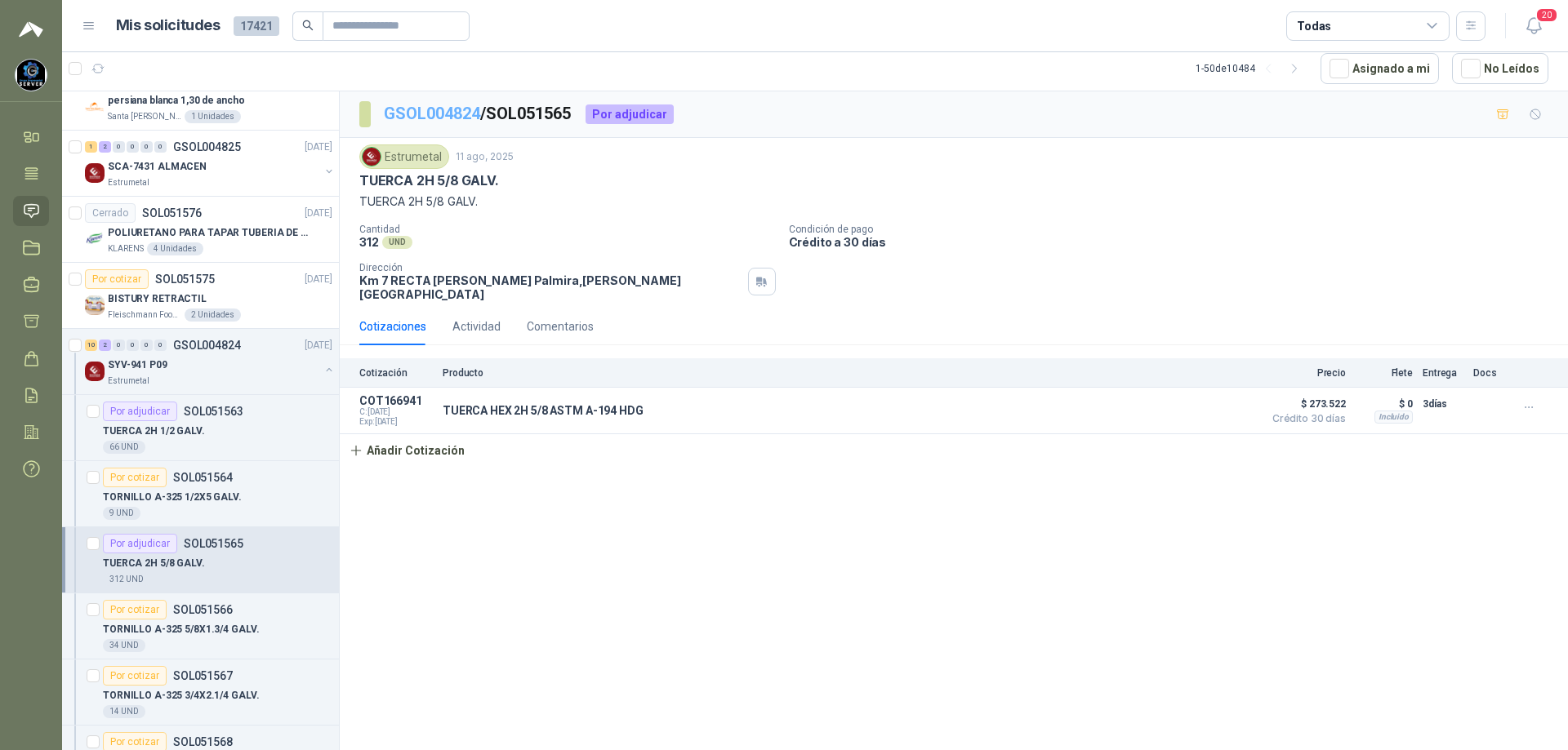
click at [433, 118] on link "GSOL004824" at bounding box center [433, 113] width 97 height 19
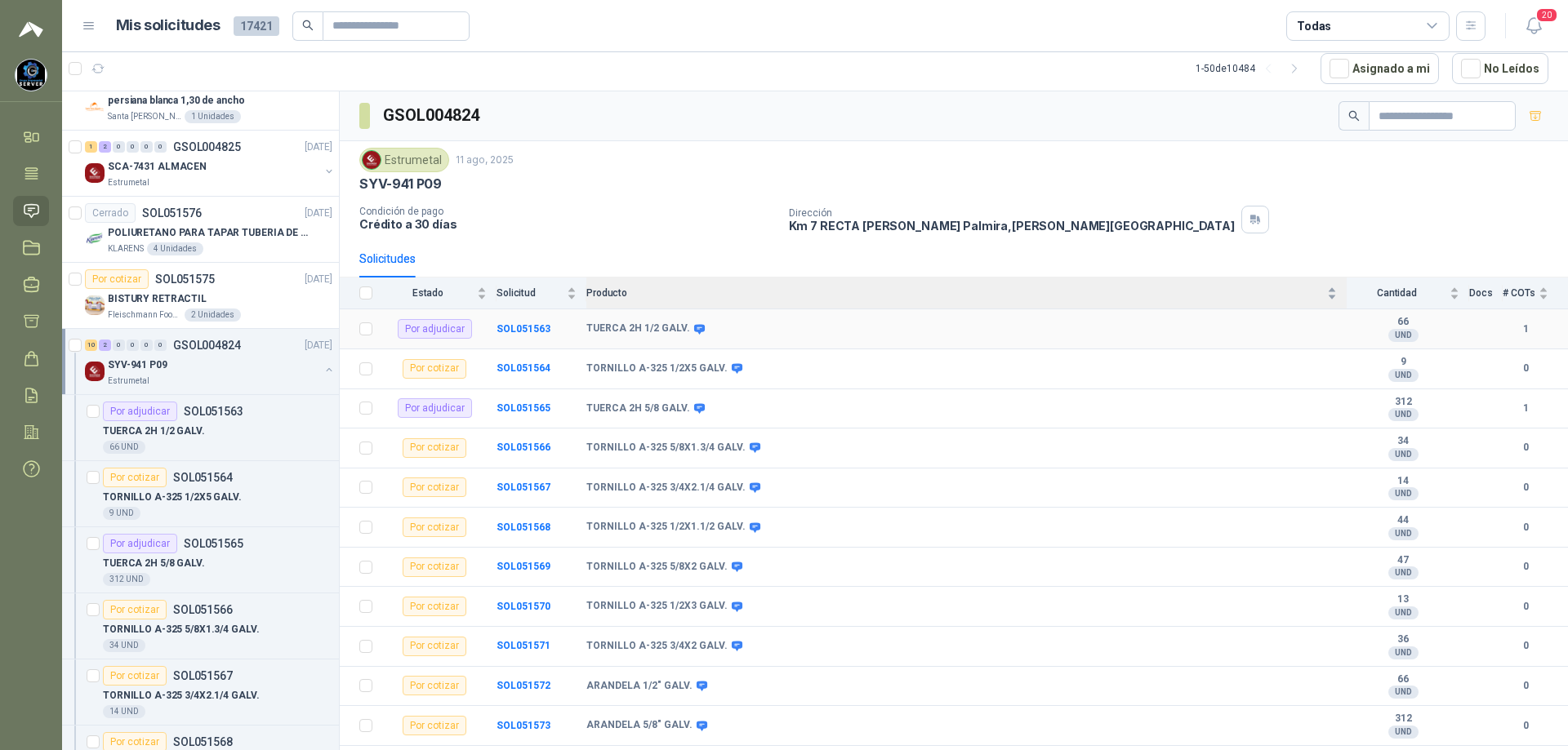
scroll to position [35, 0]
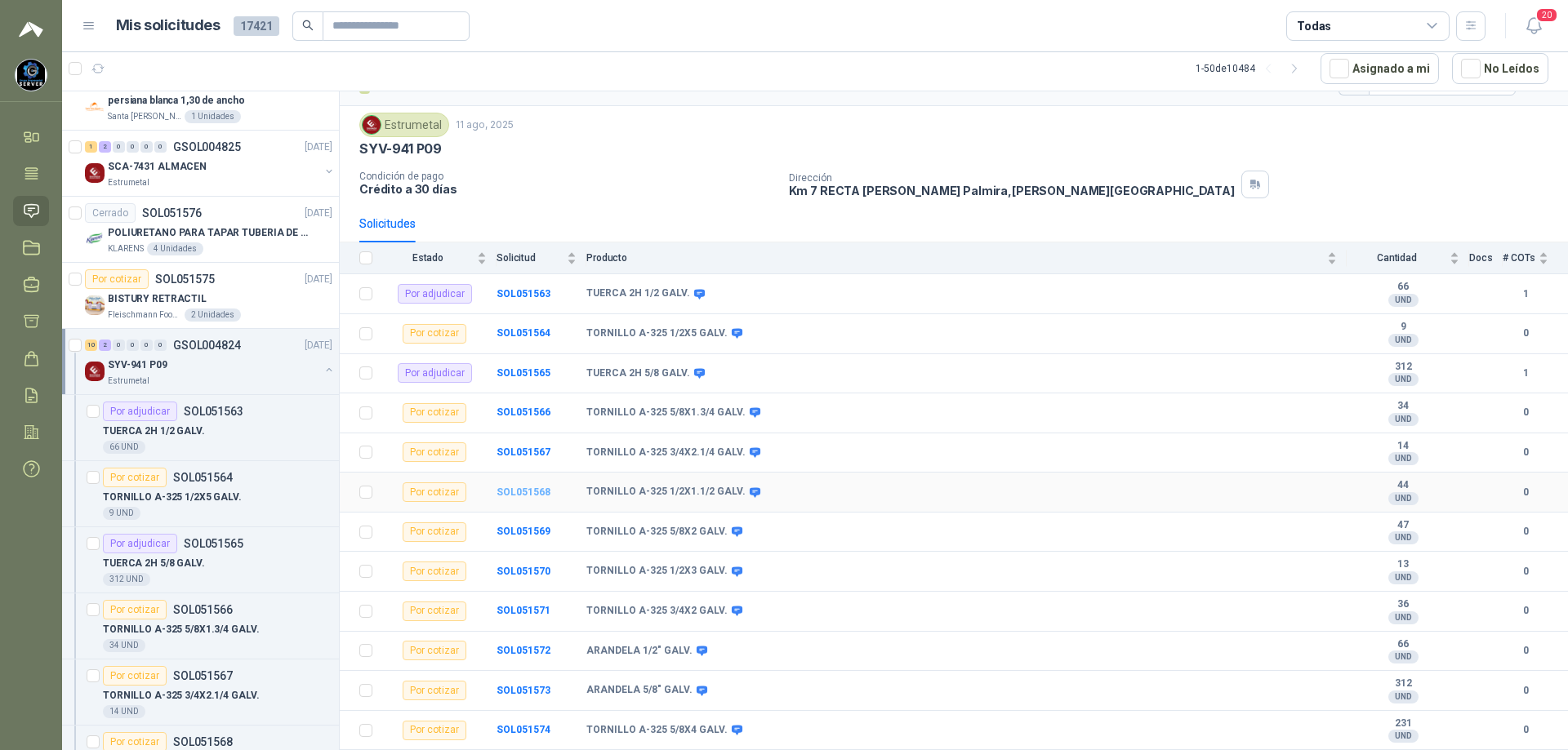
click at [537, 489] on b "SOL051568" at bounding box center [523, 492] width 54 height 12
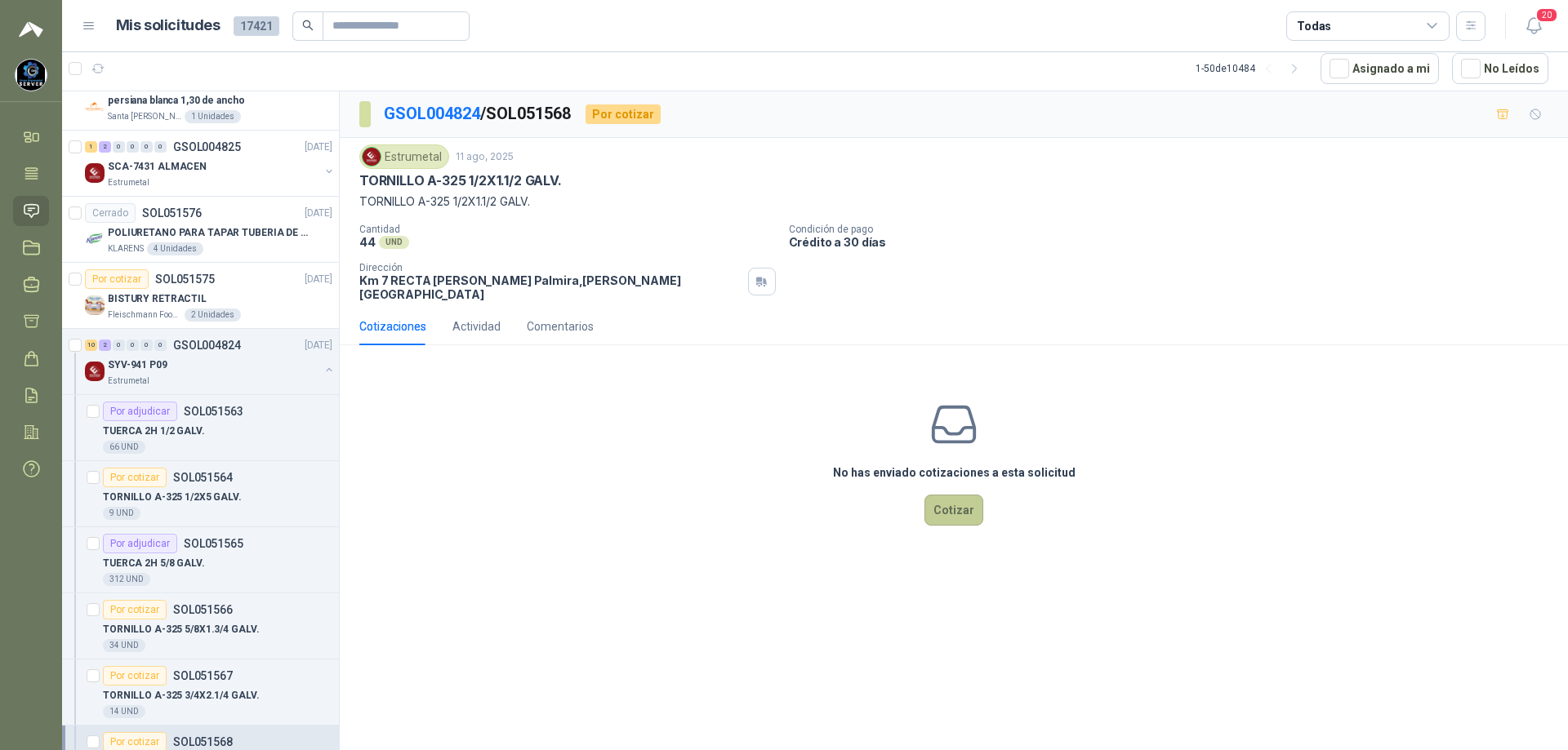
click at [933, 495] on button "Cotizar" at bounding box center [954, 510] width 58 height 31
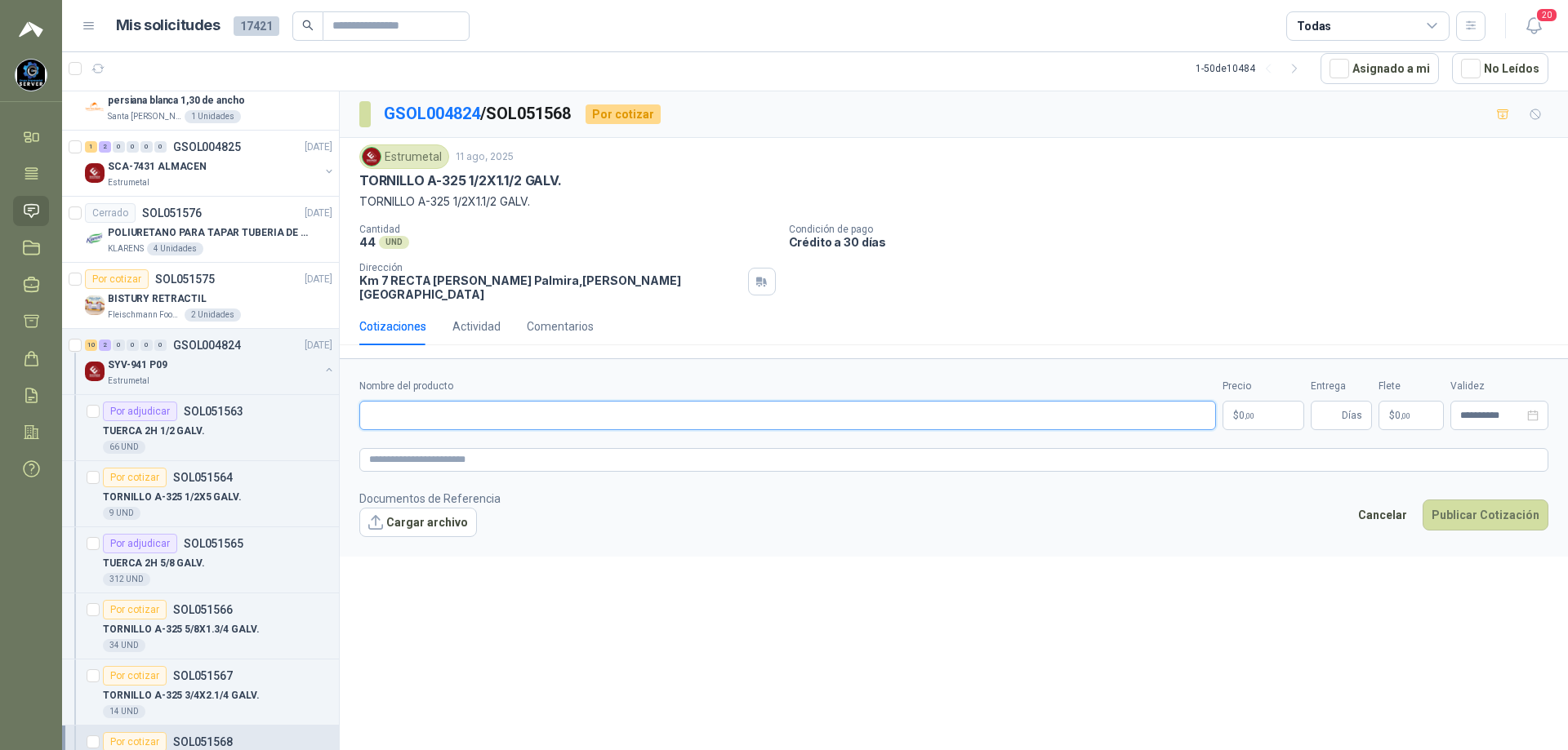
paste input "**********"
type input "**********"
click at [1264, 405] on p "$ 0 ,00" at bounding box center [1262, 415] width 81 height 29
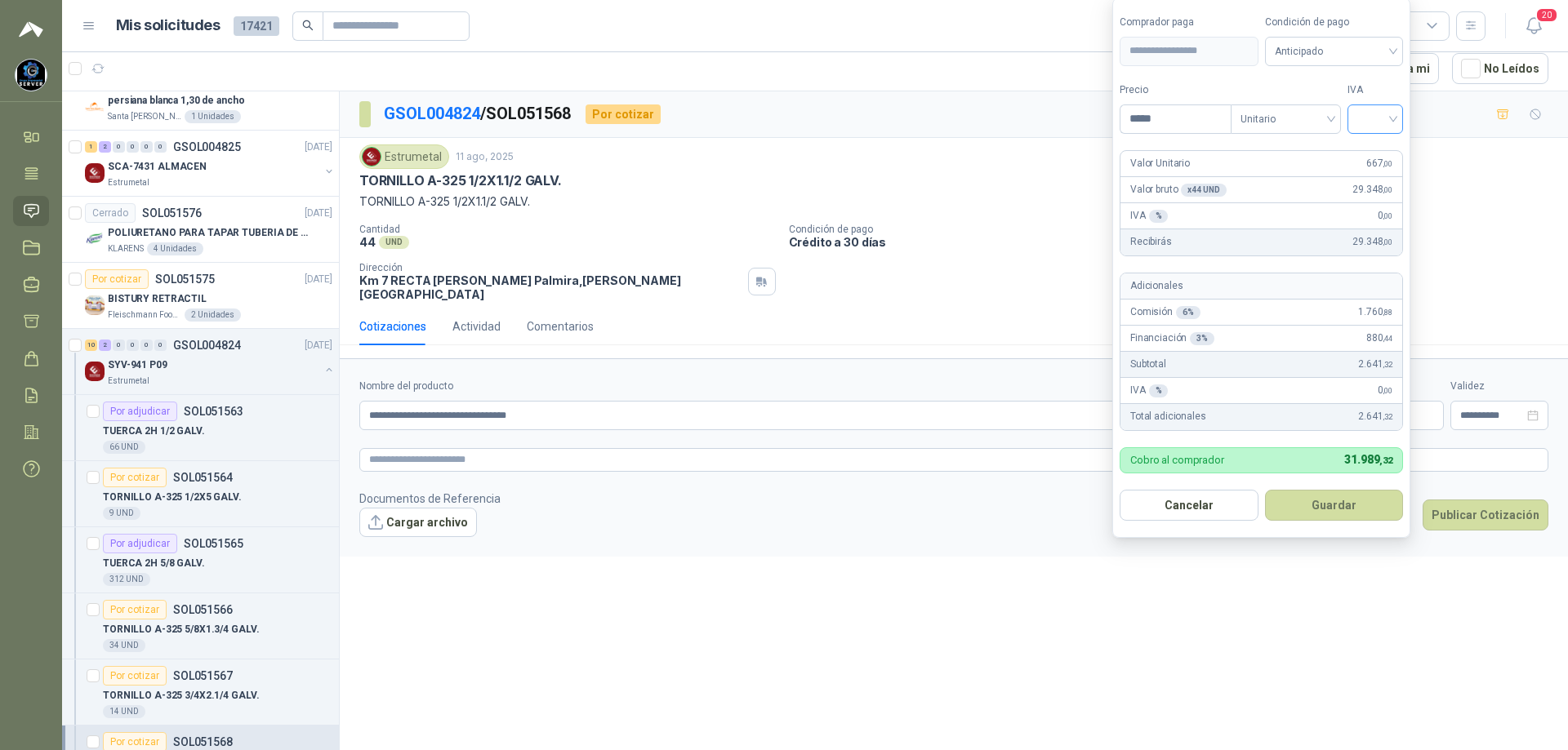
click at [1397, 113] on div at bounding box center [1375, 120] width 56 height 29
type input "*****"
click at [1383, 146] on div "19%" at bounding box center [1378, 152] width 30 height 18
click at [1362, 48] on span "Anticipado" at bounding box center [1337, 51] width 120 height 25
click at [1340, 108] on div "Crédito a 30 días" at bounding box center [1336, 111] width 114 height 18
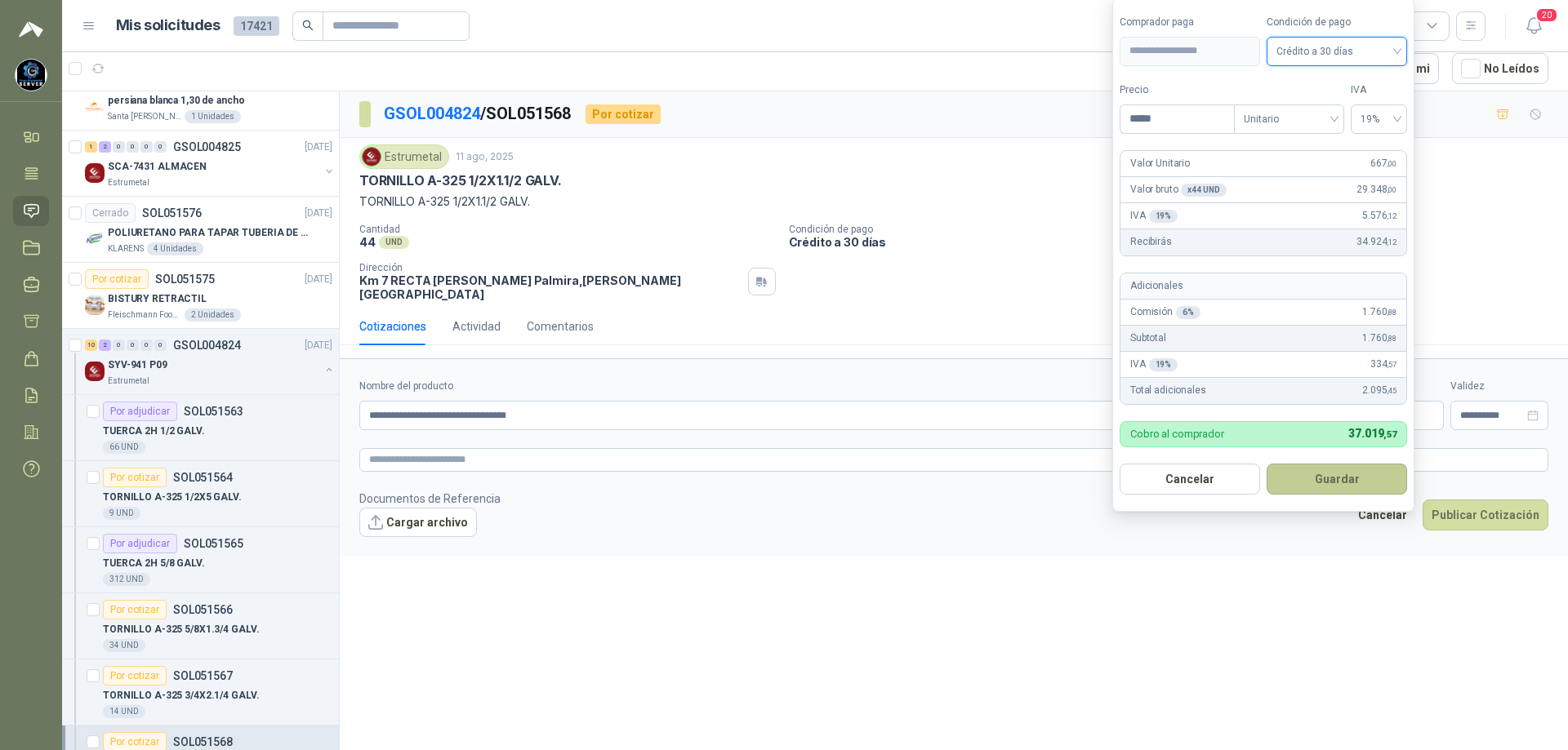
click at [1343, 476] on button "Guardar" at bounding box center [1337, 479] width 141 height 31
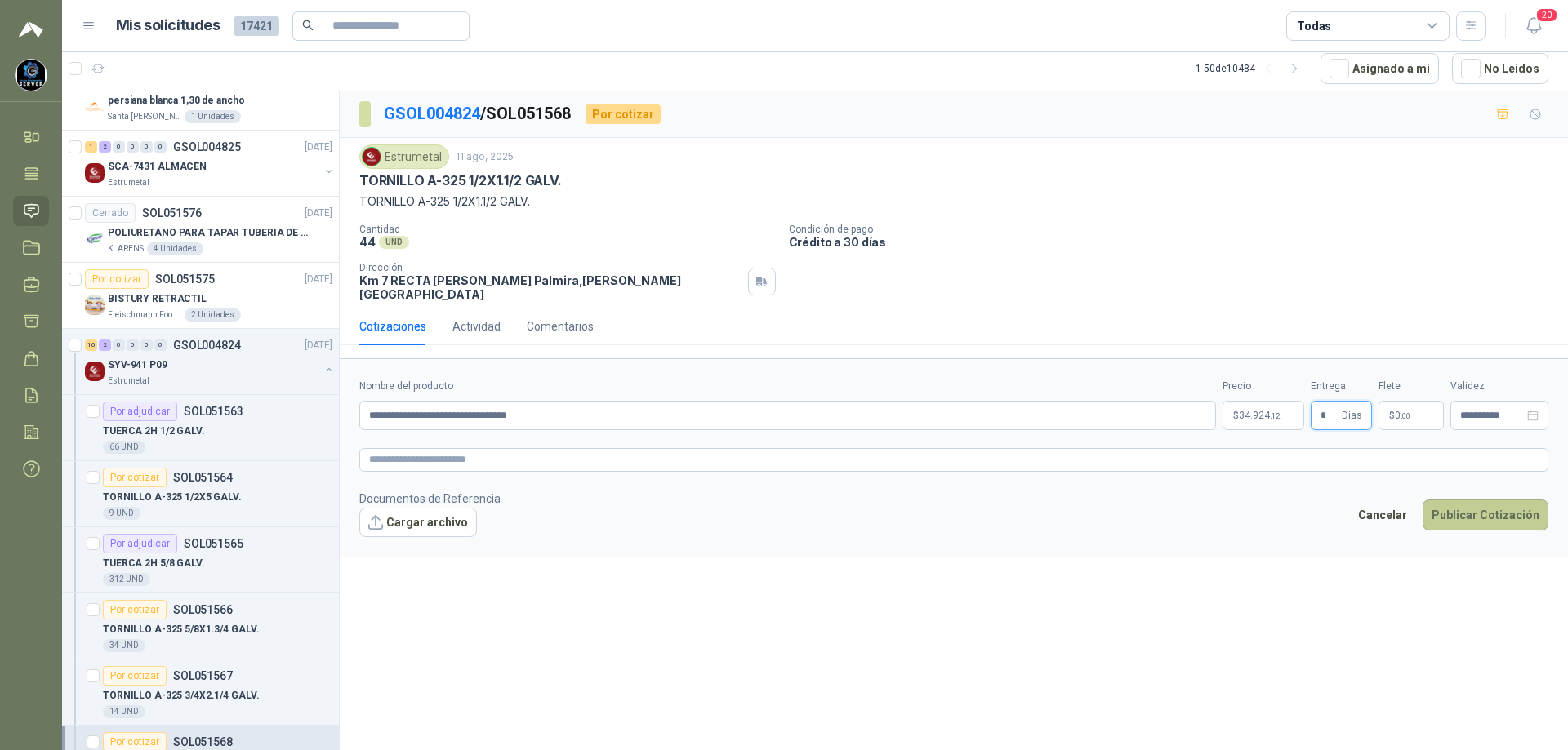
type input "*"
click at [1446, 505] on button "Publicar Cotización" at bounding box center [1486, 516] width 126 height 31
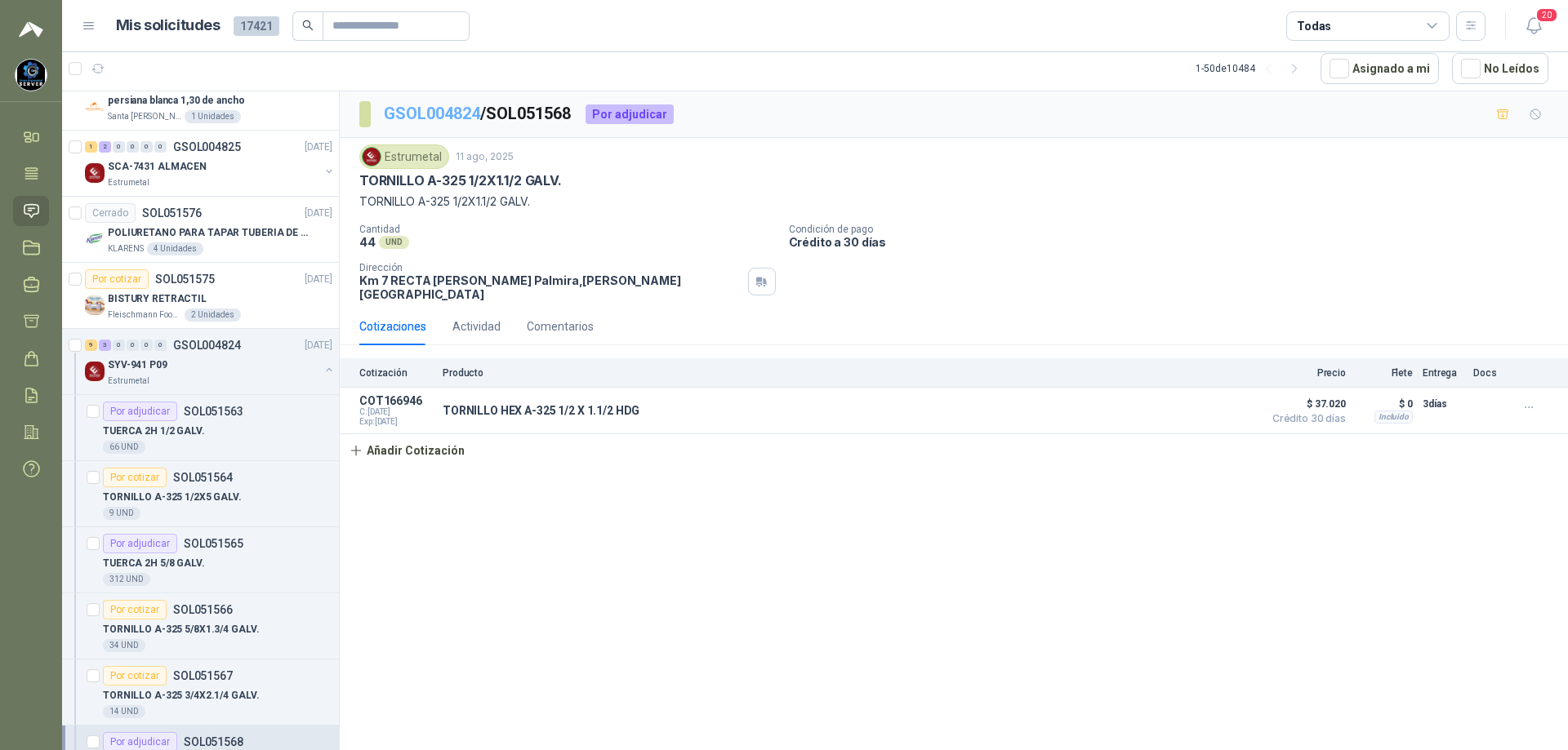
click at [445, 108] on link "GSOL004824" at bounding box center [433, 113] width 97 height 19
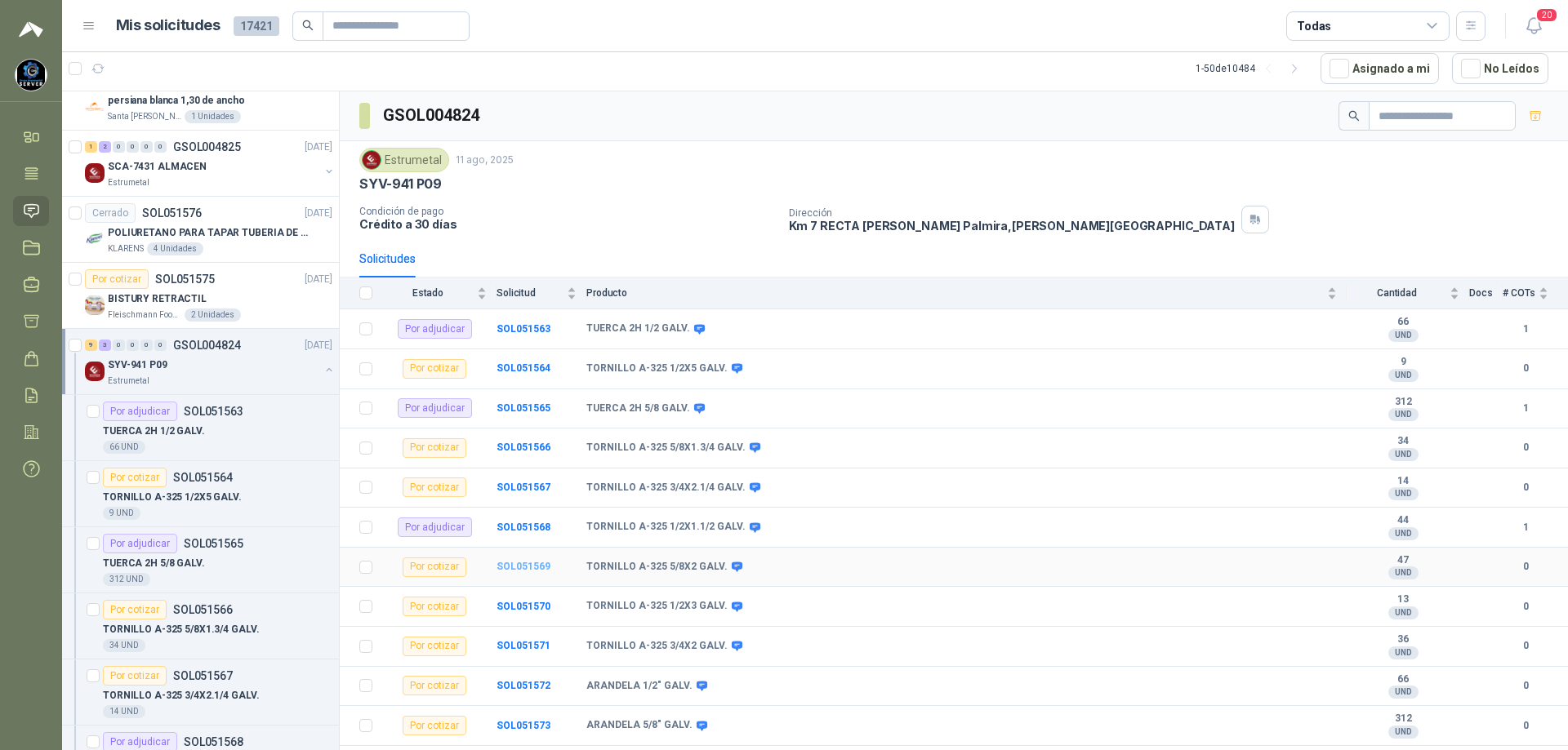
click at [537, 562] on b "SOL051569" at bounding box center [523, 567] width 54 height 12
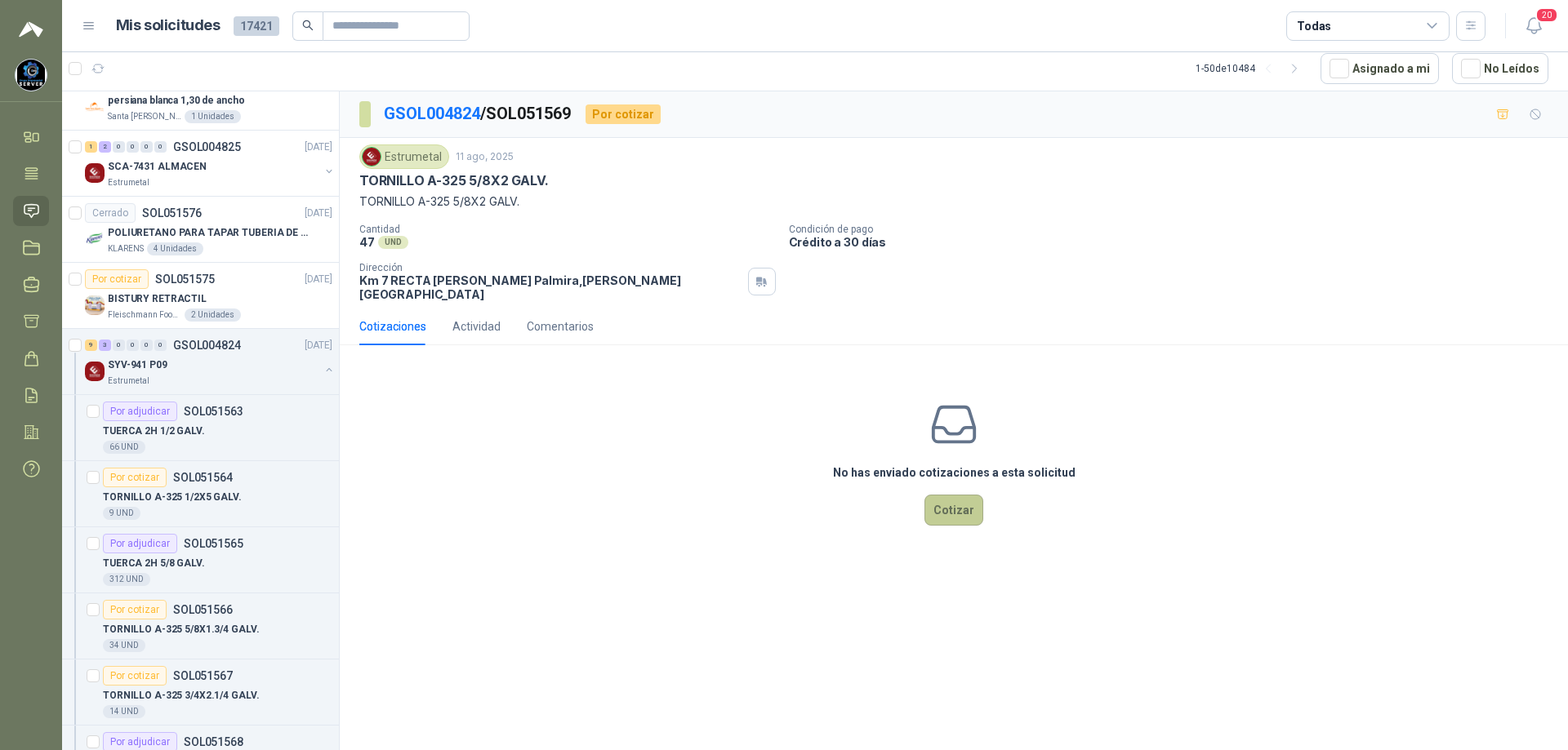
click at [950, 505] on button "Cotizar" at bounding box center [954, 510] width 58 height 31
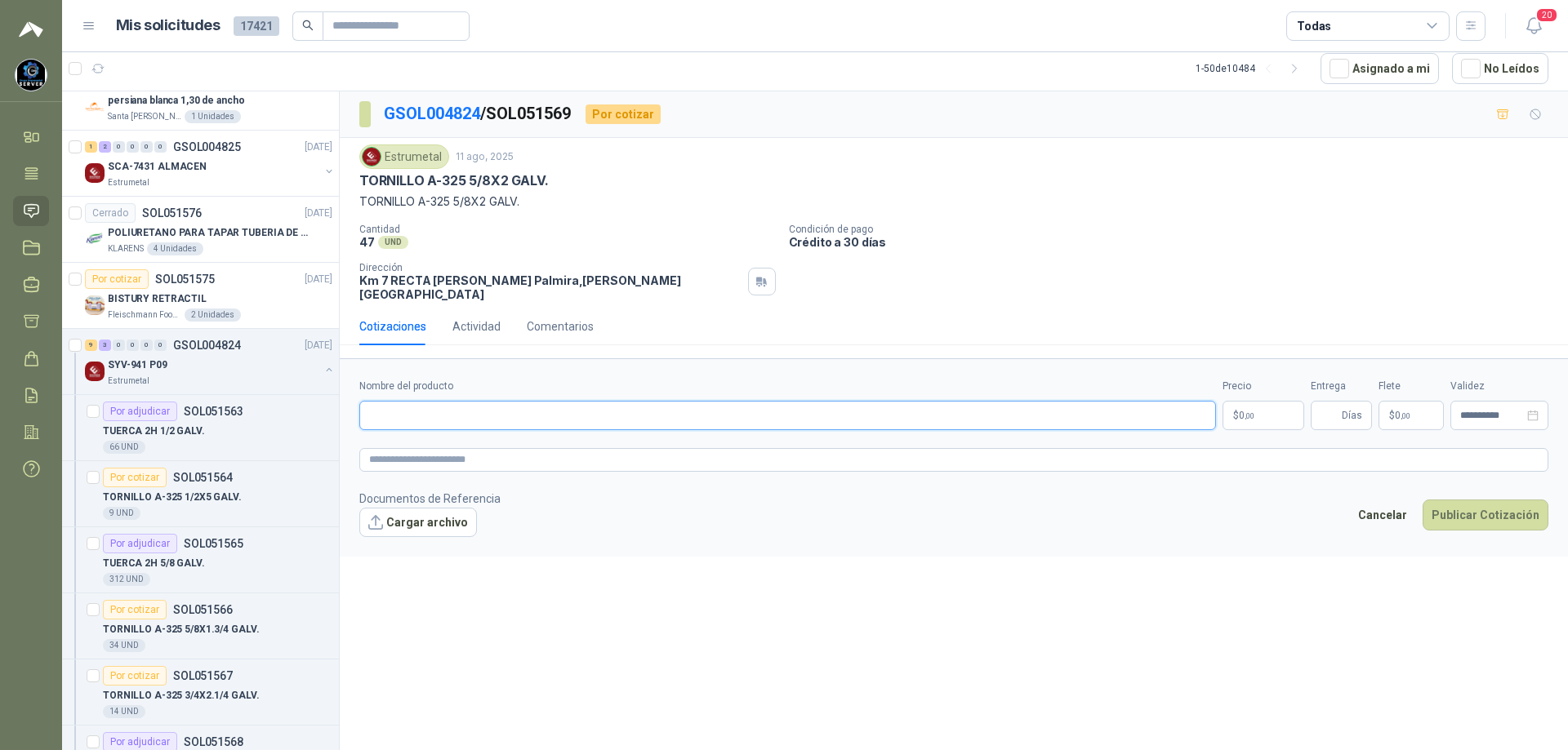
paste input "**********"
type input "**********"
click at [1261, 402] on body "[PERSON_NAME] GRUPO EMPRESARIAL SERVER SAS Inicio Tareas Solicitudes Licitacion…" at bounding box center [784, 375] width 1568 height 750
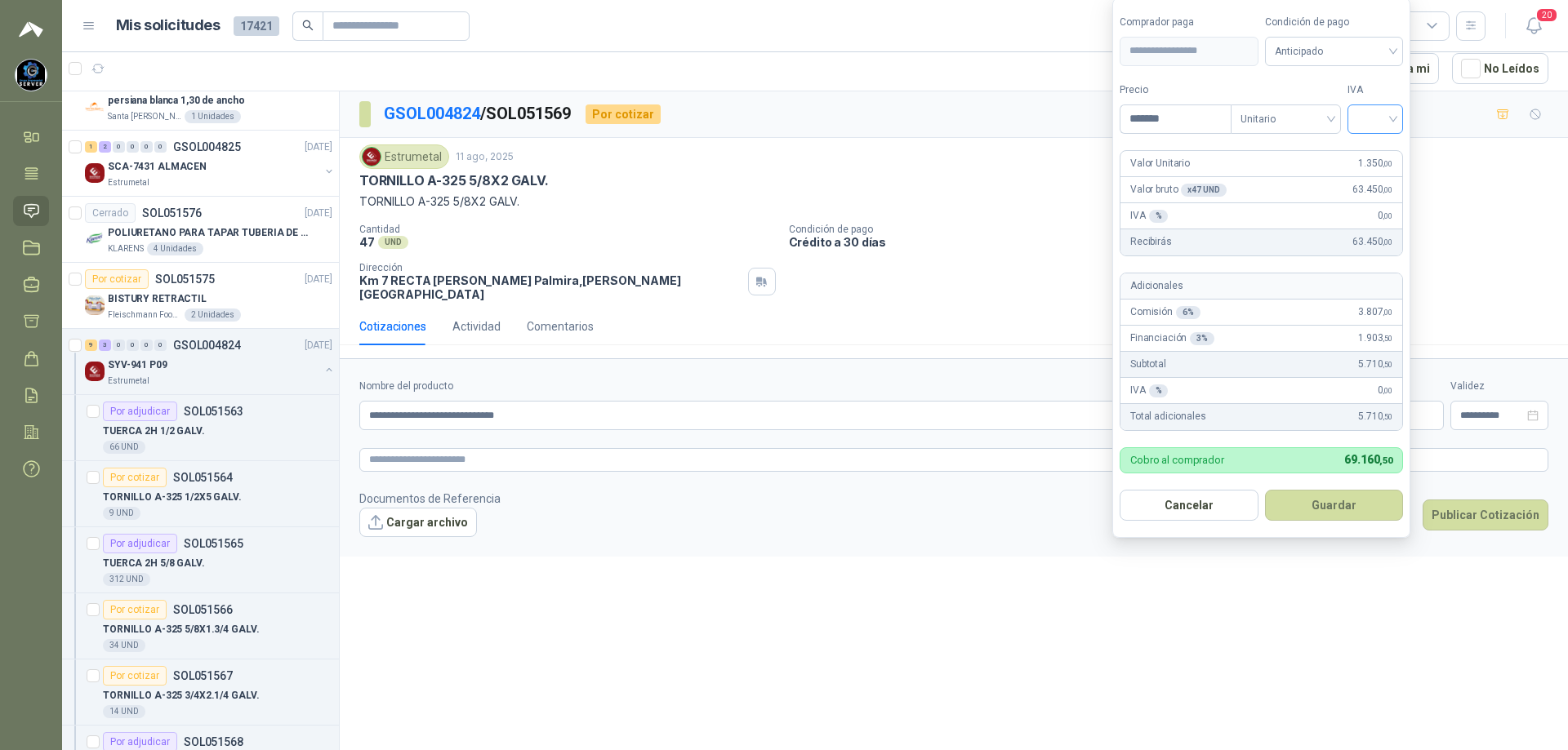
click at [1398, 112] on div at bounding box center [1375, 120] width 56 height 29
type input "*******"
click at [1387, 148] on div "19%" at bounding box center [1378, 152] width 30 height 18
click at [1365, 44] on span "Anticipado" at bounding box center [1337, 51] width 120 height 25
click at [1325, 109] on div "Crédito a 30 días" at bounding box center [1336, 111] width 114 height 18
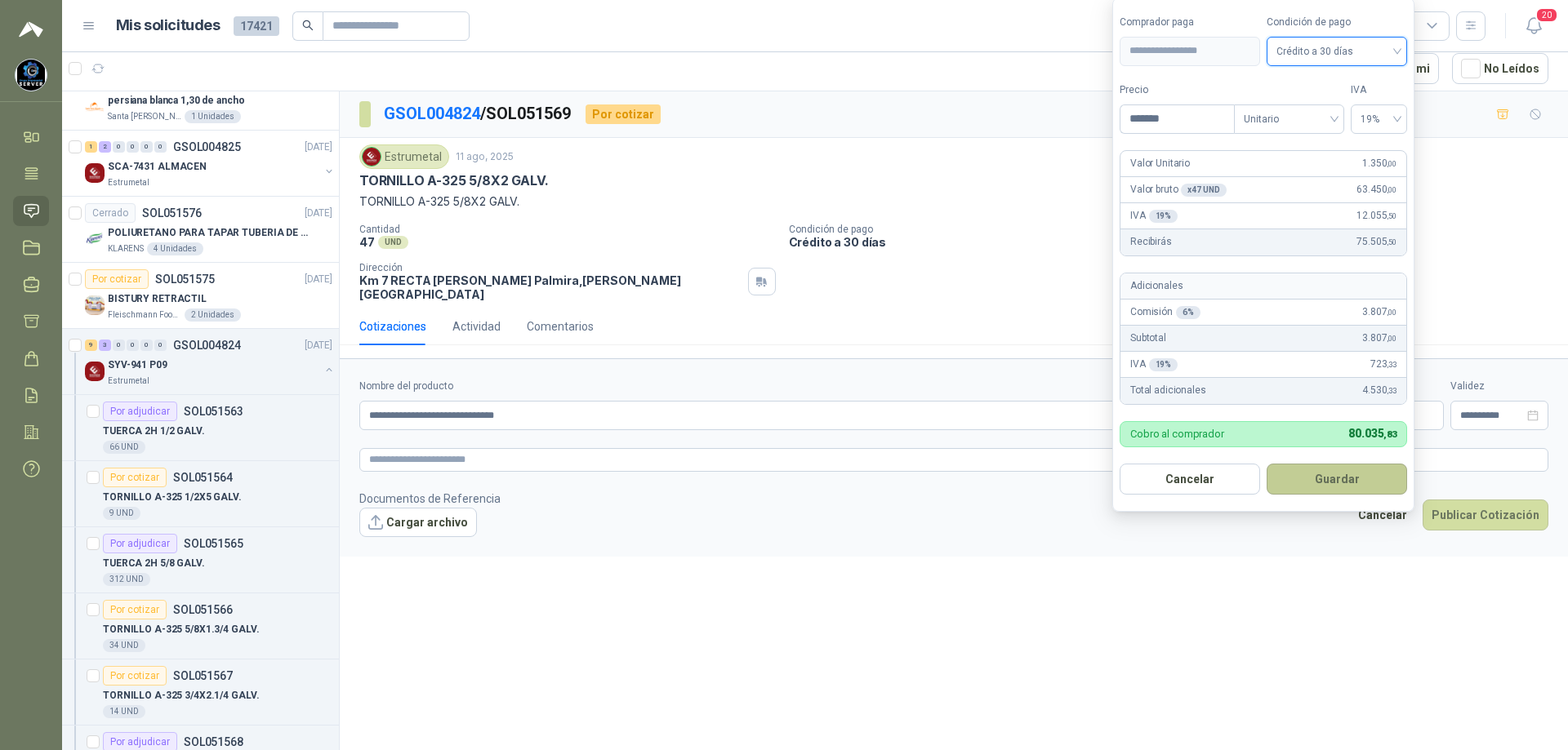
click at [1328, 486] on button "Guardar" at bounding box center [1337, 479] width 141 height 31
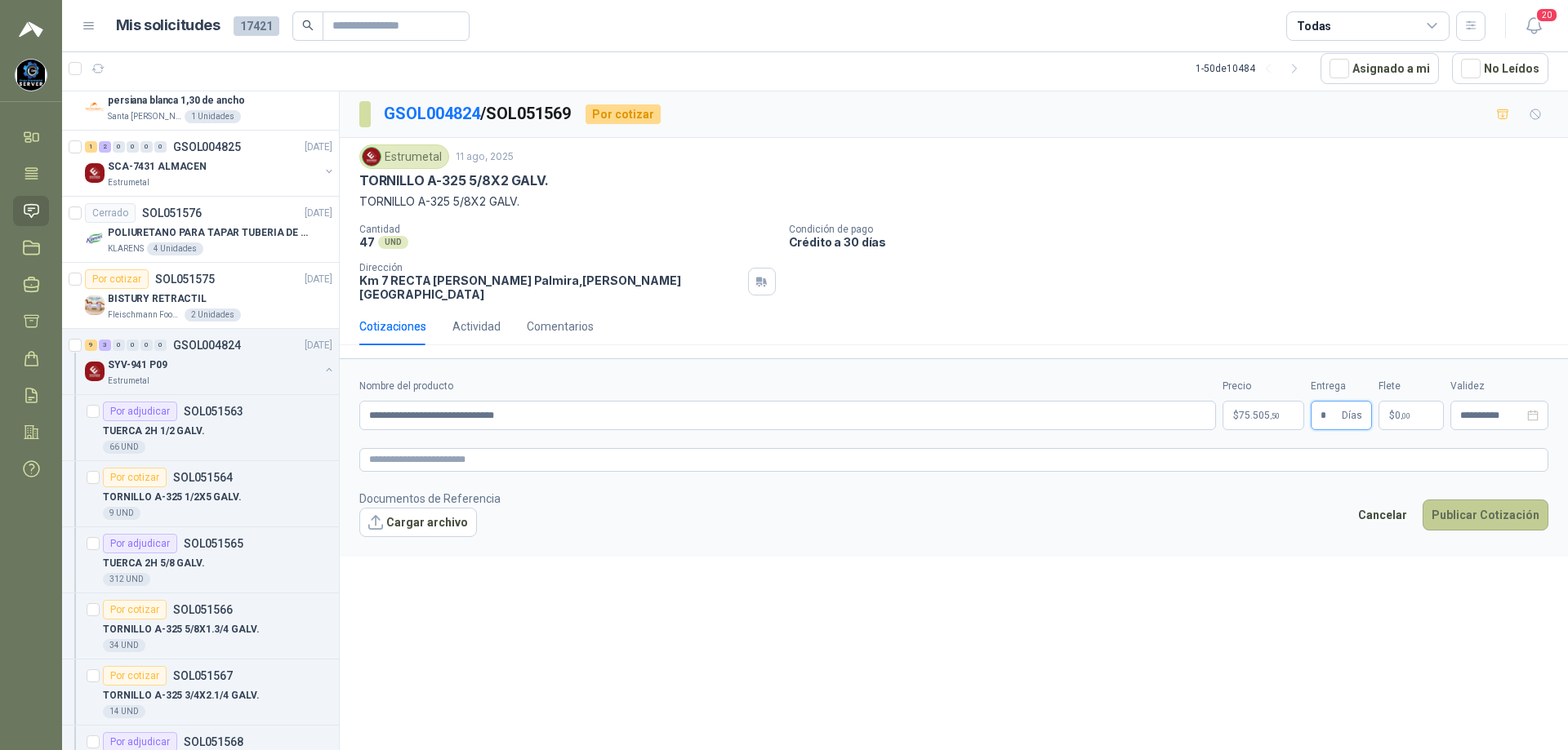
type input "*"
click at [1486, 500] on button "Publicar Cotización" at bounding box center [1486, 516] width 126 height 31
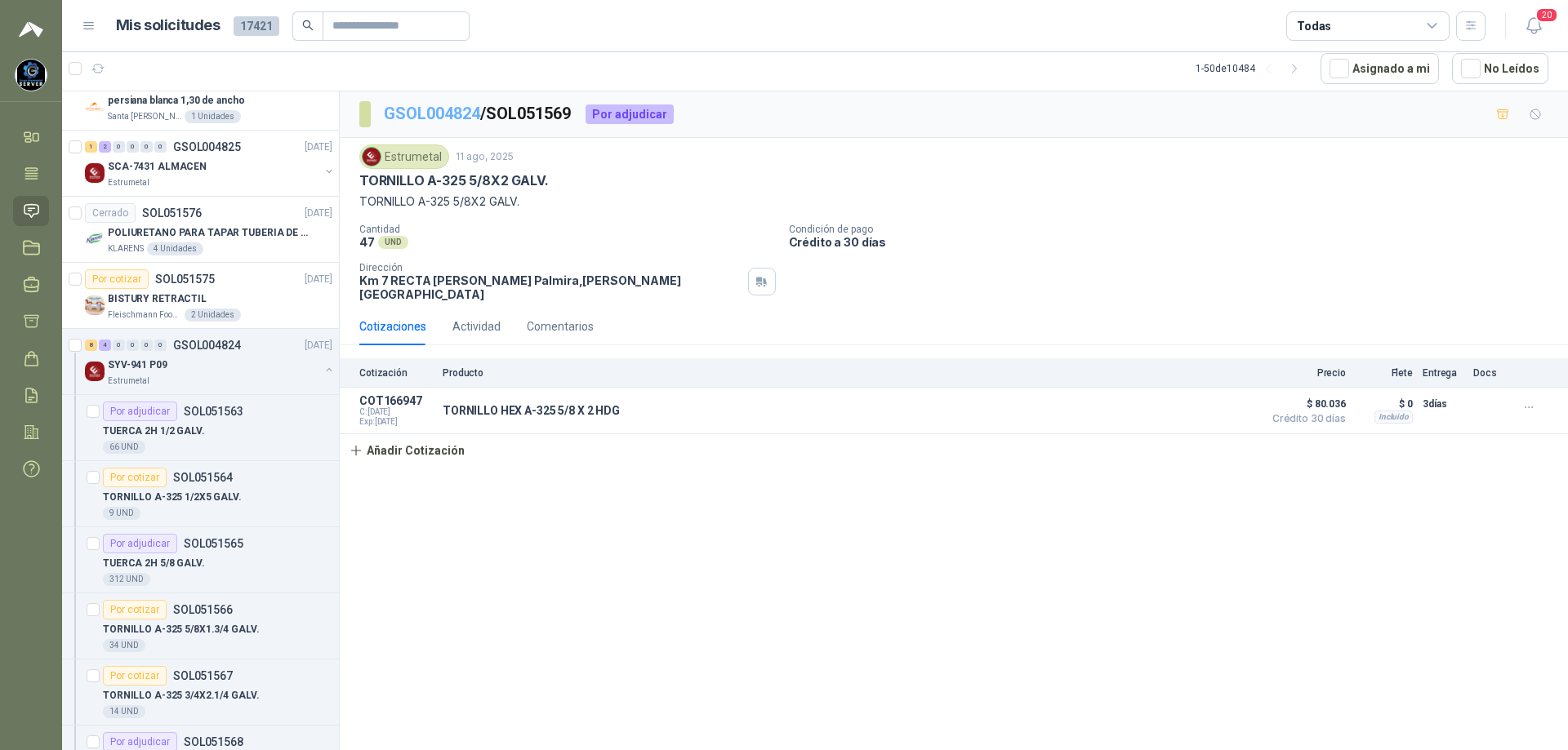
click at [434, 115] on link "GSOL004824" at bounding box center [433, 113] width 97 height 19
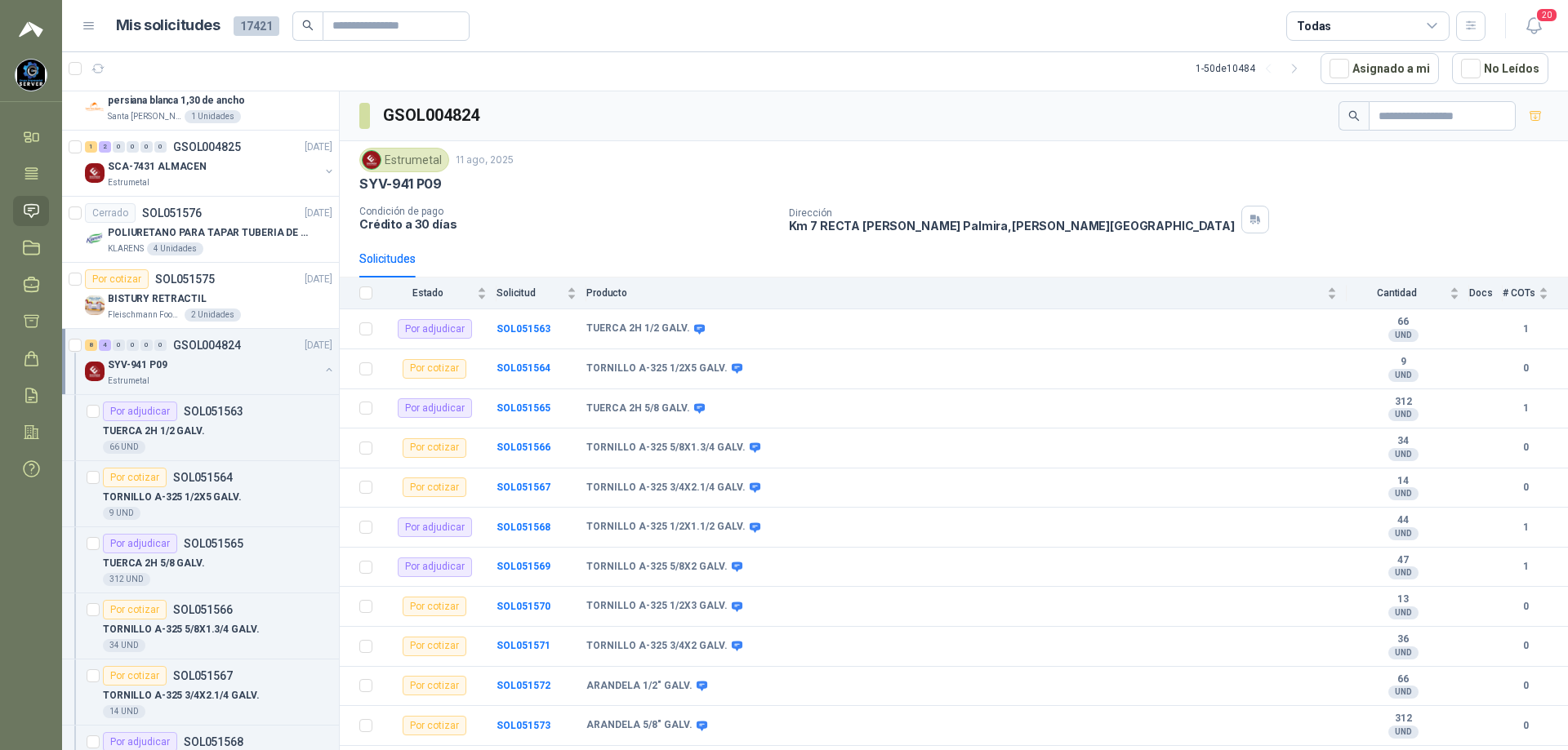
scroll to position [35, 0]
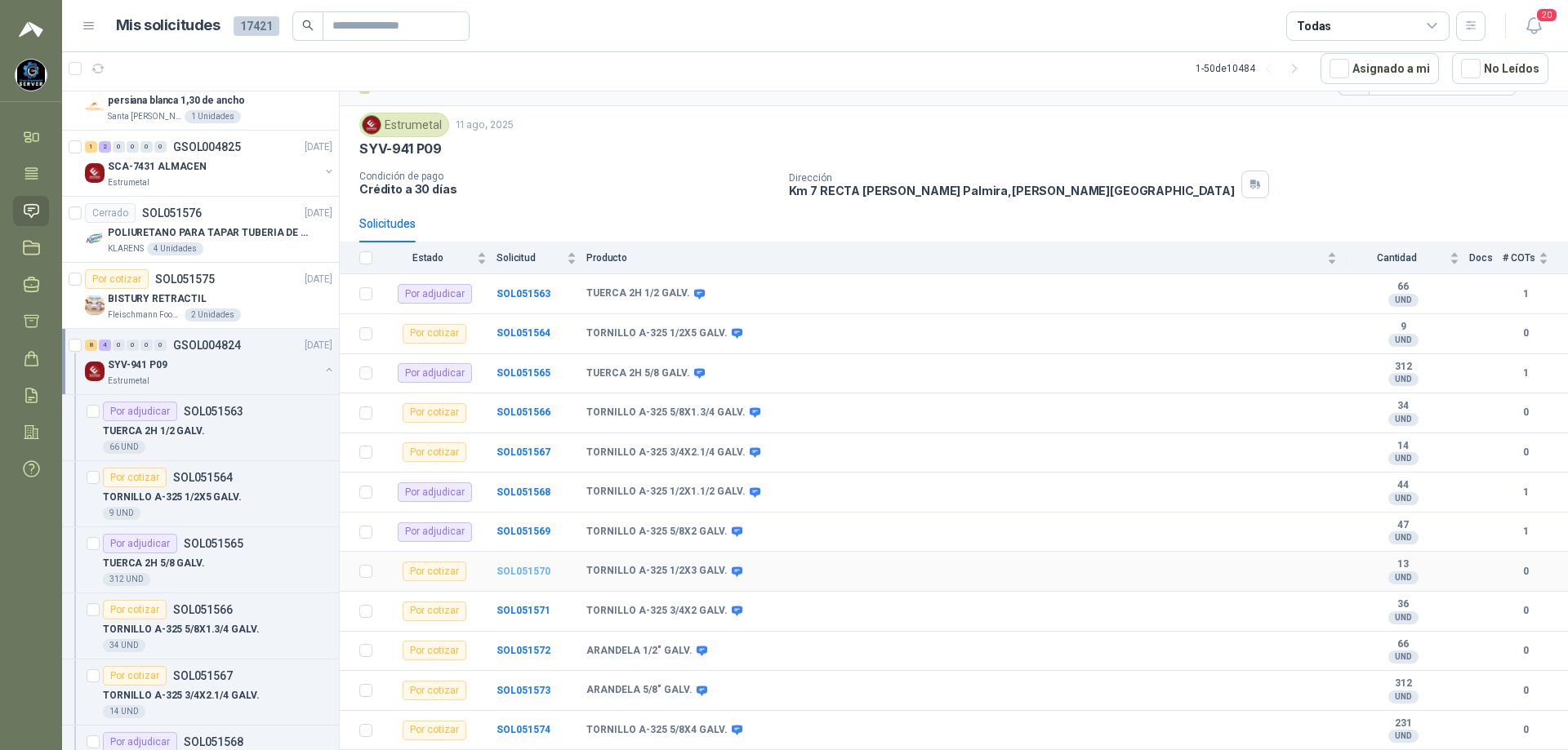
click at [533, 571] on b "SOL051570" at bounding box center [523, 571] width 54 height 12
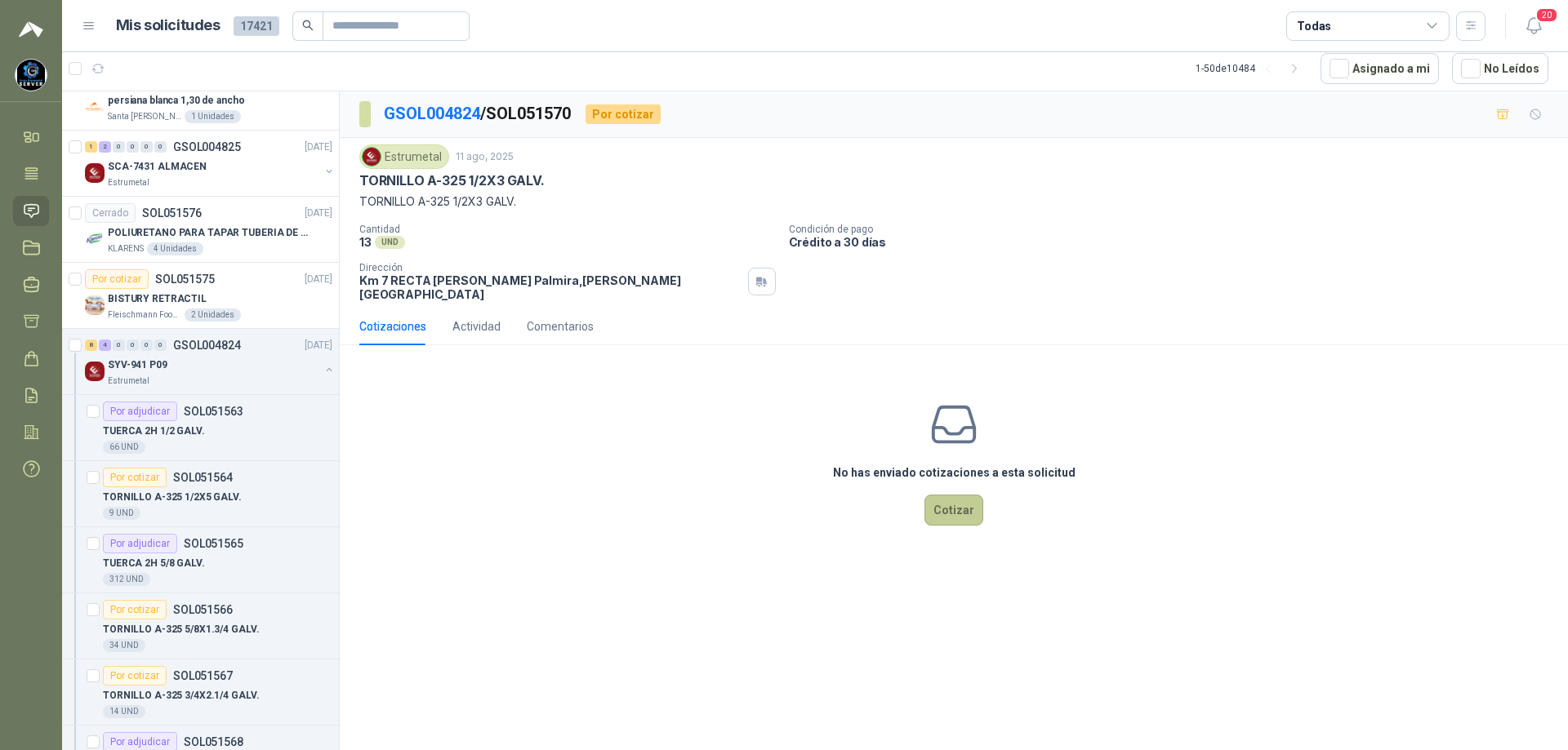
click at [948, 495] on button "Cotizar" at bounding box center [954, 510] width 58 height 31
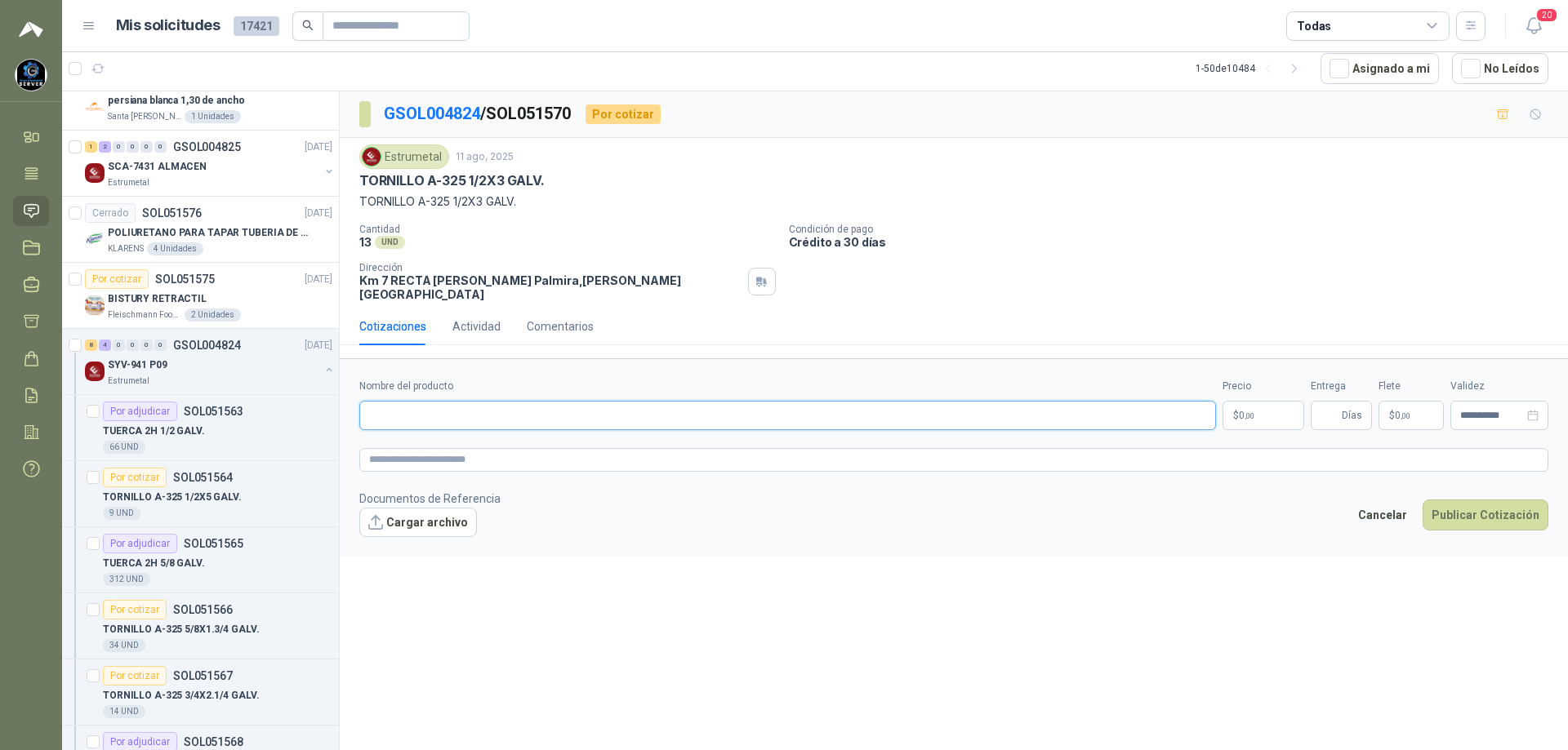
paste input "**********"
type input "**********"
click at [1253, 407] on body "[PERSON_NAME] GRUPO EMPRESARIAL SERVER SAS Inicio Tareas Solicitudes Licitacion…" at bounding box center [784, 375] width 1568 height 750
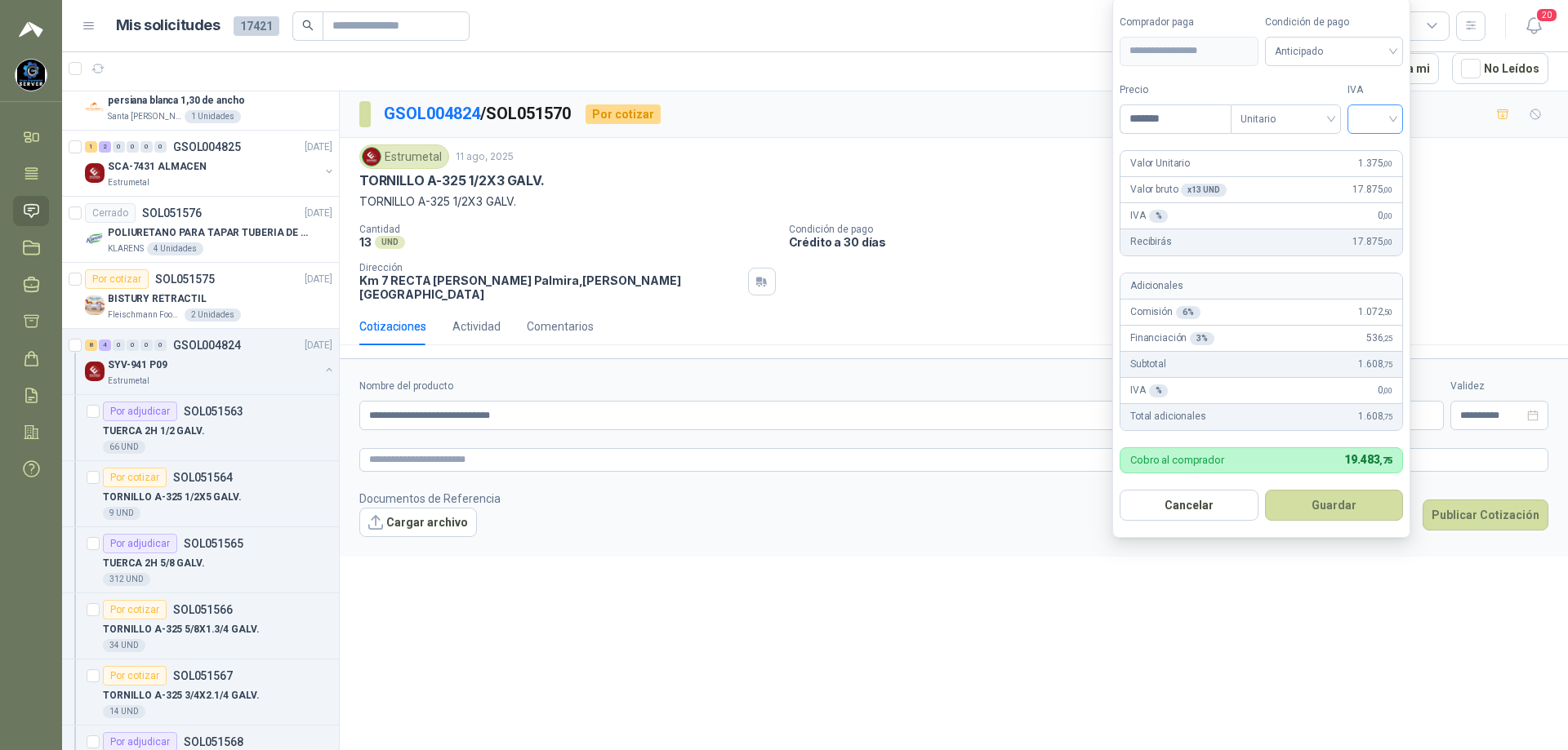
type input "*******"
click at [1393, 117] on input "search" at bounding box center [1375, 117] width 36 height 25
click at [1384, 148] on div "19%" at bounding box center [1378, 152] width 30 height 18
click at [1375, 52] on span "Anticipado" at bounding box center [1337, 51] width 120 height 25
click at [1357, 102] on div "Crédito a 30 días" at bounding box center [1336, 111] width 114 height 18
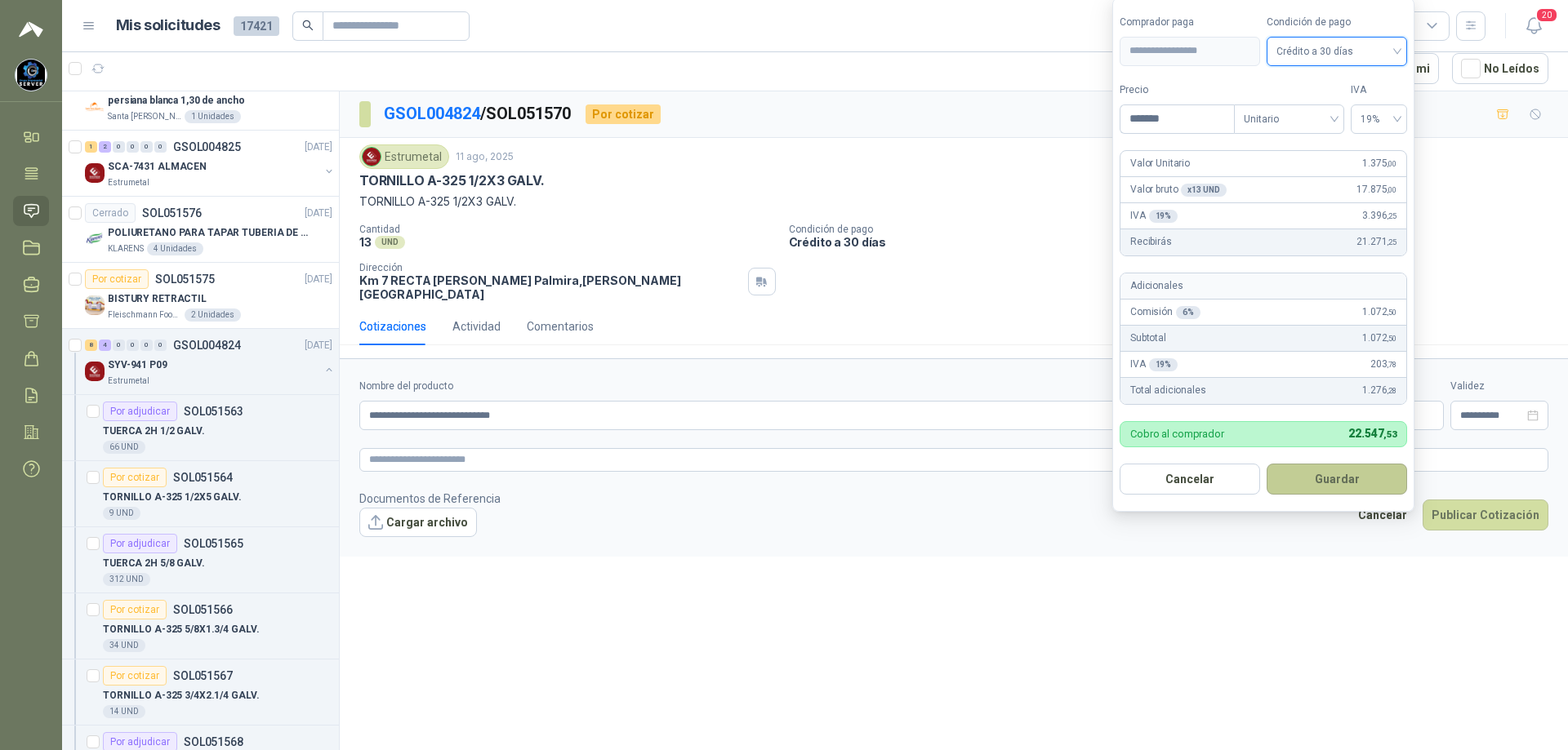
click at [1321, 470] on button "Guardar" at bounding box center [1337, 479] width 141 height 31
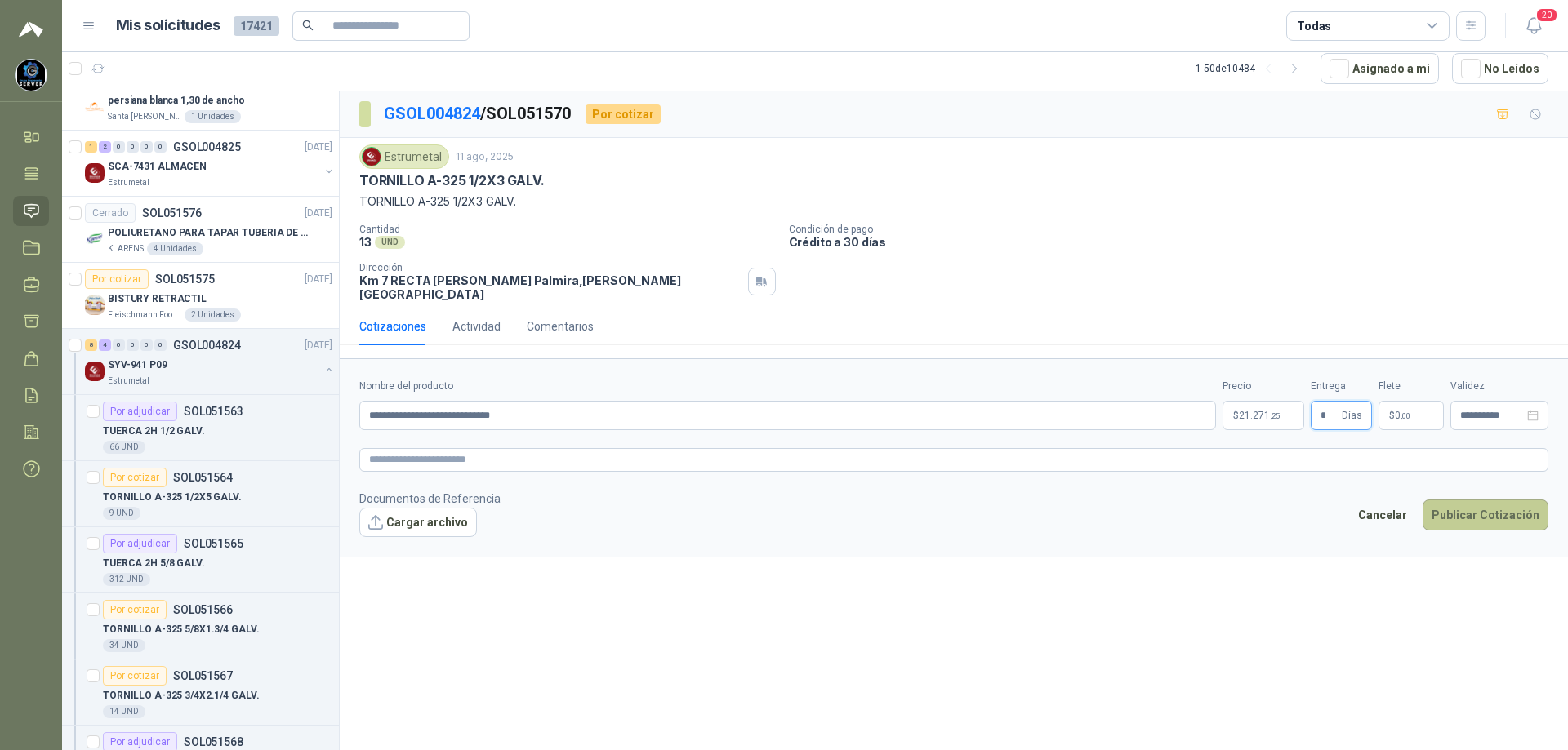
type input "*"
click at [1470, 509] on button "Publicar Cotización" at bounding box center [1486, 516] width 126 height 31
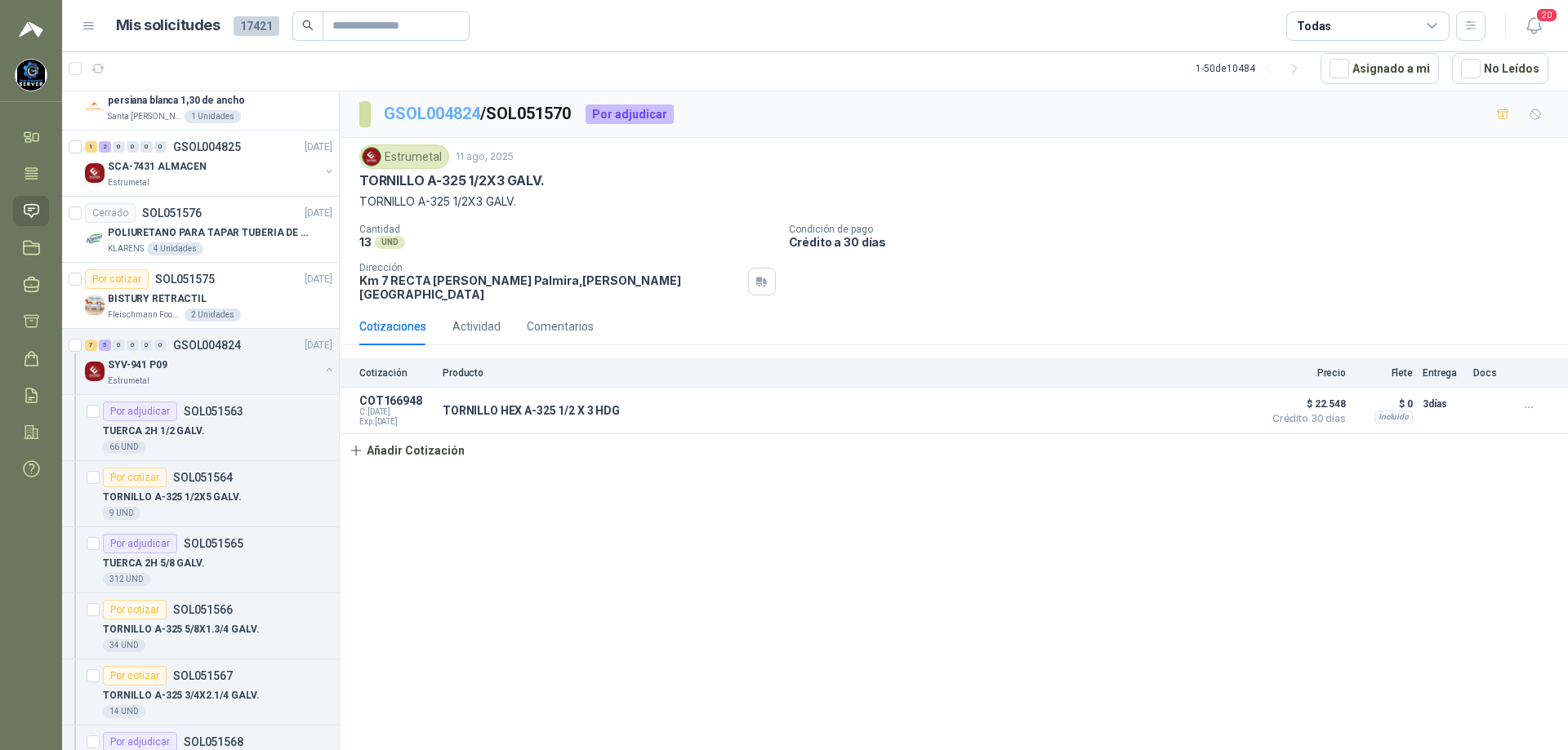
click at [460, 116] on link "GSOL004824" at bounding box center [433, 113] width 97 height 19
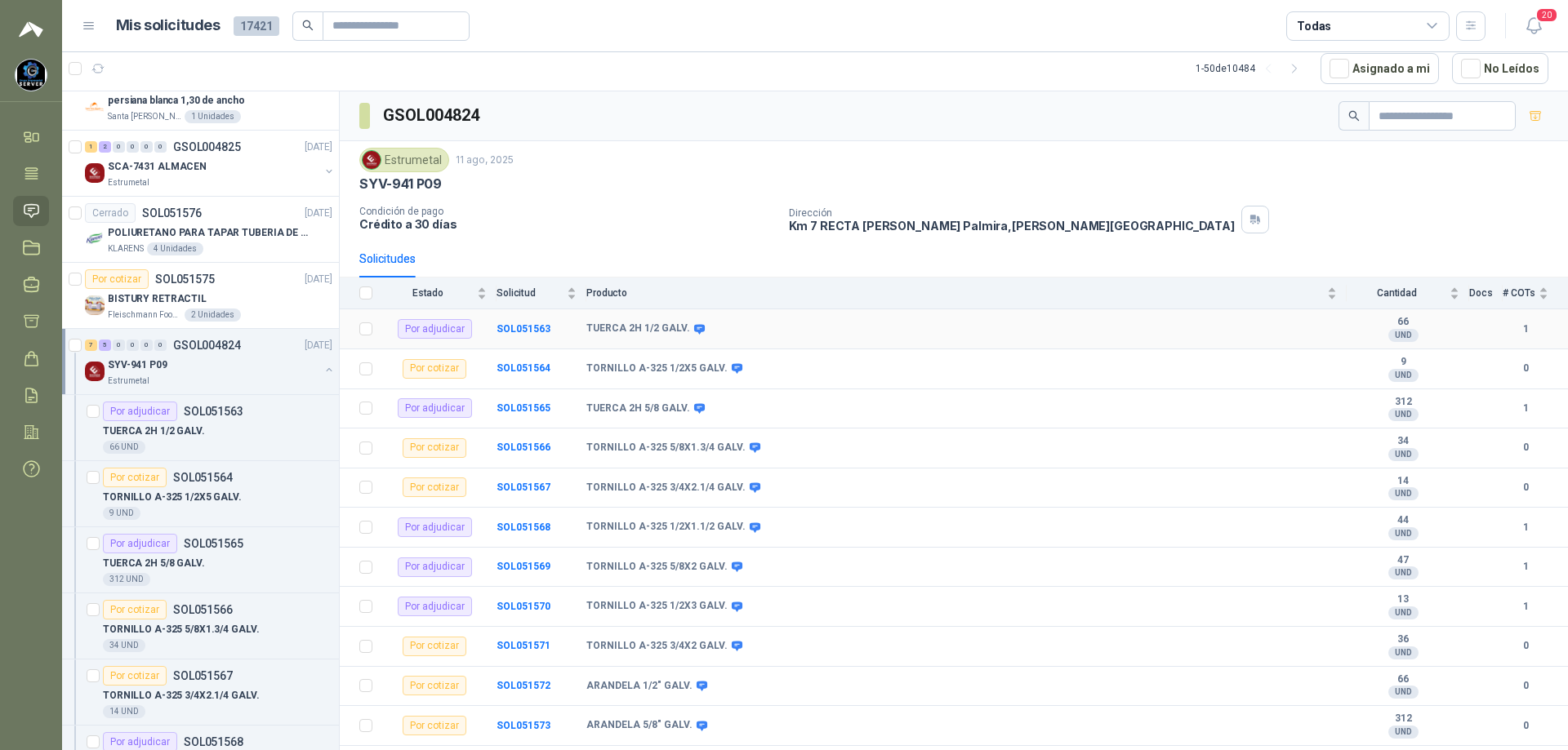
scroll to position [35, 0]
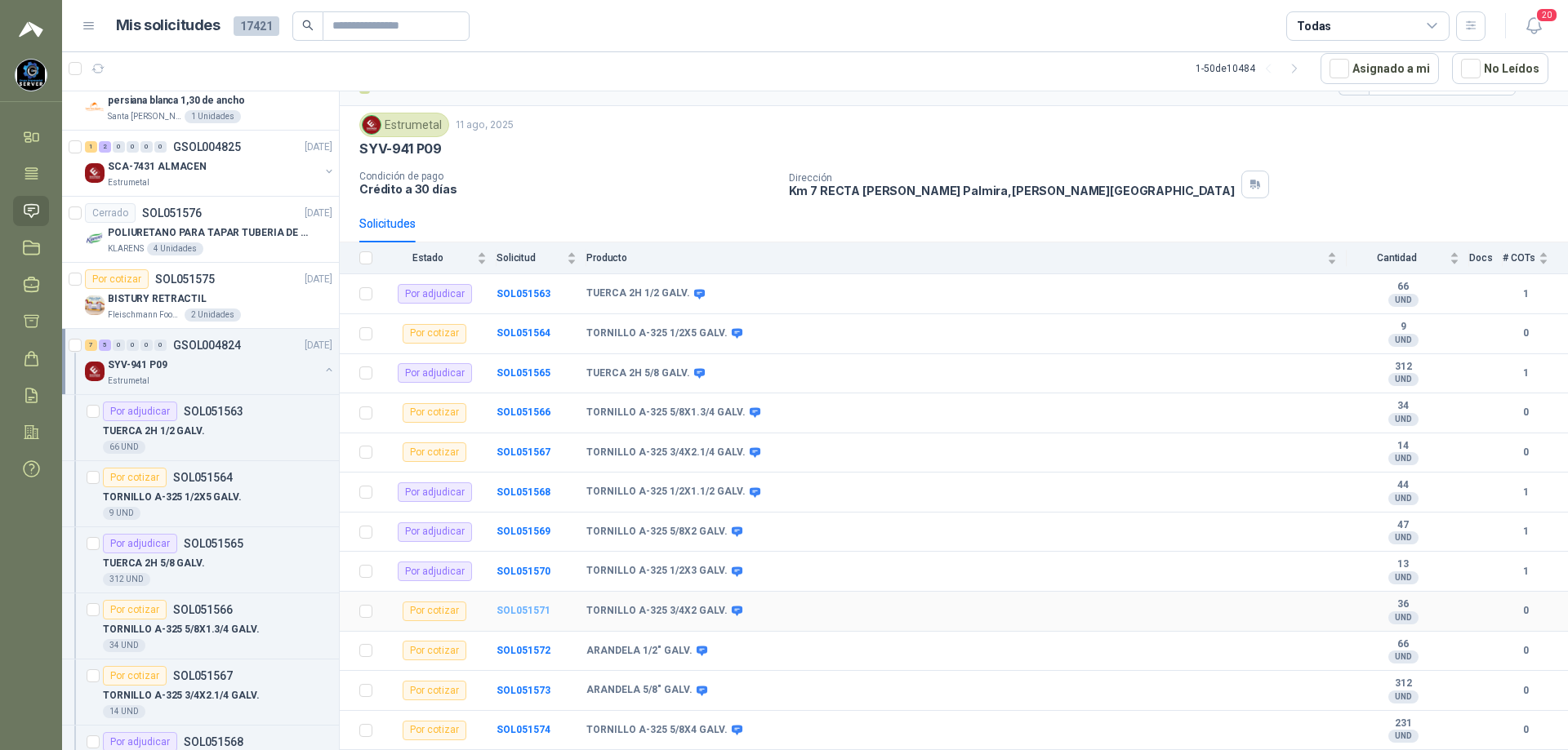
click at [534, 609] on b "SOL051571" at bounding box center [523, 610] width 54 height 12
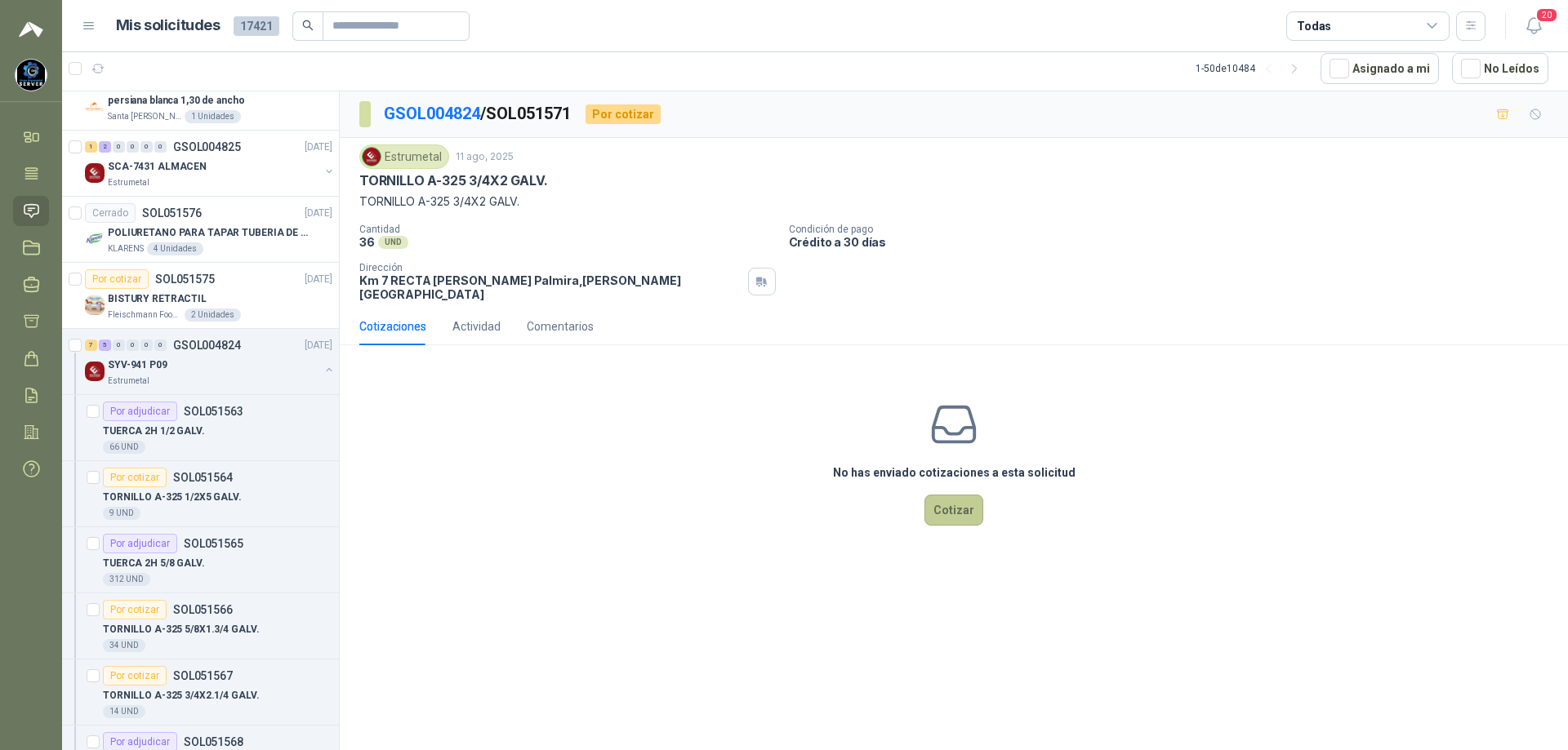
click at [949, 514] on button "Cotizar" at bounding box center [954, 510] width 58 height 31
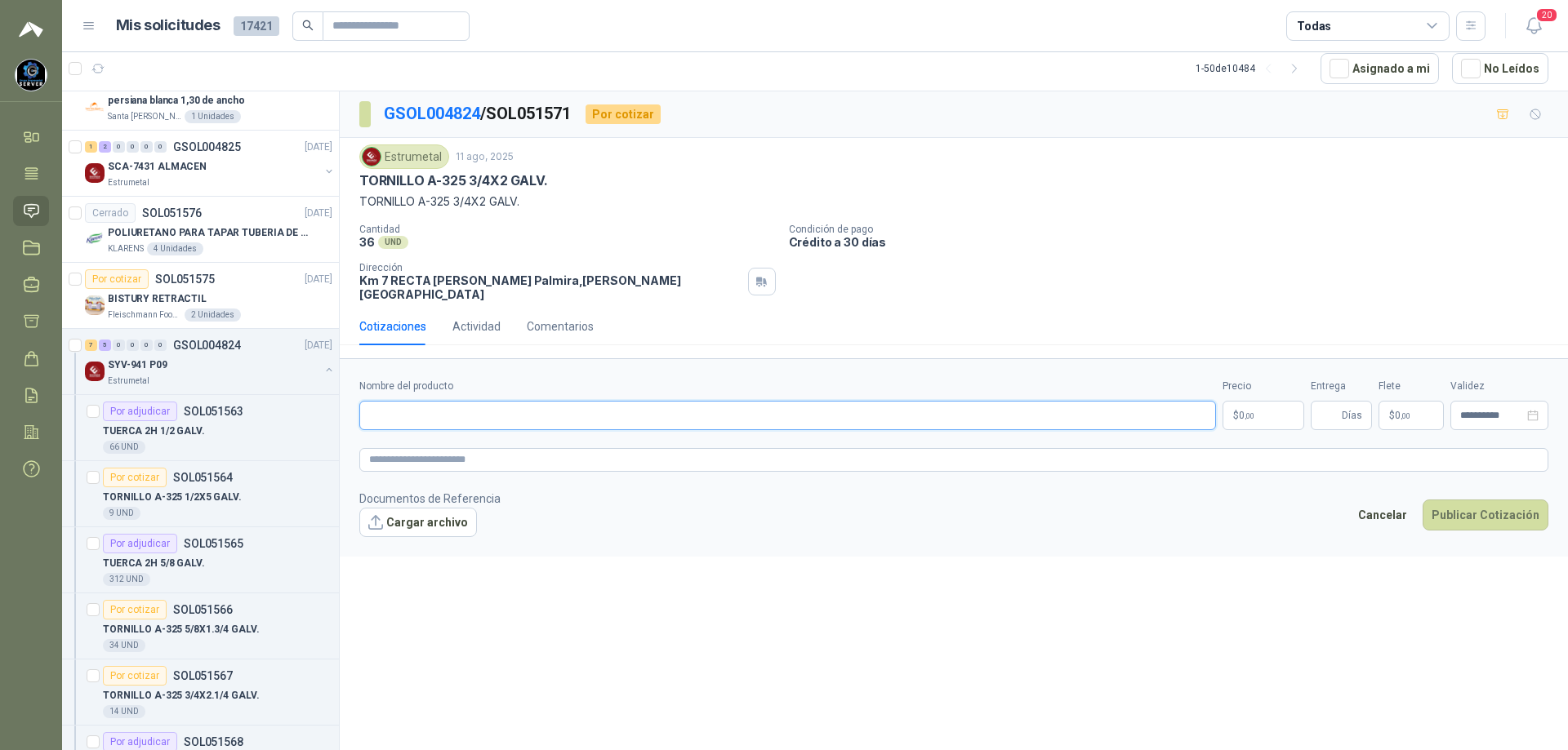
paste input "**********"
type input "**********"
click at [1252, 407] on body "[PERSON_NAME] GRUPO EMPRESARIAL SERVER SAS Inicio Tareas Solicitudes Licitacion…" at bounding box center [784, 375] width 1568 height 750
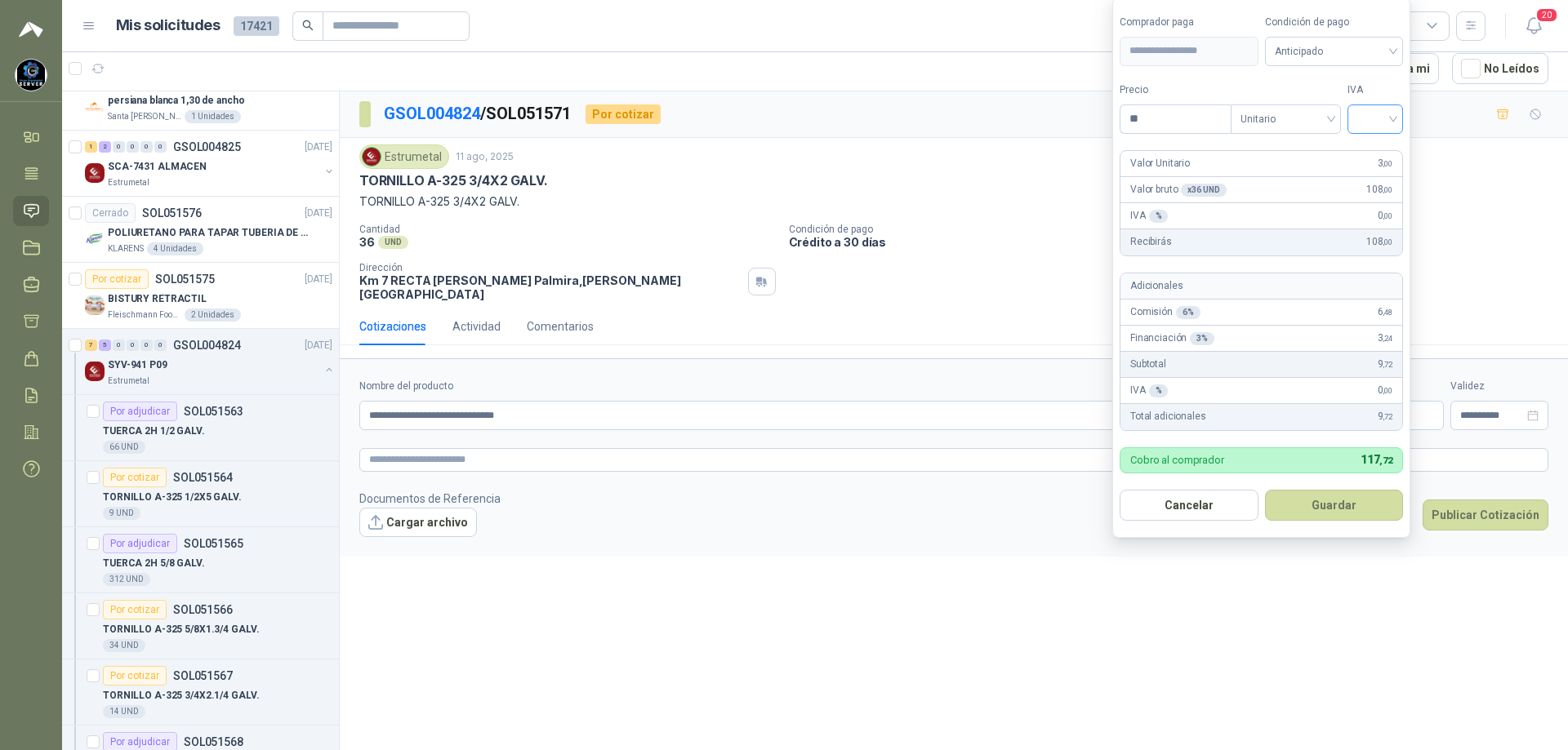
type input "*"
type input "*******"
click at [1393, 120] on input "search" at bounding box center [1375, 117] width 36 height 25
click at [1393, 145] on div "19%" at bounding box center [1378, 152] width 30 height 18
click at [1375, 43] on span "Anticipado" at bounding box center [1337, 51] width 120 height 25
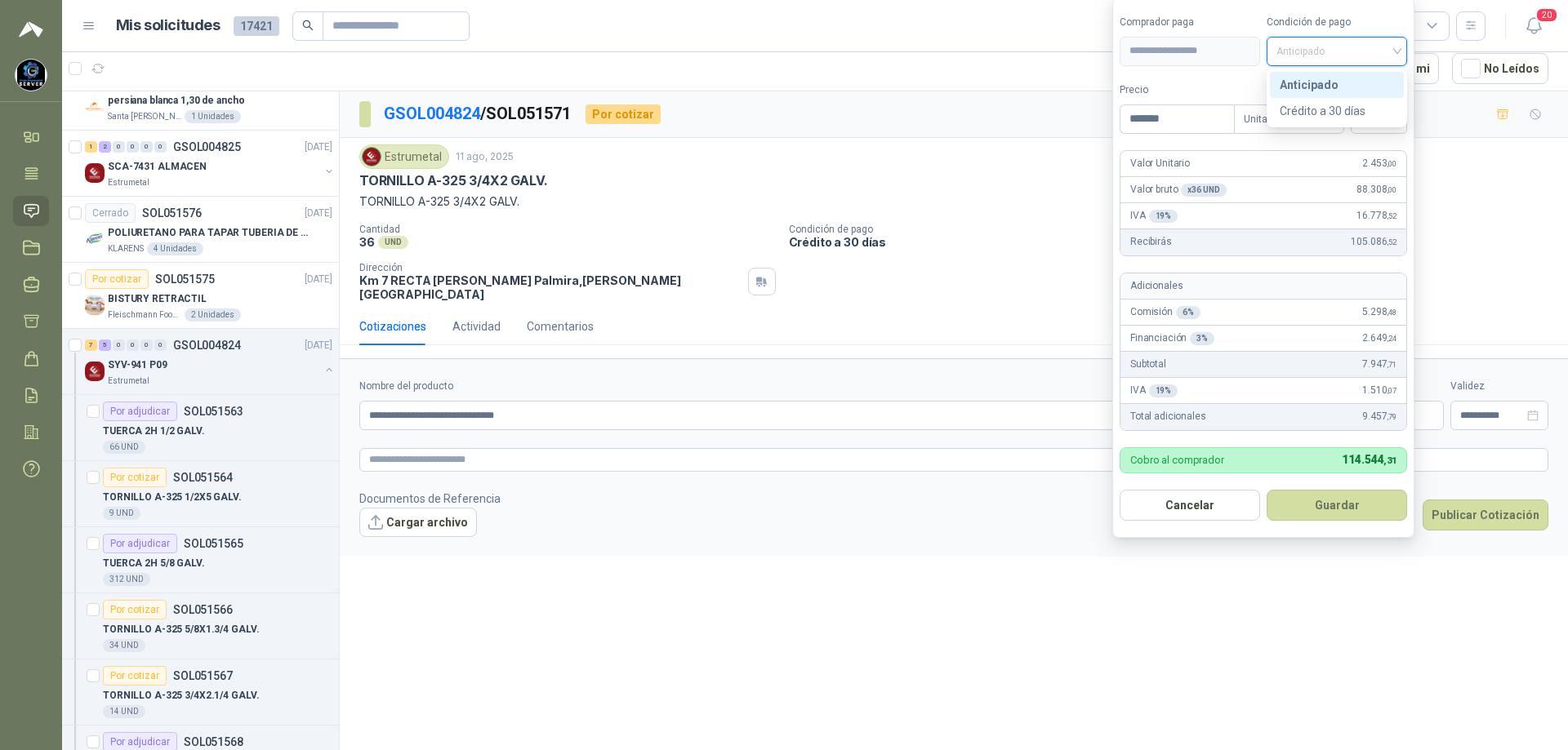
click at [1333, 105] on div "Crédito a 30 días" at bounding box center [1336, 111] width 114 height 18
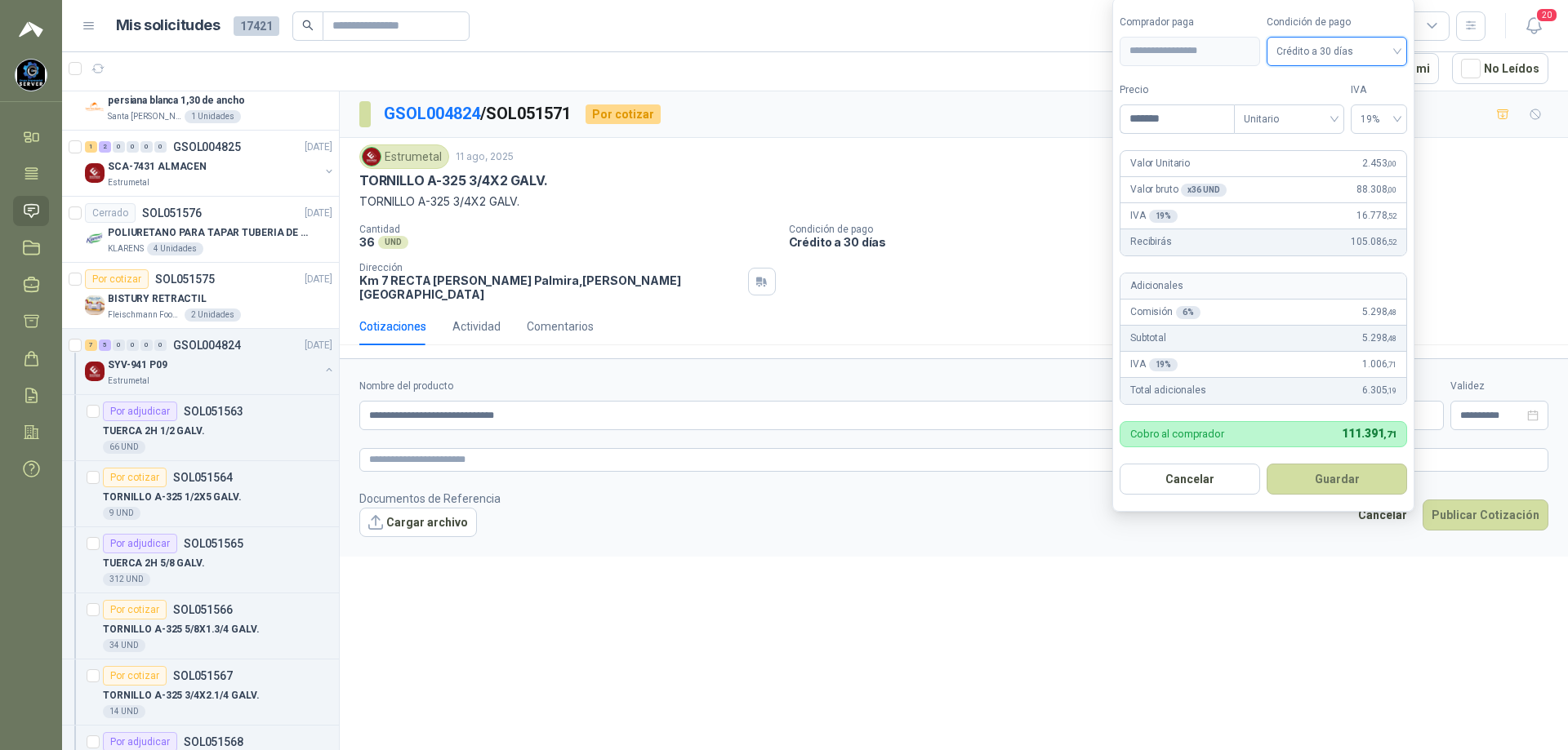
click at [1322, 469] on button "Guardar" at bounding box center [1337, 479] width 141 height 31
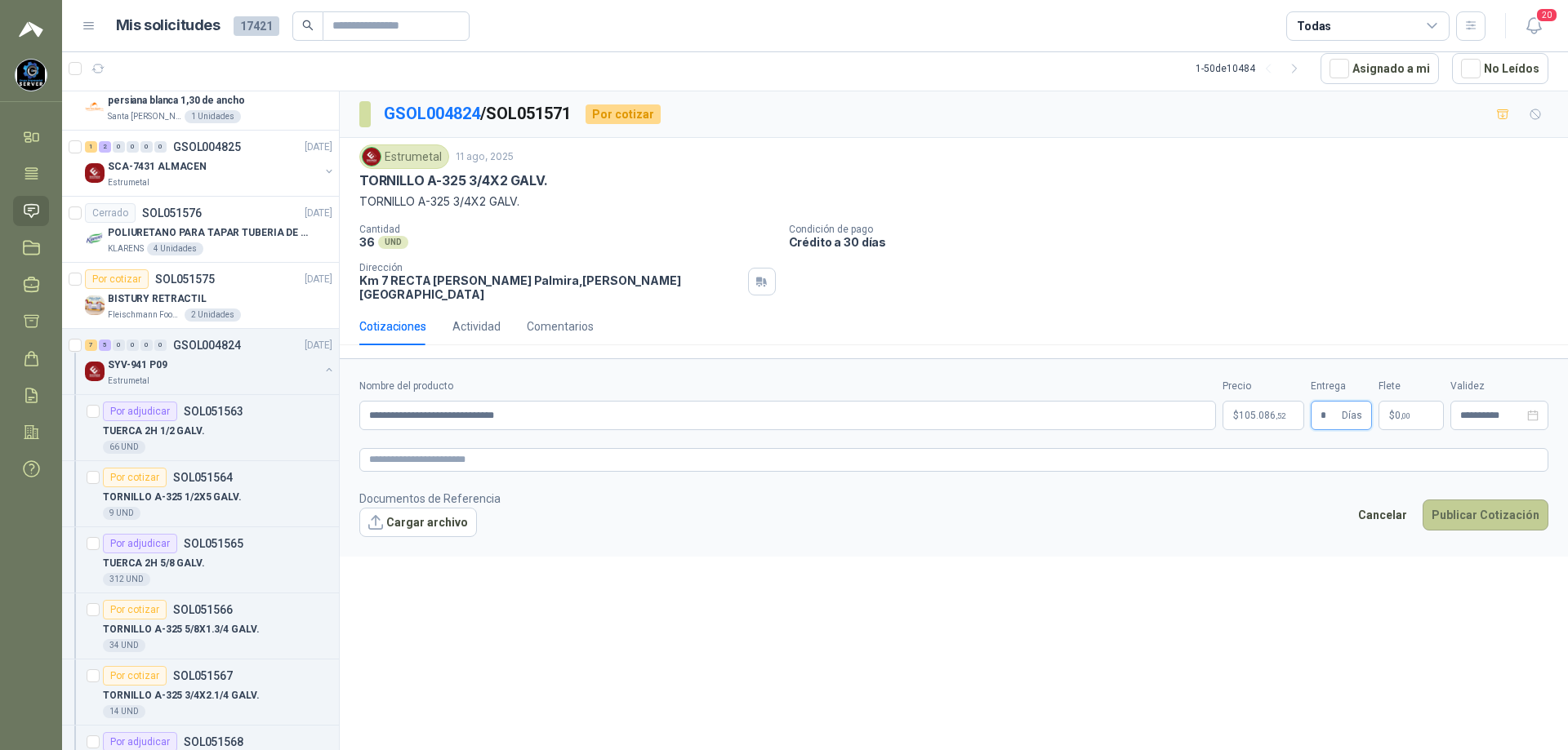
type input "*"
click at [1465, 504] on button "Publicar Cotización" at bounding box center [1486, 516] width 126 height 31
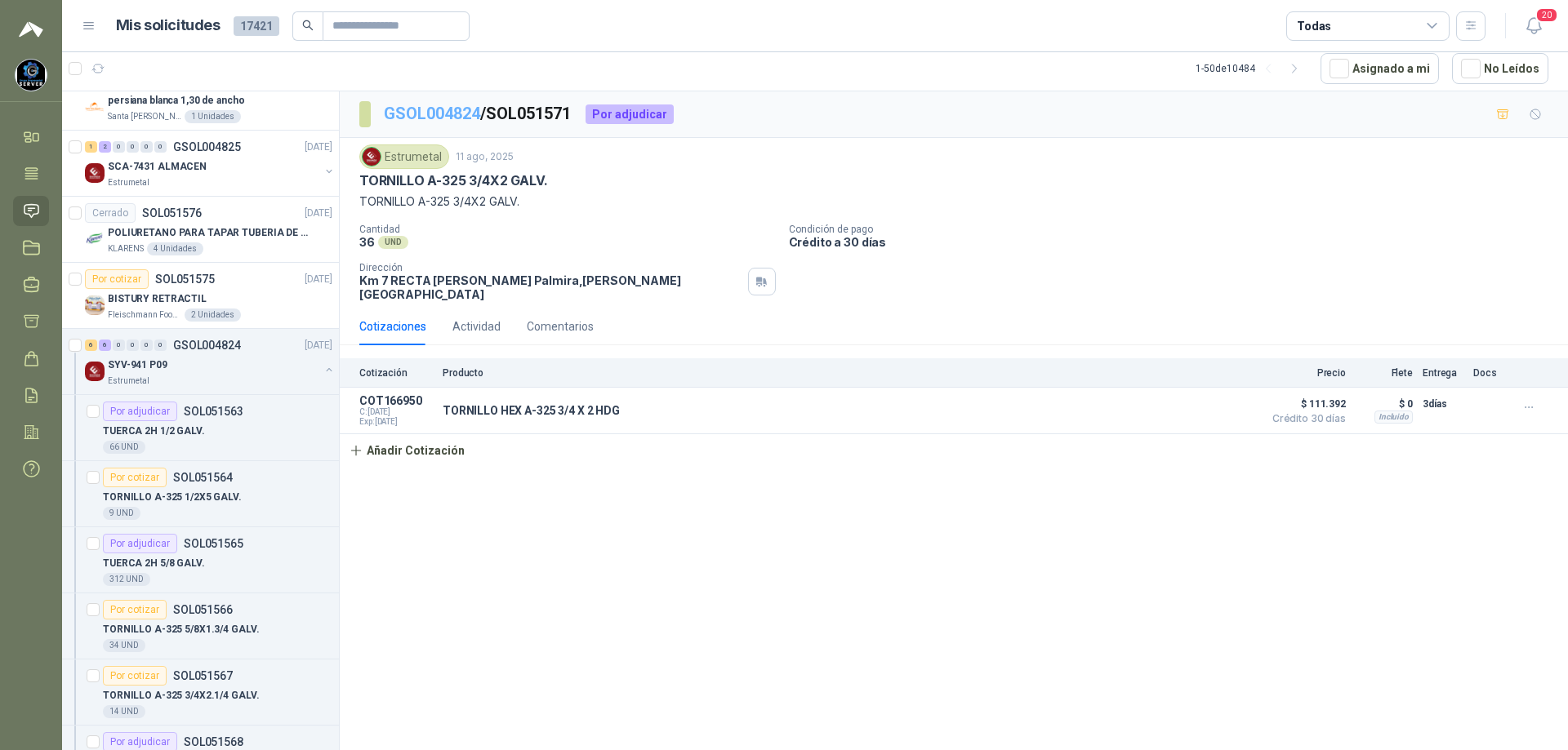
click at [423, 117] on link "GSOL004824" at bounding box center [433, 113] width 97 height 19
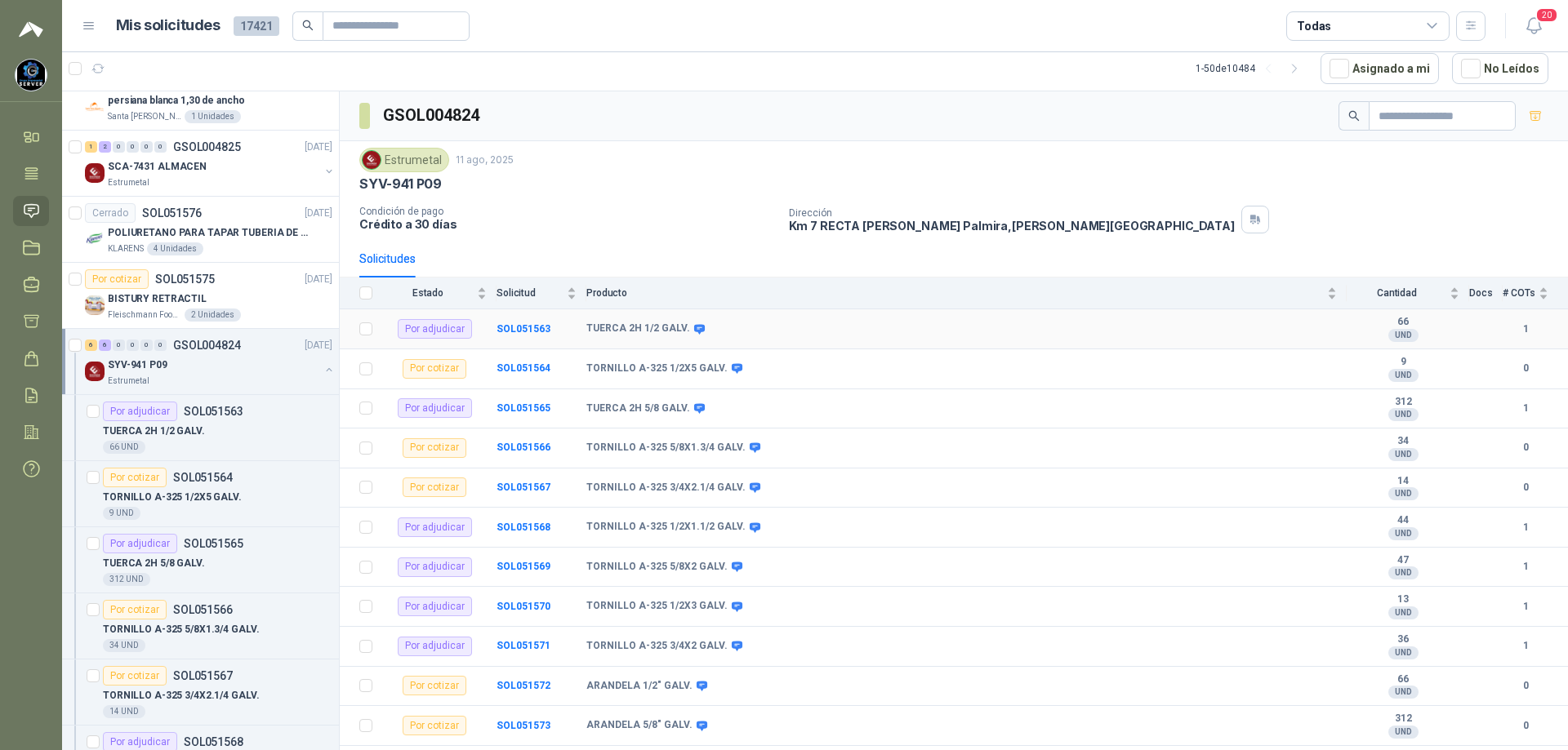
scroll to position [35, 0]
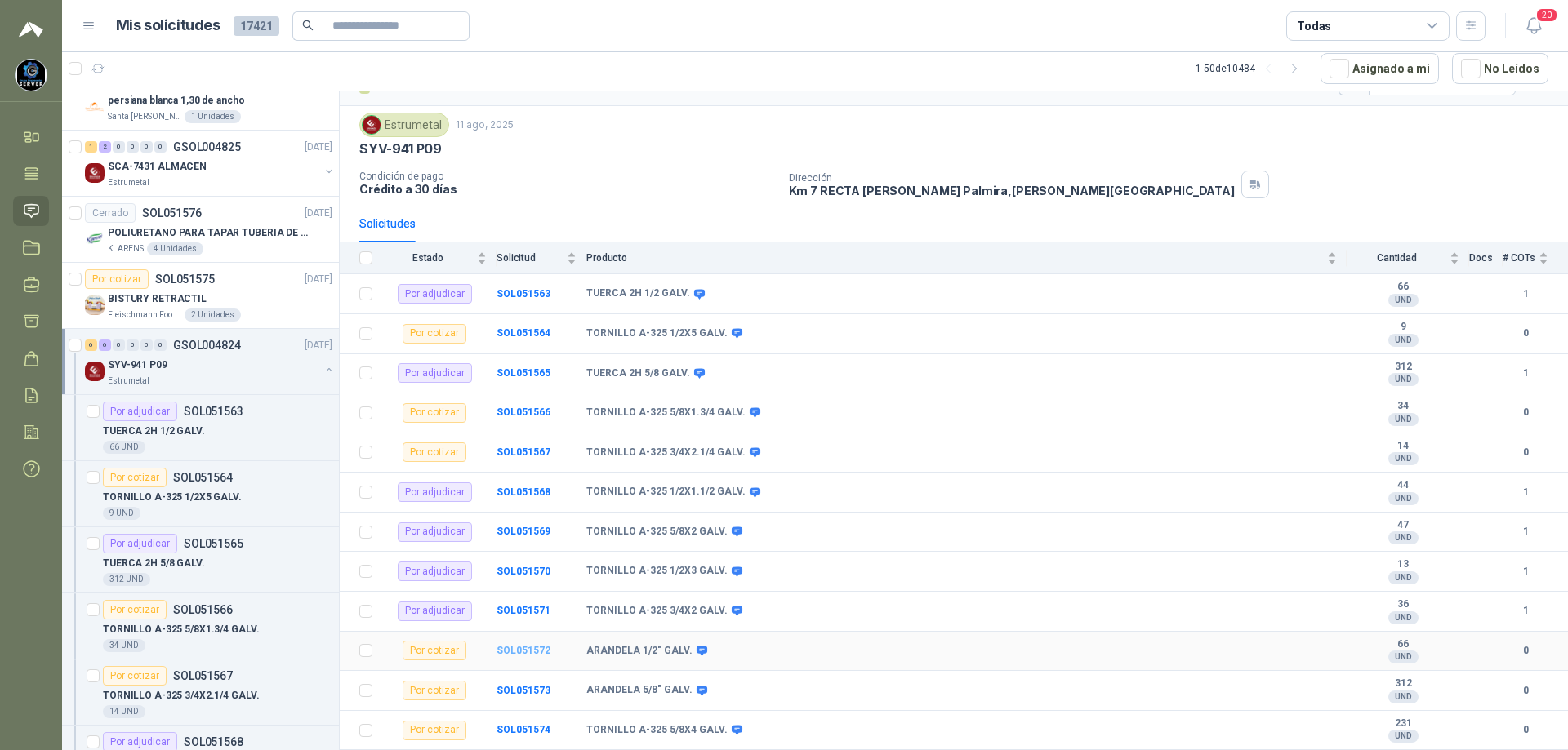
click at [531, 652] on b "SOL051572" at bounding box center [523, 651] width 54 height 12
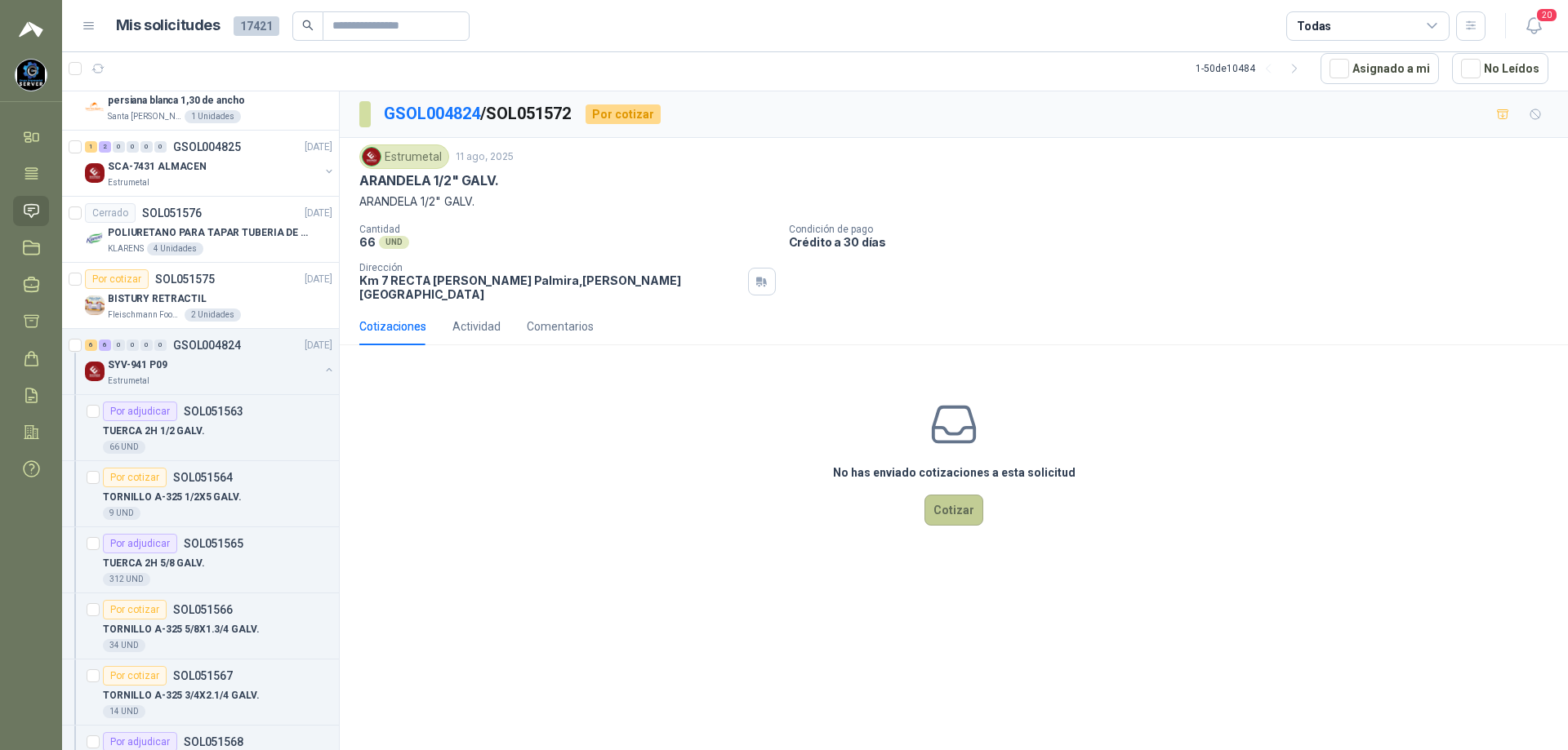
click at [953, 504] on button "Cotizar" at bounding box center [954, 510] width 58 height 31
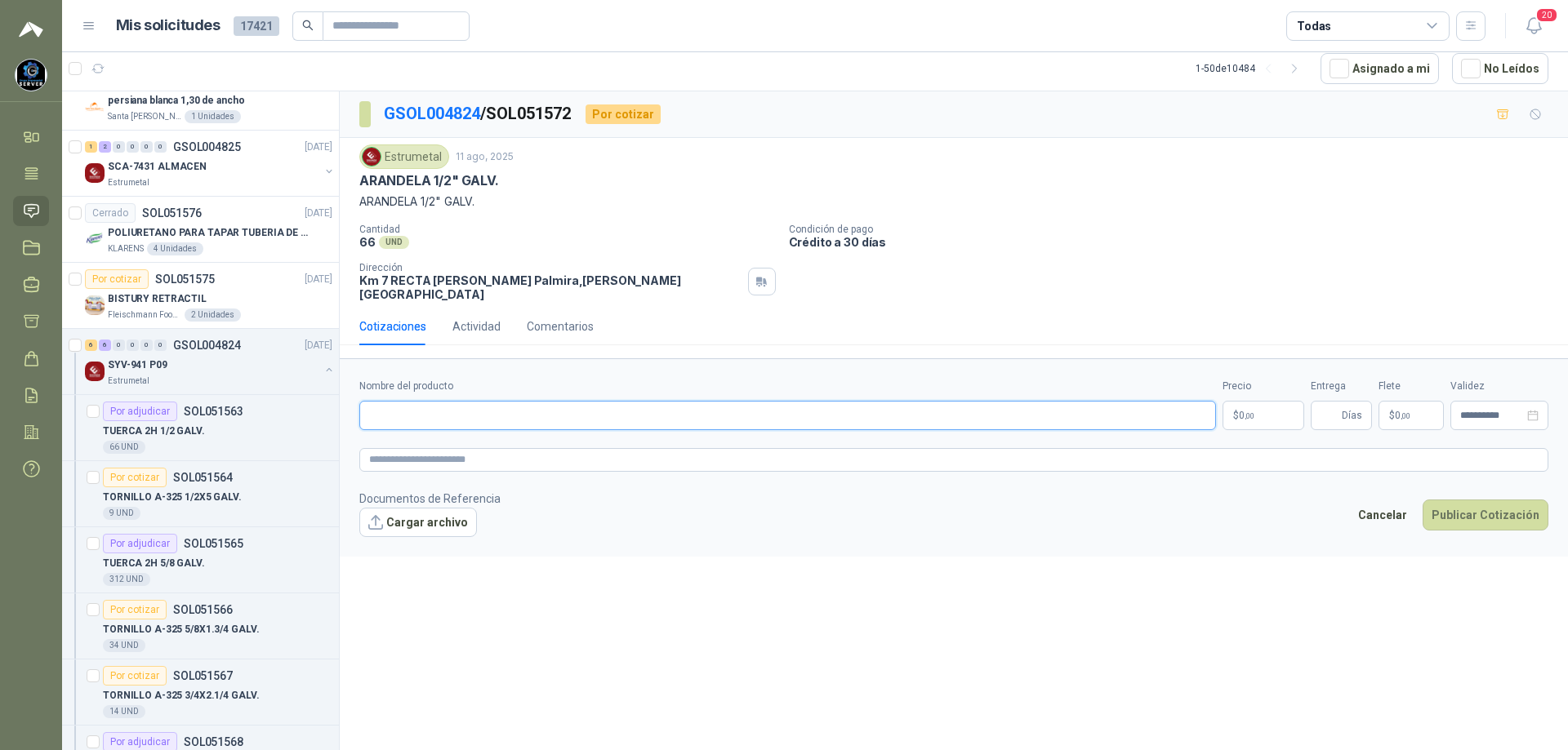
paste input "**********"
type input "**********"
click at [1271, 401] on body "[PERSON_NAME] GRUPO EMPRESARIAL SERVER SAS Inicio Tareas Solicitudes Licitacion…" at bounding box center [784, 375] width 1568 height 750
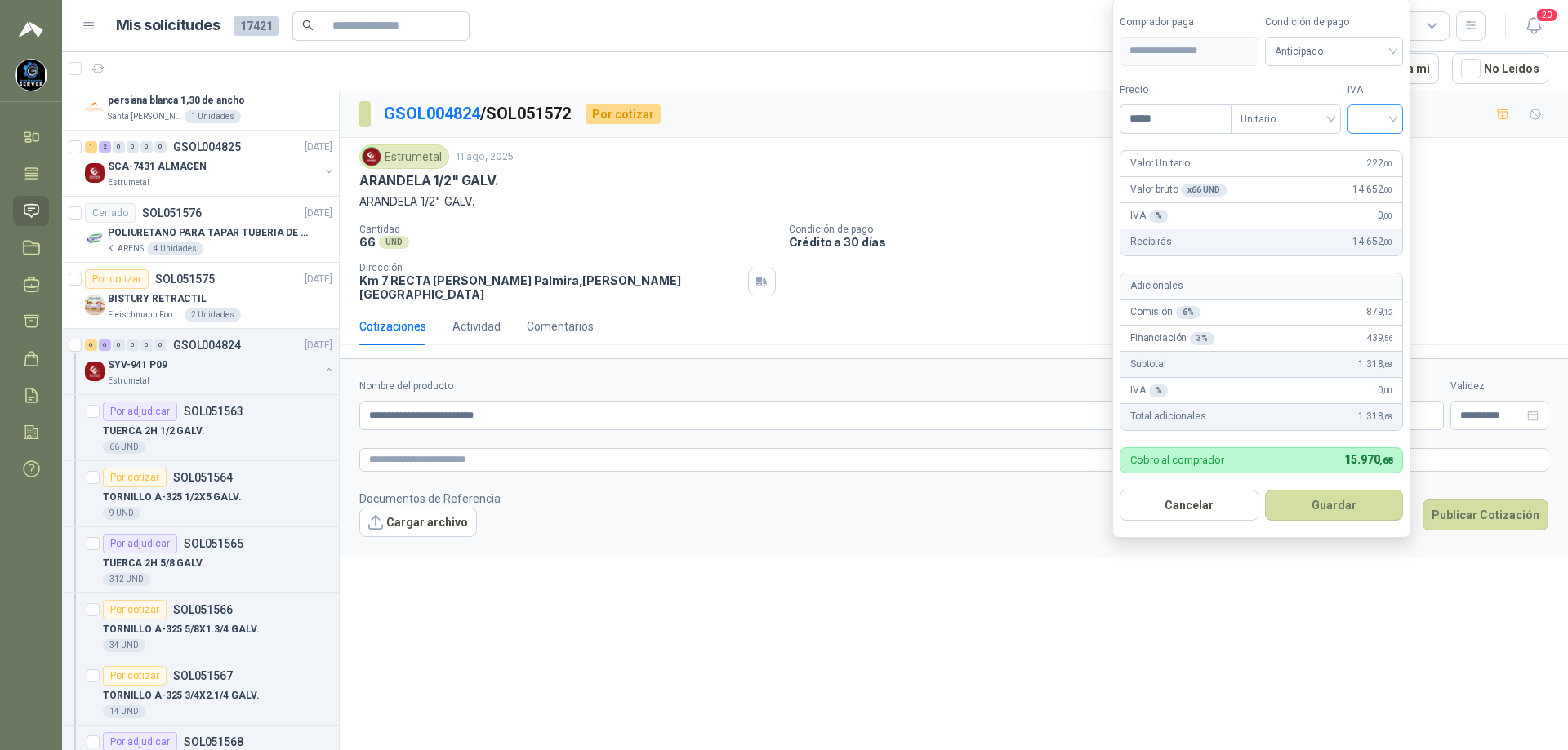
type input "*****"
drag, startPoint x: 1385, startPoint y: 122, endPoint x: 1385, endPoint y: 130, distance: 8.0
click at [1385, 124] on input "search" at bounding box center [1375, 117] width 36 height 25
click at [1382, 136] on div "19 5 19% 5% 0%" at bounding box center [1379, 178] width 57 height 85
click at [1375, 148] on div "19%" at bounding box center [1378, 152] width 30 height 18
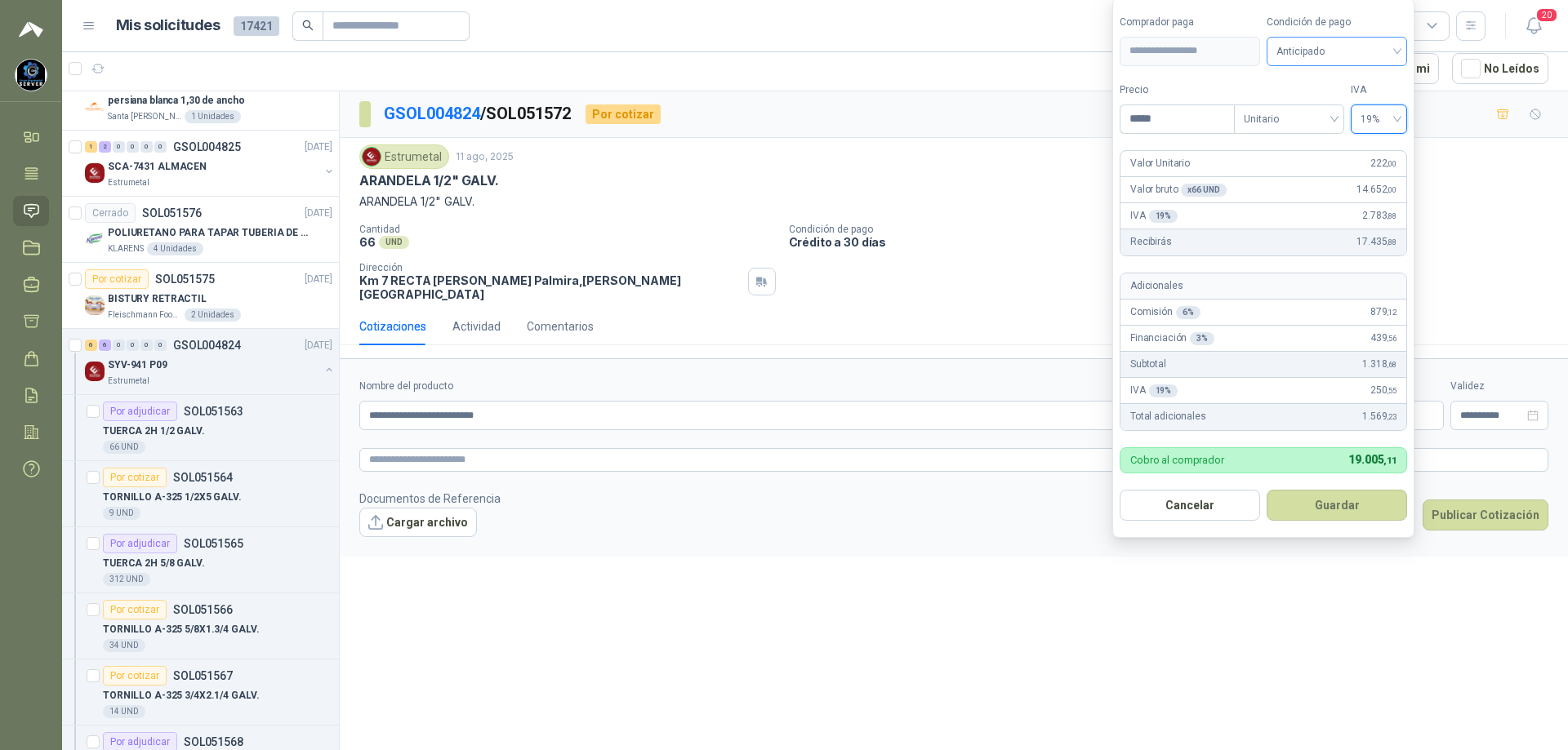
click at [1367, 56] on span "Anticipado" at bounding box center [1337, 51] width 120 height 25
click at [1347, 104] on div "Crédito a 30 días" at bounding box center [1336, 111] width 114 height 18
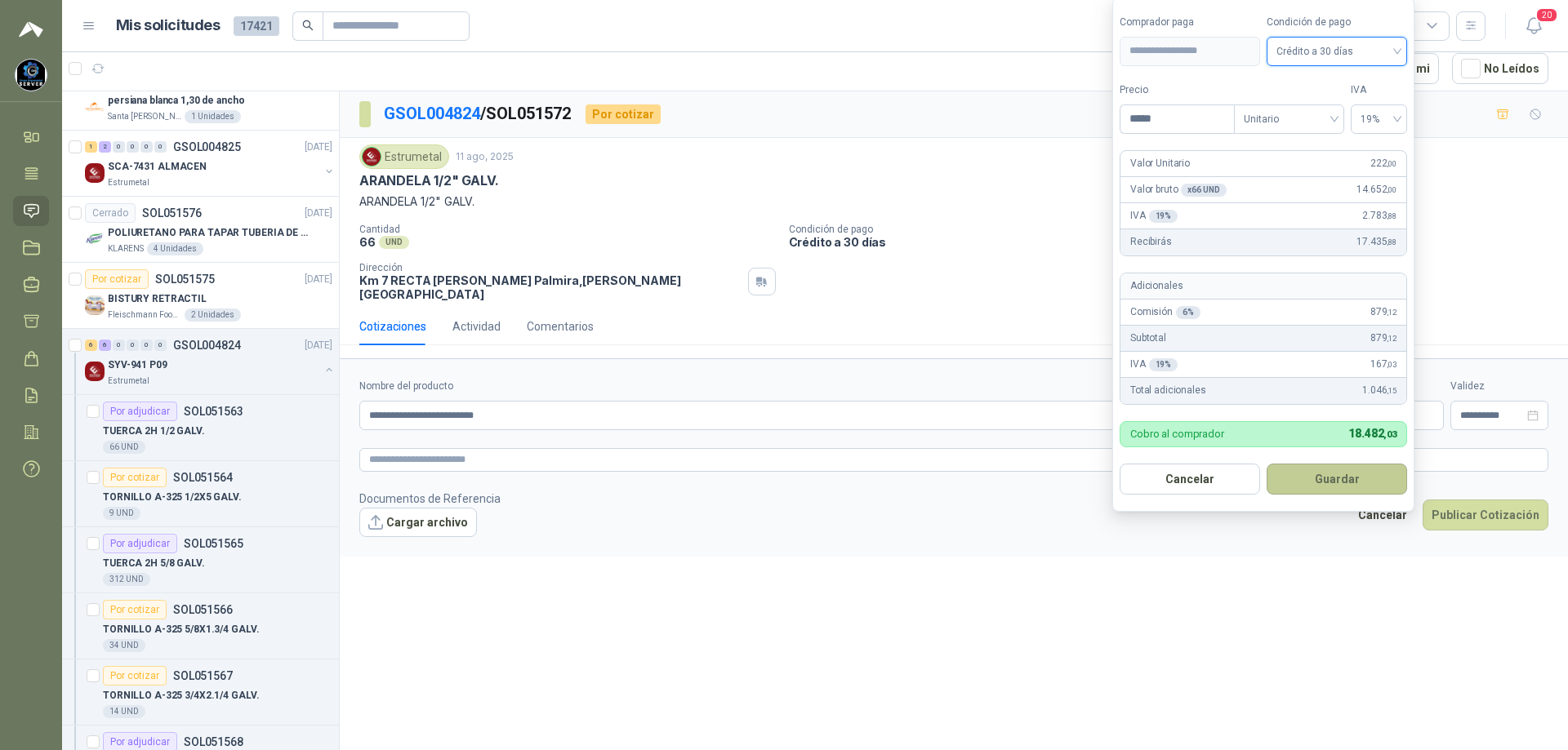
click at [1312, 477] on button "Guardar" at bounding box center [1337, 479] width 141 height 31
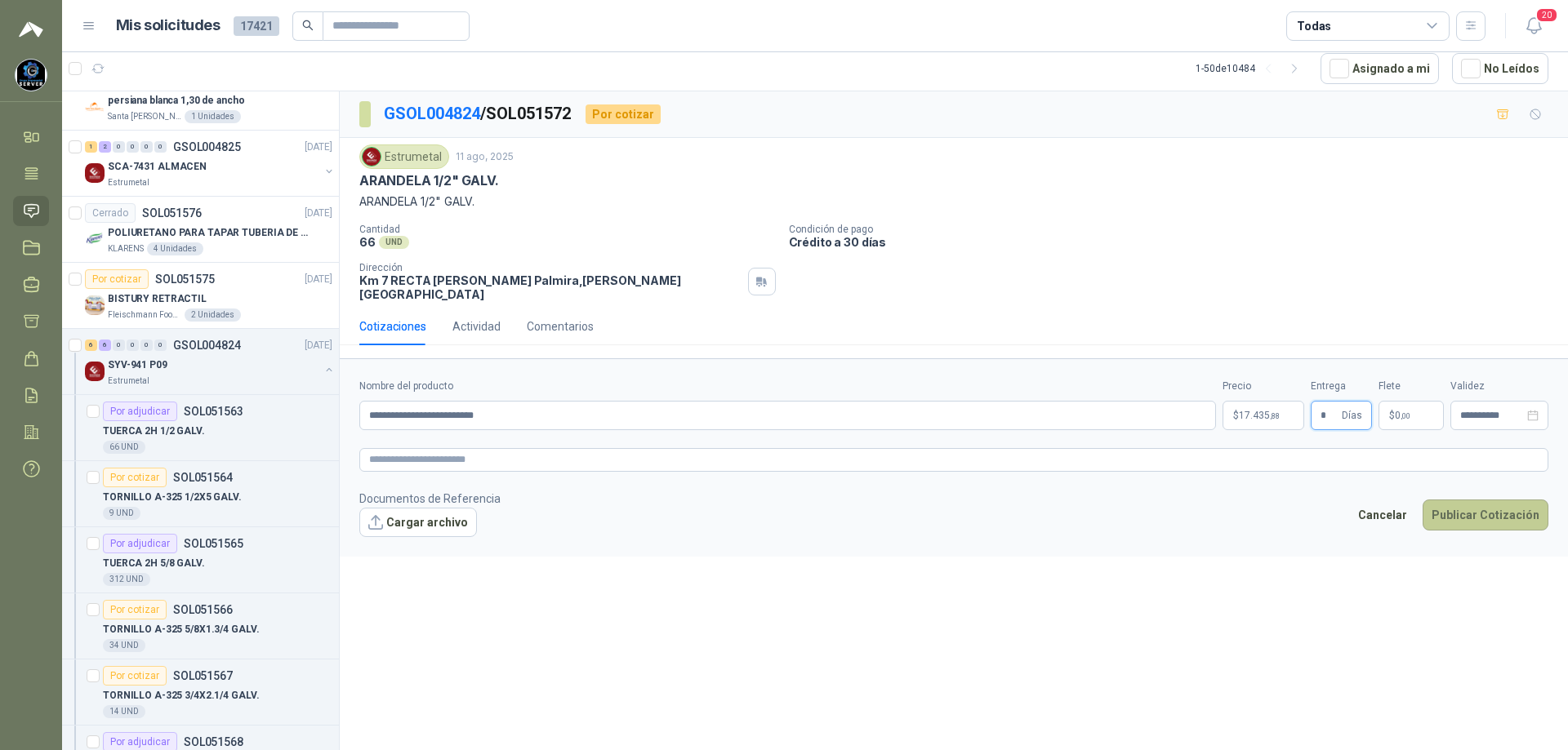
type input "*"
click at [1479, 507] on button "Publicar Cotización" at bounding box center [1486, 516] width 126 height 31
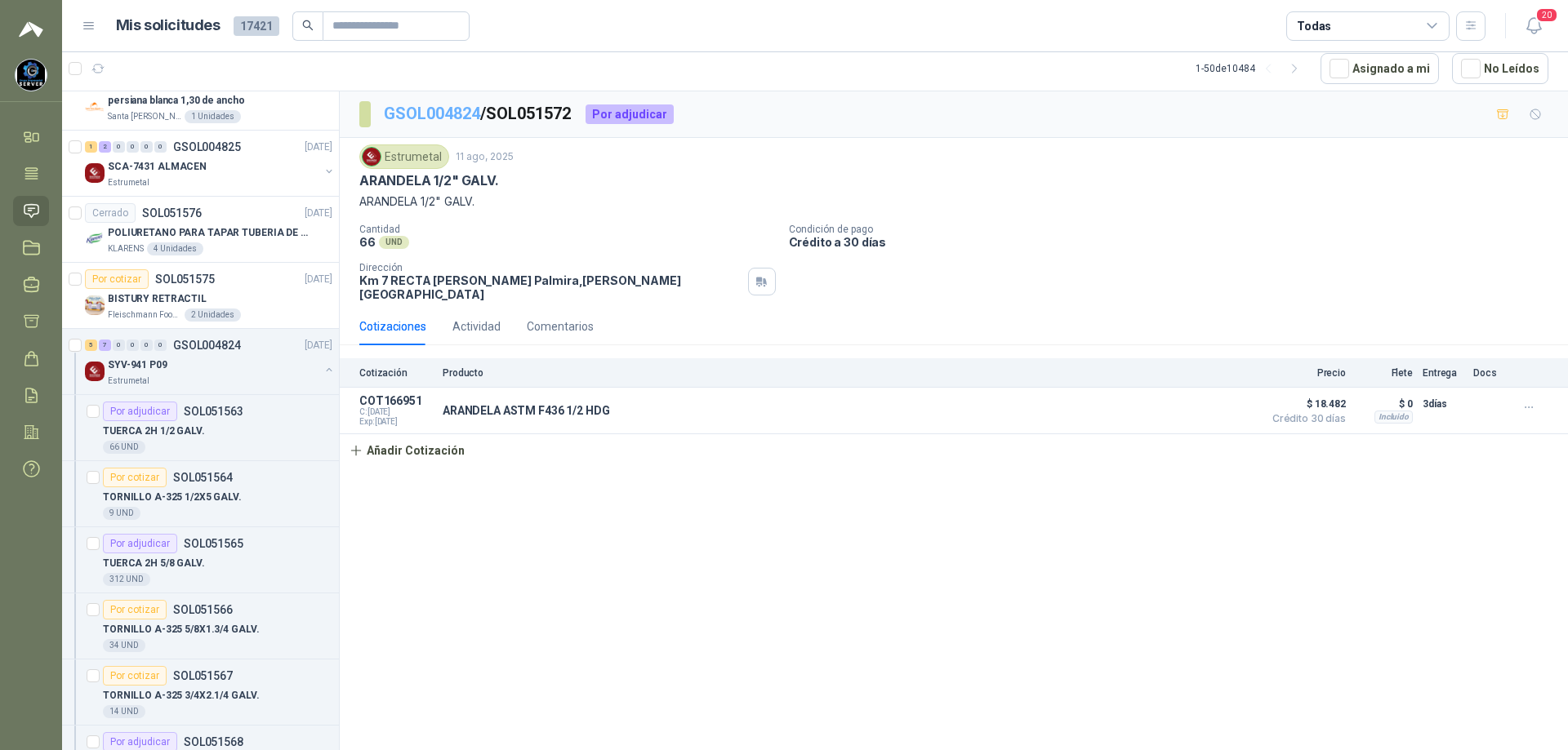
click at [443, 108] on link "GSOL004824" at bounding box center [433, 113] width 97 height 19
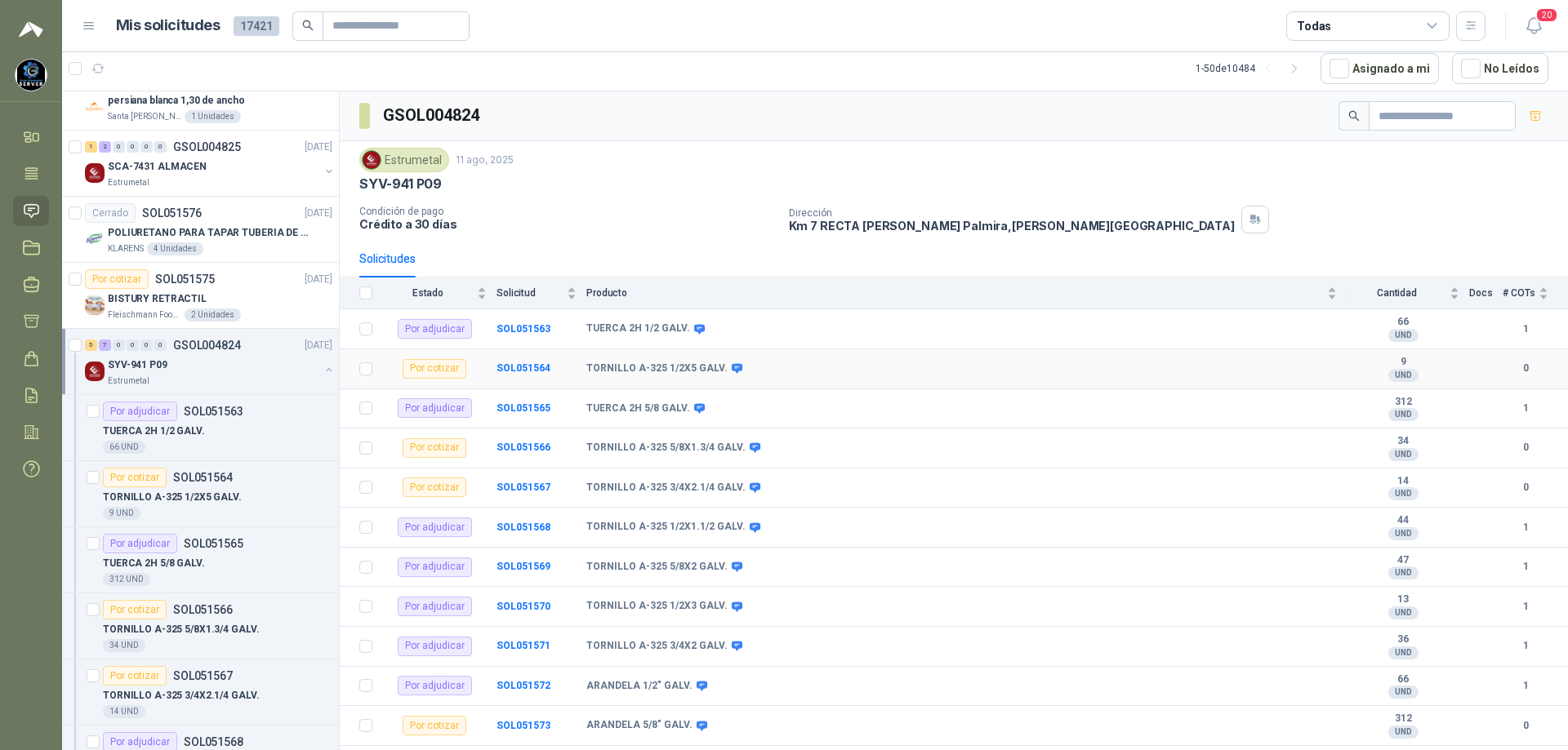
scroll to position [35, 0]
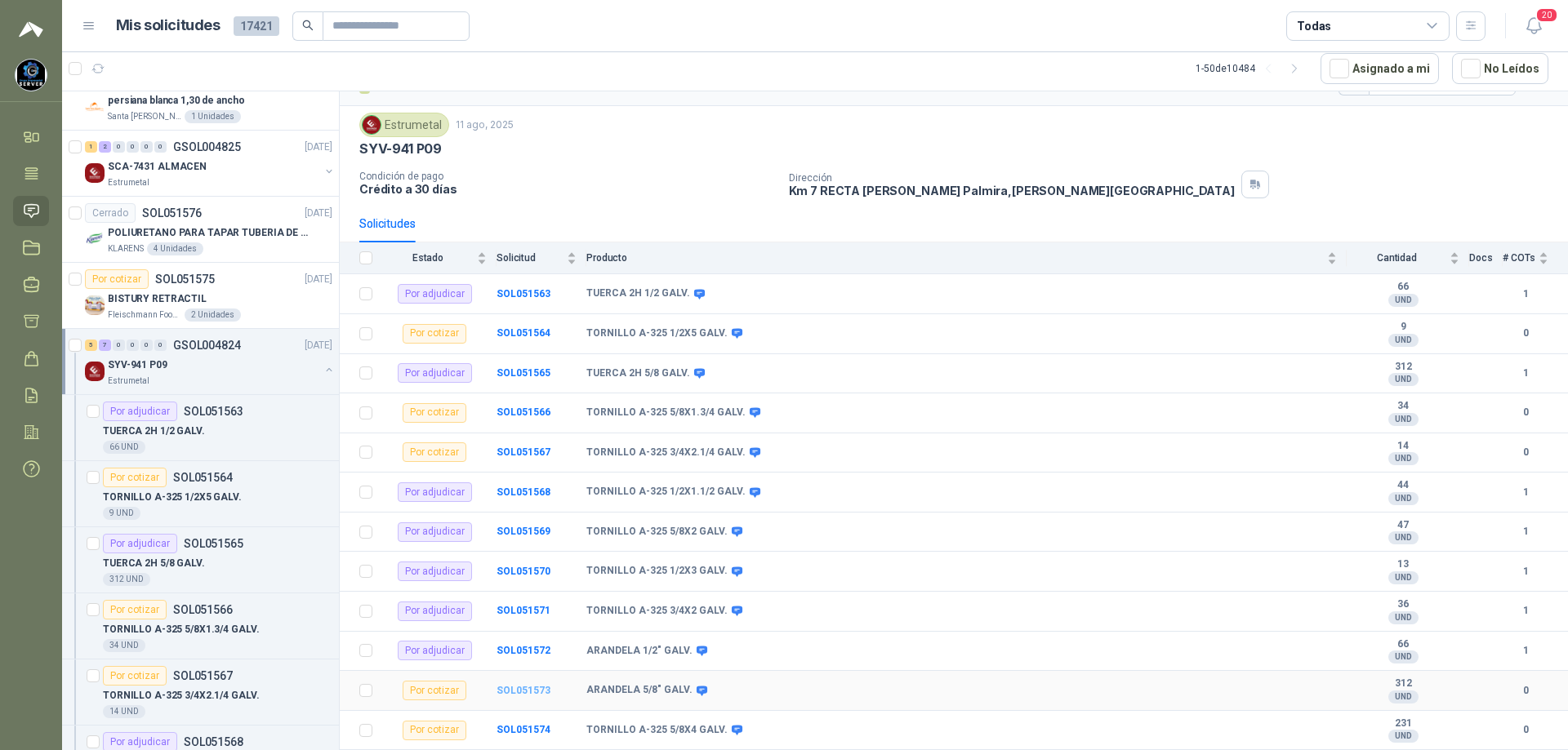
click at [508, 687] on b "SOL051573" at bounding box center [523, 691] width 54 height 12
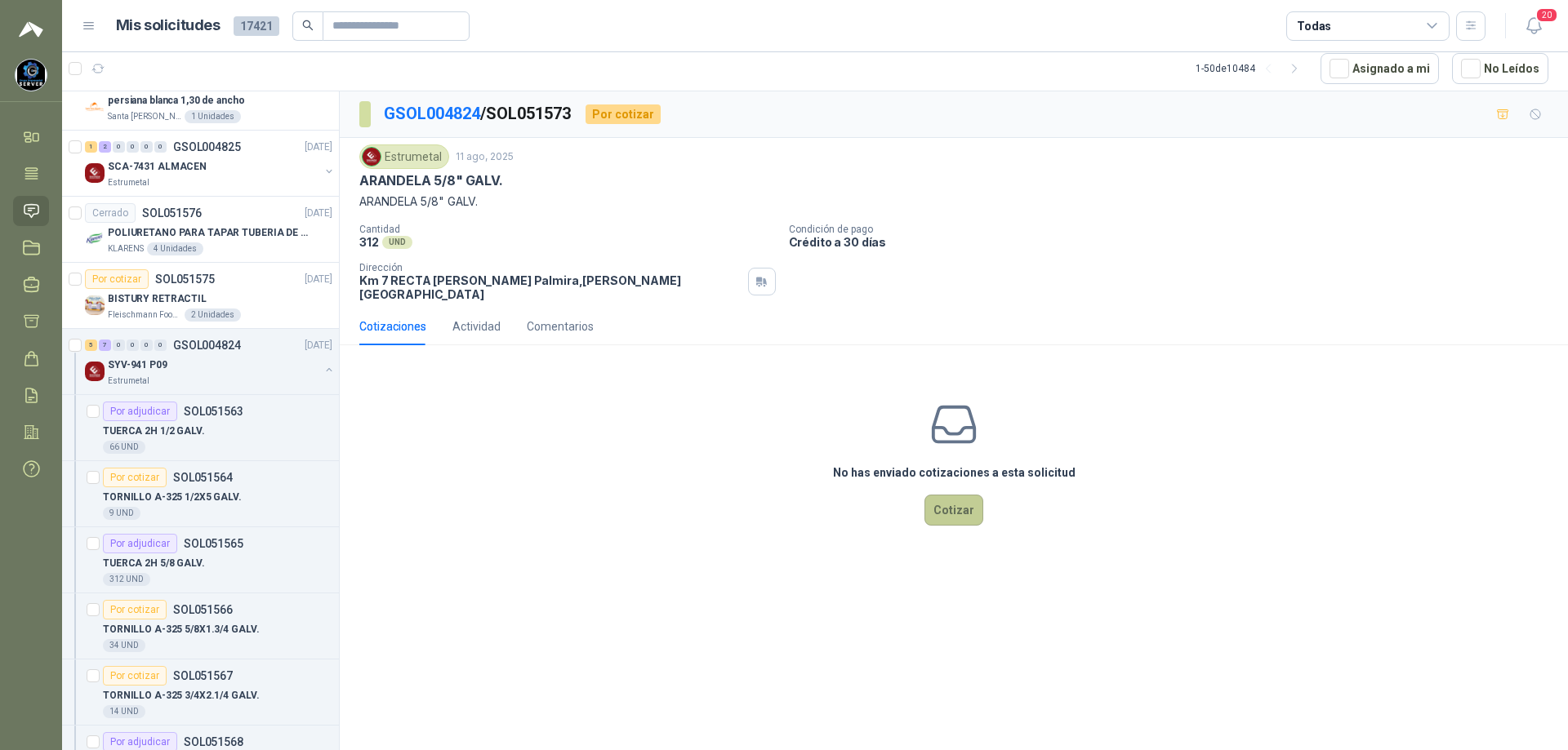
click at [959, 500] on button "Cotizar" at bounding box center [954, 510] width 58 height 31
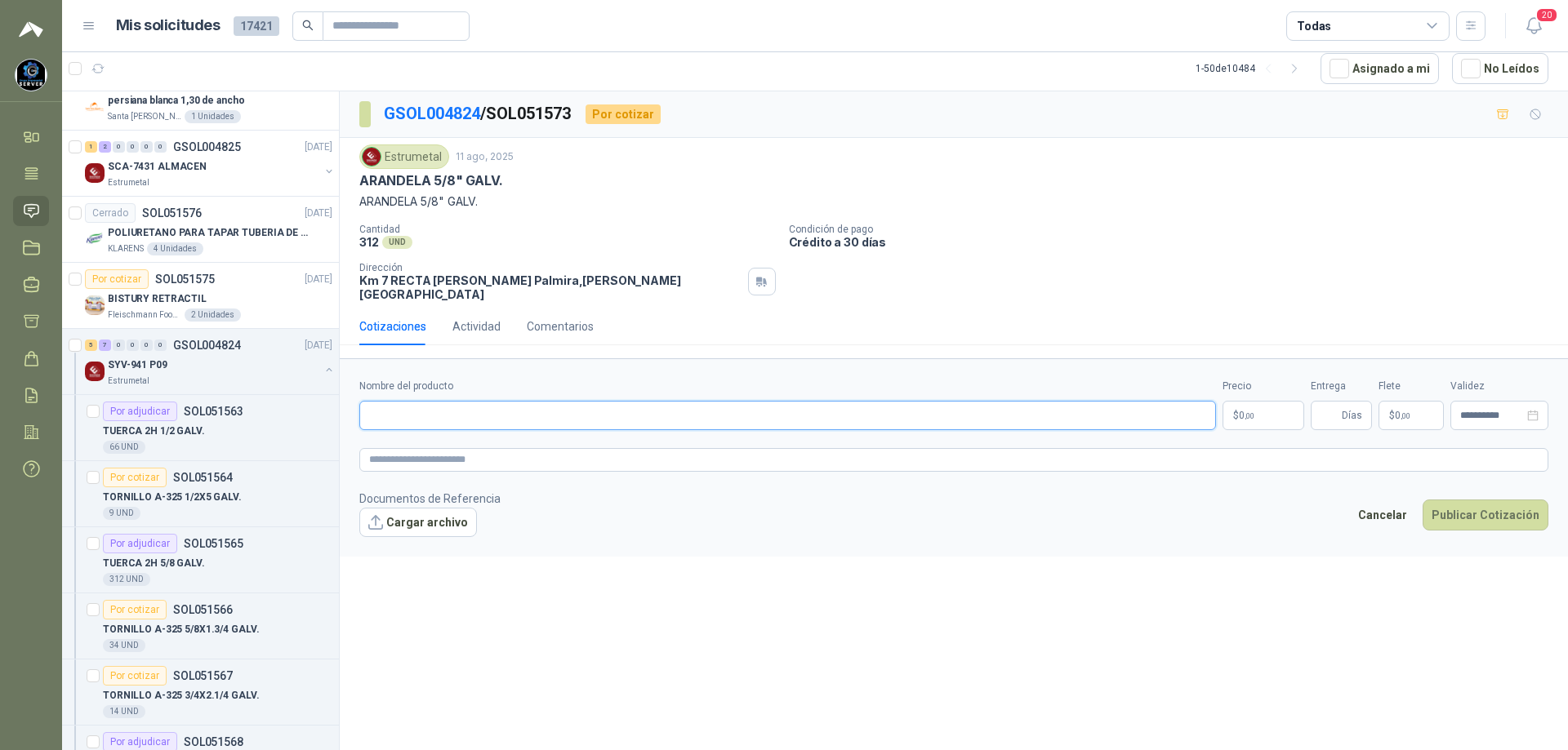
paste input "**********"
type input "**********"
click at [1262, 401] on p "$ 0 ,00" at bounding box center [1262, 415] width 81 height 29
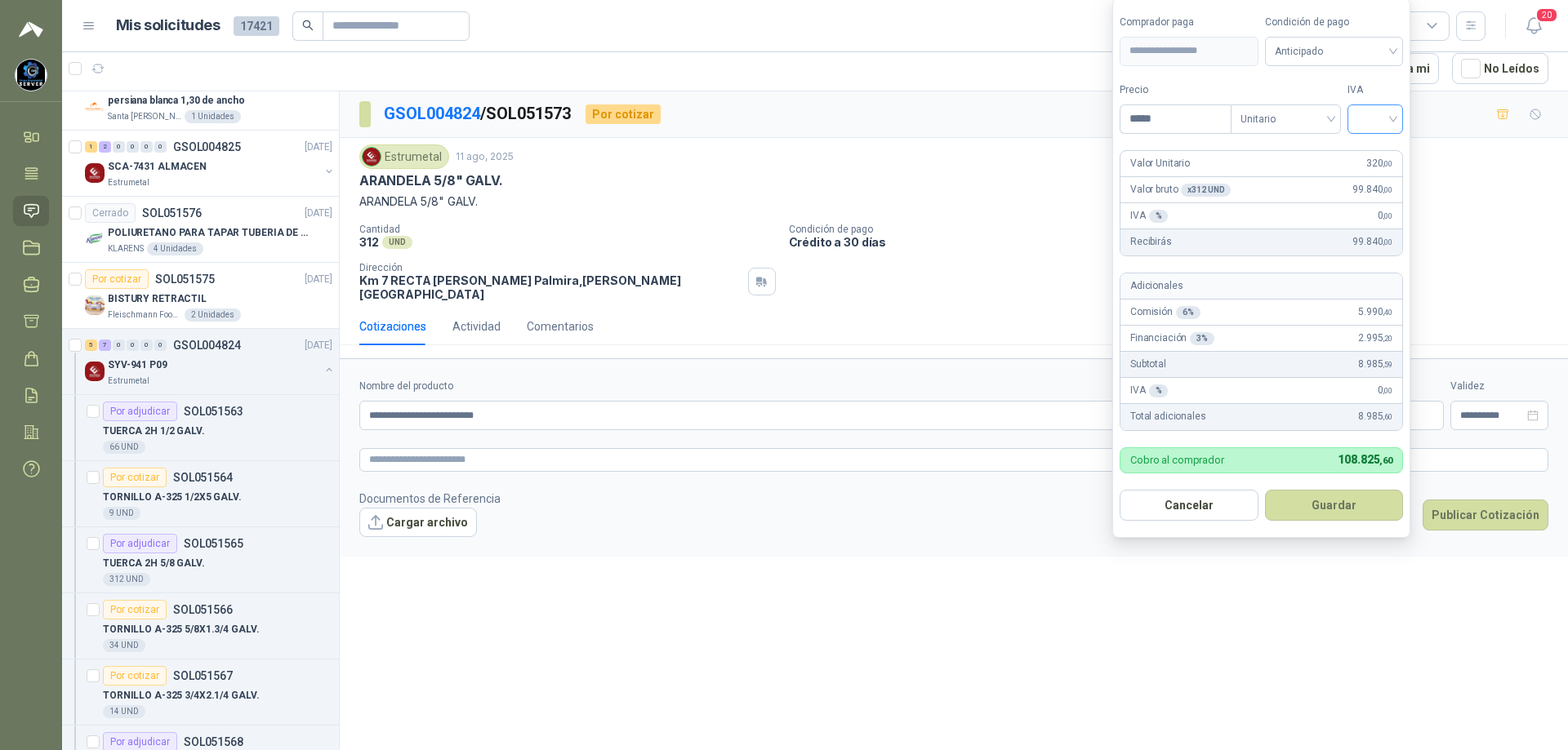
type input "*****"
click at [1385, 108] on input "search" at bounding box center [1375, 117] width 36 height 25
click at [1374, 170] on div "5%" at bounding box center [1378, 179] width 30 height 18
click at [1381, 124] on span "5%" at bounding box center [1379, 119] width 37 height 25
click at [1375, 154] on div "19%" at bounding box center [1378, 152] width 30 height 18
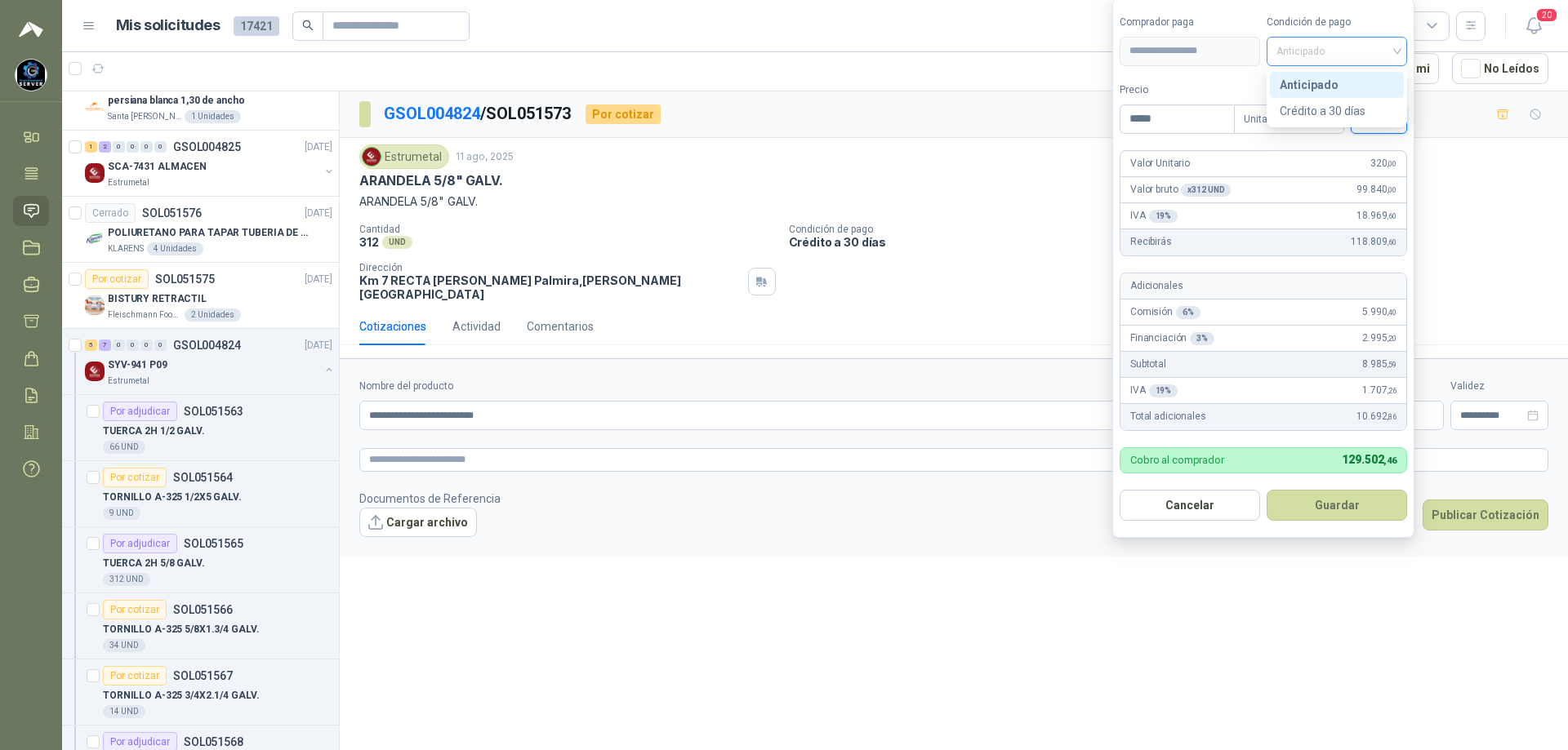
click at [1371, 45] on span "Anticipado" at bounding box center [1337, 51] width 120 height 25
click at [1346, 114] on div "Crédito a 30 días" at bounding box center [1336, 111] width 114 height 18
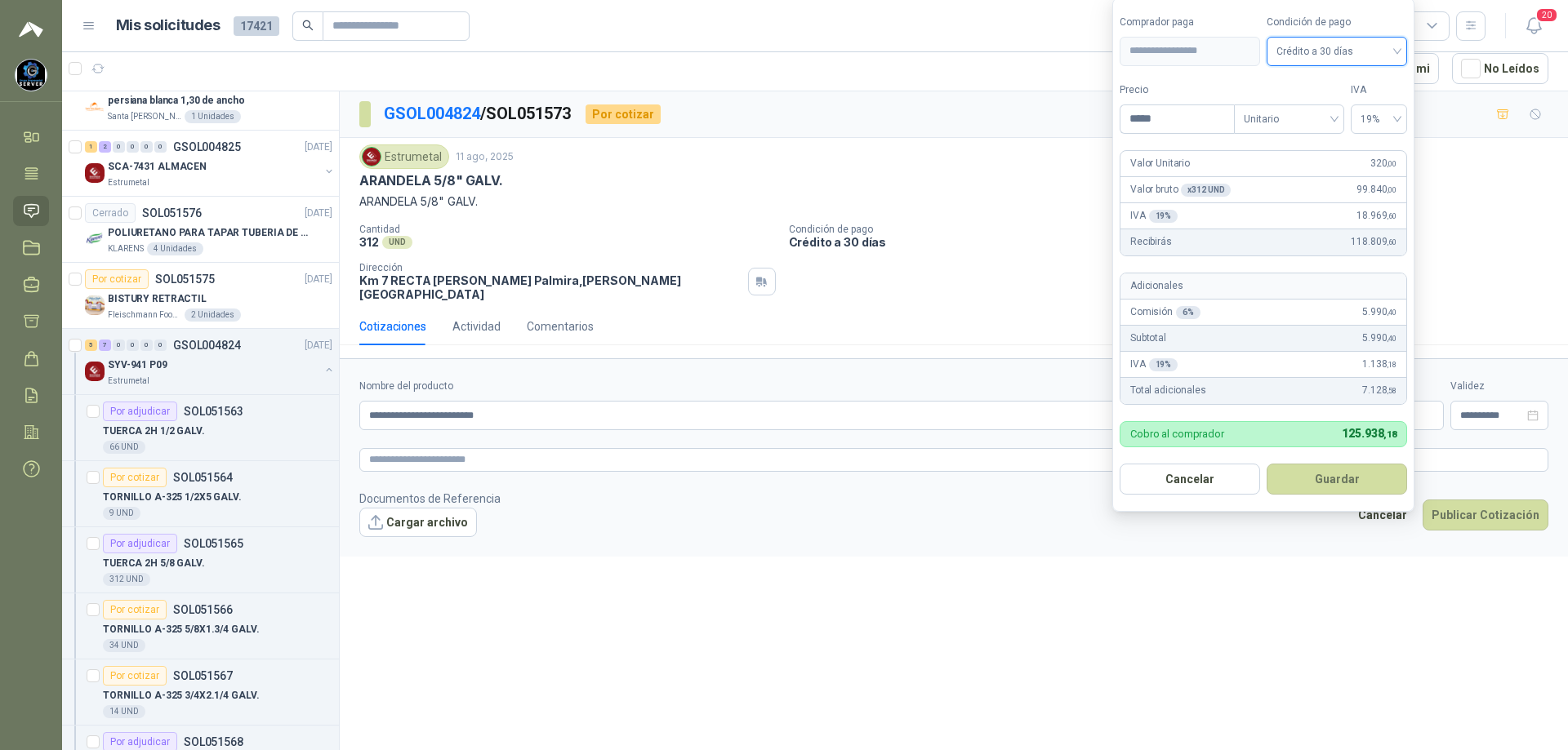
click at [1315, 462] on form "**********" at bounding box center [1263, 255] width 302 height 515
click at [1280, 474] on button "Guardar" at bounding box center [1337, 479] width 141 height 31
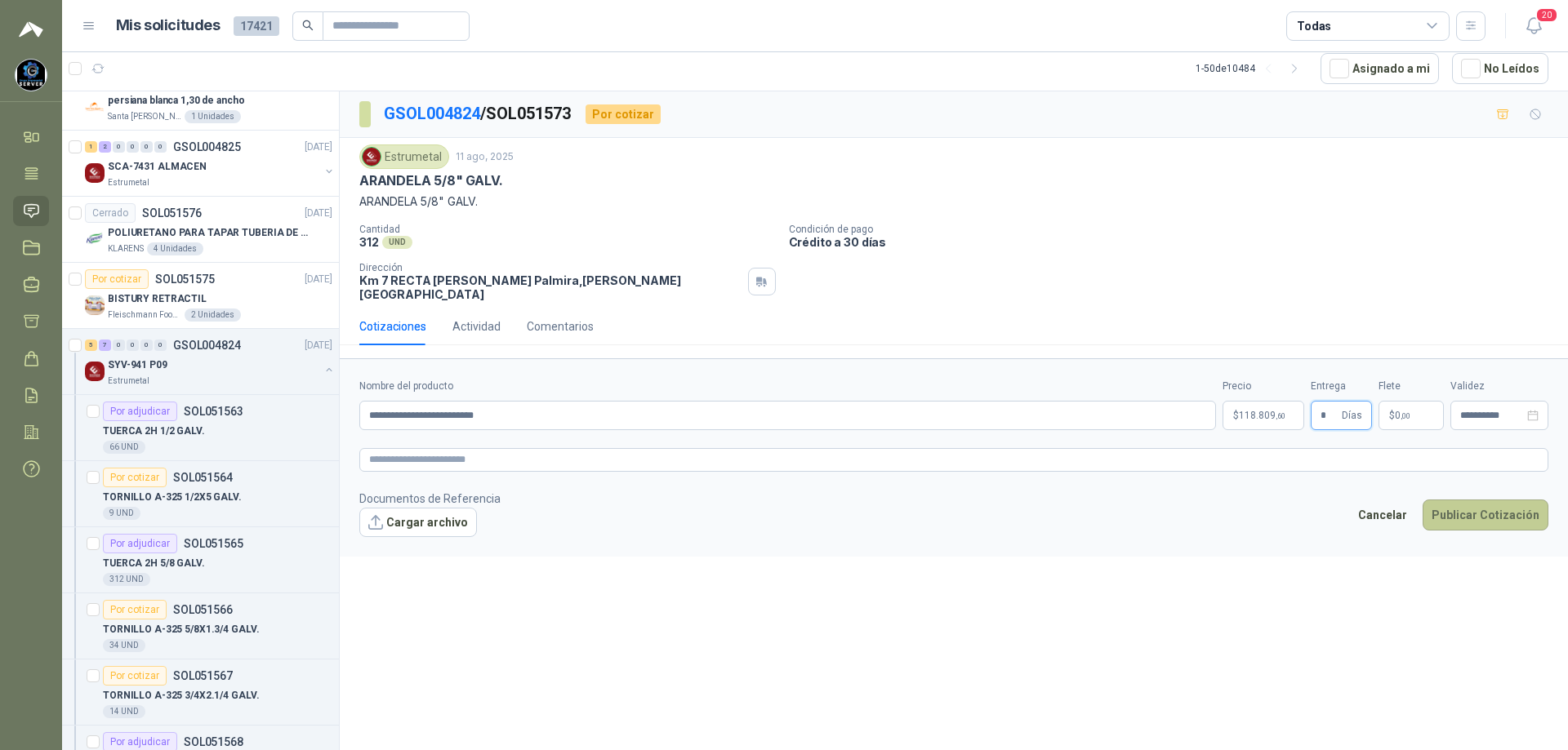
type input "*"
click at [1471, 500] on button "Publicar Cotización" at bounding box center [1486, 516] width 126 height 31
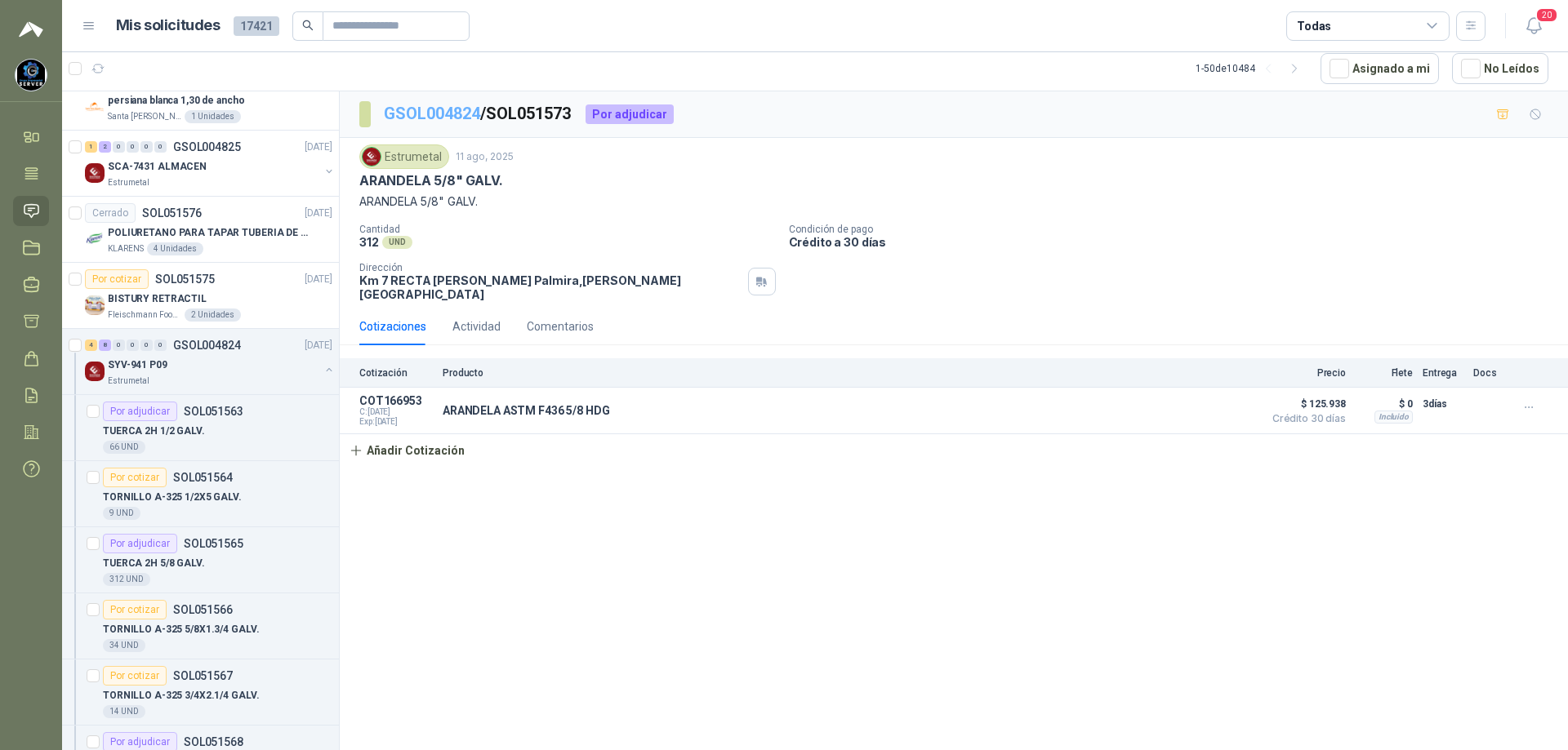
click at [436, 112] on link "GSOL004824" at bounding box center [433, 113] width 97 height 19
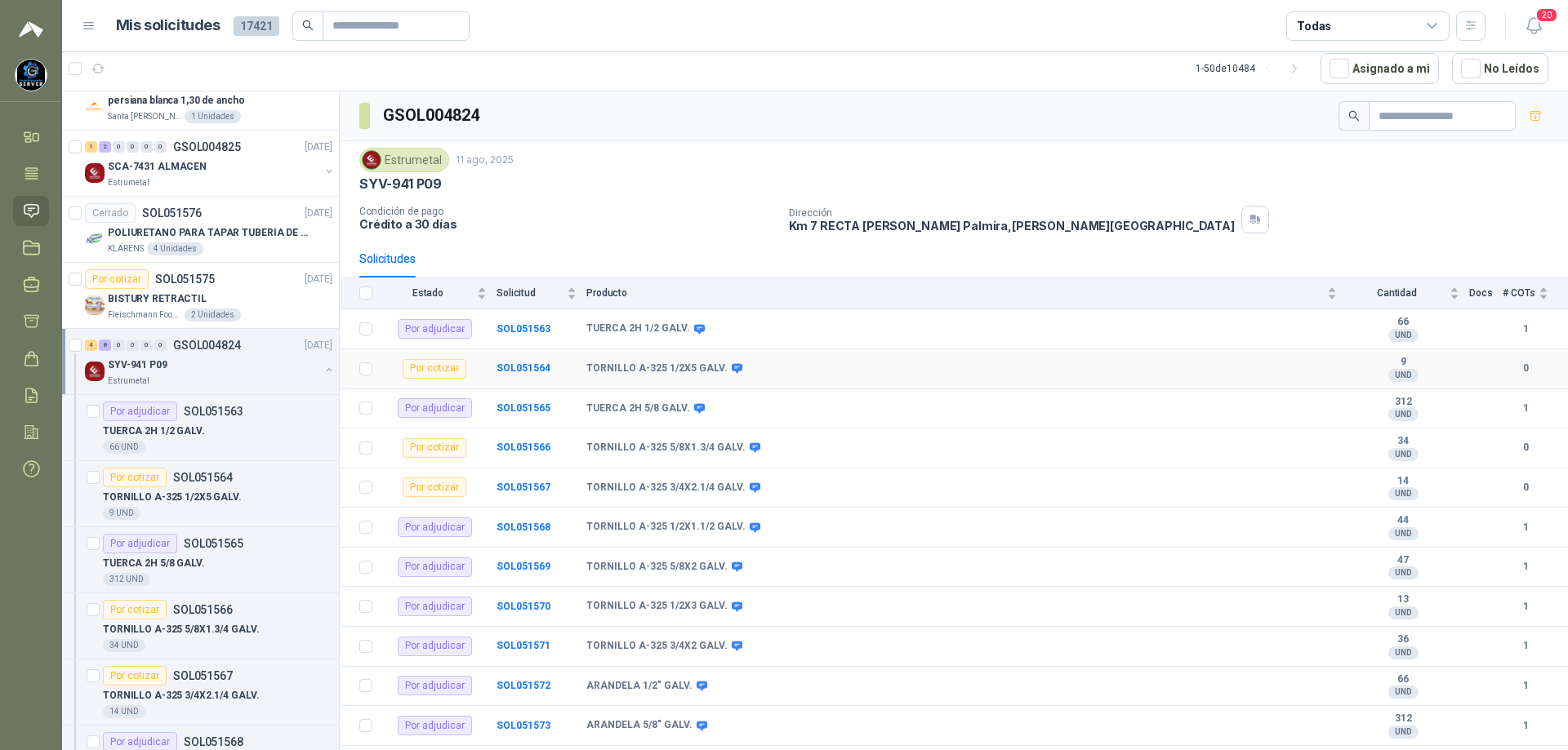
scroll to position [35, 0]
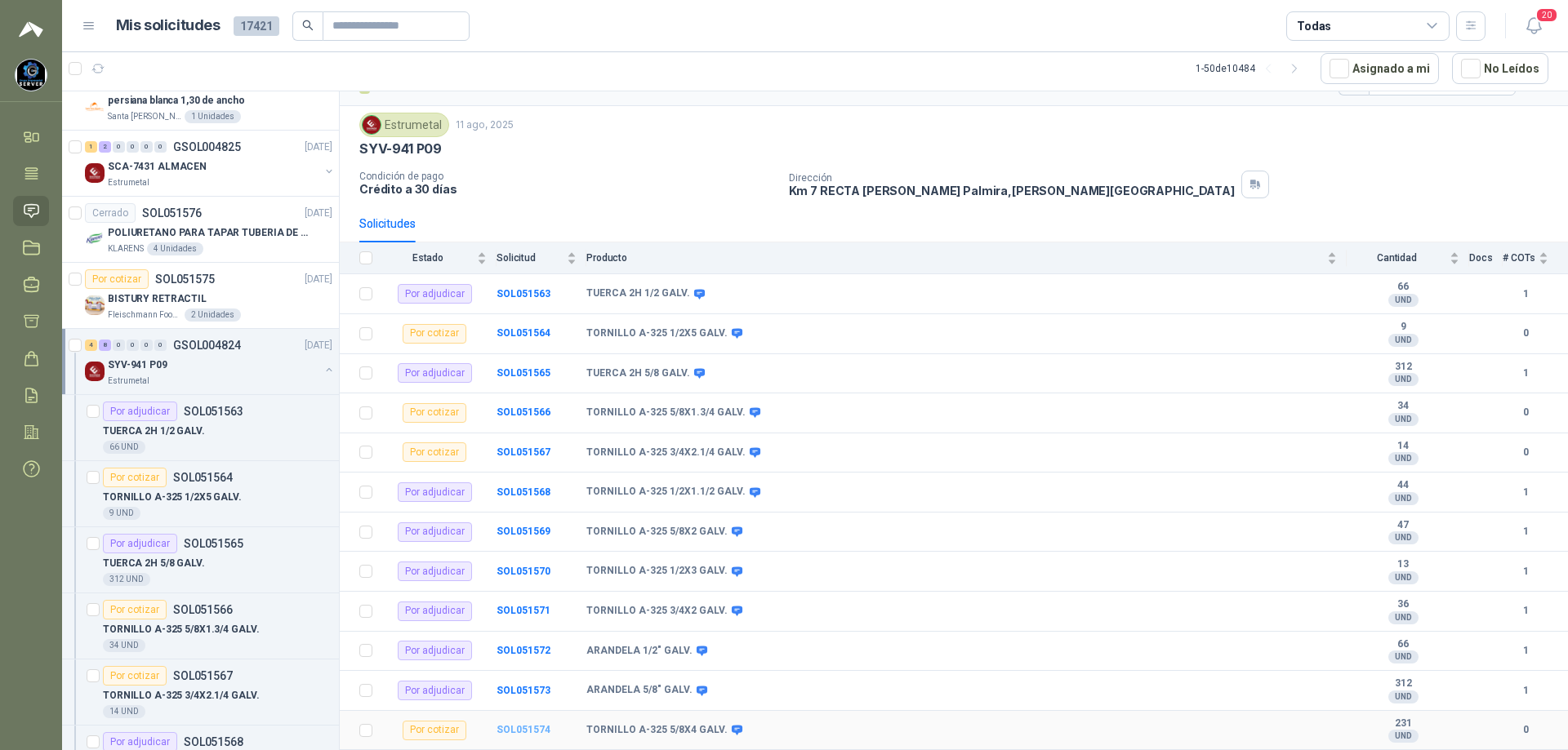
click at [522, 725] on b "SOL051574" at bounding box center [523, 730] width 54 height 12
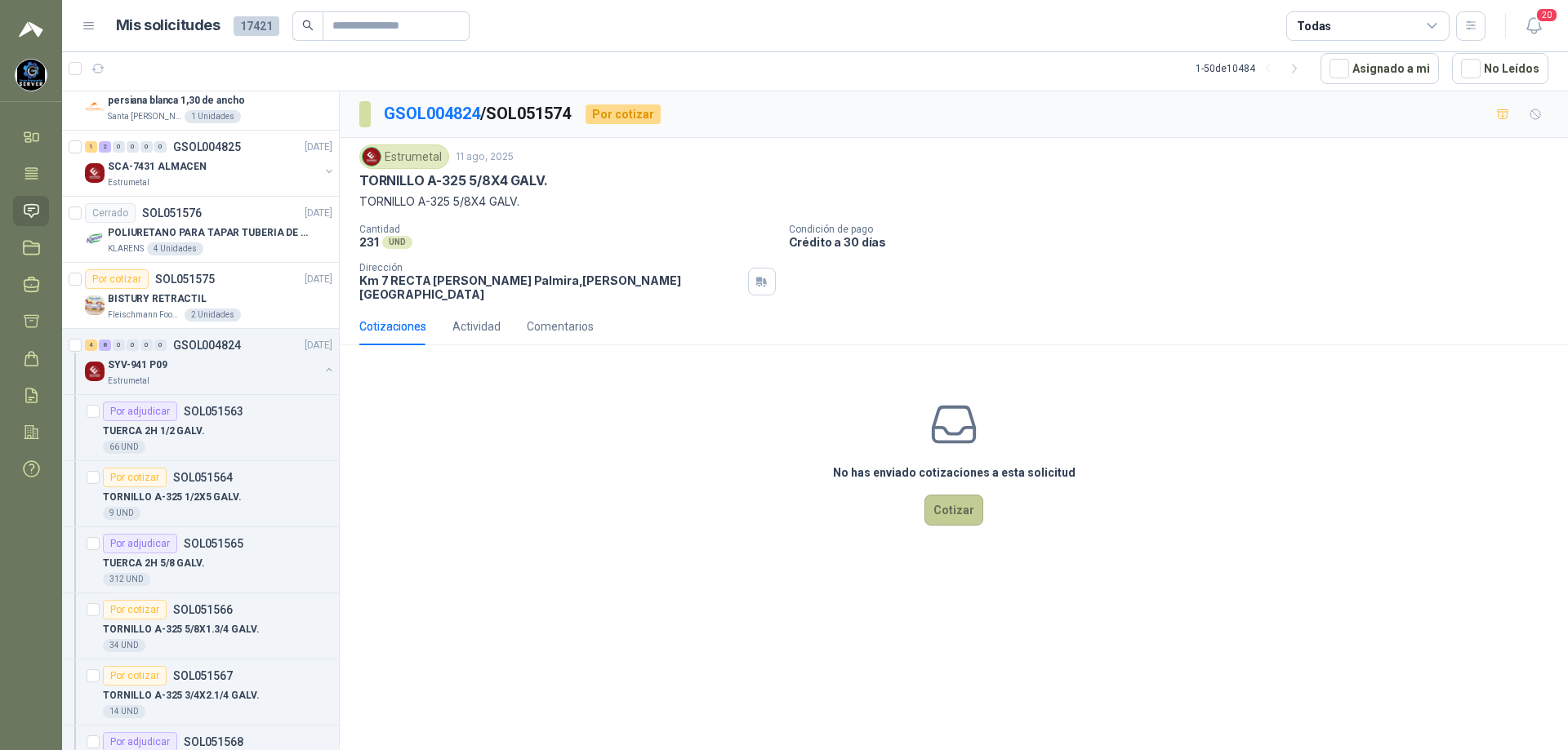
click at [953, 495] on button "Cotizar" at bounding box center [954, 510] width 58 height 31
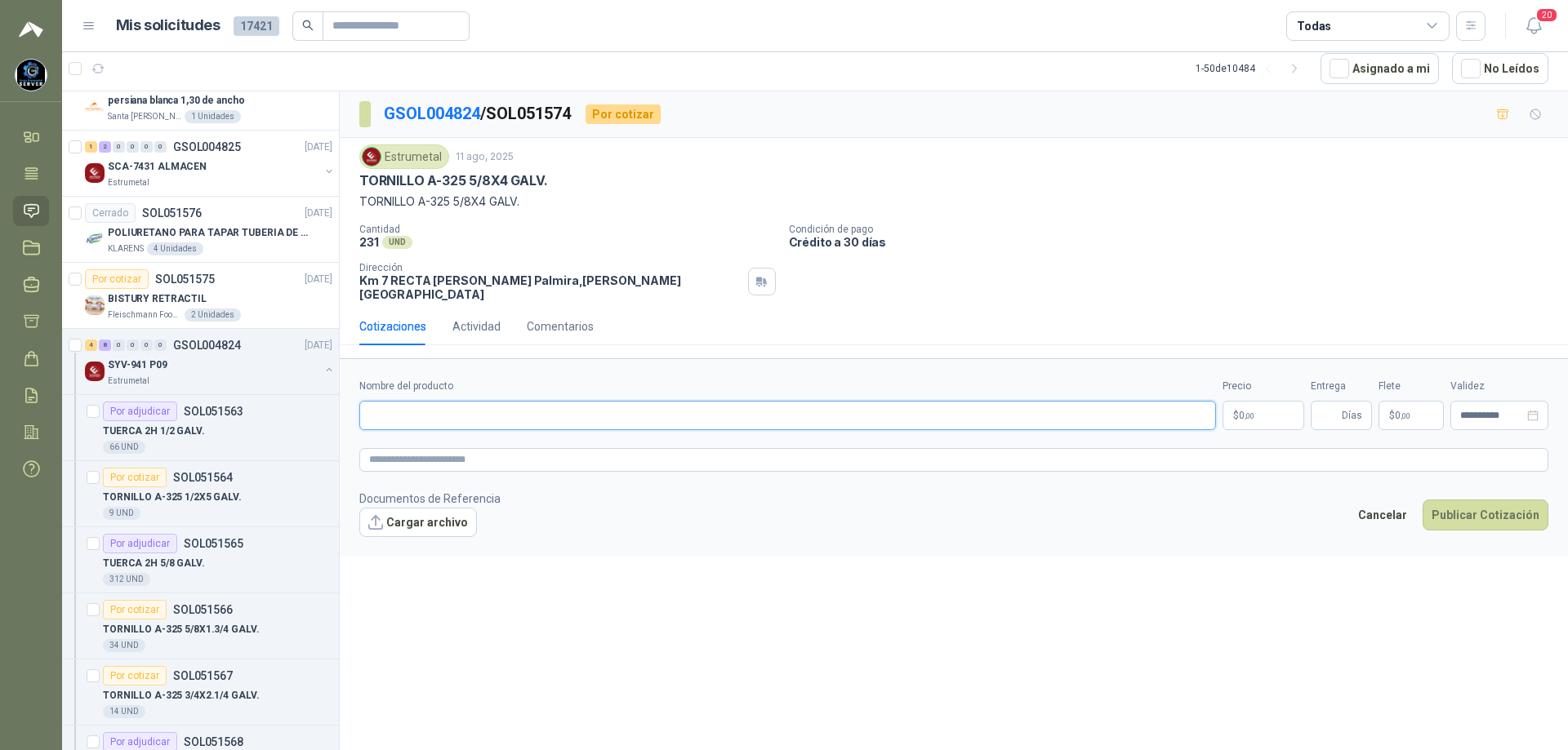
paste input "**********"
type input "**********"
click at [1253, 411] on span ",00" at bounding box center [1249, 416] width 10 height 9
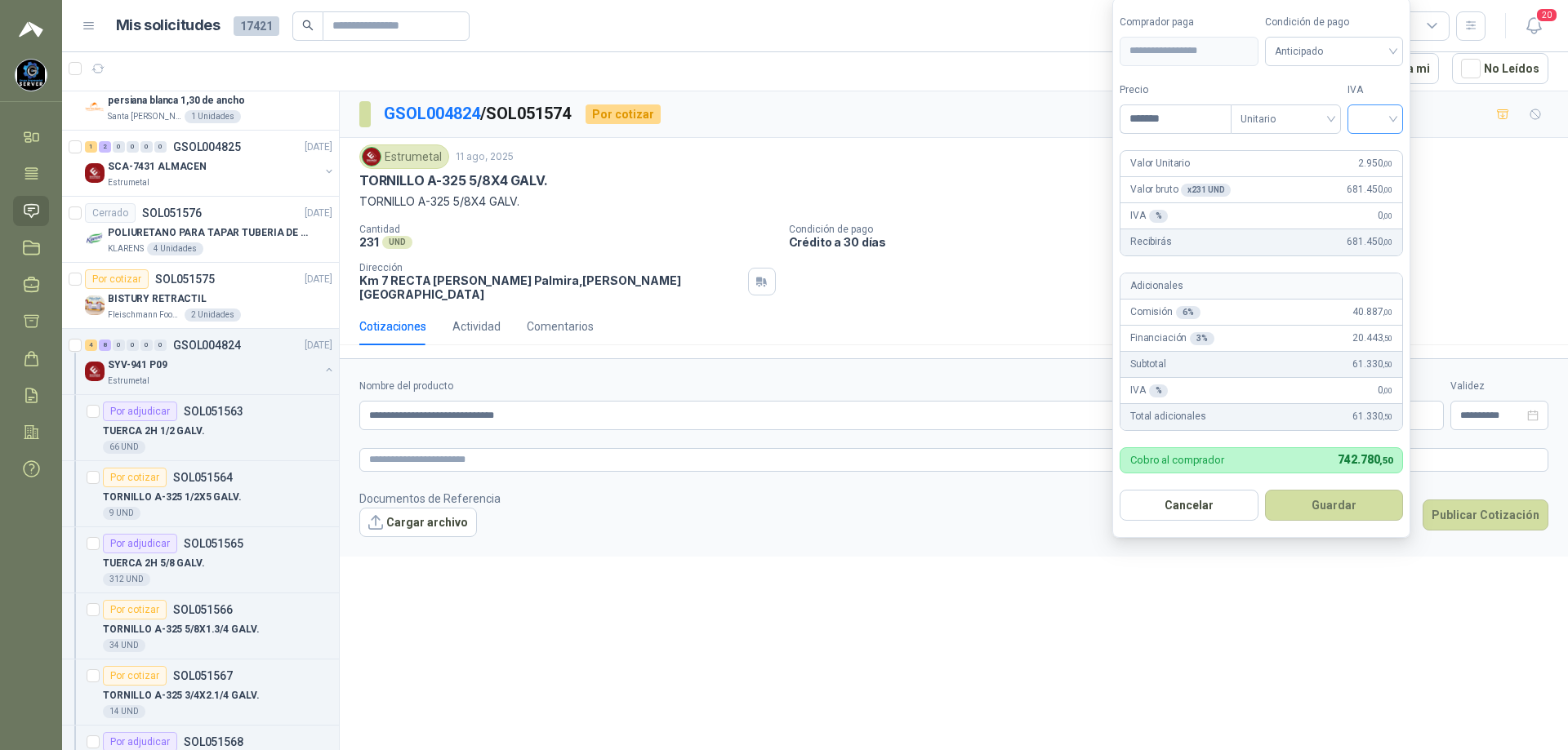
type input "*******"
click at [1385, 120] on input "search" at bounding box center [1375, 117] width 36 height 25
click at [1375, 151] on div "19%" at bounding box center [1378, 152] width 30 height 18
click at [1376, 59] on span "Anticipado" at bounding box center [1337, 51] width 120 height 25
click at [1344, 105] on div "Crédito a 30 días" at bounding box center [1336, 111] width 114 height 18
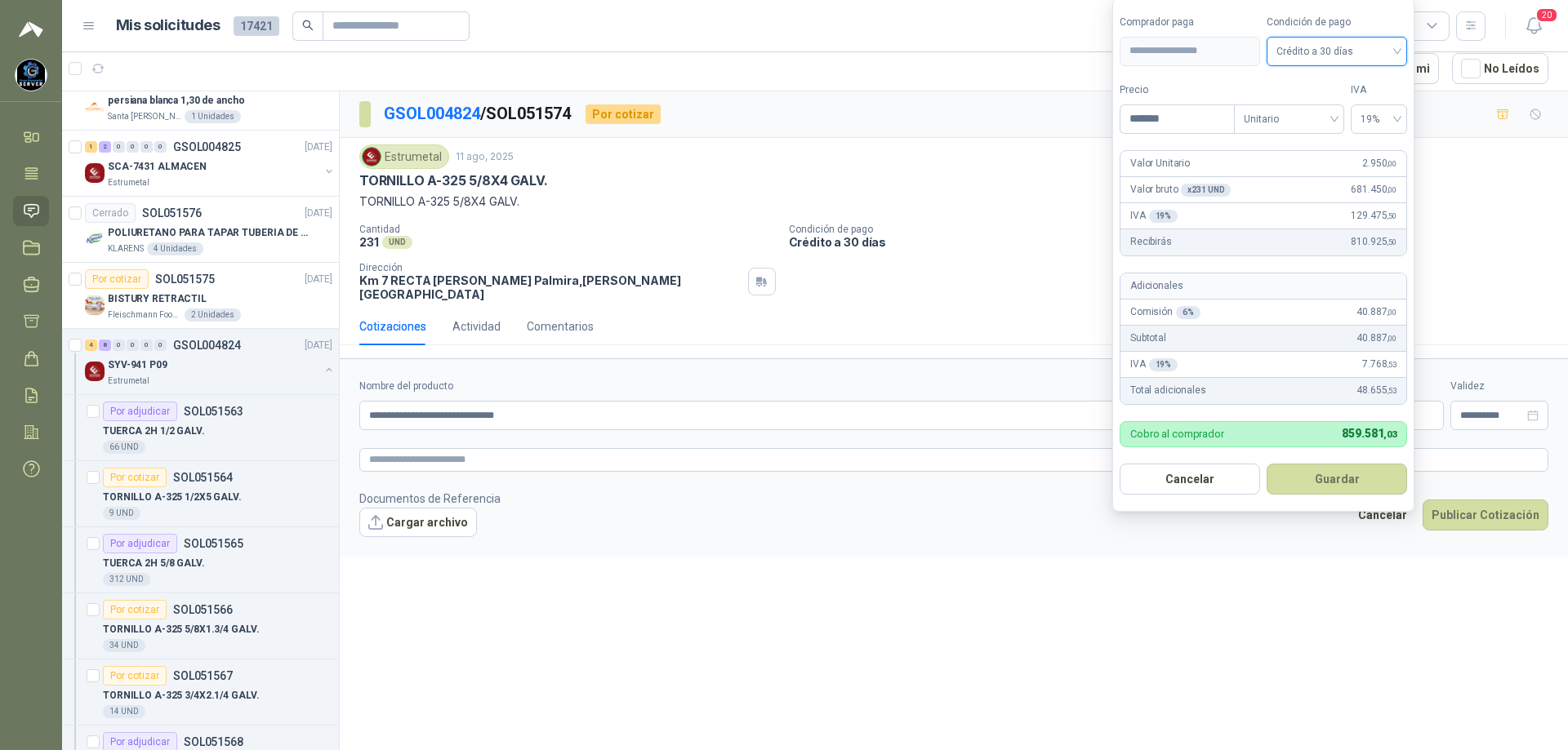
click at [1333, 480] on button "Guardar" at bounding box center [1337, 479] width 141 height 31
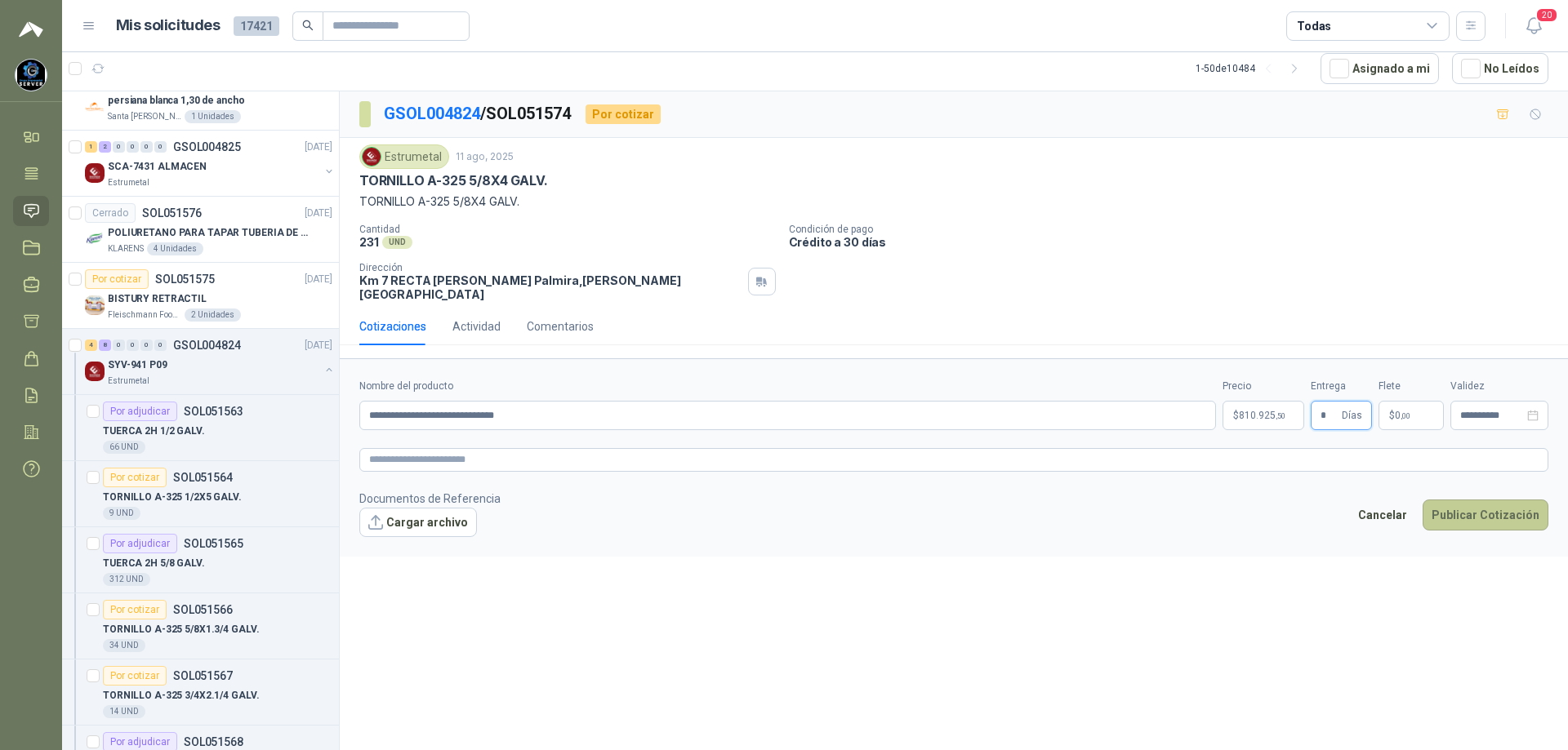
type input "*"
click at [1463, 500] on button "Publicar Cotización" at bounding box center [1486, 516] width 126 height 31
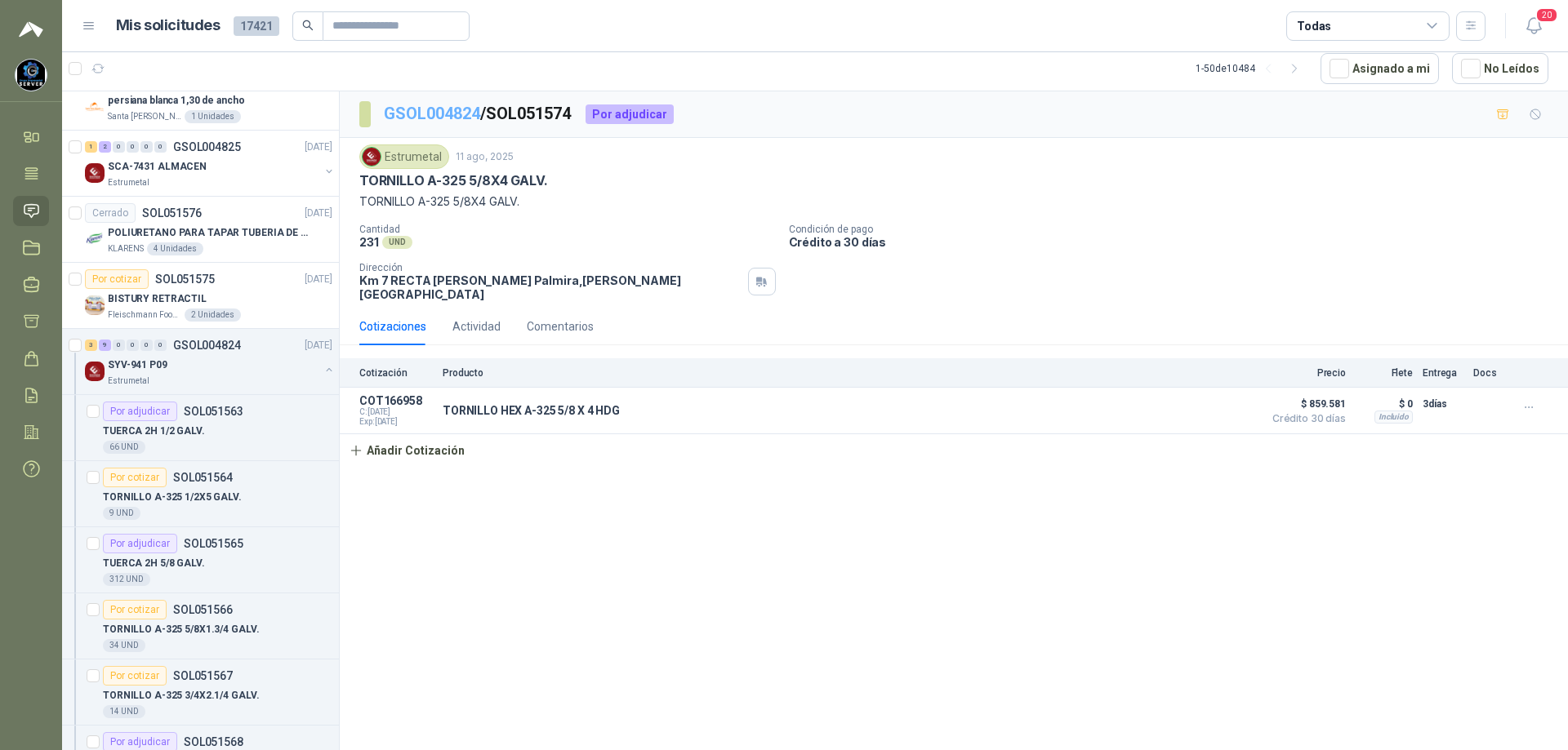
click at [465, 105] on link "GSOL004824" at bounding box center [433, 113] width 97 height 19
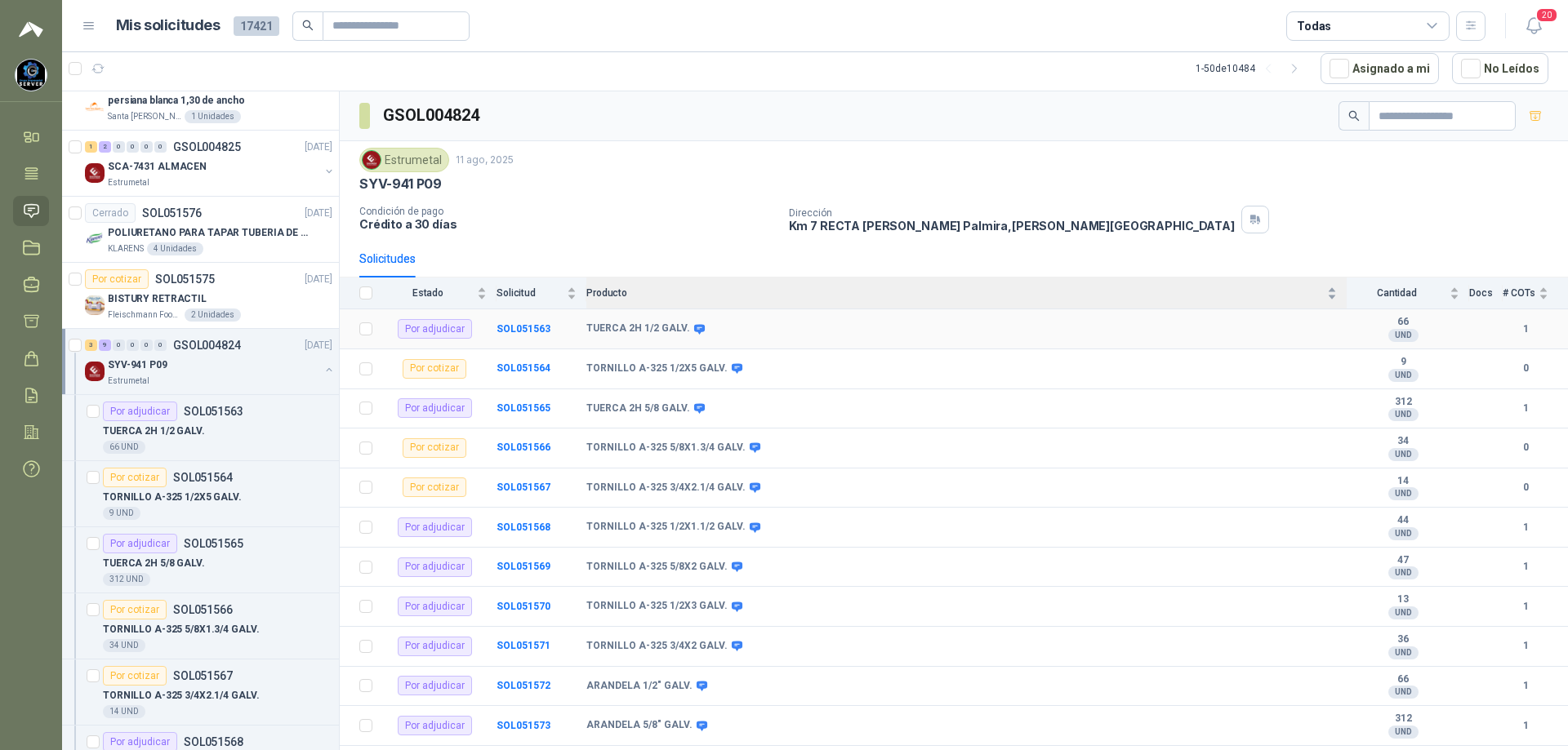
scroll to position [35, 0]
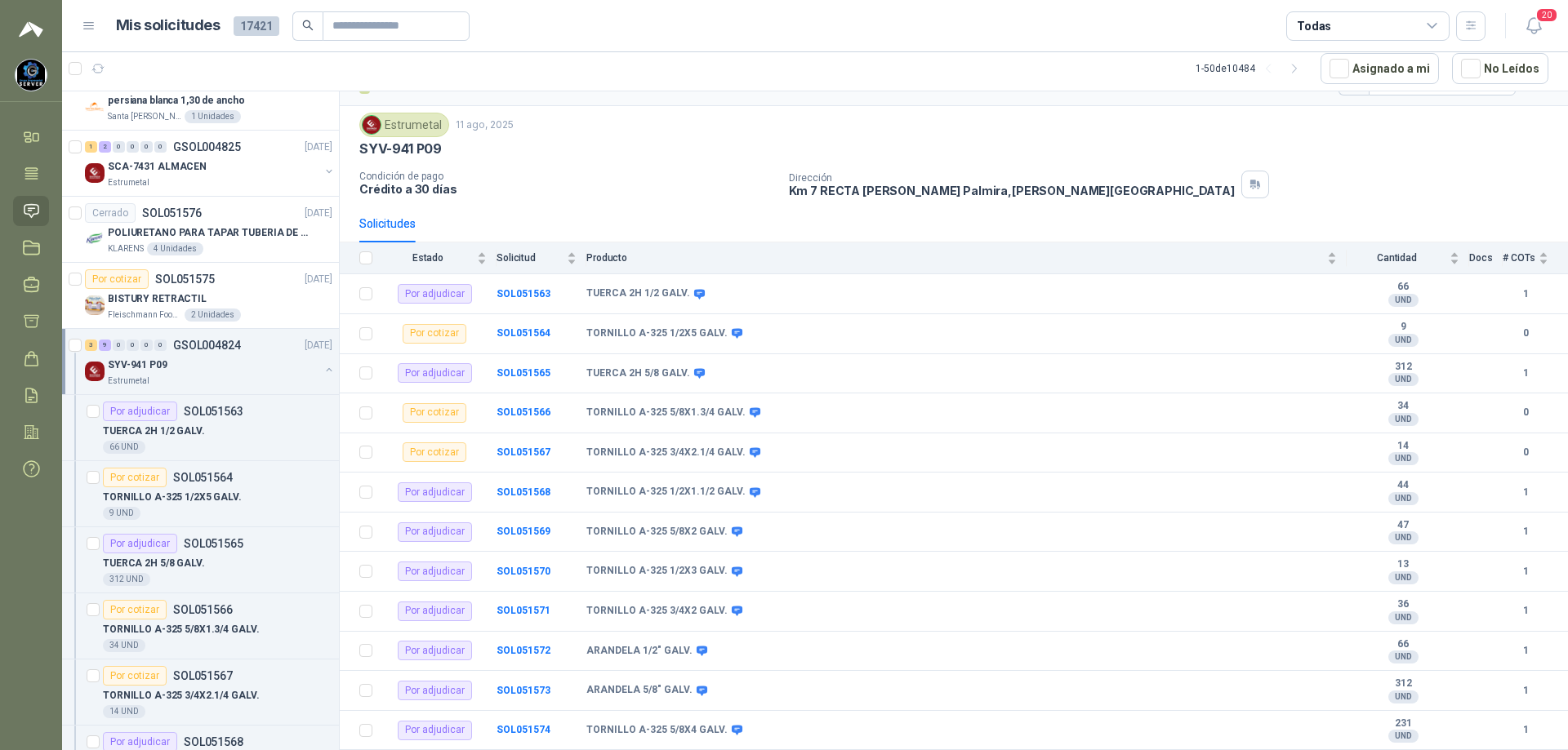
click at [251, 369] on div "SYV-941 P09" at bounding box center [214, 364] width 212 height 19
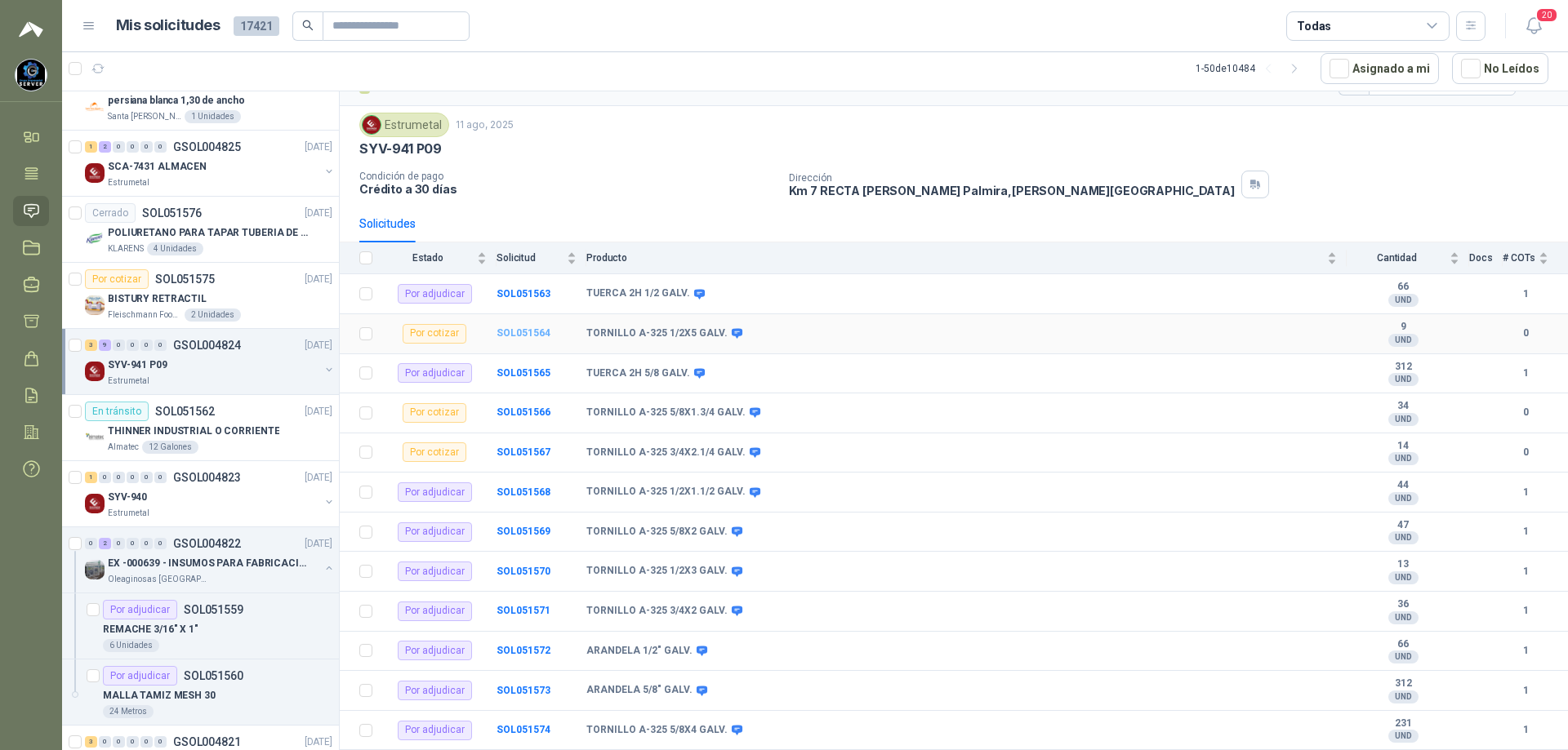
click at [517, 330] on b "SOL051564" at bounding box center [523, 333] width 54 height 12
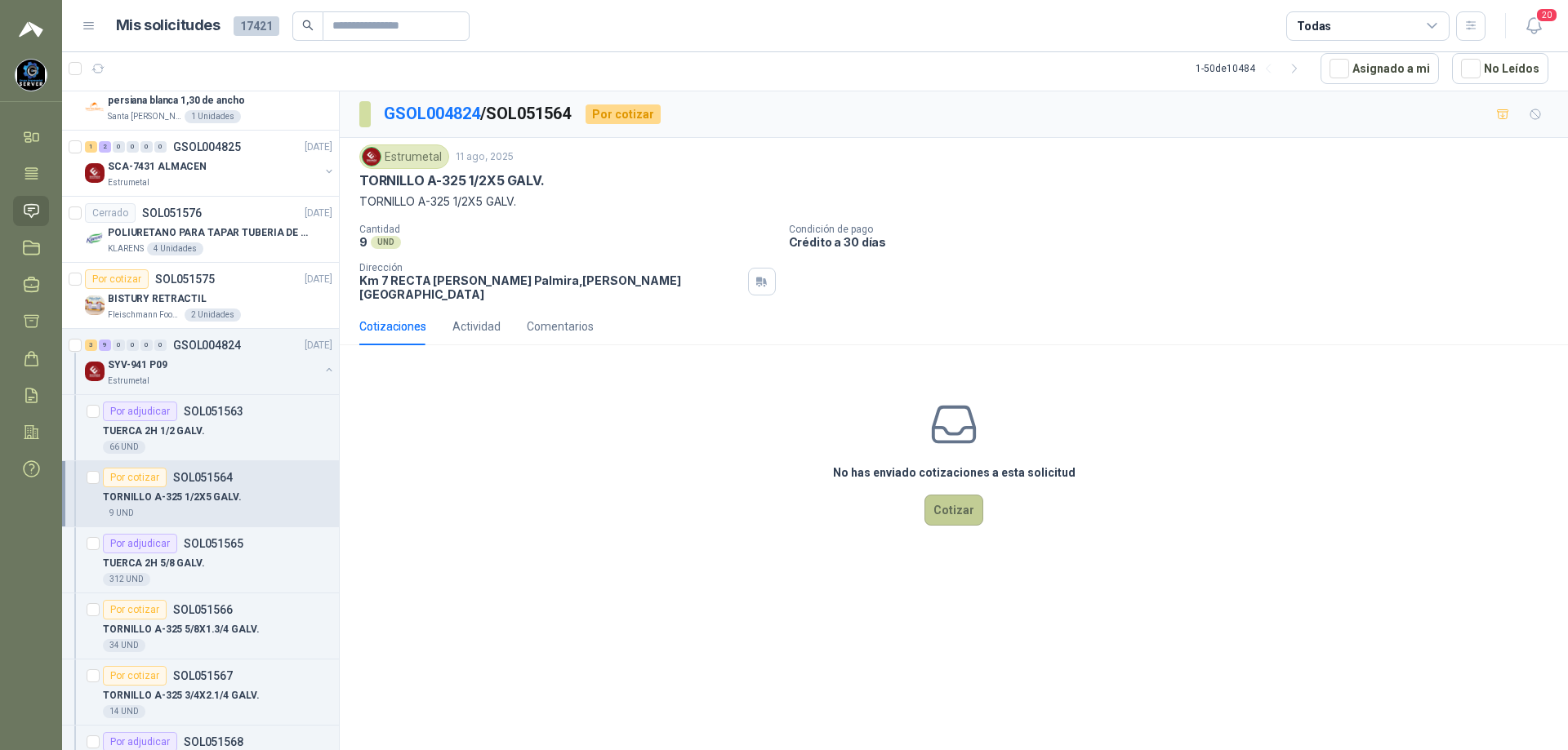
click at [950, 502] on button "Cotizar" at bounding box center [954, 510] width 58 height 31
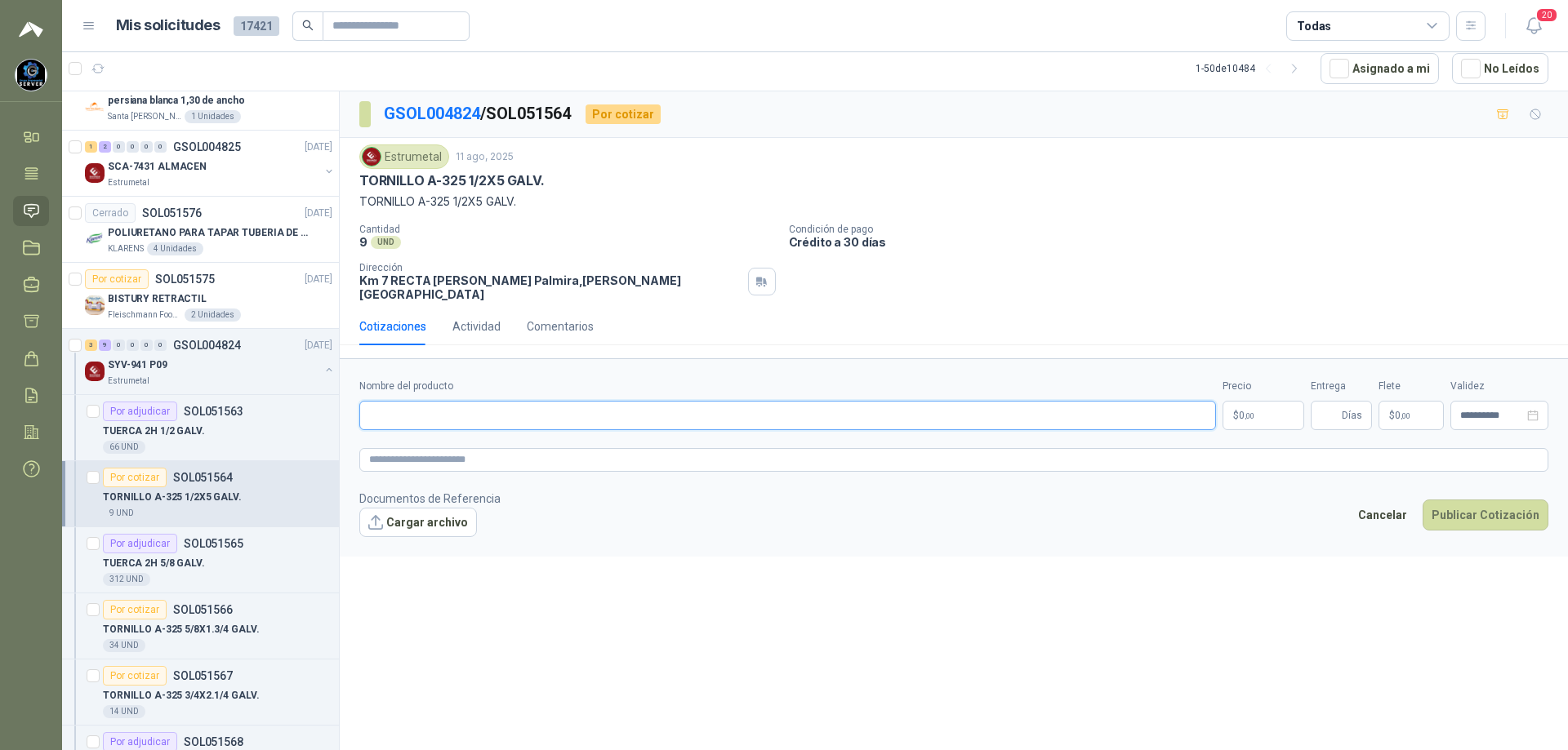
paste input "**********"
type input "**********"
click at [1253, 404] on body "[PERSON_NAME] GRUPO EMPRESARIAL SERVER SAS Inicio Tareas Solicitudes Licitacion…" at bounding box center [784, 375] width 1568 height 750
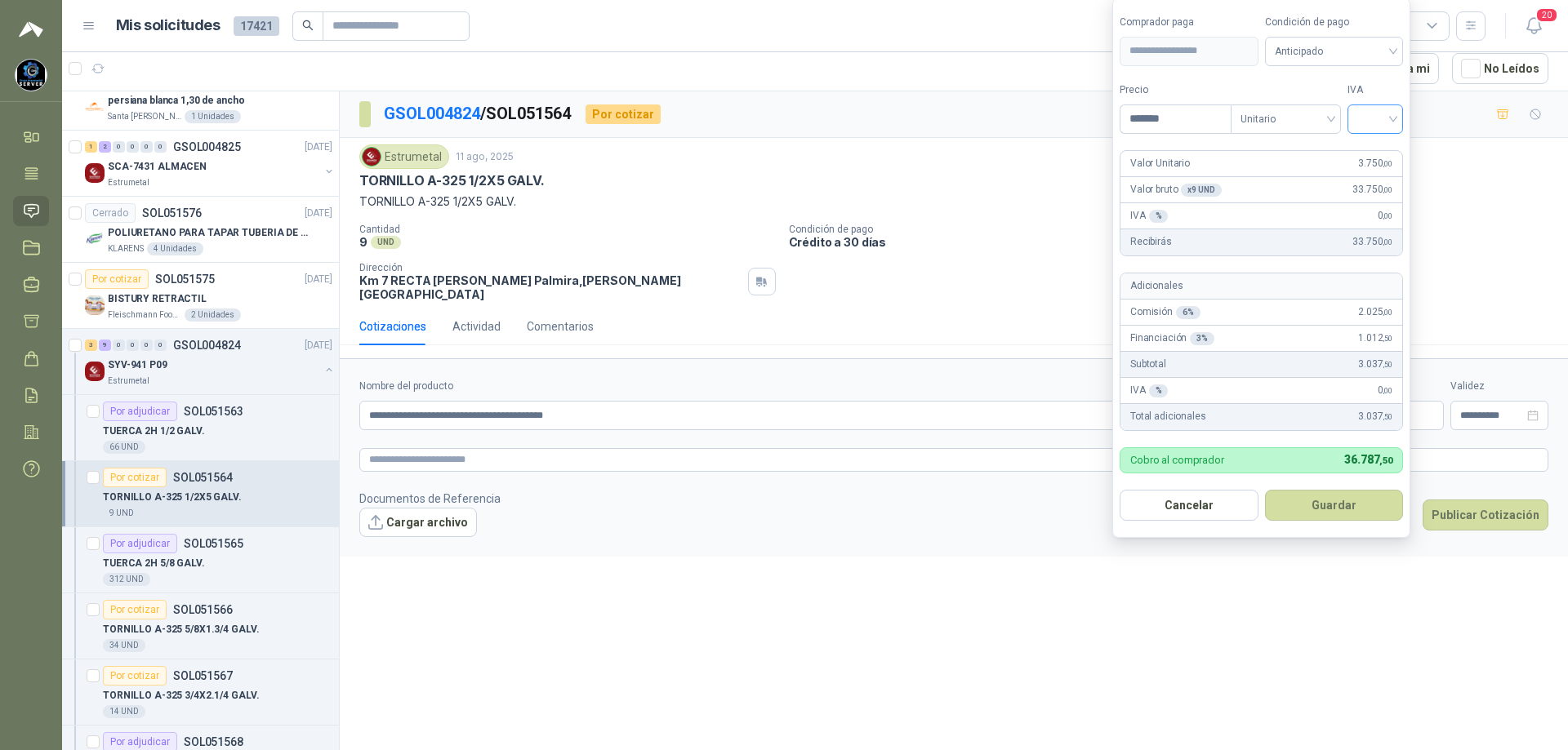
click at [1398, 115] on div at bounding box center [1375, 120] width 56 height 29
type input "*******"
click at [1388, 145] on div "19%" at bounding box center [1378, 152] width 30 height 18
click at [1367, 58] on span "Anticipado" at bounding box center [1337, 51] width 120 height 25
click at [1330, 116] on div "Crédito a 30 días" at bounding box center [1336, 111] width 114 height 18
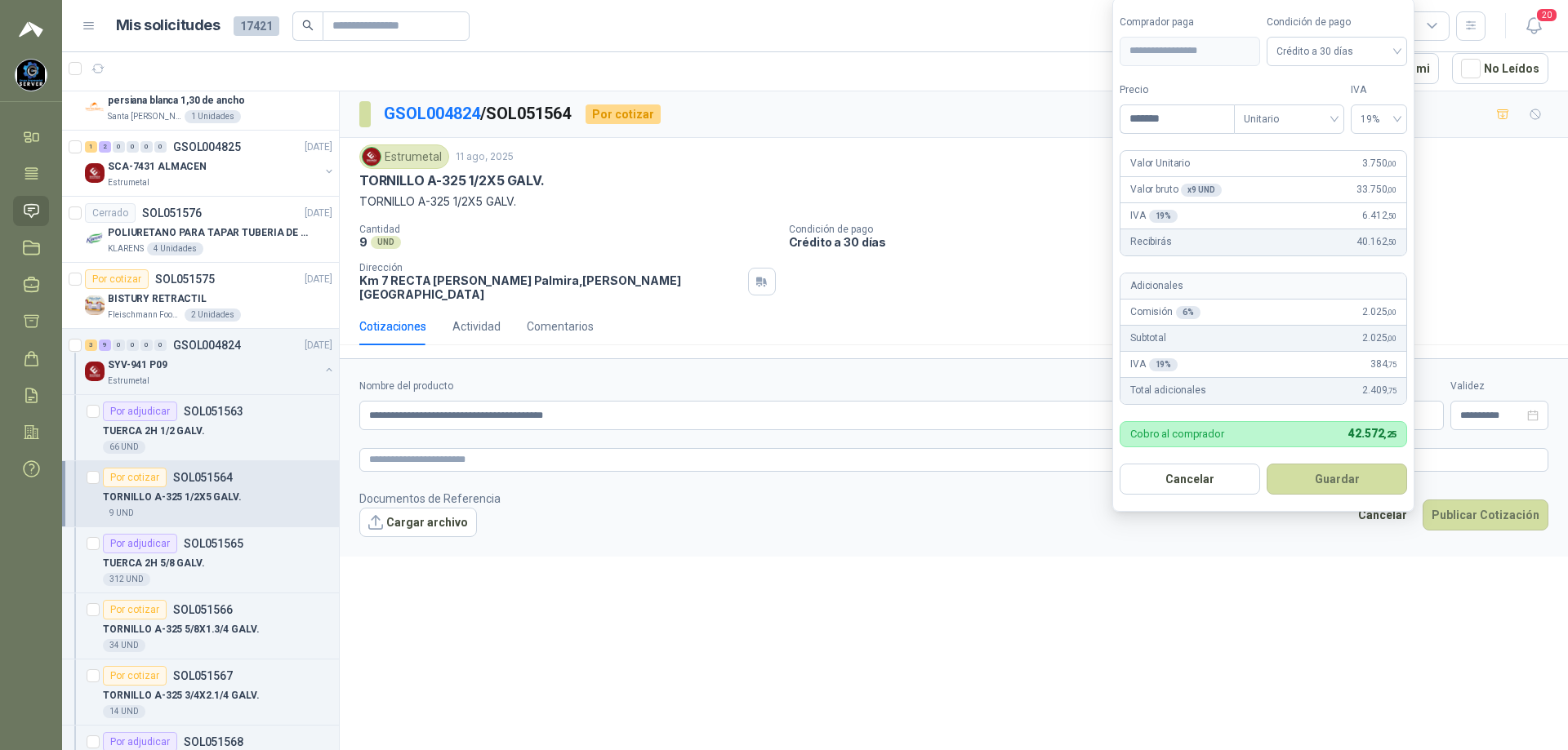
click at [1304, 488] on button "Guardar" at bounding box center [1337, 479] width 141 height 31
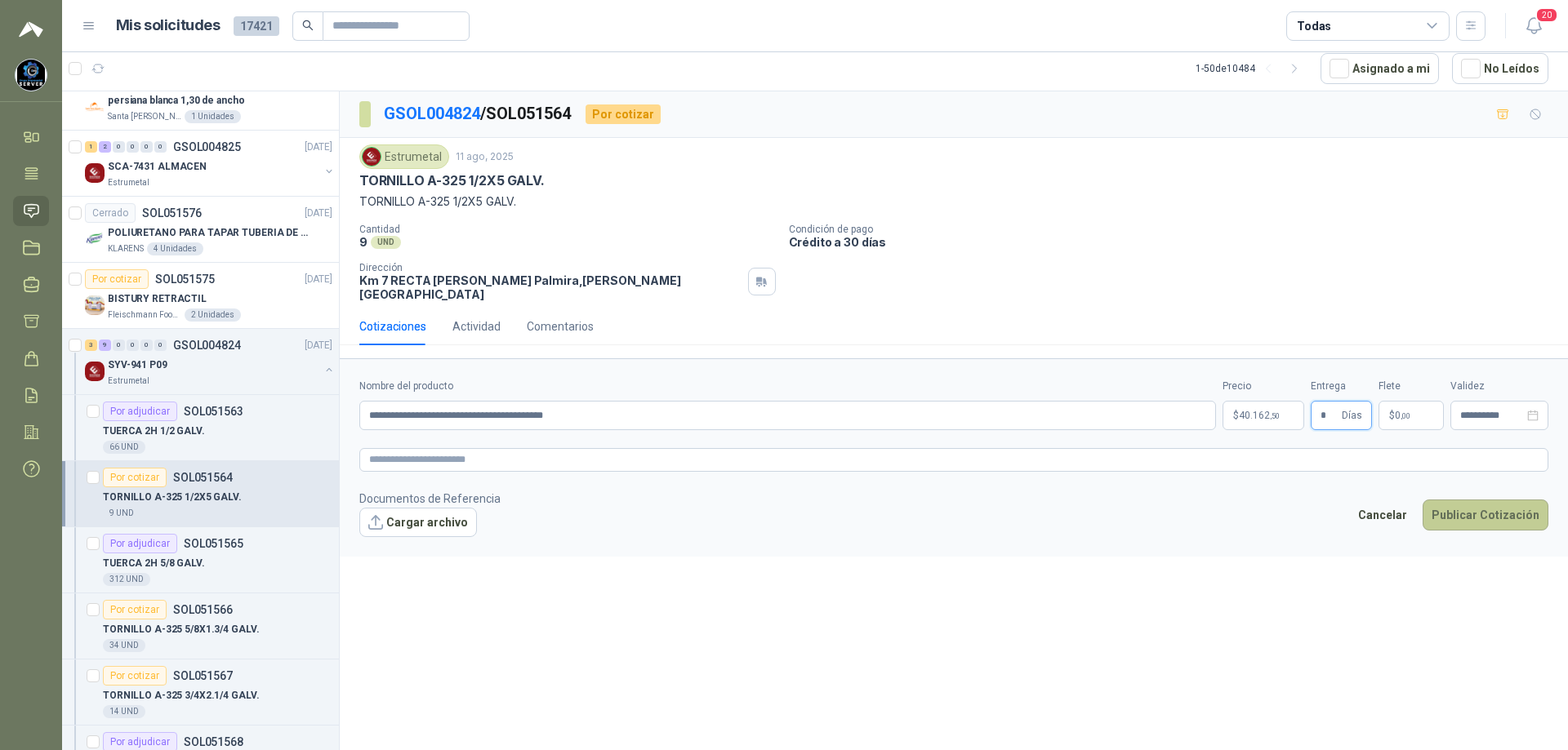
type input "*"
click at [1453, 500] on button "Publicar Cotización" at bounding box center [1486, 516] width 126 height 31
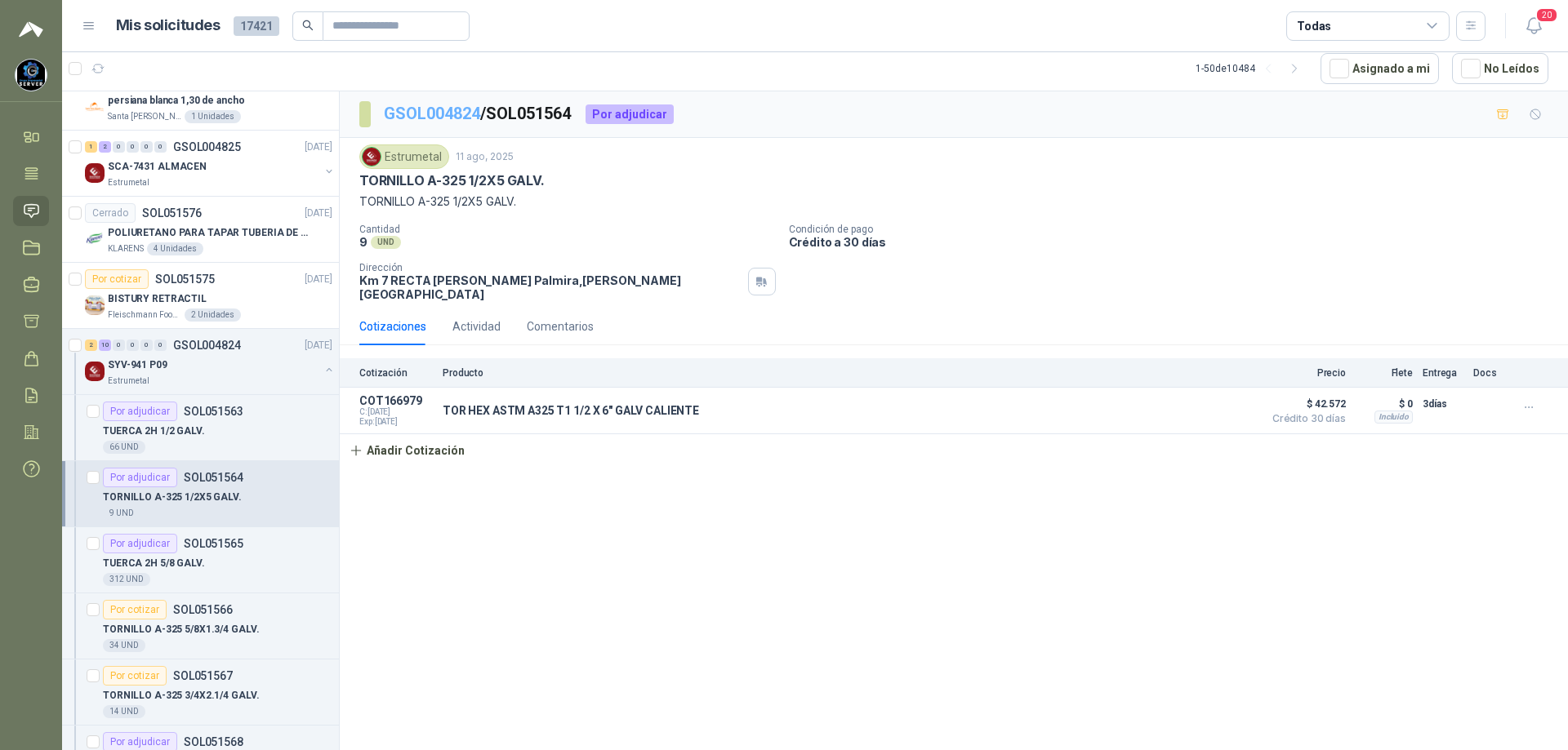
click at [461, 115] on link "GSOL004824" at bounding box center [433, 113] width 97 height 19
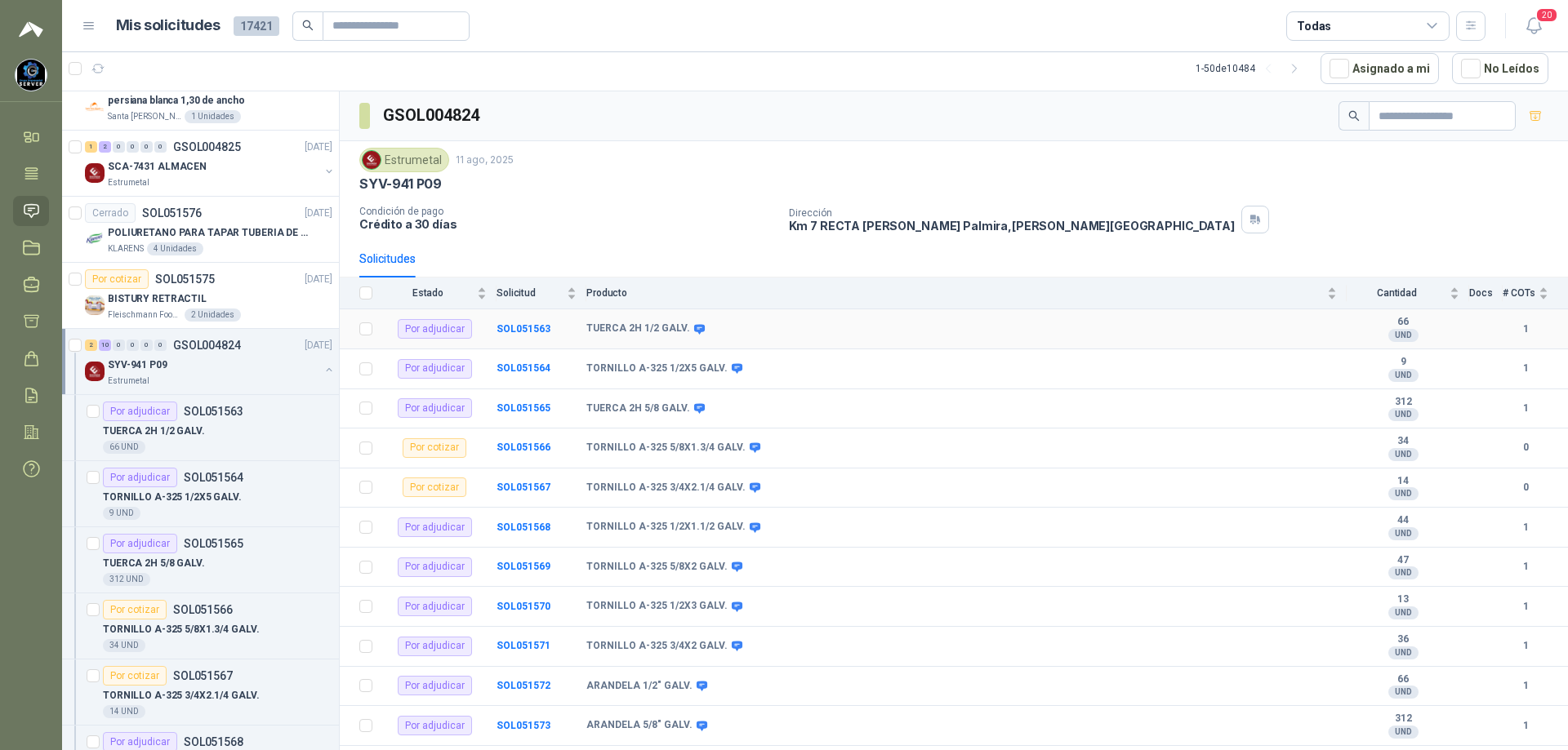
scroll to position [35, 0]
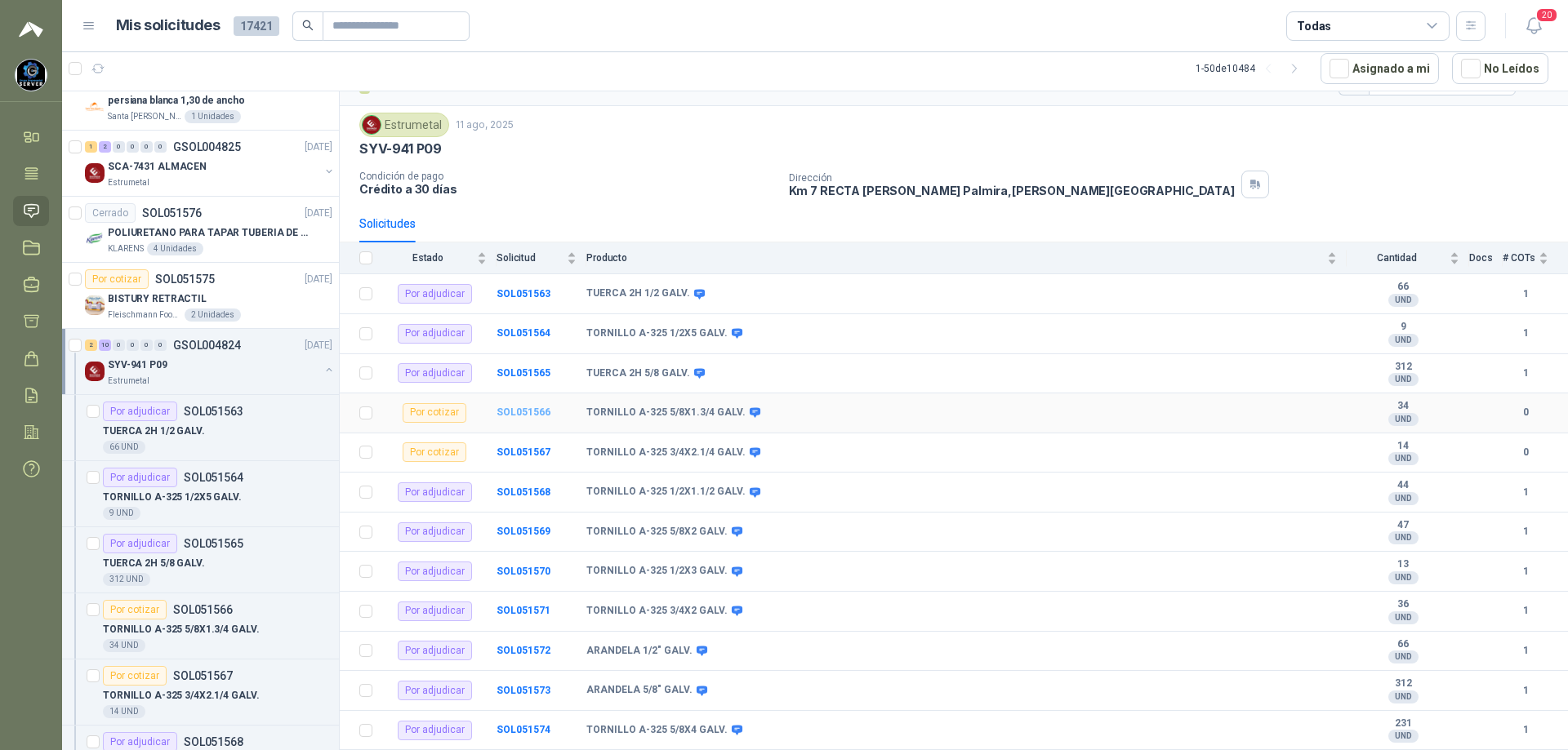
click at [517, 411] on b "SOL051566" at bounding box center [523, 412] width 54 height 12
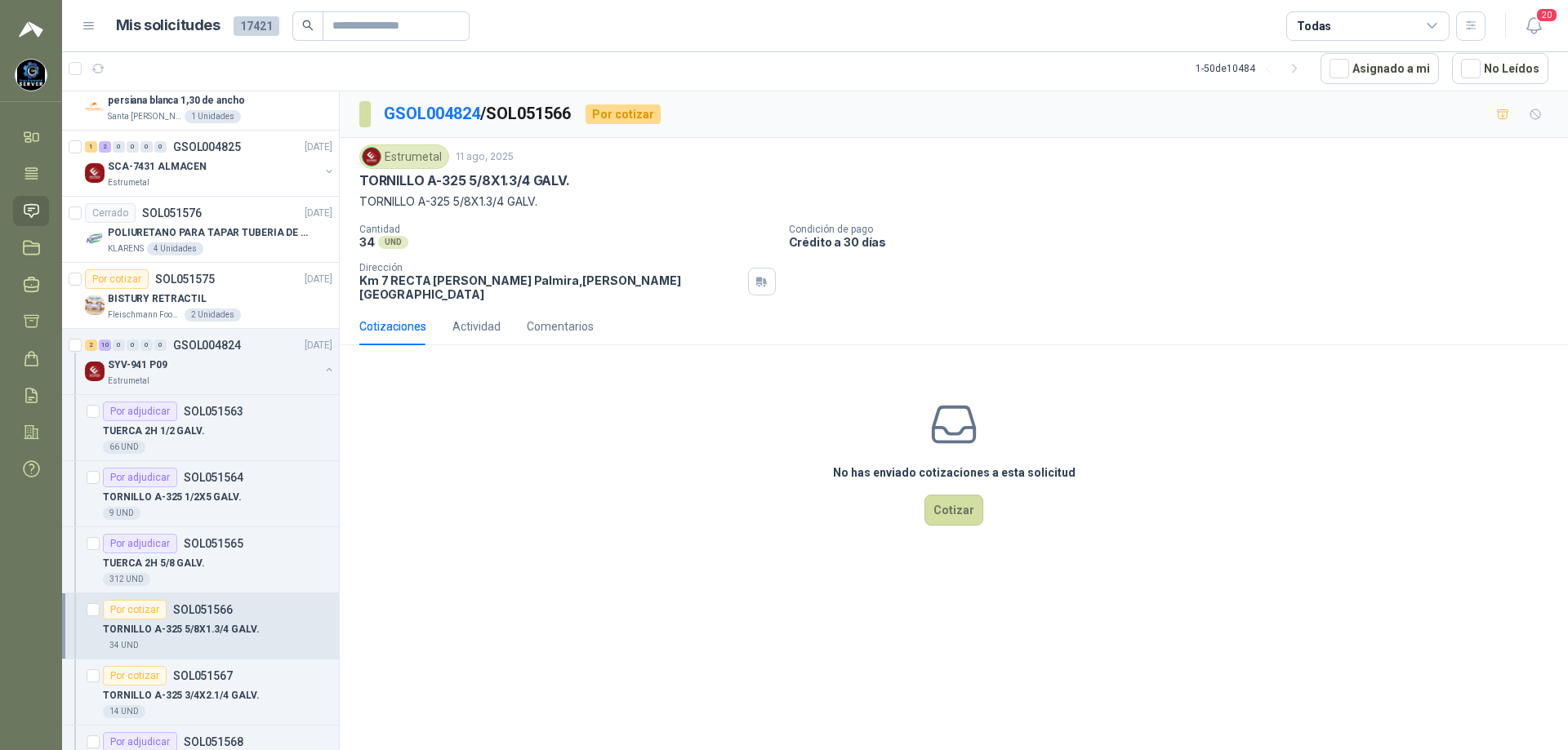
click at [940, 479] on div "No has enviado cotizaciones a esta solicitud Cotizar" at bounding box center [954, 463] width 1228 height 208
click at [967, 501] on button "Cotizar" at bounding box center [954, 510] width 58 height 31
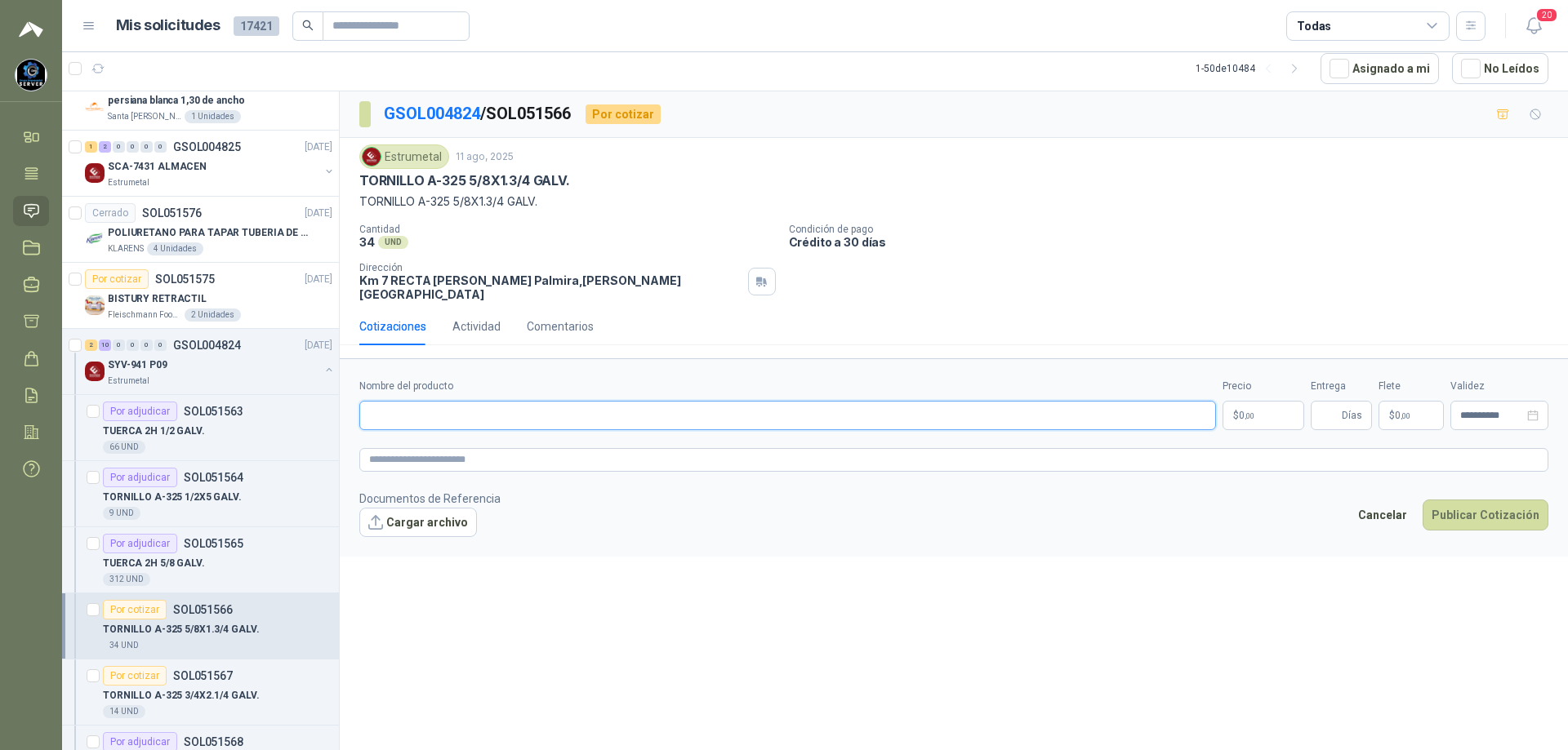
paste input "**********"
type input "**********"
click at [1240, 406] on body "[PERSON_NAME] GRUPO EMPRESARIAL SERVER SAS Inicio Tareas Solicitudes Licitacion…" at bounding box center [784, 375] width 1568 height 750
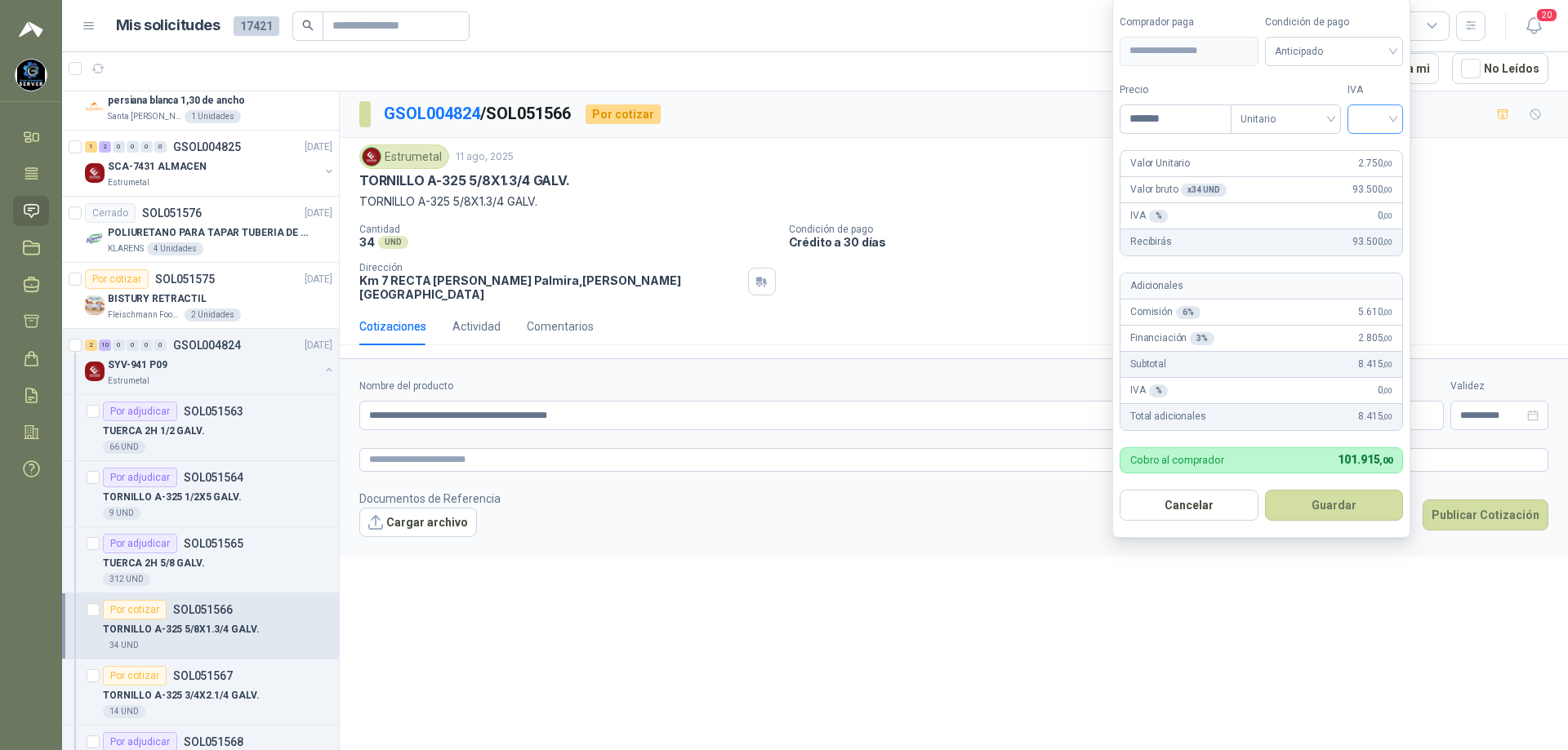
click at [1397, 119] on div at bounding box center [1375, 120] width 56 height 29
type input "*******"
click at [1379, 151] on div "19%" at bounding box center [1378, 152] width 30 height 18
click at [1354, 44] on span "Anticipado" at bounding box center [1337, 51] width 120 height 25
click at [1362, 108] on div "Crédito a 30 días" at bounding box center [1336, 111] width 114 height 18
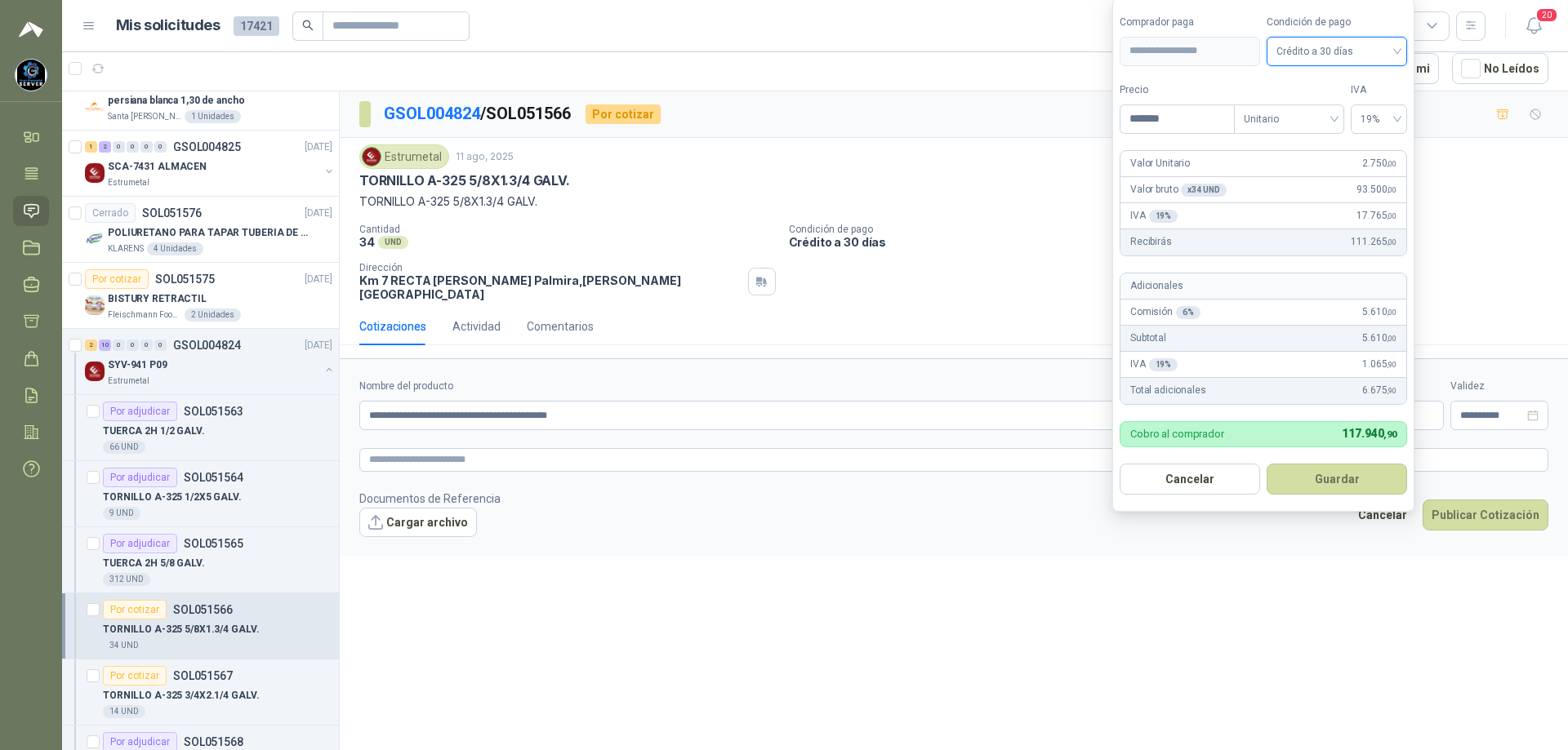
click at [1318, 477] on button "Guardar" at bounding box center [1337, 479] width 141 height 31
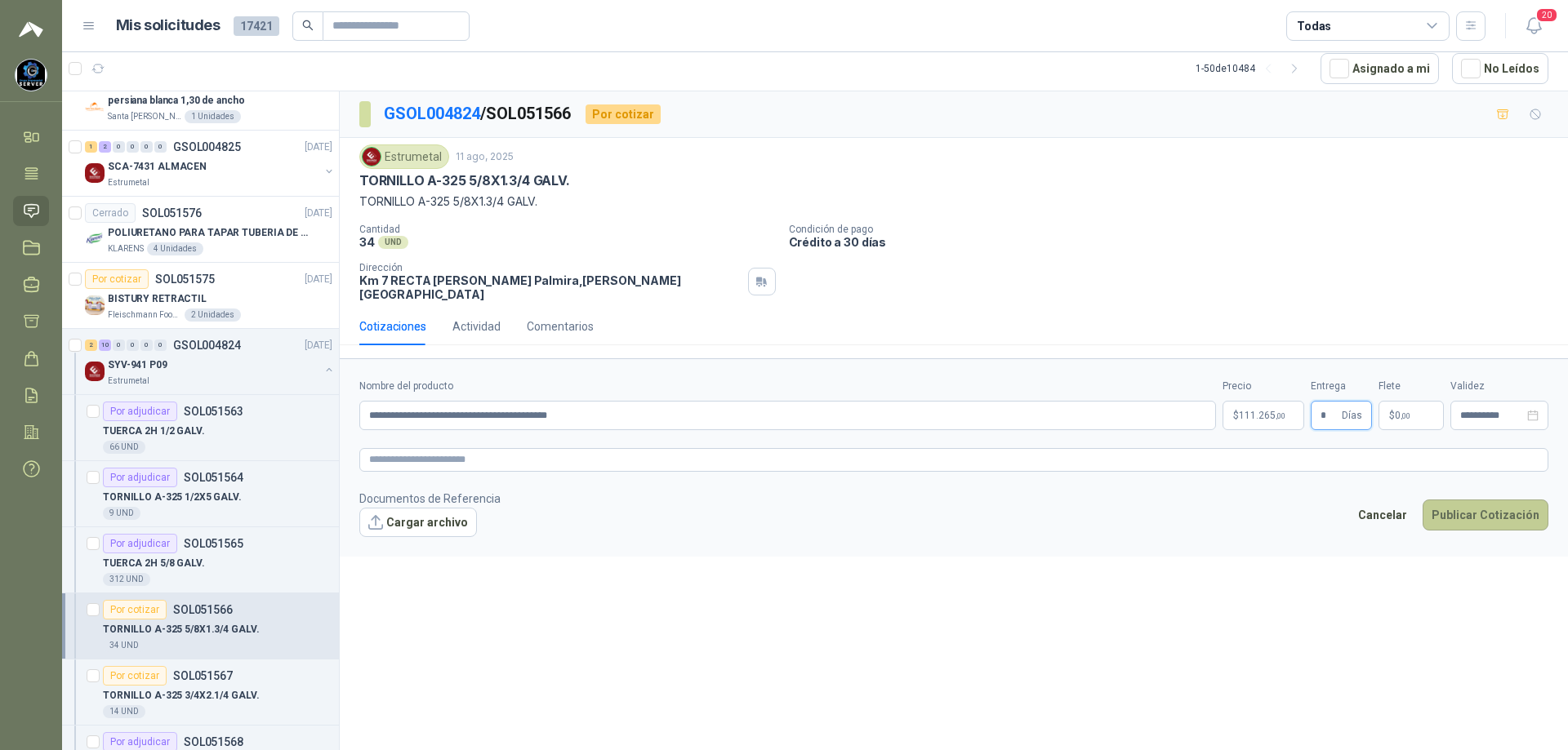
type input "*"
click at [1488, 501] on button "Publicar Cotización" at bounding box center [1486, 516] width 126 height 31
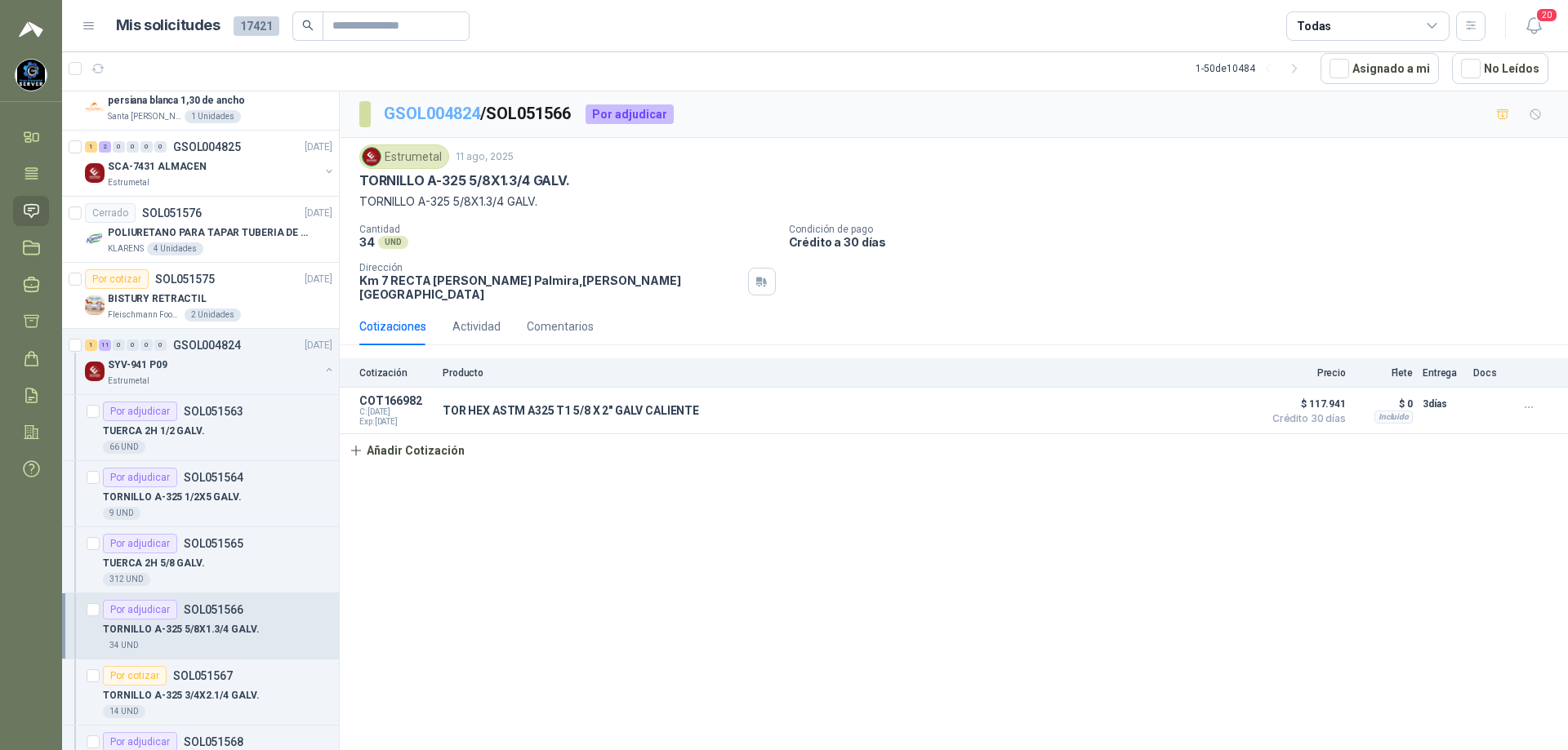
click at [439, 106] on link "GSOL004824" at bounding box center [433, 113] width 97 height 19
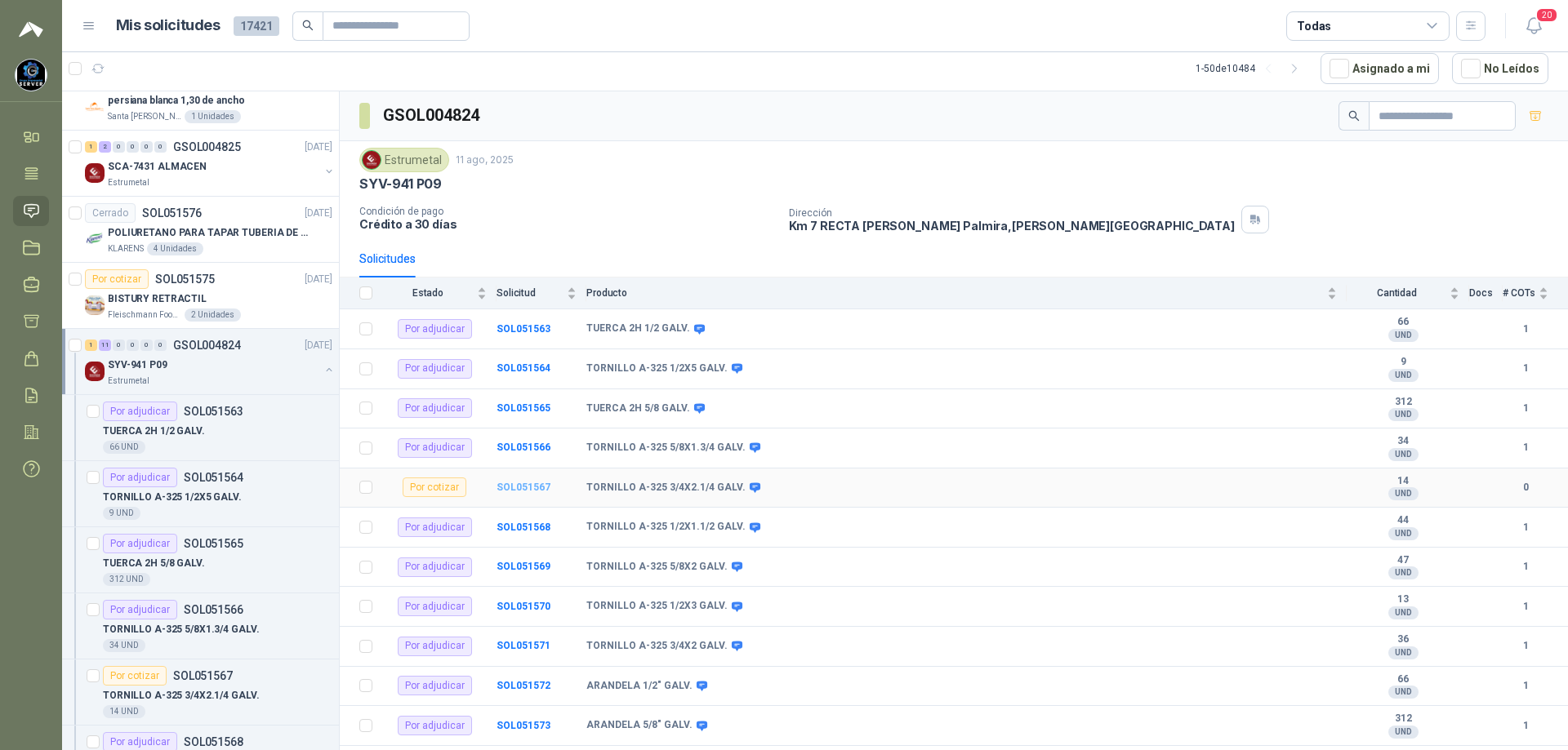
click at [519, 487] on b "SOL051567" at bounding box center [523, 487] width 54 height 12
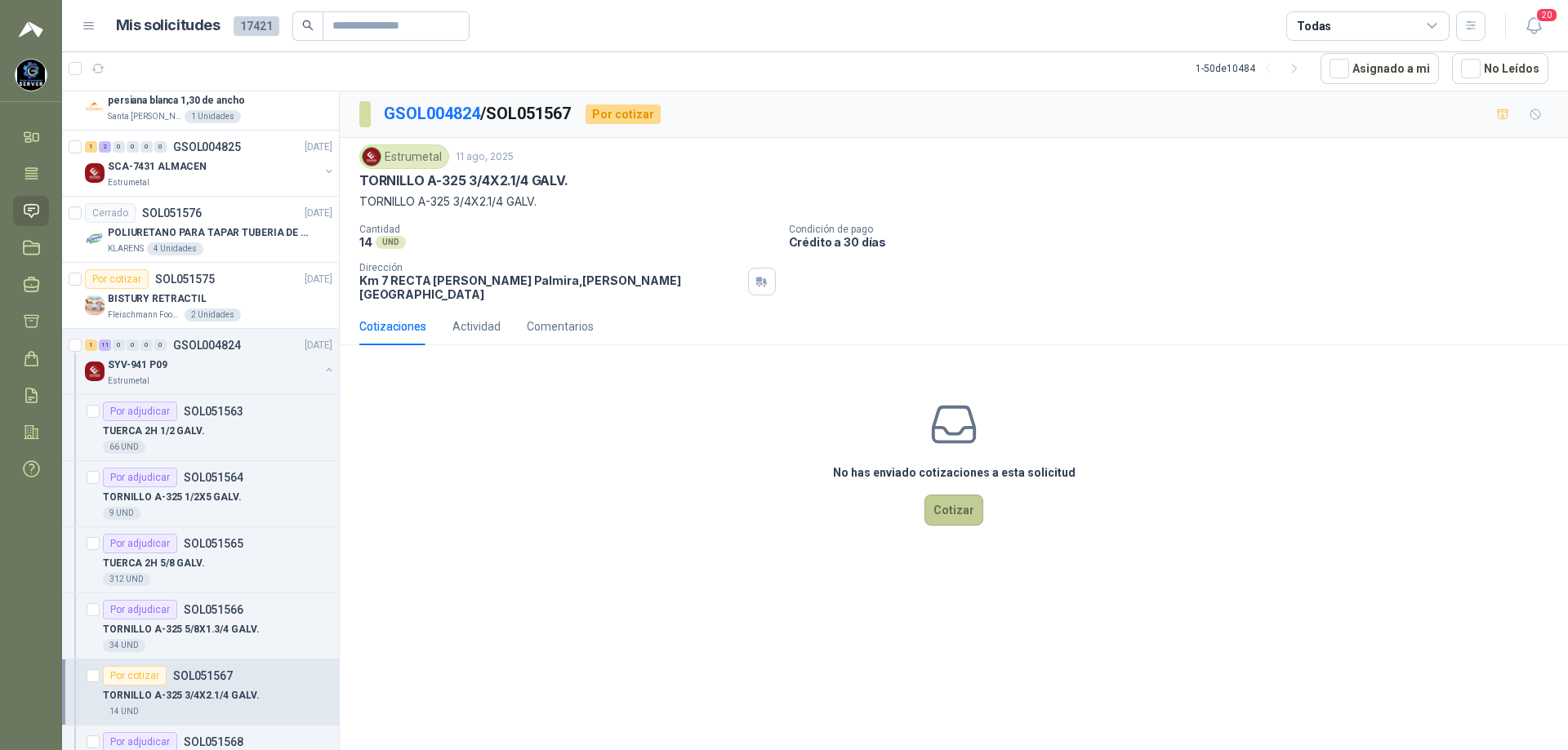
click at [979, 495] on button "Cotizar" at bounding box center [954, 510] width 58 height 31
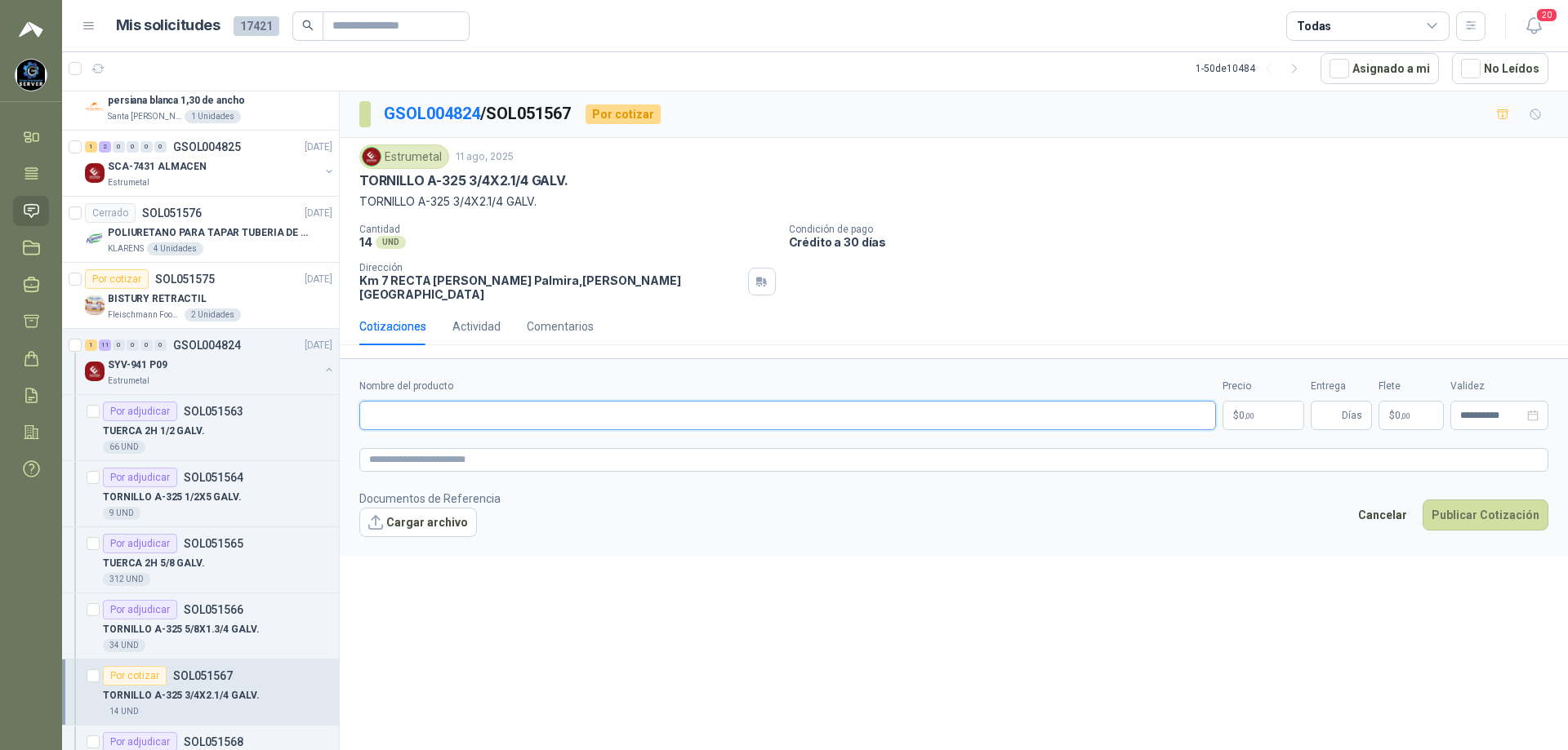
paste input "**********"
type input "**********"
click at [1266, 405] on p "$ 0 ,00" at bounding box center [1262, 415] width 81 height 29
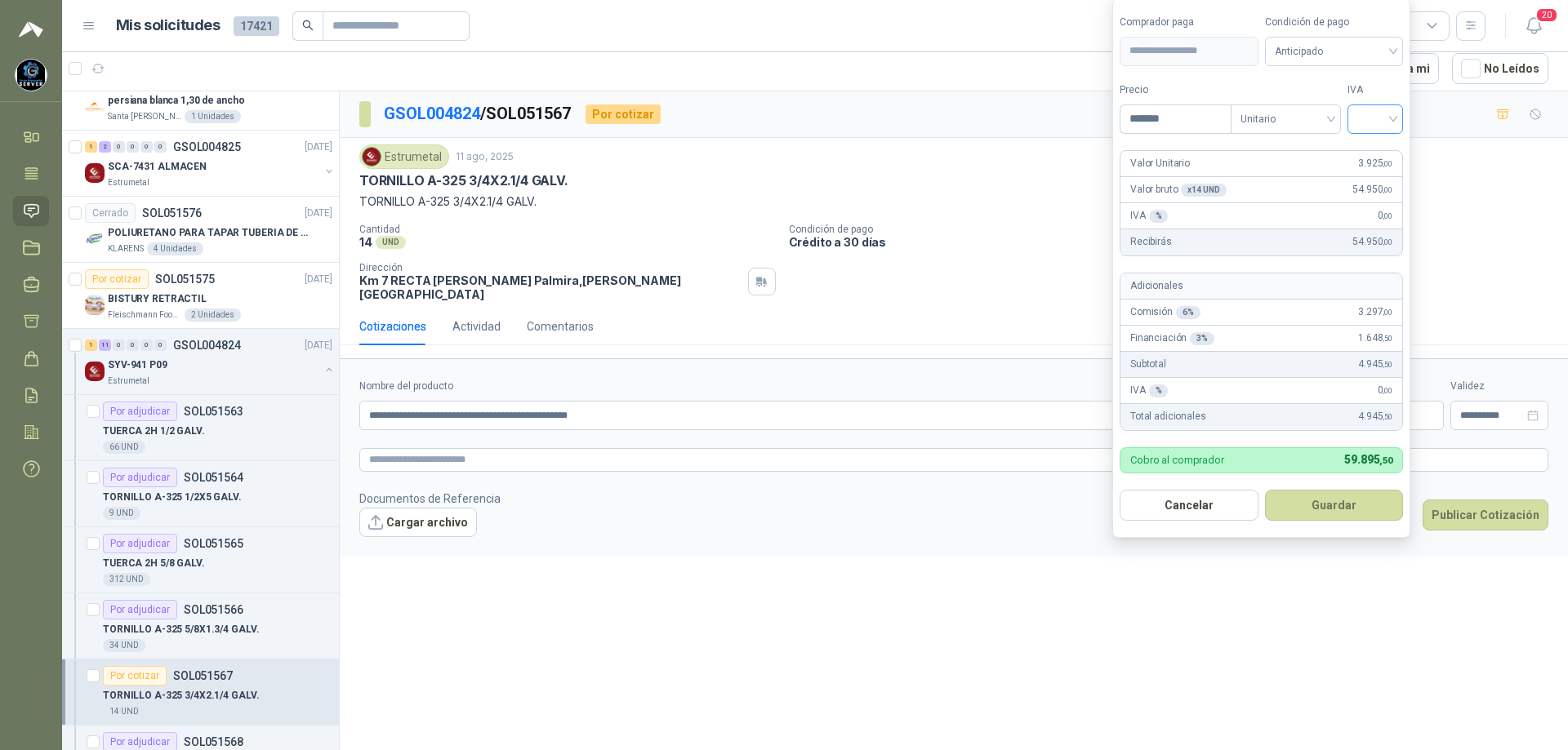
type input "*******"
click at [1391, 108] on input "search" at bounding box center [1375, 117] width 36 height 25
click at [1390, 149] on div "19%" at bounding box center [1378, 152] width 30 height 18
click at [1373, 39] on span "Anticipado" at bounding box center [1337, 51] width 120 height 25
click at [1333, 107] on div "Crédito a 30 días" at bounding box center [1336, 111] width 114 height 18
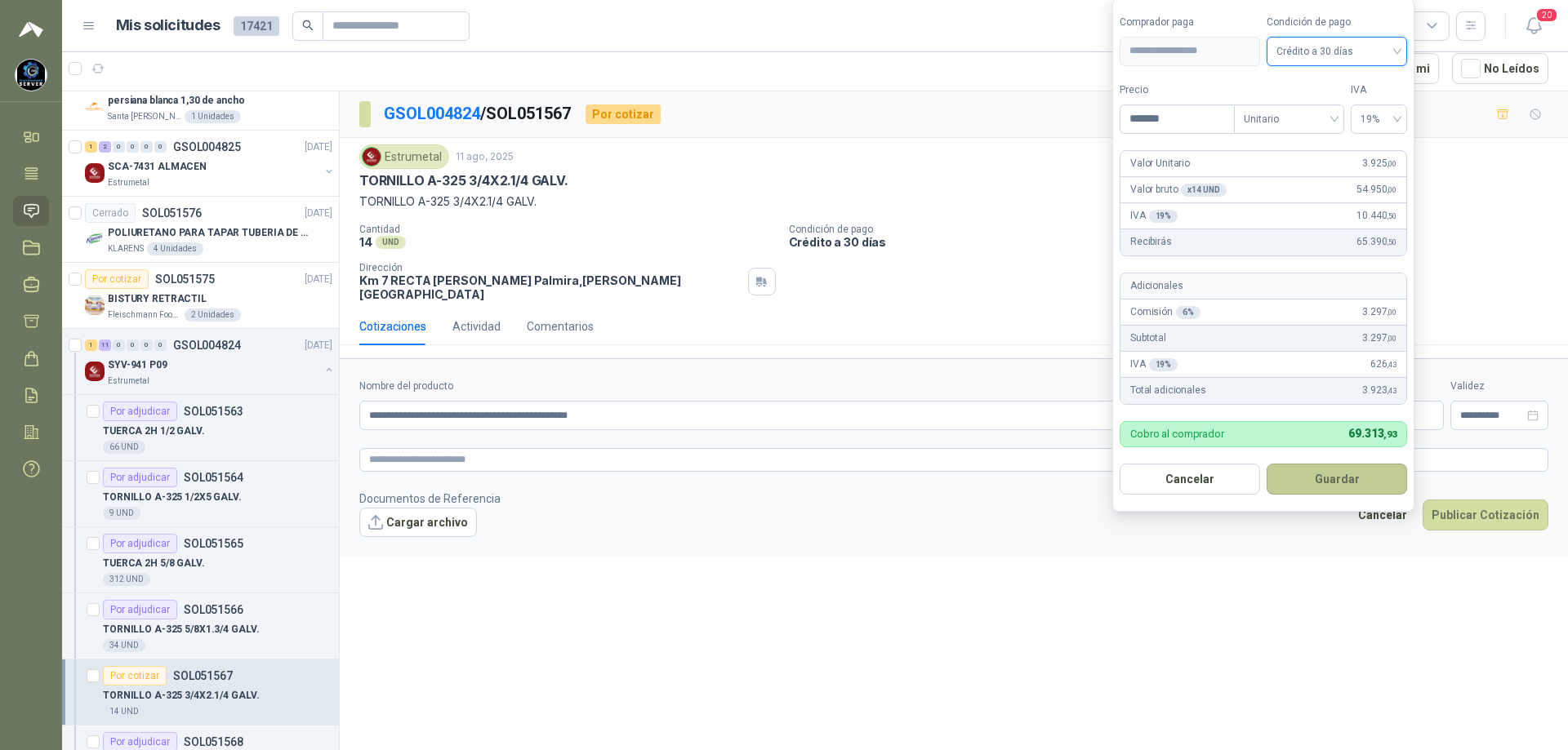
click at [1329, 479] on button "Guardar" at bounding box center [1337, 479] width 141 height 31
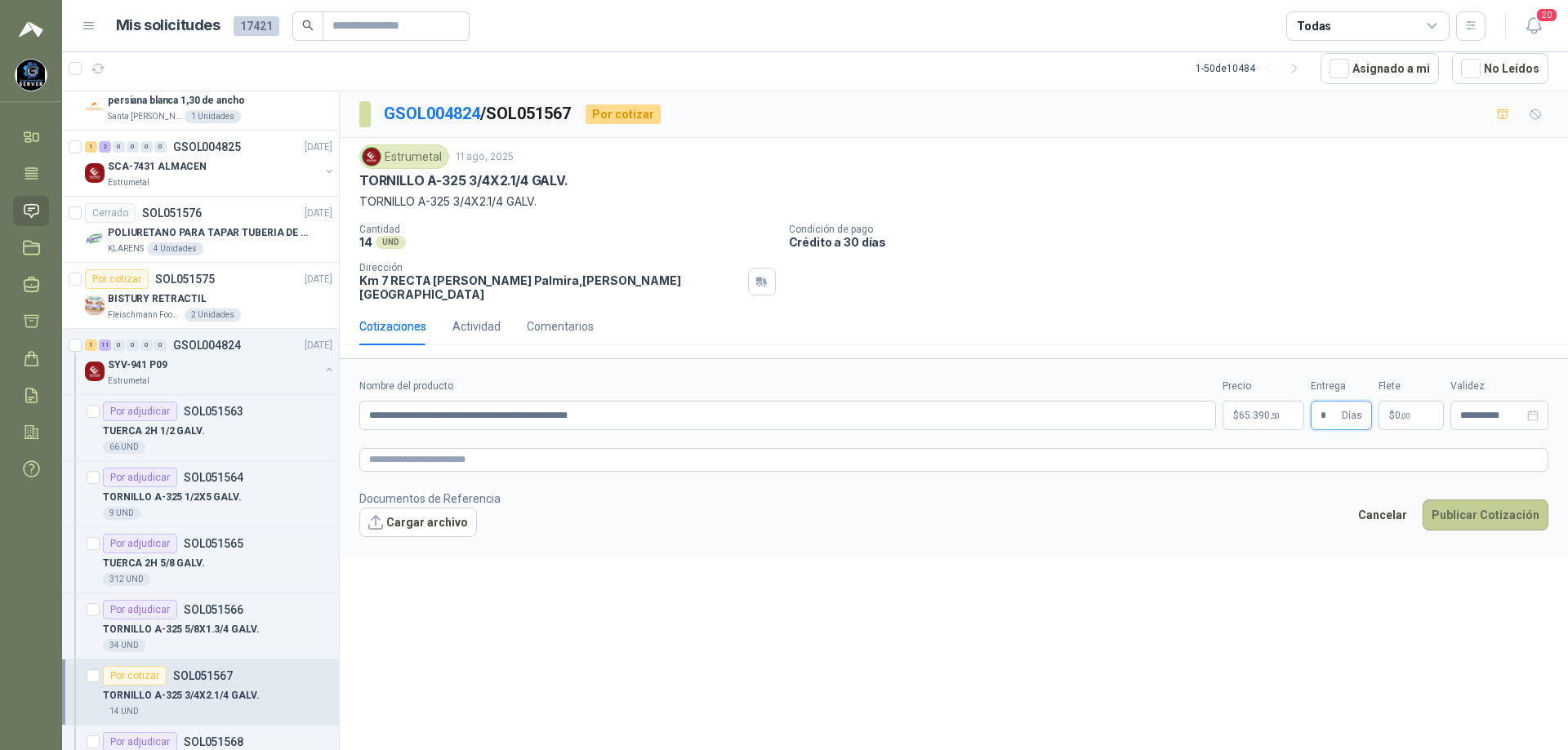
type input "*"
click at [1482, 500] on button "Publicar Cotización" at bounding box center [1486, 516] width 126 height 31
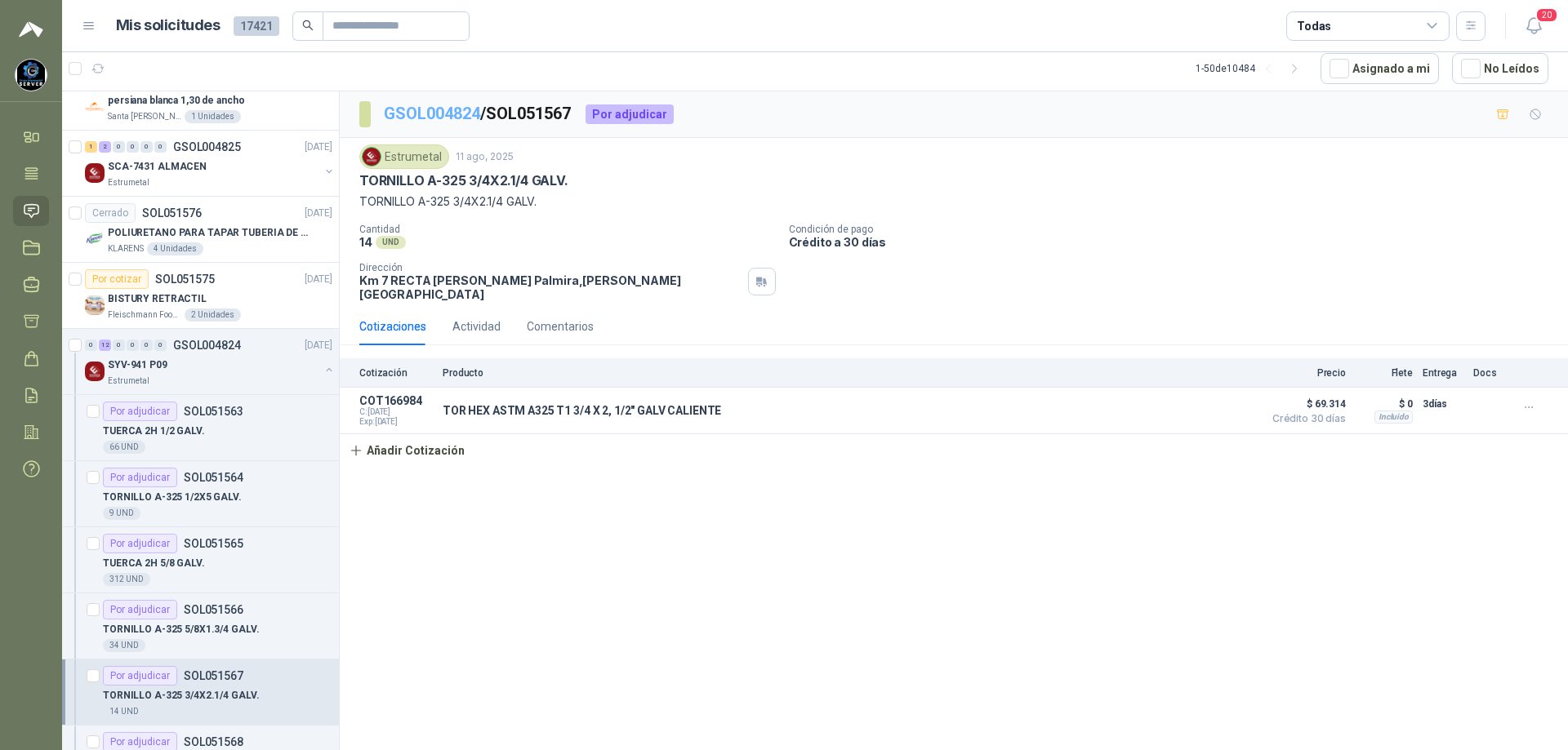
click at [441, 110] on link "GSOL004824" at bounding box center [433, 113] width 97 height 19
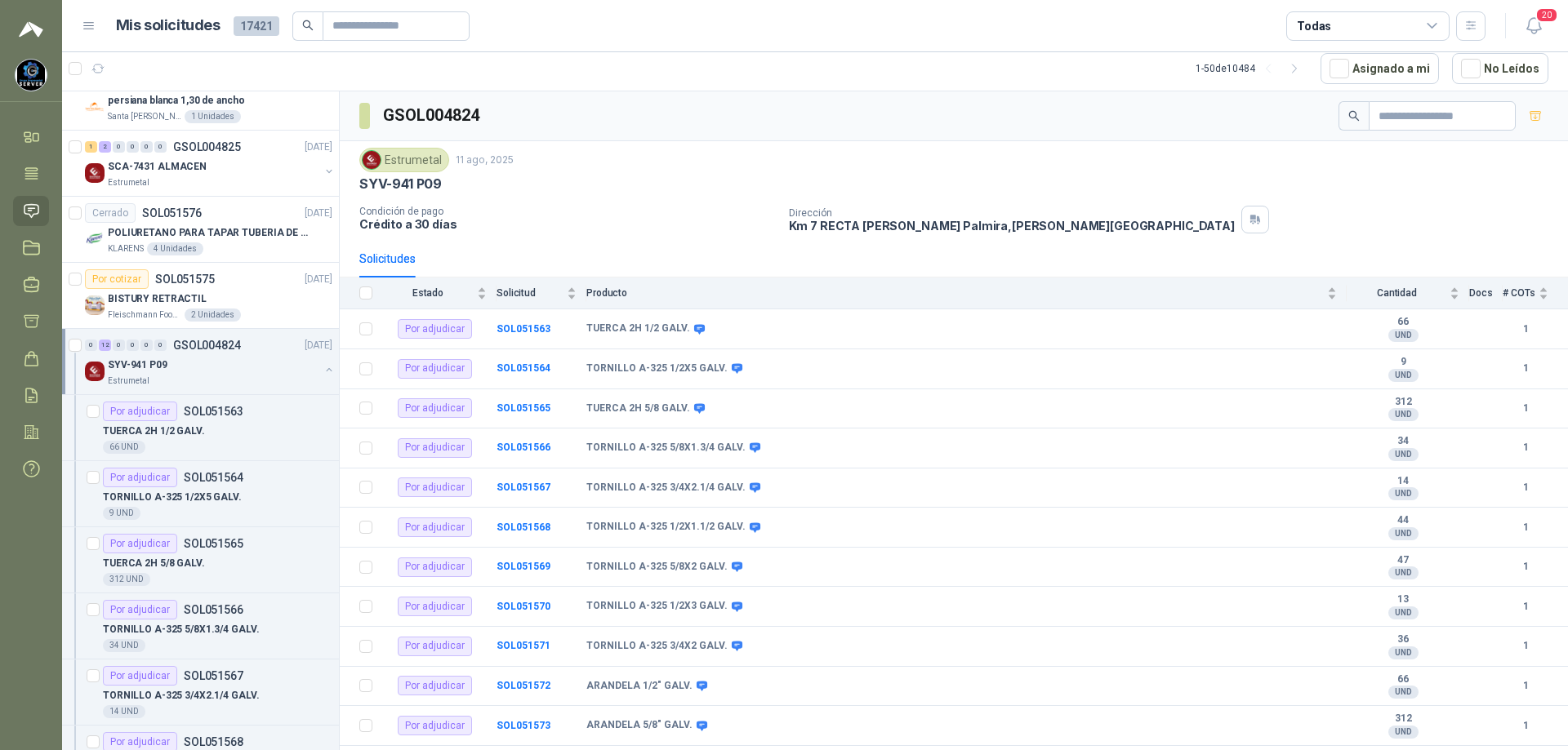
click at [190, 364] on div "SYV-941 P09" at bounding box center [214, 364] width 212 height 19
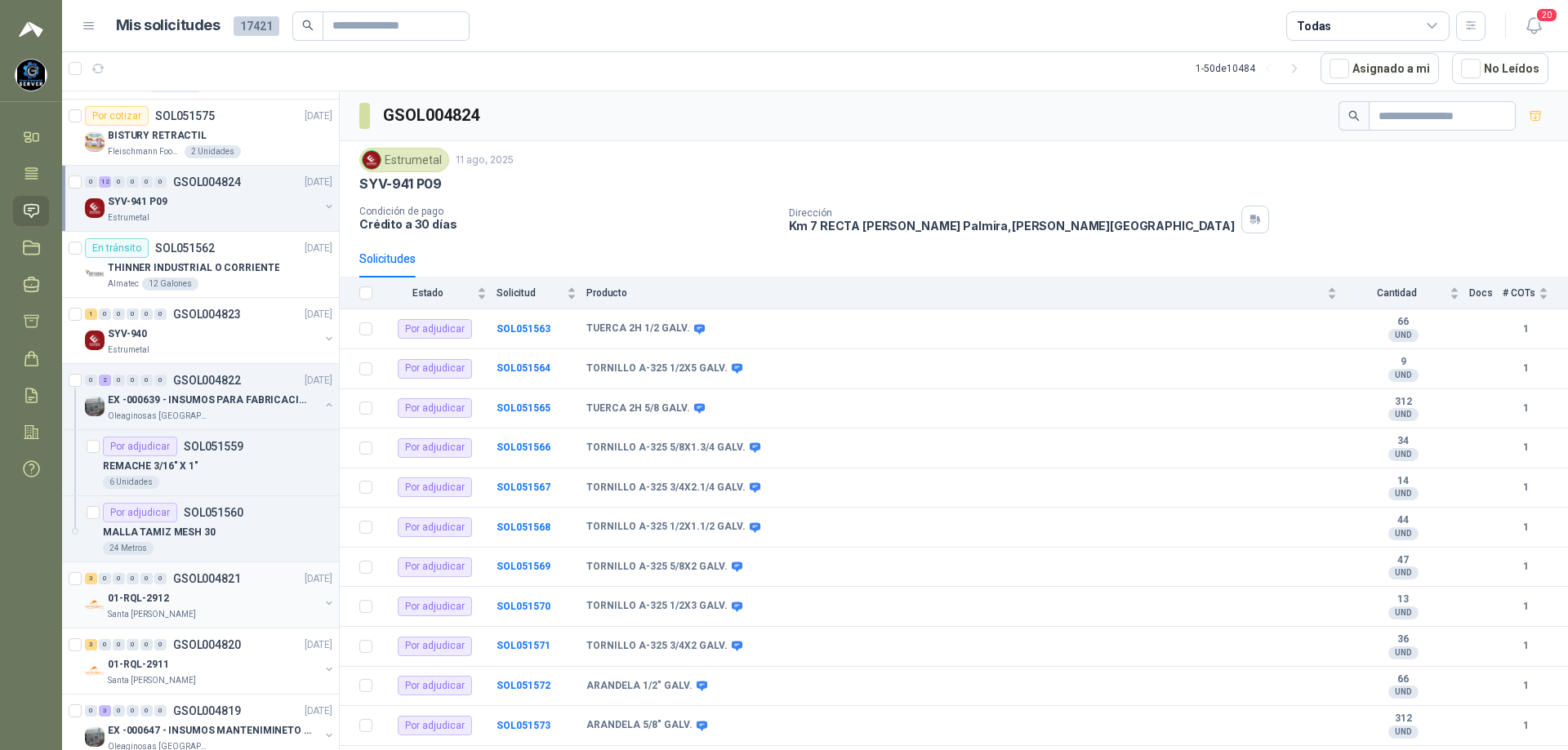
scroll to position [898, 0]
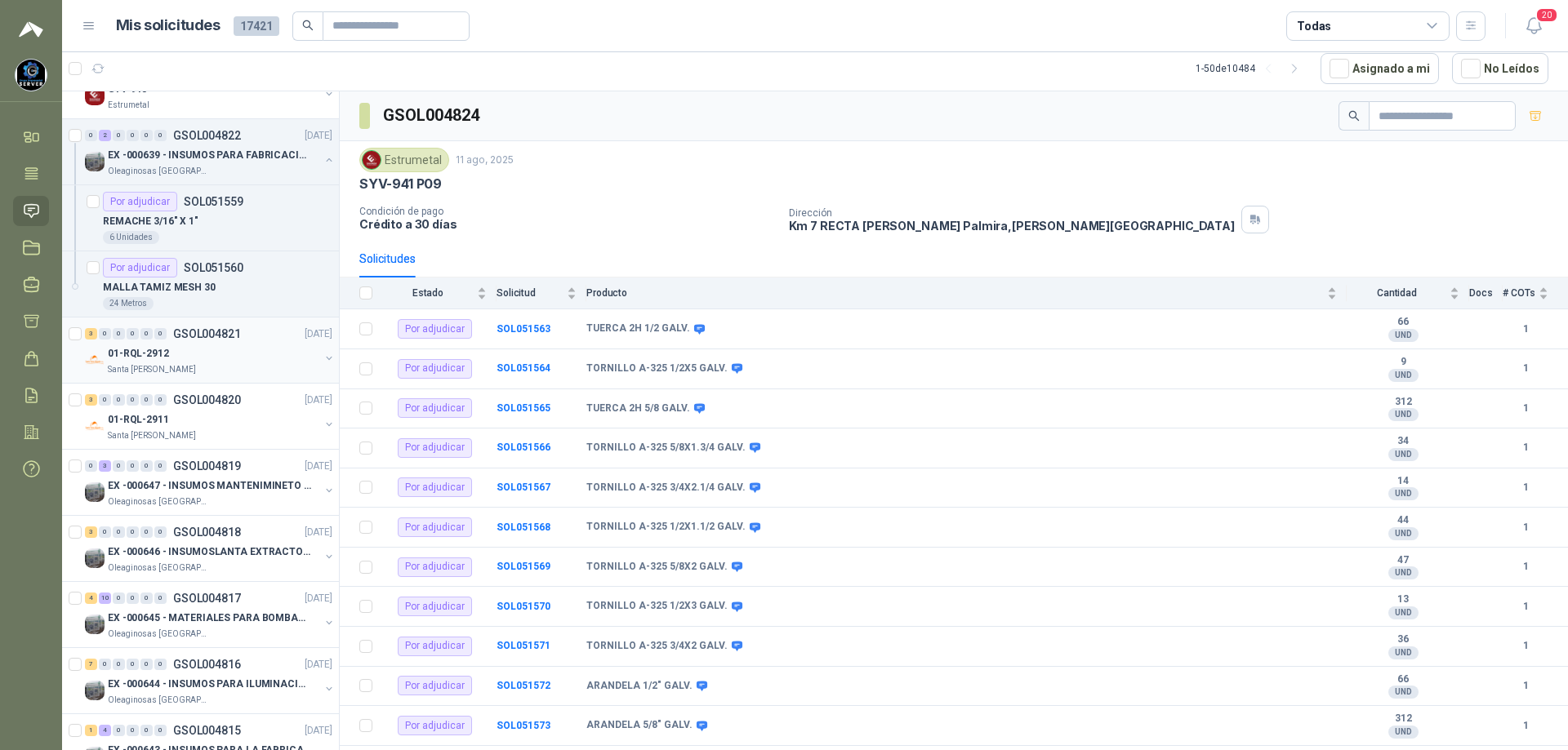
click at [158, 339] on div "0" at bounding box center [160, 334] width 12 height 12
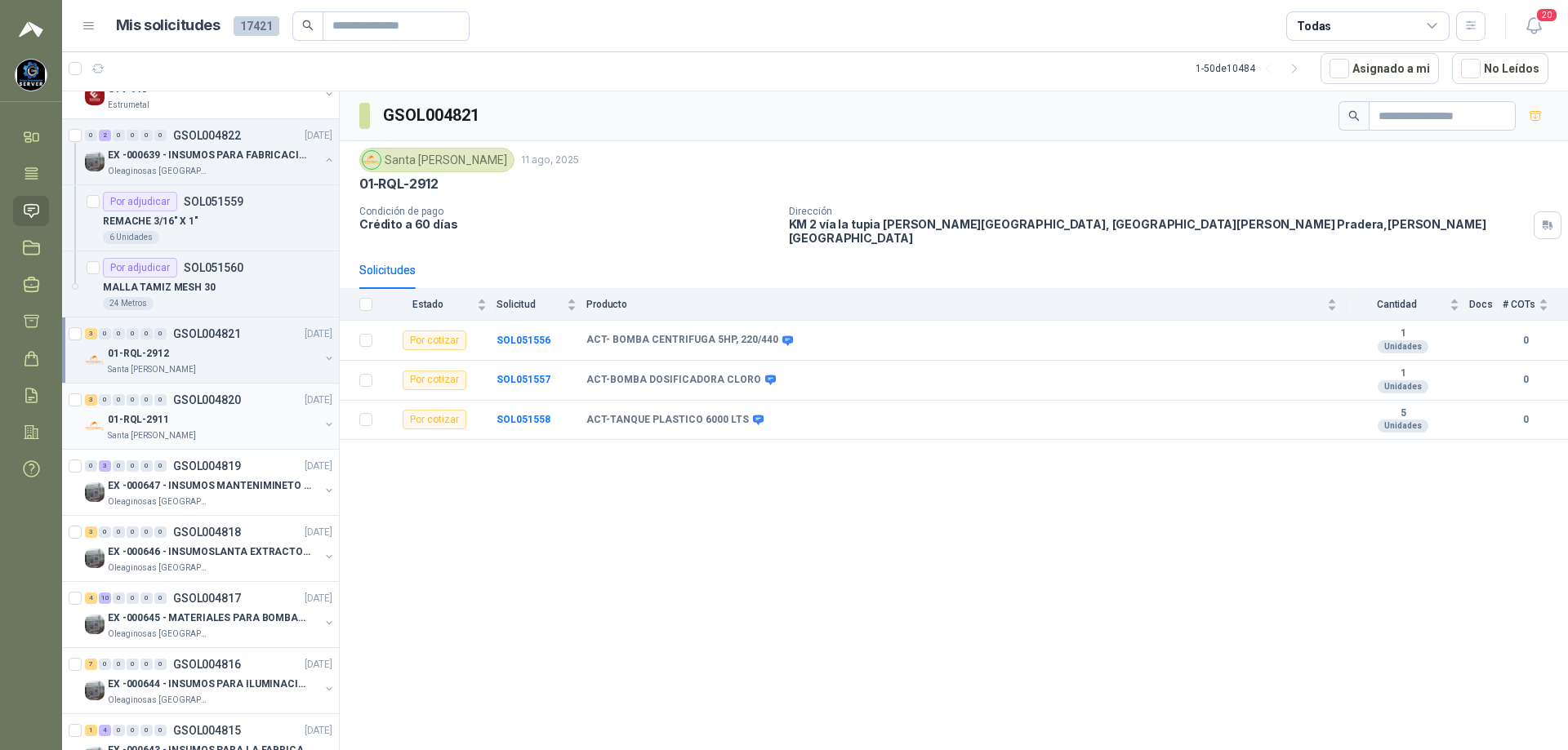
click at [214, 431] on div "Santa [PERSON_NAME]" at bounding box center [214, 436] width 212 height 13
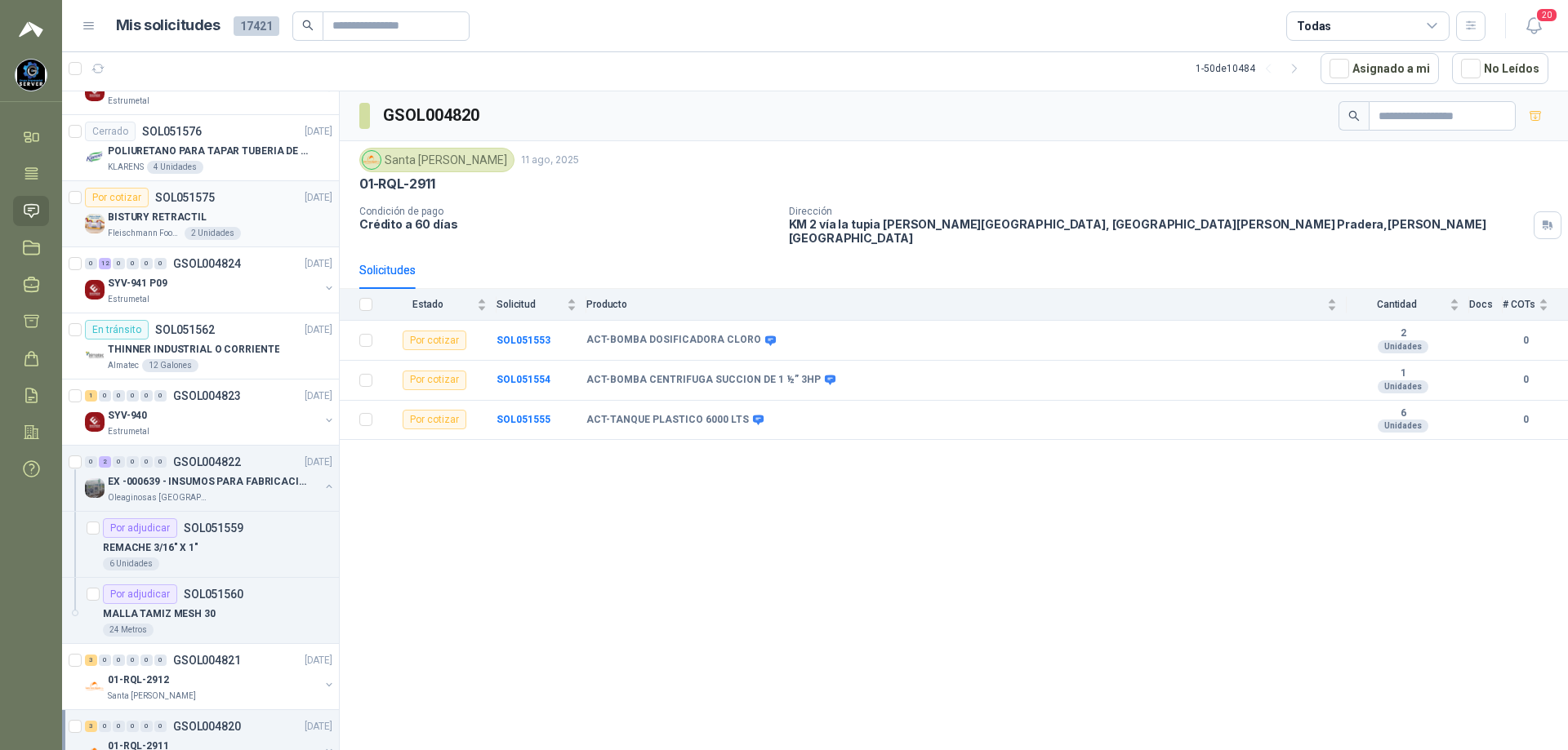
scroll to position [245, 0]
